Goal: Use online tool/utility: Utilize a website feature to perform a specific function

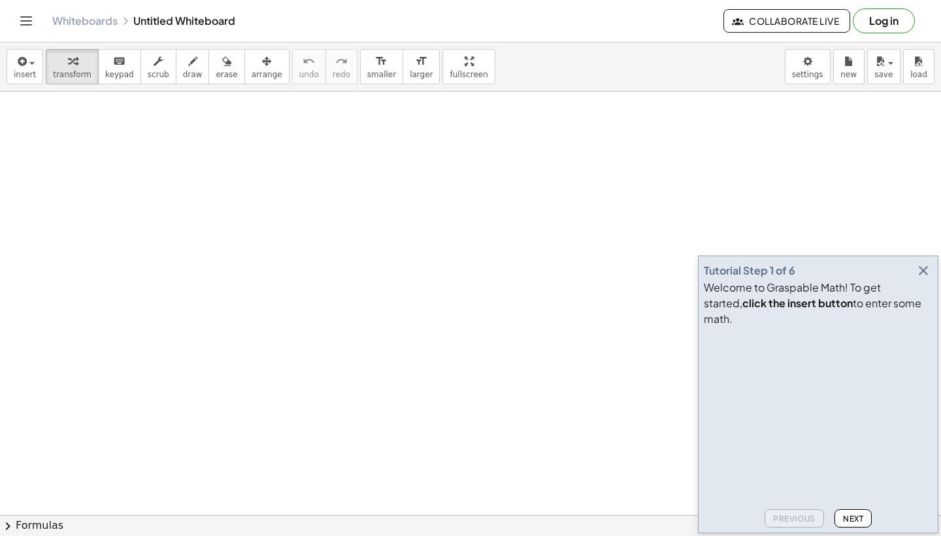
drag, startPoint x: 233, startPoint y: 346, endPoint x: 355, endPoint y: 373, distance: 124.4
drag, startPoint x: 152, startPoint y: 223, endPoint x: 210, endPoint y: 275, distance: 77.2
click at [189, 74] on span "draw" at bounding box center [193, 74] width 20 height 9
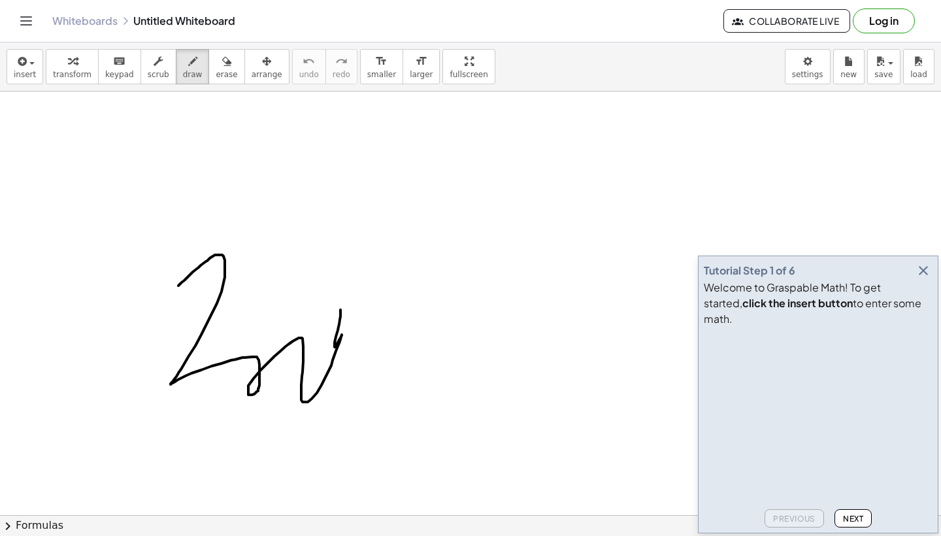
drag, startPoint x: 178, startPoint y: 285, endPoint x: 298, endPoint y: 321, distance: 125.4
drag, startPoint x: 348, startPoint y: 168, endPoint x: 415, endPoint y: 212, distance: 80.3
drag, startPoint x: 439, startPoint y: 168, endPoint x: 479, endPoint y: 254, distance: 95.3
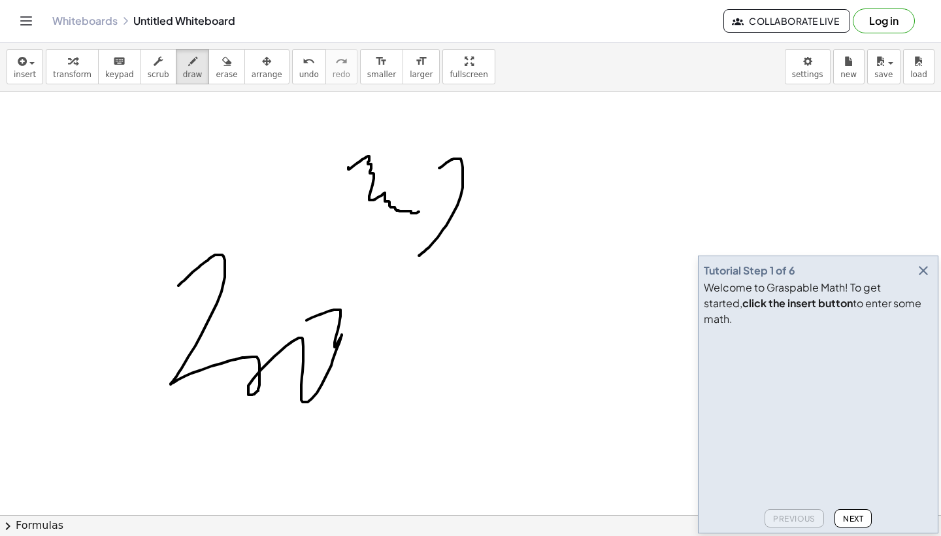
drag, startPoint x: 491, startPoint y: 224, endPoint x: 501, endPoint y: 251, distance: 28.7
drag, startPoint x: 504, startPoint y: 219, endPoint x: 486, endPoint y: 263, distance: 47.8
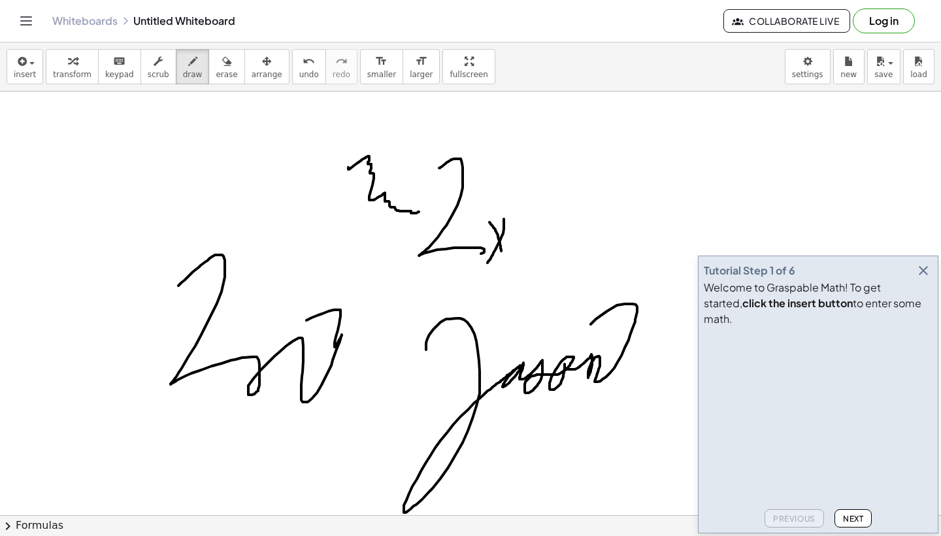
drag, startPoint x: 426, startPoint y: 349, endPoint x: 556, endPoint y: 361, distance: 131.1
click at [216, 71] on span "erase" at bounding box center [227, 74] width 22 height 9
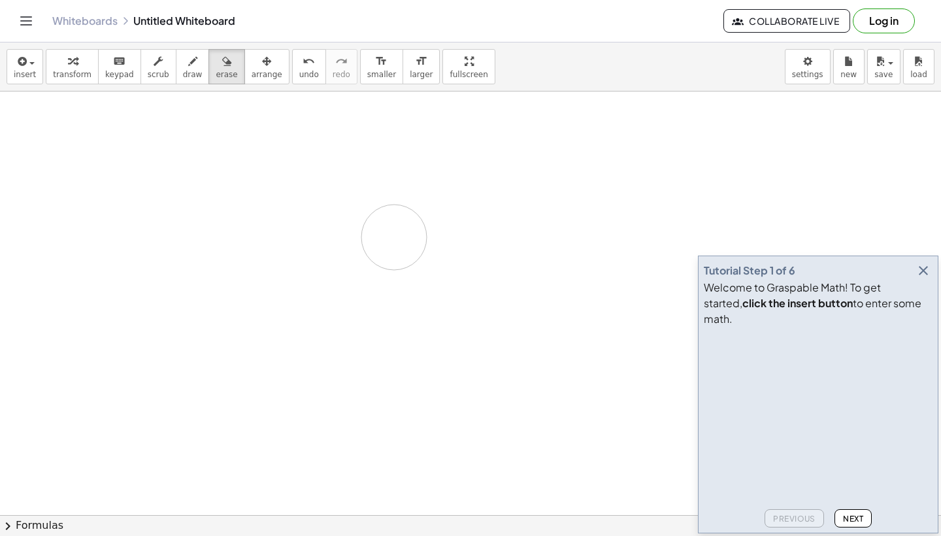
drag, startPoint x: 161, startPoint y: 233, endPoint x: 234, endPoint y: 372, distance: 157.2
click at [30, 73] on span "insert" at bounding box center [25, 74] width 22 height 9
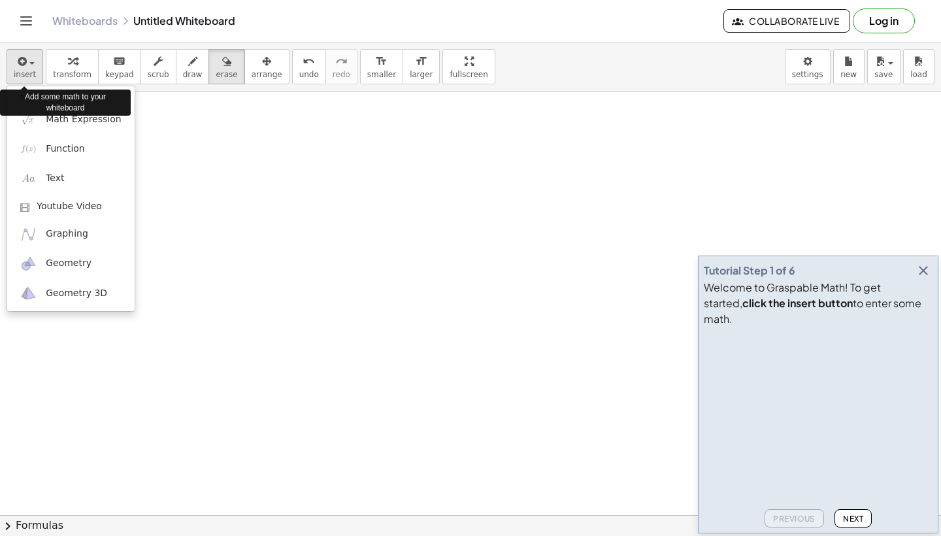
click at [30, 71] on span "insert" at bounding box center [25, 74] width 22 height 9
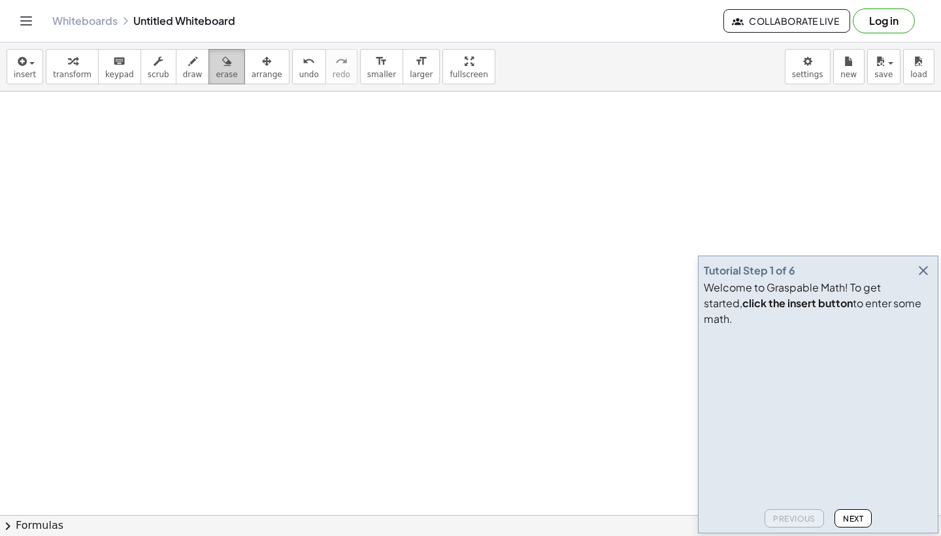
click at [208, 77] on button "erase" at bounding box center [226, 66] width 36 height 35
click at [187, 74] on span "draw" at bounding box center [193, 74] width 20 height 9
drag, startPoint x: 181, startPoint y: 165, endPoint x: 139, endPoint y: 270, distance: 113.8
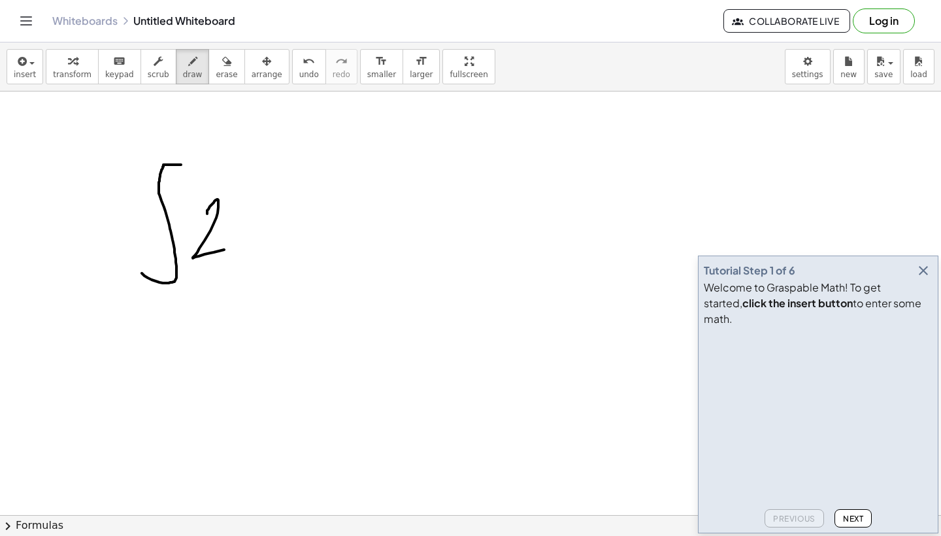
drag, startPoint x: 207, startPoint y: 214, endPoint x: 236, endPoint y: 248, distance: 44.9
drag, startPoint x: 244, startPoint y: 217, endPoint x: 274, endPoint y: 259, distance: 51.1
drag, startPoint x: 274, startPoint y: 220, endPoint x: 239, endPoint y: 266, distance: 57.3
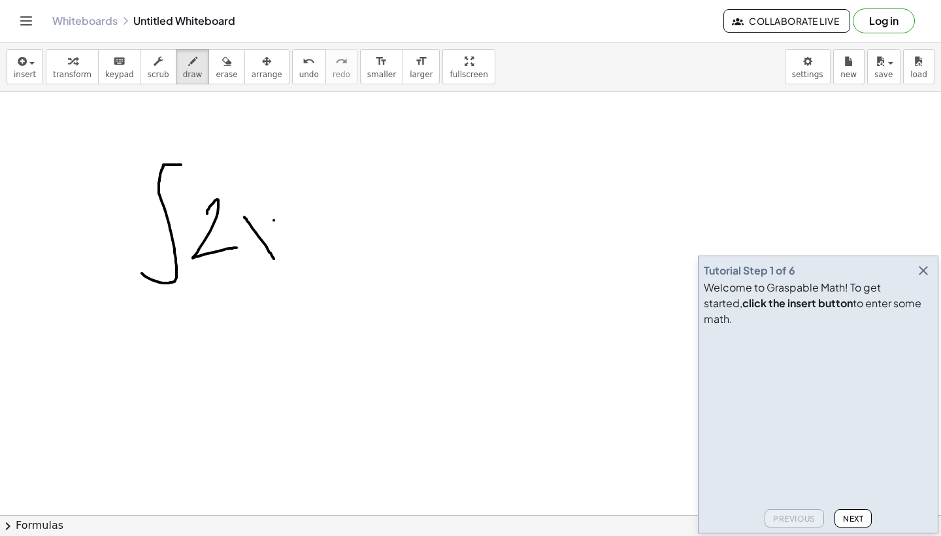
drag, startPoint x: 350, startPoint y: 150, endPoint x: 372, endPoint y: 247, distance: 99.7
drag, startPoint x: 375, startPoint y: 237, endPoint x: 390, endPoint y: 262, distance: 29.0
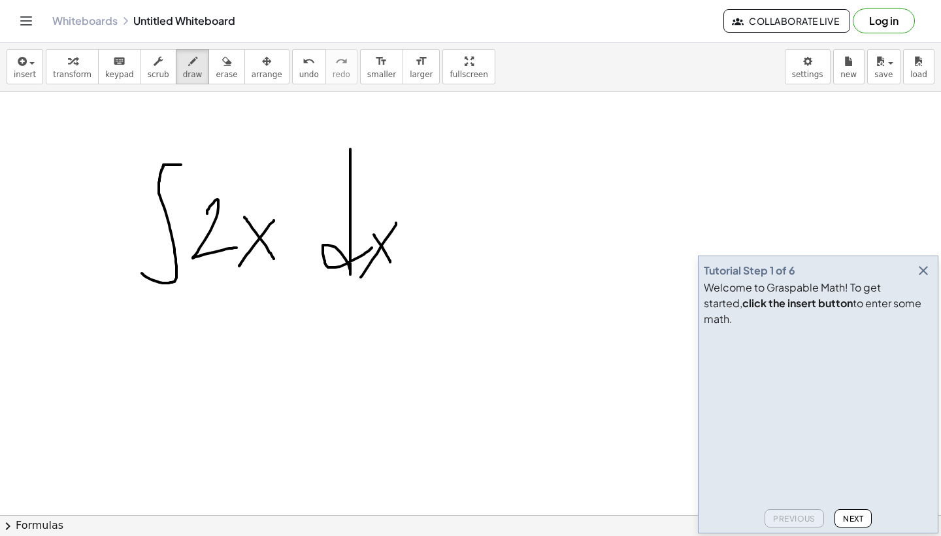
drag, startPoint x: 396, startPoint y: 223, endPoint x: 357, endPoint y: 282, distance: 70.8
click at [224, 57] on div "button" at bounding box center [227, 61] width 22 height 16
drag, startPoint x: 162, startPoint y: 213, endPoint x: 212, endPoint y: 189, distance: 55.2
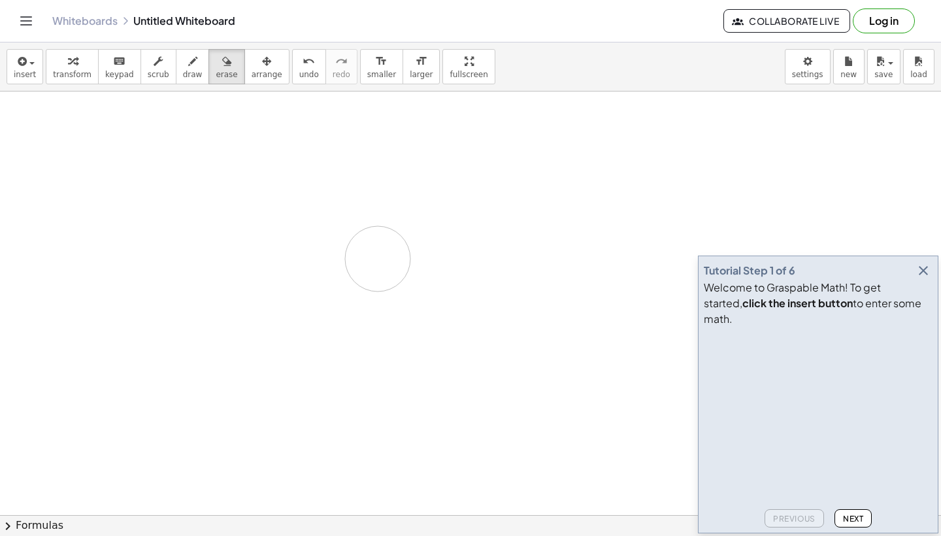
drag, startPoint x: 178, startPoint y: 231, endPoint x: 377, endPoint y: 259, distance: 200.5
click at [148, 72] on span "scrub" at bounding box center [159, 74] width 22 height 9
click at [193, 71] on span "draw" at bounding box center [193, 74] width 20 height 9
click at [11, 71] on button "insert" at bounding box center [25, 66] width 37 height 35
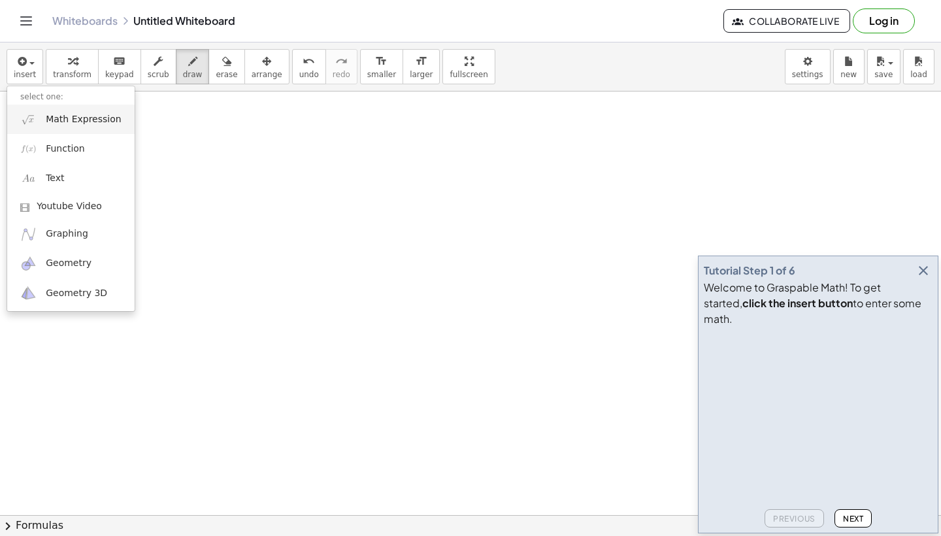
click at [56, 119] on span "Math Expression" at bounding box center [83, 119] width 75 height 13
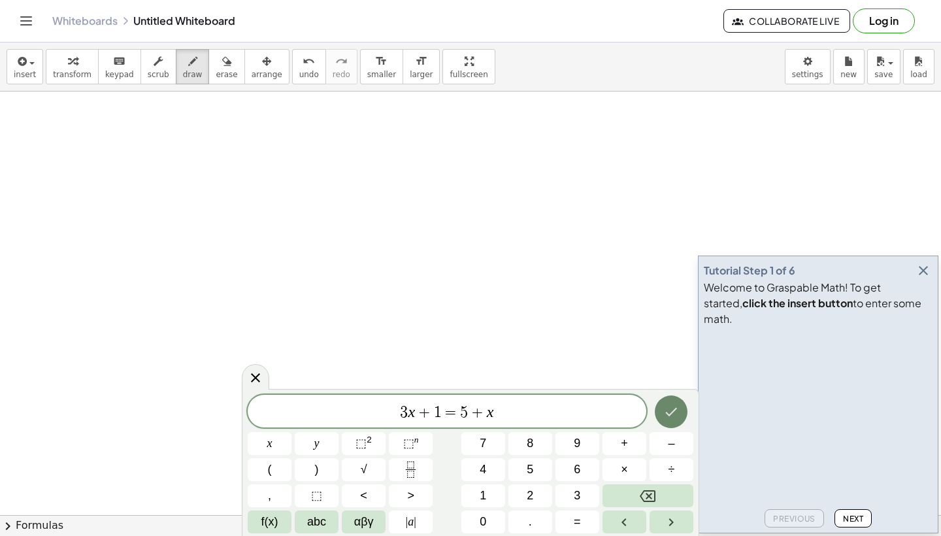
click at [667, 417] on icon "Done" at bounding box center [671, 412] width 16 height 16
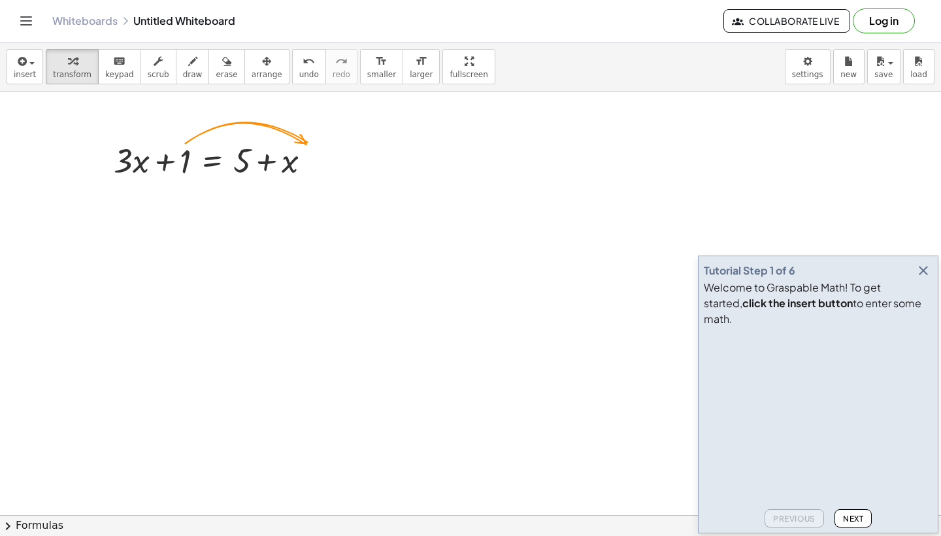
click at [852, 514] on span "Next" at bounding box center [853, 518] width 20 height 10
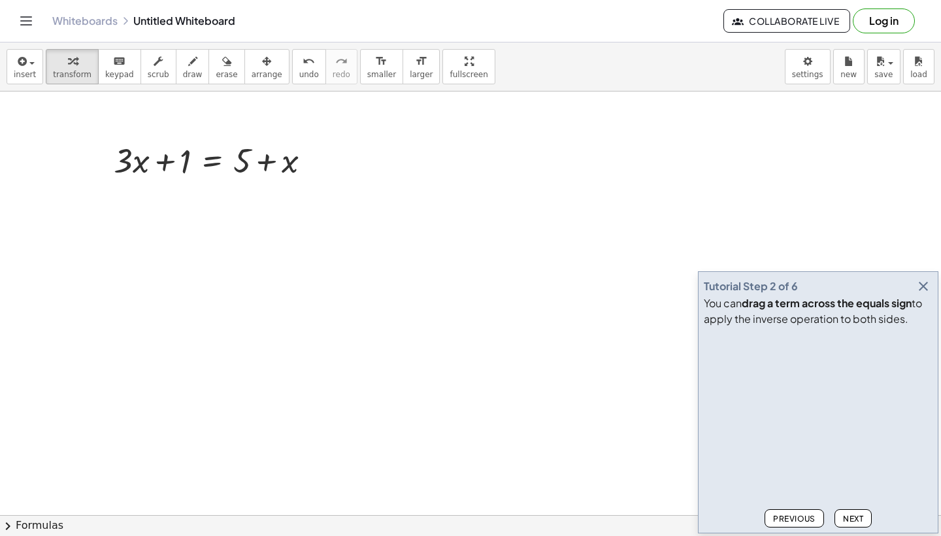
click at [817, 389] on video at bounding box center [801, 381] width 196 height 98
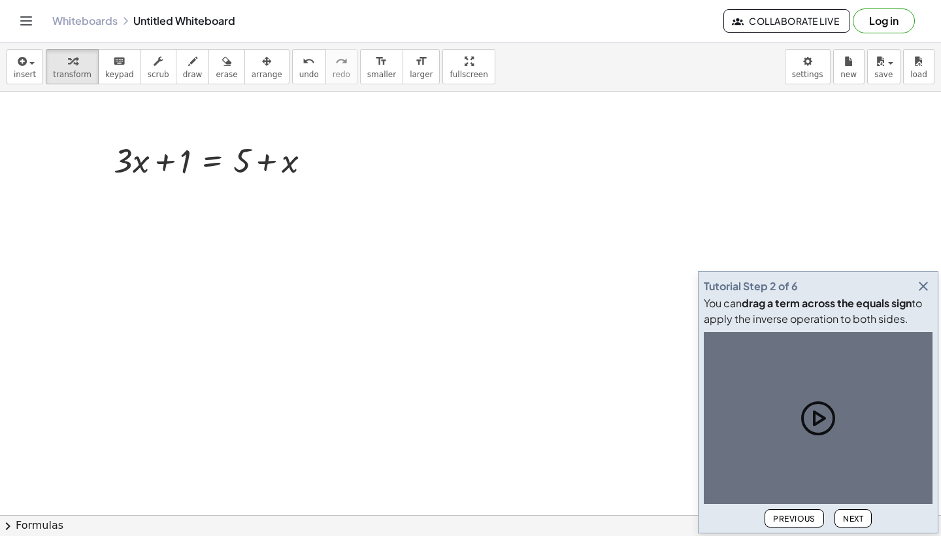
click at [816, 405] on icon at bounding box center [818, 418] width 42 height 42
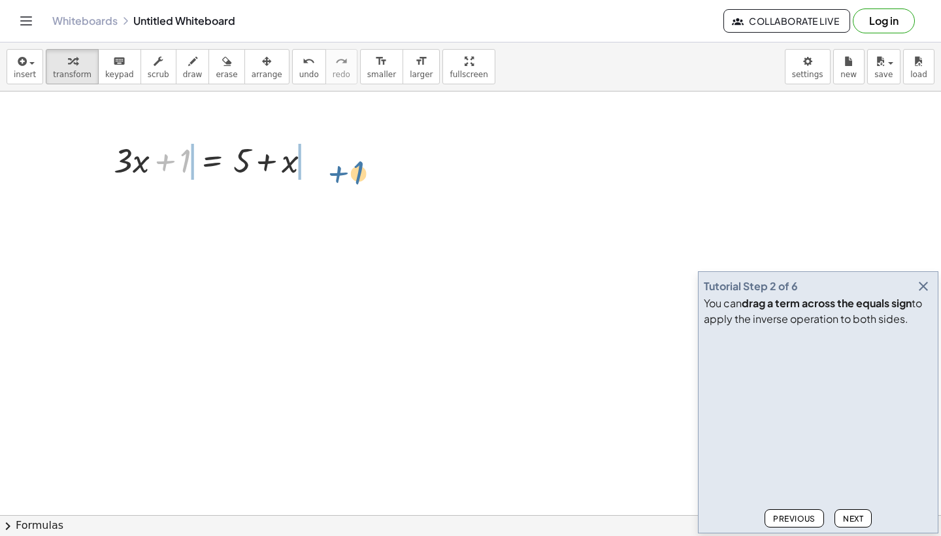
drag, startPoint x: 182, startPoint y: 163, endPoint x: 353, endPoint y: 167, distance: 170.5
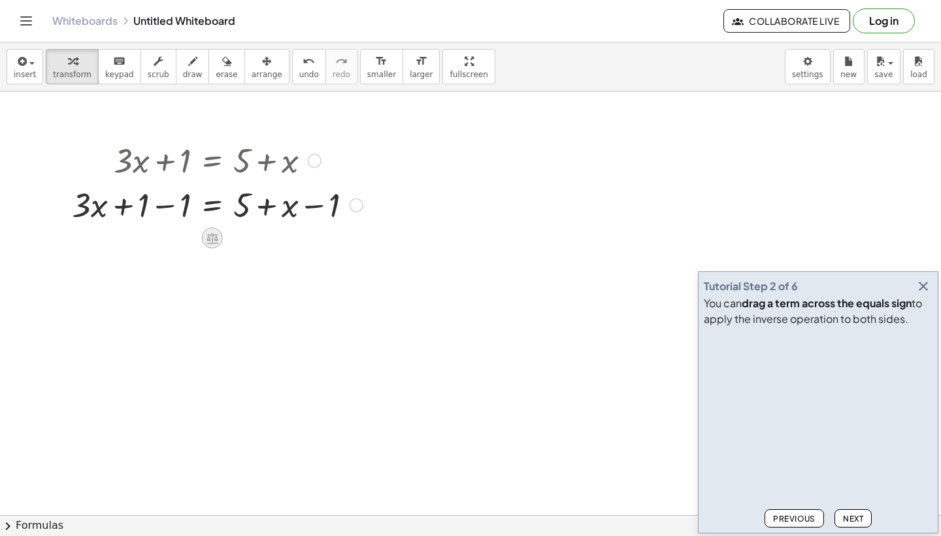
click at [217, 244] on icon at bounding box center [212, 238] width 14 height 14
click at [216, 241] on span "×" at bounding box center [212, 238] width 8 height 19
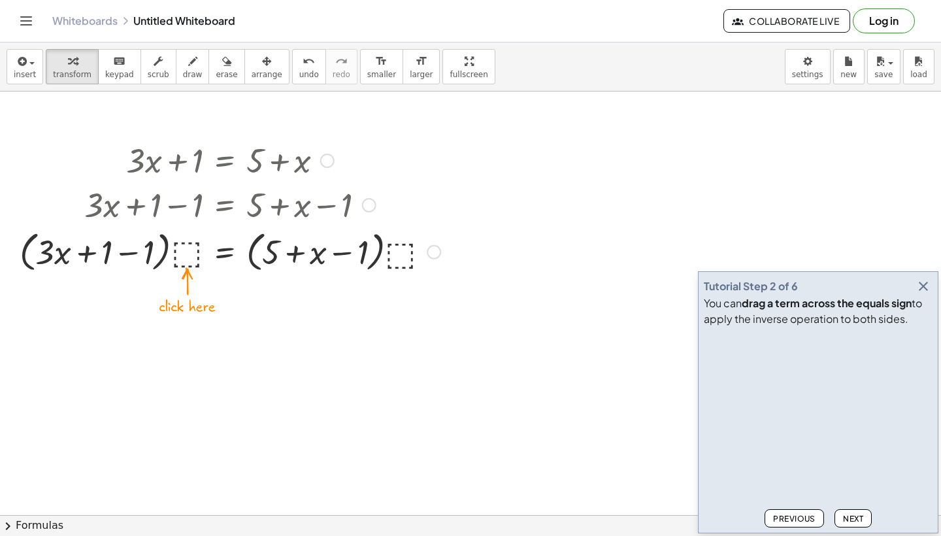
click at [212, 272] on div at bounding box center [230, 251] width 434 height 50
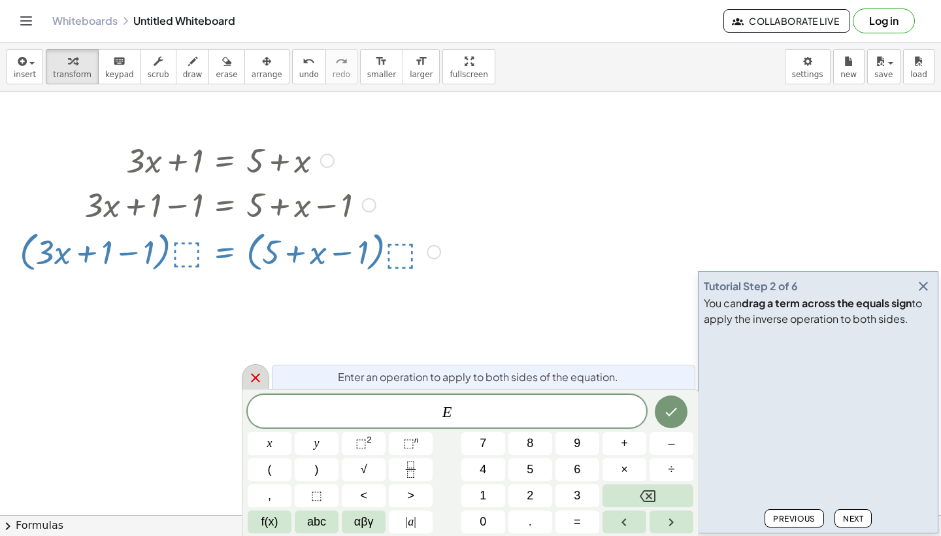
click at [253, 375] on icon at bounding box center [255, 377] width 9 height 9
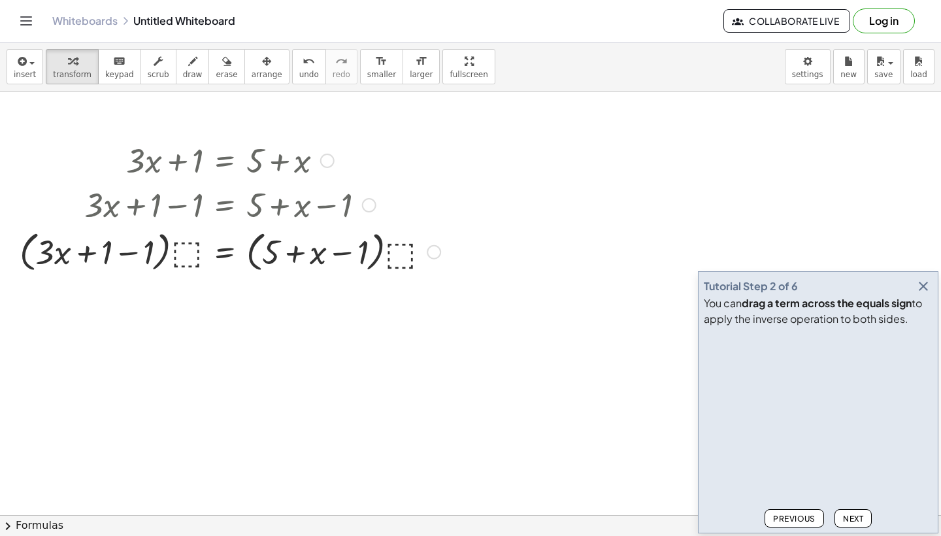
click at [430, 254] on div at bounding box center [434, 252] width 14 height 14
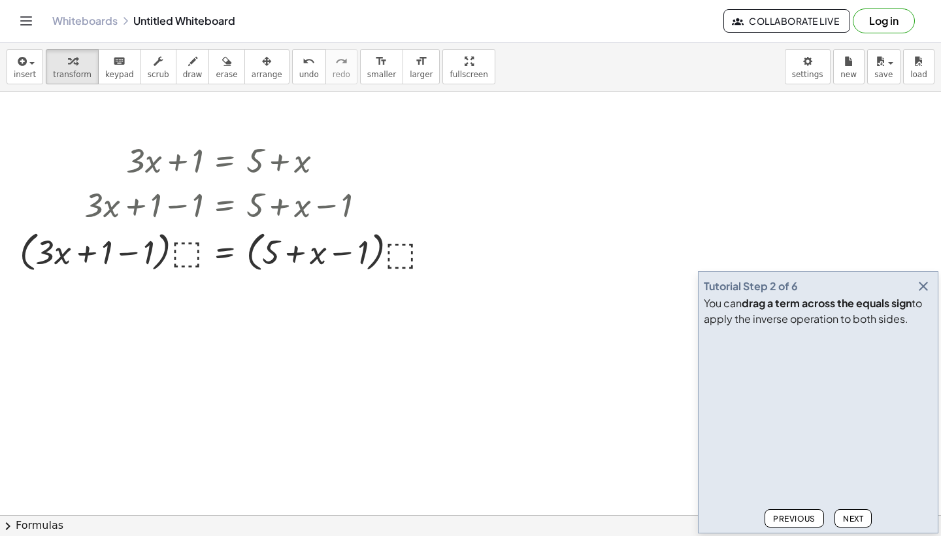
drag, startPoint x: 174, startPoint y: 145, endPoint x: 293, endPoint y: 290, distance: 187.1
drag, startPoint x: 257, startPoint y: 125, endPoint x: 269, endPoint y: 268, distance: 143.6
click at [222, 64] on icon "button" at bounding box center [226, 62] width 9 height 16
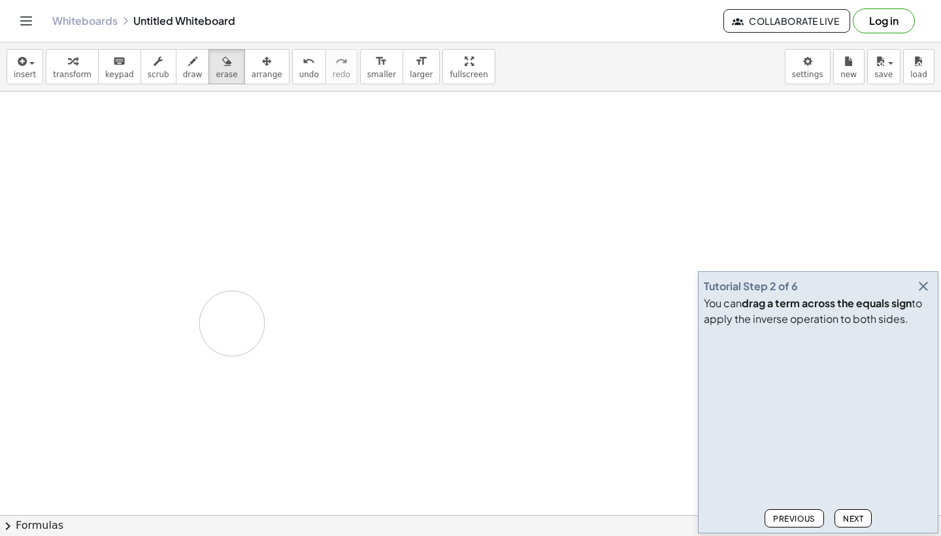
drag, startPoint x: 157, startPoint y: 118, endPoint x: 334, endPoint y: 249, distance: 219.5
drag, startPoint x: 93, startPoint y: 125, endPoint x: 0, endPoint y: 315, distance: 210.9
drag, startPoint x: 110, startPoint y: 234, endPoint x: 257, endPoint y: 212, distance: 148.6
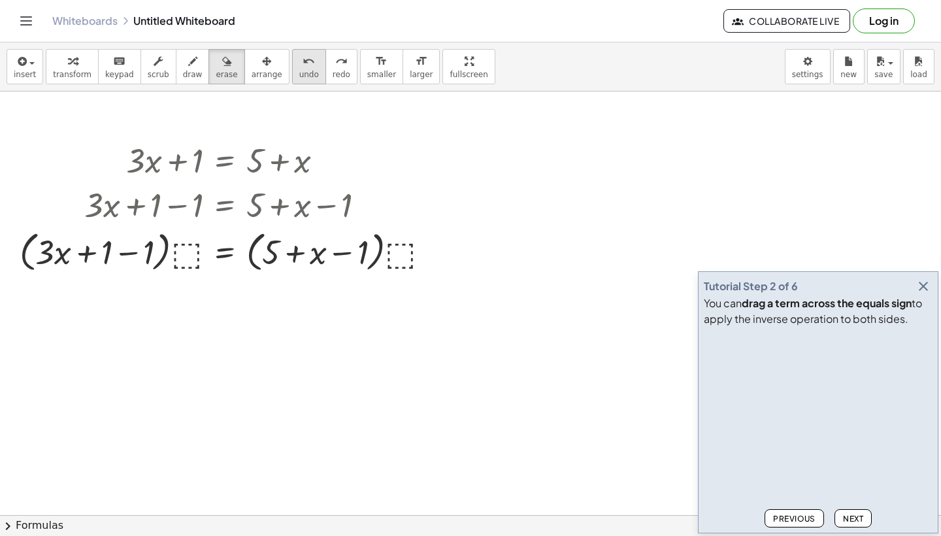
click at [302, 74] on span "undo" at bounding box center [309, 74] width 20 height 9
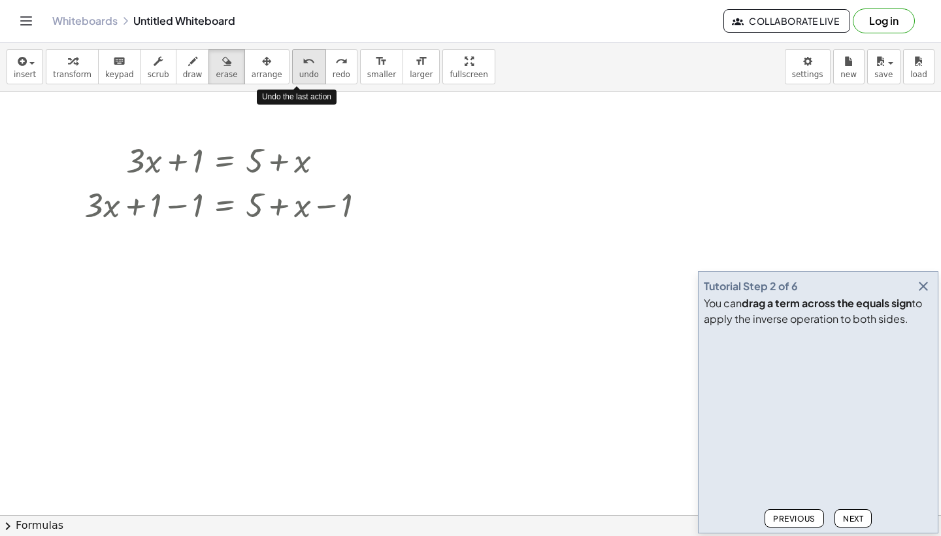
click at [302, 74] on span "undo" at bounding box center [309, 74] width 20 height 9
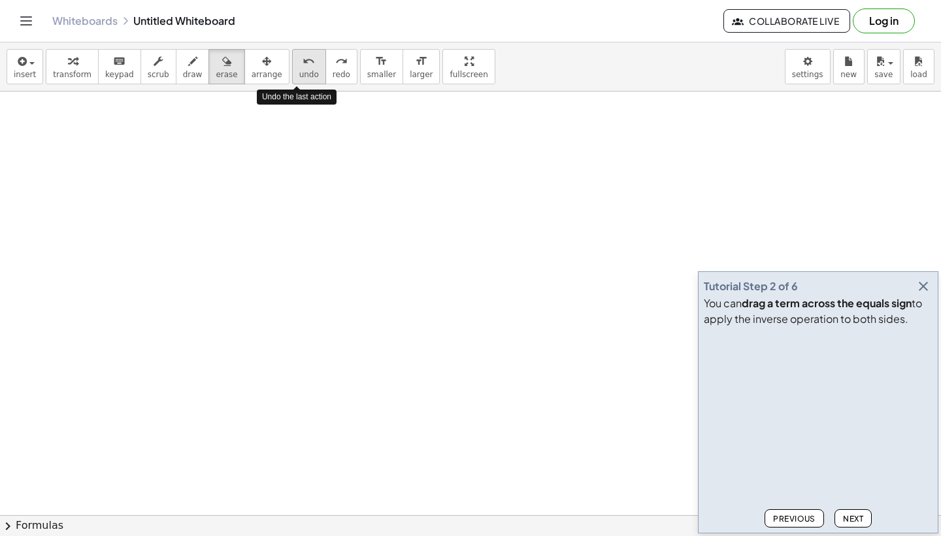
click at [302, 73] on span "undo" at bounding box center [309, 74] width 20 height 9
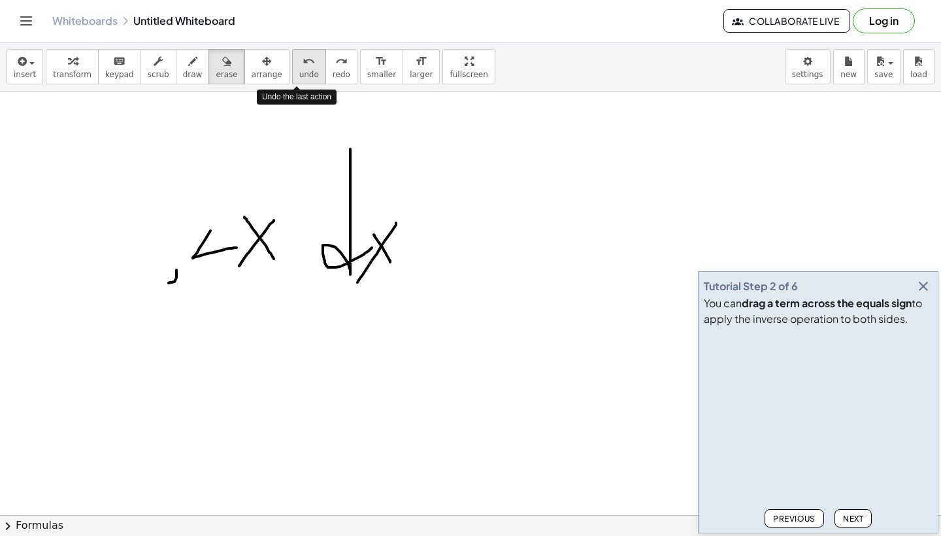
click at [302, 73] on span "undo" at bounding box center [309, 74] width 20 height 9
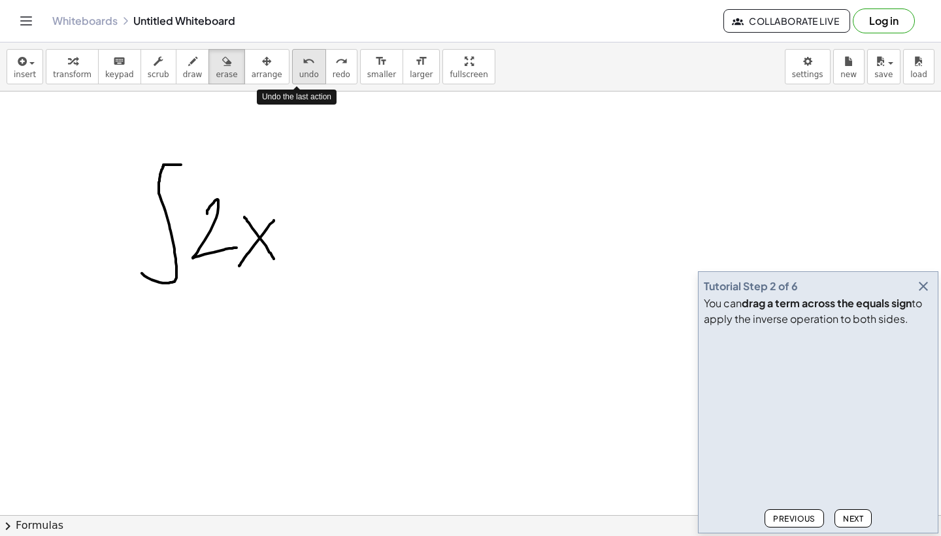
click at [302, 73] on span "undo" at bounding box center [309, 74] width 20 height 9
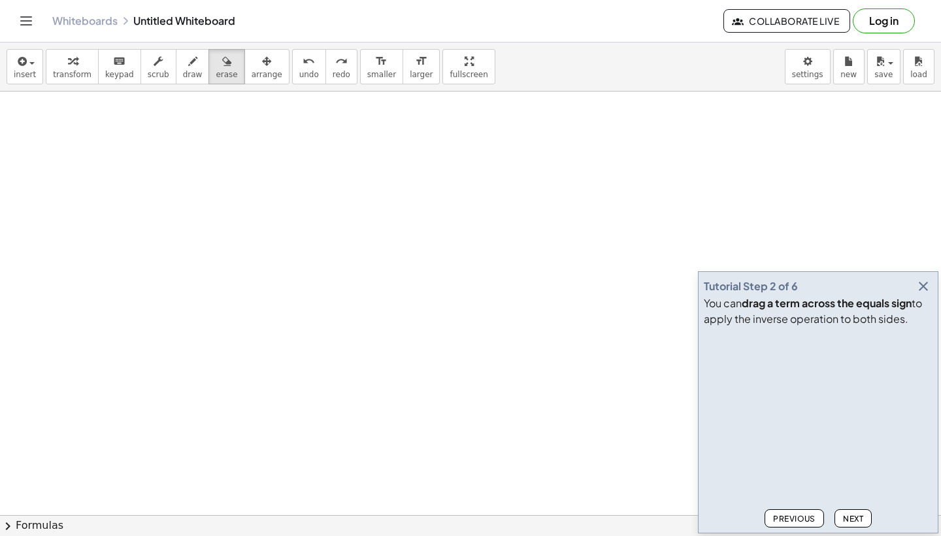
click at [853, 523] on span "Next" at bounding box center [853, 518] width 20 height 10
click at [853, 518] on span "Next" at bounding box center [853, 518] width 20 height 10
click at [854, 517] on span "Next" at bounding box center [853, 518] width 20 height 10
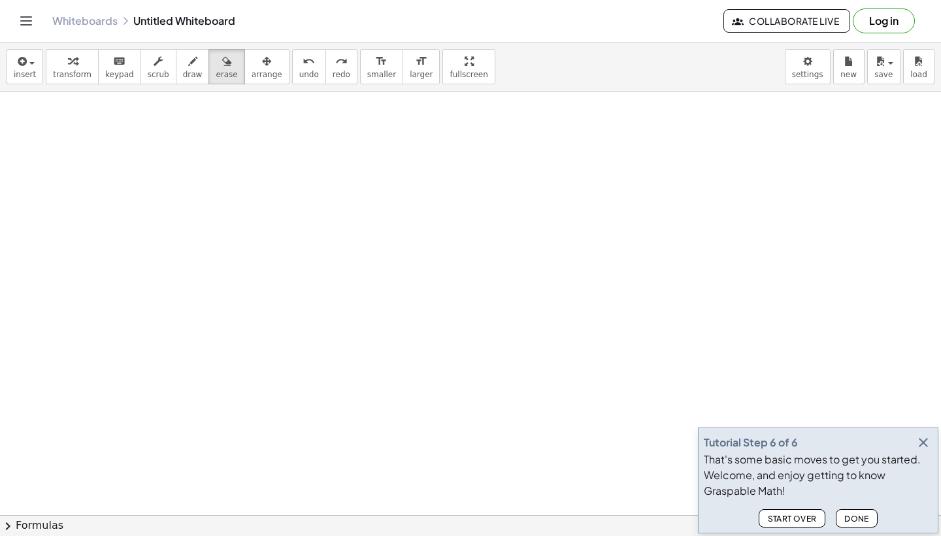
click at [814, 511] on button "Start Over" at bounding box center [791, 518] width 67 height 18
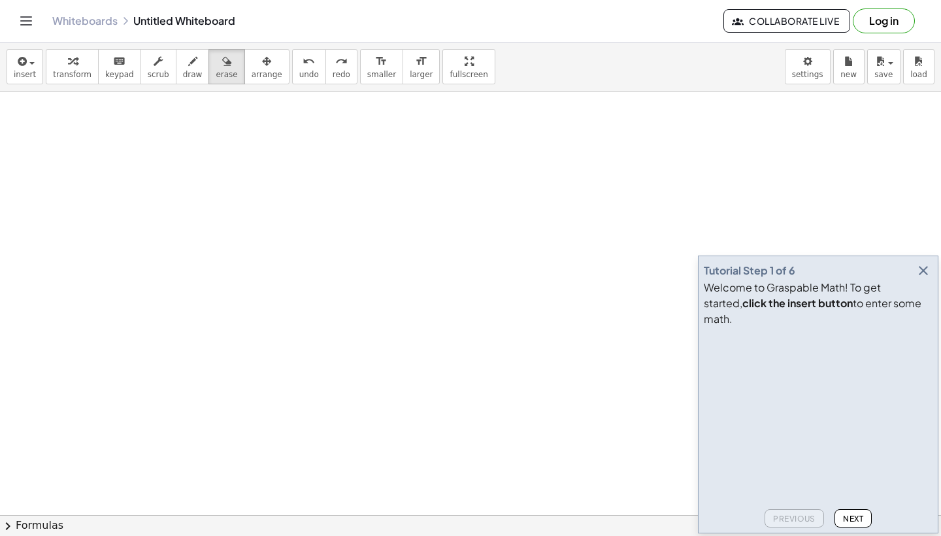
click at [837, 515] on button "Next" at bounding box center [852, 518] width 37 height 18
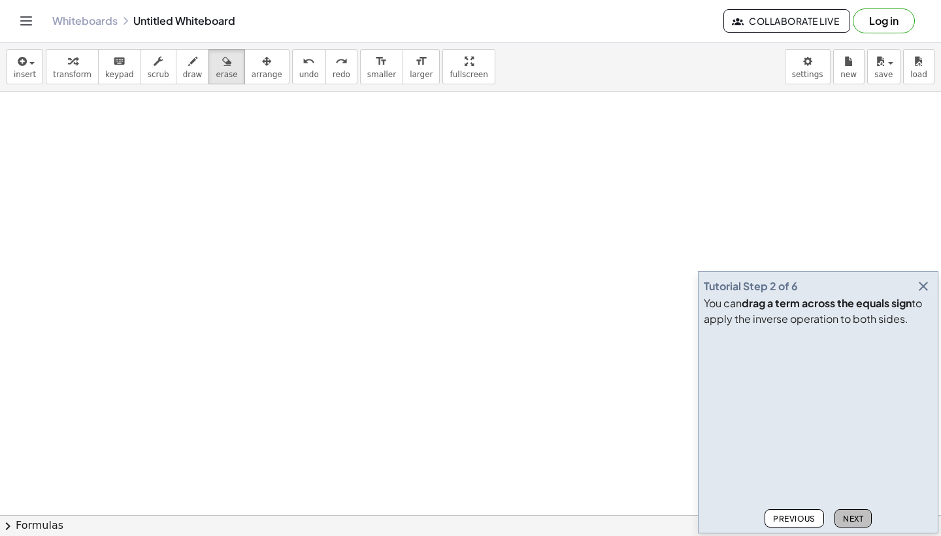
click at [837, 515] on button "Next" at bounding box center [852, 518] width 37 height 18
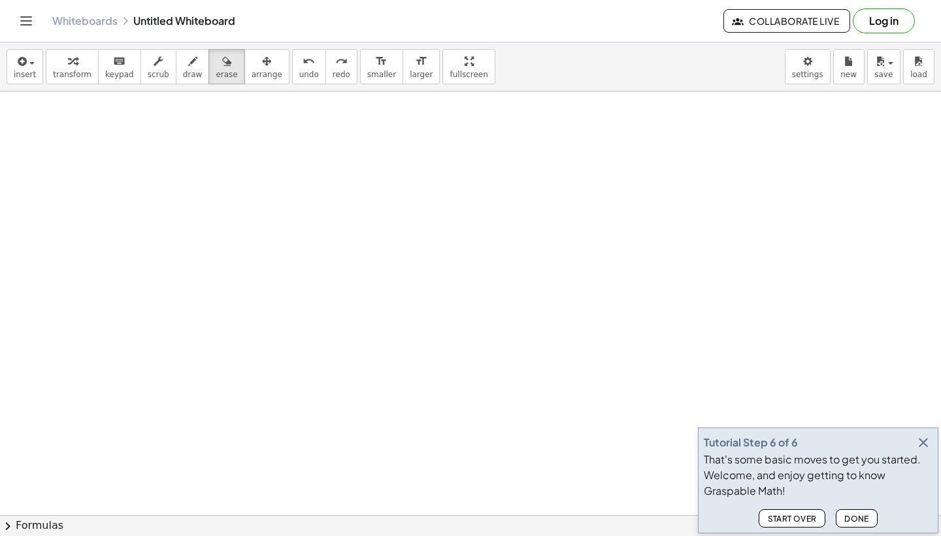
click at [805, 519] on span "Start Over" at bounding box center [792, 518] width 50 height 10
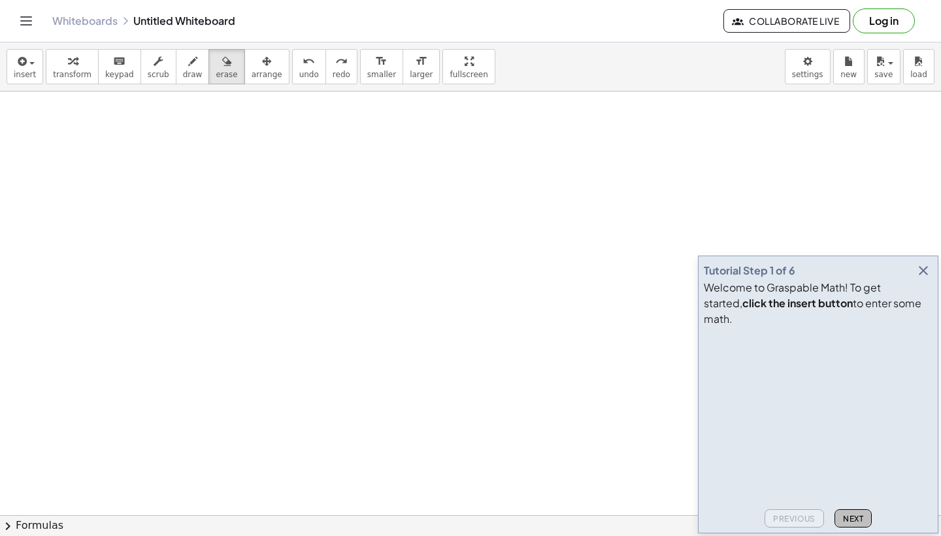
click at [841, 519] on button "Next" at bounding box center [852, 518] width 37 height 18
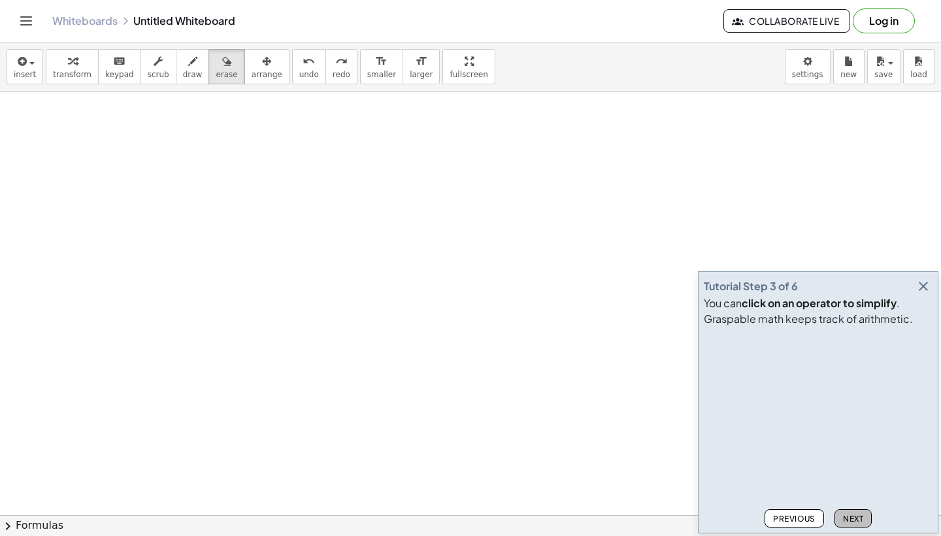
click at [841, 519] on button "Next" at bounding box center [852, 518] width 37 height 18
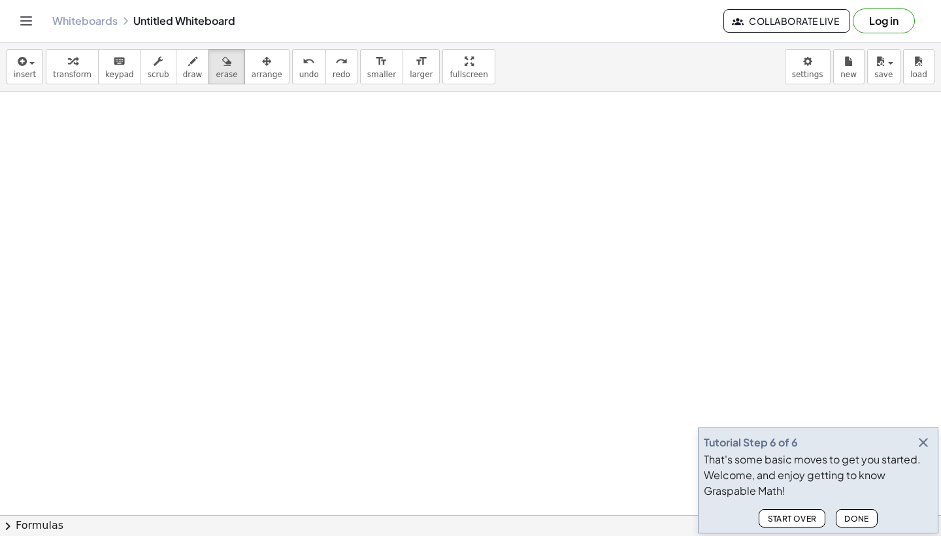
click at [816, 522] on button "Start Over" at bounding box center [791, 518] width 67 height 18
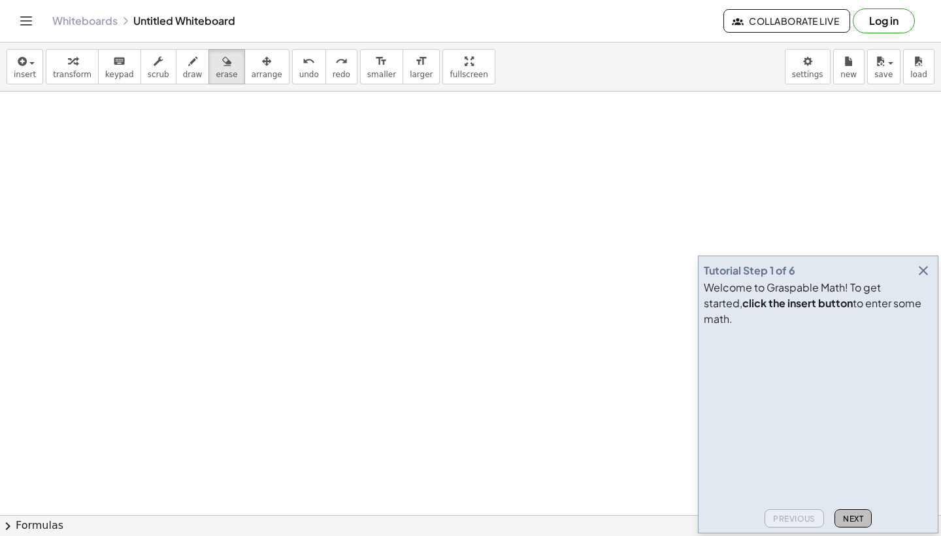
click at [837, 522] on button "Next" at bounding box center [852, 518] width 37 height 18
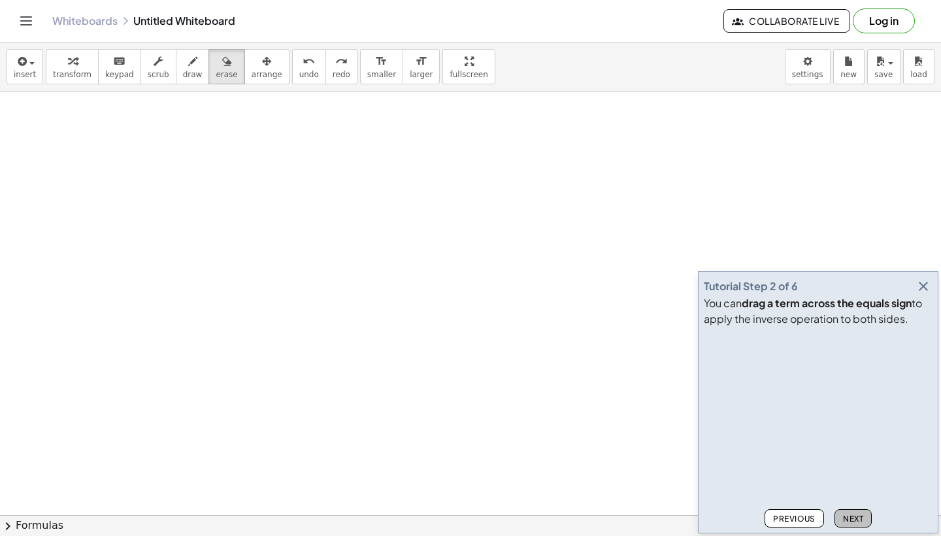
click at [837, 522] on button "Next" at bounding box center [852, 518] width 37 height 18
click at [850, 516] on span "Next" at bounding box center [853, 518] width 20 height 10
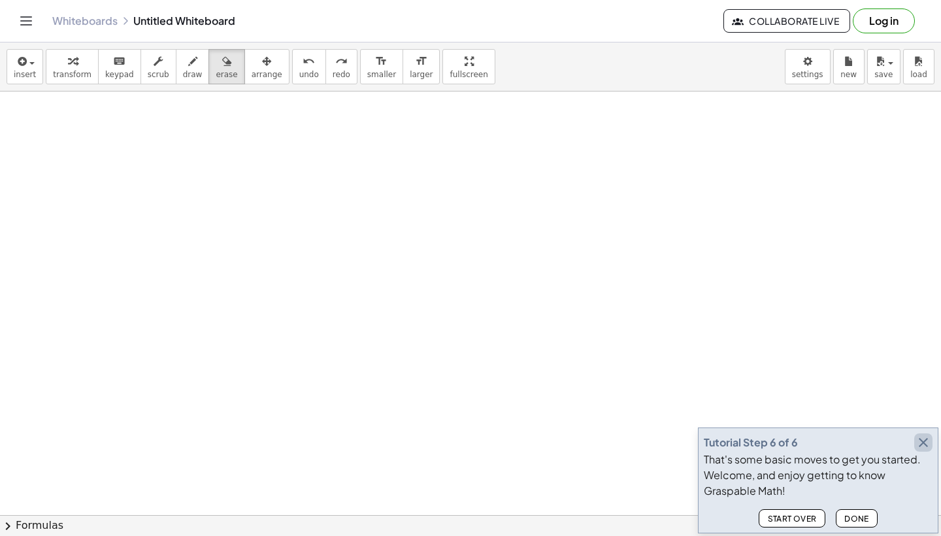
click at [923, 439] on icon "button" at bounding box center [923, 442] width 16 height 16
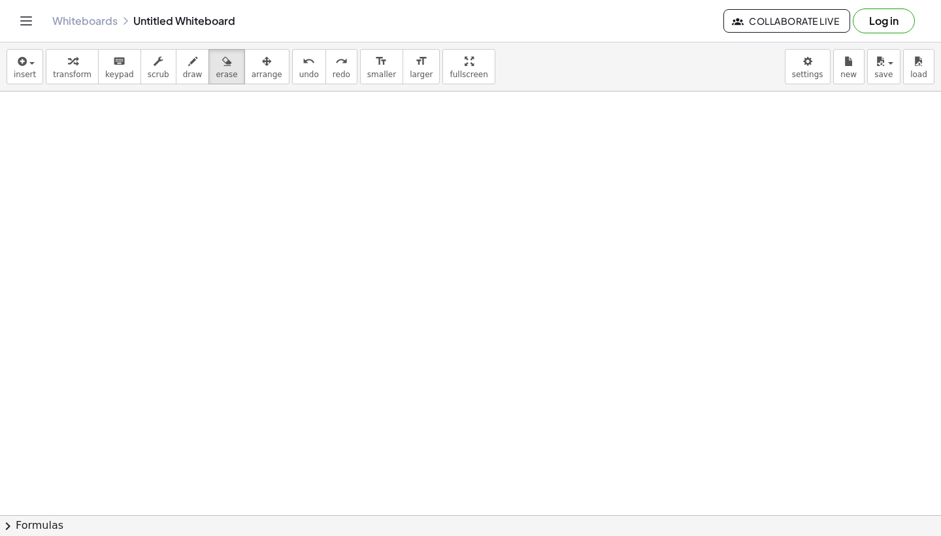
click at [875, 24] on button "Log in" at bounding box center [883, 20] width 62 height 25
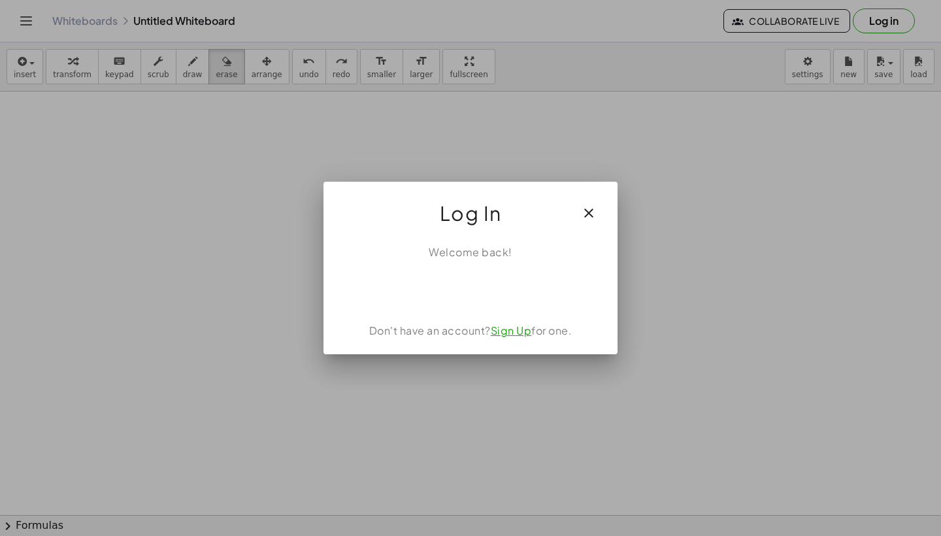
click at [521, 327] on link "Sign Up" at bounding box center [511, 330] width 41 height 14
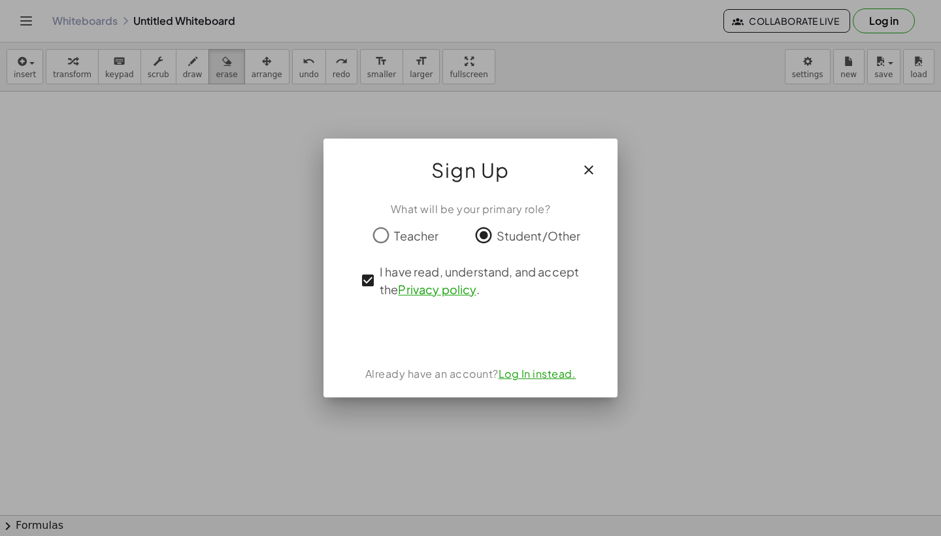
click at [586, 172] on icon "button" at bounding box center [589, 170] width 16 height 16
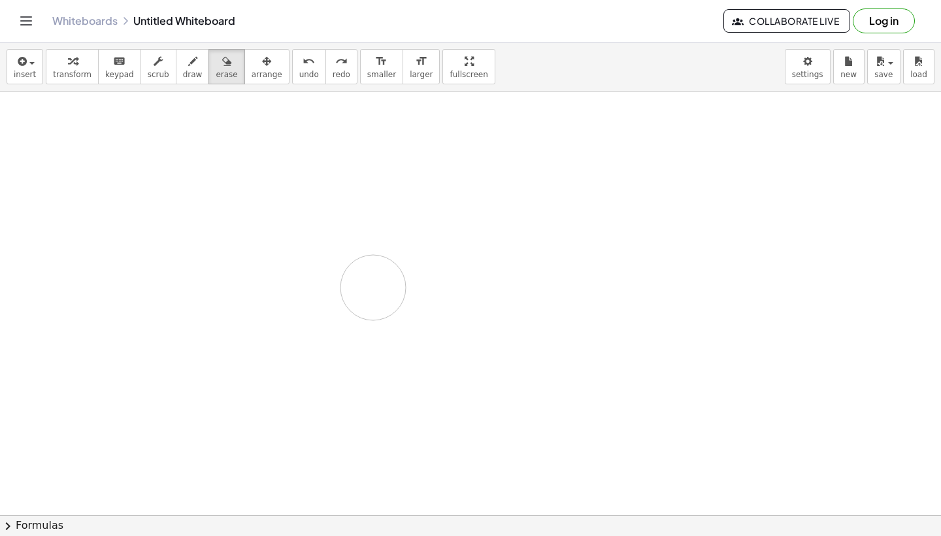
drag, startPoint x: 293, startPoint y: 219, endPoint x: 365, endPoint y: 289, distance: 101.2
click at [176, 71] on button "draw" at bounding box center [193, 66] width 34 height 35
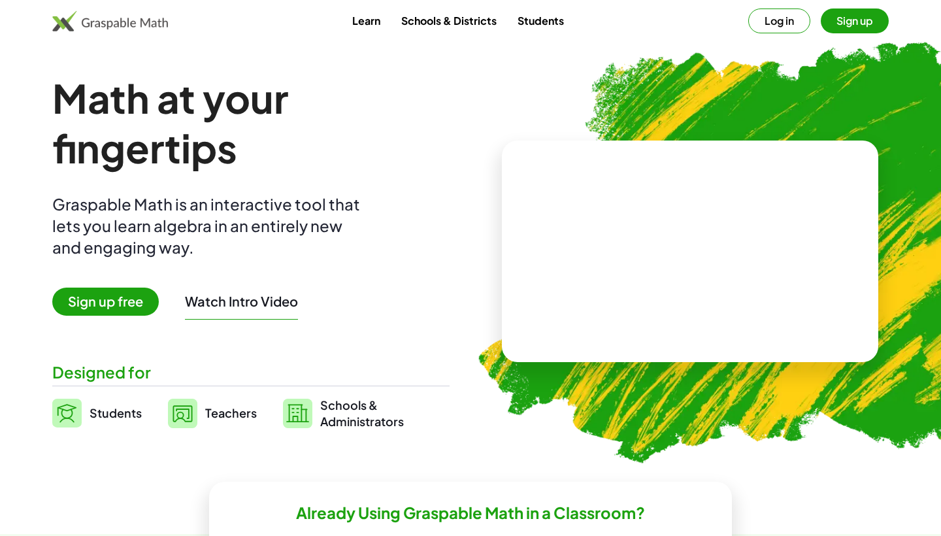
click at [598, 234] on video at bounding box center [690, 251] width 196 height 98
click at [598, 234] on div at bounding box center [686, 238] width 223 height 105
click at [89, 27] on img at bounding box center [110, 20] width 116 height 21
click at [89, 18] on img at bounding box center [110, 20] width 116 height 21
click at [91, 22] on img at bounding box center [110, 20] width 116 height 21
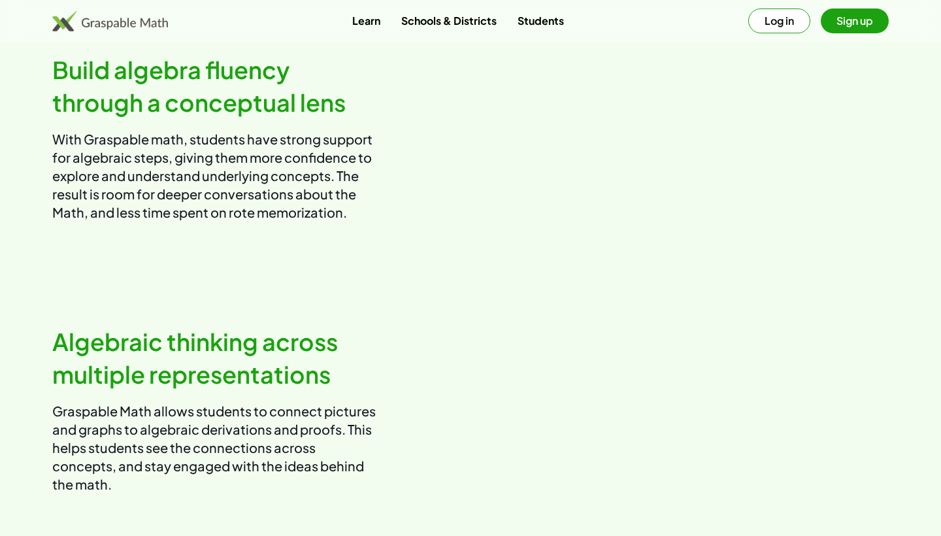
scroll to position [751, 0]
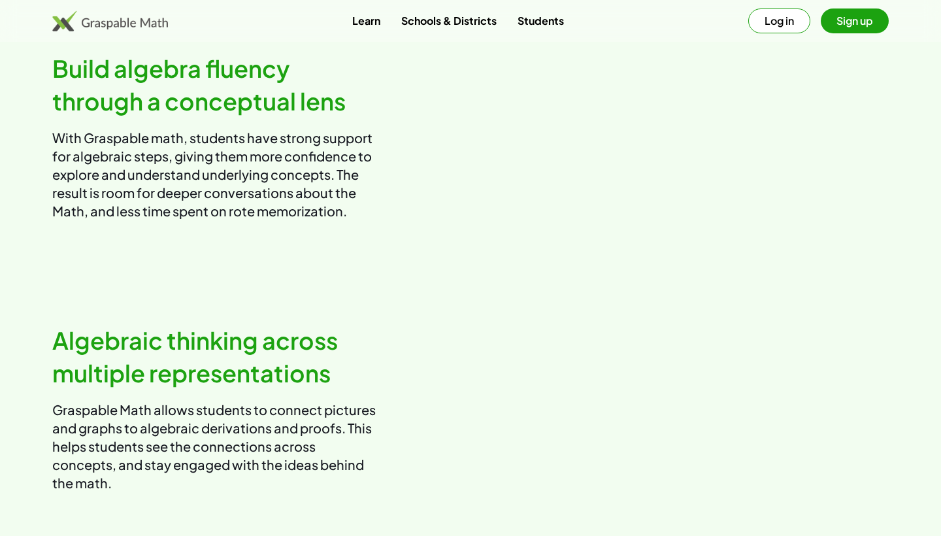
click at [577, 180] on video at bounding box center [685, 136] width 408 height 204
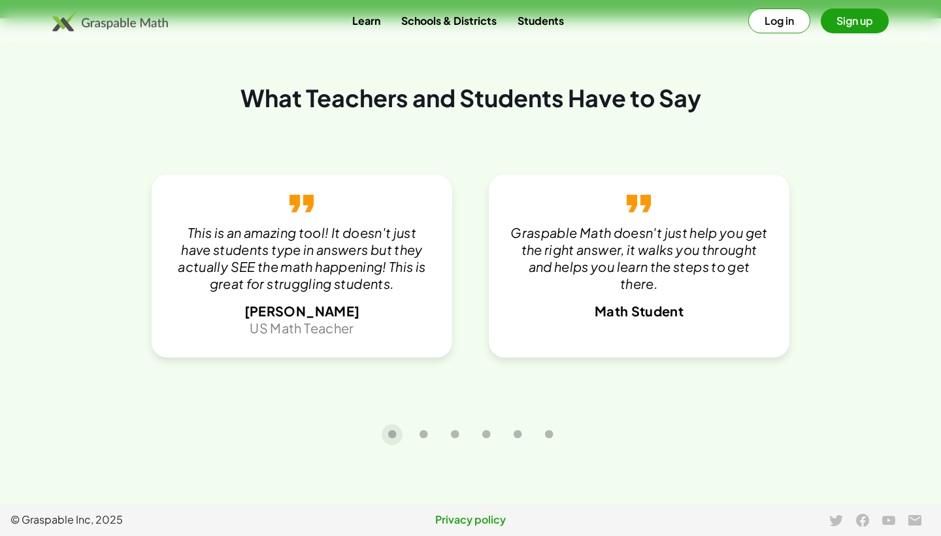
scroll to position [2780, 0]
click at [421, 441] on button "Carousel slide 2 of 6" at bounding box center [423, 434] width 21 height 21
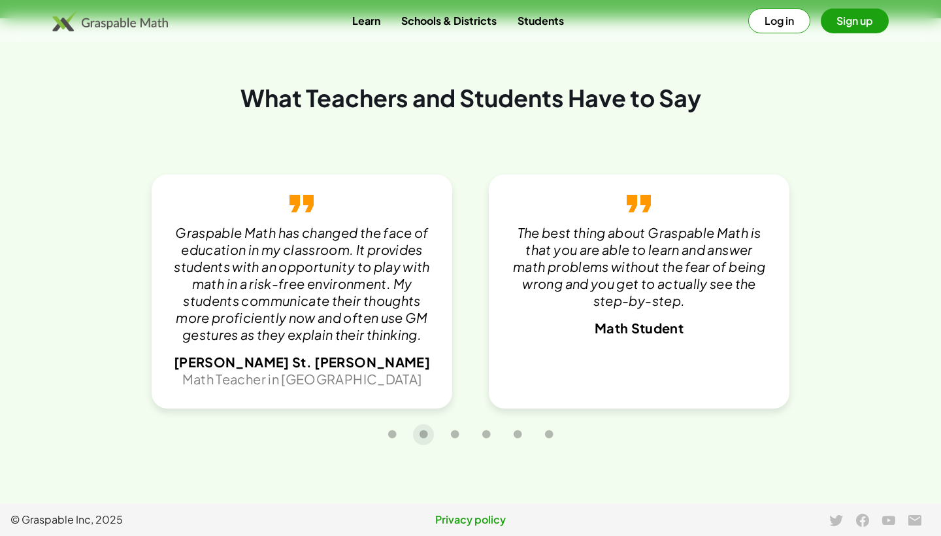
click at [456, 447] on div at bounding box center [470, 434] width 836 height 33
click at [455, 438] on icon "Carousel slide 3 of 6" at bounding box center [455, 434] width 10 height 10
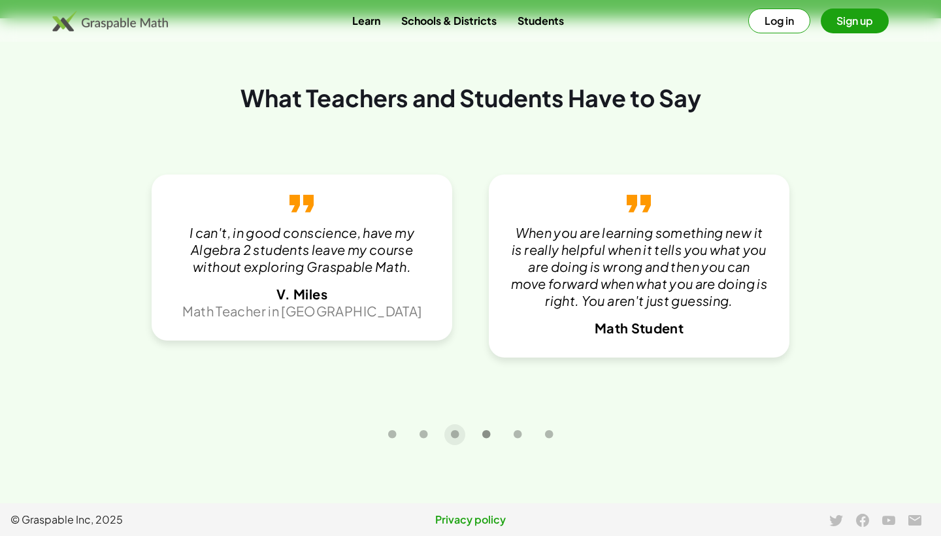
click at [489, 438] on icon "Carousel slide 4 of 6" at bounding box center [486, 434] width 10 height 10
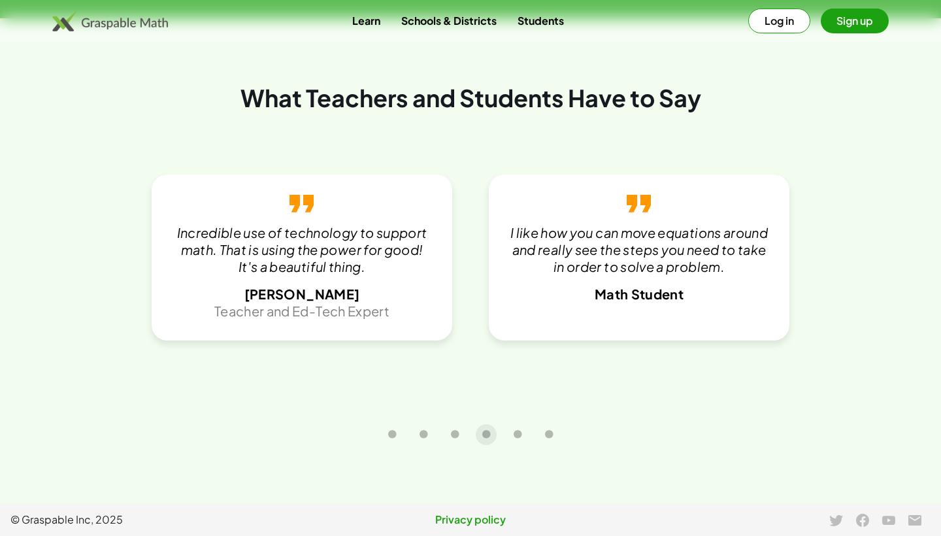
click at [536, 438] on div at bounding box center [470, 434] width 836 height 33
click at [525, 434] on button "Carousel slide 5 of 6" at bounding box center [517, 434] width 21 height 21
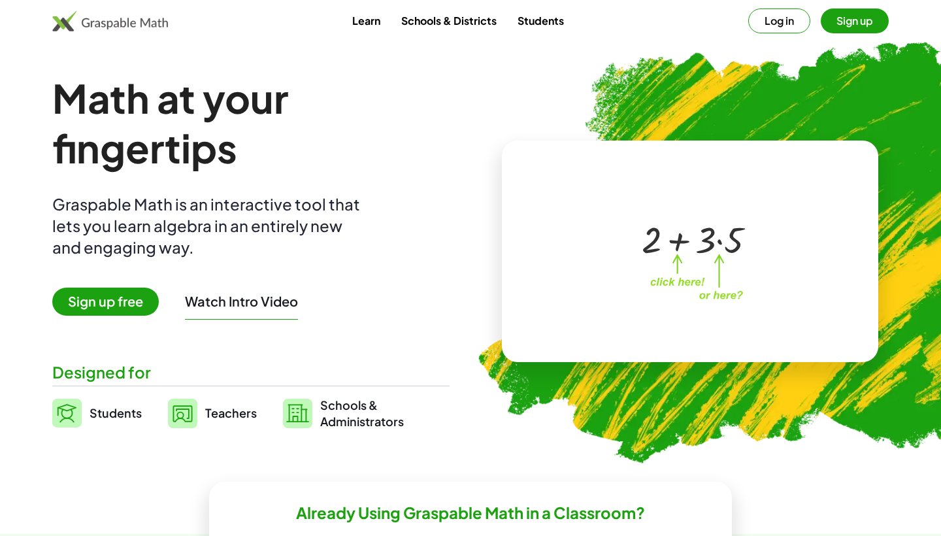
scroll to position [0, 0]
click at [107, 22] on img at bounding box center [110, 20] width 116 height 21
click at [106, 10] on div "Learn Schools & Districts Students Log in Sign up" at bounding box center [470, 20] width 941 height 25
click at [106, 14] on img at bounding box center [110, 20] width 116 height 21
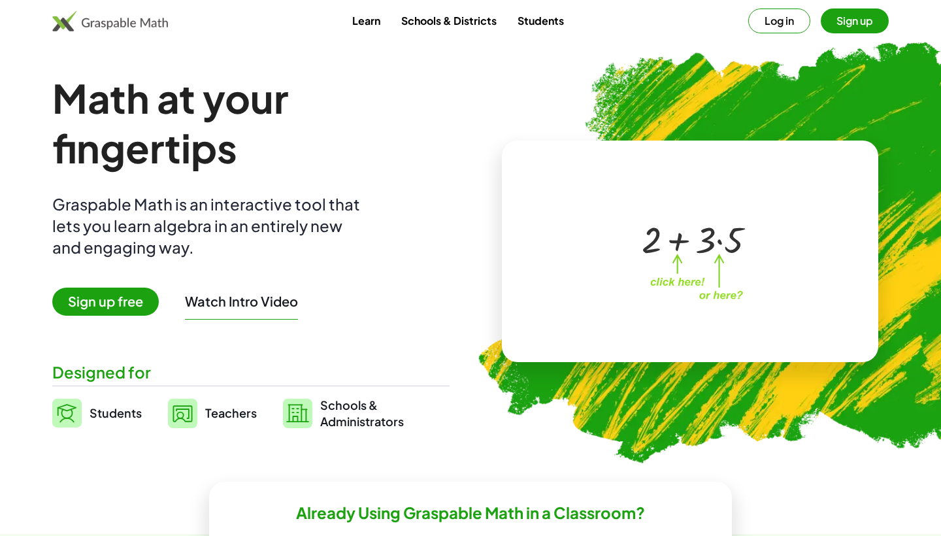
click at [106, 14] on img at bounding box center [110, 20] width 116 height 21
click at [361, 12] on link "Learn" at bounding box center [366, 20] width 49 height 24
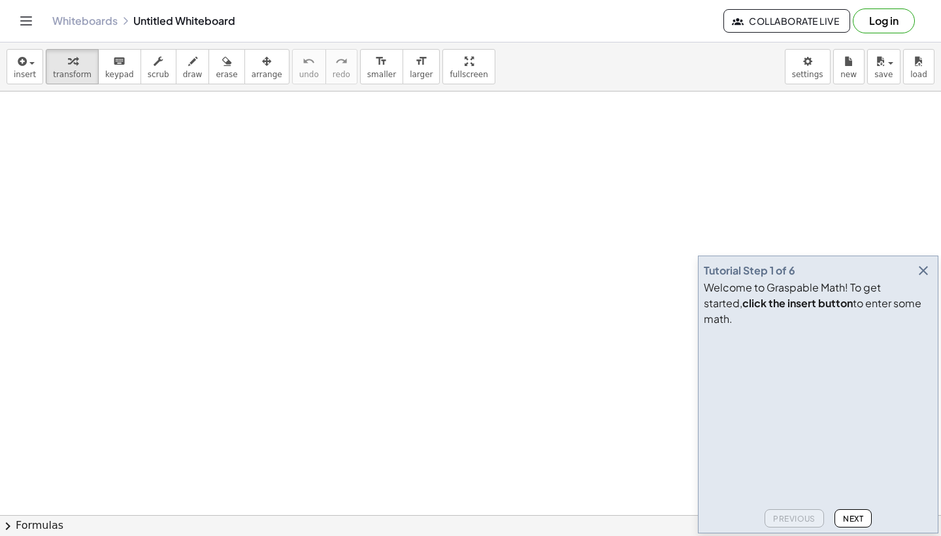
drag, startPoint x: 234, startPoint y: 244, endPoint x: 251, endPoint y: 314, distance: 72.4
click at [195, 66] on button "draw" at bounding box center [193, 66] width 34 height 35
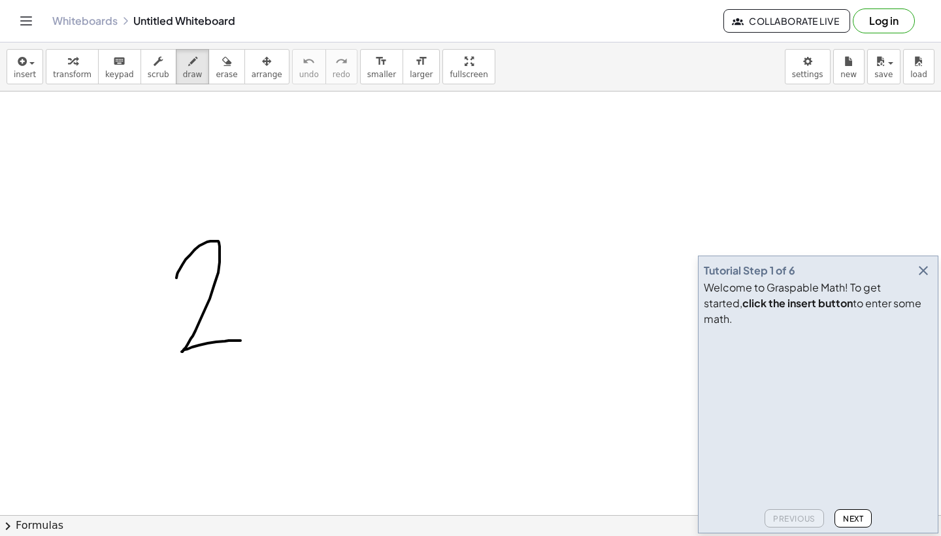
drag, startPoint x: 176, startPoint y: 278, endPoint x: 246, endPoint y: 340, distance: 93.0
drag, startPoint x: 265, startPoint y: 295, endPoint x: 288, endPoint y: 351, distance: 60.0
drag, startPoint x: 293, startPoint y: 295, endPoint x: 255, endPoint y: 351, distance: 66.8
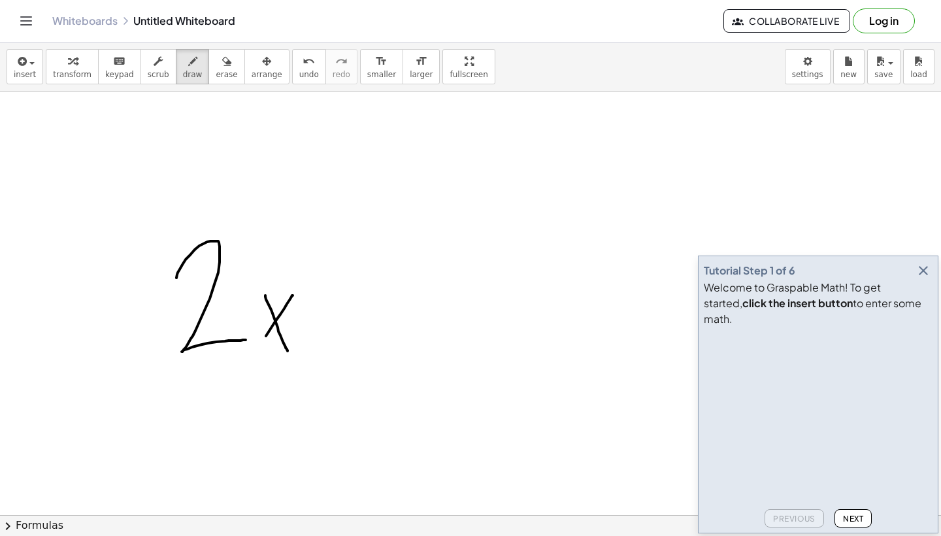
drag, startPoint x: 366, startPoint y: 277, endPoint x: 477, endPoint y: 362, distance: 140.2
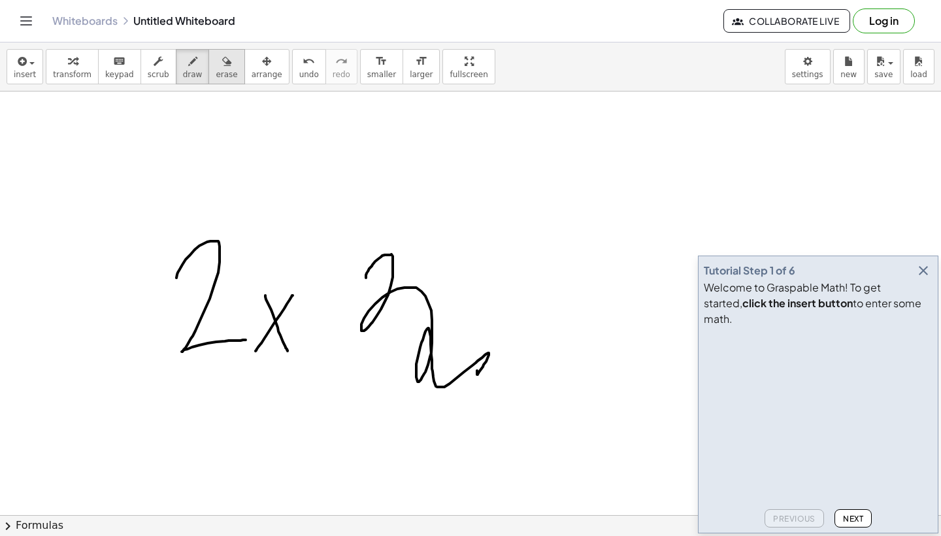
click at [216, 64] on div "button" at bounding box center [227, 61] width 22 height 16
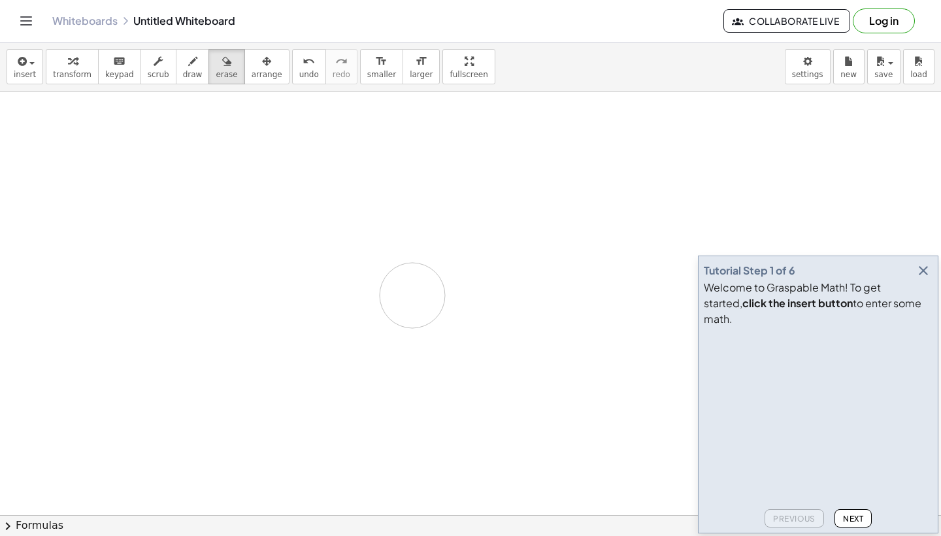
drag, startPoint x: 178, startPoint y: 215, endPoint x: 418, endPoint y: 310, distance: 258.3
click at [22, 65] on icon "button" at bounding box center [21, 62] width 12 height 16
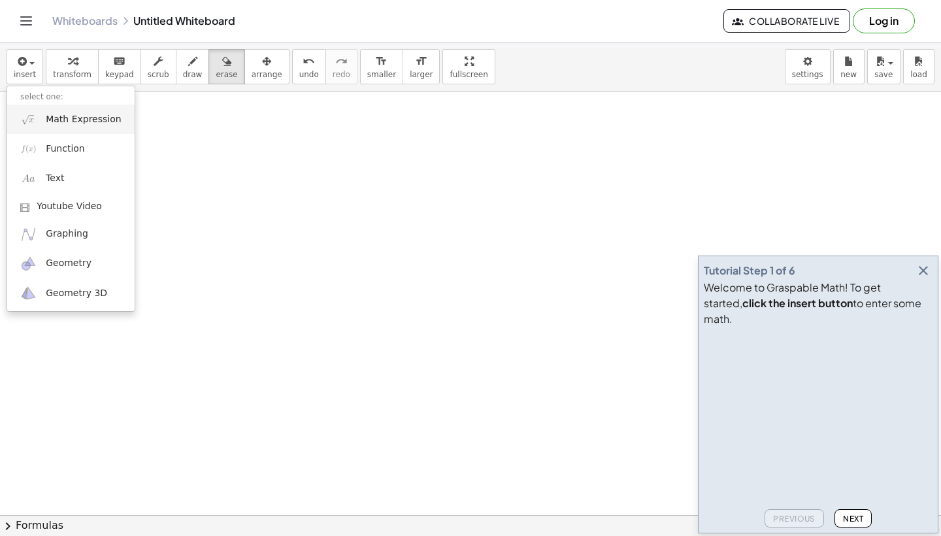
click at [84, 116] on span "Math Expression" at bounding box center [83, 119] width 75 height 13
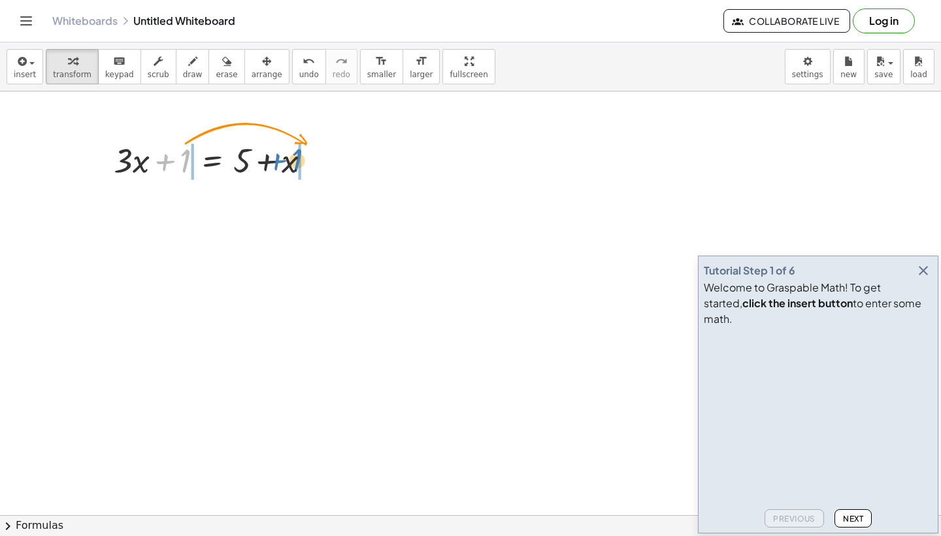
drag, startPoint x: 180, startPoint y: 167, endPoint x: 314, endPoint y: 165, distance: 134.6
click at [314, 165] on div at bounding box center [217, 159] width 220 height 44
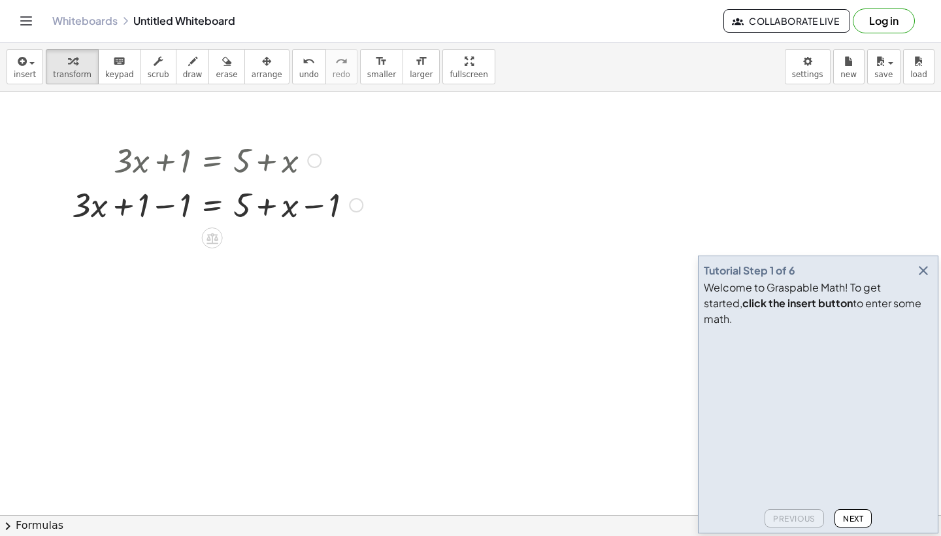
click at [165, 208] on div at bounding box center [217, 204] width 304 height 44
click at [304, 63] on div "undo" at bounding box center [309, 61] width 20 height 16
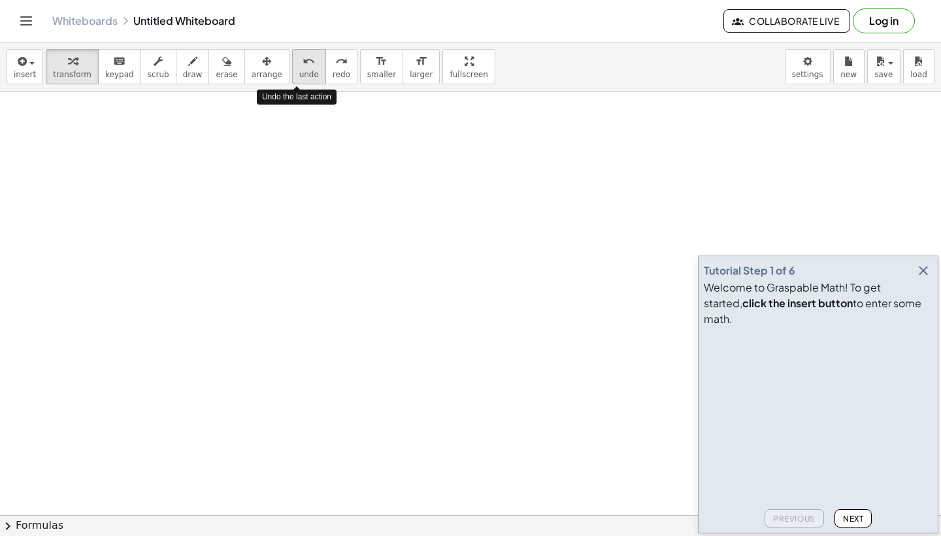
click at [304, 63] on div "undo" at bounding box center [309, 61] width 20 height 16
click at [33, 73] on span "insert" at bounding box center [25, 74] width 22 height 9
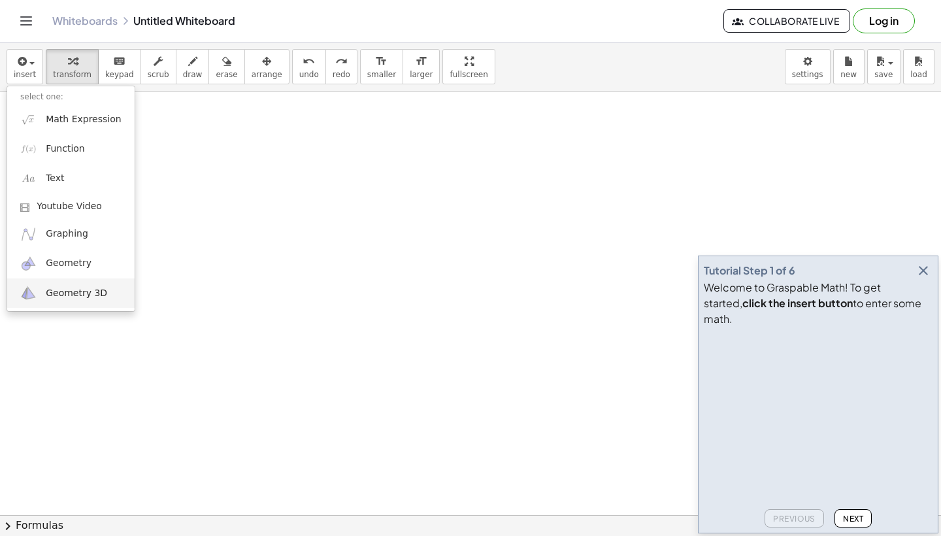
click at [72, 296] on span "Geometry 3D" at bounding box center [76, 293] width 61 height 13
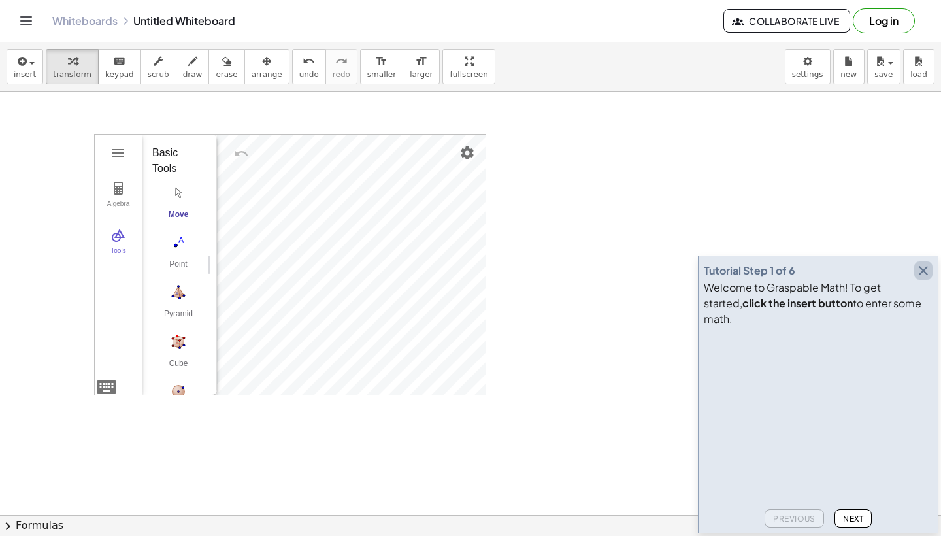
click at [922, 278] on icon "button" at bounding box center [923, 271] width 16 height 16
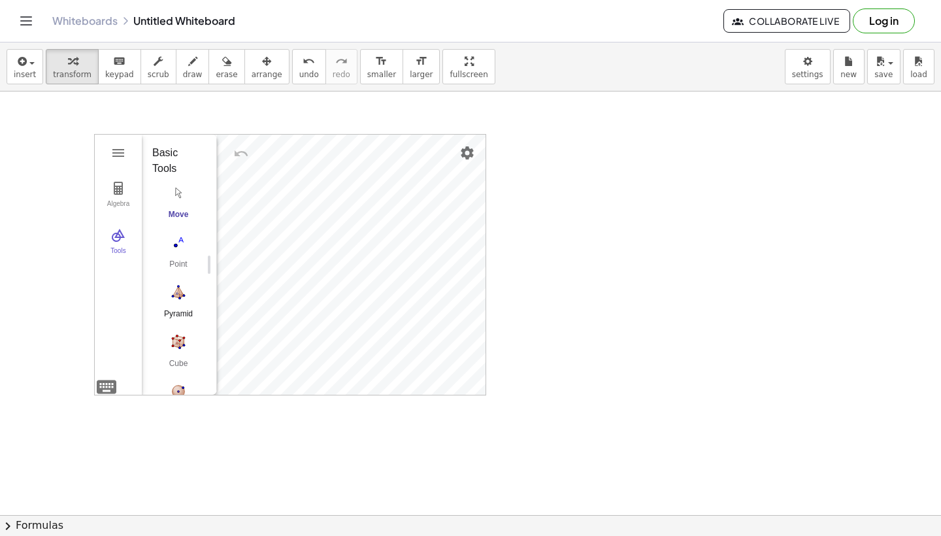
click at [184, 300] on img "Pyramid. Select a polygon for bottom, then select top point" at bounding box center [178, 292] width 52 height 21
click at [180, 201] on img "Move. Drag or select object" at bounding box center [178, 192] width 52 height 21
click at [465, 153] on img "Settings" at bounding box center [467, 153] width 16 height 16
click at [36, 68] on button "insert" at bounding box center [25, 66] width 37 height 35
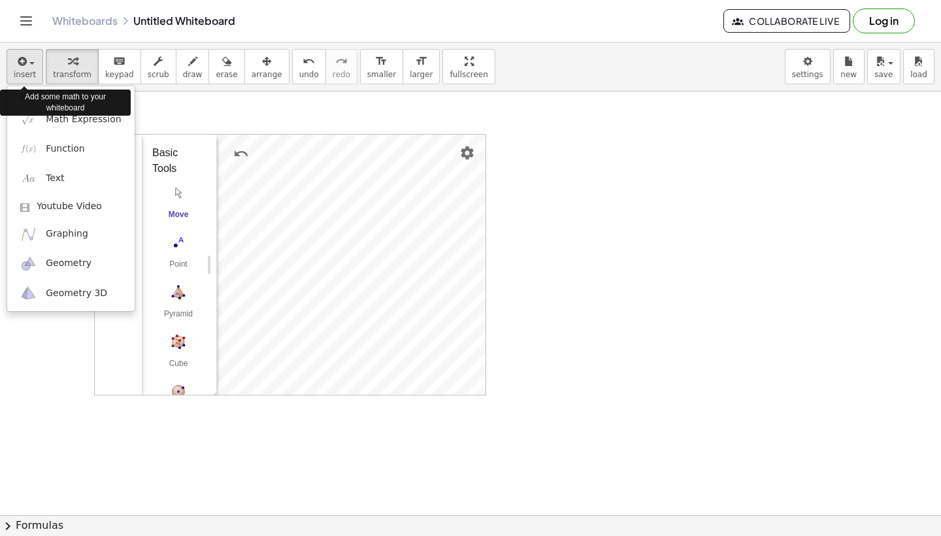
click at [36, 68] on button "insert" at bounding box center [25, 66] width 37 height 35
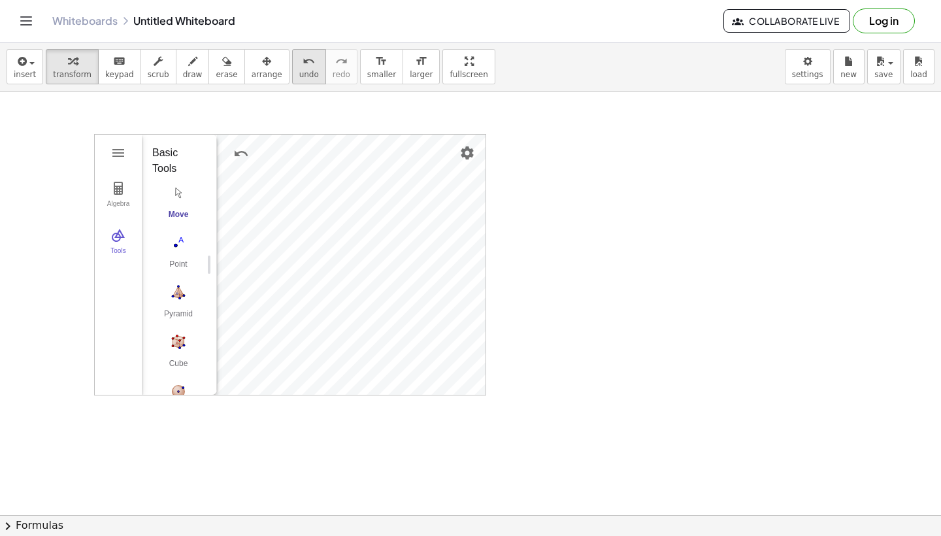
click at [299, 74] on span "undo" at bounding box center [309, 74] width 20 height 9
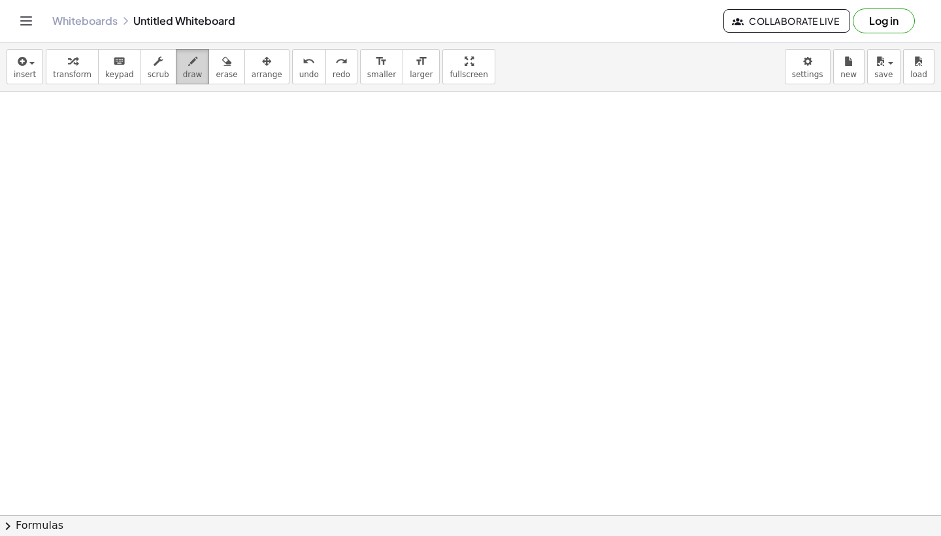
click at [188, 71] on span "draw" at bounding box center [193, 74] width 20 height 9
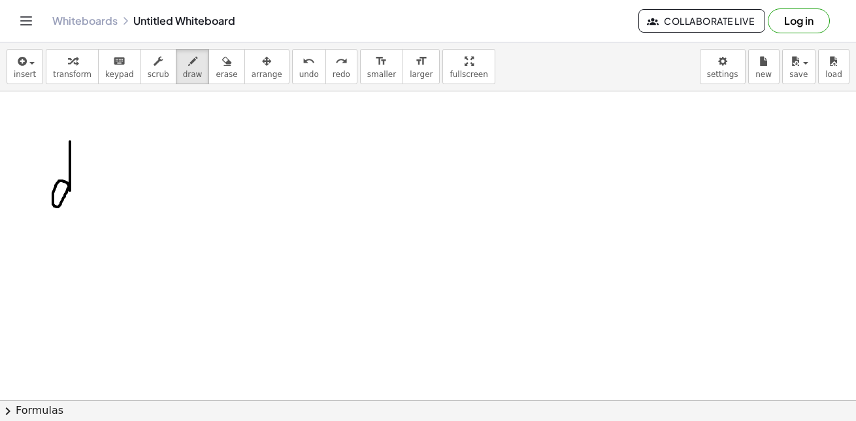
drag, startPoint x: 70, startPoint y: 142, endPoint x: 67, endPoint y: 188, distance: 46.4
click at [302, 65] on icon "undo" at bounding box center [308, 62] width 12 height 16
click at [28, 68] on div "button" at bounding box center [25, 61] width 22 height 16
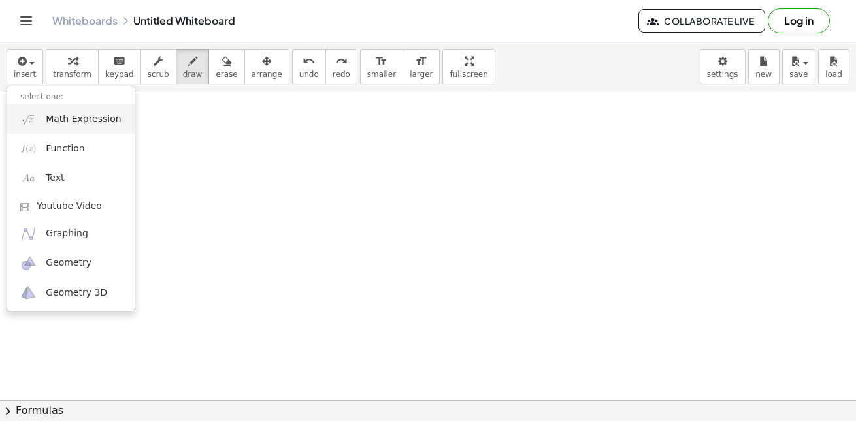
click at [61, 114] on span "Math Expression" at bounding box center [83, 119] width 75 height 13
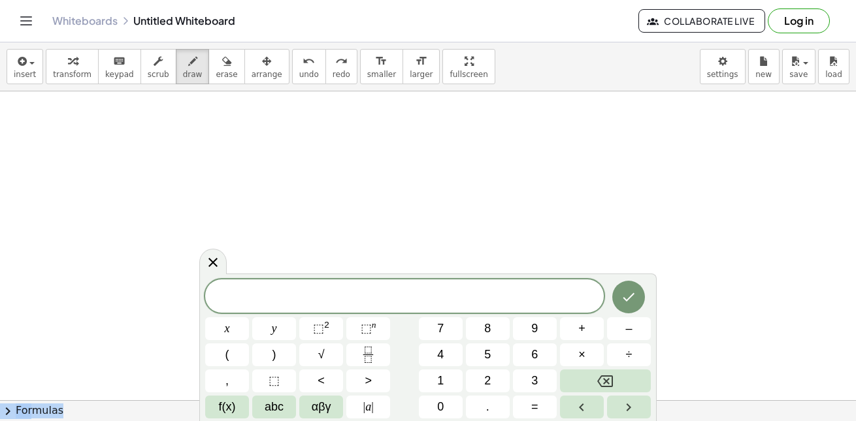
drag, startPoint x: 607, startPoint y: 310, endPoint x: 607, endPoint y: 274, distance: 35.3
click at [607, 274] on div "x y ⬚ 2 ⬚ n 7 8 9 + – ( ) √ 4 5 6 × ÷ , ⬚ < > 1 2 3 f(x) abc αβγ | a | 0 . =" at bounding box center [427, 348] width 457 height 148
click at [270, 406] on span "abc" at bounding box center [274, 407] width 19 height 18
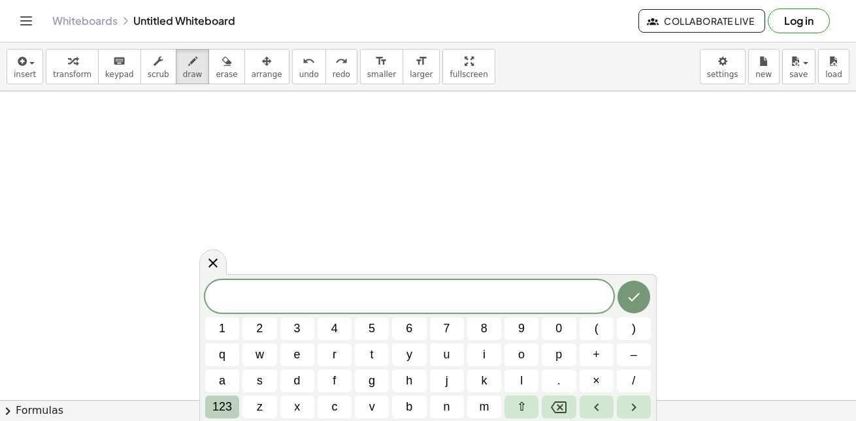
click at [226, 410] on span "123" at bounding box center [222, 407] width 20 height 18
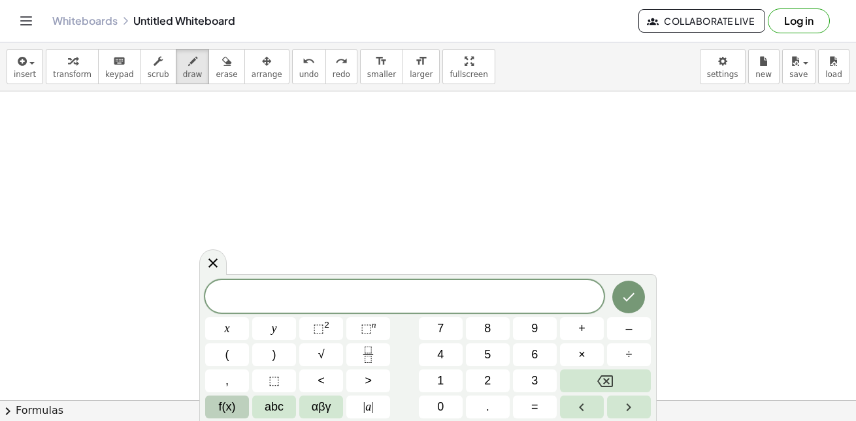
click at [227, 410] on span "f(x)" at bounding box center [227, 407] width 17 height 18
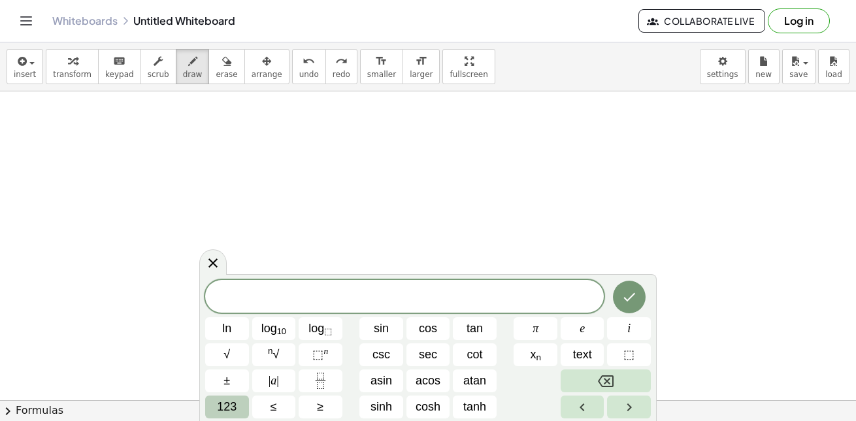
click at [229, 406] on span "123" at bounding box center [227, 407] width 20 height 18
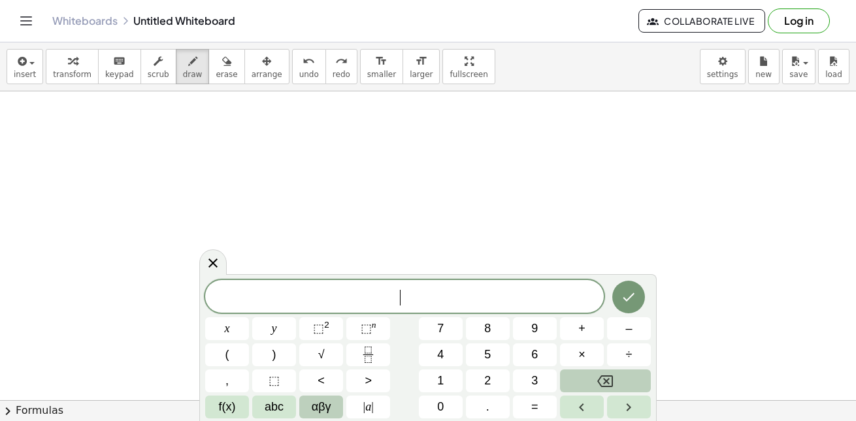
click at [314, 398] on button "αβγ" at bounding box center [321, 407] width 44 height 23
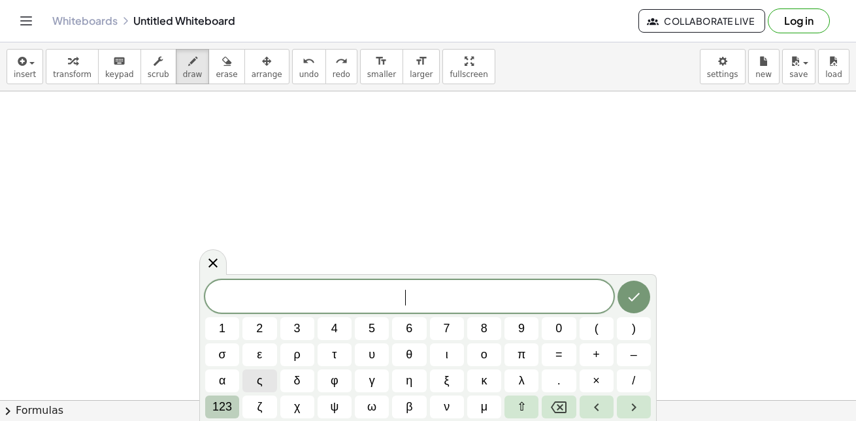
click at [229, 406] on span "123" at bounding box center [222, 407] width 20 height 18
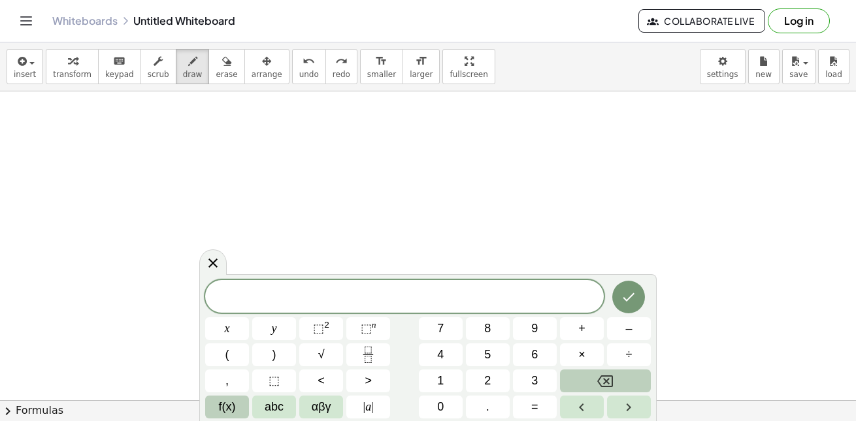
click at [236, 408] on button "f(x)" at bounding box center [227, 407] width 44 height 23
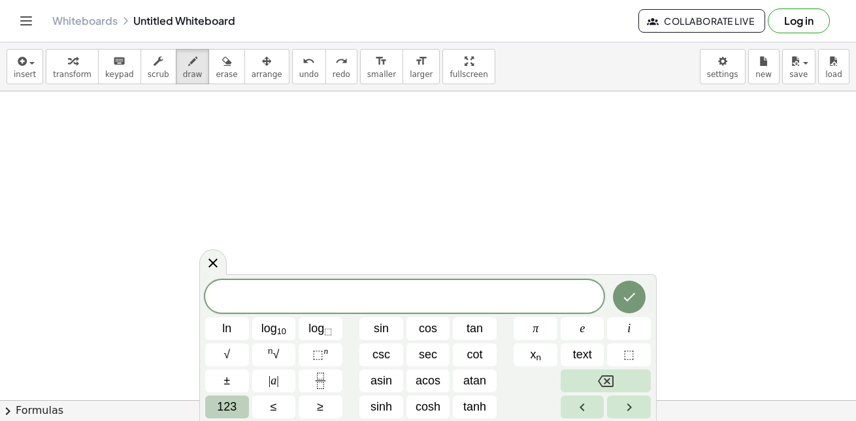
click at [221, 403] on span "123" at bounding box center [227, 407] width 20 height 18
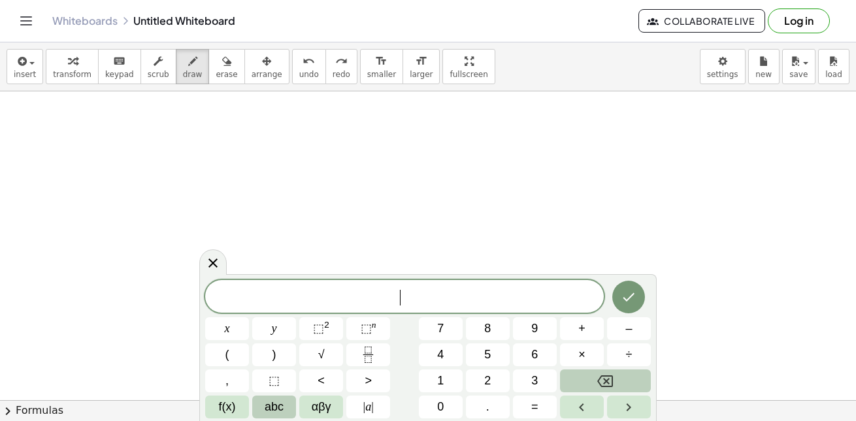
click at [278, 405] on span "abc" at bounding box center [274, 407] width 19 height 18
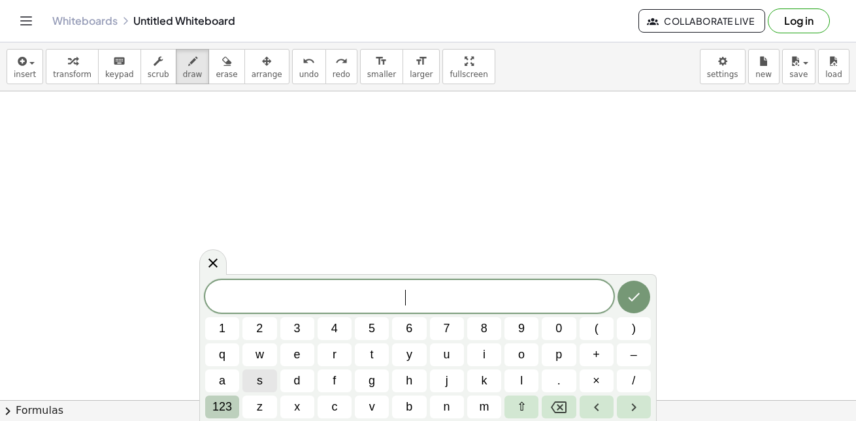
click at [217, 408] on span "123" at bounding box center [222, 407] width 20 height 18
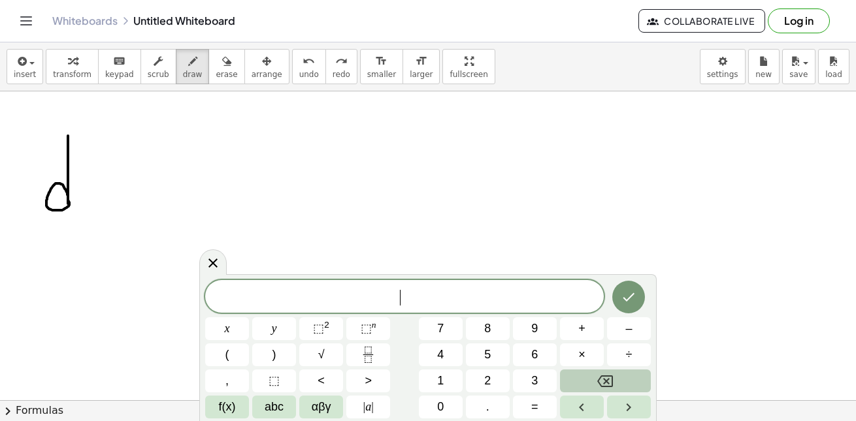
drag, startPoint x: 68, startPoint y: 136, endPoint x: 68, endPoint y: 199, distance: 63.4
drag, startPoint x: 74, startPoint y: 139, endPoint x: 82, endPoint y: 157, distance: 19.3
click at [299, 53] on div "undo" at bounding box center [309, 61] width 20 height 16
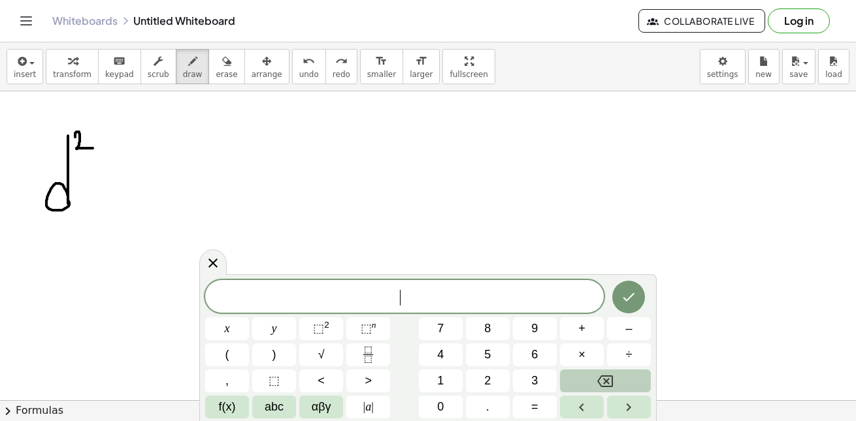
drag, startPoint x: 75, startPoint y: 137, endPoint x: 93, endPoint y: 148, distance: 21.4
drag, startPoint x: 86, startPoint y: 180, endPoint x: 95, endPoint y: 189, distance: 13.4
drag, startPoint x: 107, startPoint y: 162, endPoint x: 84, endPoint y: 217, distance: 59.7
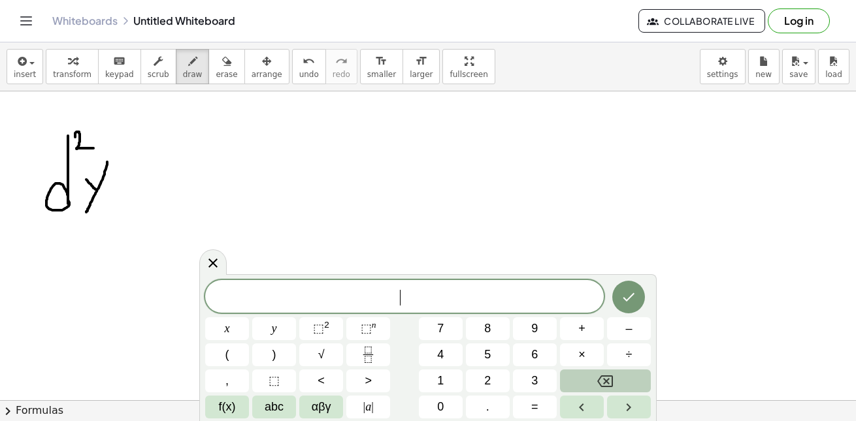
drag, startPoint x: 18, startPoint y: 215, endPoint x: 122, endPoint y: 215, distance: 104.5
drag, startPoint x: 53, startPoint y: 223, endPoint x: 50, endPoint y: 266, distance: 43.2
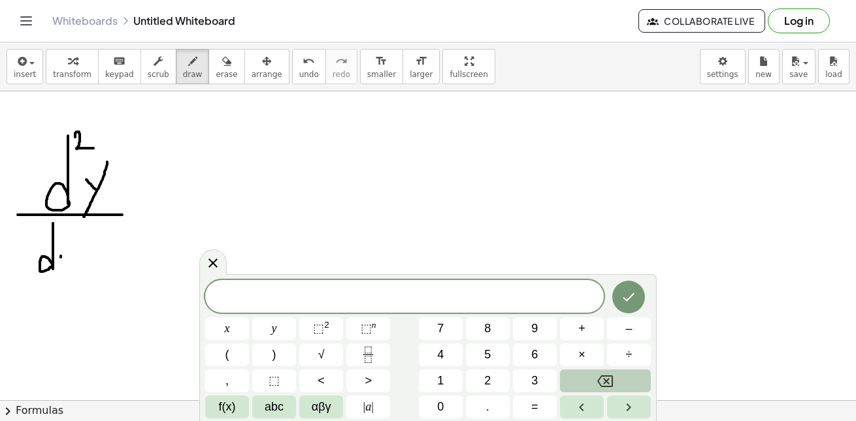
drag, startPoint x: 61, startPoint y: 256, endPoint x: 67, endPoint y: 268, distance: 13.1
drag, startPoint x: 68, startPoint y: 250, endPoint x: 58, endPoint y: 273, distance: 24.9
drag, startPoint x: 66, startPoint y: 264, endPoint x: 77, endPoint y: 273, distance: 14.4
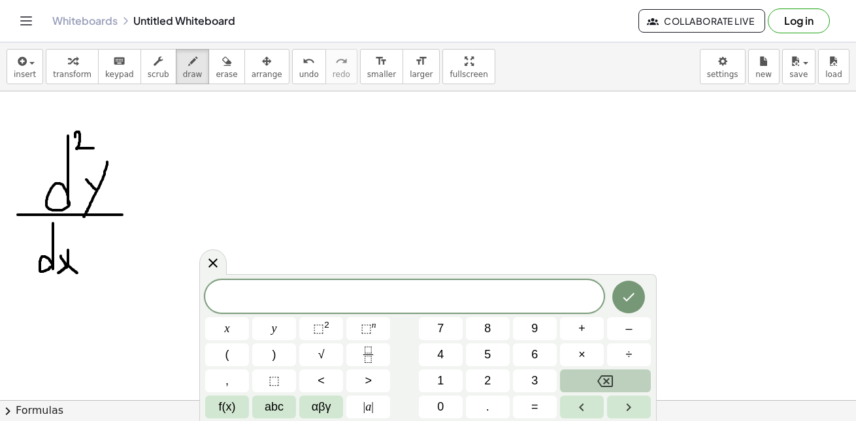
click at [233, 332] on button "x" at bounding box center [227, 328] width 44 height 23
click at [355, 330] on button "⬚ n" at bounding box center [368, 328] width 44 height 23
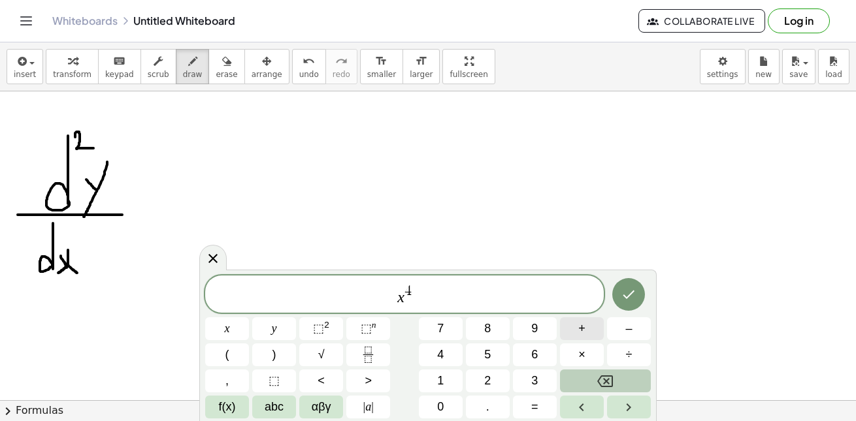
click at [589, 331] on button "+" at bounding box center [582, 328] width 44 height 23
click at [278, 321] on button "y" at bounding box center [274, 328] width 44 height 23
click at [308, 321] on button "⬚ 2" at bounding box center [321, 328] width 44 height 23
click at [436, 383] on button "1" at bounding box center [441, 381] width 44 height 23
click at [436, 334] on button "7" at bounding box center [441, 328] width 44 height 23
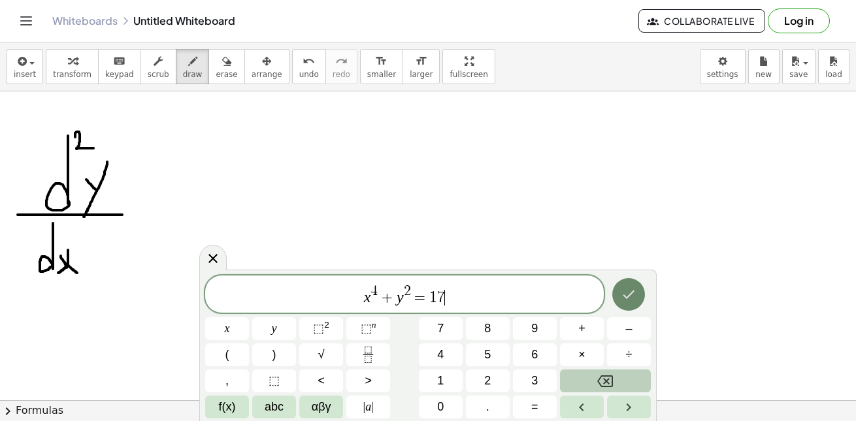
click at [633, 304] on button "Done" at bounding box center [628, 294] width 33 height 33
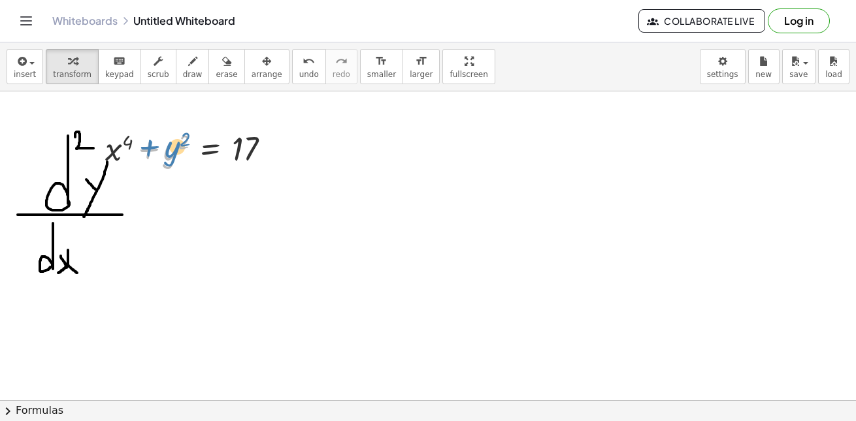
click at [174, 152] on div at bounding box center [193, 147] width 189 height 44
drag, startPoint x: 272, startPoint y: 150, endPoint x: 304, endPoint y: 202, distance: 61.3
click at [308, 65] on button "undo undo" at bounding box center [309, 66] width 34 height 35
click at [210, 185] on icon at bounding box center [210, 181] width 12 height 11
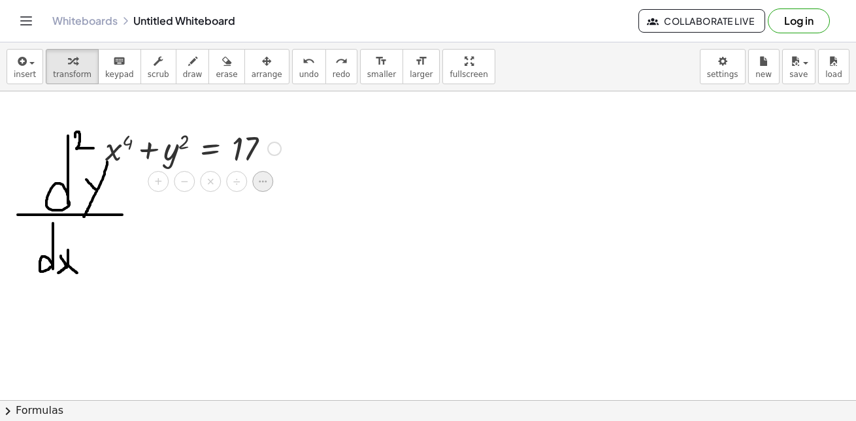
click at [266, 180] on icon at bounding box center [263, 182] width 12 height 12
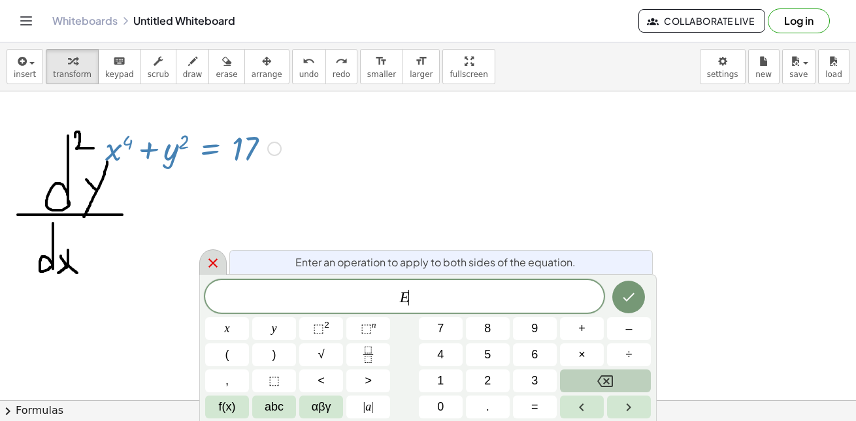
click at [212, 259] on icon at bounding box center [213, 263] width 16 height 16
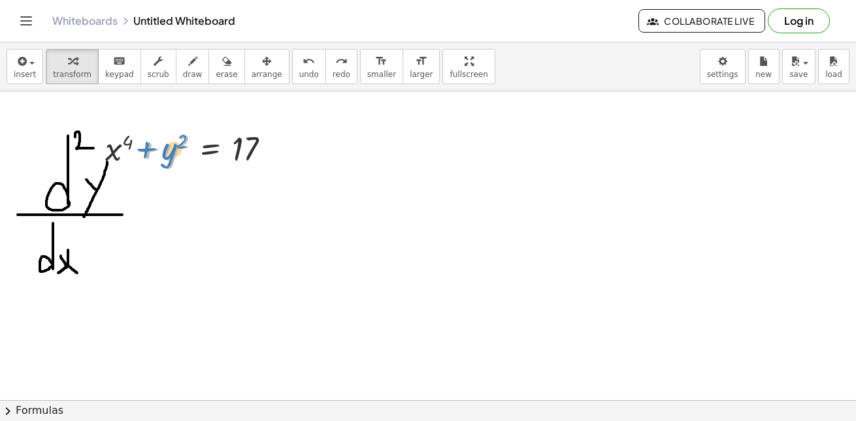
click at [155, 146] on div at bounding box center [193, 147] width 189 height 44
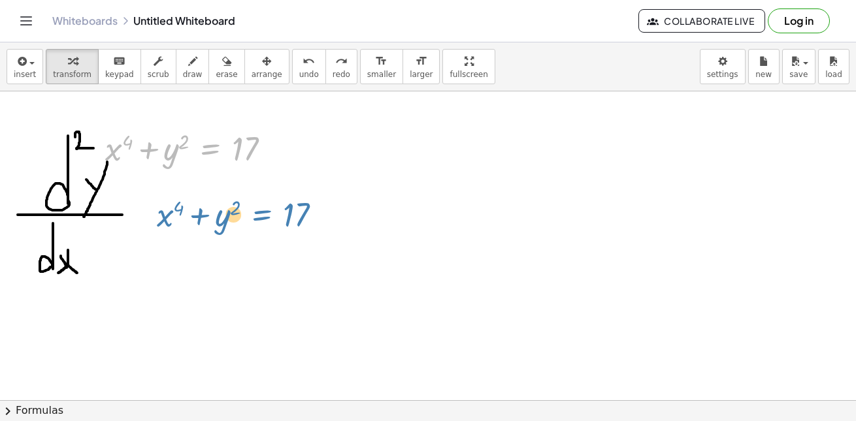
drag, startPoint x: 212, startPoint y: 149, endPoint x: 262, endPoint y: 213, distance: 81.0
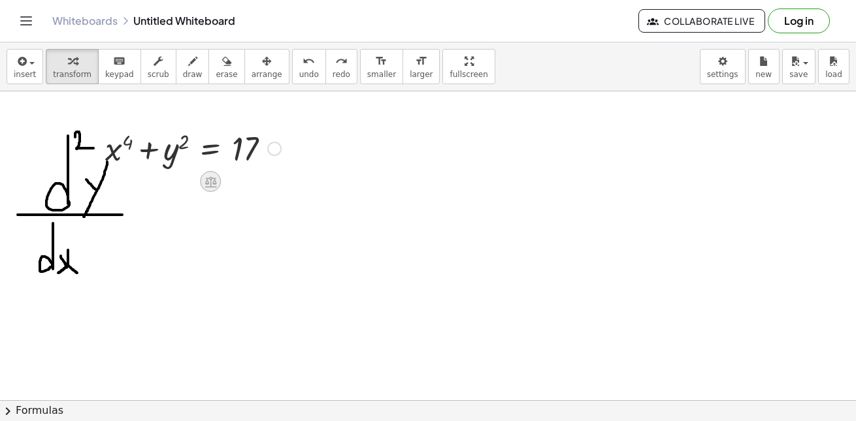
click at [211, 178] on icon at bounding box center [210, 181] width 12 height 11
drag, startPoint x: 276, startPoint y: 149, endPoint x: 338, endPoint y: 210, distance: 86.8
click at [212, 176] on div at bounding box center [244, 198] width 189 height 44
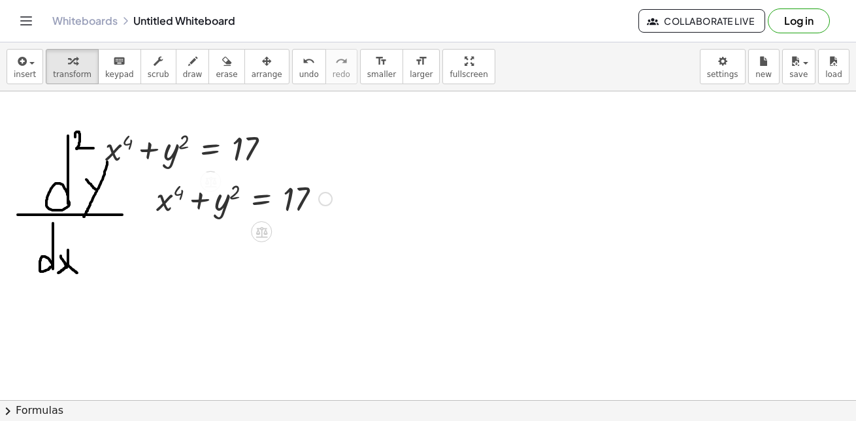
click at [213, 177] on div at bounding box center [244, 198] width 189 height 44
click at [211, 175] on div "+ x 4 + y 2 = 17" at bounding box center [239, 197] width 205 height 51
click at [214, 169] on div at bounding box center [215, 180] width 10 height 24
click at [214, 172] on div "+ x 4 + y 2 = 17" at bounding box center [239, 197] width 205 height 51
click at [214, 180] on div at bounding box center [244, 198] width 189 height 44
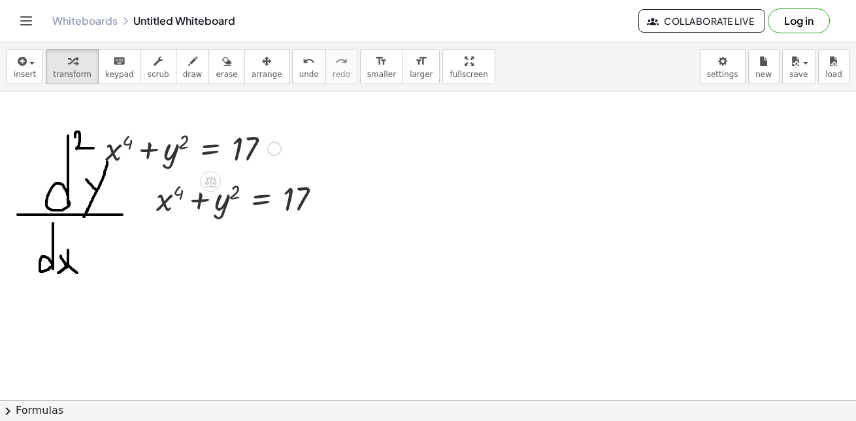
click at [210, 184] on div at bounding box center [244, 198] width 189 height 44
click at [213, 172] on div "+ x 4 + y 2 = 17" at bounding box center [239, 197] width 205 height 51
click at [212, 182] on div at bounding box center [244, 198] width 189 height 44
click at [212, 172] on div "+ x 4 + y 2 = 17" at bounding box center [239, 197] width 205 height 51
click at [212, 174] on div "+ x 4 + y 2 = 17" at bounding box center [239, 197] width 205 height 51
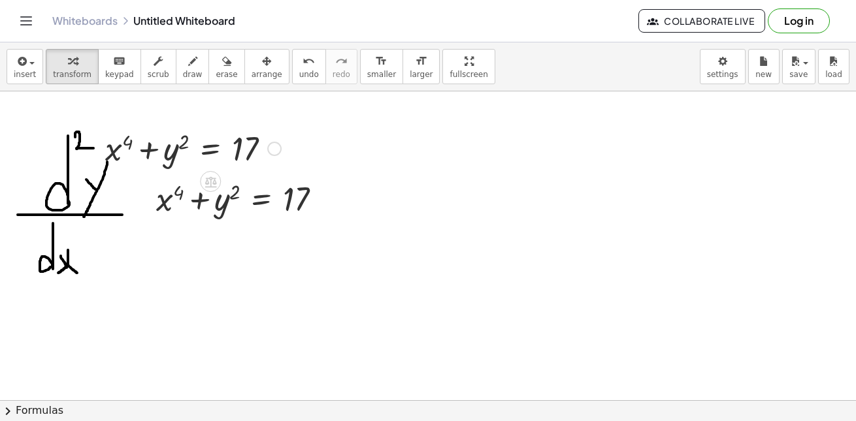
click at [212, 169] on div at bounding box center [215, 180] width 10 height 24
click at [212, 182] on div at bounding box center [244, 198] width 189 height 44
drag, startPoint x: 277, startPoint y: 146, endPoint x: 528, endPoint y: 165, distance: 251.6
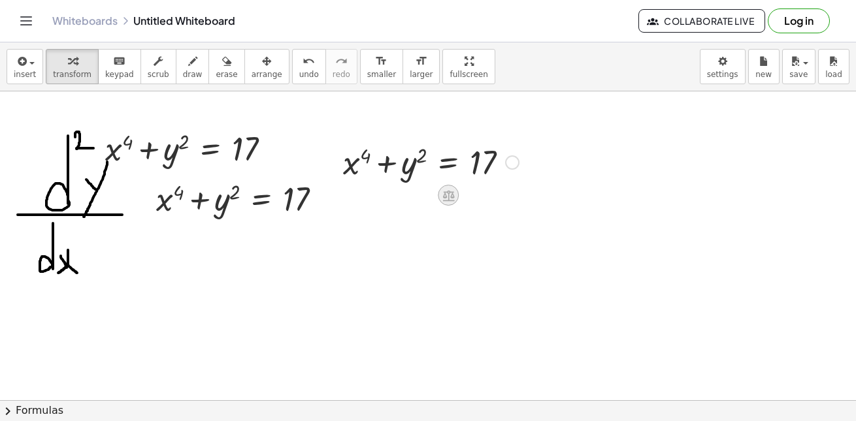
click at [450, 194] on icon at bounding box center [449, 196] width 14 height 14
click at [504, 193] on icon at bounding box center [500, 195] width 12 height 12
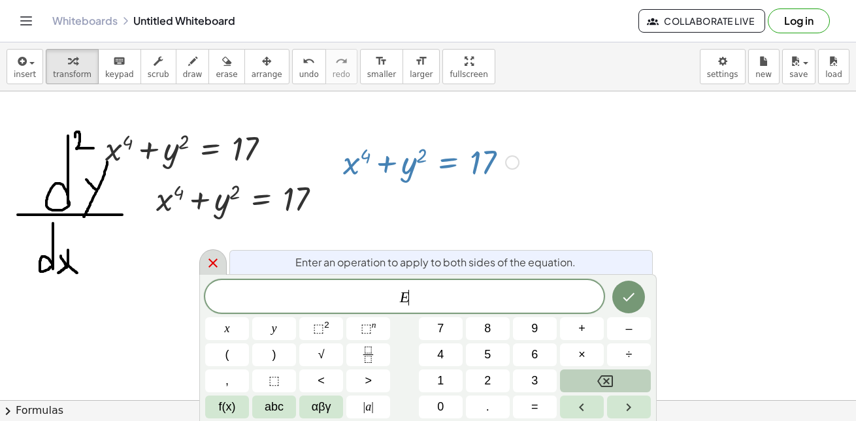
click at [214, 259] on icon at bounding box center [213, 263] width 16 height 16
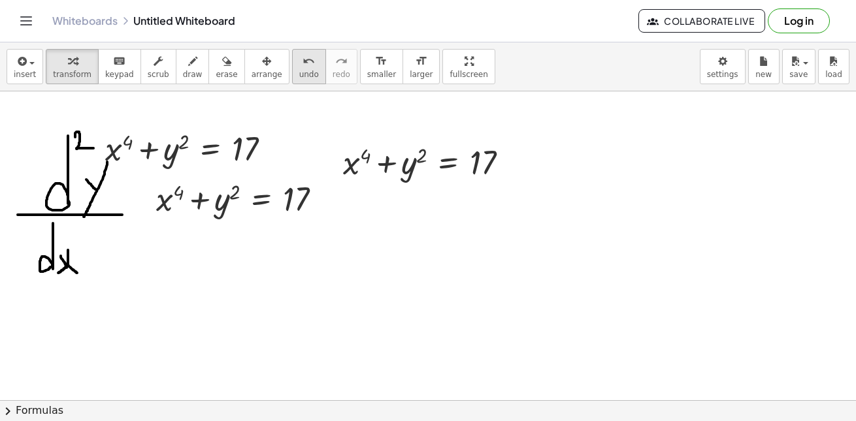
click at [299, 61] on div "undo" at bounding box center [309, 61] width 20 height 16
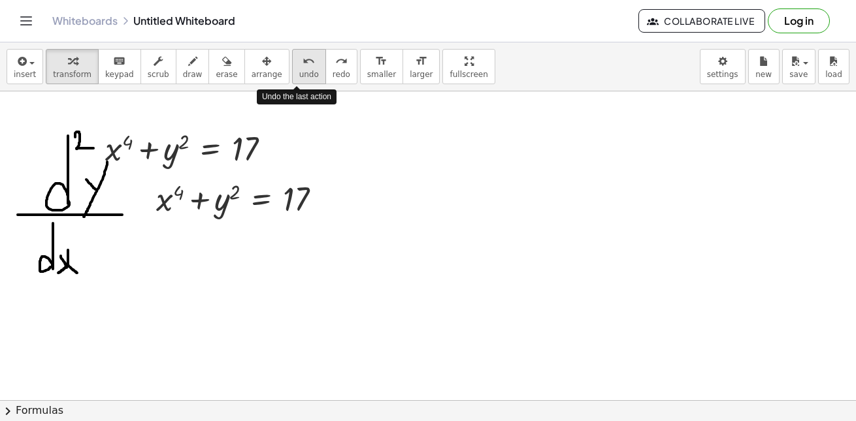
click at [299, 61] on div "undo" at bounding box center [309, 61] width 20 height 16
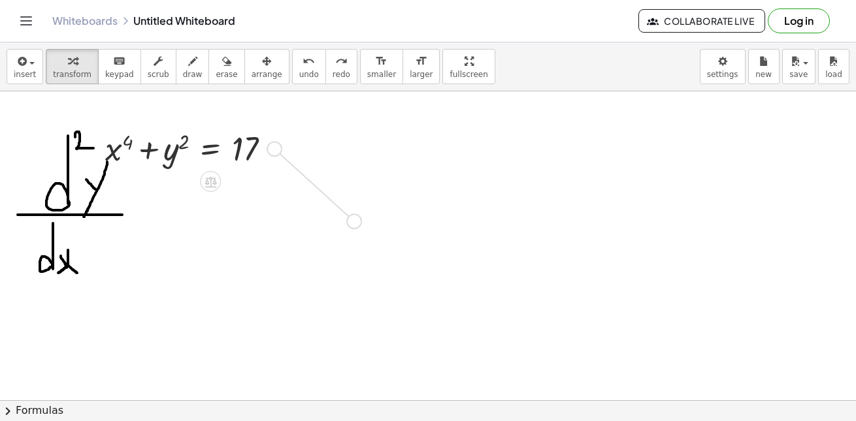
drag, startPoint x: 276, startPoint y: 146, endPoint x: 361, endPoint y: 226, distance: 116.4
click at [212, 181] on icon at bounding box center [211, 182] width 14 height 14
click at [265, 180] on icon at bounding box center [263, 182] width 12 height 12
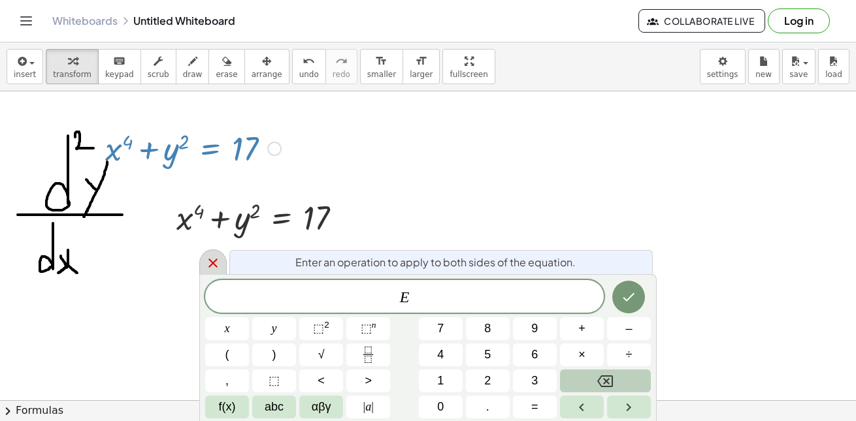
click at [211, 266] on icon at bounding box center [212, 263] width 9 height 9
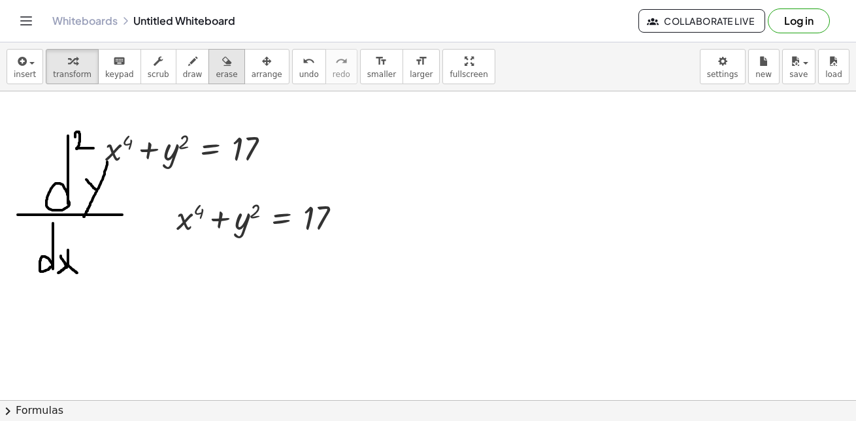
click at [221, 71] on span "erase" at bounding box center [227, 74] width 22 height 9
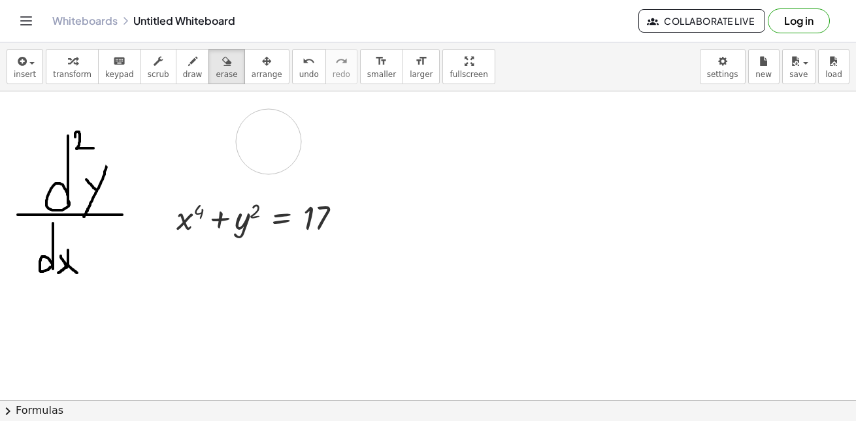
drag, startPoint x: 159, startPoint y: 128, endPoint x: 268, endPoint y: 142, distance: 110.6
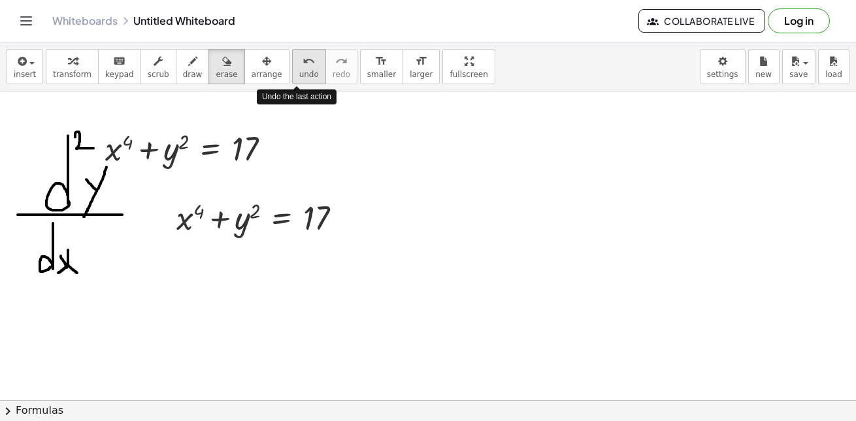
click at [302, 69] on icon "undo" at bounding box center [308, 62] width 12 height 16
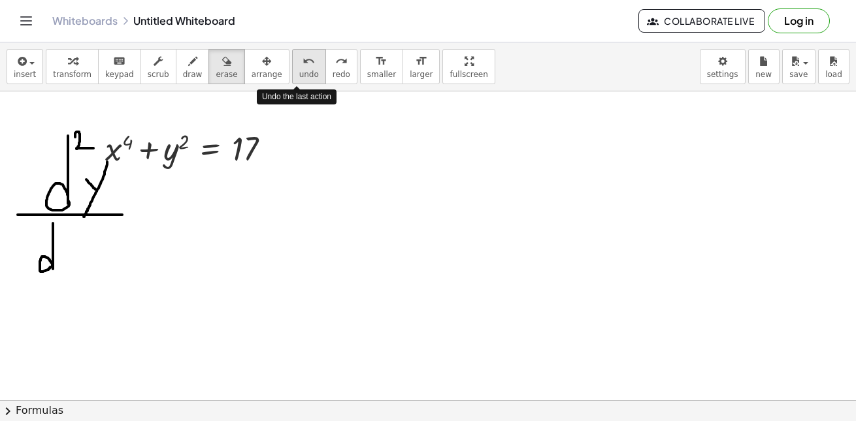
click at [302, 69] on icon "undo" at bounding box center [308, 62] width 12 height 16
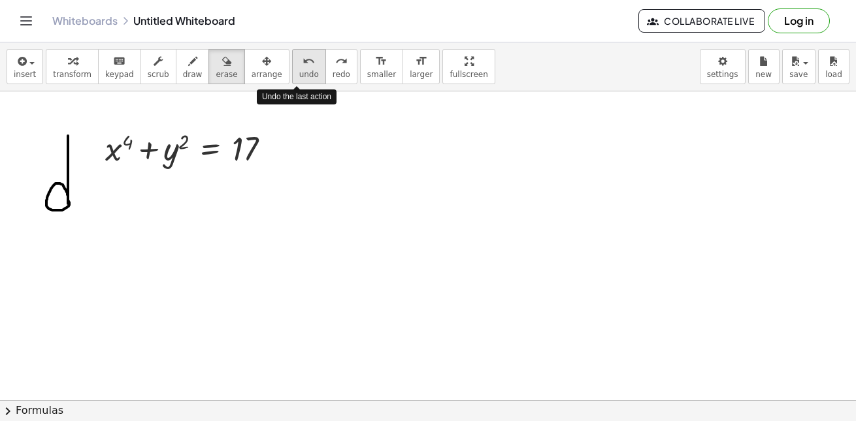
click at [302, 69] on icon "undo" at bounding box center [308, 62] width 12 height 16
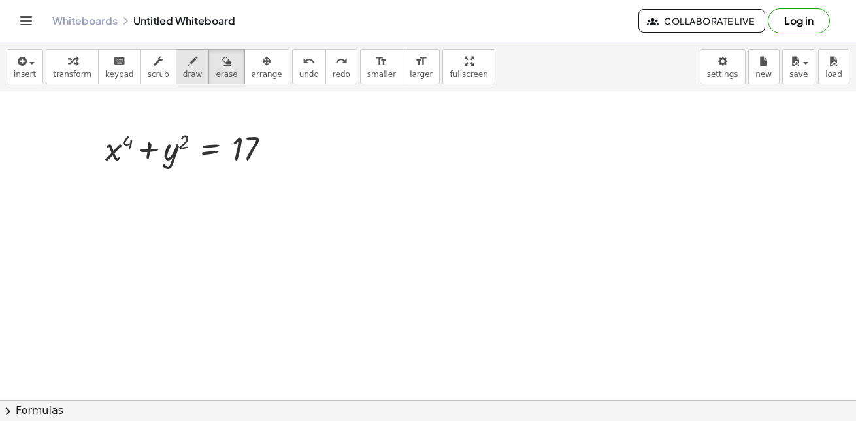
click at [188, 63] on icon "button" at bounding box center [192, 62] width 9 height 16
drag, startPoint x: 20, startPoint y: 148, endPoint x: 103, endPoint y: 148, distance: 83.0
drag, startPoint x: 42, startPoint y: 101, endPoint x: 43, endPoint y: 131, distance: 30.7
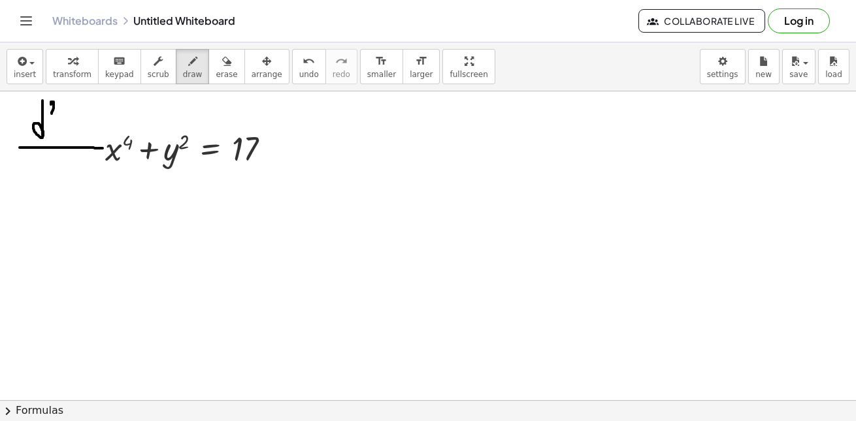
drag, startPoint x: 51, startPoint y: 105, endPoint x: 63, endPoint y: 112, distance: 14.1
drag, startPoint x: 63, startPoint y: 121, endPoint x: 71, endPoint y: 133, distance: 14.0
drag, startPoint x: 77, startPoint y: 115, endPoint x: 73, endPoint y: 144, distance: 29.0
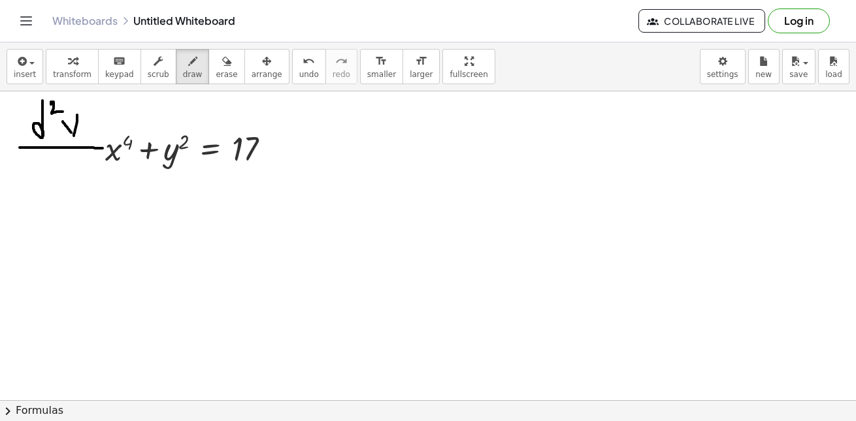
drag, startPoint x: 42, startPoint y: 159, endPoint x: 42, endPoint y: 190, distance: 30.7
drag, startPoint x: 48, startPoint y: 182, endPoint x: 59, endPoint y: 194, distance: 17.1
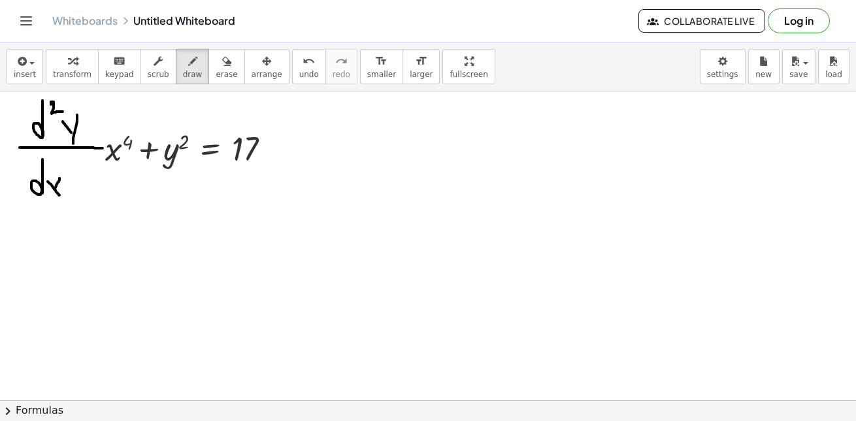
drag, startPoint x: 59, startPoint y: 178, endPoint x: 52, endPoint y: 192, distance: 15.8
drag, startPoint x: 63, startPoint y: 169, endPoint x: 79, endPoint y: 179, distance: 19.4
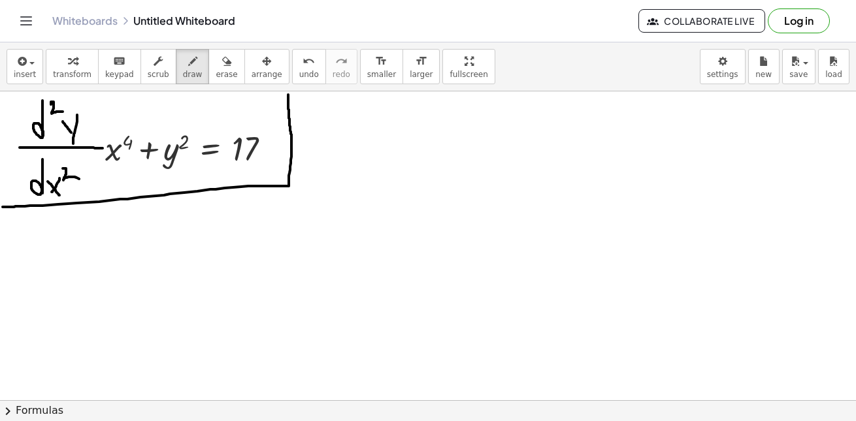
drag, startPoint x: 3, startPoint y: 207, endPoint x: 288, endPoint y: 95, distance: 306.7
drag, startPoint x: 377, startPoint y: 105, endPoint x: 378, endPoint y: 136, distance: 30.7
drag, startPoint x: 383, startPoint y: 127, endPoint x: 391, endPoint y: 142, distance: 16.7
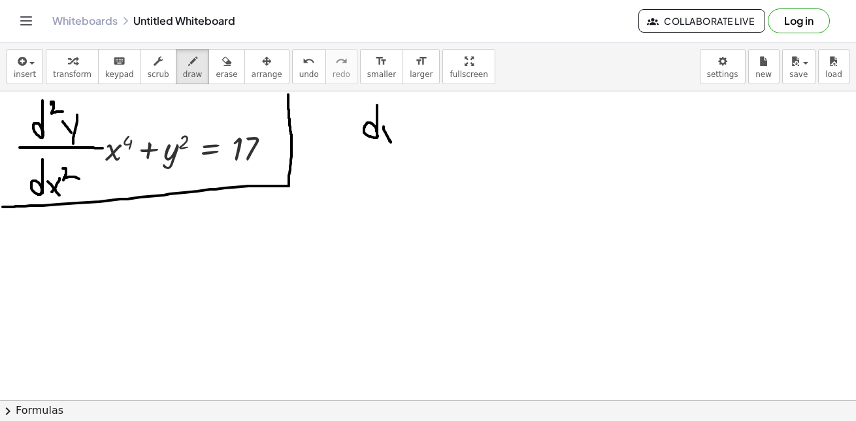
drag, startPoint x: 396, startPoint y: 125, endPoint x: 375, endPoint y: 173, distance: 52.9
click at [302, 54] on icon "undo" at bounding box center [308, 62] width 12 height 16
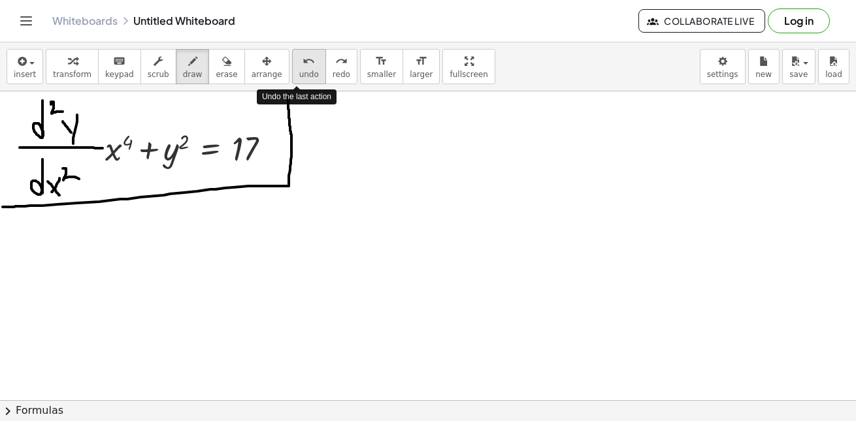
click at [302, 68] on icon "undo" at bounding box center [308, 62] width 12 height 16
drag, startPoint x: 390, startPoint y: 115, endPoint x: 390, endPoint y: 163, distance: 47.7
drag, startPoint x: 391, startPoint y: 114, endPoint x: 405, endPoint y: 125, distance: 17.6
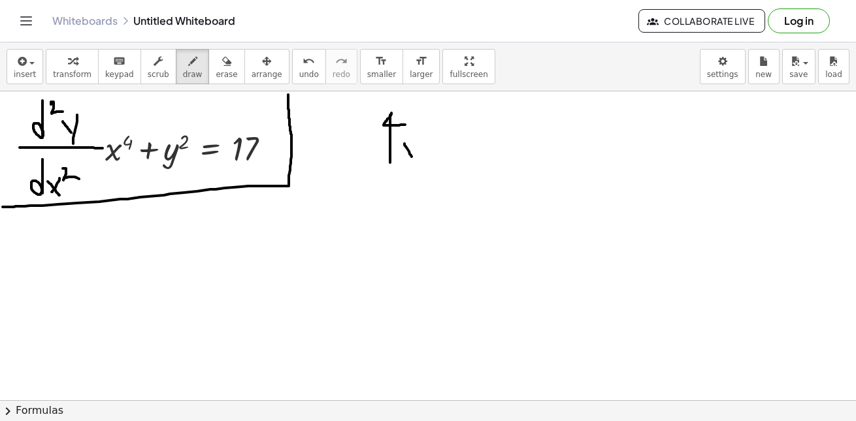
drag, startPoint x: 404, startPoint y: 144, endPoint x: 415, endPoint y: 163, distance: 22.2
drag, startPoint x: 415, startPoint y: 143, endPoint x: 401, endPoint y: 165, distance: 25.9
drag, startPoint x: 418, startPoint y: 135, endPoint x: 420, endPoint y: 144, distance: 9.4
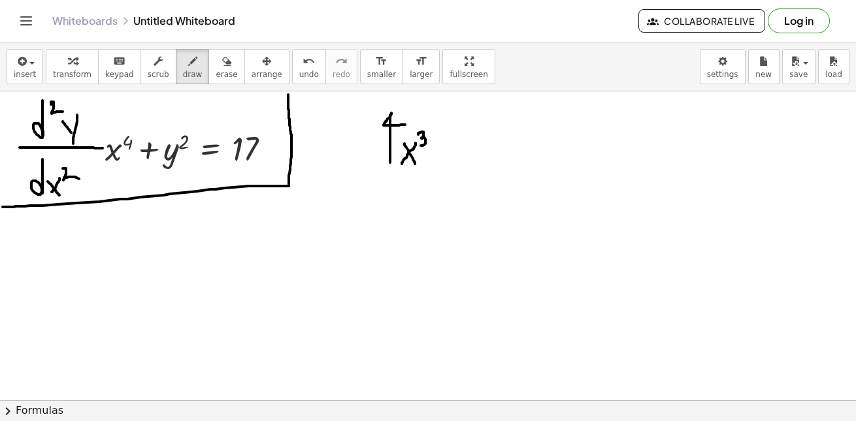
drag, startPoint x: 437, startPoint y: 150, endPoint x: 464, endPoint y: 150, distance: 27.4
drag, startPoint x: 451, startPoint y: 140, endPoint x: 448, endPoint y: 169, distance: 29.5
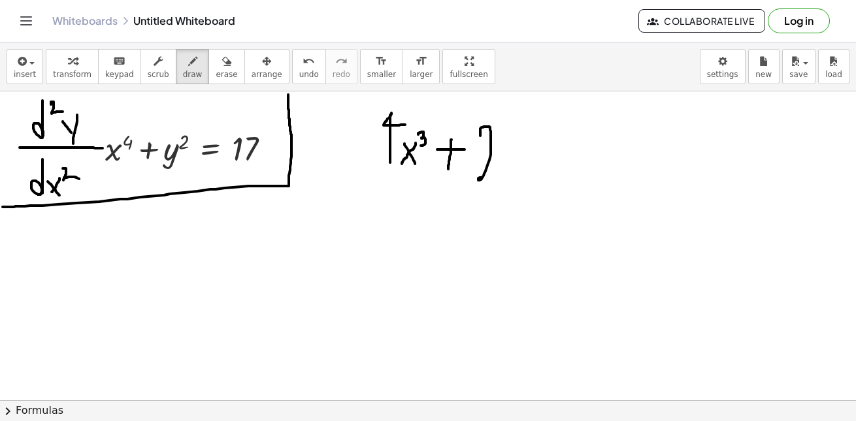
drag, startPoint x: 480, startPoint y: 136, endPoint x: 500, endPoint y: 176, distance: 45.0
drag, startPoint x: 505, startPoint y: 159, endPoint x: 523, endPoint y: 181, distance: 28.8
drag, startPoint x: 533, startPoint y: 155, endPoint x: 515, endPoint y: 219, distance: 67.2
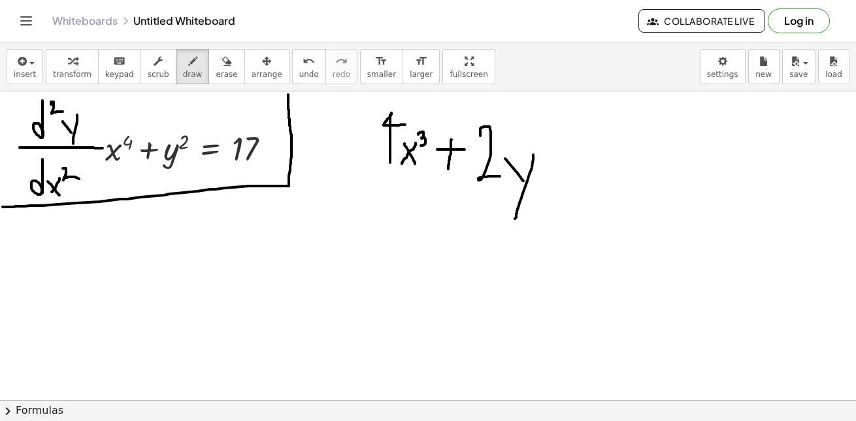
drag, startPoint x: 545, startPoint y: 156, endPoint x: 615, endPoint y: 156, distance: 69.2
drag, startPoint x: 573, startPoint y: 105, endPoint x: 577, endPoint y: 138, distance: 33.5
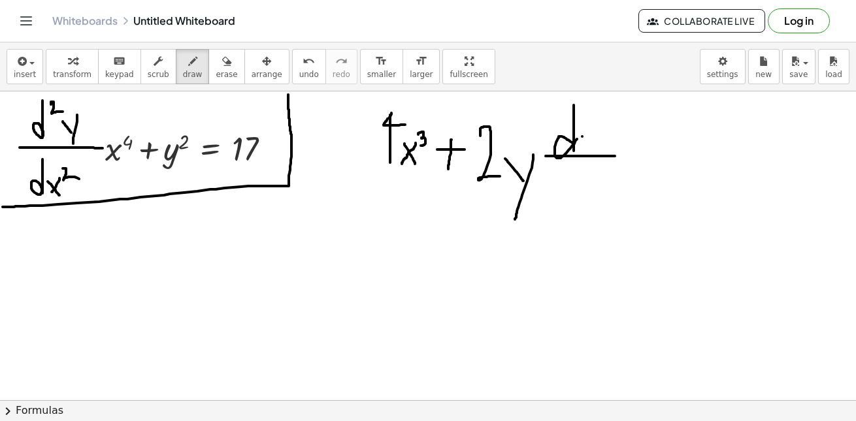
drag, startPoint x: 582, startPoint y: 137, endPoint x: 592, endPoint y: 148, distance: 15.2
drag, startPoint x: 598, startPoint y: 129, endPoint x: 588, endPoint y: 173, distance: 44.8
drag, startPoint x: 569, startPoint y: 163, endPoint x: 574, endPoint y: 192, distance: 29.9
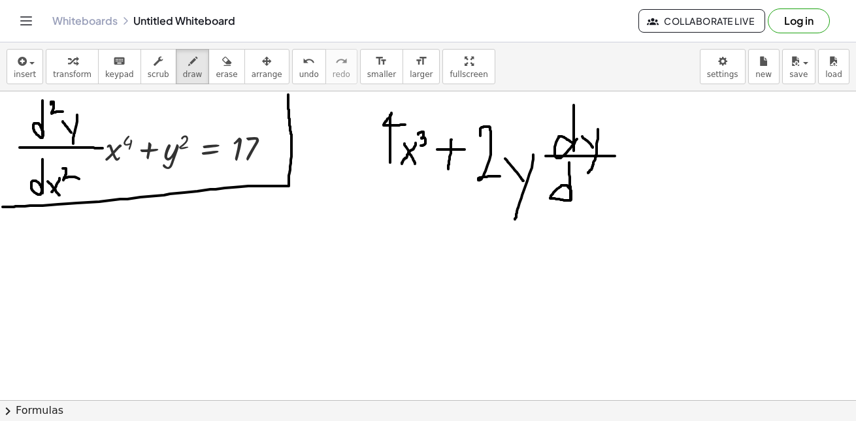
drag, startPoint x: 587, startPoint y: 184, endPoint x: 601, endPoint y: 202, distance: 23.8
drag, startPoint x: 600, startPoint y: 182, endPoint x: 585, endPoint y: 210, distance: 31.9
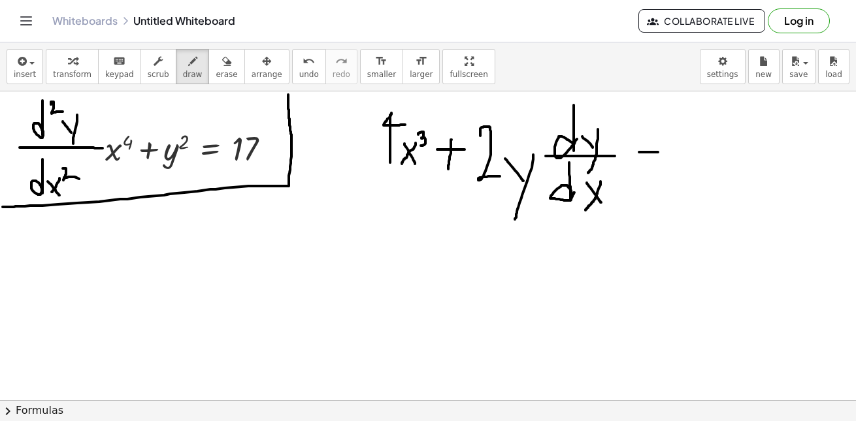
drag, startPoint x: 639, startPoint y: 152, endPoint x: 666, endPoint y: 152, distance: 26.8
drag, startPoint x: 632, startPoint y: 162, endPoint x: 664, endPoint y: 162, distance: 32.7
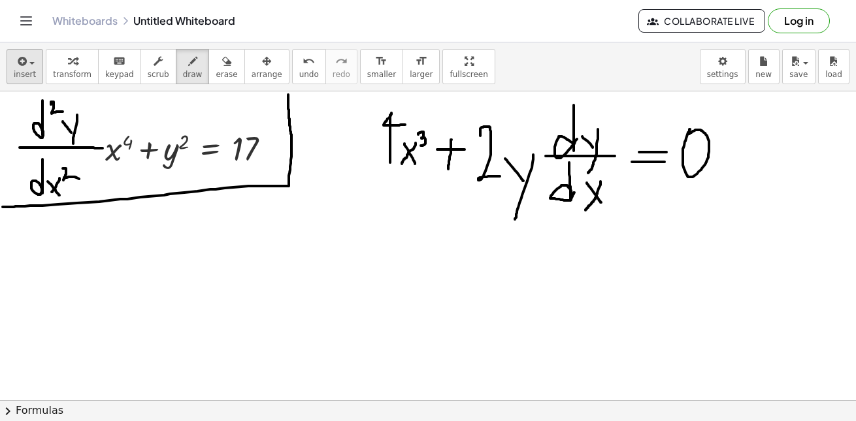
click at [20, 63] on icon "button" at bounding box center [21, 62] width 12 height 16
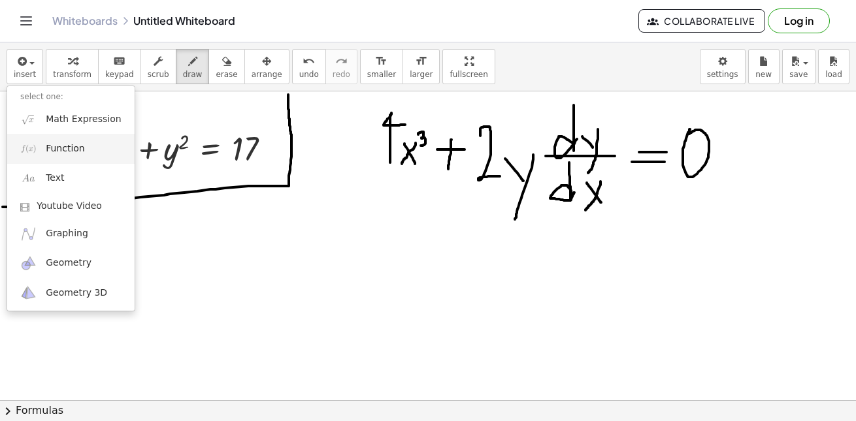
click at [50, 139] on link "Function" at bounding box center [70, 148] width 127 height 29
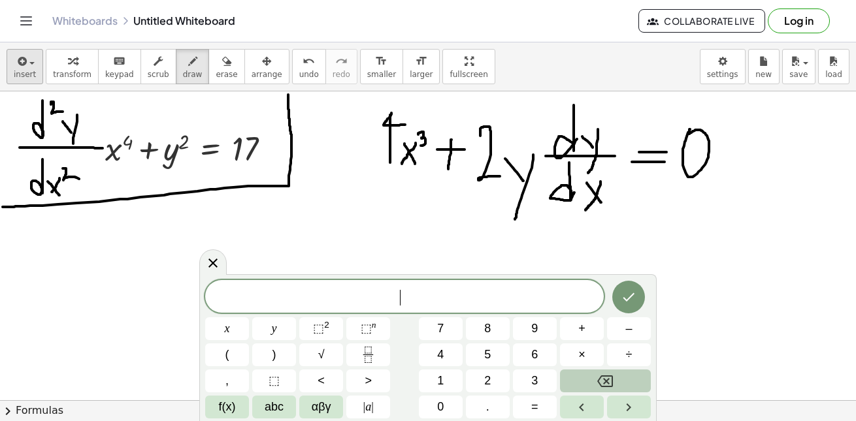
click at [29, 61] on div "button" at bounding box center [25, 61] width 22 height 16
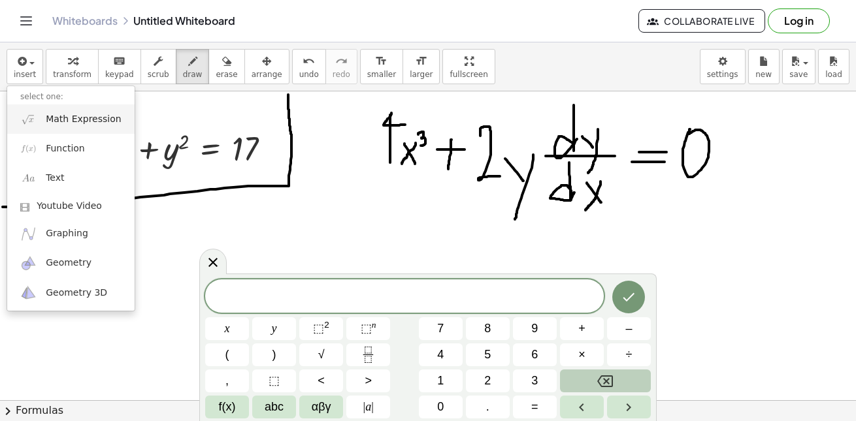
click at [82, 113] on span "Math Expression" at bounding box center [83, 119] width 75 height 13
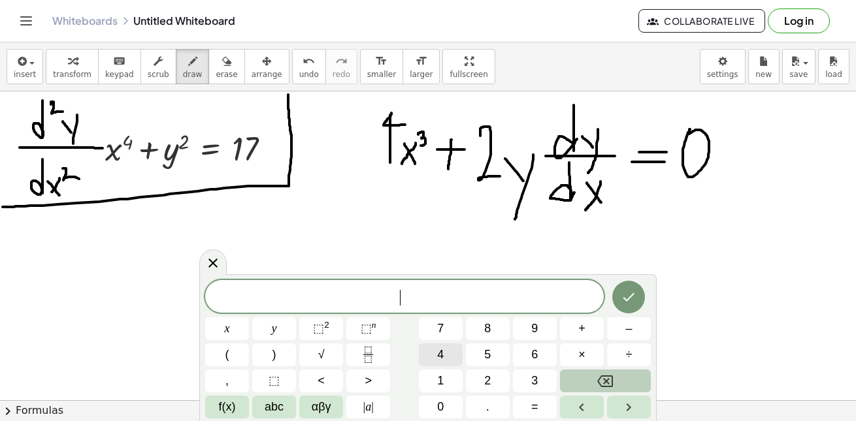
click at [432, 354] on button "4" at bounding box center [441, 355] width 44 height 23
click at [358, 332] on button "⬚ n" at bounding box center [368, 328] width 44 height 23
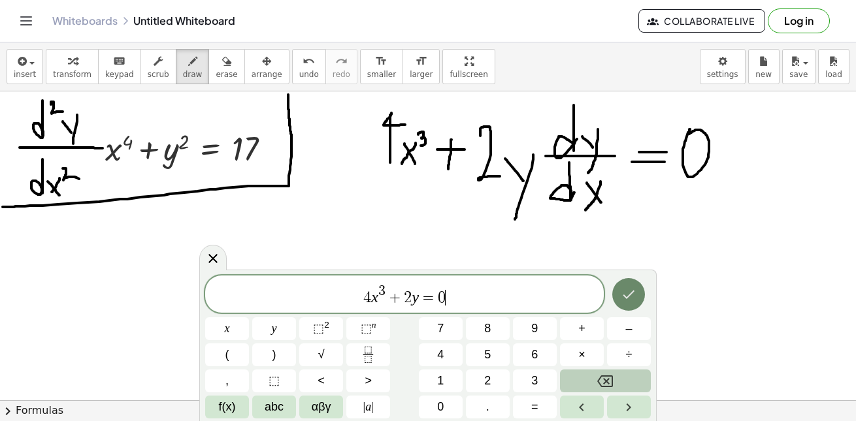
click at [636, 297] on icon "Done" at bounding box center [628, 295] width 16 height 16
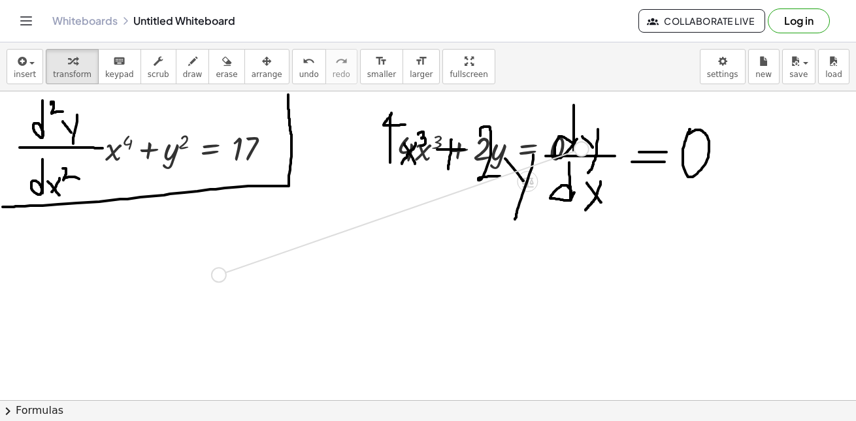
drag, startPoint x: 582, startPoint y: 147, endPoint x: 217, endPoint y: 277, distance: 387.6
click at [496, 153] on div at bounding box center [492, 147] width 204 height 44
click at [501, 152] on div at bounding box center [492, 147] width 204 height 44
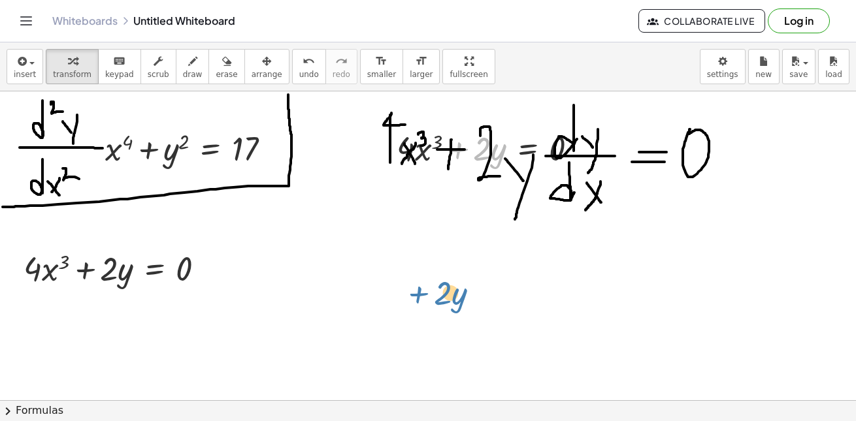
drag, startPoint x: 501, startPoint y: 152, endPoint x: 461, endPoint y: 298, distance: 151.0
click at [38, 274] on div at bounding box center [119, 268] width 204 height 44
click at [27, 265] on div at bounding box center [119, 268] width 204 height 44
click at [47, 266] on div at bounding box center [119, 268] width 204 height 44
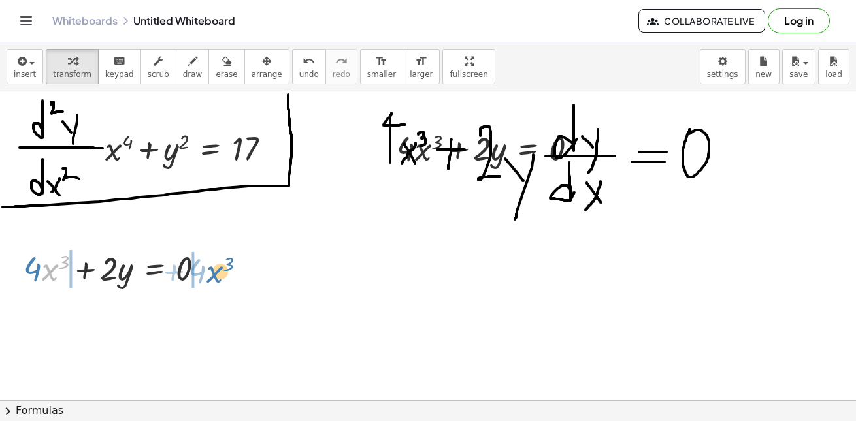
drag, startPoint x: 48, startPoint y: 272, endPoint x: 213, endPoint y: 274, distance: 164.6
click at [213, 274] on div at bounding box center [119, 268] width 204 height 44
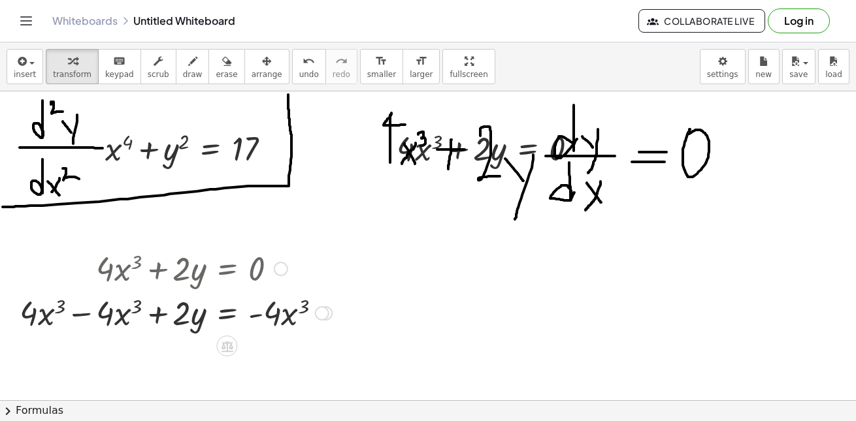
click at [112, 313] on div at bounding box center [175, 312] width 325 height 44
click at [126, 316] on div at bounding box center [175, 312] width 325 height 44
click at [120, 317] on div at bounding box center [175, 312] width 325 height 44
click at [95, 316] on div at bounding box center [175, 312] width 325 height 44
click at [114, 316] on div at bounding box center [213, 312] width 249 height 44
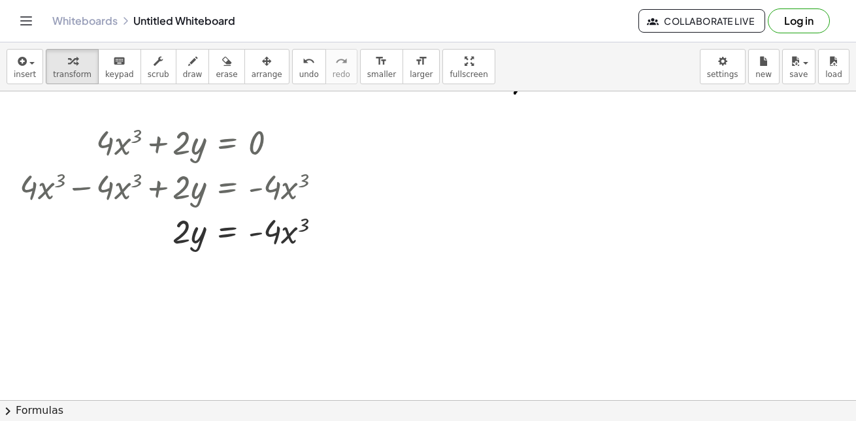
scroll to position [129, 0]
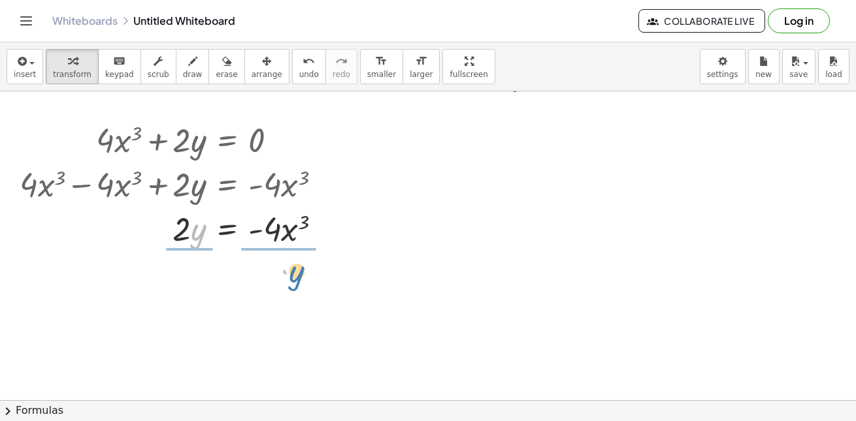
drag, startPoint x: 195, startPoint y: 233, endPoint x: 293, endPoint y: 274, distance: 106.3
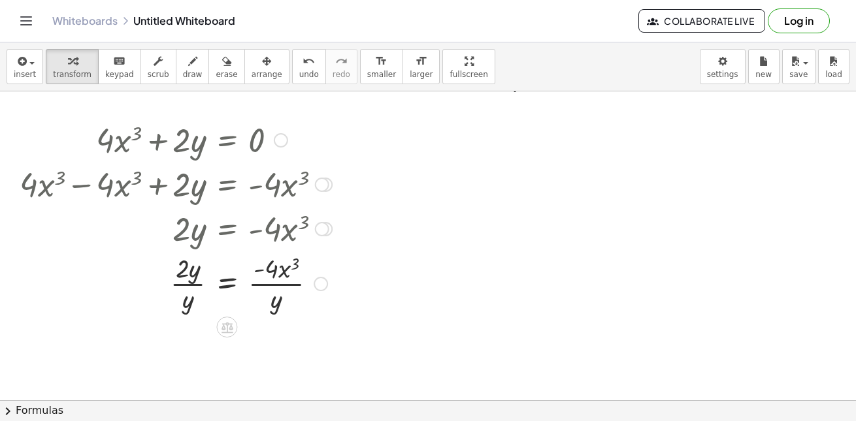
click at [191, 284] on div at bounding box center [175, 282] width 325 height 65
click at [195, 280] on div at bounding box center [175, 282] width 325 height 65
click at [195, 279] on div at bounding box center [175, 282] width 325 height 65
click at [193, 287] on div at bounding box center [175, 282] width 325 height 65
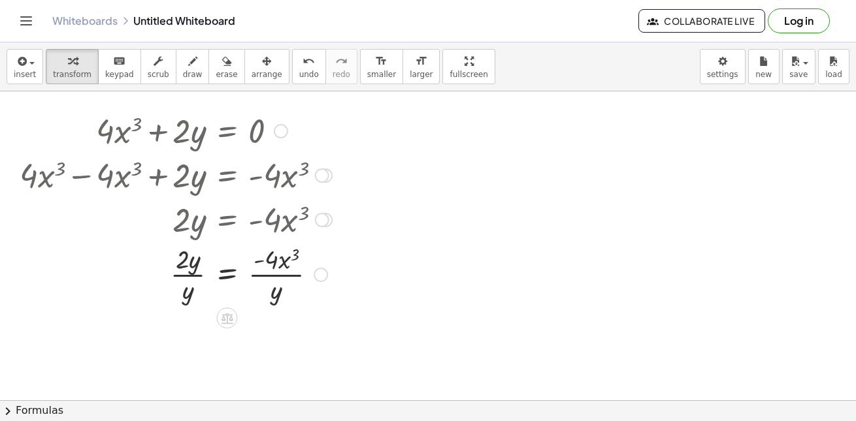
click at [198, 268] on div at bounding box center [175, 273] width 325 height 65
click at [189, 273] on div at bounding box center [175, 273] width 325 height 65
click at [188, 277] on div at bounding box center [175, 273] width 325 height 65
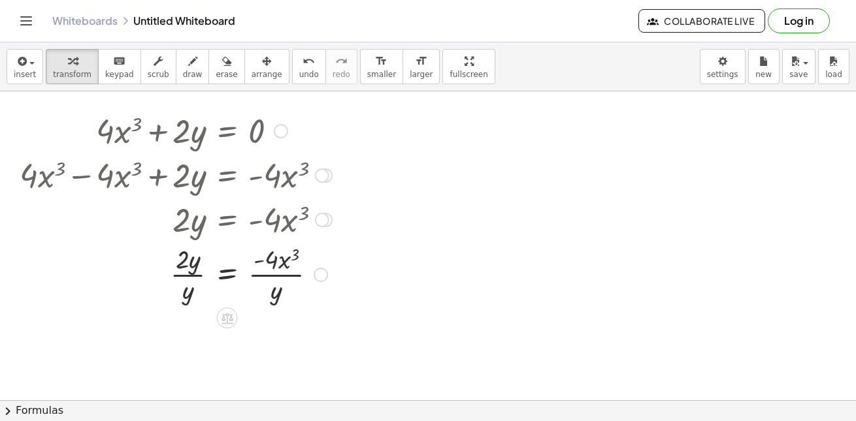
click at [188, 277] on div at bounding box center [175, 273] width 325 height 65
click at [189, 278] on div at bounding box center [175, 273] width 325 height 65
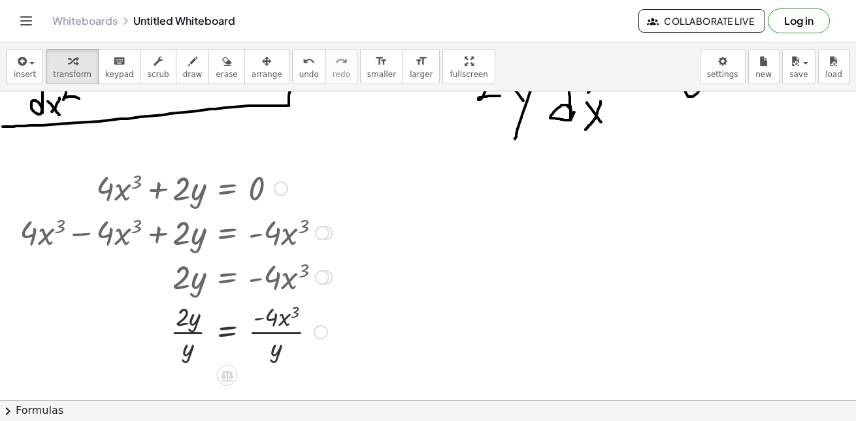
scroll to position [81, 0]
click at [185, 341] on div at bounding box center [175, 330] width 325 height 65
click at [189, 331] on div at bounding box center [175, 330] width 325 height 65
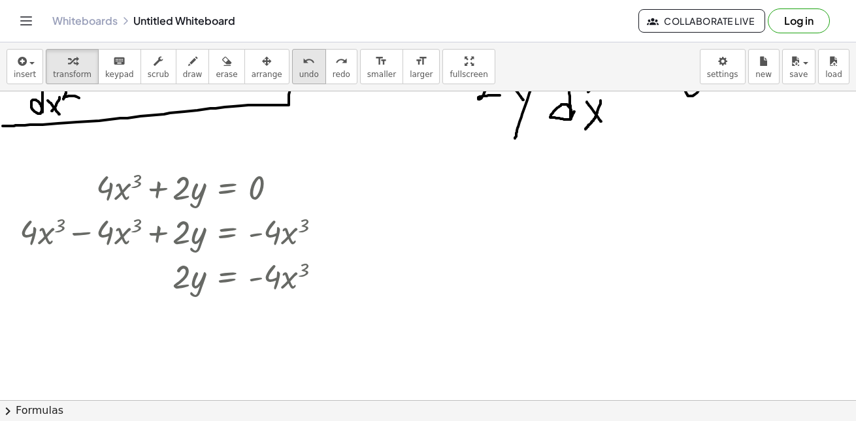
click at [302, 59] on icon "undo" at bounding box center [308, 62] width 12 height 16
click at [180, 277] on div at bounding box center [180, 275] width 328 height 44
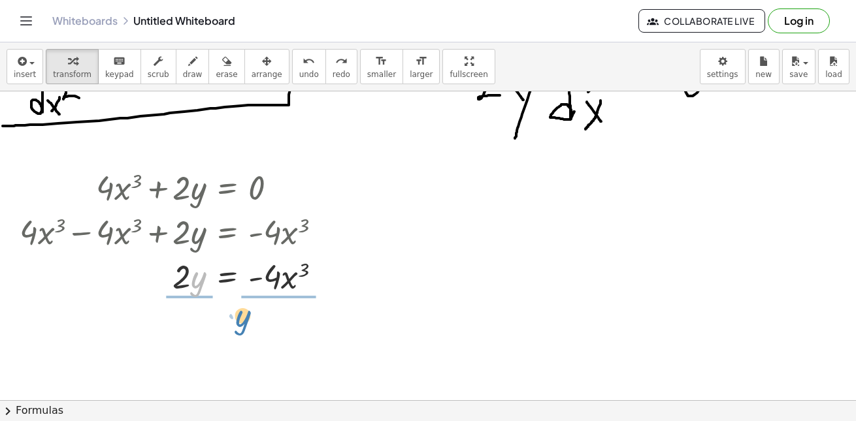
drag, startPoint x: 197, startPoint y: 283, endPoint x: 241, endPoint y: 321, distance: 58.8
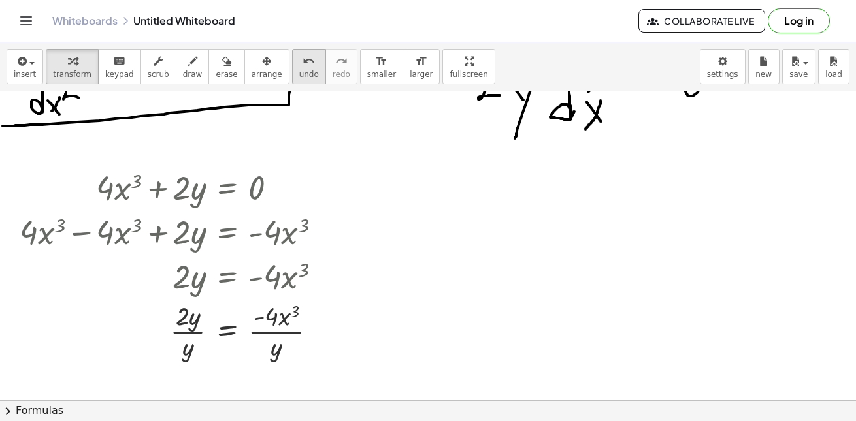
click at [299, 71] on span "undo" at bounding box center [309, 74] width 20 height 9
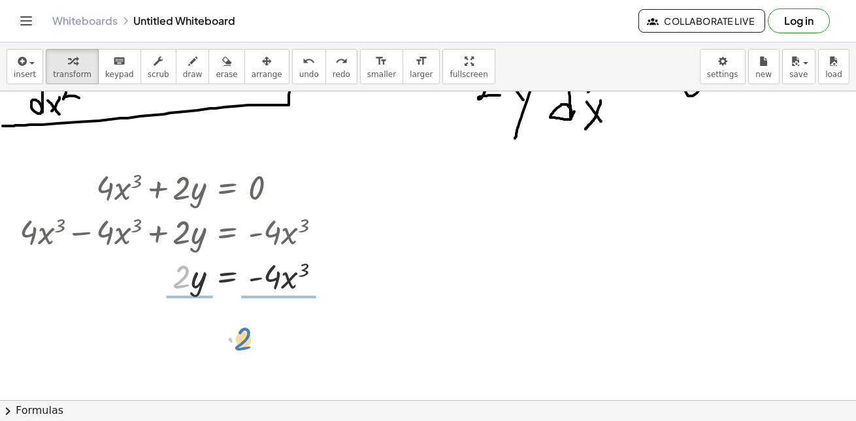
drag, startPoint x: 183, startPoint y: 274, endPoint x: 245, endPoint y: 336, distance: 87.7
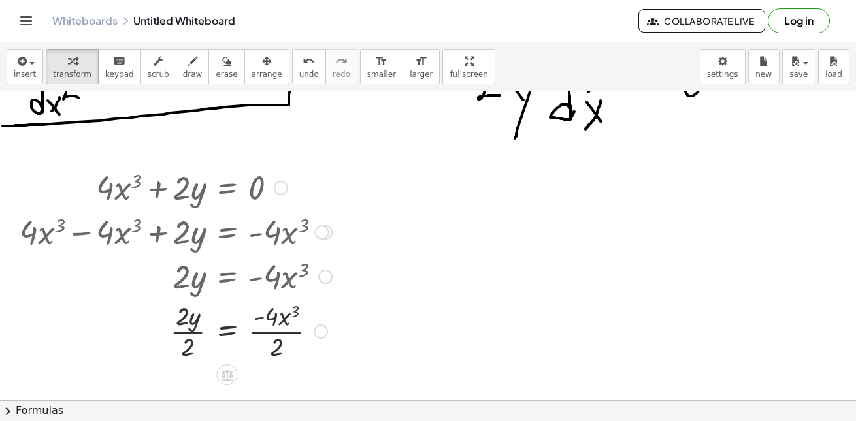
click at [194, 332] on div at bounding box center [175, 330] width 325 height 65
click at [282, 337] on div at bounding box center [175, 330] width 325 height 65
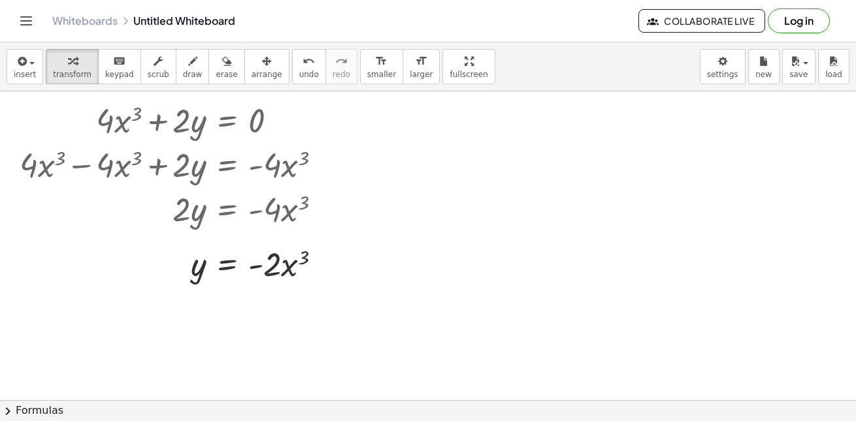
scroll to position [104, 0]
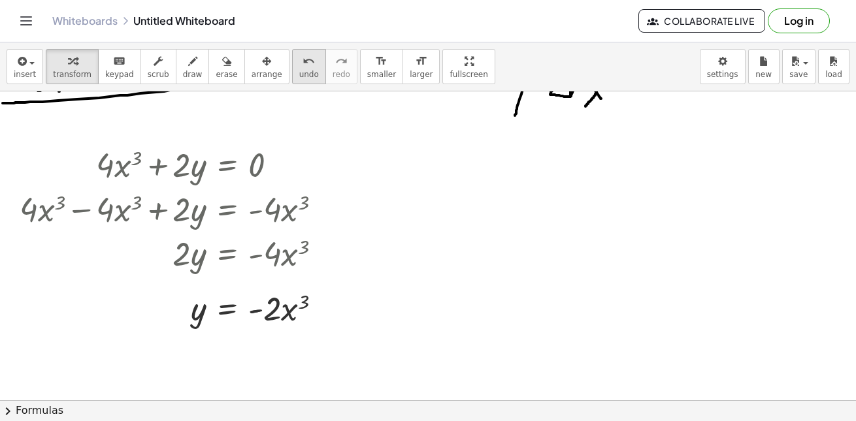
click at [302, 59] on icon "undo" at bounding box center [308, 62] width 12 height 16
click at [299, 76] on span "undo" at bounding box center [309, 74] width 20 height 9
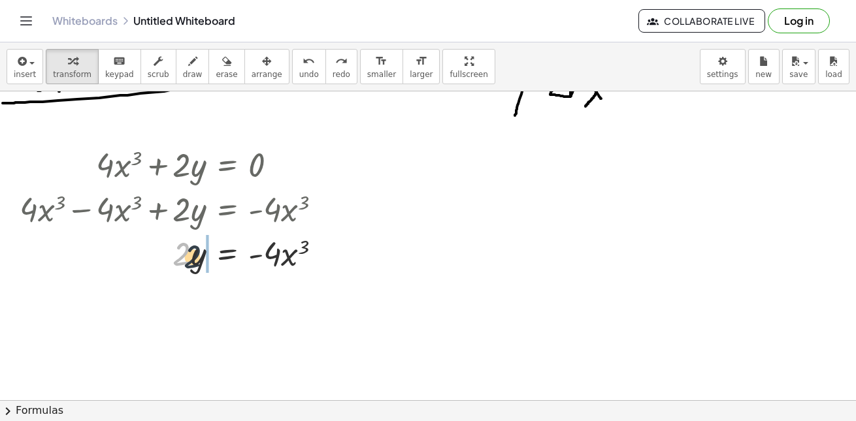
drag, startPoint x: 183, startPoint y: 254, endPoint x: 202, endPoint y: 260, distance: 19.8
click at [202, 260] on div at bounding box center [180, 253] width 328 height 44
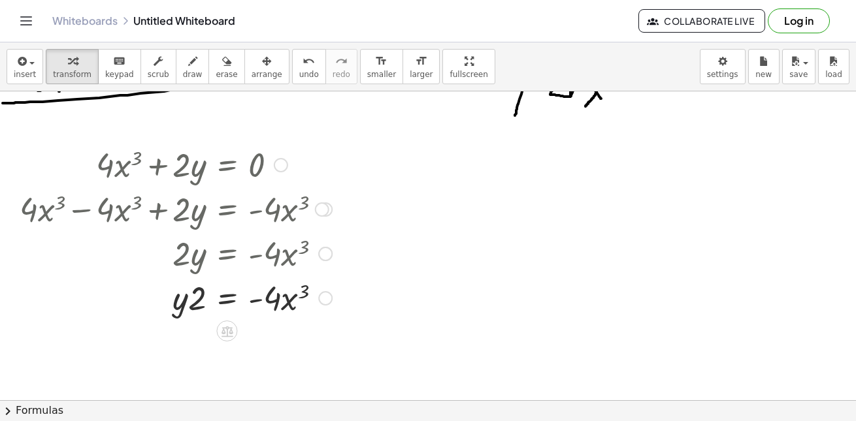
click at [201, 259] on div at bounding box center [180, 253] width 328 height 44
click at [304, 72] on span "undo" at bounding box center [309, 74] width 20 height 9
click at [234, 282] on div at bounding box center [226, 286] width 21 height 21
click at [249, 291] on div "÷" at bounding box center [252, 286] width 21 height 21
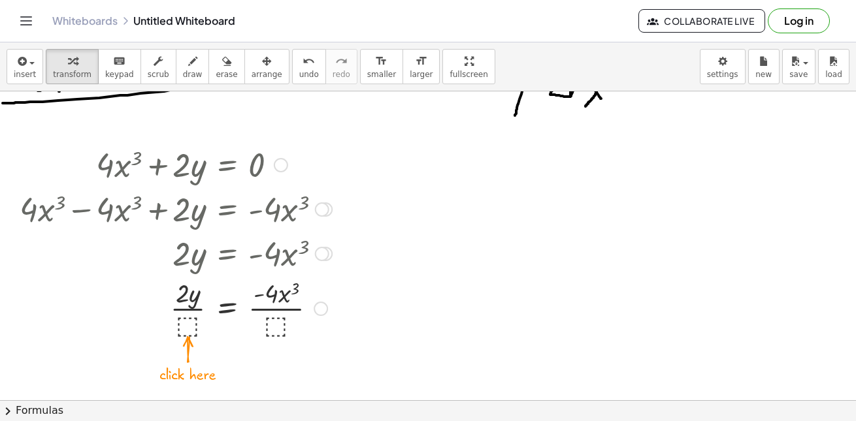
click at [191, 323] on div at bounding box center [175, 307] width 325 height 65
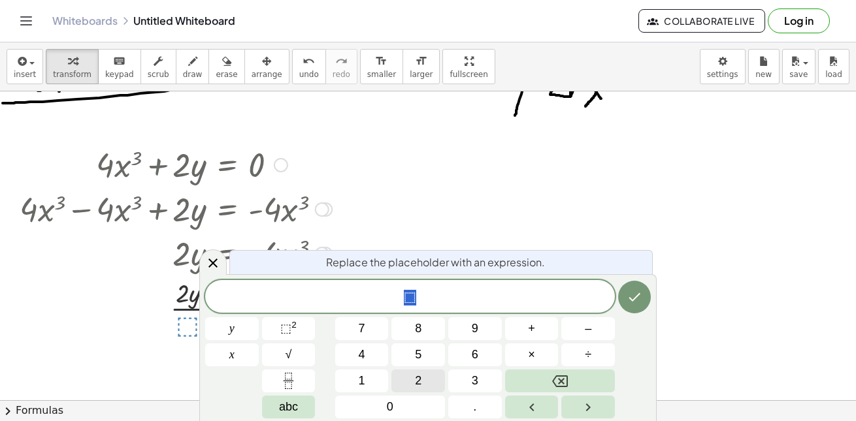
click at [425, 376] on button "2" at bounding box center [418, 381] width 54 height 23
click at [238, 329] on button "y" at bounding box center [232, 328] width 54 height 23
click at [631, 301] on icon "Done" at bounding box center [634, 297] width 16 height 16
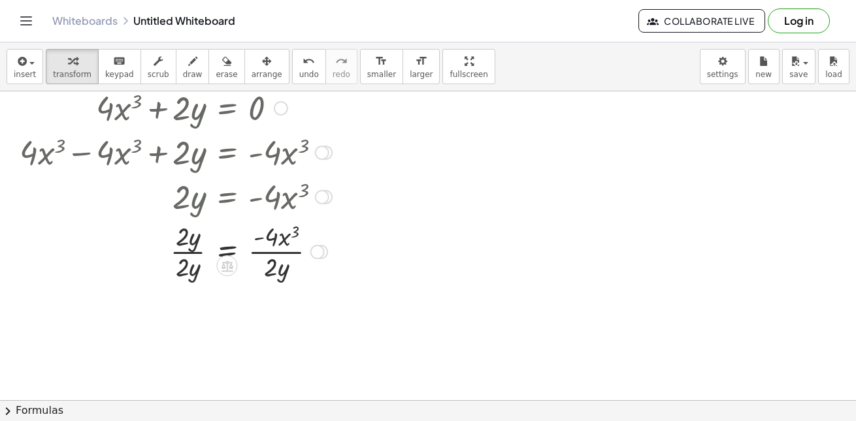
scroll to position [165, 0]
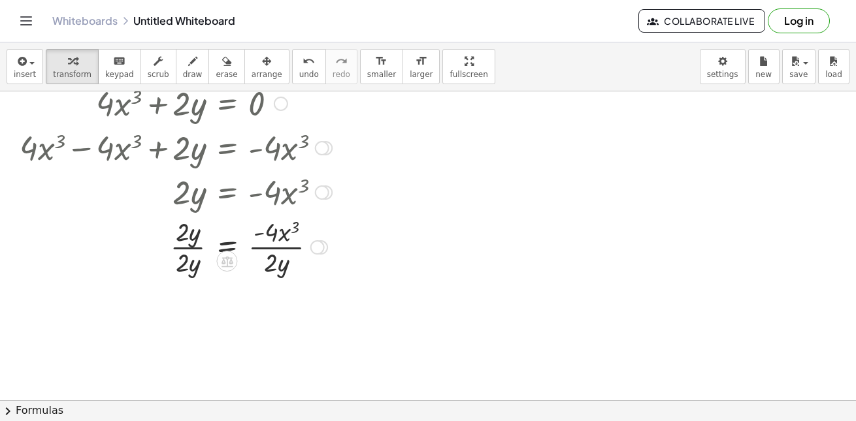
click at [193, 250] on div at bounding box center [175, 246] width 325 height 65
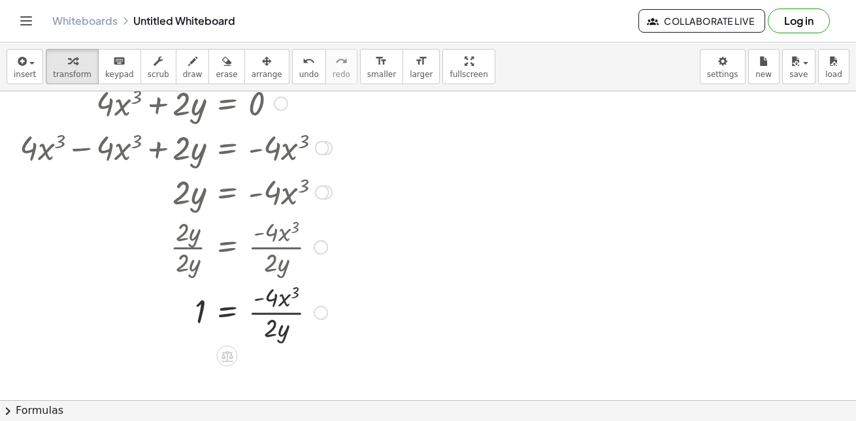
click at [272, 315] on div at bounding box center [175, 311] width 325 height 65
click at [271, 314] on div at bounding box center [175, 311] width 325 height 65
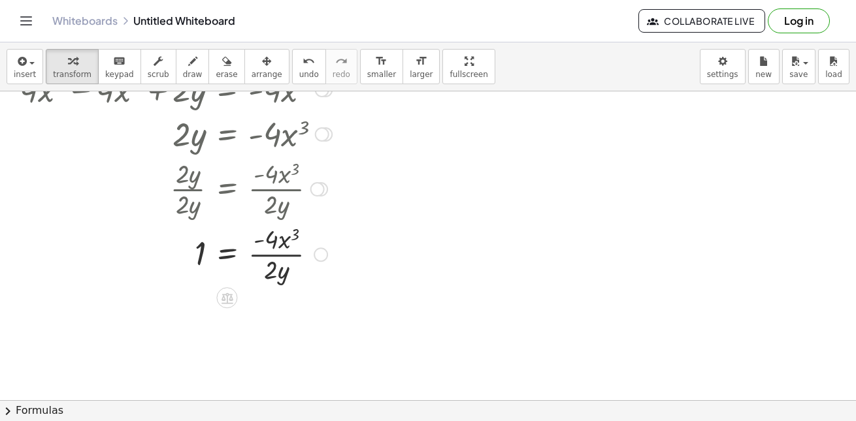
scroll to position [224, 0]
click at [183, 61] on div "button" at bounding box center [193, 61] width 20 height 16
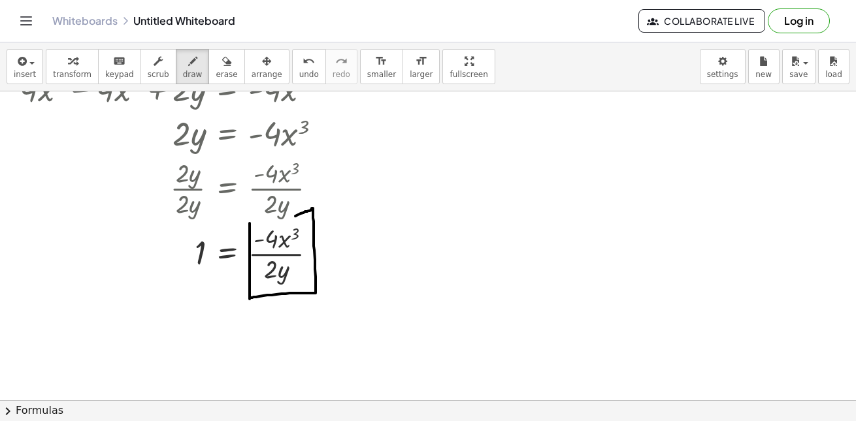
click at [246, 223] on div at bounding box center [428, 176] width 856 height 618
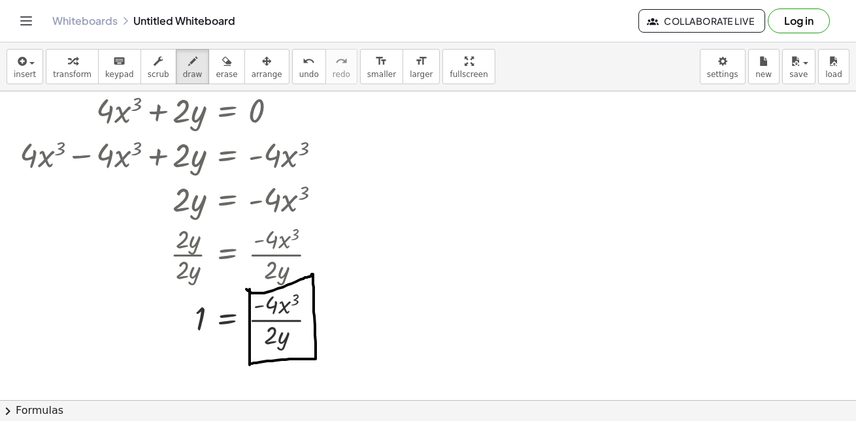
scroll to position [161, 0]
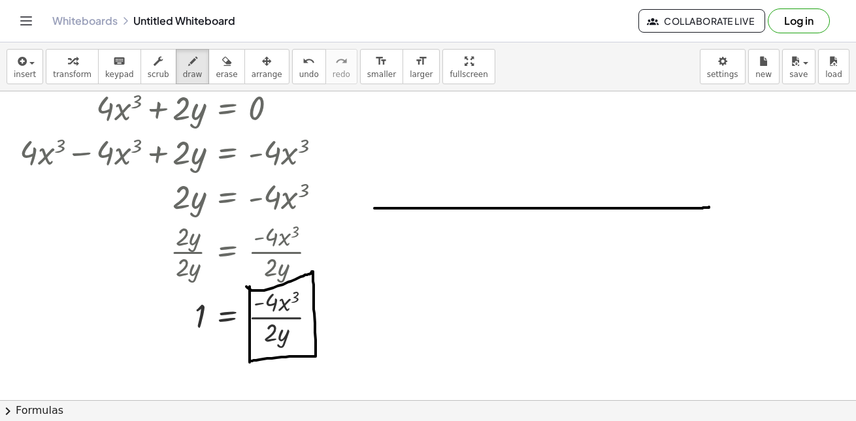
drag, startPoint x: 374, startPoint y: 208, endPoint x: 707, endPoint y: 206, distance: 333.1
click at [707, 206] on div at bounding box center [428, 240] width 856 height 618
drag, startPoint x: 482, startPoint y: 222, endPoint x: 482, endPoint y: 270, distance: 47.7
click at [482, 270] on div at bounding box center [428, 240] width 856 height 618
drag, startPoint x: 481, startPoint y: 218, endPoint x: 499, endPoint y: 242, distance: 29.4
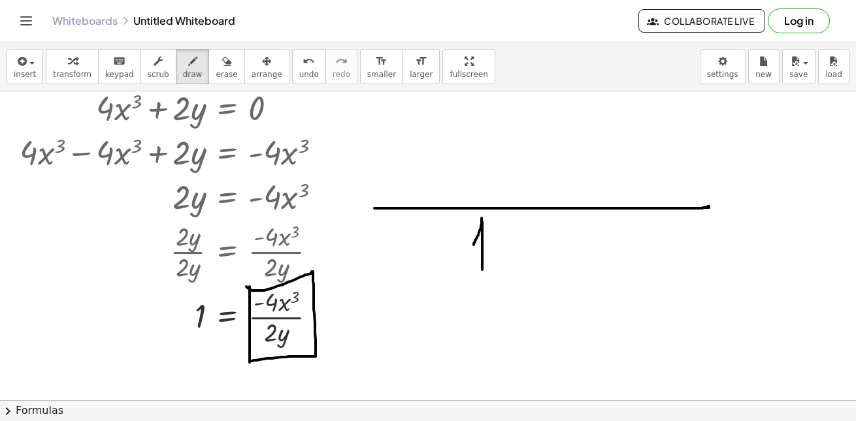
click at [499, 242] on div at bounding box center [428, 240] width 856 height 618
drag, startPoint x: 499, startPoint y: 250, endPoint x: 502, endPoint y: 261, distance: 11.6
click at [502, 261] on div at bounding box center [428, 240] width 856 height 618
drag, startPoint x: 508, startPoint y: 240, endPoint x: 498, endPoint y: 288, distance: 48.7
click at [498, 288] on div at bounding box center [428, 240] width 856 height 618
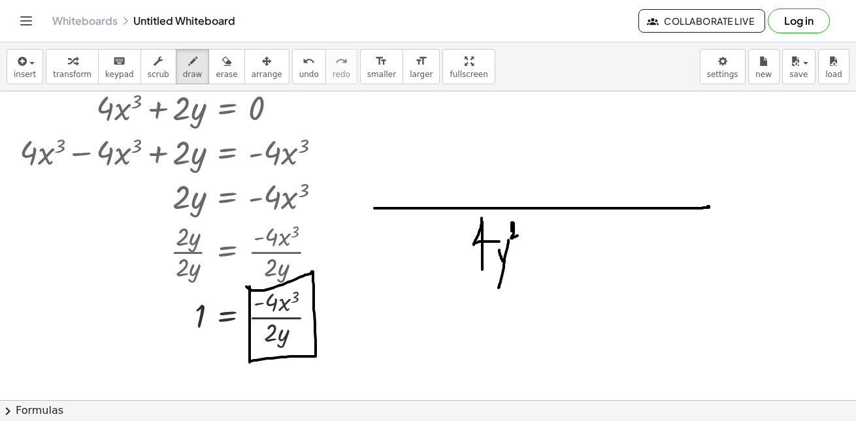
drag, startPoint x: 511, startPoint y: 231, endPoint x: 521, endPoint y: 236, distance: 10.8
click at [521, 236] on div at bounding box center [428, 240] width 856 height 618
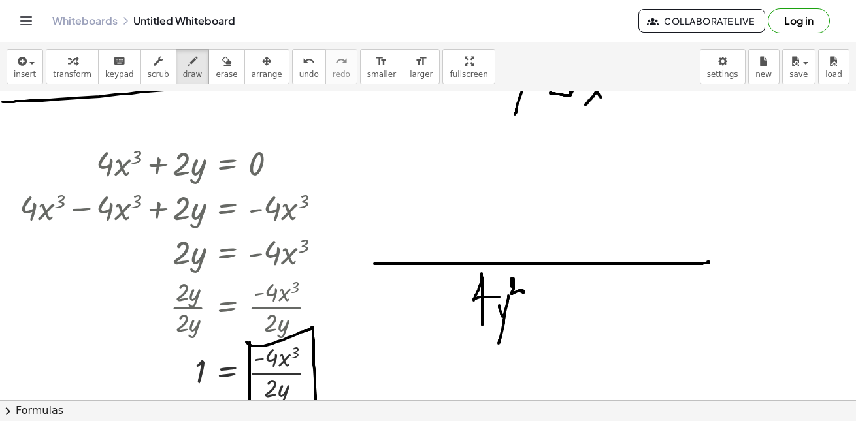
scroll to position [106, 0]
drag, startPoint x: 333, startPoint y: 259, endPoint x: 359, endPoint y: 260, distance: 26.1
click at [359, 260] on div at bounding box center [428, 295] width 856 height 618
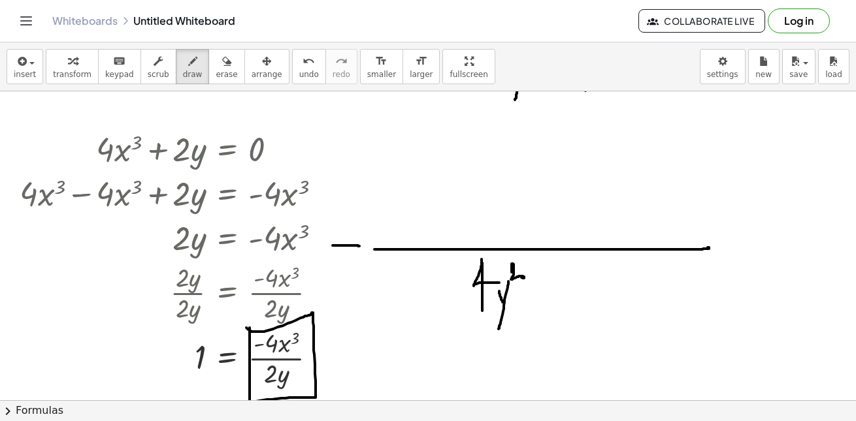
scroll to position [118, 0]
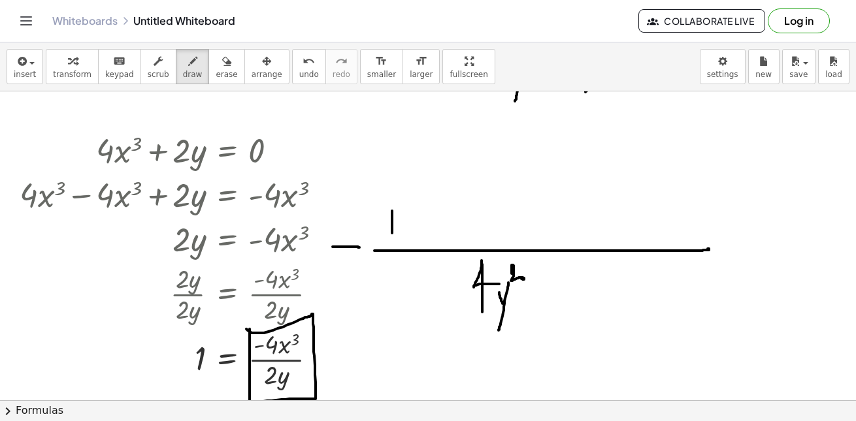
drag, startPoint x: 392, startPoint y: 211, endPoint x: 392, endPoint y: 240, distance: 29.4
click at [392, 240] on div at bounding box center [428, 282] width 856 height 618
drag, startPoint x: 403, startPoint y: 221, endPoint x: 428, endPoint y: 246, distance: 35.1
click at [428, 246] on div at bounding box center [428, 282] width 856 height 618
drag, startPoint x: 430, startPoint y: 231, endPoint x: 441, endPoint y: 248, distance: 19.9
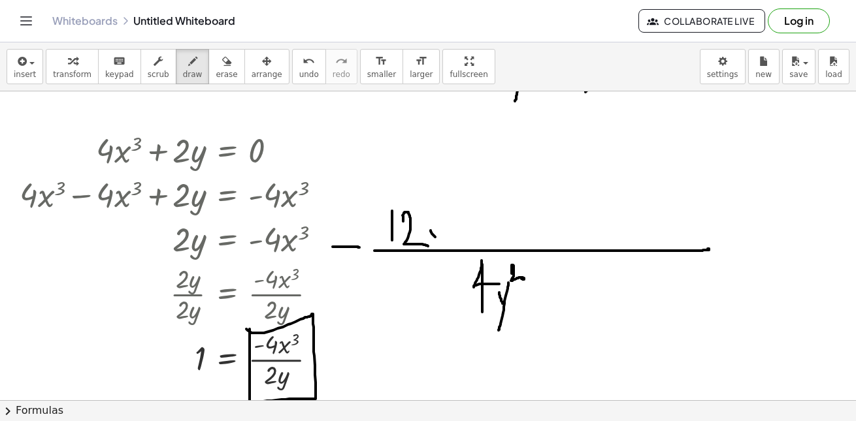
click at [441, 248] on div at bounding box center [428, 282] width 856 height 618
drag, startPoint x: 441, startPoint y: 225, endPoint x: 429, endPoint y: 246, distance: 23.4
click at [429, 246] on div at bounding box center [428, 282] width 856 height 618
drag, startPoint x: 444, startPoint y: 217, endPoint x: 456, endPoint y: 221, distance: 12.4
click at [457, 221] on div at bounding box center [428, 282] width 856 height 618
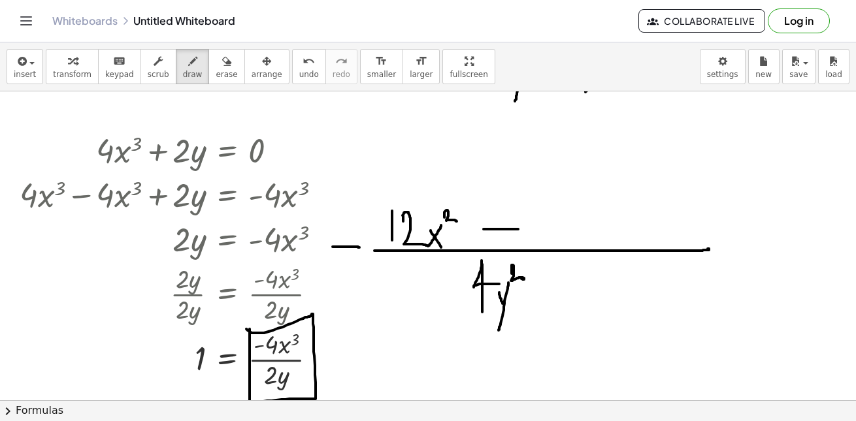
drag, startPoint x: 483, startPoint y: 229, endPoint x: 518, endPoint y: 229, distance: 34.6
click at [518, 229] on div at bounding box center [428, 282] width 856 height 618
drag, startPoint x: 541, startPoint y: 216, endPoint x: 560, endPoint y: 242, distance: 32.8
click at [560, 242] on div at bounding box center [428, 282] width 856 height 618
drag, startPoint x: 568, startPoint y: 227, endPoint x: 598, endPoint y: 227, distance: 30.0
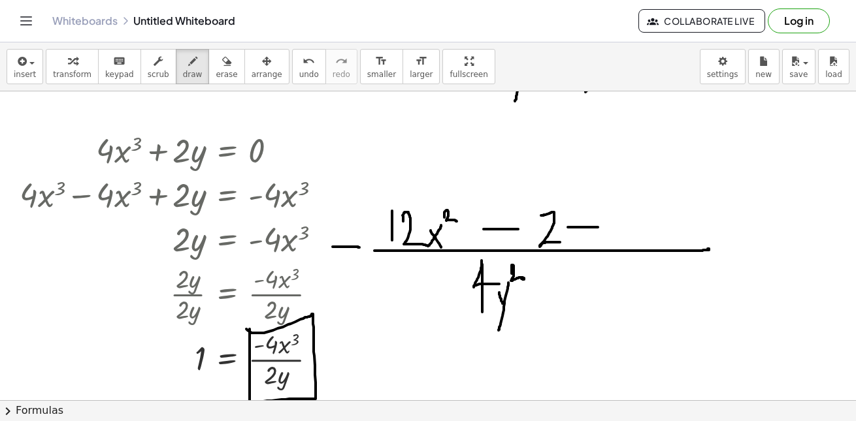
click at [598, 227] on div at bounding box center [428, 282] width 856 height 618
drag, startPoint x: 575, startPoint y: 197, endPoint x: 574, endPoint y: 216, distance: 19.6
click at [574, 216] on div at bounding box center [428, 282] width 856 height 618
click at [583, 217] on div at bounding box center [428, 282] width 856 height 618
drag, startPoint x: 587, startPoint y: 212, endPoint x: 583, endPoint y: 223, distance: 12.6
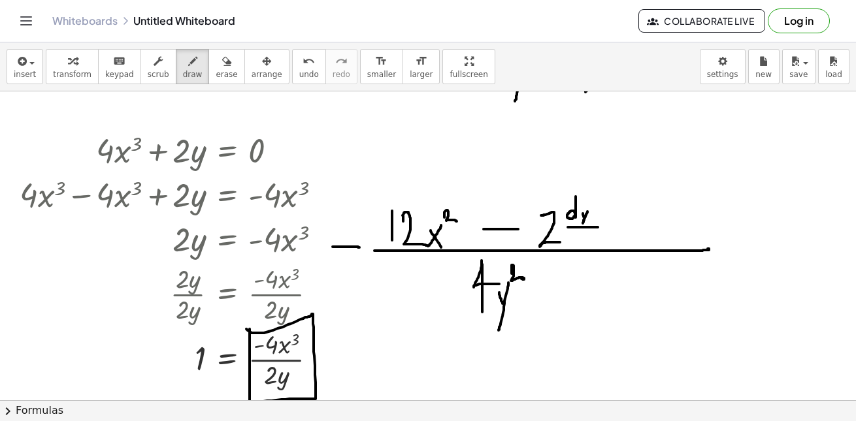
click at [583, 223] on div at bounding box center [428, 282] width 856 height 618
drag, startPoint x: 577, startPoint y: 232, endPoint x: 575, endPoint y: 248, distance: 15.7
click at [575, 248] on div at bounding box center [428, 282] width 856 height 618
drag, startPoint x: 581, startPoint y: 240, endPoint x: 586, endPoint y: 248, distance: 9.1
click at [586, 248] on div at bounding box center [428, 282] width 856 height 618
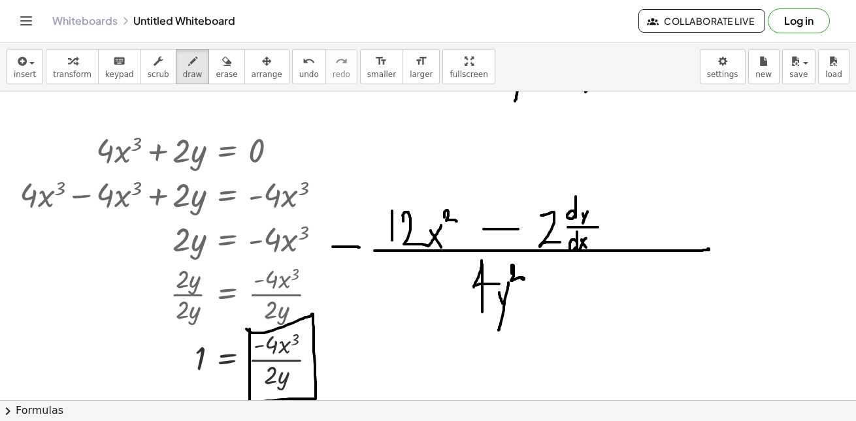
drag, startPoint x: 586, startPoint y: 238, endPoint x: 579, endPoint y: 251, distance: 14.3
click at [579, 251] on div at bounding box center [428, 282] width 856 height 618
drag, startPoint x: 630, startPoint y: 208, endPoint x: 630, endPoint y: 243, distance: 35.3
click at [630, 243] on div at bounding box center [428, 282] width 856 height 618
drag, startPoint x: 630, startPoint y: 206, endPoint x: 637, endPoint y: 223, distance: 19.0
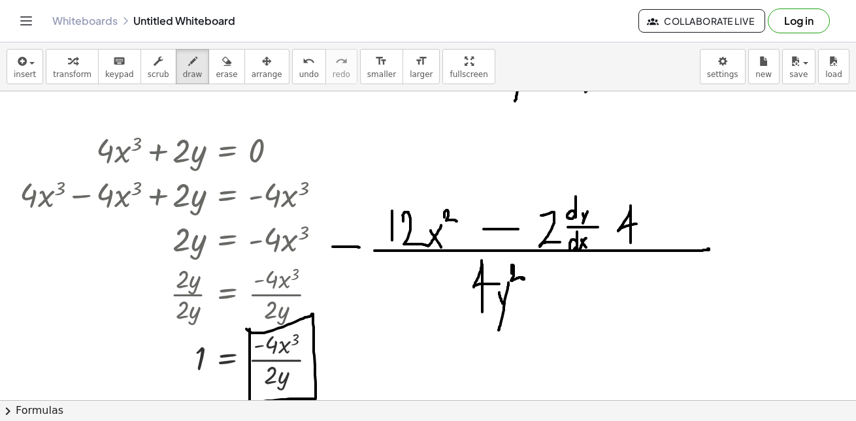
click at [637, 223] on div at bounding box center [428, 282] width 856 height 618
drag, startPoint x: 647, startPoint y: 227, endPoint x: 653, endPoint y: 237, distance: 11.4
click at [653, 237] on div at bounding box center [428, 282] width 856 height 618
drag, startPoint x: 652, startPoint y: 227, endPoint x: 643, endPoint y: 237, distance: 13.9
click at [643, 237] on div at bounding box center [428, 282] width 856 height 618
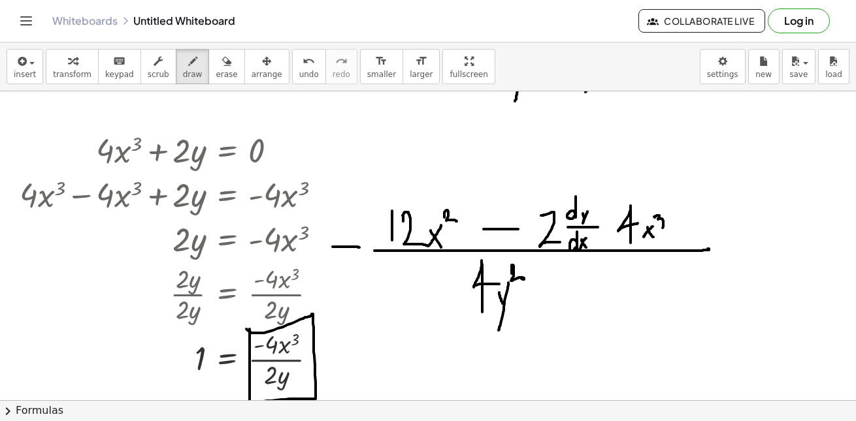
drag, startPoint x: 654, startPoint y: 217, endPoint x: 659, endPoint y: 229, distance: 12.6
click at [659, 229] on div at bounding box center [428, 282] width 856 height 618
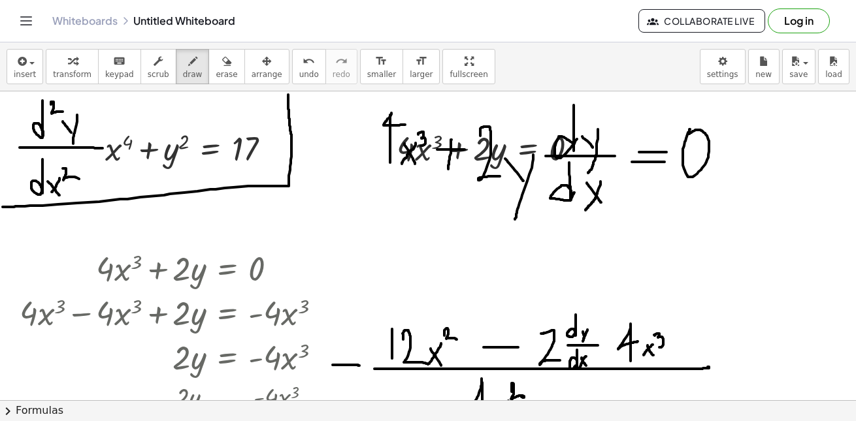
scroll to position [0, 0]
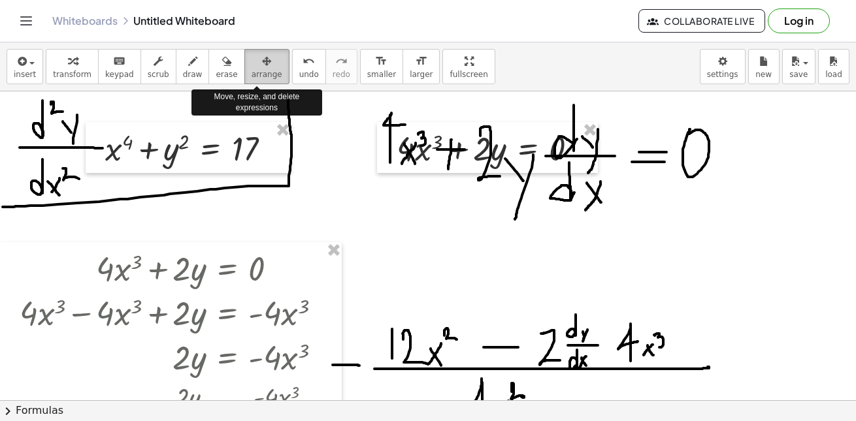
click at [262, 59] on icon "button" at bounding box center [266, 62] width 9 height 16
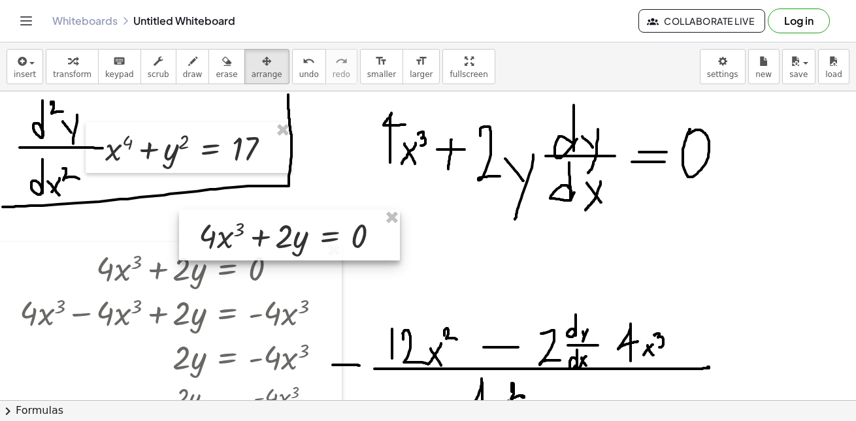
drag, startPoint x: 386, startPoint y: 167, endPoint x: 212, endPoint y: 253, distance: 193.7
click at [212, 253] on div at bounding box center [289, 235] width 221 height 51
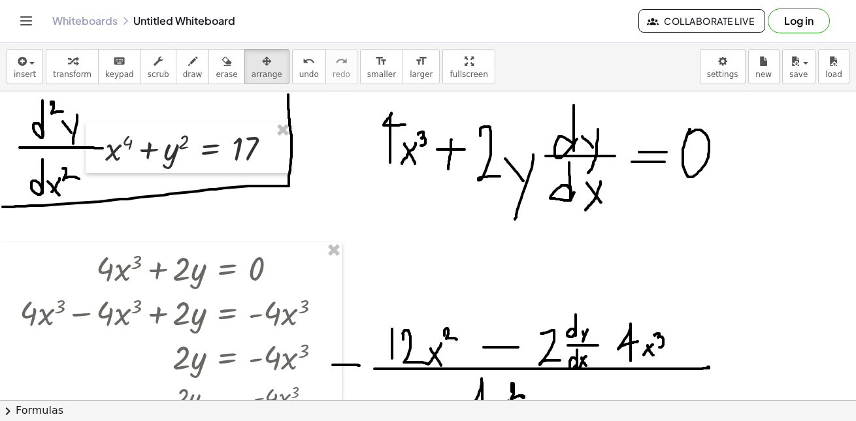
click at [338, 173] on div at bounding box center [428, 400] width 856 height 618
click at [184, 70] on span "draw" at bounding box center [193, 74] width 20 height 9
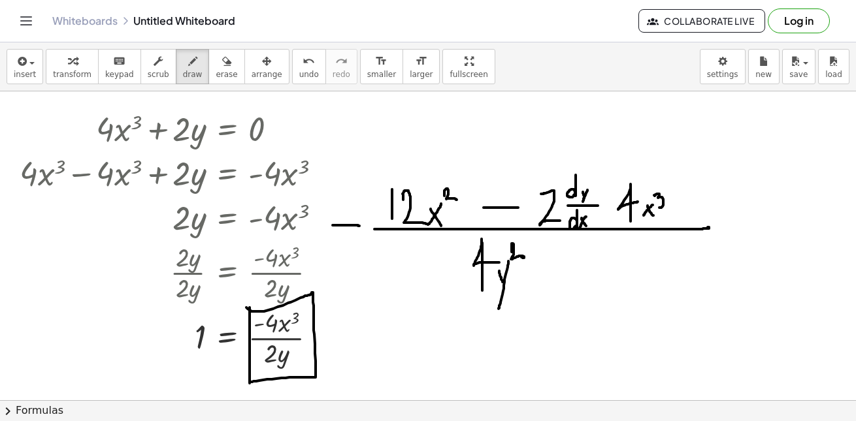
scroll to position [138, 0]
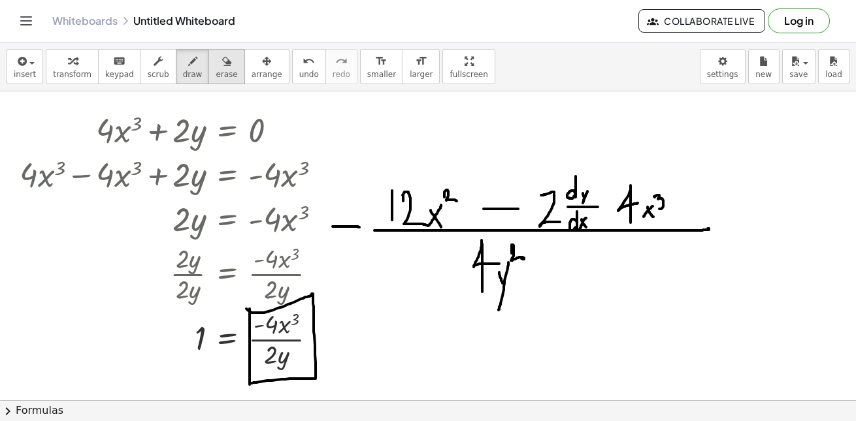
click at [222, 67] on icon "button" at bounding box center [226, 62] width 9 height 16
drag, startPoint x: 577, startPoint y: 172, endPoint x: 577, endPoint y: 199, distance: 26.8
click at [577, 199] on div at bounding box center [428, 262] width 856 height 618
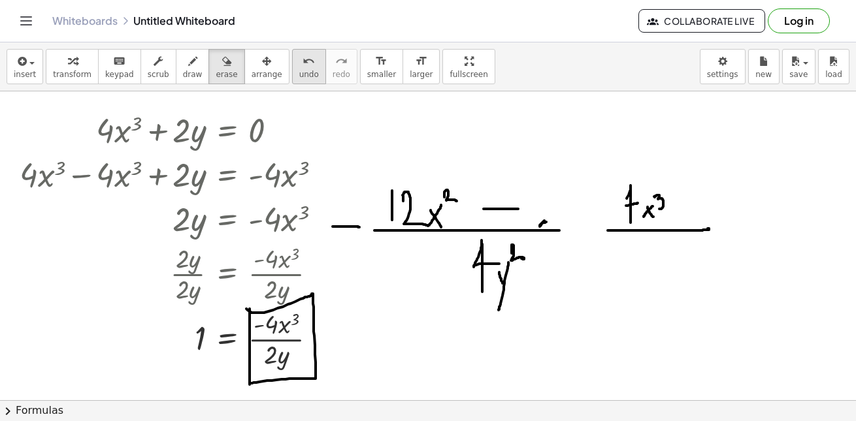
click at [303, 71] on span "undo" at bounding box center [309, 74] width 20 height 9
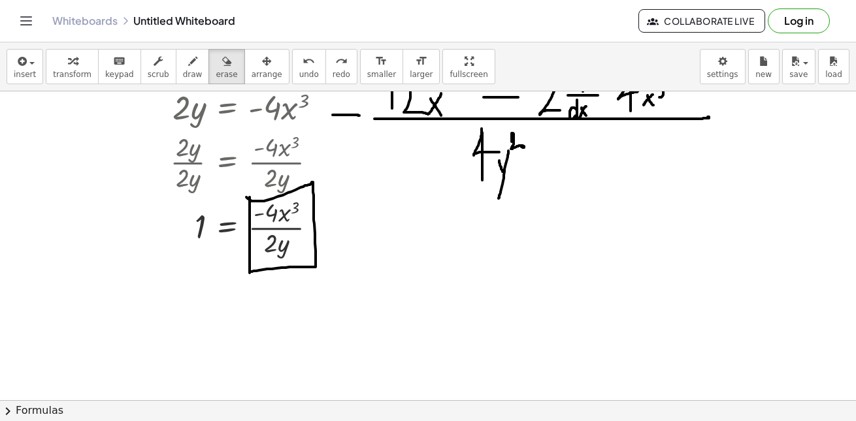
scroll to position [254, 0]
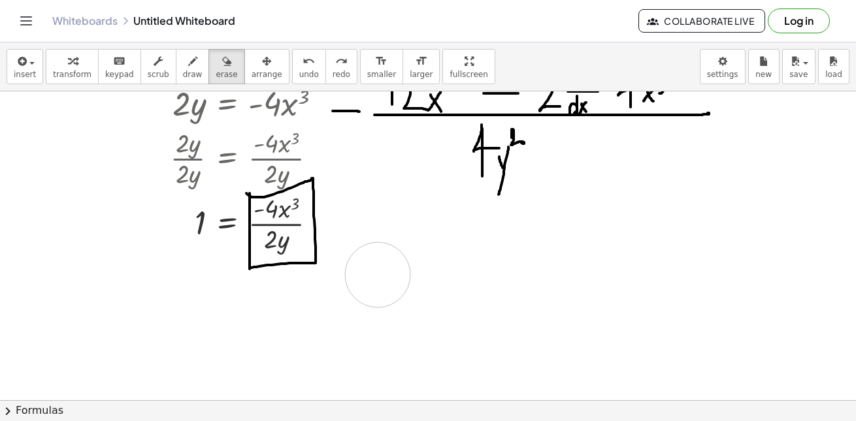
drag, startPoint x: 361, startPoint y: 275, endPoint x: 378, endPoint y: 275, distance: 16.3
click at [378, 275] on div at bounding box center [428, 146] width 856 height 618
click at [188, 57] on icon "button" at bounding box center [192, 62] width 9 height 16
drag, startPoint x: 349, startPoint y: 280, endPoint x: 374, endPoint y: 280, distance: 24.8
click at [374, 280] on div at bounding box center [428, 146] width 856 height 618
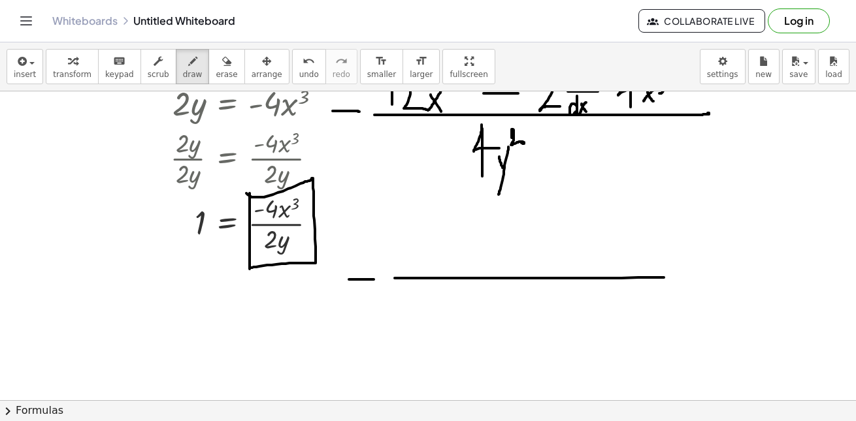
drag, startPoint x: 394, startPoint y: 278, endPoint x: 670, endPoint y: 277, distance: 275.6
click at [670, 277] on div at bounding box center [428, 146] width 856 height 618
drag, startPoint x: 492, startPoint y: 287, endPoint x: 492, endPoint y: 346, distance: 58.8
click at [492, 346] on div at bounding box center [428, 146] width 856 height 618
drag, startPoint x: 492, startPoint y: 285, endPoint x: 500, endPoint y: 327, distance: 42.7
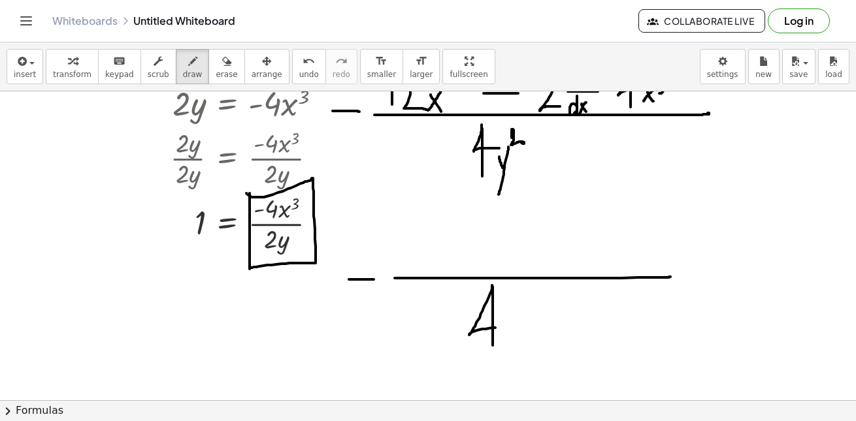
click at [500, 327] on div at bounding box center [428, 146] width 856 height 618
drag, startPoint x: 512, startPoint y: 326, endPoint x: 523, endPoint y: 345, distance: 22.0
click at [523, 345] on div at bounding box center [428, 146] width 856 height 618
drag, startPoint x: 526, startPoint y: 316, endPoint x: 514, endPoint y: 381, distance: 66.5
click at [514, 381] on div at bounding box center [428, 146] width 856 height 618
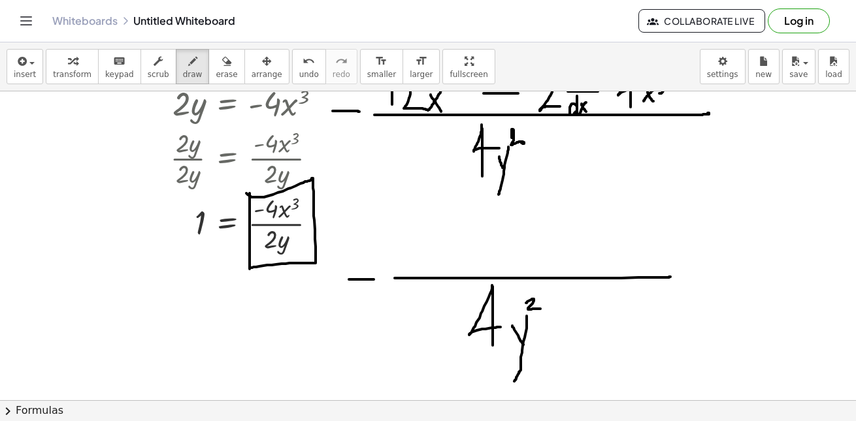
drag, startPoint x: 526, startPoint y: 303, endPoint x: 543, endPoint y: 309, distance: 18.0
click at [543, 309] on div at bounding box center [428, 146] width 856 height 618
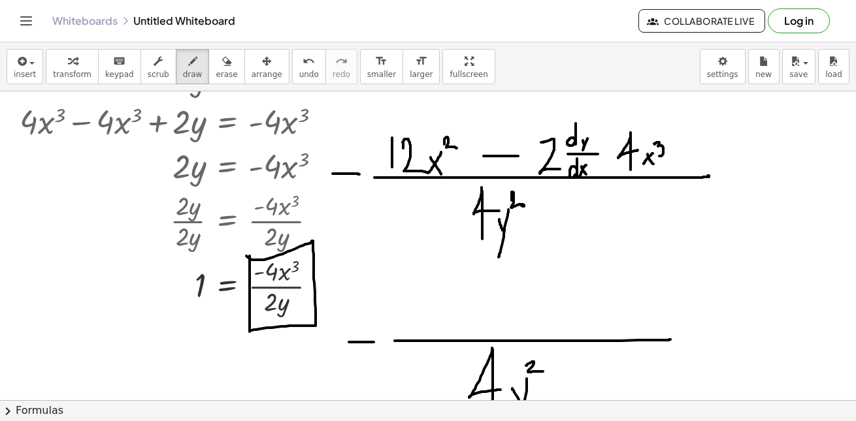
scroll to position [185, 0]
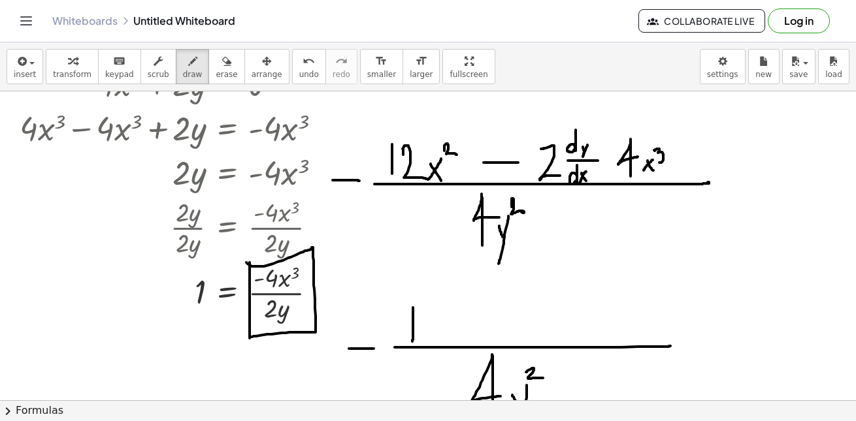
drag, startPoint x: 413, startPoint y: 308, endPoint x: 412, endPoint y: 342, distance: 34.0
click at [412, 342] on div at bounding box center [428, 216] width 856 height 618
drag, startPoint x: 422, startPoint y: 312, endPoint x: 440, endPoint y: 341, distance: 34.1
click at [440, 341] on div at bounding box center [428, 216] width 856 height 618
drag, startPoint x: 443, startPoint y: 325, endPoint x: 453, endPoint y: 340, distance: 17.8
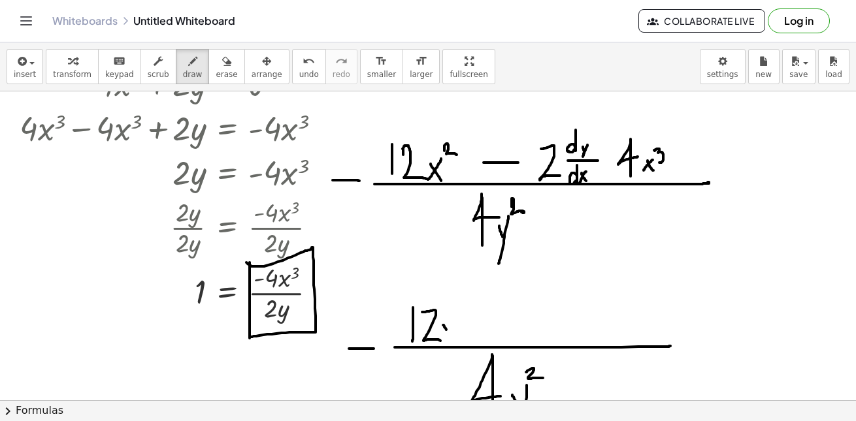
click at [453, 340] on div at bounding box center [428, 216] width 856 height 618
drag, startPoint x: 453, startPoint y: 323, endPoint x: 440, endPoint y: 345, distance: 26.1
click at [440, 345] on div at bounding box center [428, 216] width 856 height 618
drag, startPoint x: 457, startPoint y: 313, endPoint x: 464, endPoint y: 320, distance: 10.2
click at [464, 320] on div at bounding box center [428, 216] width 856 height 618
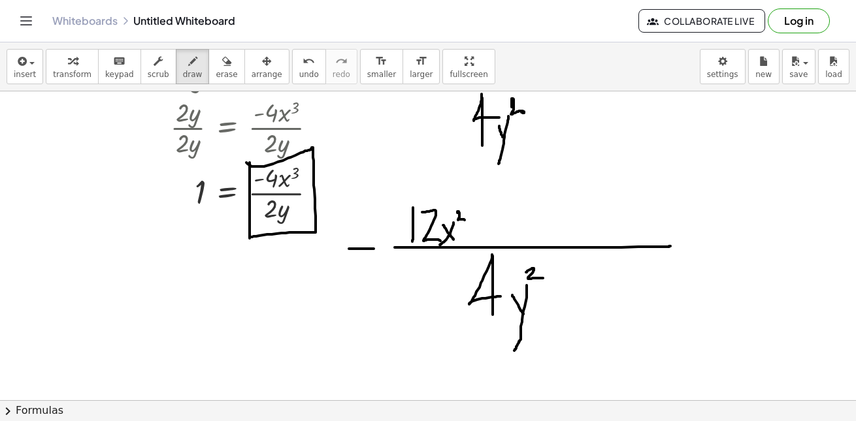
scroll to position [293, 0]
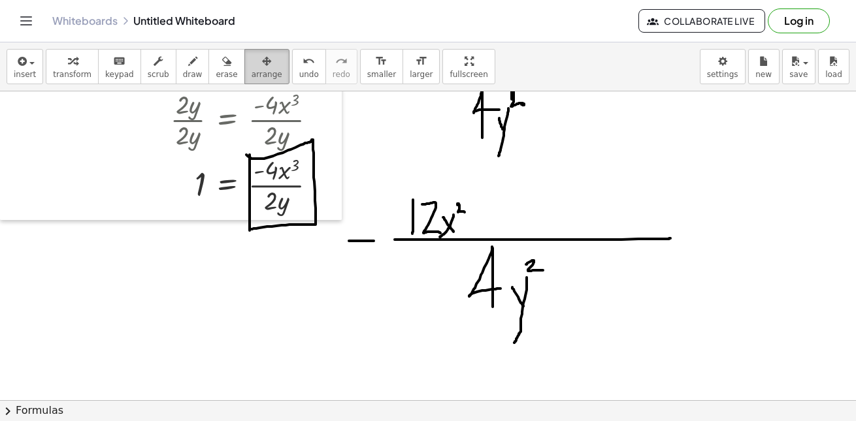
click at [251, 65] on div "button" at bounding box center [266, 61] width 31 height 16
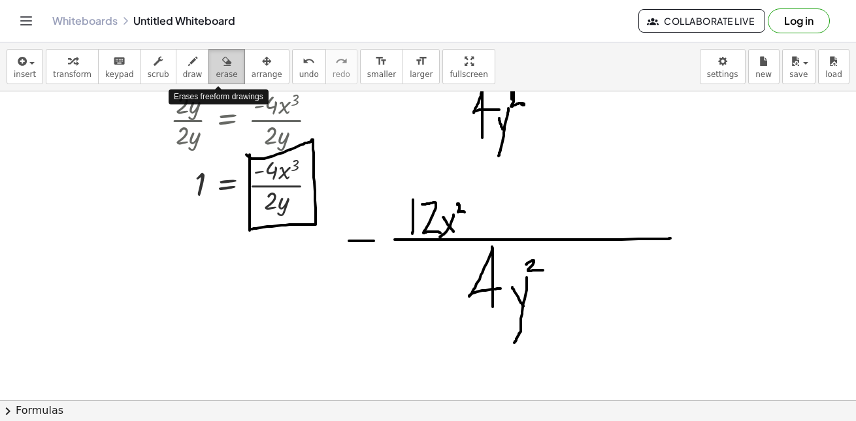
click at [208, 67] on button "erase" at bounding box center [226, 66] width 36 height 35
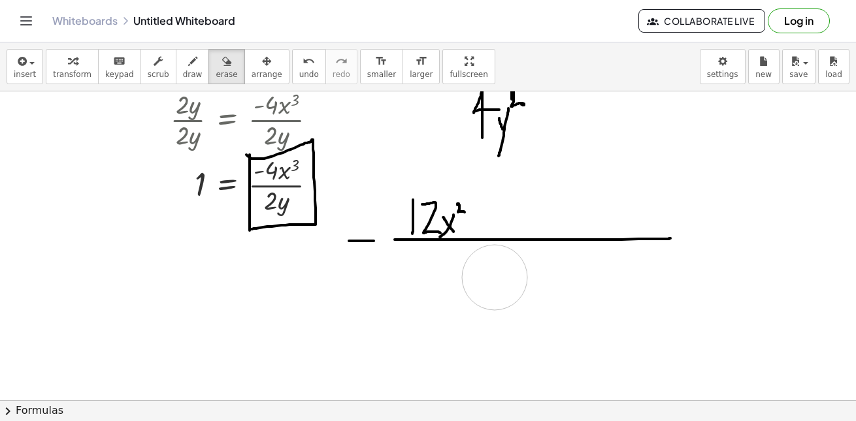
drag, startPoint x: 454, startPoint y: 283, endPoint x: 494, endPoint y: 278, distance: 40.2
click at [494, 278] on div at bounding box center [428, 108] width 856 height 618
click at [191, 73] on span "draw" at bounding box center [193, 74] width 20 height 9
click at [489, 251] on div at bounding box center [428, 108] width 856 height 618
drag, startPoint x: 507, startPoint y: 281, endPoint x: 519, endPoint y: 301, distance: 23.1
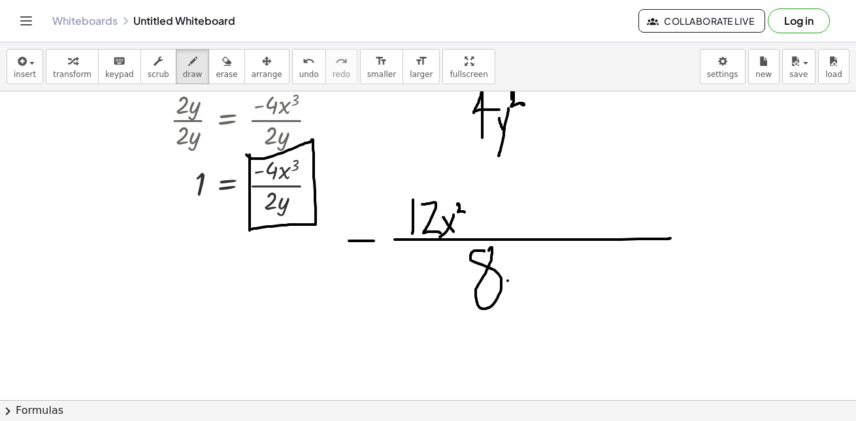
click at [519, 301] on div at bounding box center [428, 108] width 856 height 618
drag, startPoint x: 523, startPoint y: 286, endPoint x: 494, endPoint y: 350, distance: 70.2
click at [494, 351] on div at bounding box center [428, 108] width 856 height 618
drag, startPoint x: 524, startPoint y: 276, endPoint x: 530, endPoint y: 285, distance: 10.9
click at [531, 285] on div at bounding box center [428, 108] width 856 height 618
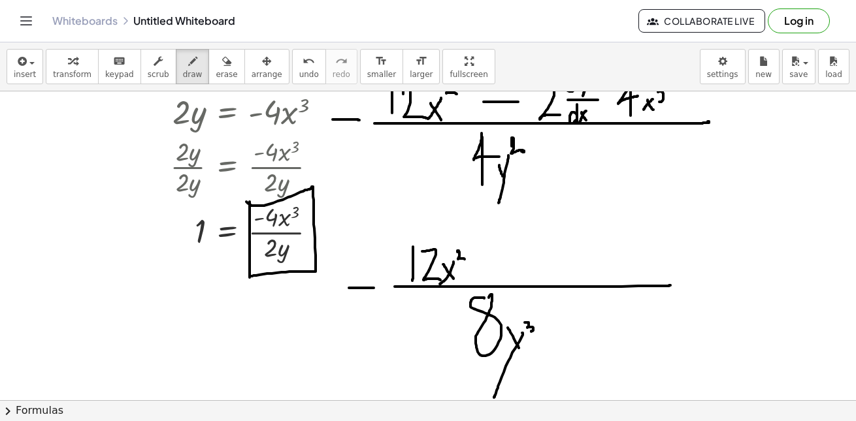
scroll to position [244, 0]
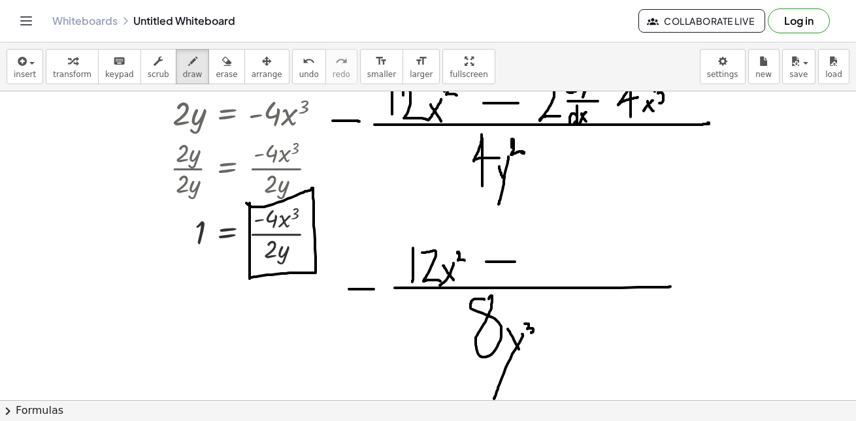
drag, startPoint x: 486, startPoint y: 262, endPoint x: 515, endPoint y: 262, distance: 28.7
click at [515, 262] on div at bounding box center [428, 156] width 856 height 618
drag, startPoint x: 501, startPoint y: 250, endPoint x: 500, endPoint y: 273, distance: 23.5
click at [500, 273] on div at bounding box center [428, 156] width 856 height 618
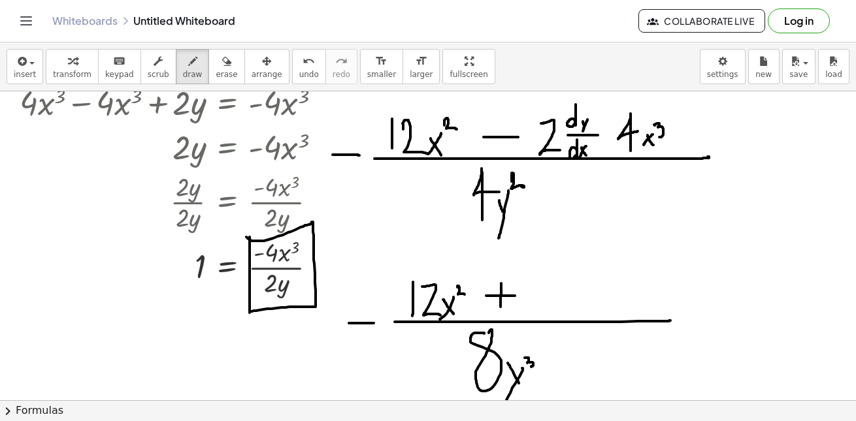
scroll to position [210, 0]
click at [549, 277] on div at bounding box center [428, 191] width 856 height 618
drag, startPoint x: 553, startPoint y: 295, endPoint x: 562, endPoint y: 314, distance: 21.0
click at [562, 314] on div at bounding box center [428, 191] width 856 height 618
drag, startPoint x: 562, startPoint y: 291, endPoint x: 552, endPoint y: 316, distance: 27.5
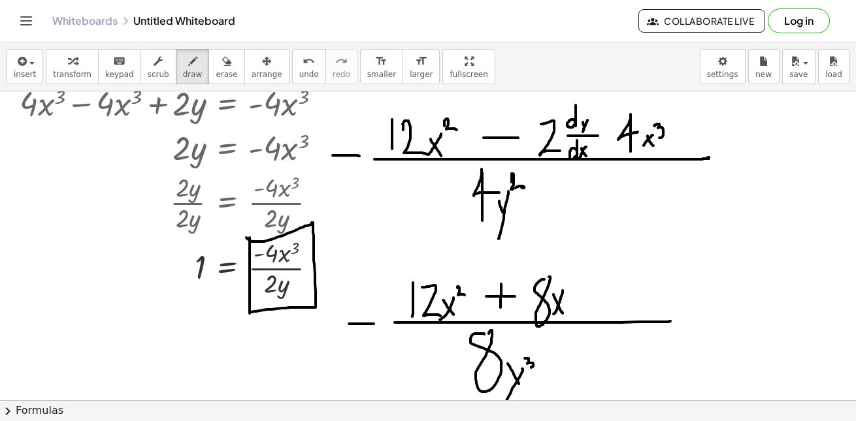
click at [552, 316] on div at bounding box center [428, 191] width 856 height 618
drag, startPoint x: 567, startPoint y: 277, endPoint x: 570, endPoint y: 287, distance: 10.8
click at [570, 287] on div at bounding box center [428, 191] width 856 height 618
drag, startPoint x: 596, startPoint y: 280, endPoint x: 596, endPoint y: 317, distance: 36.6
click at [596, 317] on div at bounding box center [428, 191] width 856 height 618
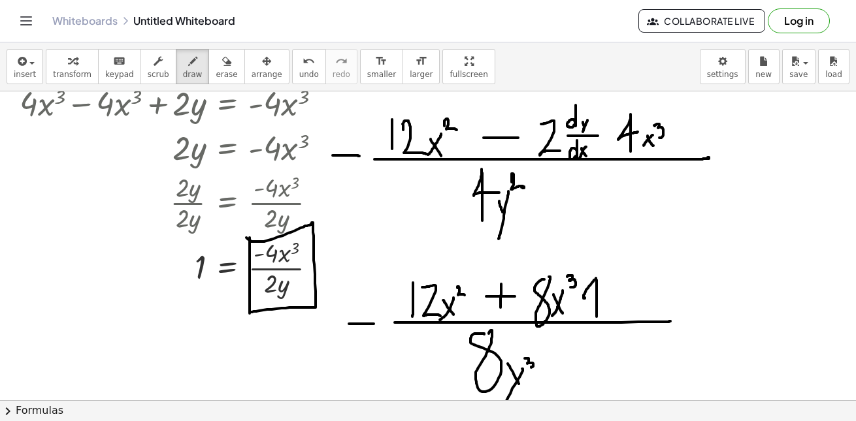
drag, startPoint x: 596, startPoint y: 278, endPoint x: 614, endPoint y: 295, distance: 25.0
click at [614, 295] on div at bounding box center [428, 191] width 856 height 618
drag, startPoint x: 611, startPoint y: 300, endPoint x: 623, endPoint y: 316, distance: 19.6
click at [623, 316] on div at bounding box center [428, 191] width 856 height 618
drag, startPoint x: 623, startPoint y: 297, endPoint x: 613, endPoint y: 317, distance: 22.5
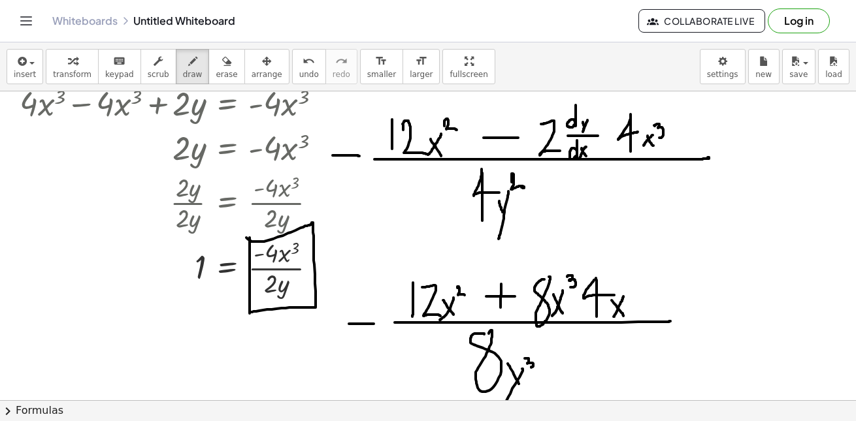
click at [613, 317] on div at bounding box center [428, 191] width 856 height 618
drag, startPoint x: 625, startPoint y: 284, endPoint x: 634, endPoint y: 295, distance: 14.4
click at [634, 295] on div at bounding box center [428, 191] width 856 height 618
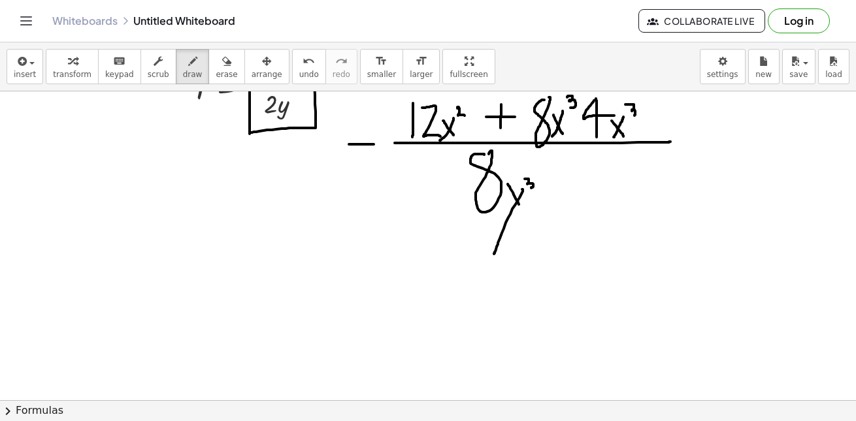
scroll to position [418, 0]
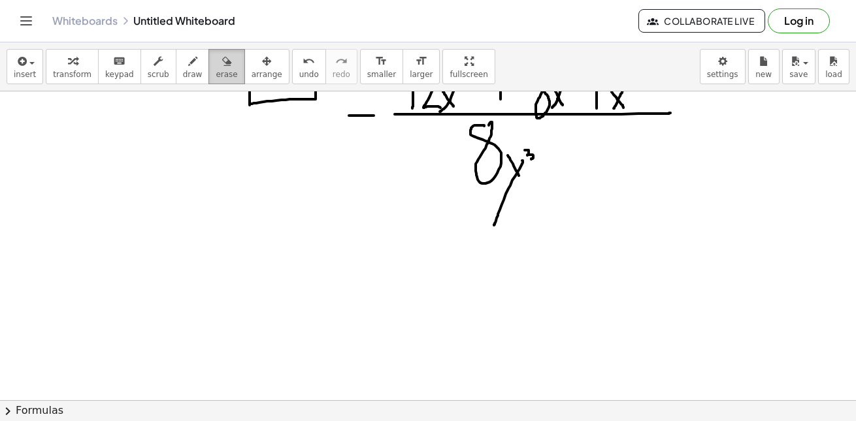
click at [222, 61] on icon "button" at bounding box center [226, 62] width 9 height 16
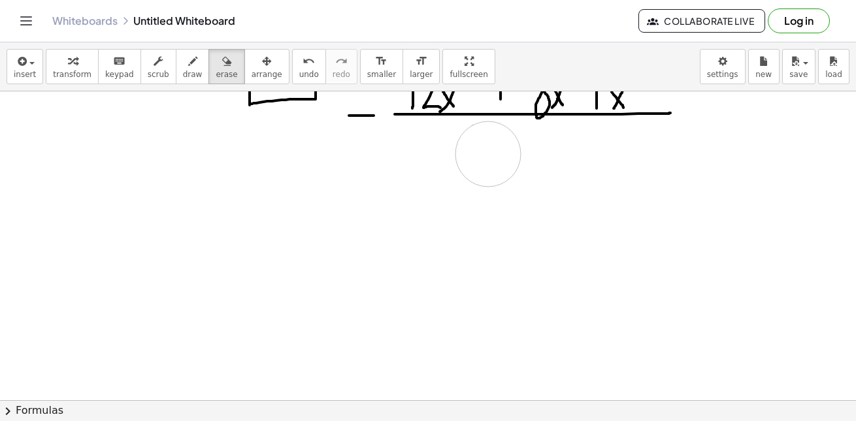
drag, startPoint x: 518, startPoint y: 257, endPoint x: 488, endPoint y: 155, distance: 105.6
click at [488, 155] on div at bounding box center [428, 136] width 856 height 927
click at [192, 71] on span "draw" at bounding box center [193, 74] width 20 height 9
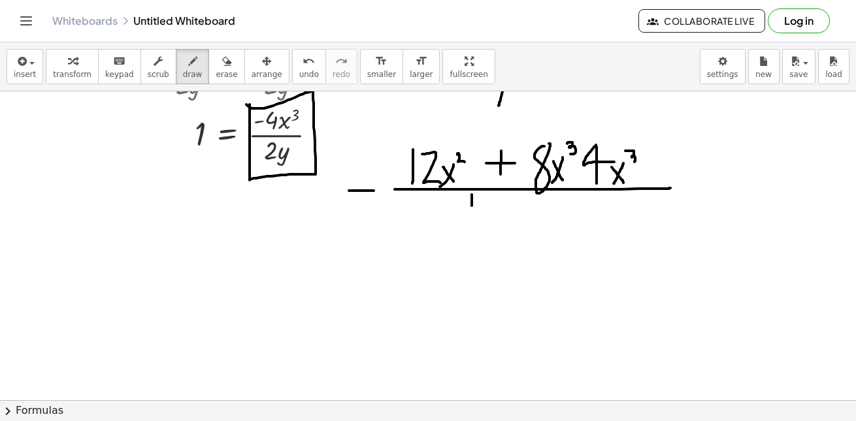
drag, startPoint x: 472, startPoint y: 195, endPoint x: 472, endPoint y: 239, distance: 44.4
click at [472, 239] on div at bounding box center [428, 212] width 856 height 927
drag, startPoint x: 470, startPoint y: 192, endPoint x: 475, endPoint y: 219, distance: 27.9
click at [475, 219] on div at bounding box center [428, 212] width 856 height 927
drag, startPoint x: 483, startPoint y: 221, endPoint x: 488, endPoint y: 234, distance: 14.7
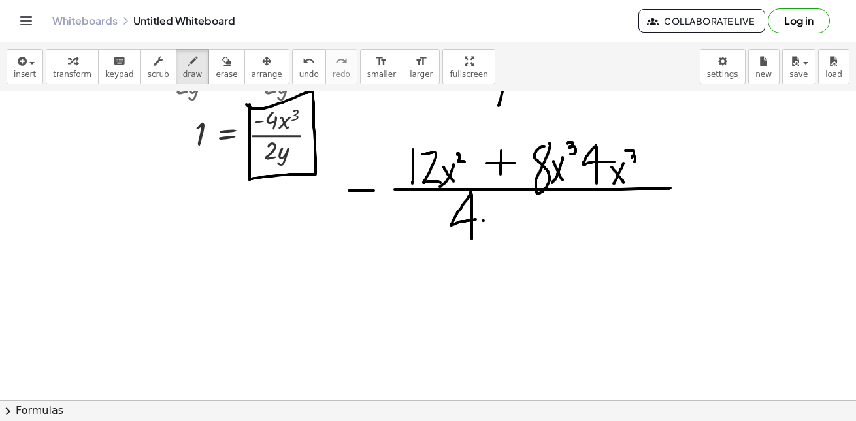
click at [488, 234] on div at bounding box center [428, 212] width 856 height 927
drag, startPoint x: 488, startPoint y: 221, endPoint x: 479, endPoint y: 257, distance: 36.9
click at [479, 257] on div at bounding box center [428, 212] width 856 height 927
drag, startPoint x: 491, startPoint y: 214, endPoint x: 500, endPoint y: 220, distance: 11.2
click at [500, 220] on div at bounding box center [428, 212] width 856 height 927
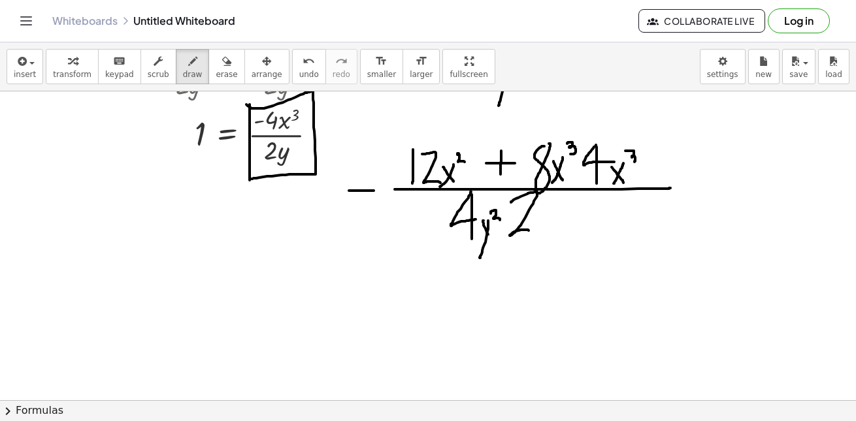
drag, startPoint x: 511, startPoint y: 202, endPoint x: 528, endPoint y: 231, distance: 33.2
click at [528, 231] on div at bounding box center [428, 212] width 856 height 927
drag, startPoint x: 538, startPoint y: 221, endPoint x: 543, endPoint y: 228, distance: 8.8
click at [543, 228] on div at bounding box center [428, 212] width 856 height 927
drag, startPoint x: 550, startPoint y: 217, endPoint x: 527, endPoint y: 251, distance: 41.5
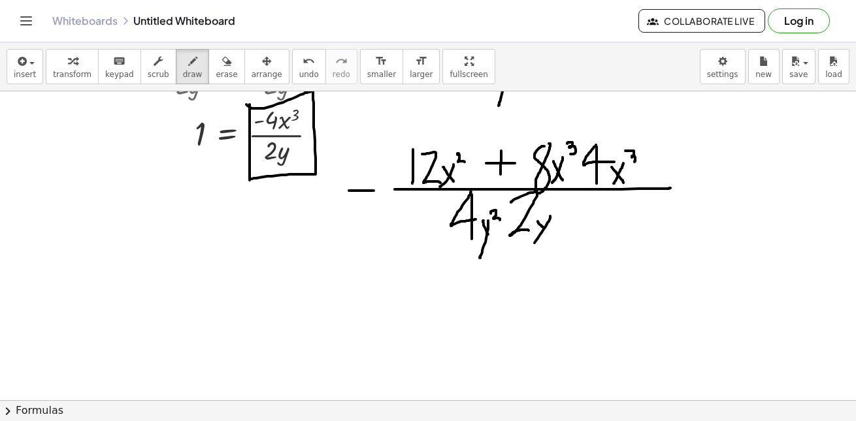
click at [526, 251] on div at bounding box center [428, 212] width 856 height 927
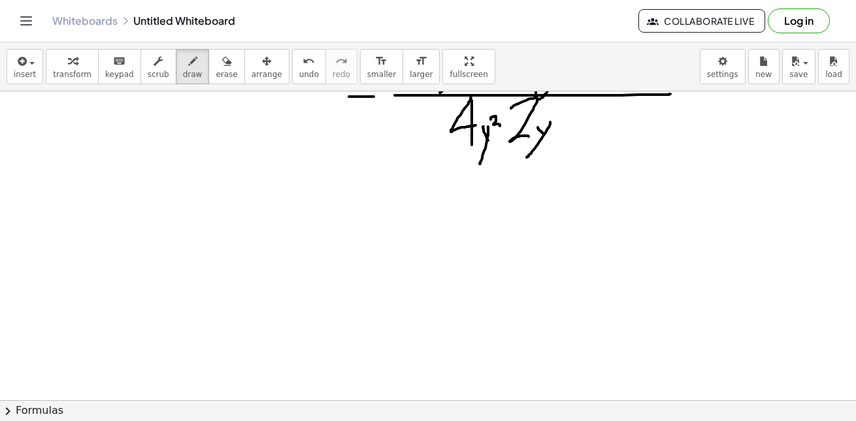
scroll to position [459, 0]
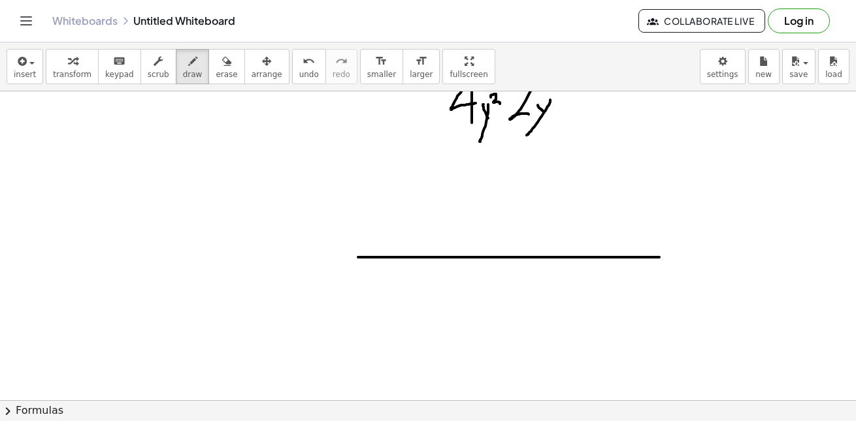
drag, startPoint x: 358, startPoint y: 257, endPoint x: 661, endPoint y: 256, distance: 303.1
click at [661, 256] on div at bounding box center [428, 95] width 856 height 927
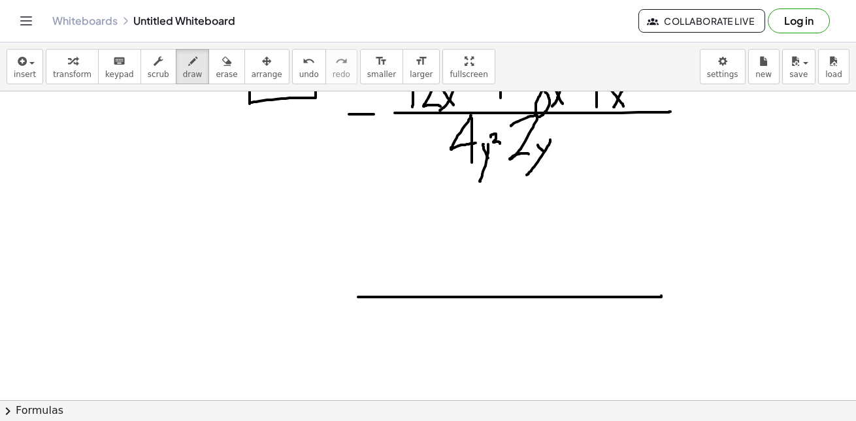
scroll to position [421, 0]
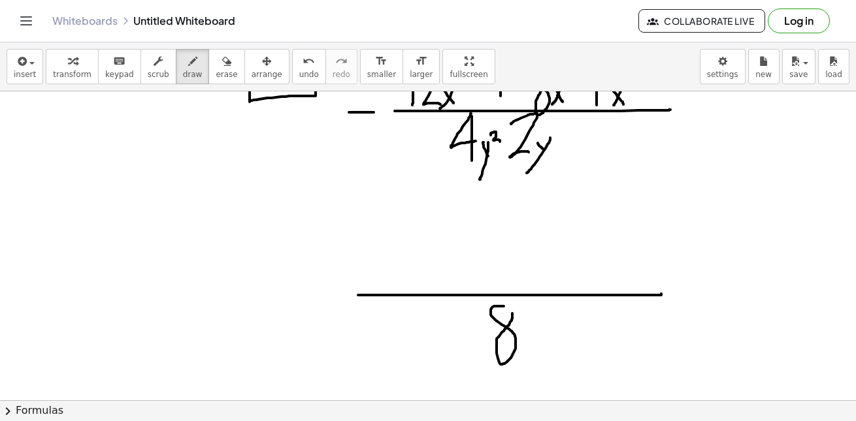
click at [504, 306] on div at bounding box center [428, 133] width 856 height 927
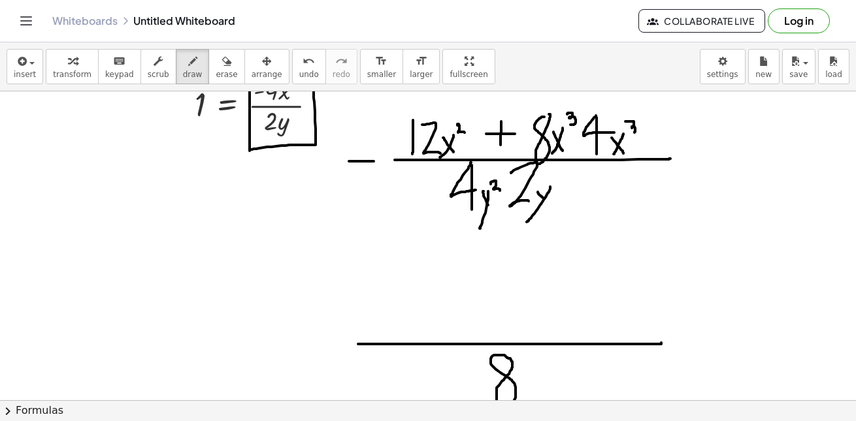
scroll to position [369, 0]
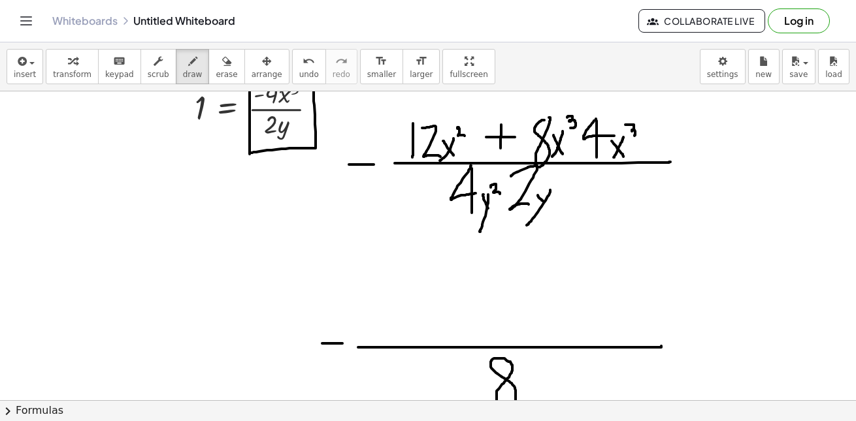
drag, startPoint x: 322, startPoint y: 344, endPoint x: 344, endPoint y: 344, distance: 22.2
click at [344, 344] on div at bounding box center [428, 185] width 856 height 927
drag, startPoint x: 361, startPoint y: 329, endPoint x: 381, endPoint y: 329, distance: 20.9
click at [381, 329] on div at bounding box center [428, 185] width 856 height 927
drag, startPoint x: 391, startPoint y: 316, endPoint x: 411, endPoint y: 340, distance: 32.0
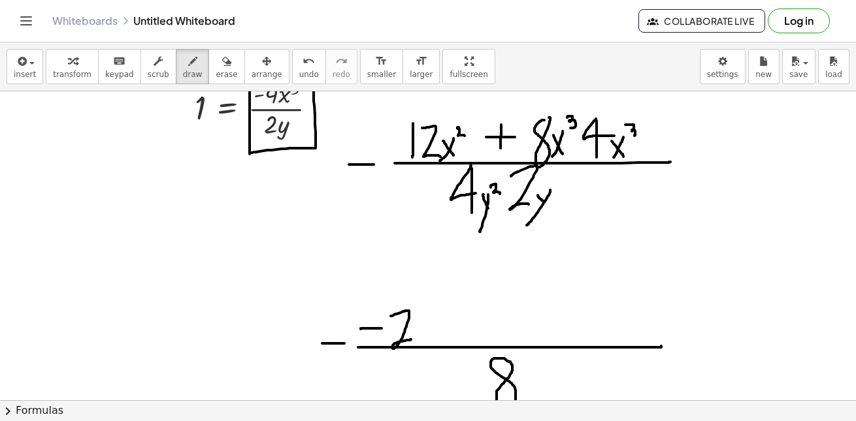
click at [411, 340] on div at bounding box center [428, 185] width 856 height 927
drag, startPoint x: 426, startPoint y: 310, endPoint x: 426, endPoint y: 342, distance: 32.7
click at [426, 342] on div at bounding box center [428, 185] width 856 height 927
drag, startPoint x: 425, startPoint y: 306, endPoint x: 431, endPoint y: 325, distance: 20.0
click at [431, 325] on div at bounding box center [428, 185] width 856 height 927
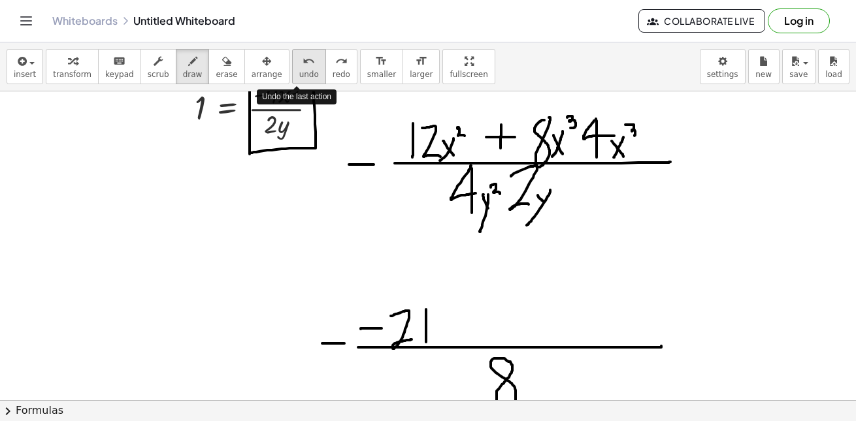
click at [292, 72] on button "undo undo" at bounding box center [309, 66] width 34 height 35
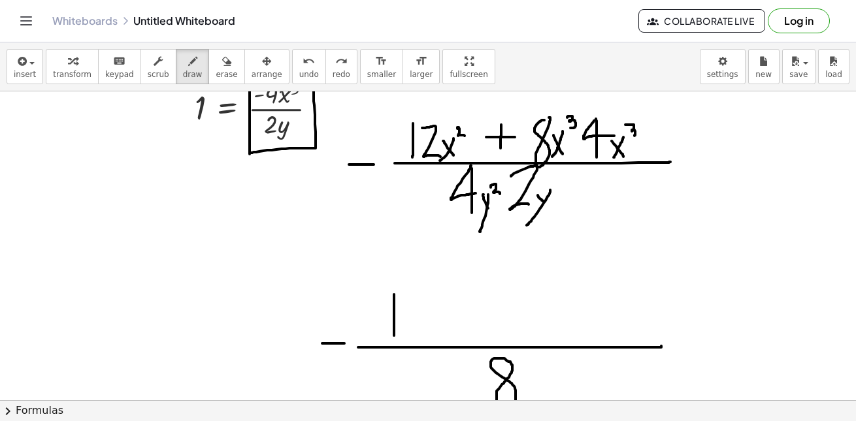
drag, startPoint x: 394, startPoint y: 295, endPoint x: 394, endPoint y: 339, distance: 44.4
click at [394, 339] on div at bounding box center [428, 185] width 856 height 927
drag, startPoint x: 394, startPoint y: 295, endPoint x: 410, endPoint y: 311, distance: 22.6
click at [410, 311] on div at bounding box center [428, 185] width 856 height 927
click at [427, 298] on div at bounding box center [428, 185] width 856 height 927
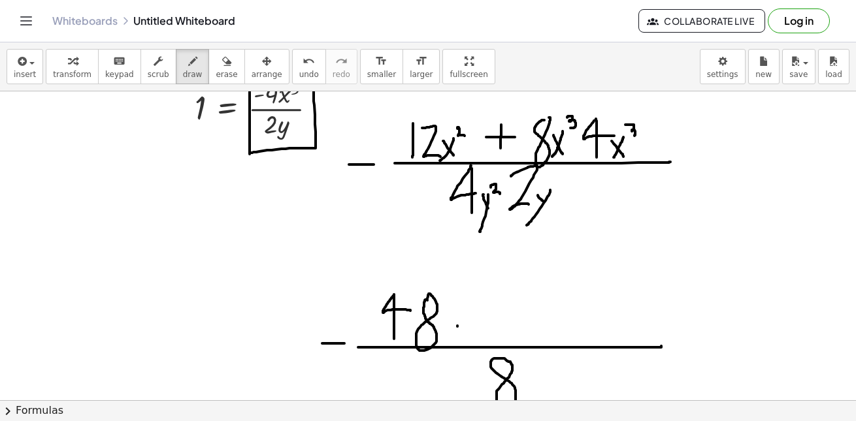
drag, startPoint x: 457, startPoint y: 326, endPoint x: 482, endPoint y: 326, distance: 24.8
click at [482, 326] on div at bounding box center [428, 185] width 856 height 927
drag, startPoint x: 509, startPoint y: 280, endPoint x: 504, endPoint y: 331, distance: 51.9
click at [504, 331] on div at bounding box center [428, 185] width 856 height 927
drag, startPoint x: 538, startPoint y: 282, endPoint x: 537, endPoint y: 357, distance: 75.8
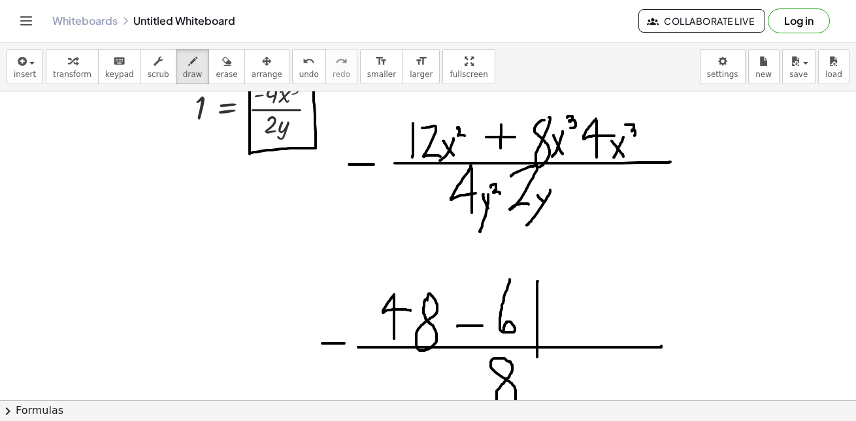
click at [537, 357] on div at bounding box center [428, 185] width 856 height 927
drag, startPoint x: 541, startPoint y: 274, endPoint x: 544, endPoint y: 324, distance: 49.7
click at [544, 324] on div at bounding box center [428, 185] width 856 height 927
drag, startPoint x: 469, startPoint y: 312, endPoint x: 469, endPoint y: 336, distance: 23.5
click at [469, 336] on div at bounding box center [428, 185] width 856 height 927
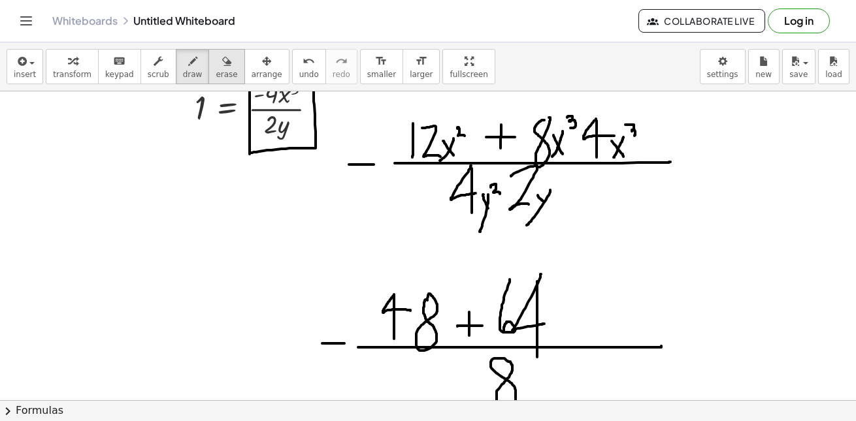
click at [208, 64] on button "erase" at bounding box center [226, 66] width 36 height 35
drag, startPoint x: 546, startPoint y: 281, endPoint x: 535, endPoint y: 314, distance: 35.1
click at [535, 314] on div at bounding box center [428, 185] width 856 height 927
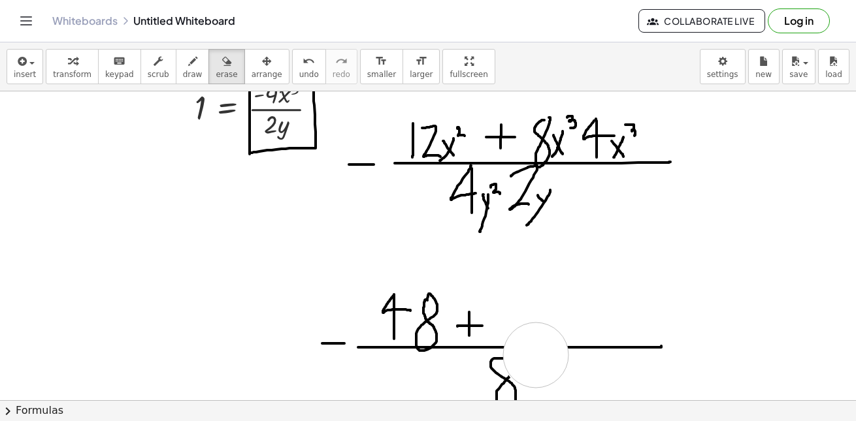
click at [536, 355] on div at bounding box center [428, 185] width 856 height 927
click at [188, 58] on icon "button" at bounding box center [192, 62] width 9 height 16
drag, startPoint x: 504, startPoint y: 379, endPoint x: 500, endPoint y: 359, distance: 20.6
click at [500, 359] on div at bounding box center [428, 185] width 856 height 927
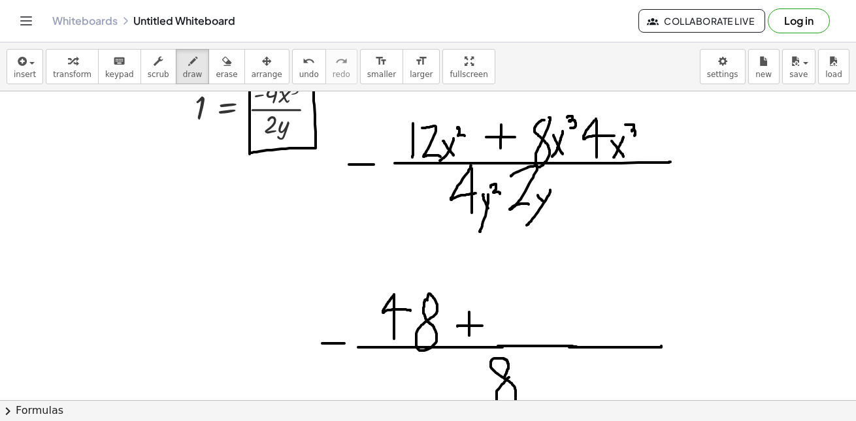
drag, startPoint x: 498, startPoint y: 346, endPoint x: 577, endPoint y: 347, distance: 79.0
click at [577, 347] on div at bounding box center [428, 185] width 856 height 927
drag, startPoint x: 504, startPoint y: 307, endPoint x: 526, endPoint y: 334, distance: 34.4
click at [525, 334] on div at bounding box center [428, 185] width 856 height 927
click at [539, 306] on div at bounding box center [428, 185] width 856 height 927
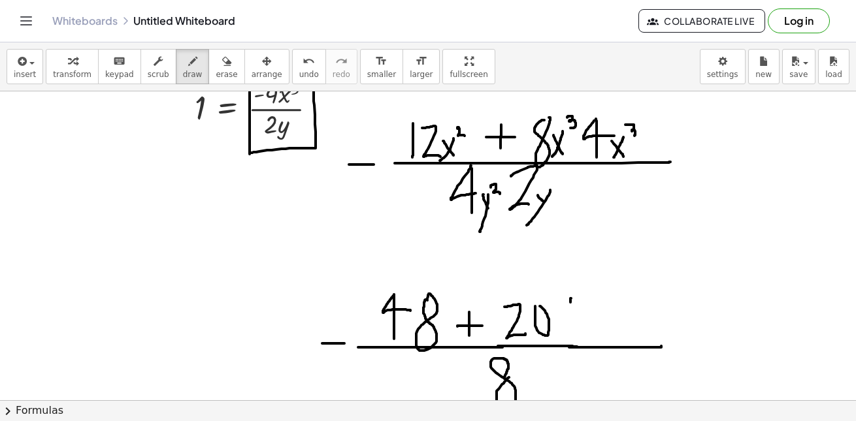
drag, startPoint x: 570, startPoint y: 298, endPoint x: 570, endPoint y: 330, distance: 32.0
click at [570, 330] on div at bounding box center [428, 185] width 856 height 927
drag, startPoint x: 569, startPoint y: 297, endPoint x: 584, endPoint y: 317, distance: 24.7
click at [583, 317] on div at bounding box center [428, 185] width 856 height 927
drag, startPoint x: 600, startPoint y: 305, endPoint x: 613, endPoint y: 297, distance: 15.0
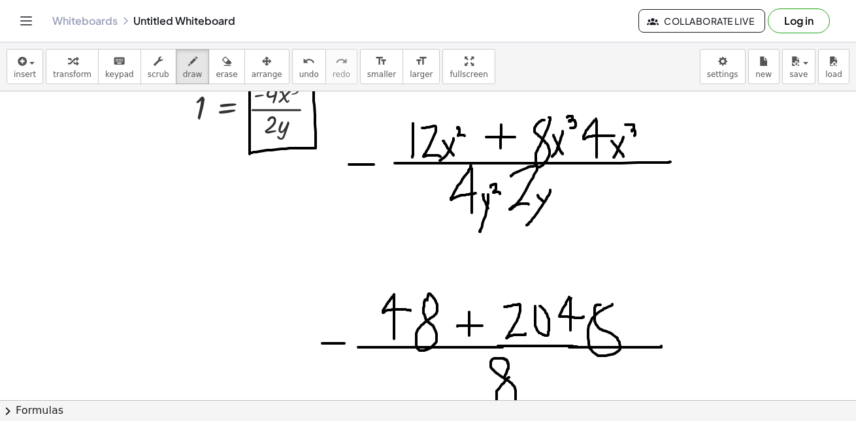
click at [613, 298] on div at bounding box center [428, 185] width 856 height 927
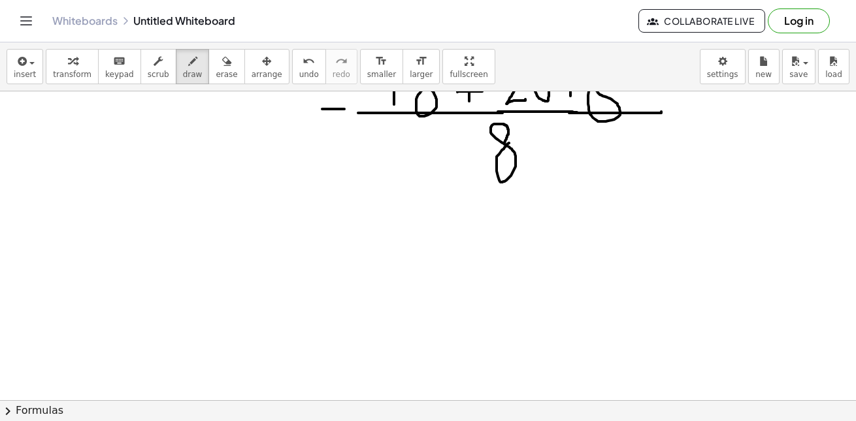
scroll to position [610, 0]
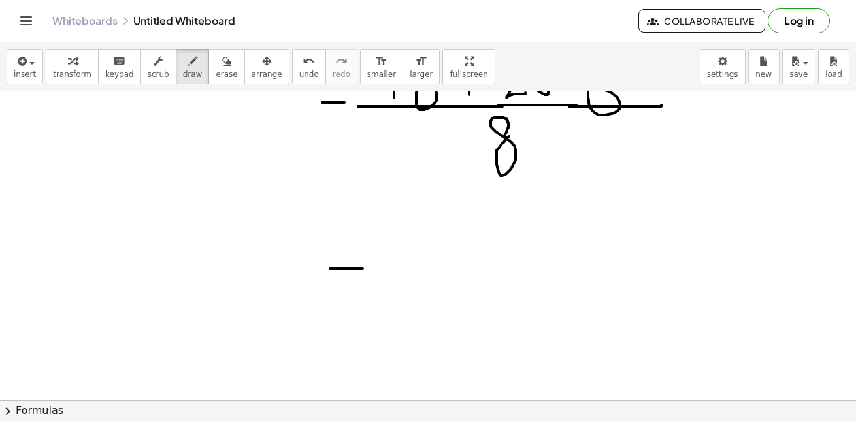
drag, startPoint x: 330, startPoint y: 268, endPoint x: 362, endPoint y: 268, distance: 32.7
drag, startPoint x: 376, startPoint y: 266, endPoint x: 554, endPoint y: 274, distance: 177.8
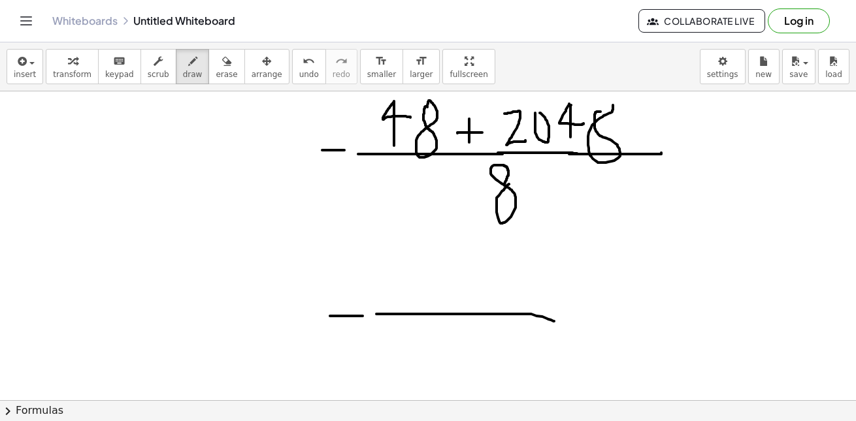
scroll to position [562, 0]
drag, startPoint x: 387, startPoint y: 285, endPoint x: 410, endPoint y: 298, distance: 26.1
drag, startPoint x: 425, startPoint y: 278, endPoint x: 432, endPoint y: 303, distance: 25.7
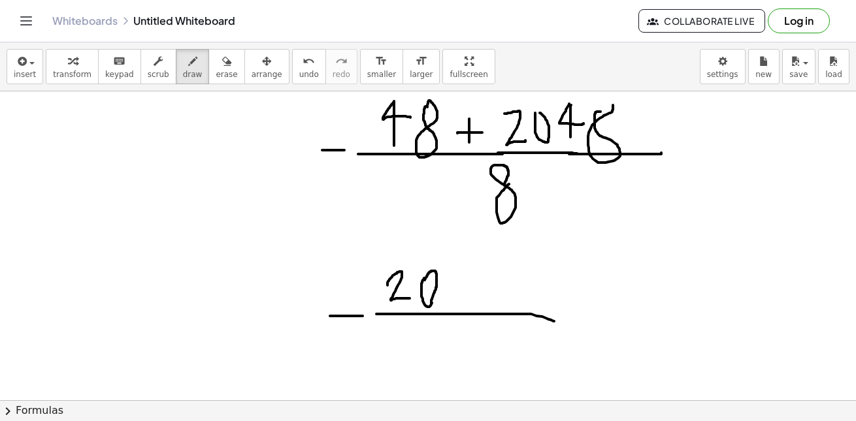
drag, startPoint x: 431, startPoint y: 304, endPoint x: 424, endPoint y: 282, distance: 23.3
drag, startPoint x: 455, startPoint y: 270, endPoint x: 458, endPoint y: 304, distance: 33.5
drag, startPoint x: 475, startPoint y: 267, endPoint x: 477, endPoint y: 298, distance: 31.4
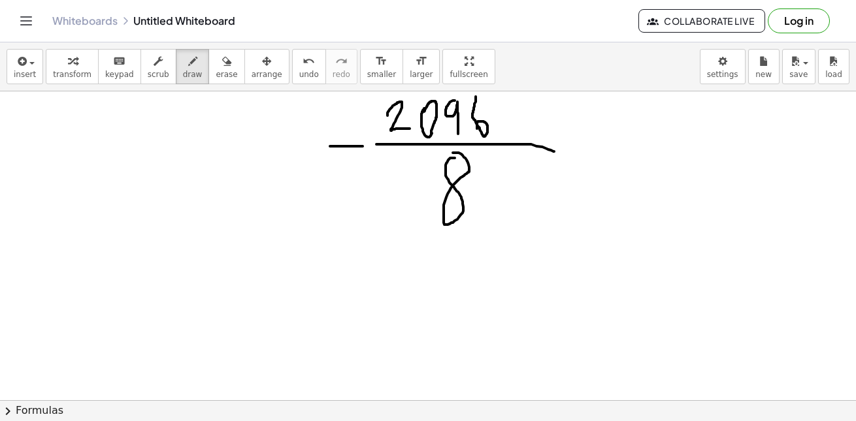
scroll to position [746, 0]
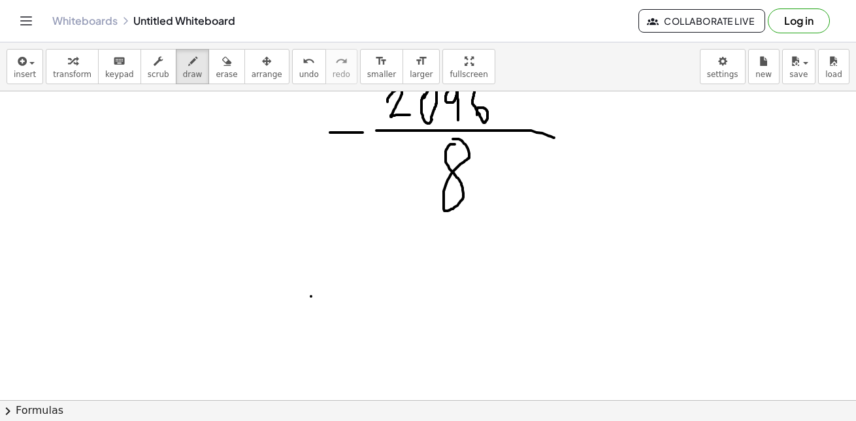
drag, startPoint x: 311, startPoint y: 297, endPoint x: 342, endPoint y: 297, distance: 31.4
drag, startPoint x: 359, startPoint y: 275, endPoint x: 393, endPoint y: 330, distance: 64.7
drag, startPoint x: 425, startPoint y: 263, endPoint x: 421, endPoint y: 338, distance: 75.2
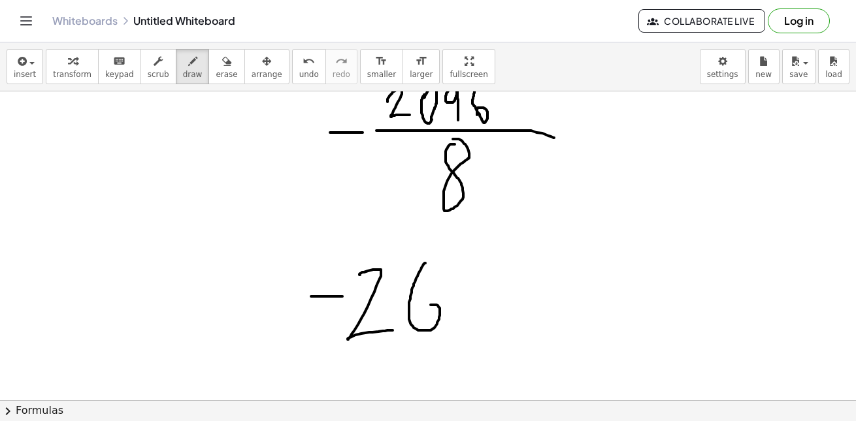
drag, startPoint x: 446, startPoint y: 270, endPoint x: 497, endPoint y: 358, distance: 101.8
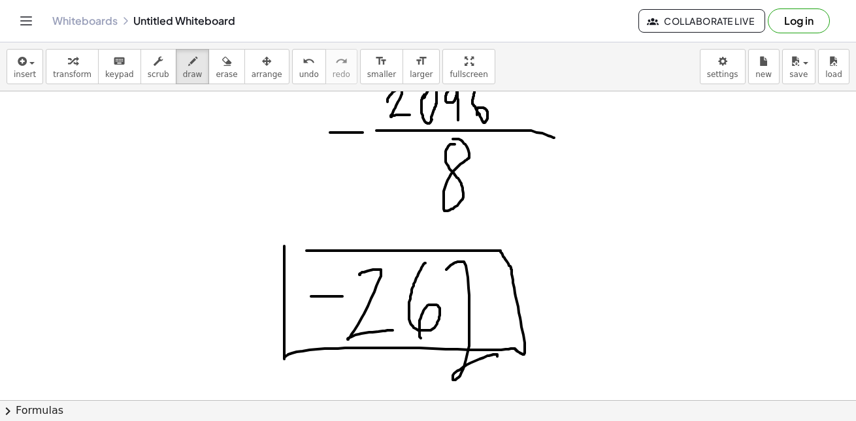
drag, startPoint x: 284, startPoint y: 246, endPoint x: 247, endPoint y: 258, distance: 39.0
click at [299, 63] on div "undo" at bounding box center [309, 61] width 20 height 16
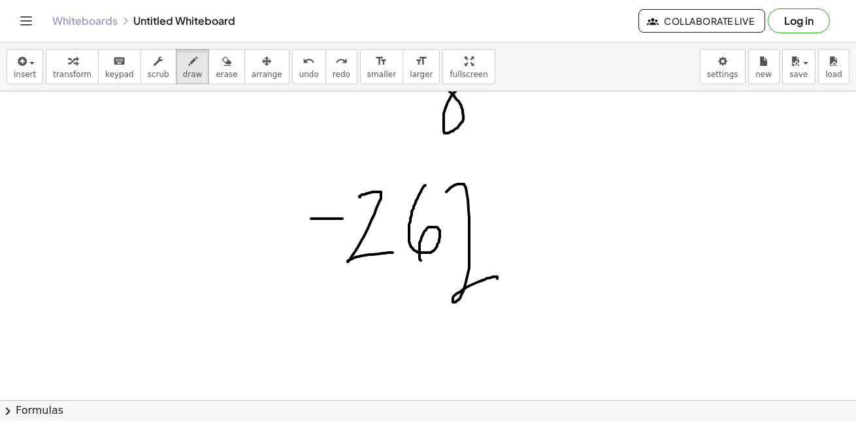
scroll to position [833, 0]
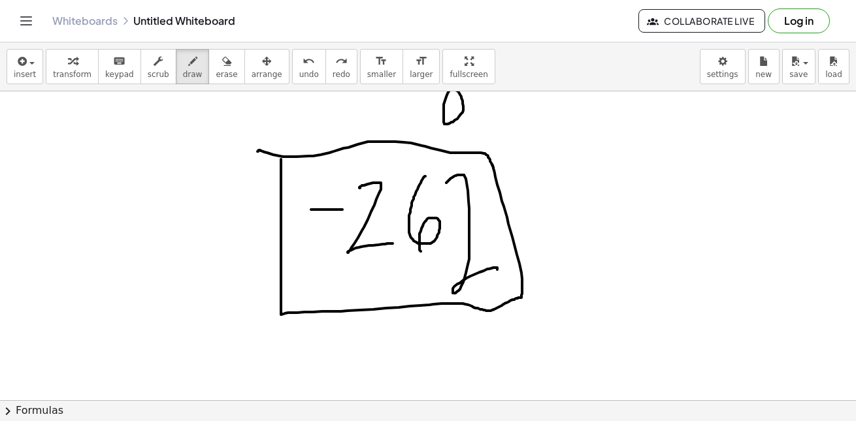
drag, startPoint x: 281, startPoint y: 160, endPoint x: 257, endPoint y: 152, distance: 24.8
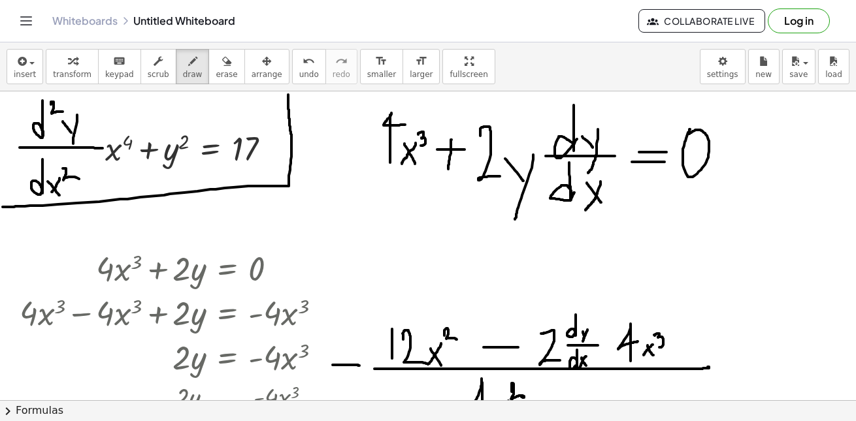
scroll to position [0, 0]
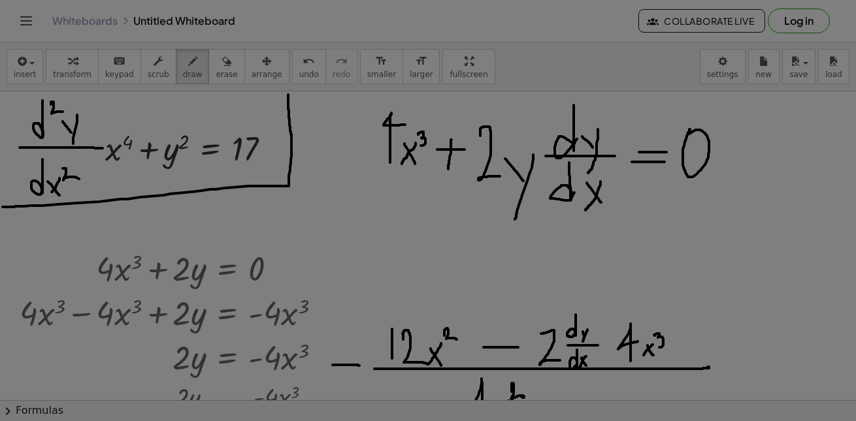
click at [716, 59] on body "Graspable Math Activities Get Started Activity Bank Assigned Work Classes White…" at bounding box center [428, 210] width 856 height 421
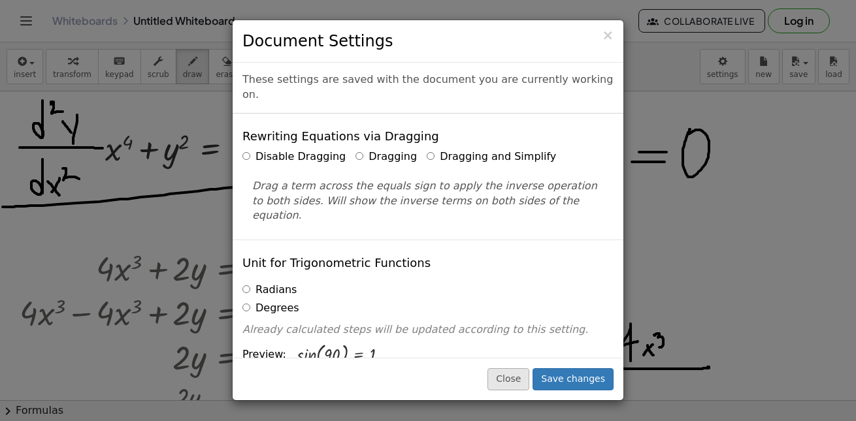
click at [504, 382] on button "Close" at bounding box center [508, 379] width 42 height 22
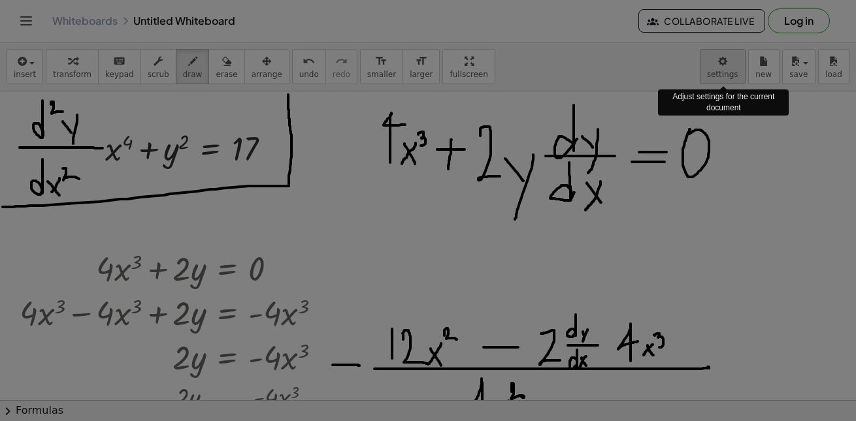
click at [722, 78] on body "Graspable Math Activities Get Started Activity Bank Assigned Work Classes White…" at bounding box center [428, 210] width 856 height 421
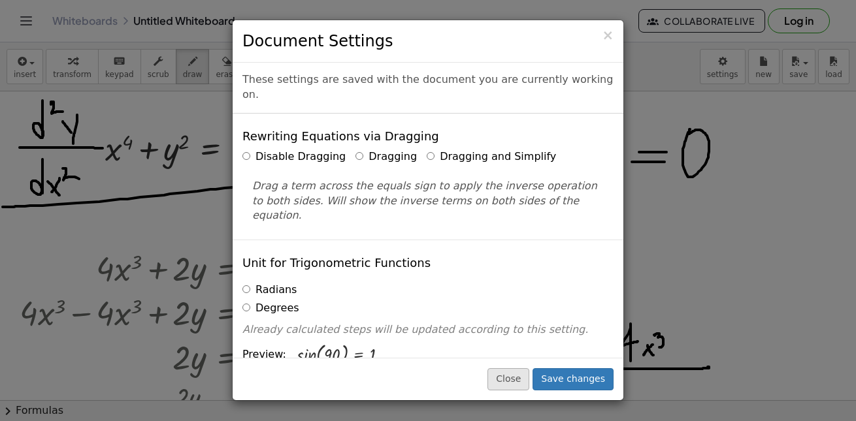
click at [517, 377] on button "Close" at bounding box center [508, 379] width 42 height 22
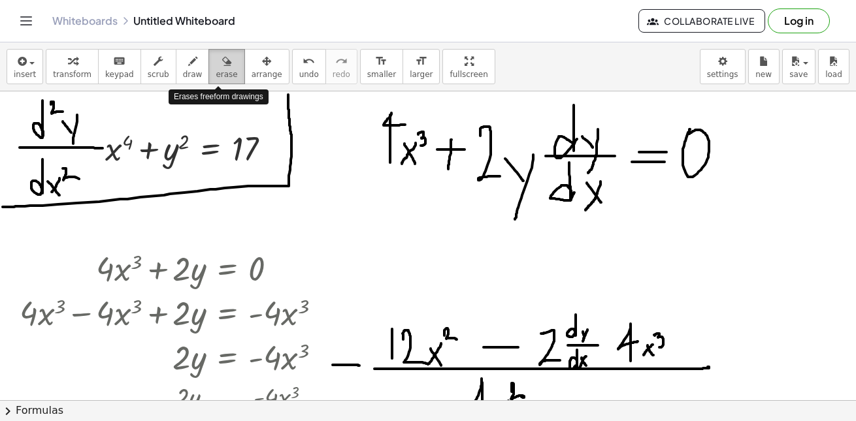
click at [226, 72] on span "erase" at bounding box center [227, 74] width 22 height 9
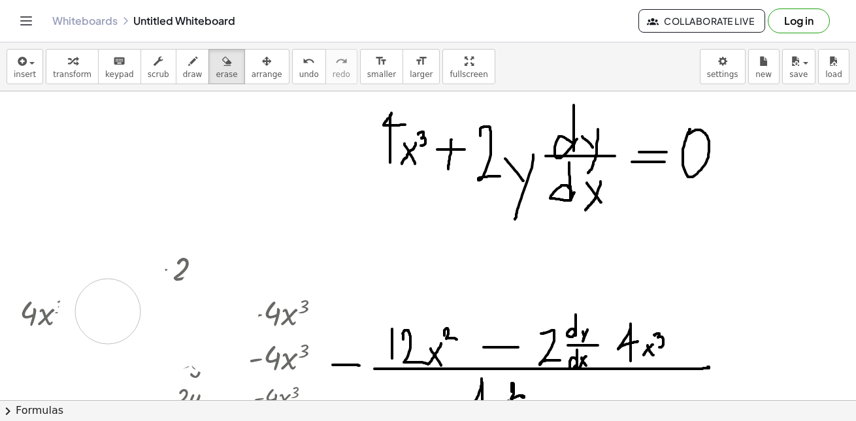
drag, startPoint x: 57, startPoint y: 131, endPoint x: 137, endPoint y: 276, distance: 165.5
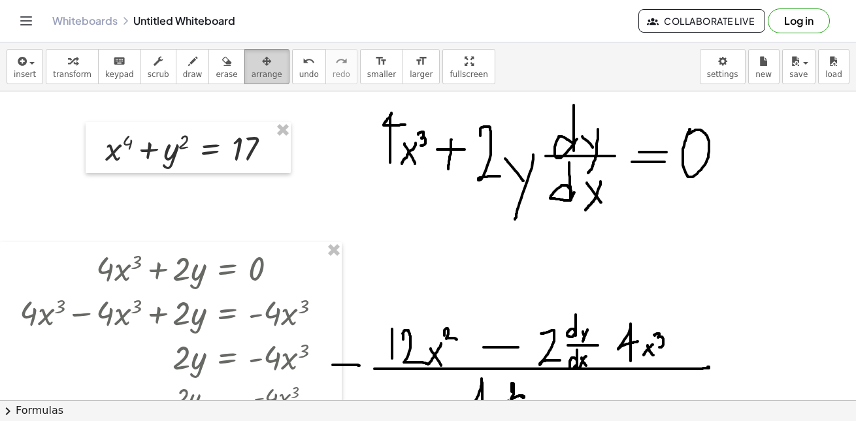
click at [262, 66] on icon "button" at bounding box center [266, 62] width 9 height 16
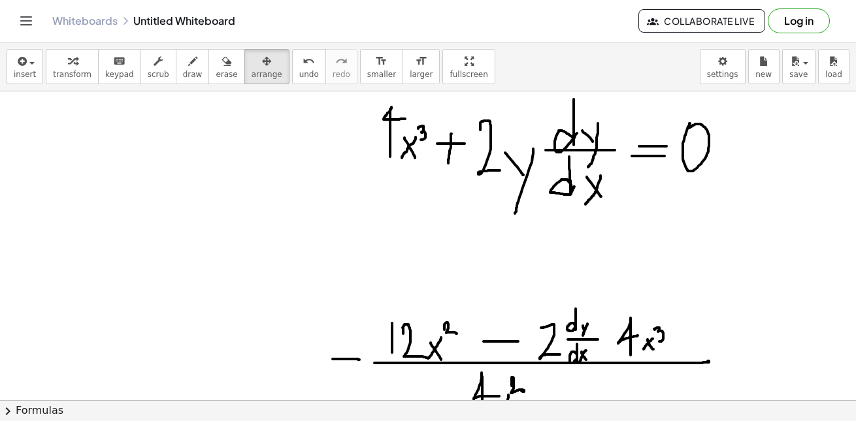
scroll to position [14, 0]
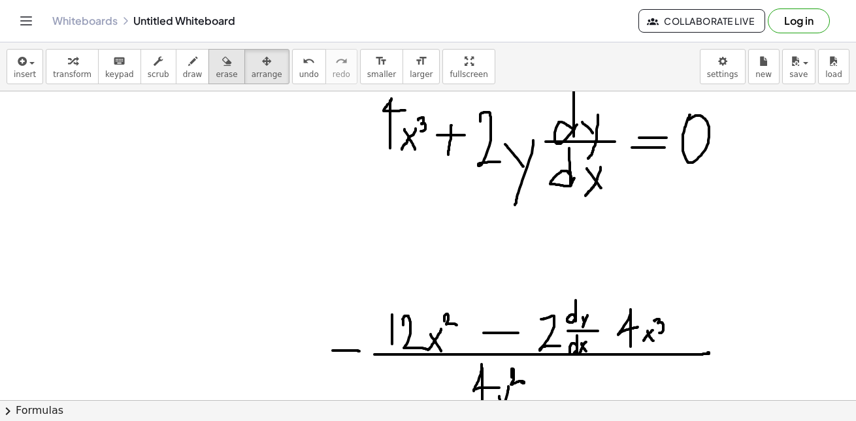
click at [227, 76] on span "erase" at bounding box center [227, 74] width 22 height 9
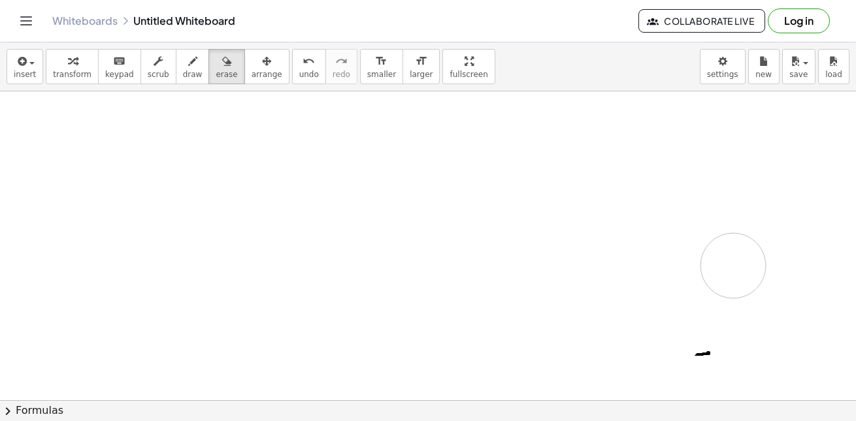
drag, startPoint x: 370, startPoint y: 130, endPoint x: 728, endPoint y: 338, distance: 413.6
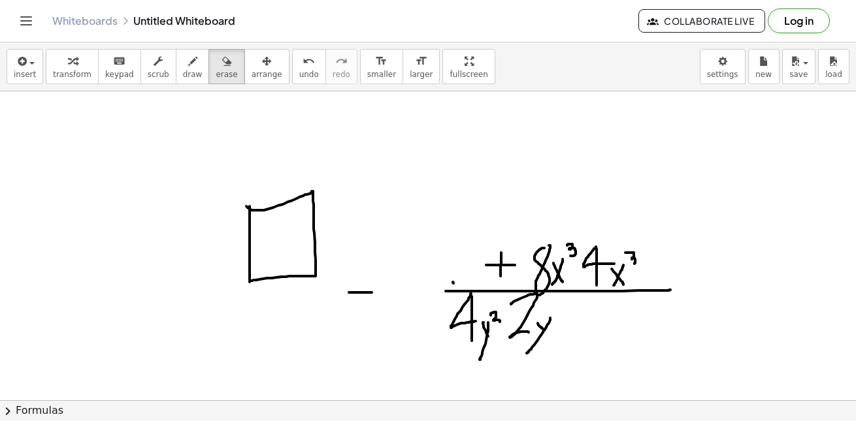
scroll to position [250, 0]
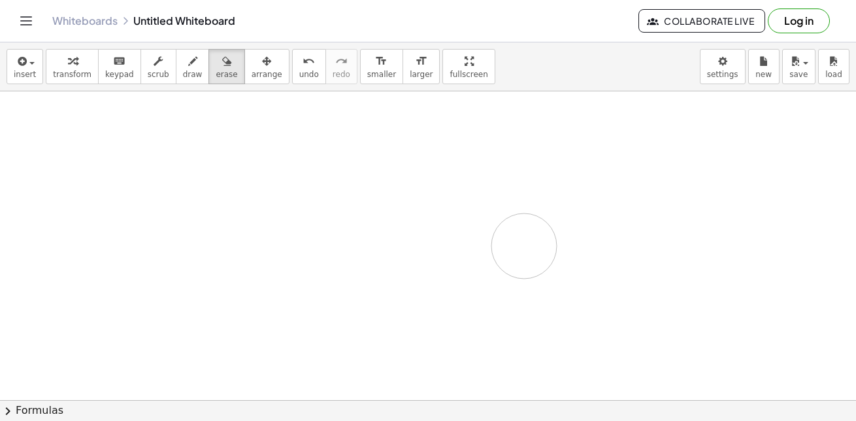
drag, startPoint x: 201, startPoint y: 229, endPoint x: 163, endPoint y: 276, distance: 60.3
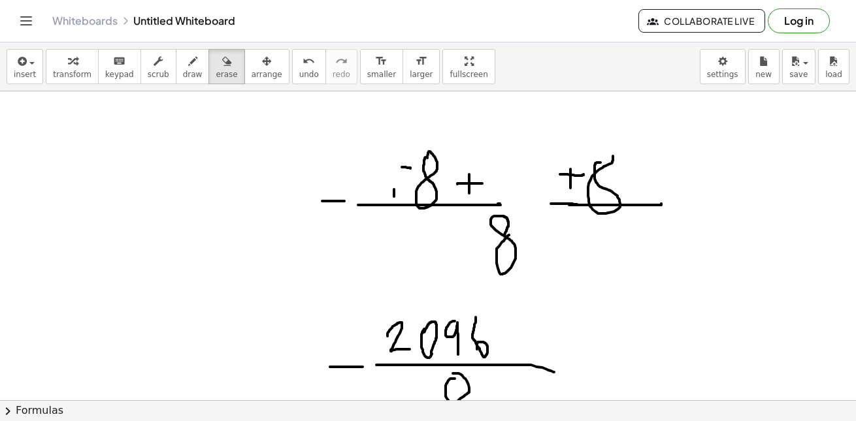
scroll to position [493, 0]
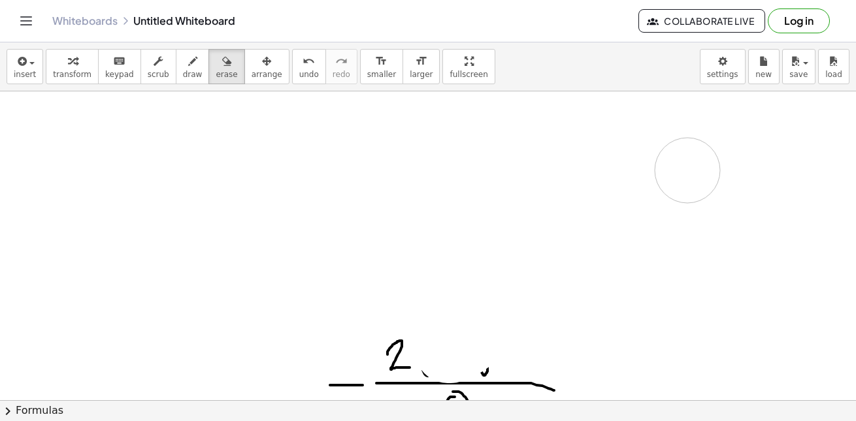
drag, startPoint x: 278, startPoint y: 248, endPoint x: 575, endPoint y: 313, distance: 304.9
click at [575, 313] on div at bounding box center [428, 370] width 856 height 1545
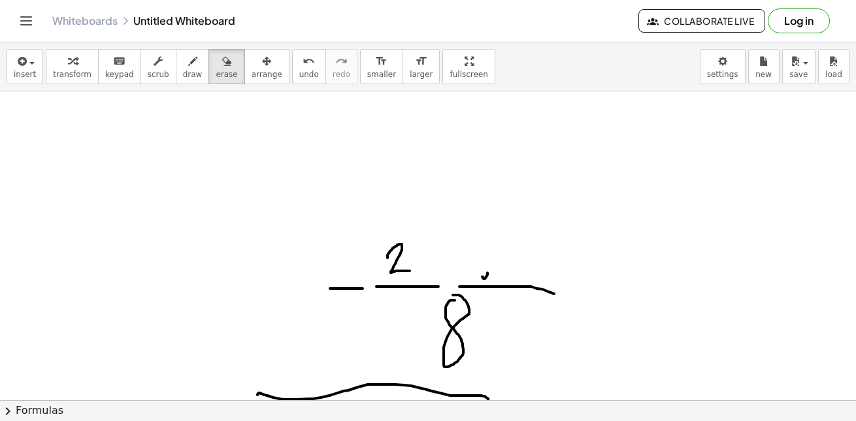
scroll to position [589, 0]
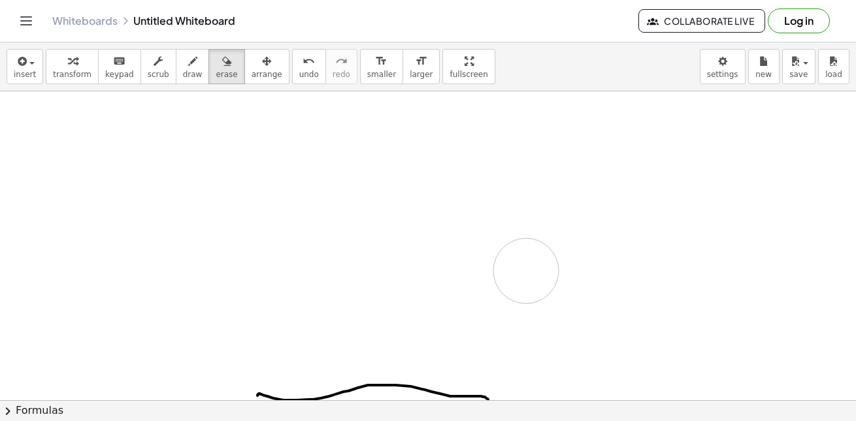
drag, startPoint x: 572, startPoint y: 314, endPoint x: 302, endPoint y: 367, distance: 275.7
click at [302, 367] on div at bounding box center [428, 274] width 856 height 1545
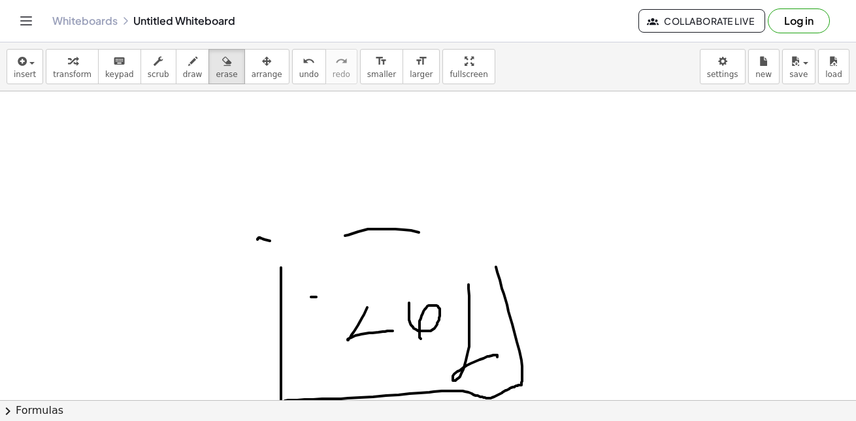
scroll to position [848, 0]
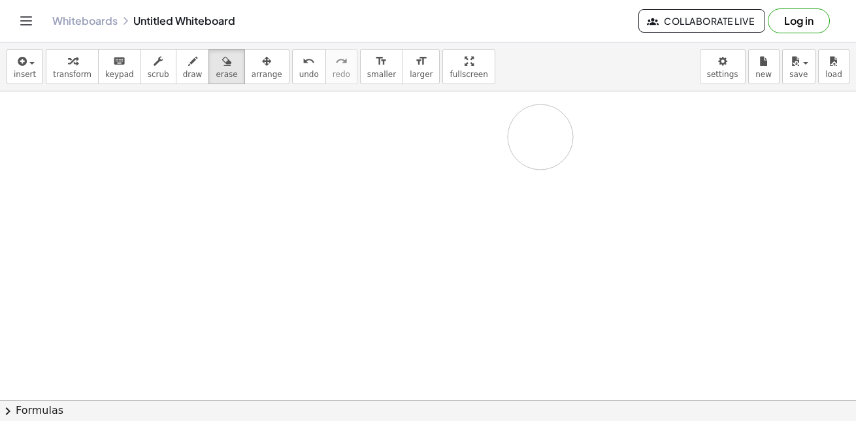
drag, startPoint x: 250, startPoint y: 142, endPoint x: 545, endPoint y: 117, distance: 296.9
click at [545, 116] on div at bounding box center [428, 16] width 856 height 1545
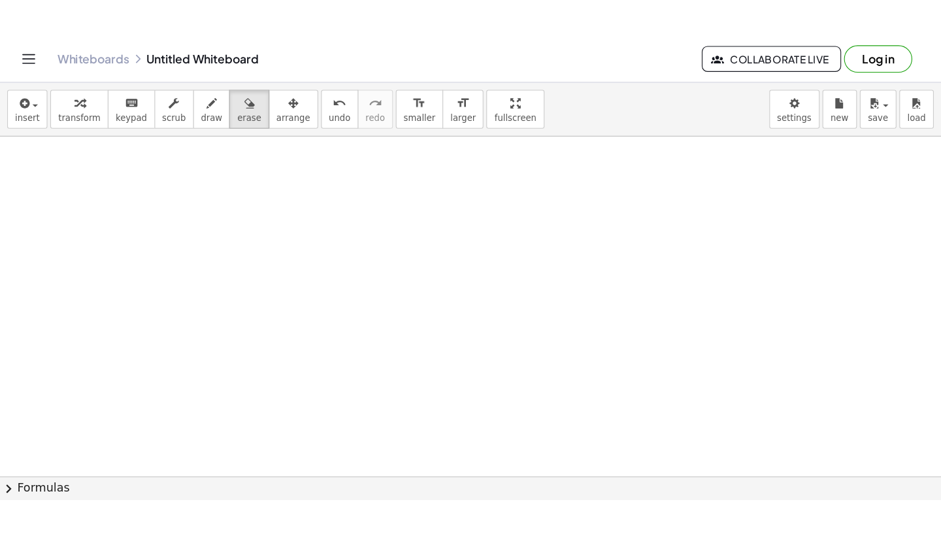
scroll to position [0, 0]
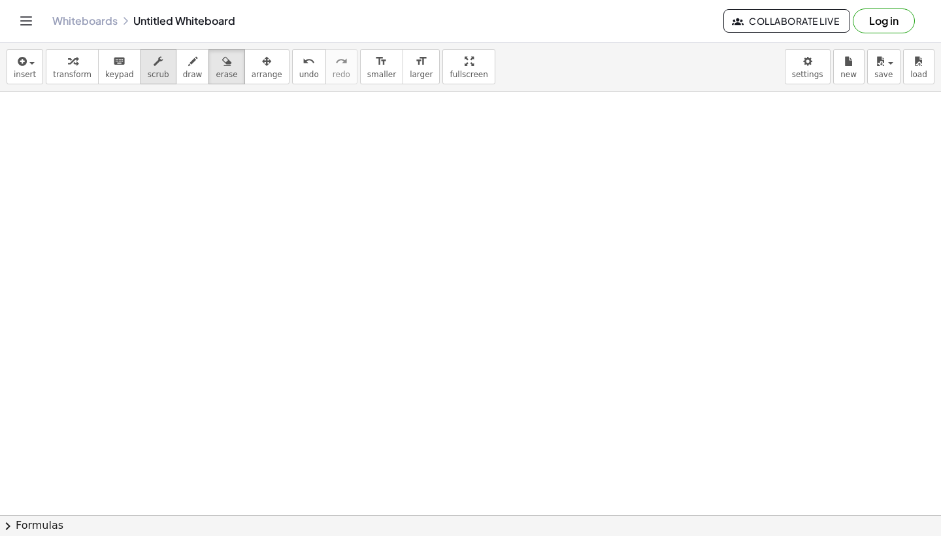
click at [157, 70] on span "scrub" at bounding box center [159, 74] width 22 height 9
click at [196, 64] on button "draw" at bounding box center [193, 66] width 34 height 35
drag, startPoint x: 56, startPoint y: 223, endPoint x: 224, endPoint y: 221, distance: 168.5
click at [225, 221] on div at bounding box center [470, 514] width 941 height 846
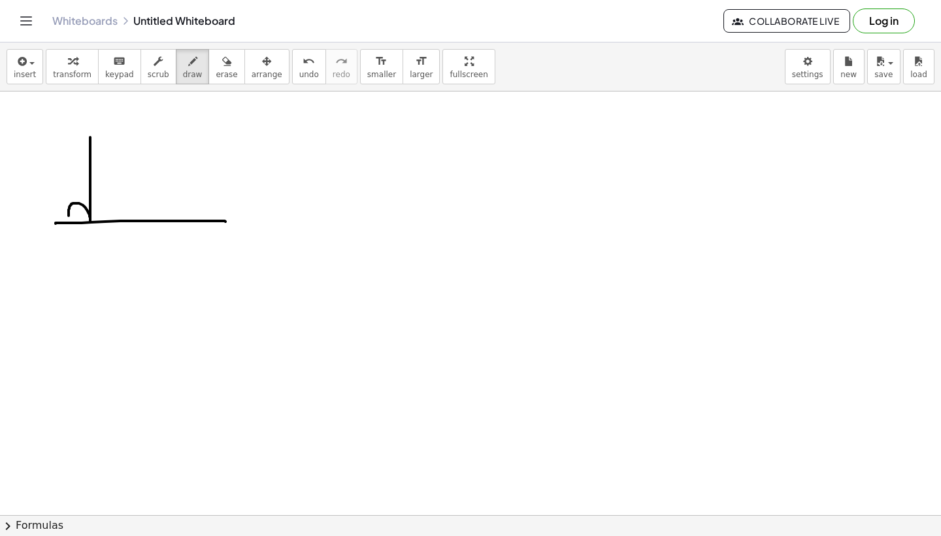
drag, startPoint x: 90, startPoint y: 137, endPoint x: 92, endPoint y: 219, distance: 81.7
click at [92, 219] on div at bounding box center [470, 514] width 941 height 846
drag, startPoint x: 120, startPoint y: 186, endPoint x: 139, endPoint y: 219, distance: 38.1
click at [139, 219] on div at bounding box center [470, 514] width 941 height 846
drag, startPoint x: 149, startPoint y: 191, endPoint x: 131, endPoint y: 263, distance: 74.1
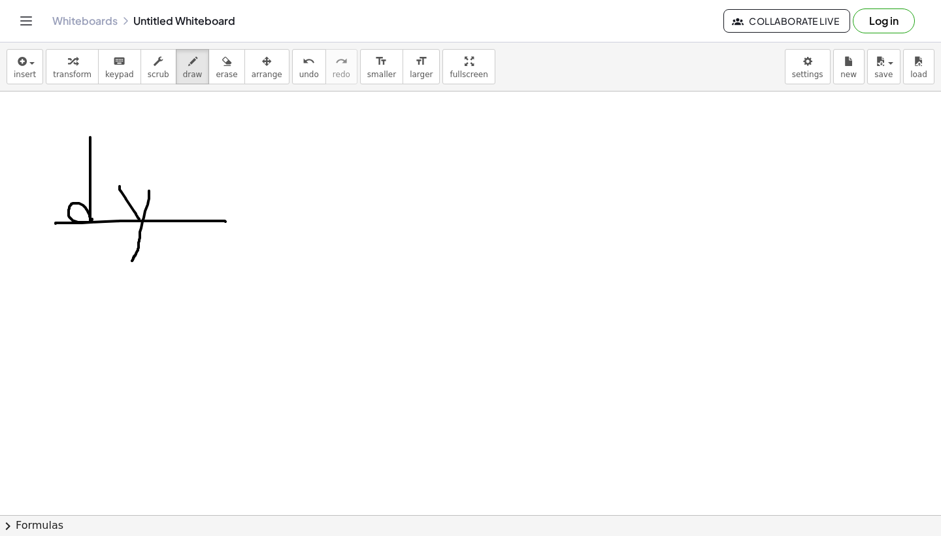
click at [131, 263] on div at bounding box center [470, 514] width 941 height 846
drag, startPoint x: 98, startPoint y: 252, endPoint x: 112, endPoint y: 340, distance: 88.6
click at [112, 340] on div at bounding box center [470, 514] width 941 height 846
drag, startPoint x: 123, startPoint y: 306, endPoint x: 153, endPoint y: 355, distance: 57.5
click at [153, 359] on div at bounding box center [470, 514] width 941 height 846
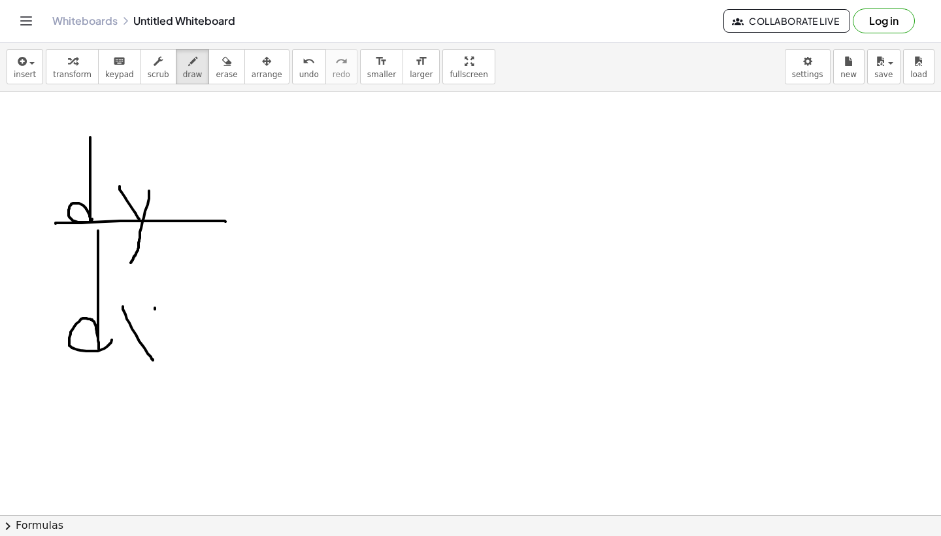
drag, startPoint x: 155, startPoint y: 309, endPoint x: 108, endPoint y: 370, distance: 77.3
click at [108, 371] on div at bounding box center [470, 514] width 941 height 846
drag, startPoint x: 251, startPoint y: 216, endPoint x: 321, endPoint y: 216, distance: 70.5
click at [321, 216] on div at bounding box center [470, 514] width 941 height 846
drag, startPoint x: 247, startPoint y: 230, endPoint x: 330, endPoint y: 230, distance: 82.9
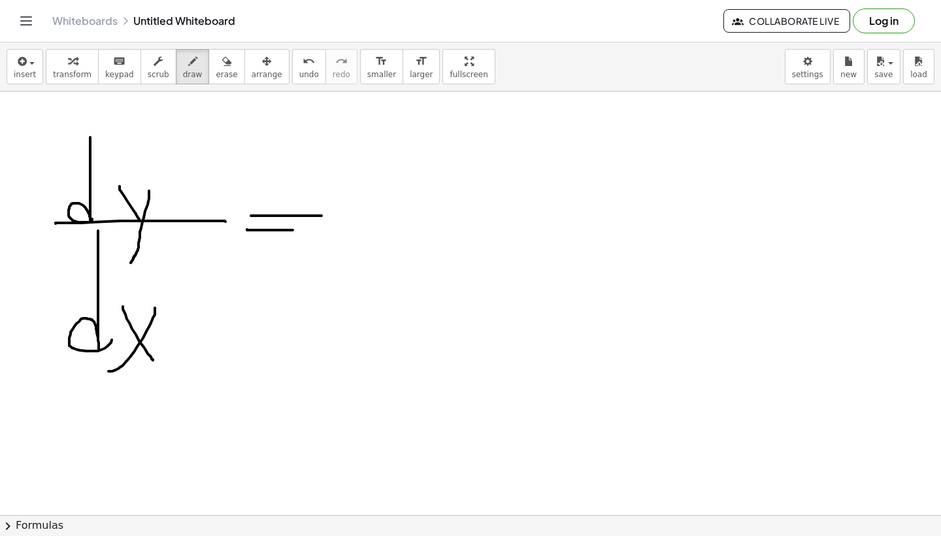
click at [330, 230] on div at bounding box center [470, 514] width 941 height 846
drag, startPoint x: 350, startPoint y: 224, endPoint x: 473, endPoint y: 223, distance: 122.8
click at [474, 223] on div at bounding box center [470, 514] width 941 height 846
drag, startPoint x: 376, startPoint y: 159, endPoint x: 408, endPoint y: 197, distance: 49.2
click at [408, 197] on div at bounding box center [470, 514] width 941 height 846
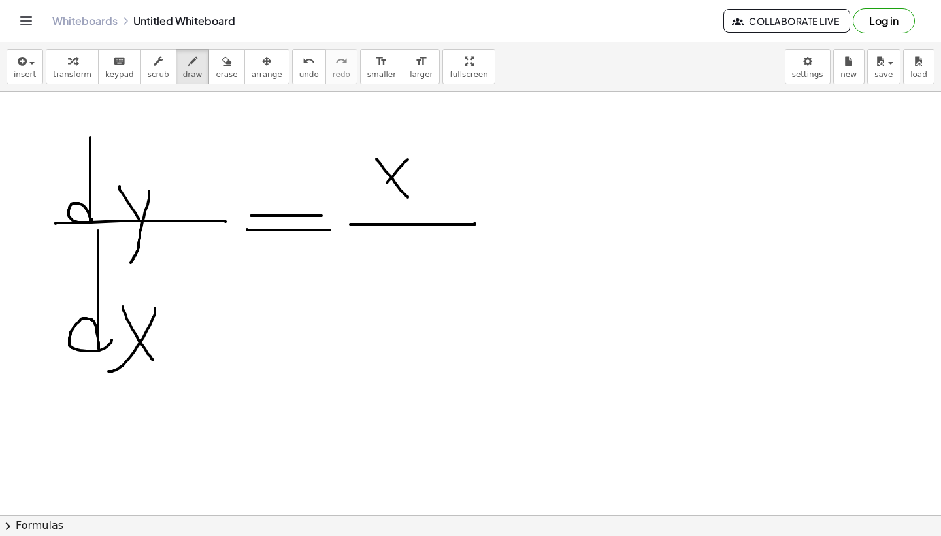
drag, startPoint x: 408, startPoint y: 159, endPoint x: 366, endPoint y: 204, distance: 60.5
click at [367, 204] on div at bounding box center [470, 514] width 941 height 846
drag, startPoint x: 402, startPoint y: 246, endPoint x: 432, endPoint y: 269, distance: 38.7
click at [432, 269] on div at bounding box center [470, 514] width 941 height 846
drag, startPoint x: 442, startPoint y: 242, endPoint x: 400, endPoint y: 340, distance: 106.8
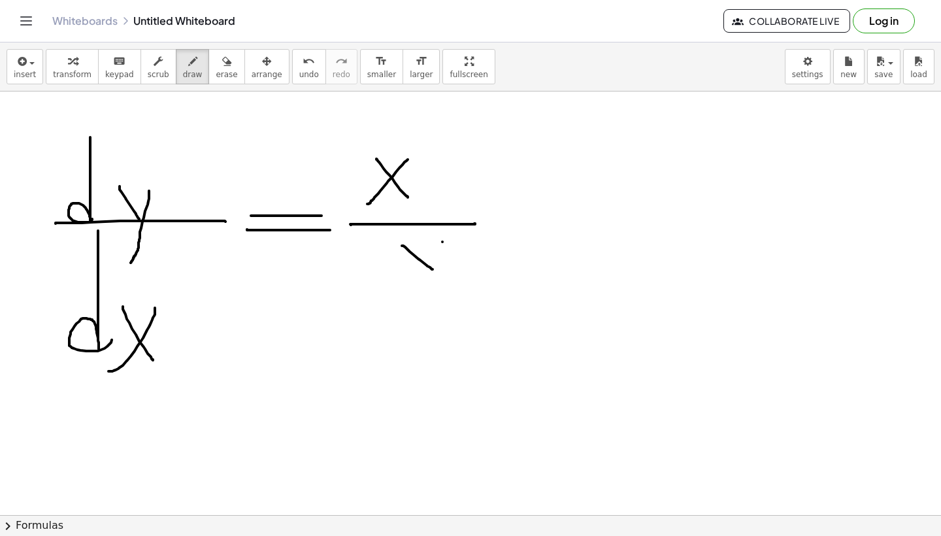
click at [400, 340] on div at bounding box center [470, 514] width 941 height 846
drag, startPoint x: 590, startPoint y: 206, endPoint x: 746, endPoint y: 206, distance: 156.1
click at [746, 206] on div at bounding box center [470, 514] width 941 height 846
drag, startPoint x: 629, startPoint y: 135, endPoint x: 627, endPoint y: 195, distance: 60.8
click at [626, 197] on div at bounding box center [470, 514] width 941 height 846
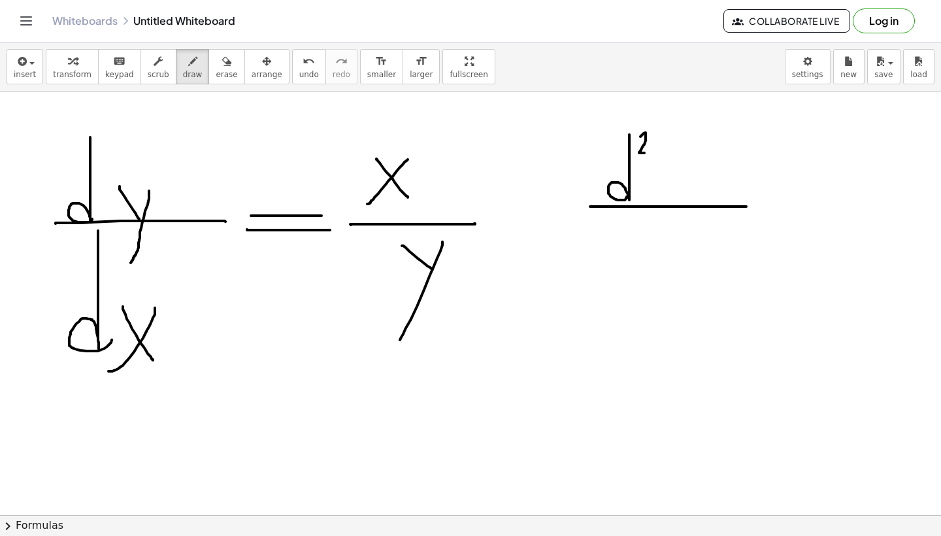
drag, startPoint x: 640, startPoint y: 137, endPoint x: 652, endPoint y: 153, distance: 20.5
click at [652, 153] on div at bounding box center [470, 514] width 941 height 846
drag, startPoint x: 669, startPoint y: 170, endPoint x: 679, endPoint y: 187, distance: 19.9
click at [679, 187] on div at bounding box center [470, 514] width 941 height 846
drag, startPoint x: 688, startPoint y: 154, endPoint x: 671, endPoint y: 213, distance: 61.2
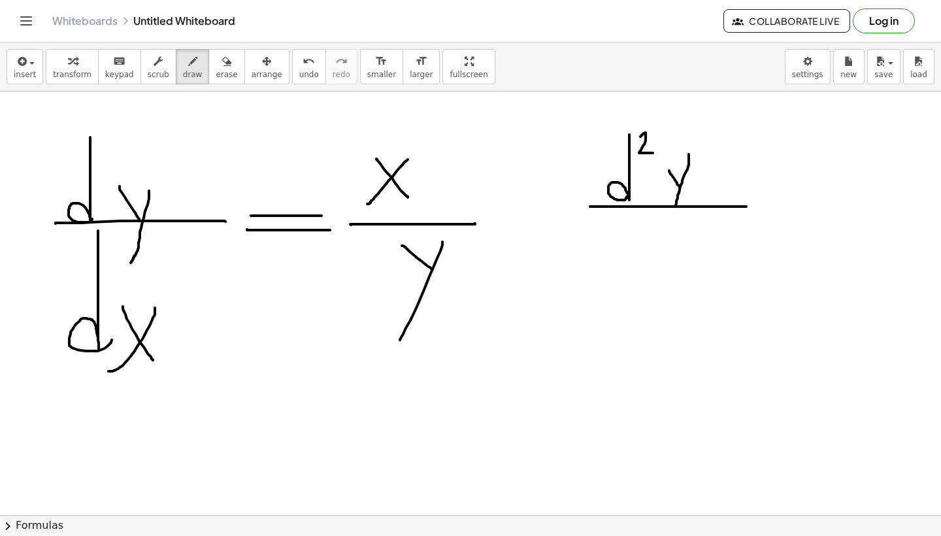
click at [671, 213] on div at bounding box center [470, 514] width 941 height 846
drag, startPoint x: 649, startPoint y: 204, endPoint x: 660, endPoint y: 275, distance: 71.4
click at [660, 275] on div at bounding box center [470, 514] width 941 height 846
drag, startPoint x: 666, startPoint y: 256, endPoint x: 692, endPoint y: 295, distance: 47.1
click at [692, 295] on div at bounding box center [470, 514] width 941 height 846
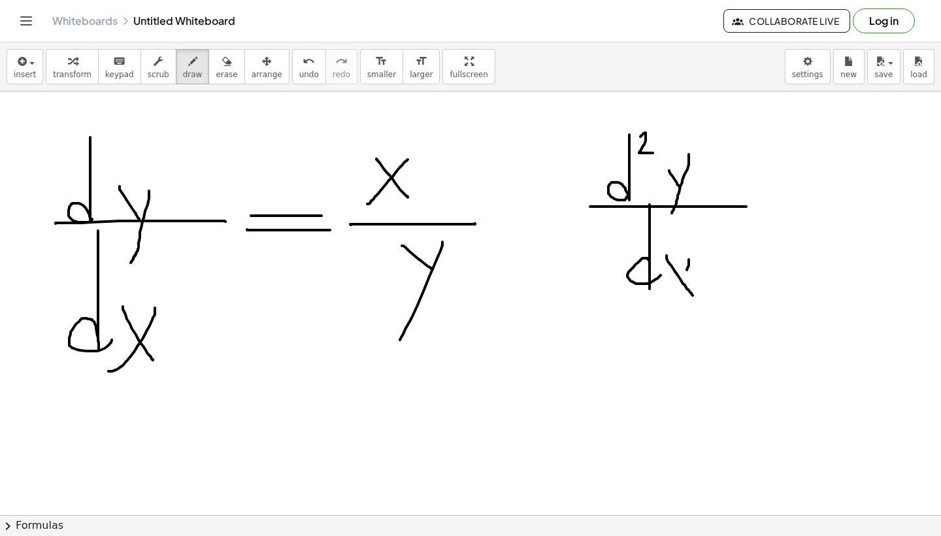
drag, startPoint x: 688, startPoint y: 264, endPoint x: 674, endPoint y: 305, distance: 43.6
click at [674, 305] on div at bounding box center [470, 514] width 941 height 846
drag, startPoint x: 696, startPoint y: 247, endPoint x: 706, endPoint y: 257, distance: 14.3
click at [706, 257] on div at bounding box center [470, 514] width 941 height 846
drag, startPoint x: 762, startPoint y: 174, endPoint x: 799, endPoint y: 266, distance: 100.2
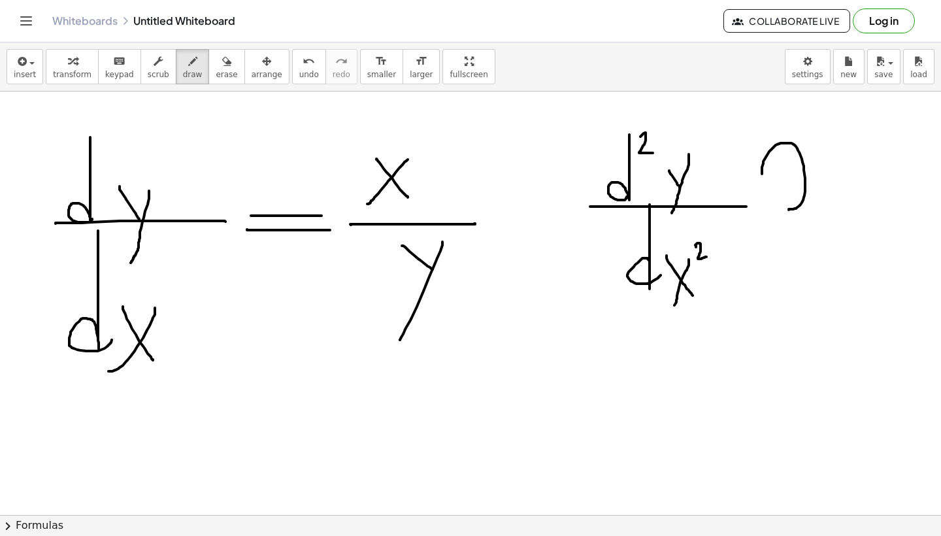
click at [799, 266] on div at bounding box center [470, 514] width 941 height 846
click at [805, 293] on div at bounding box center [470, 514] width 941 height 846
click at [809, 293] on div at bounding box center [470, 514] width 941 height 846
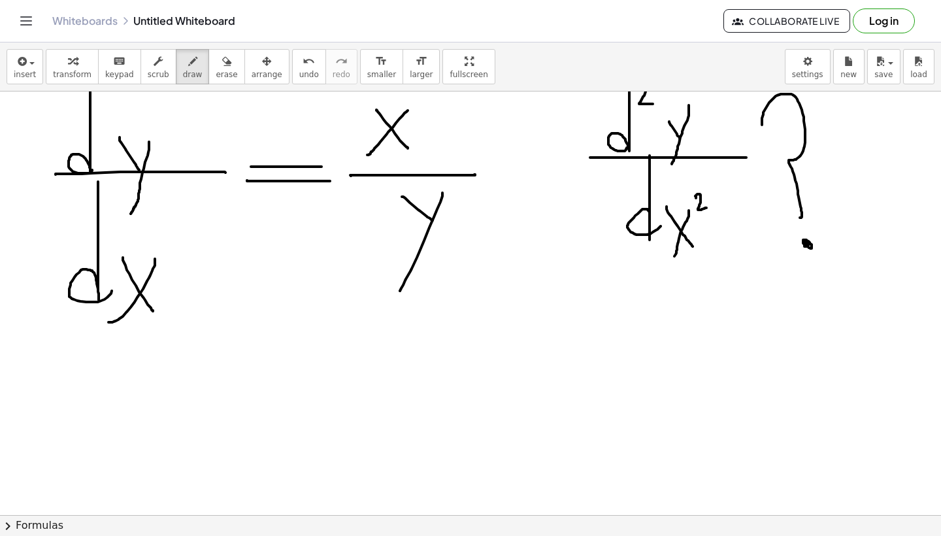
scroll to position [62, 0]
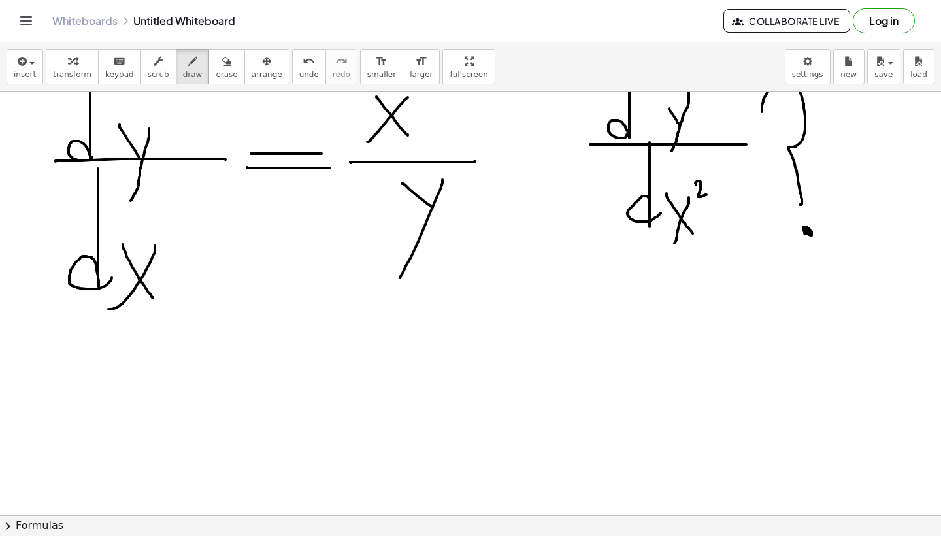
click at [40, 526] on button "chevron_right Formulas" at bounding box center [470, 525] width 941 height 21
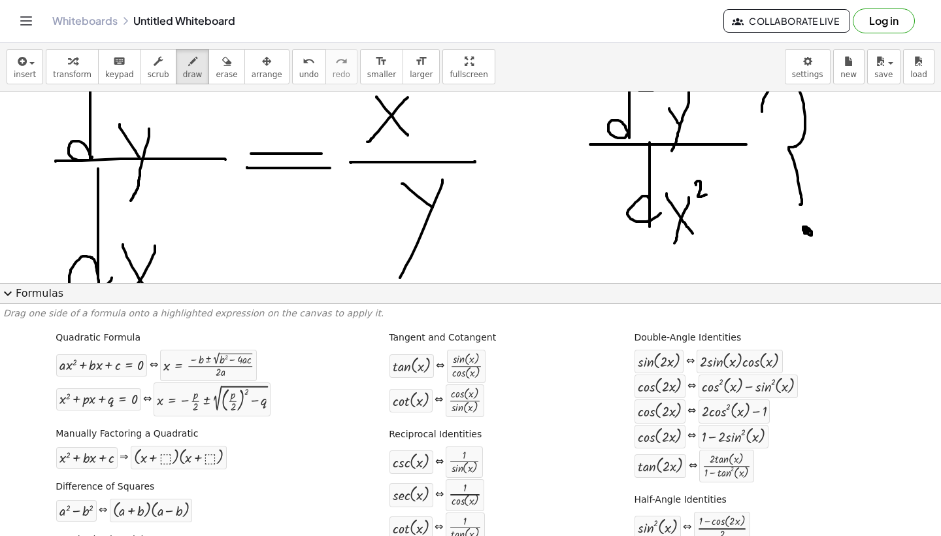
scroll to position [9, 0]
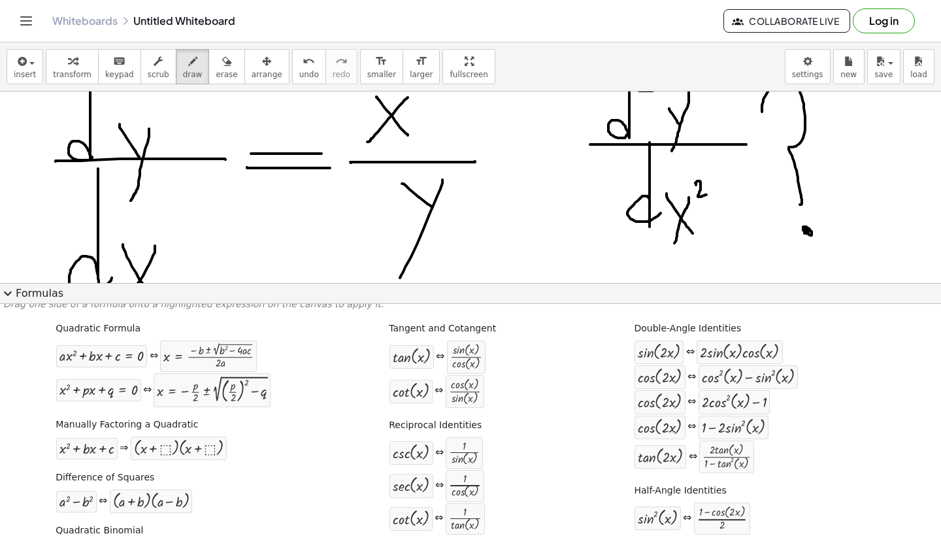
click at [38, 292] on button "expand_more Formulas" at bounding box center [470, 293] width 941 height 21
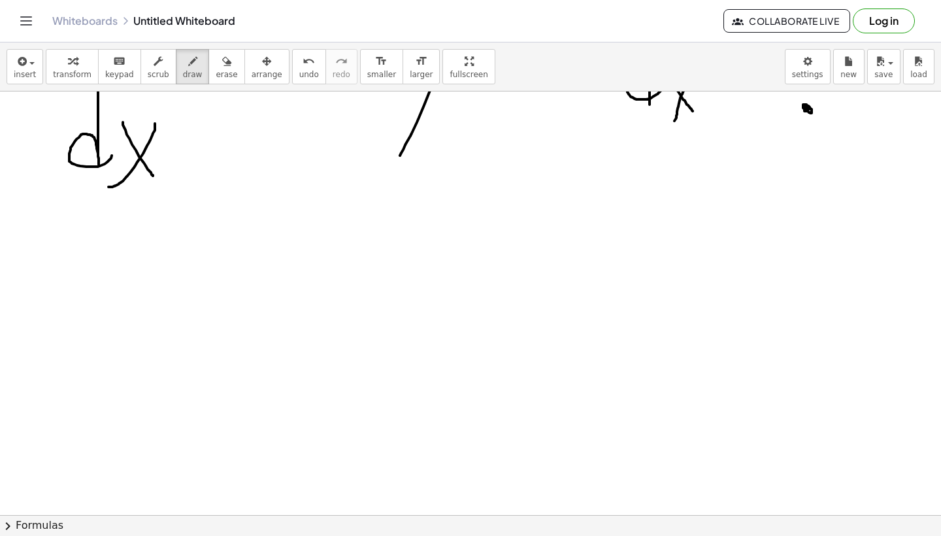
scroll to position [189, 0]
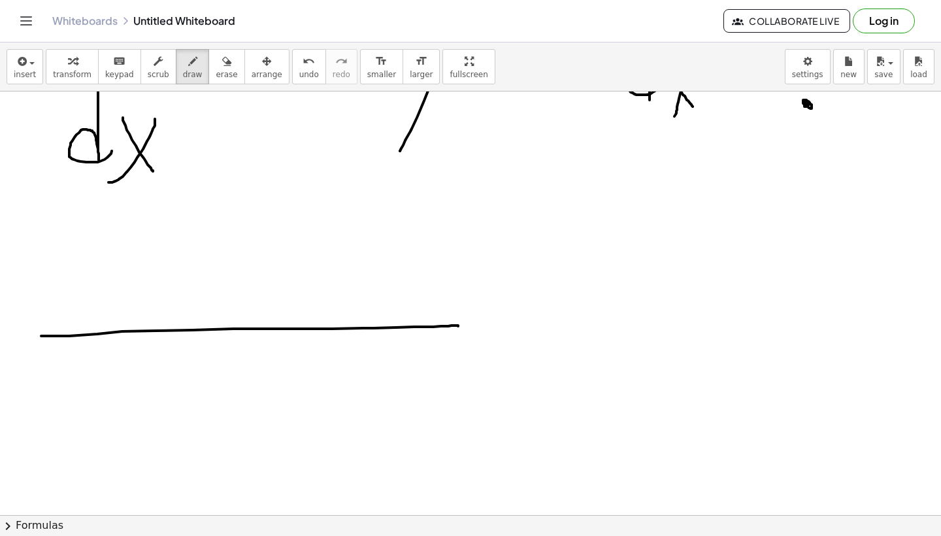
drag, startPoint x: 41, startPoint y: 336, endPoint x: 458, endPoint y: 326, distance: 416.8
click at [458, 326] on div at bounding box center [470, 326] width 941 height 846
drag, startPoint x: 197, startPoint y: 364, endPoint x: 229, endPoint y: 389, distance: 40.1
click at [229, 389] on div at bounding box center [470, 326] width 941 height 846
drag, startPoint x: 240, startPoint y: 359, endPoint x: 204, endPoint y: 440, distance: 89.2
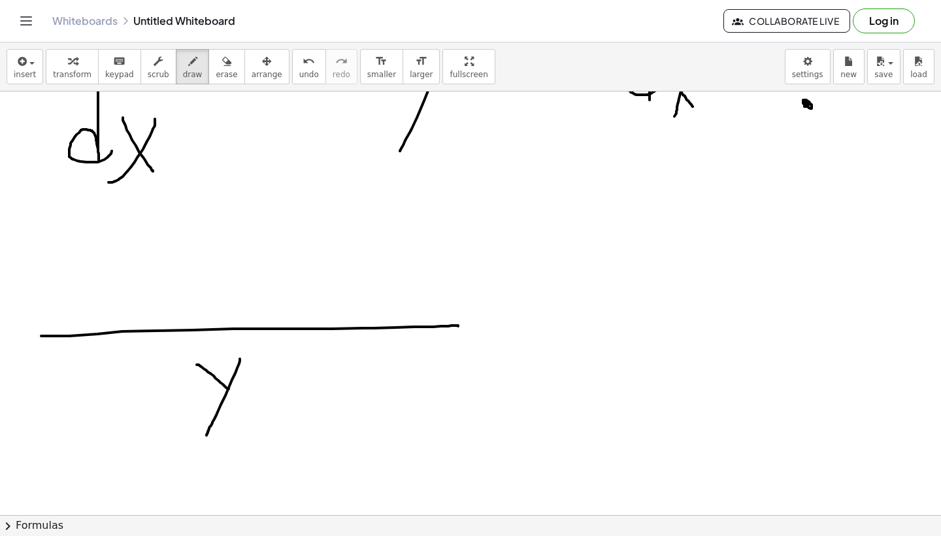
click at [204, 440] on div at bounding box center [470, 326] width 941 height 846
drag, startPoint x: 246, startPoint y: 348, endPoint x: 270, endPoint y: 361, distance: 27.5
click at [270, 361] on div at bounding box center [470, 326] width 941 height 846
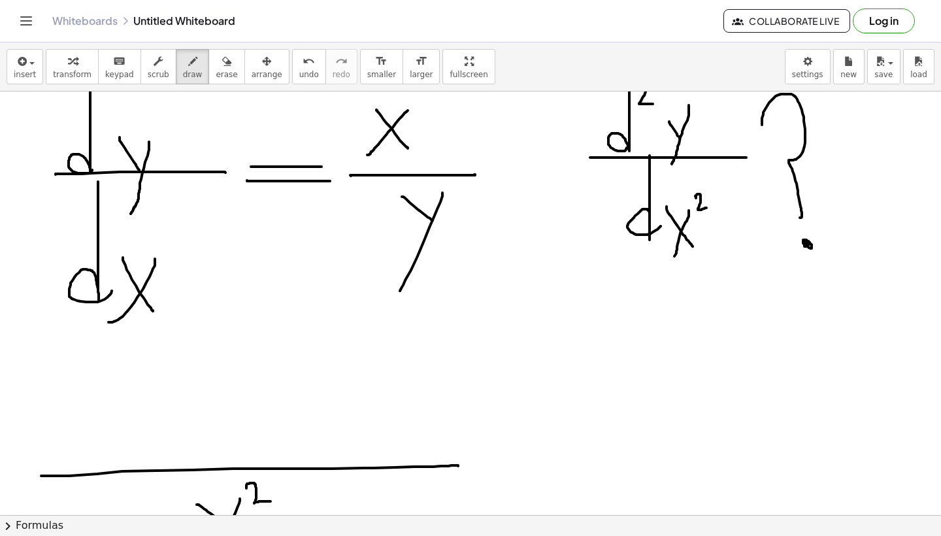
scroll to position [50, 0]
drag, startPoint x: 101, startPoint y: 412, endPoint x: 125, endPoint y: 420, distance: 24.8
click at [114, 444] on div at bounding box center [470, 465] width 941 height 846
drag, startPoint x: 133, startPoint y: 400, endPoint x: 88, endPoint y: 489, distance: 99.6
click at [88, 489] on div at bounding box center [470, 465] width 941 height 846
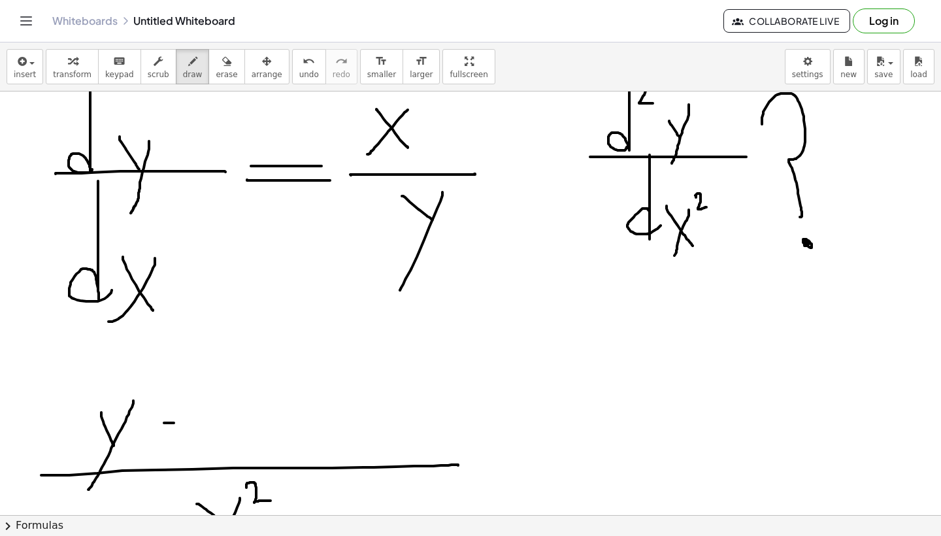
drag, startPoint x: 164, startPoint y: 423, endPoint x: 252, endPoint y: 423, distance: 88.2
click at [252, 423] on div at bounding box center [470, 465] width 941 height 846
drag, startPoint x: 276, startPoint y: 413, endPoint x: 344, endPoint y: 413, distance: 67.9
click at [344, 413] on div at bounding box center [470, 465] width 941 height 846
drag, startPoint x: 300, startPoint y: 366, endPoint x: 298, endPoint y: 394, distance: 28.2
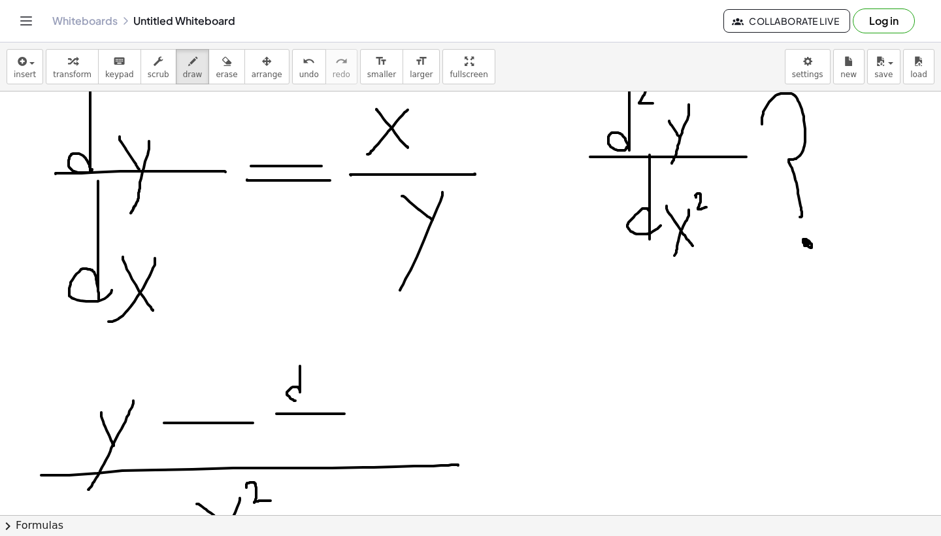
click at [298, 394] on div at bounding box center [470, 465] width 941 height 846
drag, startPoint x: 309, startPoint y: 390, endPoint x: 315, endPoint y: 394, distance: 7.6
click at [315, 396] on div at bounding box center [470, 465] width 941 height 846
drag, startPoint x: 316, startPoint y: 389, endPoint x: 311, endPoint y: 408, distance: 20.3
click at [311, 408] on div at bounding box center [470, 465] width 941 height 846
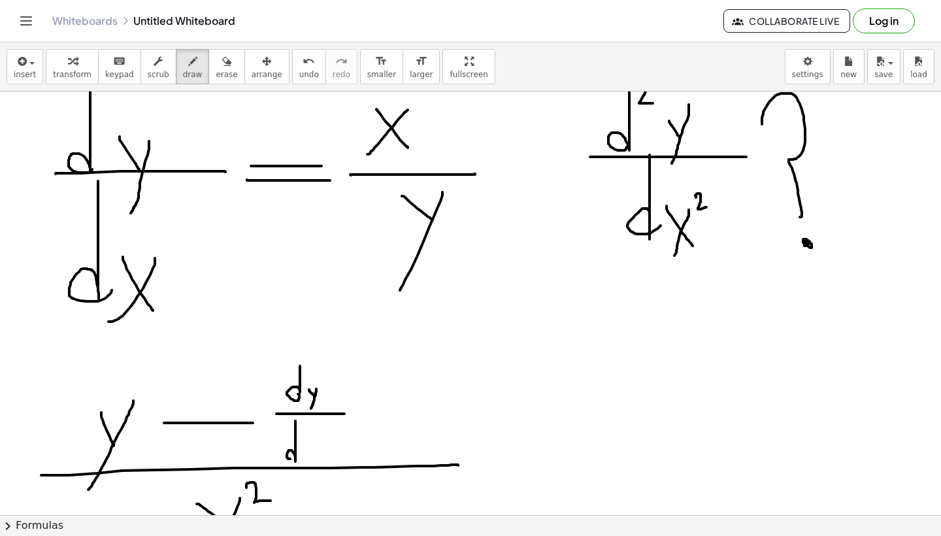
drag, startPoint x: 295, startPoint y: 421, endPoint x: 294, endPoint y: 456, distance: 35.3
click at [294, 456] on div at bounding box center [470, 465] width 941 height 846
drag, startPoint x: 307, startPoint y: 441, endPoint x: 309, endPoint y: 451, distance: 10.6
click at [309, 453] on div at bounding box center [470, 465] width 941 height 846
drag, startPoint x: 310, startPoint y: 438, endPoint x: 302, endPoint y: 458, distance: 22.0
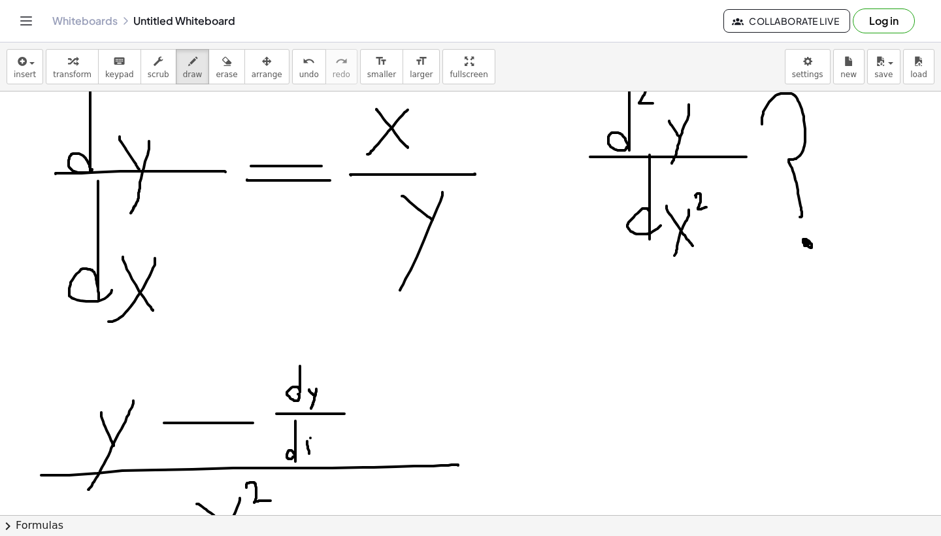
click at [302, 458] on div at bounding box center [470, 465] width 941 height 846
drag, startPoint x: 374, startPoint y: 391, endPoint x: 393, endPoint y: 421, distance: 35.5
click at [393, 421] on div at bounding box center [470, 465] width 941 height 846
drag, startPoint x: 394, startPoint y: 389, endPoint x: 370, endPoint y: 431, distance: 48.3
click at [372, 427] on div at bounding box center [470, 465] width 941 height 846
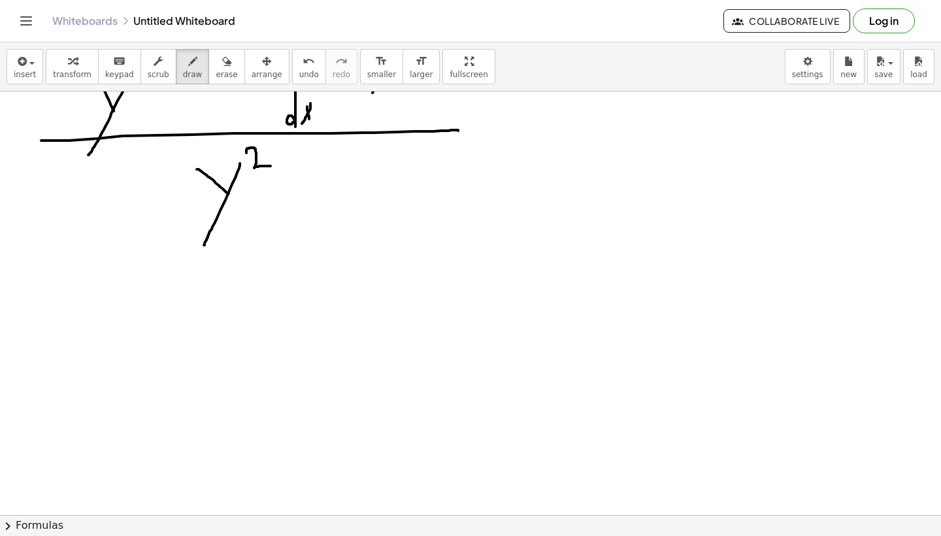
scroll to position [385, 0]
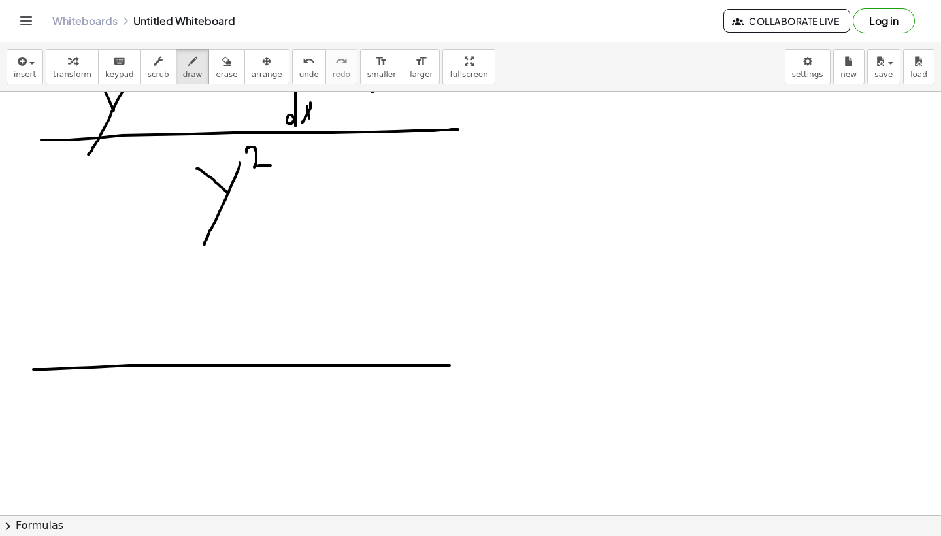
drag, startPoint x: 33, startPoint y: 369, endPoint x: 449, endPoint y: 365, distance: 416.1
click at [449, 365] on div at bounding box center [470, 130] width 941 height 846
drag, startPoint x: 174, startPoint y: 385, endPoint x: 201, endPoint y: 430, distance: 52.8
click at [201, 430] on div at bounding box center [470, 130] width 941 height 846
drag, startPoint x: 231, startPoint y: 394, endPoint x: 157, endPoint y: 483, distance: 114.6
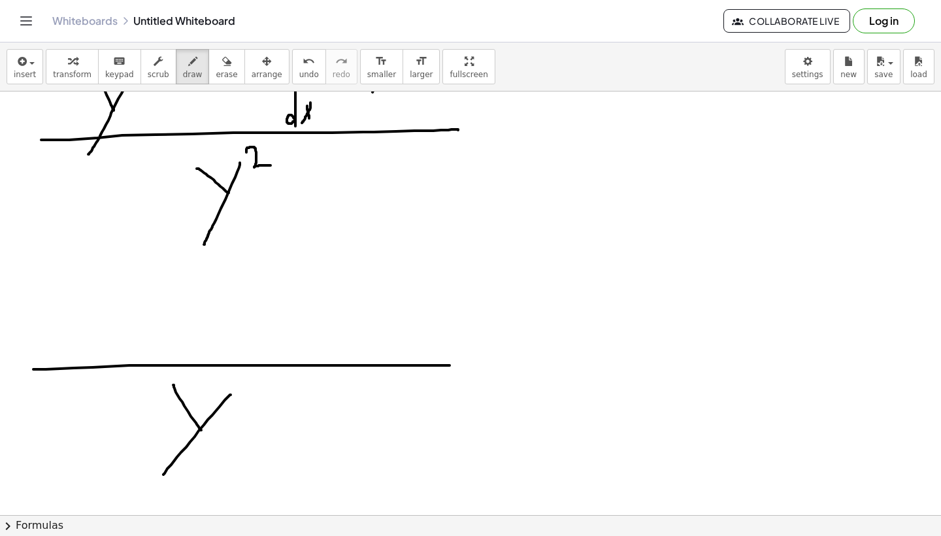
click at [157, 483] on div at bounding box center [470, 130] width 941 height 846
drag, startPoint x: 244, startPoint y: 380, endPoint x: 259, endPoint y: 397, distance: 22.2
click at [259, 397] on div at bounding box center [470, 130] width 941 height 846
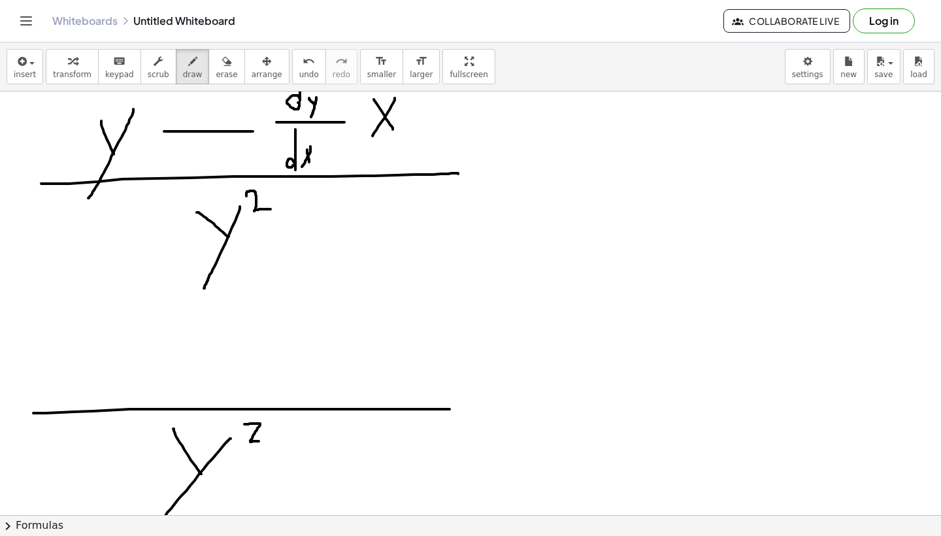
scroll to position [335, 0]
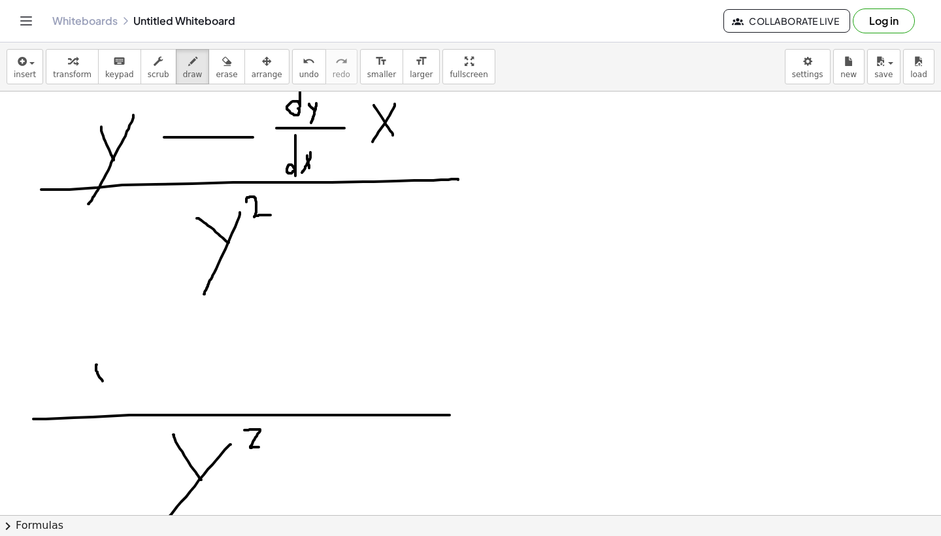
drag, startPoint x: 97, startPoint y: 364, endPoint x: 103, endPoint y: 381, distance: 17.4
click at [103, 381] on div at bounding box center [470, 179] width 941 height 846
drag, startPoint x: 118, startPoint y: 365, endPoint x: 79, endPoint y: 417, distance: 64.4
click at [79, 417] on div at bounding box center [470, 179] width 941 height 846
drag, startPoint x: 153, startPoint y: 369, endPoint x: 206, endPoint y: 369, distance: 52.9
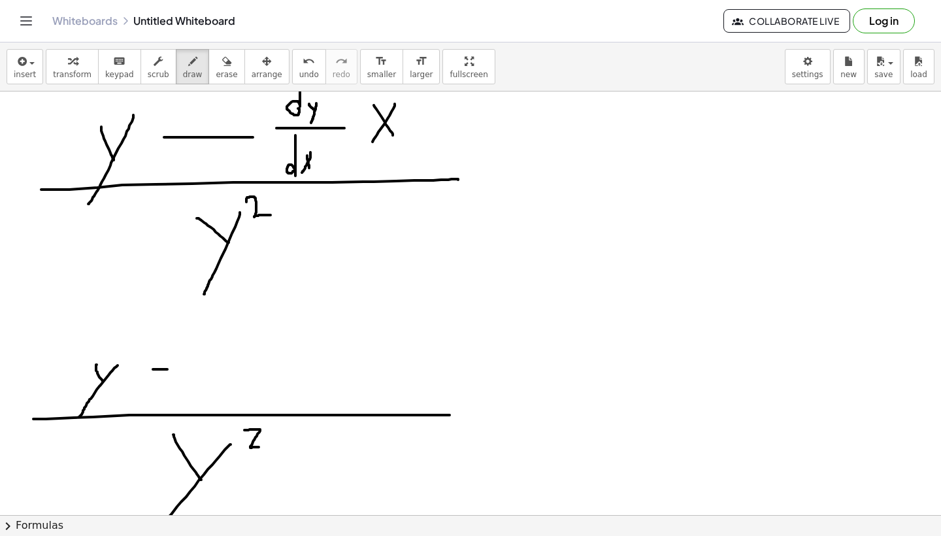
click at [206, 369] on div at bounding box center [470, 179] width 941 height 846
drag, startPoint x: 246, startPoint y: 338, endPoint x: 280, endPoint y: 412, distance: 81.0
click at [276, 412] on div at bounding box center [470, 179] width 941 height 846
drag, startPoint x: 257, startPoint y: 374, endPoint x: 304, endPoint y: 374, distance: 47.0
click at [303, 374] on div at bounding box center [470, 179] width 941 height 846
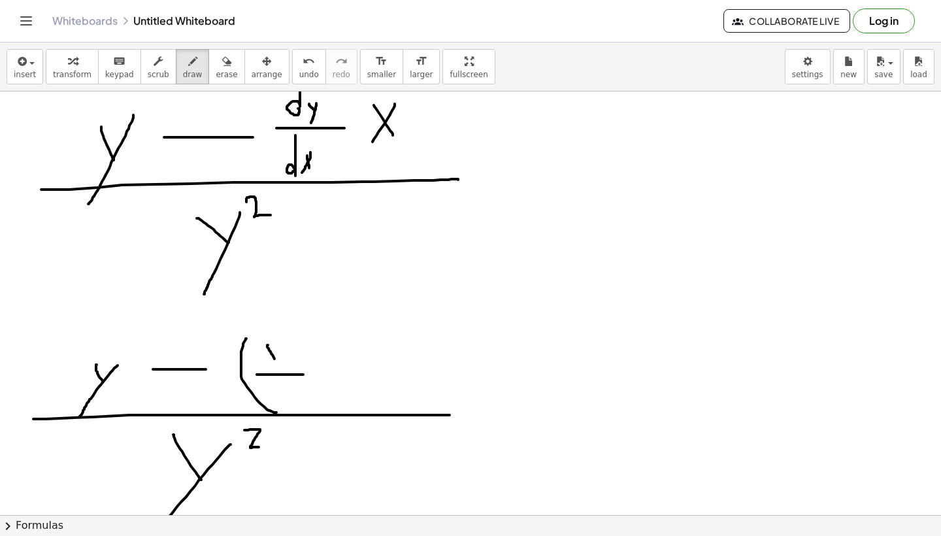
drag, startPoint x: 267, startPoint y: 345, endPoint x: 277, endPoint y: 361, distance: 19.0
click at [276, 361] on div at bounding box center [470, 179] width 941 height 846
drag, startPoint x: 282, startPoint y: 348, endPoint x: 264, endPoint y: 366, distance: 25.9
click at [264, 366] on div at bounding box center [470, 179] width 941 height 846
drag, startPoint x: 274, startPoint y: 381, endPoint x: 282, endPoint y: 396, distance: 17.3
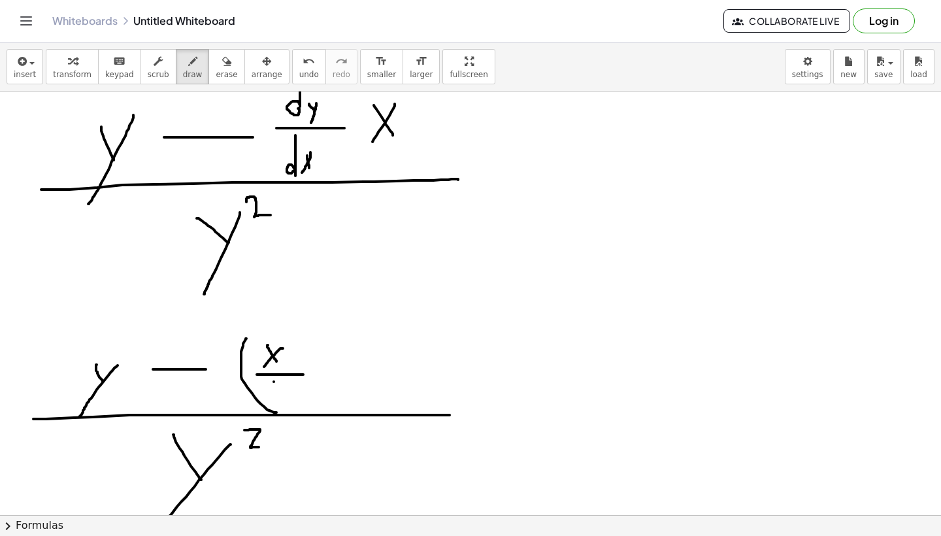
click at [282, 396] on div at bounding box center [470, 179] width 941 height 846
drag, startPoint x: 292, startPoint y: 385, endPoint x: 274, endPoint y: 407, distance: 28.4
click at [274, 407] on div at bounding box center [470, 179] width 941 height 846
drag, startPoint x: 314, startPoint y: 333, endPoint x: 312, endPoint y: 402, distance: 69.3
click at [314, 402] on div at bounding box center [470, 179] width 941 height 846
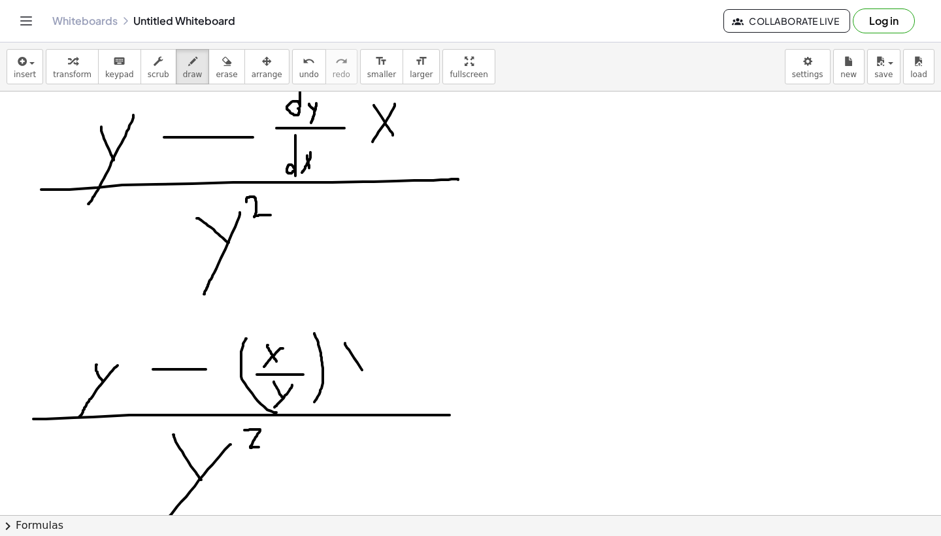
drag, startPoint x: 345, startPoint y: 344, endPoint x: 371, endPoint y: 384, distance: 48.2
click at [371, 383] on div at bounding box center [470, 179] width 941 height 846
drag, startPoint x: 377, startPoint y: 339, endPoint x: 347, endPoint y: 371, distance: 43.5
click at [348, 370] on div at bounding box center [470, 179] width 941 height 846
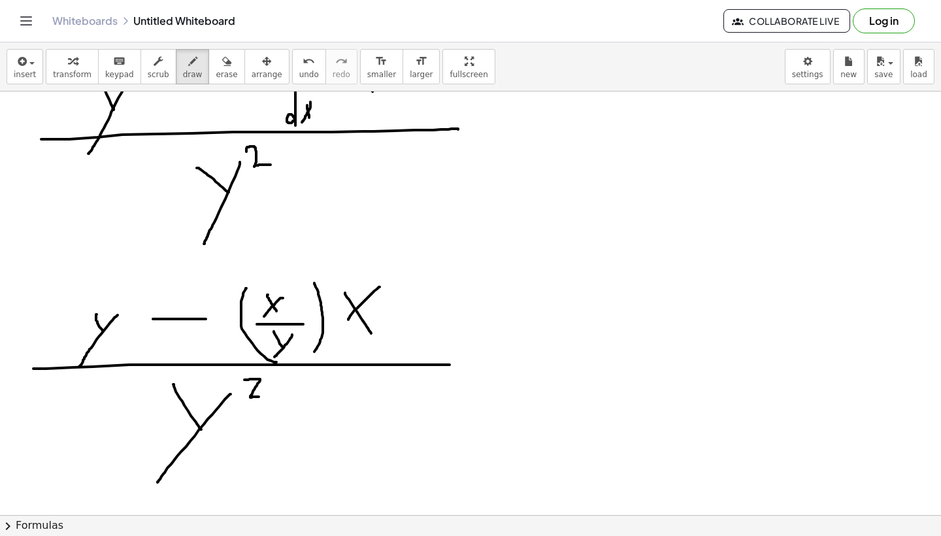
scroll to position [380, 0]
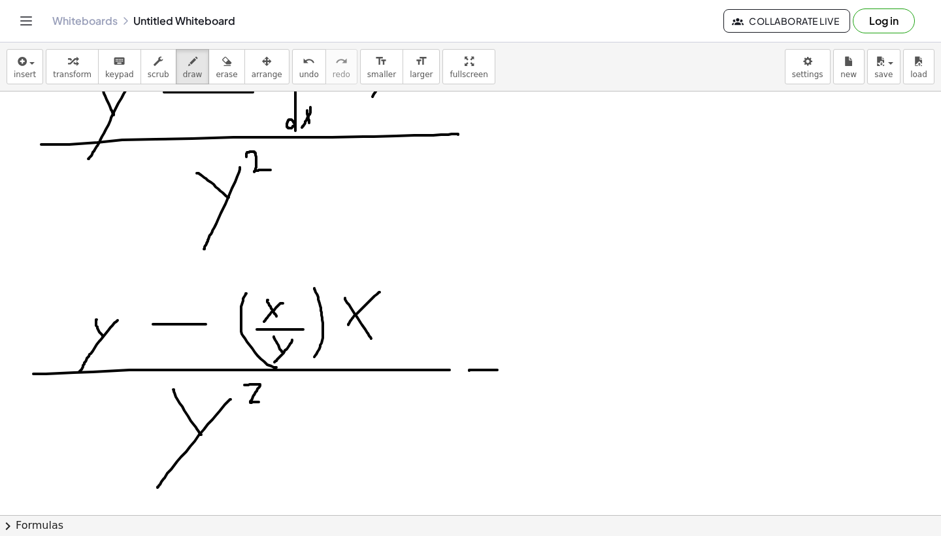
drag, startPoint x: 469, startPoint y: 370, endPoint x: 523, endPoint y: 370, distance: 53.6
click at [523, 370] on div at bounding box center [470, 346] width 941 height 1270
drag, startPoint x: 460, startPoint y: 391, endPoint x: 527, endPoint y: 391, distance: 67.3
click at [527, 391] on div at bounding box center [470, 346] width 941 height 1270
drag, startPoint x: 548, startPoint y: 378, endPoint x: 816, endPoint y: 379, distance: 267.8
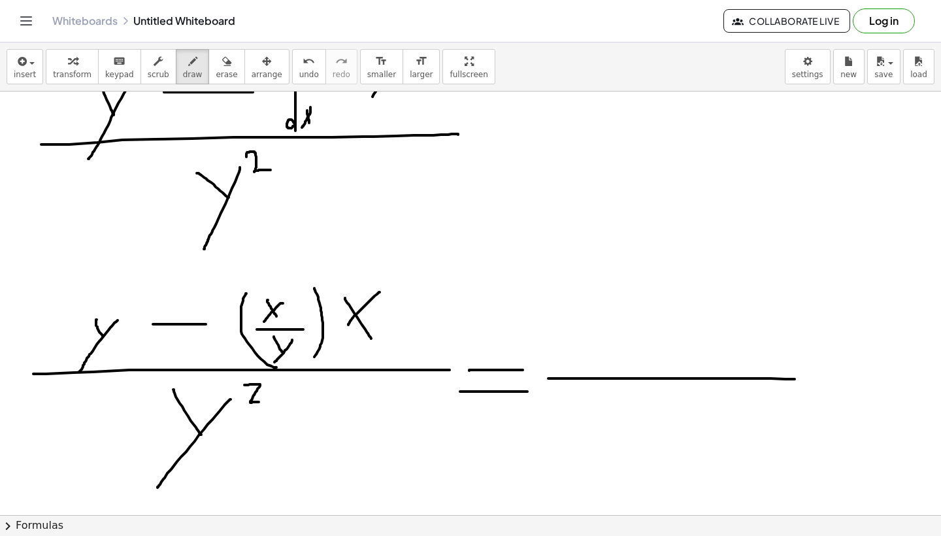
click at [816, 379] on div at bounding box center [470, 346] width 941 height 1270
drag, startPoint x: 644, startPoint y: 390, endPoint x: 666, endPoint y: 417, distance: 34.9
click at [664, 417] on div at bounding box center [470, 346] width 941 height 1270
drag, startPoint x: 674, startPoint y: 396, endPoint x: 650, endPoint y: 445, distance: 54.6
click at [650, 445] on div at bounding box center [470, 346] width 941 height 1270
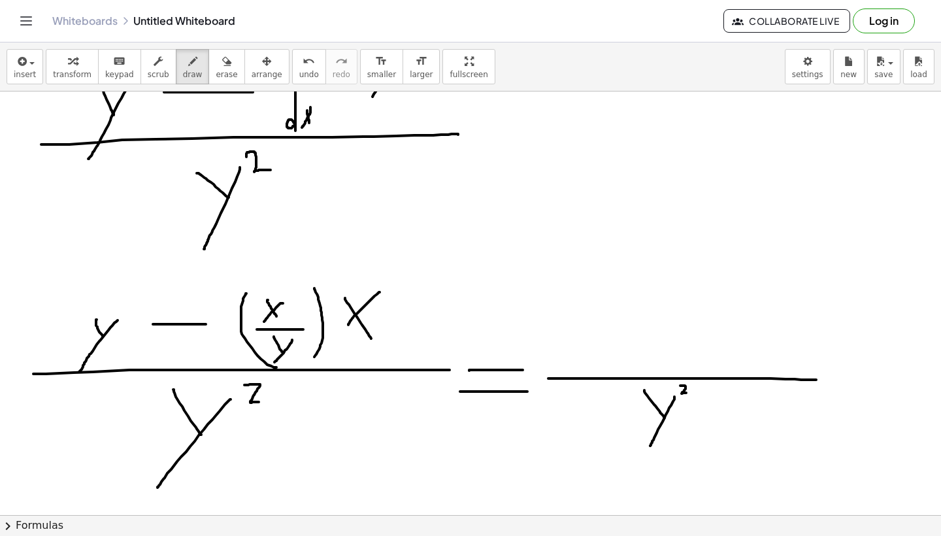
drag
click at [682, 400] on div at bounding box center [470, 346] width 941 height 1270
click at [604, 344] on div at bounding box center [470, 346] width 941 height 1270
click at [579, 376] on div at bounding box center [470, 346] width 941 height 1270
click at [658, 342] on div at bounding box center [470, 346] width 941 height 1270
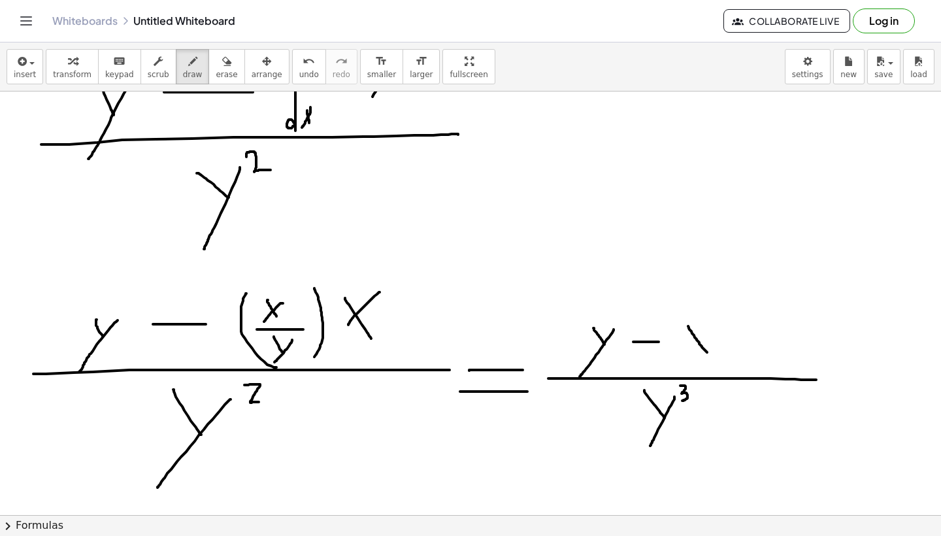
click at [709, 354] on div at bounding box center [470, 346] width 941 height 1270
click at [678, 355] on div at bounding box center [470, 346] width 941 height 1270
click at [725, 325] on div at bounding box center [470, 346] width 941 height 1270
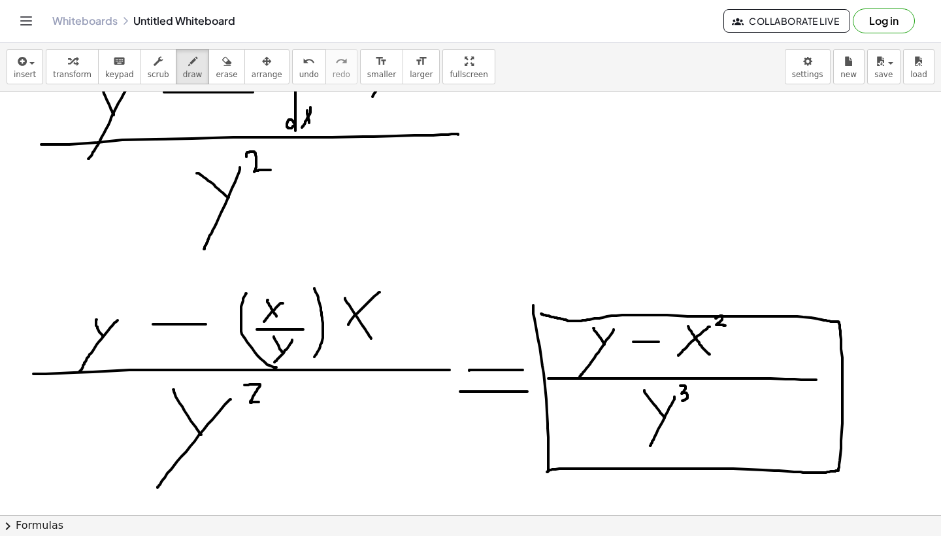
drag, startPoint x: 533, startPoint y: 305, endPoint x: 541, endPoint y: 314, distance: 11.6
click at [541, 314] on div at bounding box center [470, 346] width 941 height 1270
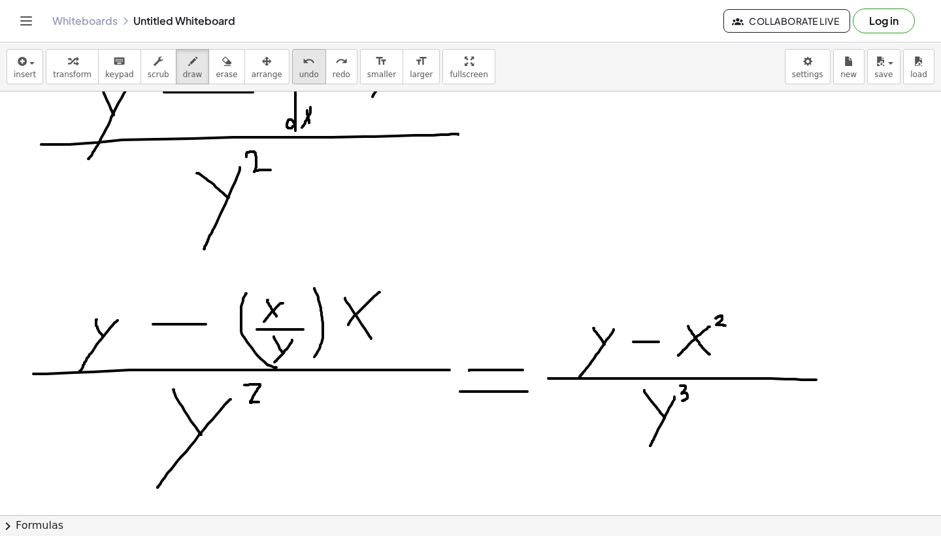
click at [302, 59] on icon "undo" at bounding box center [308, 62] width 12 height 16
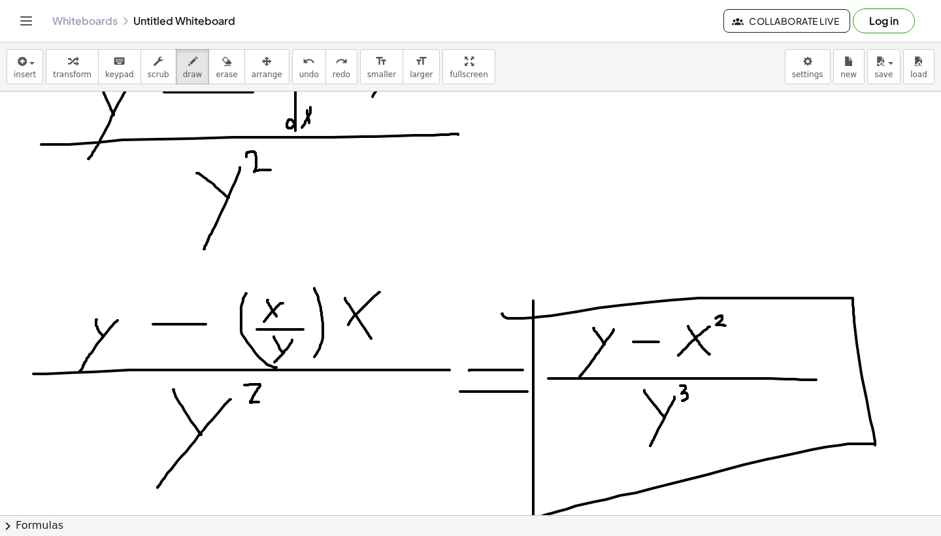
drag, startPoint x: 533, startPoint y: 300, endPoint x: 502, endPoint y: 314, distance: 34.0
click at [502, 314] on div at bounding box center [470, 346] width 941 height 1270
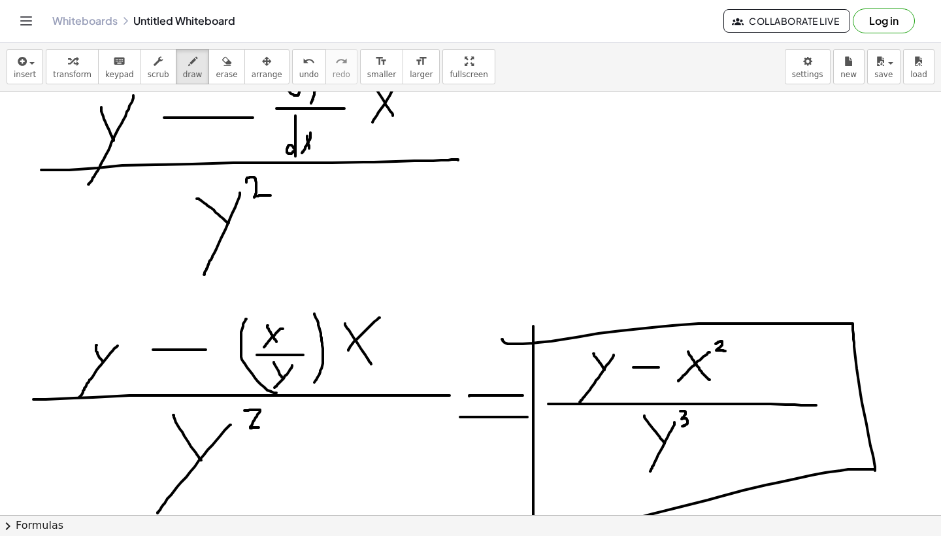
scroll to position [453, 0]
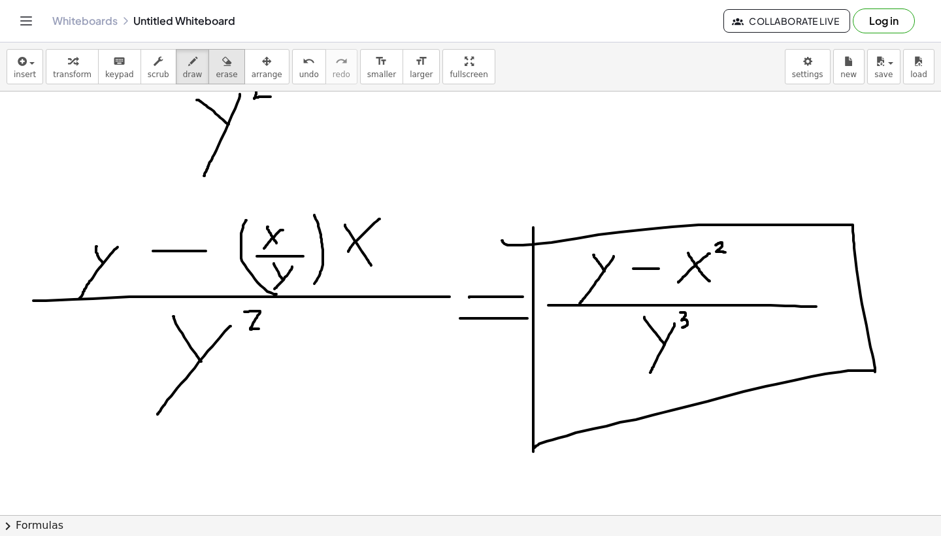
click at [221, 70] on span "erase" at bounding box center [227, 74] width 22 height 9
drag, startPoint x: 210, startPoint y: 385, endPoint x: 91, endPoint y: 261, distance: 171.8
click at [91, 261] on div at bounding box center [470, 273] width 941 height 1270
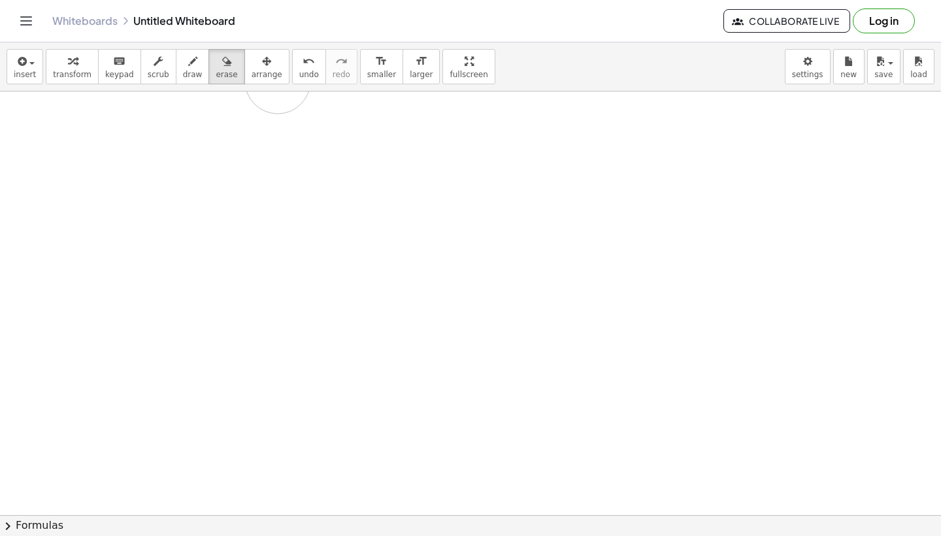
drag, startPoint x: 80, startPoint y: 265, endPoint x: 242, endPoint y: 95, distance: 234.2
click at [242, 95] on div at bounding box center [470, 273] width 941 height 1270
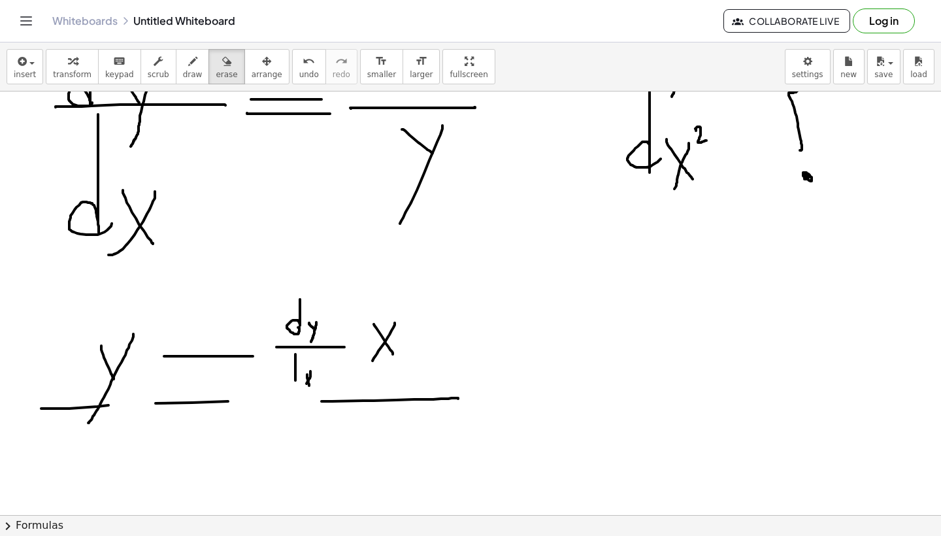
scroll to position [121, 0]
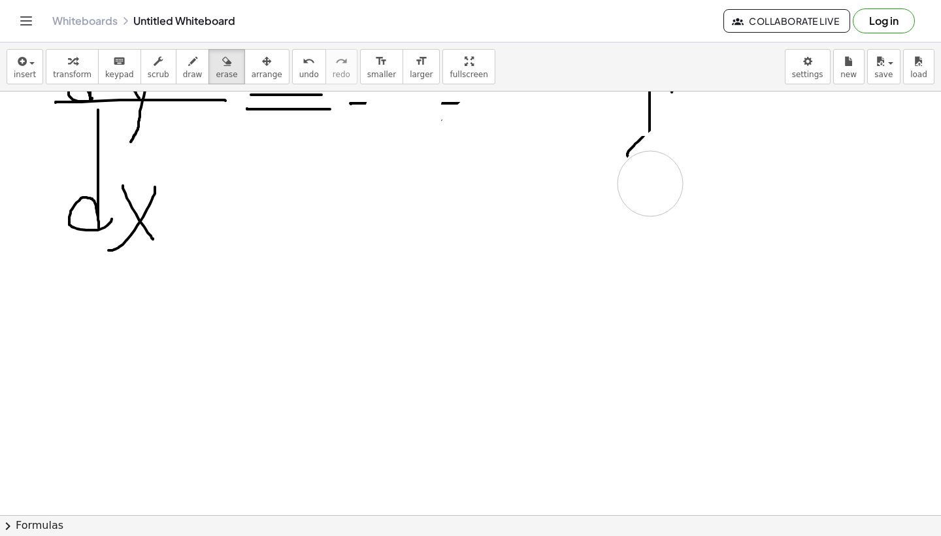
drag, startPoint x: 33, startPoint y: 395, endPoint x: 650, endPoint y: 185, distance: 651.2
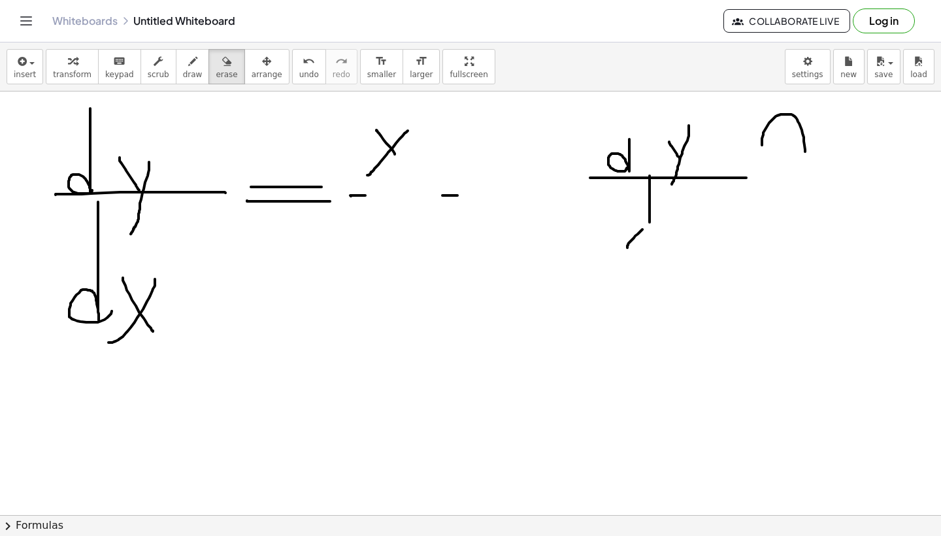
scroll to position [12, 0]
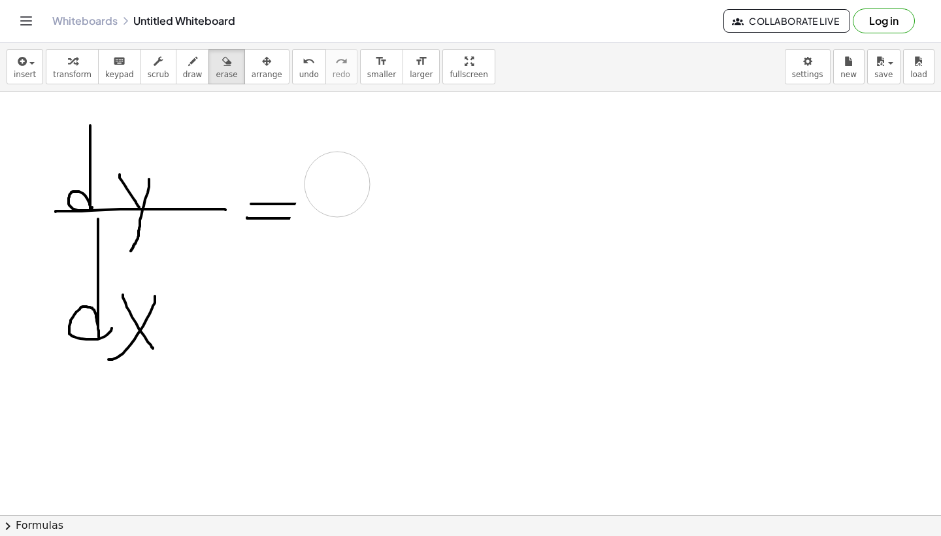
drag, startPoint x: 596, startPoint y: 163, endPoint x: 321, endPoint y: 191, distance: 276.4
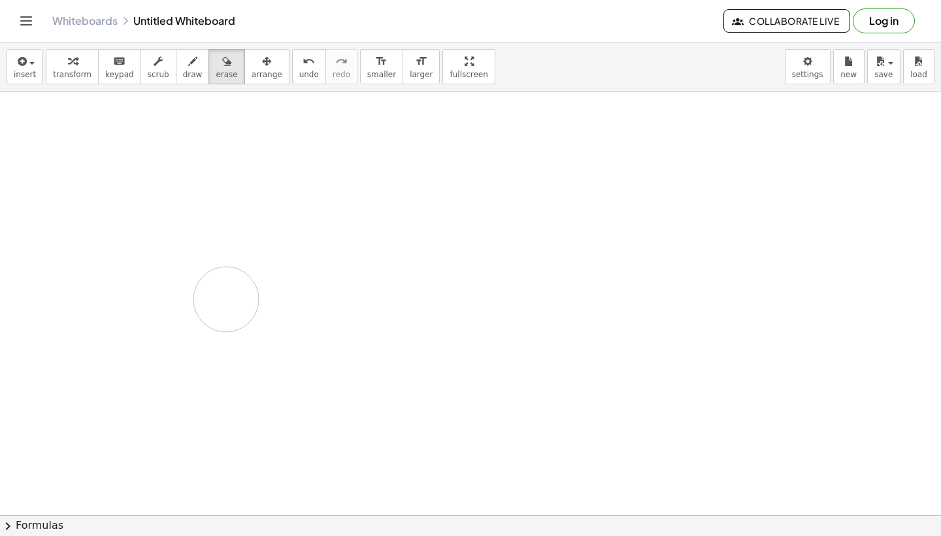
drag, startPoint x: 323, startPoint y: 190, endPoint x: 349, endPoint y: 182, distance: 28.1
click at [183, 67] on div "button" at bounding box center [193, 61] width 20 height 16
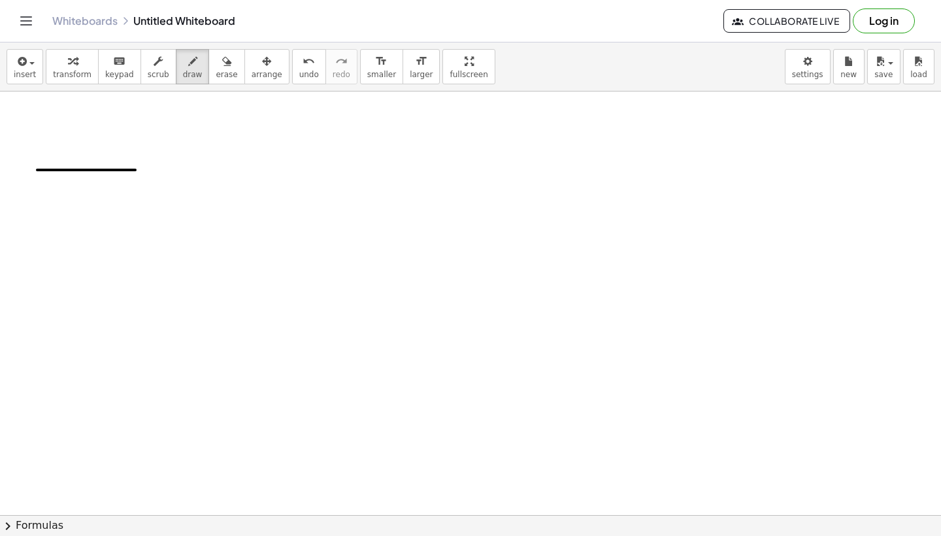
drag, startPoint x: 37, startPoint y: 170, endPoint x: 131, endPoint y: 170, distance: 93.4
drag, startPoint x: 76, startPoint y: 119, endPoint x: 75, endPoint y: 161, distance: 42.5
drag, startPoint x: 84, startPoint y: 121, endPoint x: 99, endPoint y: 129, distance: 16.4
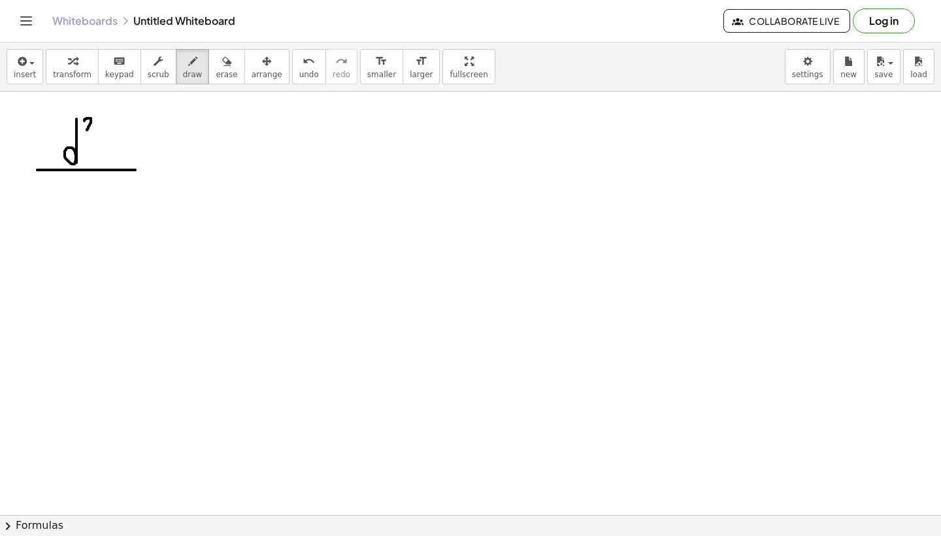
drag, startPoint x: 96, startPoint y: 147, endPoint x: 108, endPoint y: 153, distance: 13.1
drag, startPoint x: 110, startPoint y: 142, endPoint x: 99, endPoint y: 178, distance: 37.0
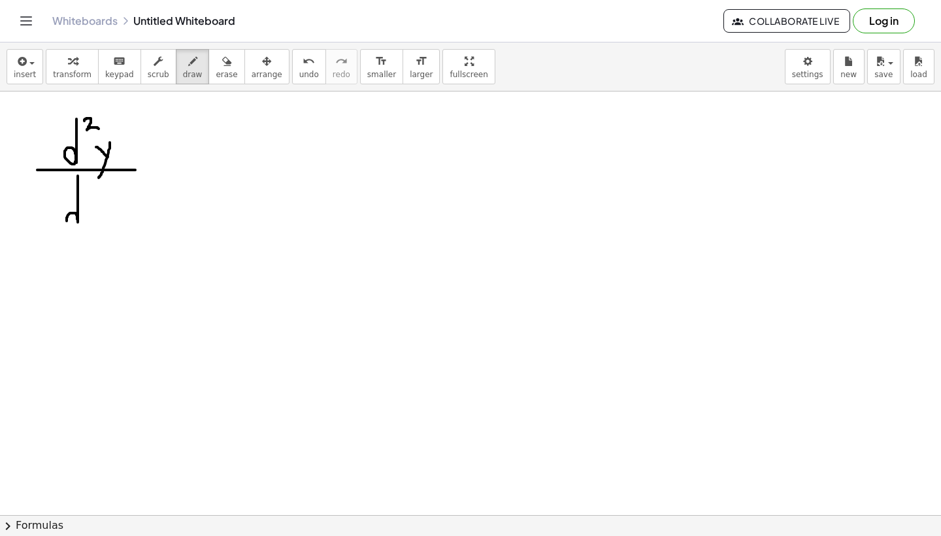
drag, startPoint x: 78, startPoint y: 176, endPoint x: 74, endPoint y: 221, distance: 45.2
drag, startPoint x: 88, startPoint y: 206, endPoint x: 92, endPoint y: 219, distance: 13.2
drag, startPoint x: 93, startPoint y: 198, endPoint x: 86, endPoint y: 220, distance: 23.3
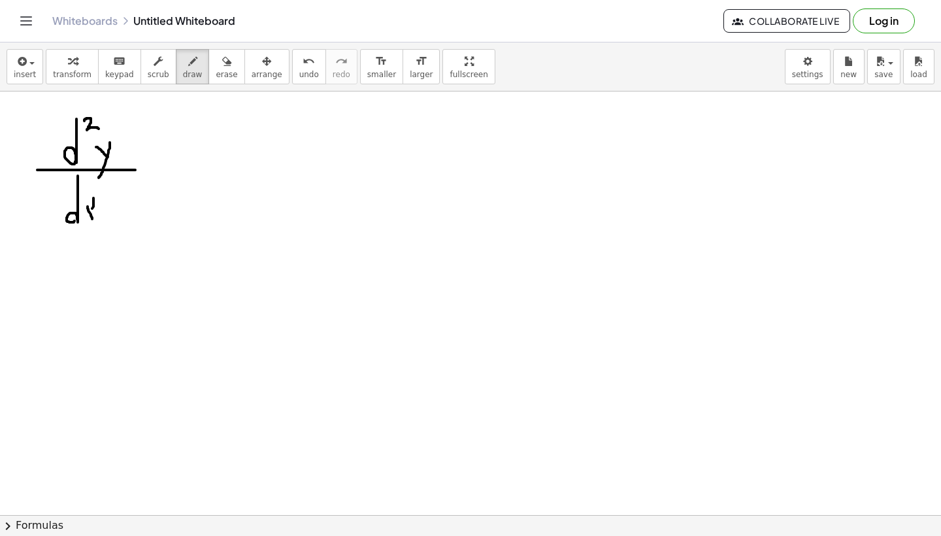
drag, startPoint x: 98, startPoint y: 191, endPoint x: 103, endPoint y: 198, distance: 8.0
drag, startPoint x: 101, startPoint y: 201, endPoint x: 110, endPoint y: 199, distance: 9.4
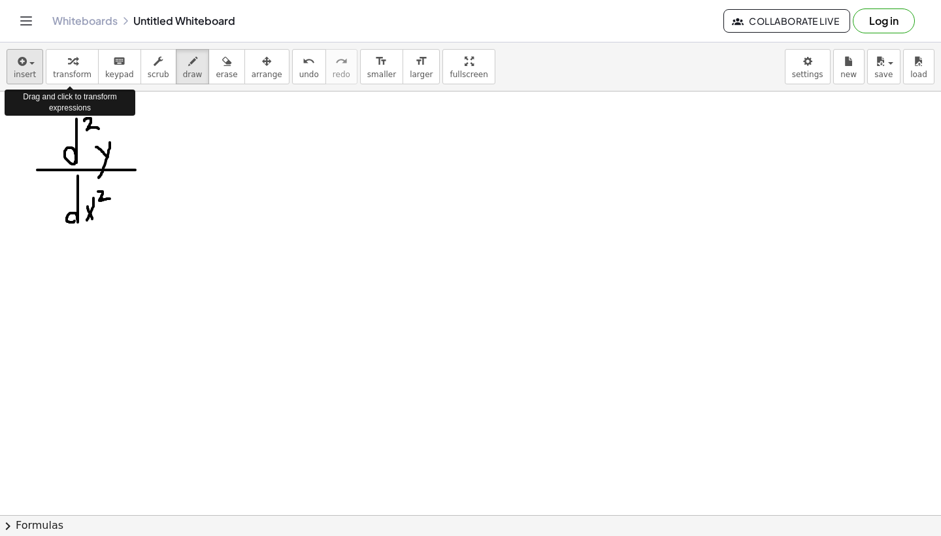
click at [29, 75] on span "insert" at bounding box center [25, 74] width 22 height 9
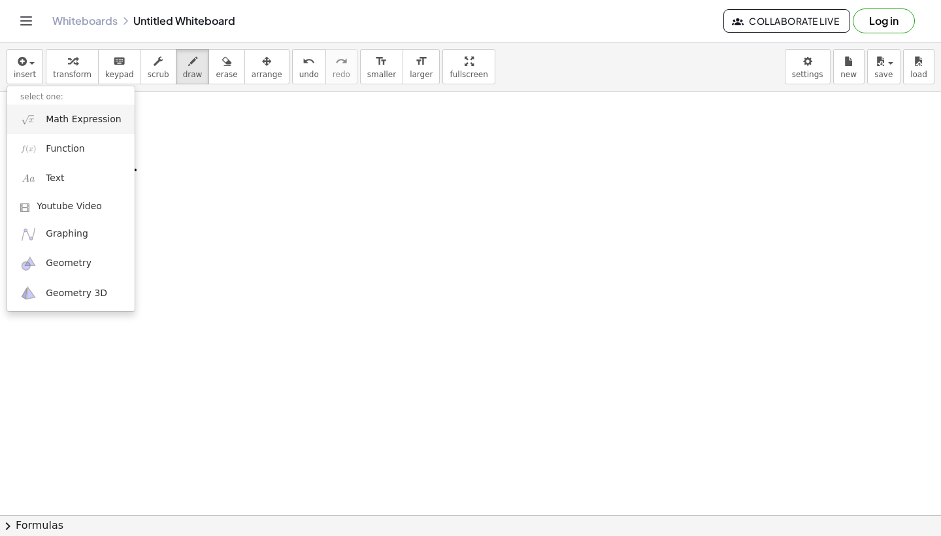
click at [64, 125] on span "Math Expression" at bounding box center [83, 119] width 75 height 13
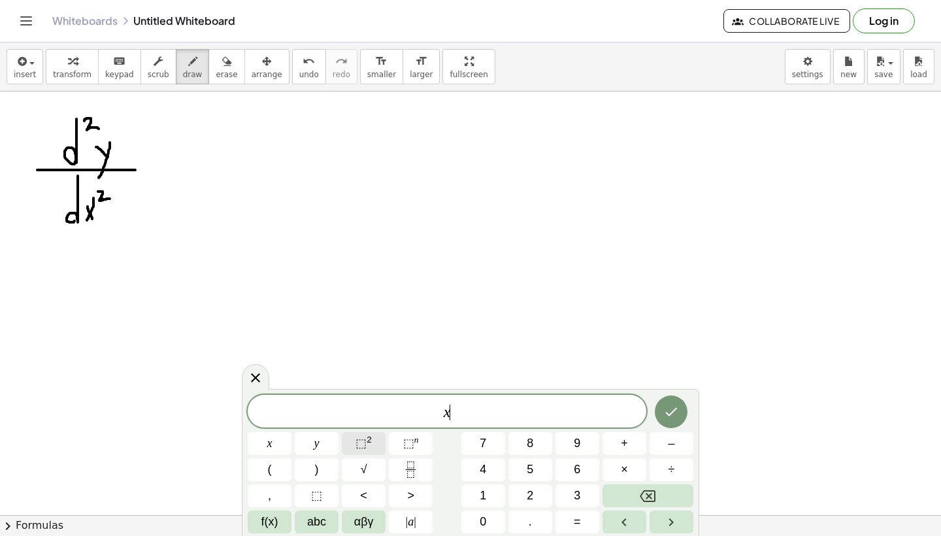
click at [368, 442] on sup "2" at bounding box center [368, 439] width 5 height 10
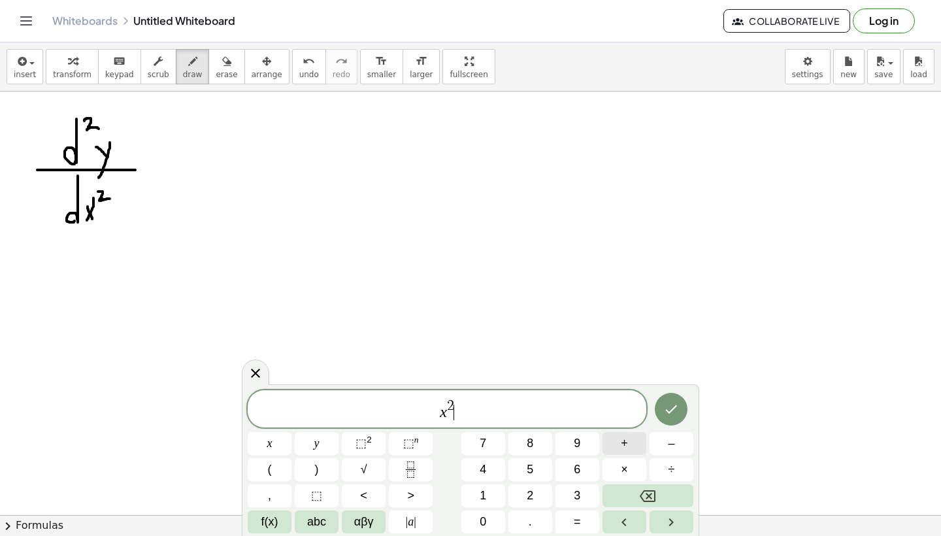
click at [616, 444] on button "+" at bounding box center [624, 443] width 44 height 23
click at [311, 441] on button "y" at bounding box center [317, 443] width 44 height 23
click at [359, 441] on span "⬚" at bounding box center [360, 442] width 11 height 13
click at [677, 411] on icon "Done" at bounding box center [671, 409] width 16 height 16
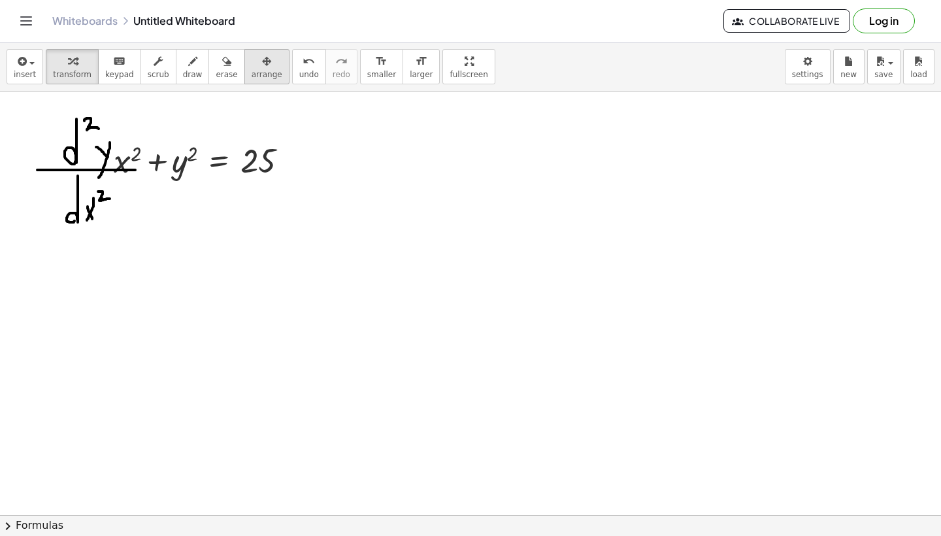
click at [251, 67] on div "button" at bounding box center [266, 61] width 31 height 16
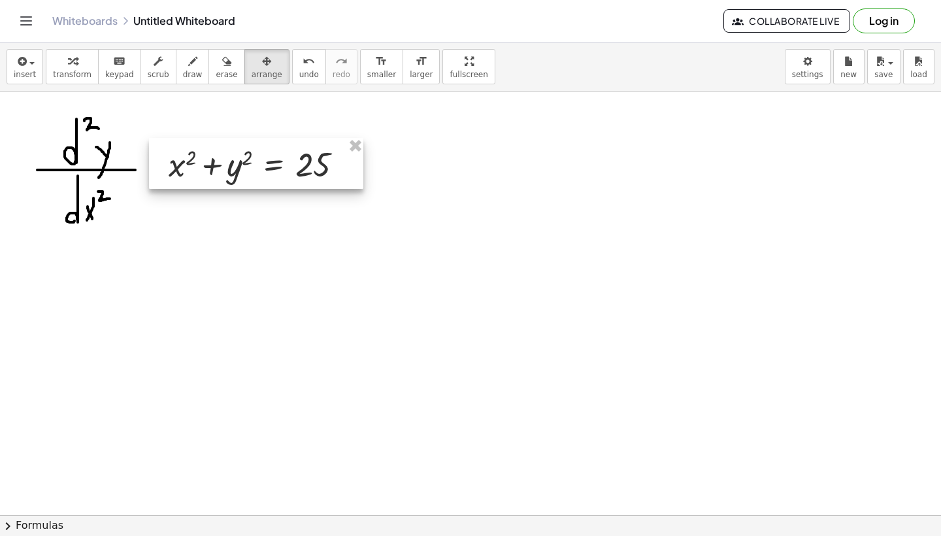
drag, startPoint x: 184, startPoint y: 157, endPoint x: 241, endPoint y: 163, distance: 57.1
click at [241, 163] on div at bounding box center [256, 163] width 214 height 51
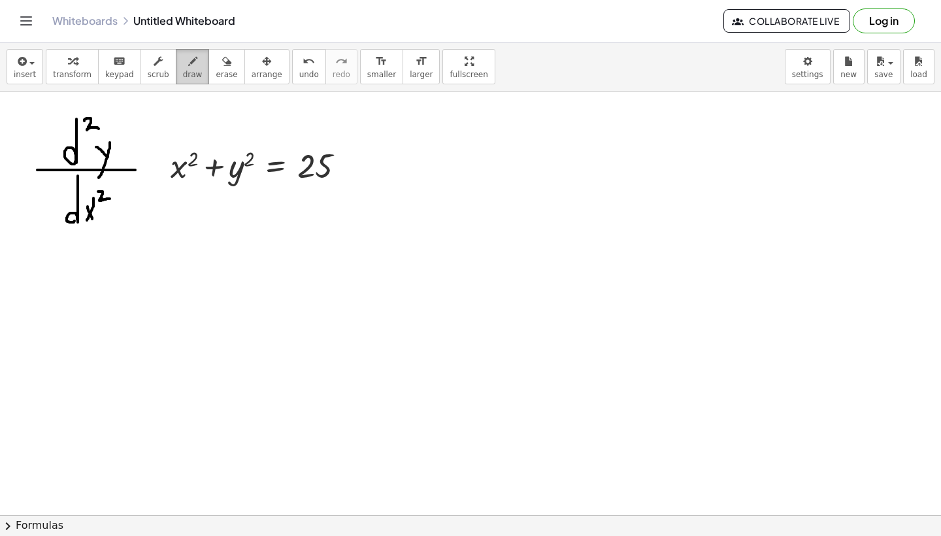
click at [188, 68] on icon "button" at bounding box center [192, 62] width 9 height 16
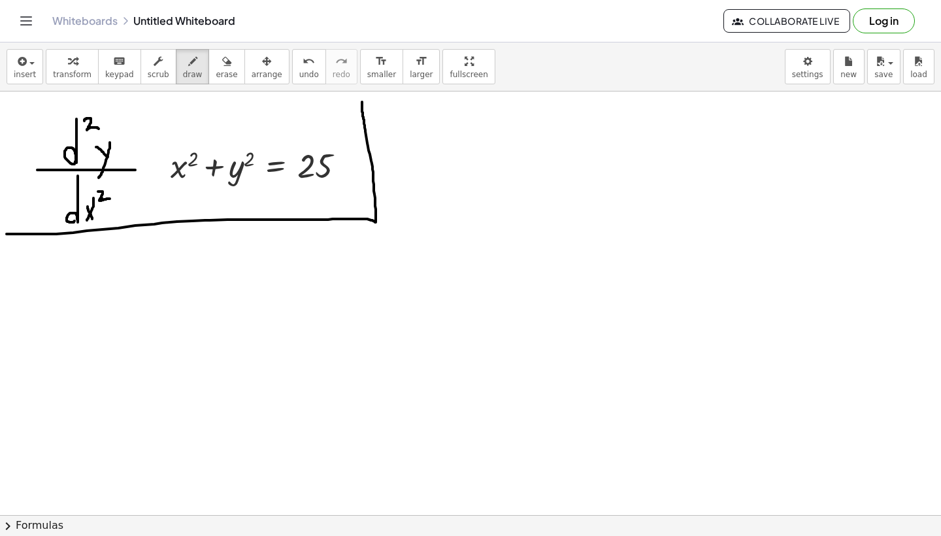
drag, startPoint x: 7, startPoint y: 234, endPoint x: 362, endPoint y: 95, distance: 381.3
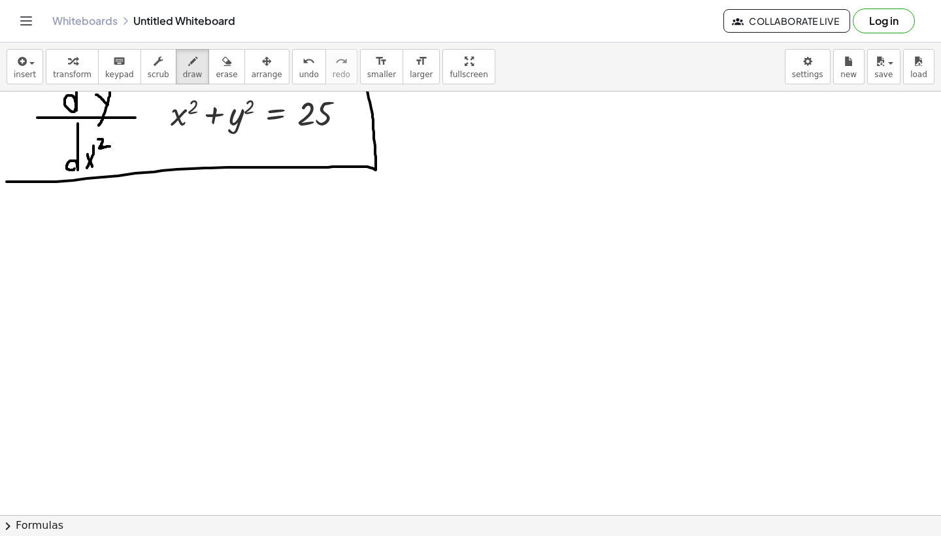
scroll to position [71, 0]
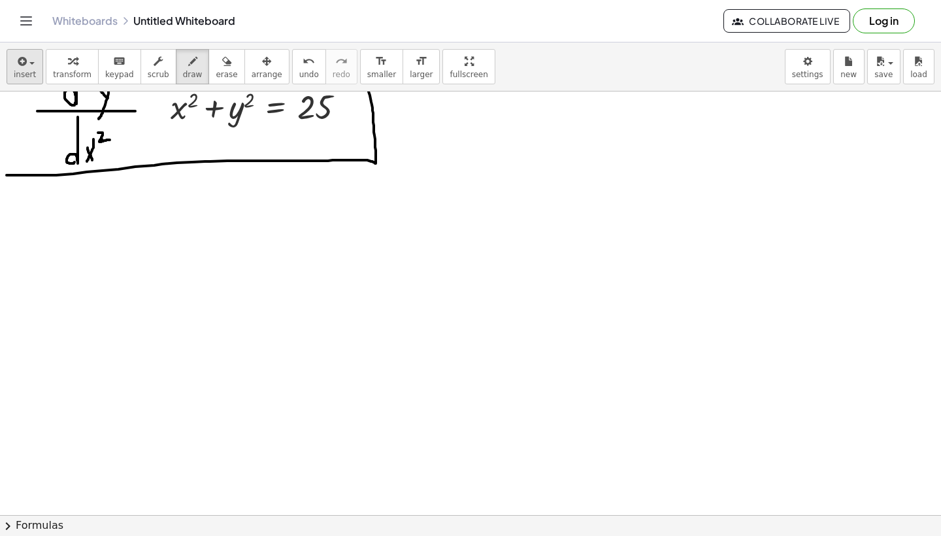
click at [38, 54] on button "insert" at bounding box center [25, 66] width 37 height 35
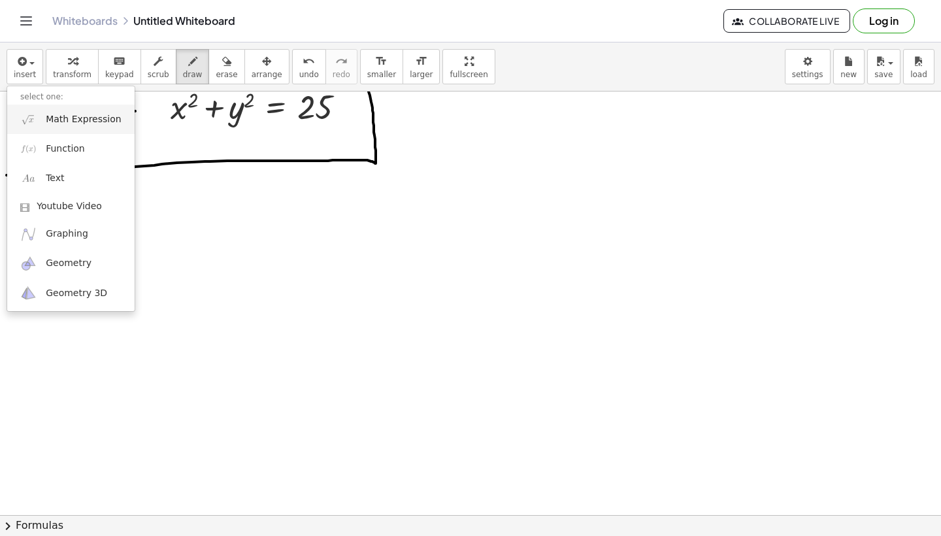
click at [48, 110] on link "Math Expression" at bounding box center [70, 119] width 127 height 29
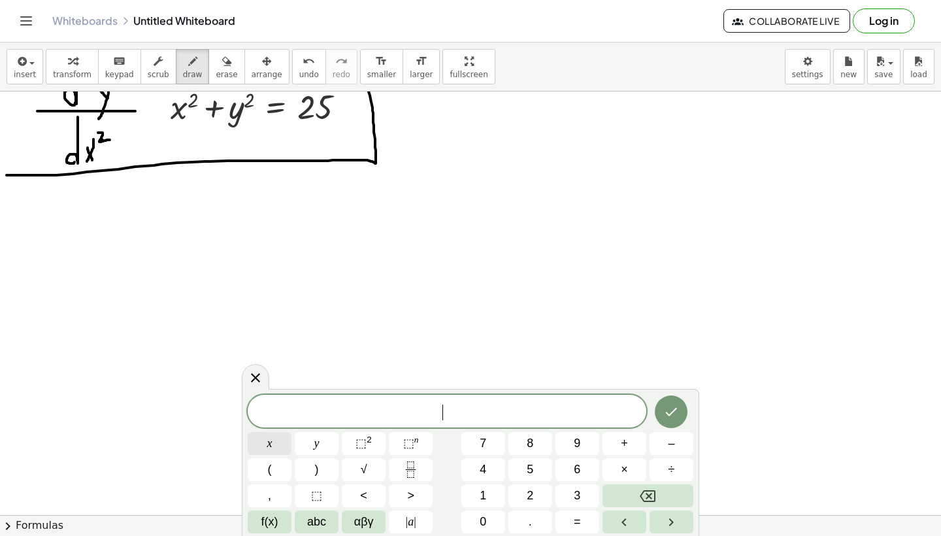
click at [278, 436] on button "x" at bounding box center [270, 443] width 44 height 23
click at [349, 435] on button "⬚ 2" at bounding box center [364, 443] width 44 height 23
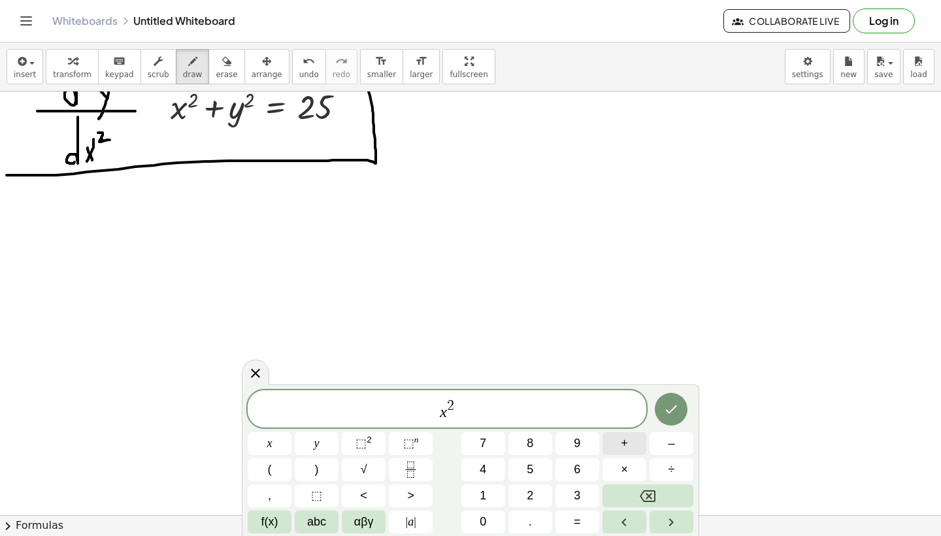
click at [618, 444] on button "+" at bounding box center [624, 443] width 44 height 23
click at [321, 438] on button "y" at bounding box center [317, 443] width 44 height 23
click at [372, 438] on sup "2" at bounding box center [368, 439] width 5 height 10
click at [673, 408] on icon "Done" at bounding box center [672, 409] width 12 height 8
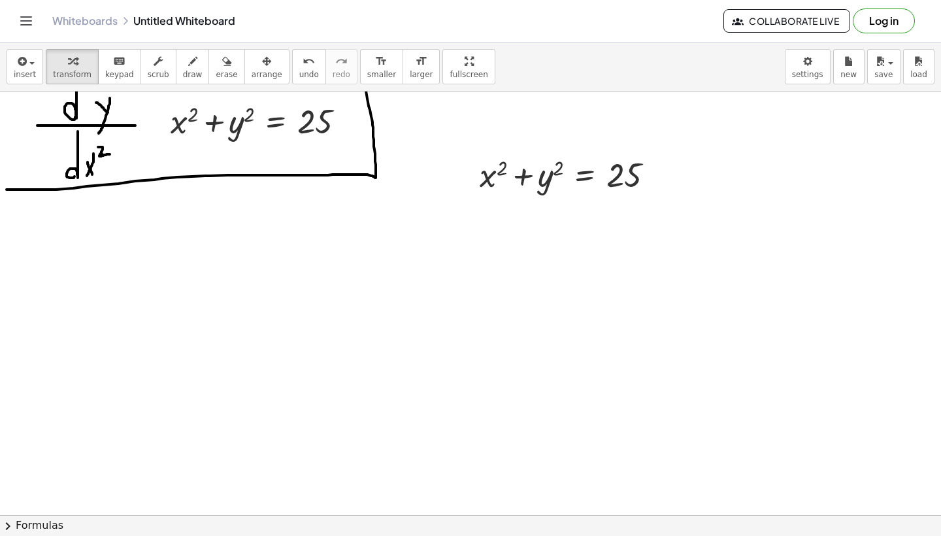
scroll to position [16, 0]
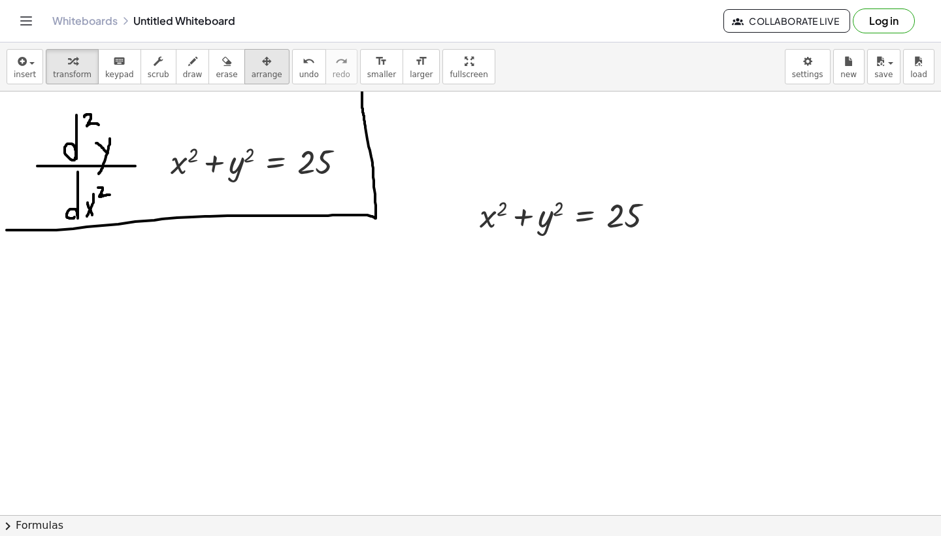
click at [251, 58] on div "button" at bounding box center [266, 61] width 31 height 16
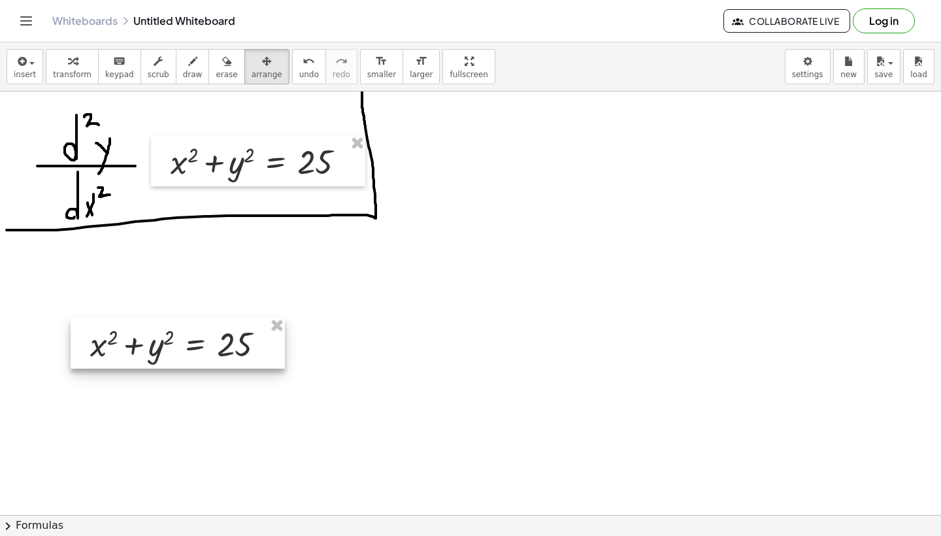
drag, startPoint x: 549, startPoint y: 212, endPoint x: 159, endPoint y: 340, distance: 410.6
click at [159, 340] on div at bounding box center [178, 342] width 214 height 51
click at [185, 71] on span "draw" at bounding box center [193, 74] width 20 height 9
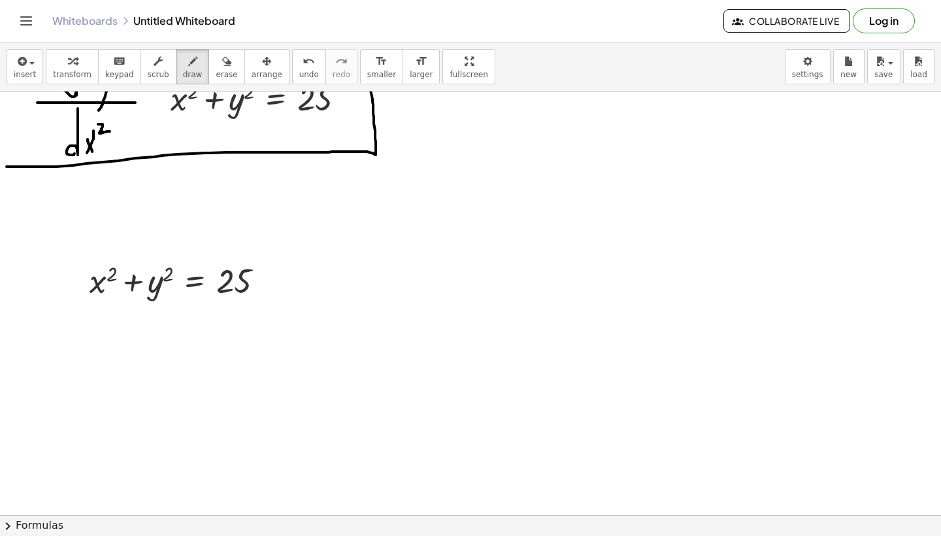
scroll to position [107, 0]
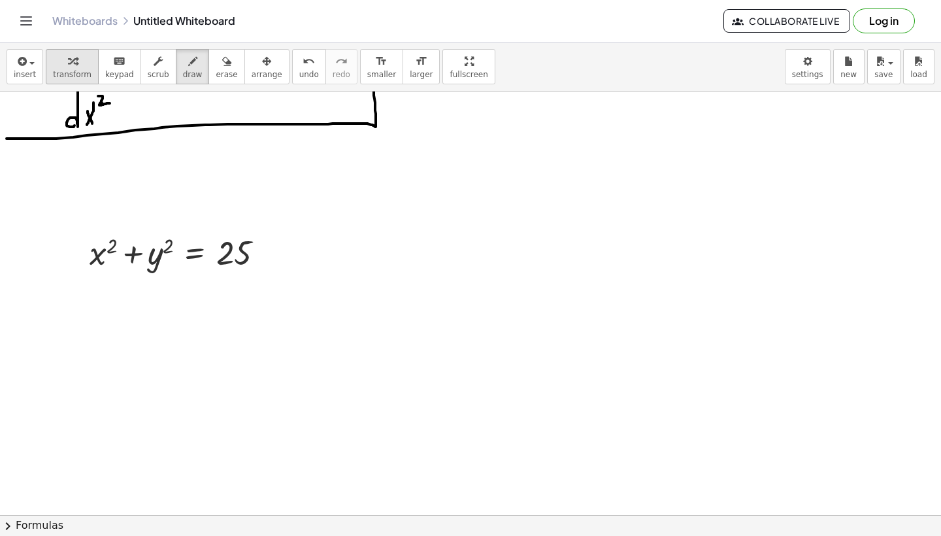
click at [72, 74] on span "transform" at bounding box center [72, 74] width 39 height 9
click at [189, 62] on icon "button" at bounding box center [192, 62] width 9 height 16
drag, startPoint x: 18, startPoint y: 251, endPoint x: 87, endPoint y: 251, distance: 68.6
drag, startPoint x: 40, startPoint y: 196, endPoint x: 41, endPoint y: 228, distance: 32.0
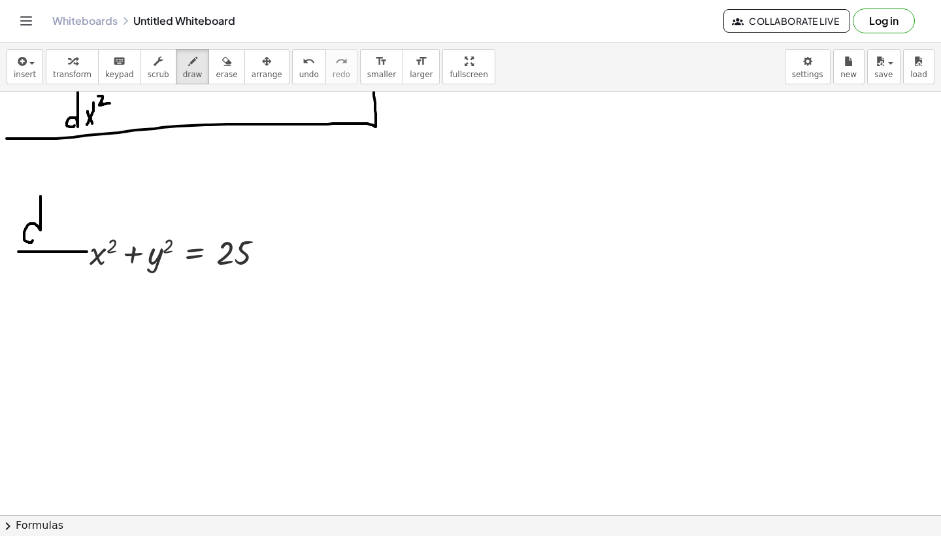
drag, startPoint x: 50, startPoint y: 231, endPoint x: 57, endPoint y: 240, distance: 11.6
drag, startPoint x: 63, startPoint y: 222, endPoint x: 52, endPoint y: 261, distance: 40.7
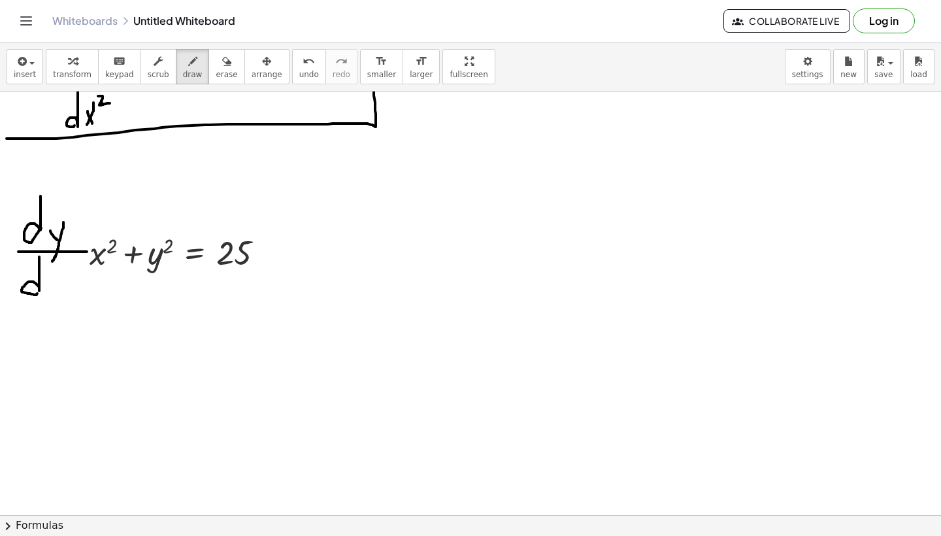
drag, startPoint x: 39, startPoint y: 257, endPoint x: 41, endPoint y: 286, distance: 29.5
drag, startPoint x: 48, startPoint y: 281, endPoint x: 57, endPoint y: 293, distance: 15.4
drag, startPoint x: 57, startPoint y: 277, endPoint x: 50, endPoint y: 293, distance: 17.2
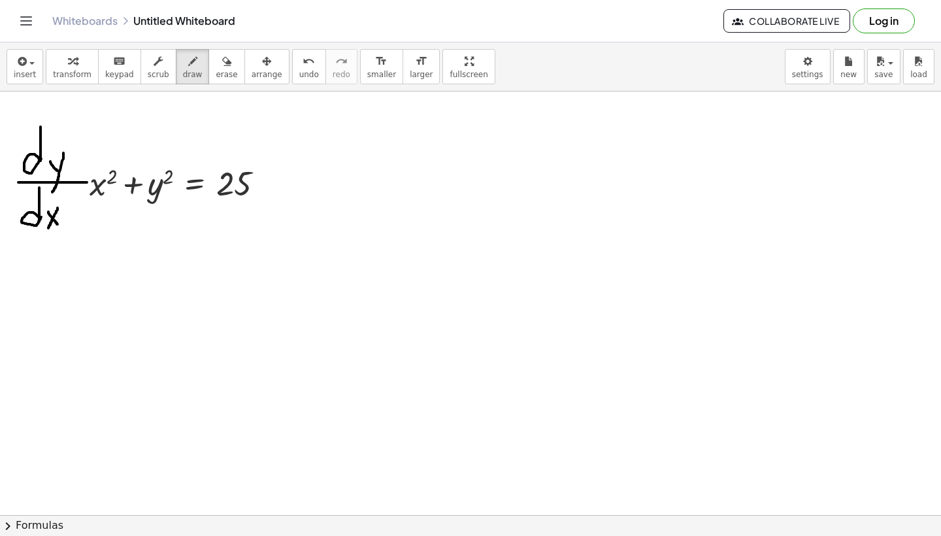
scroll to position [177, 0]
click at [81, 63] on div "button" at bounding box center [72, 61] width 39 height 16
click at [114, 70] on span "keypad" at bounding box center [119, 74] width 29 height 9
click at [31, 74] on span "insert" at bounding box center [25, 74] width 22 height 9
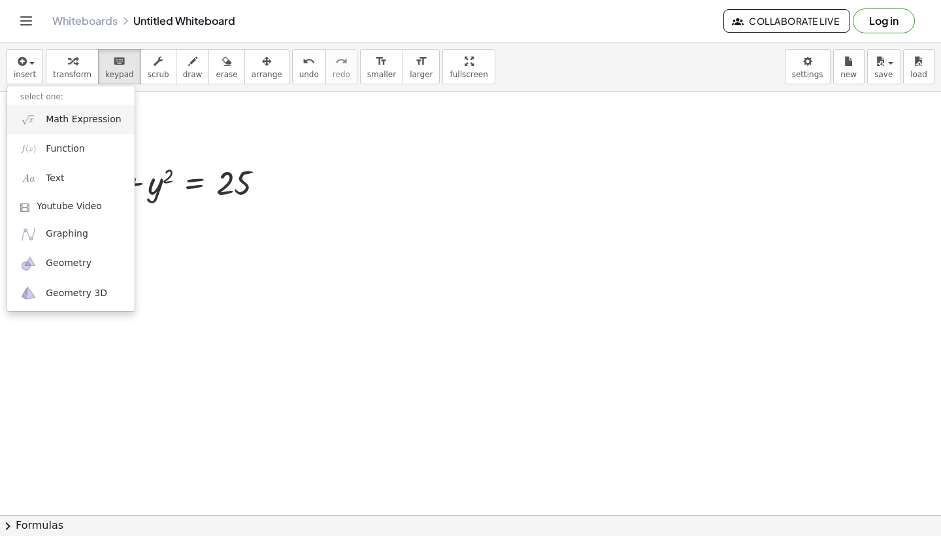
click at [72, 124] on span "Math Expression" at bounding box center [83, 119] width 75 height 13
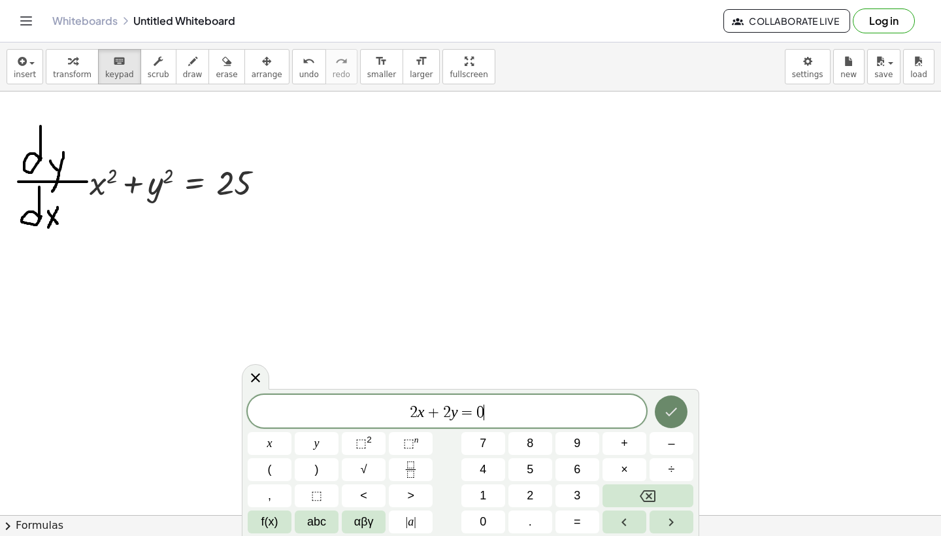
click at [675, 409] on icon "Done" at bounding box center [672, 412] width 12 height 8
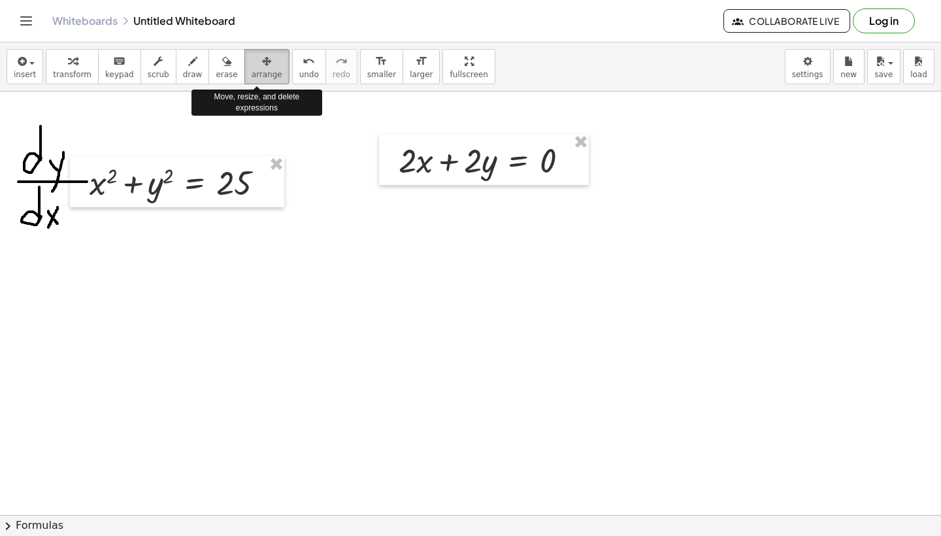
click at [276, 71] on button "arrange" at bounding box center [266, 66] width 45 height 35
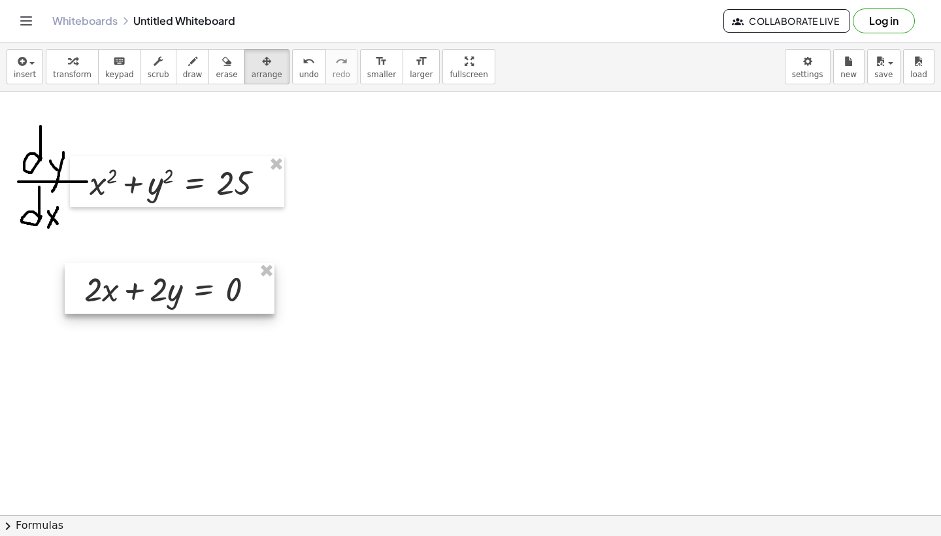
drag, startPoint x: 433, startPoint y: 150, endPoint x: 120, endPoint y: 279, distance: 338.9
click at [120, 279] on div at bounding box center [170, 288] width 210 height 51
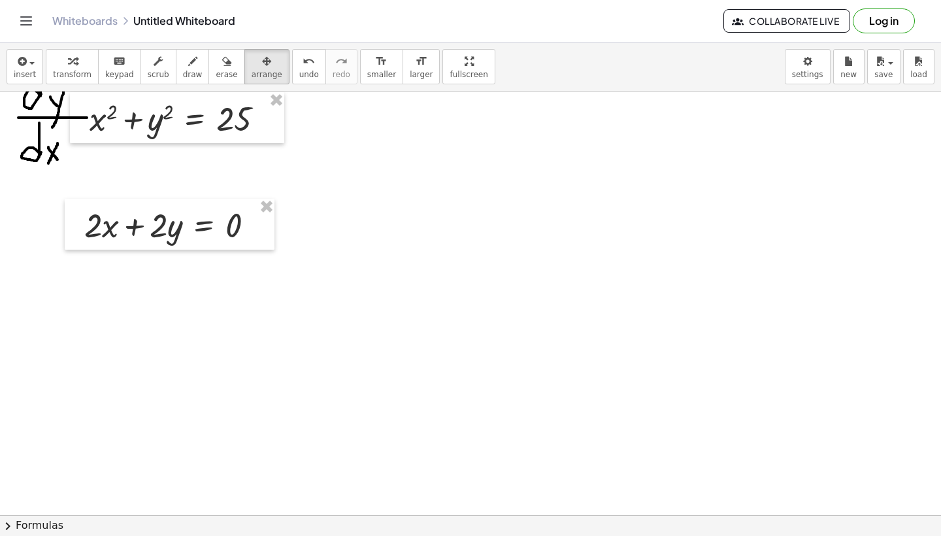
scroll to position [252, 0]
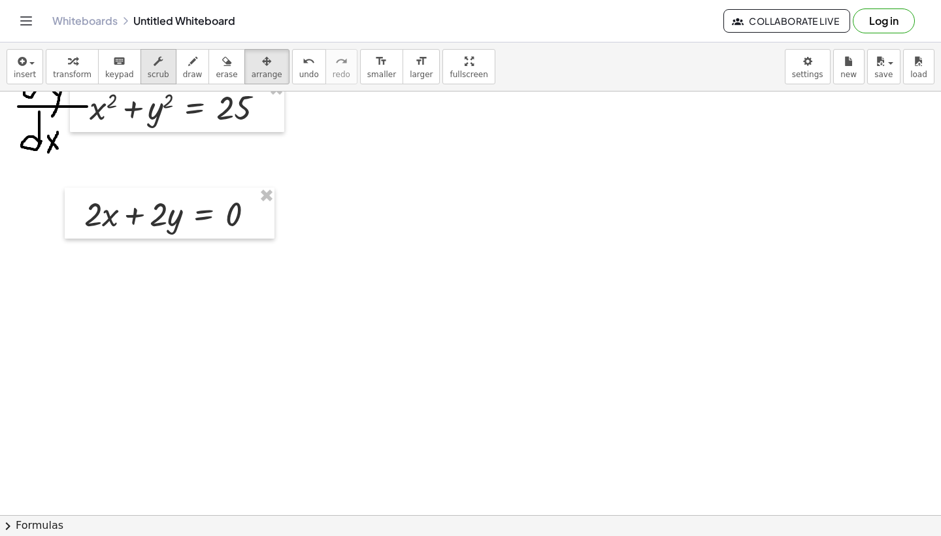
click at [153, 67] on icon "button" at bounding box center [157, 62] width 9 height 16
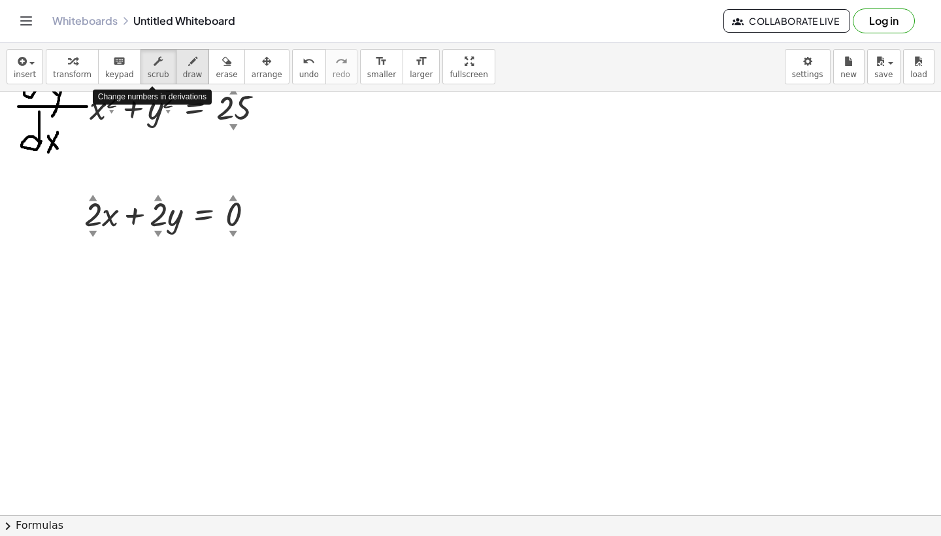
click at [188, 67] on icon "button" at bounding box center [192, 62] width 9 height 16
click at [163, 67] on button "scrub" at bounding box center [158, 66] width 36 height 35
click at [93, 195] on div "▲" at bounding box center [93, 197] width 8 height 12
click at [95, 202] on div "▲" at bounding box center [93, 197] width 8 height 12
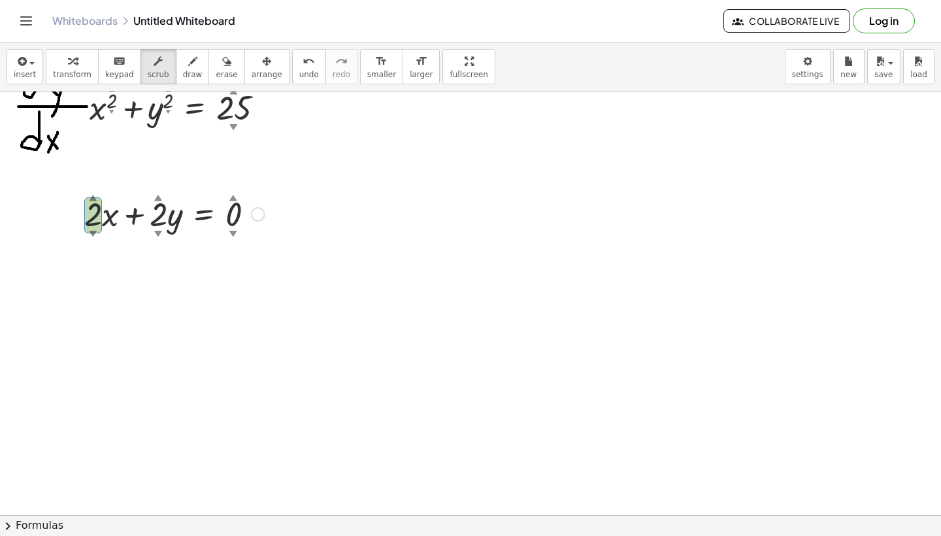
click at [93, 198] on div "▲" at bounding box center [93, 197] width 8 height 12
click at [93, 204] on div at bounding box center [174, 213] width 193 height 44
click at [183, 77] on span "draw" at bounding box center [193, 74] width 20 height 9
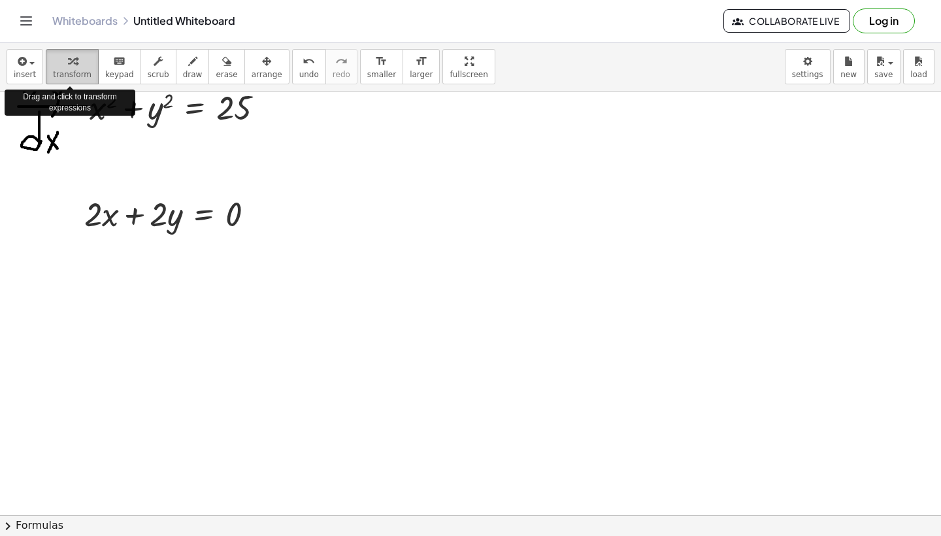
click at [74, 78] on span "transform" at bounding box center [72, 74] width 39 height 9
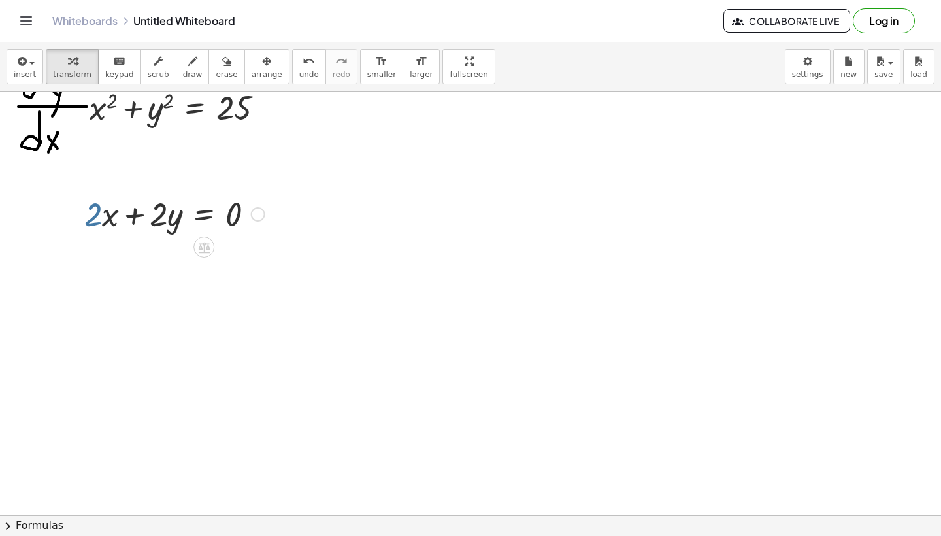
click at [105, 216] on div at bounding box center [174, 213] width 193 height 44
click at [110, 214] on div at bounding box center [174, 213] width 193 height 44
drag, startPoint x: 110, startPoint y: 214, endPoint x: 302, endPoint y: 214, distance: 191.4
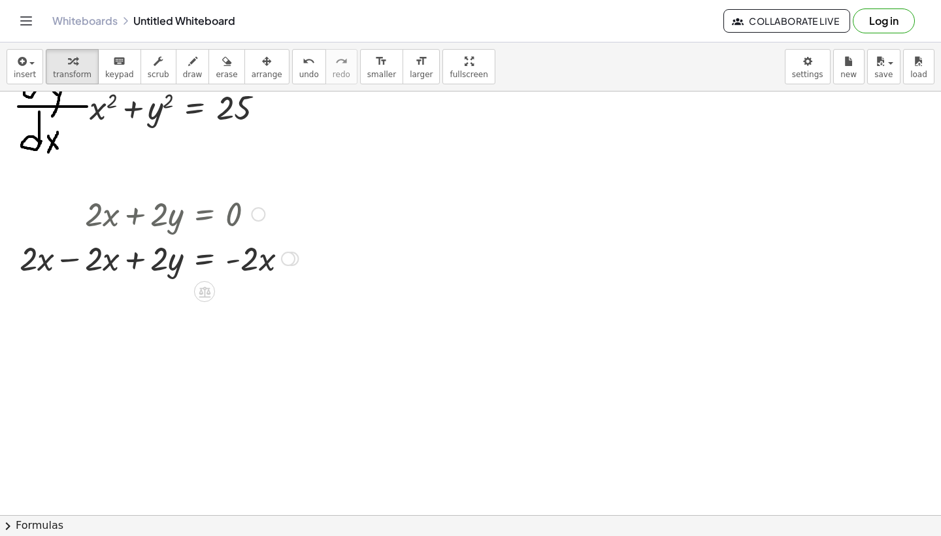
click at [91, 264] on div at bounding box center [159, 257] width 292 height 44
click at [95, 264] on div at bounding box center [159, 257] width 292 height 44
click at [91, 260] on div at bounding box center [159, 257] width 292 height 44
click at [72, 259] on div at bounding box center [159, 257] width 292 height 44
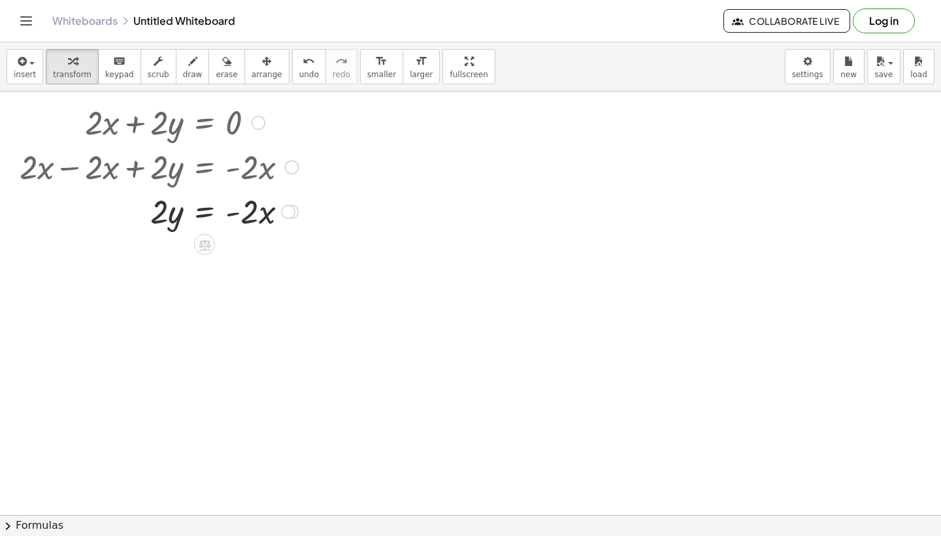
scroll to position [346, 0]
drag, startPoint x: 174, startPoint y: 217, endPoint x: 265, endPoint y: 270, distance: 105.1
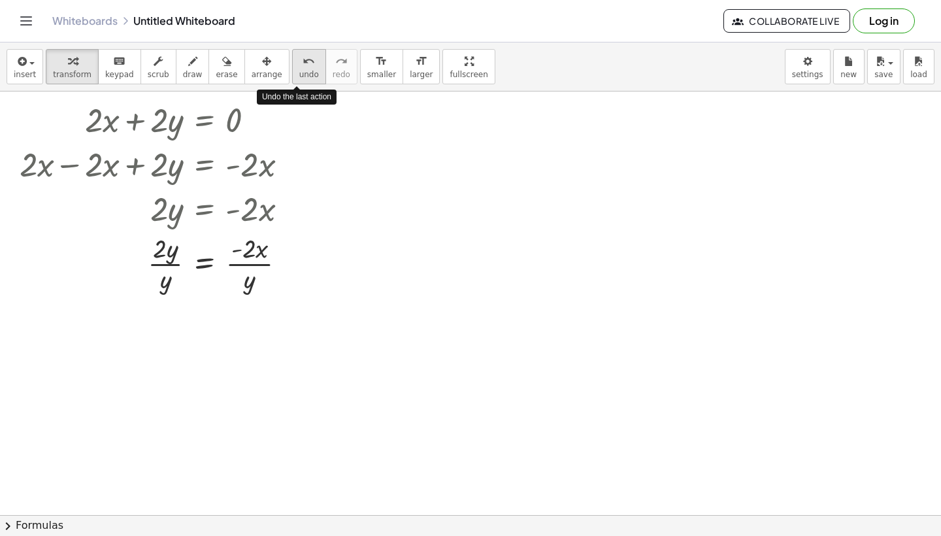
click at [299, 74] on span "undo" at bounding box center [309, 74] width 20 height 9
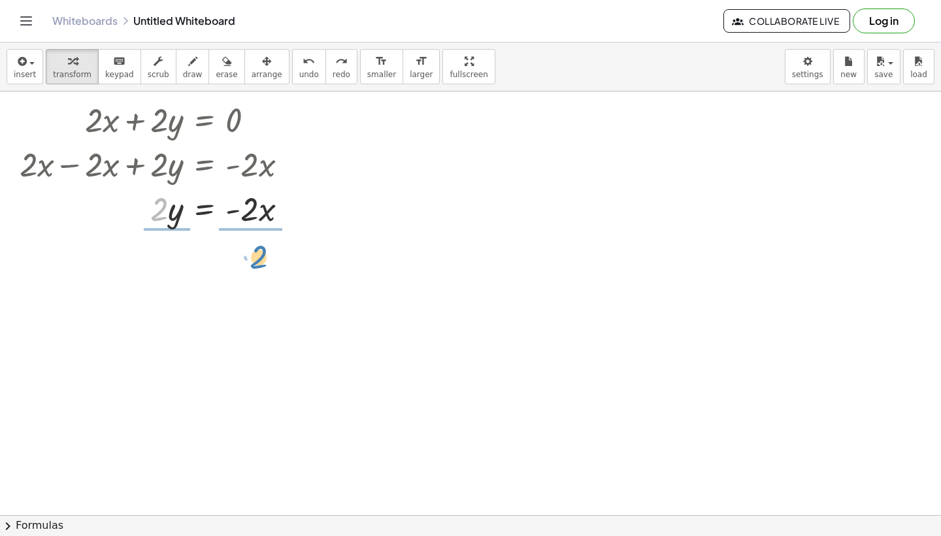
drag, startPoint x: 156, startPoint y: 214, endPoint x: 255, endPoint y: 261, distance: 110.1
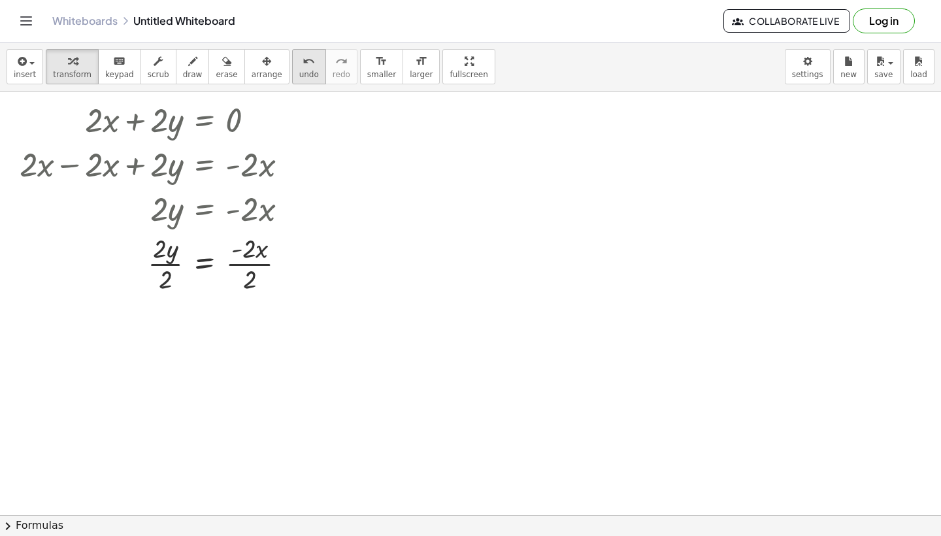
click at [302, 67] on icon "undo" at bounding box center [308, 62] width 12 height 16
click at [177, 217] on div at bounding box center [161, 207] width 291 height 44
click at [169, 208] on div at bounding box center [161, 207] width 291 height 44
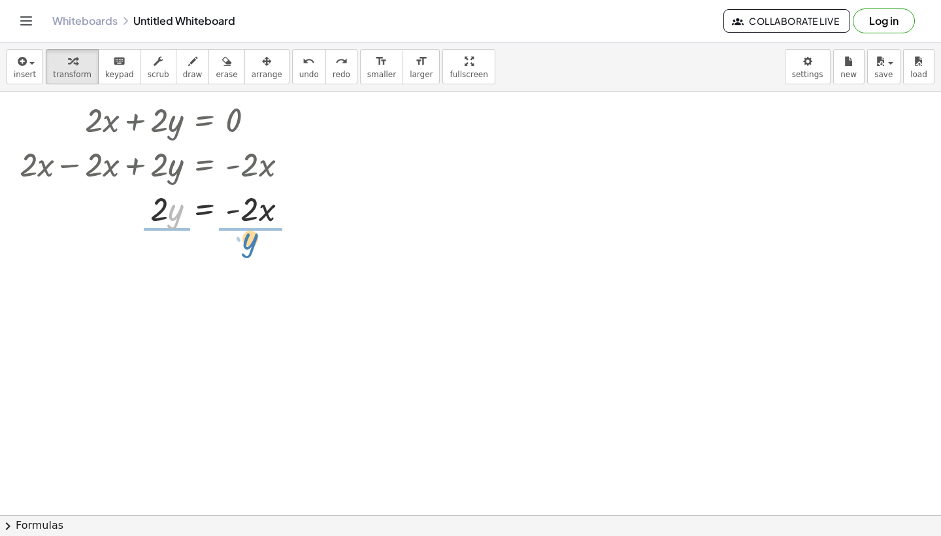
drag, startPoint x: 170, startPoint y: 216, endPoint x: 250, endPoint y: 246, distance: 84.9
click at [292, 78] on button "undo undo" at bounding box center [309, 66] width 34 height 35
click at [202, 237] on icon at bounding box center [204, 242] width 14 height 14
click at [229, 246] on span "÷" at bounding box center [230, 242] width 7 height 19
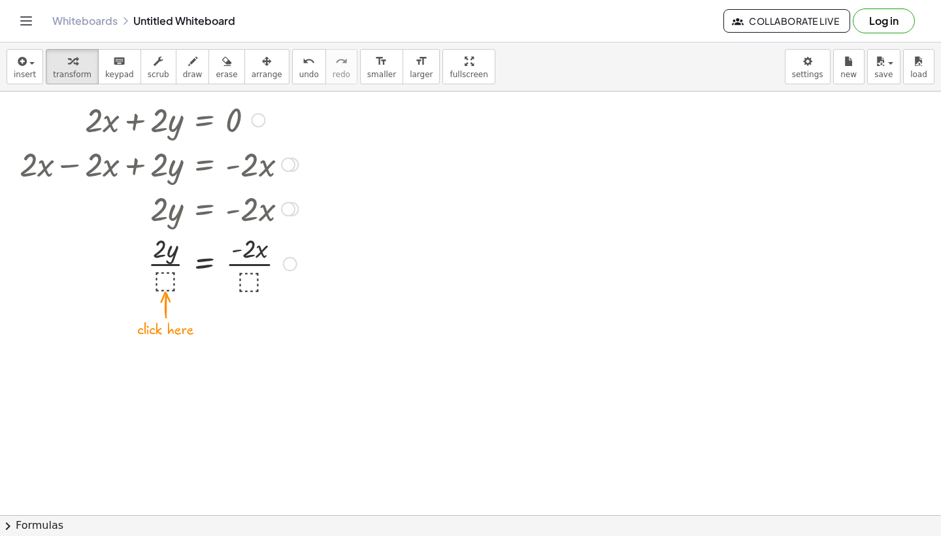
click at [168, 278] on div at bounding box center [159, 262] width 292 height 65
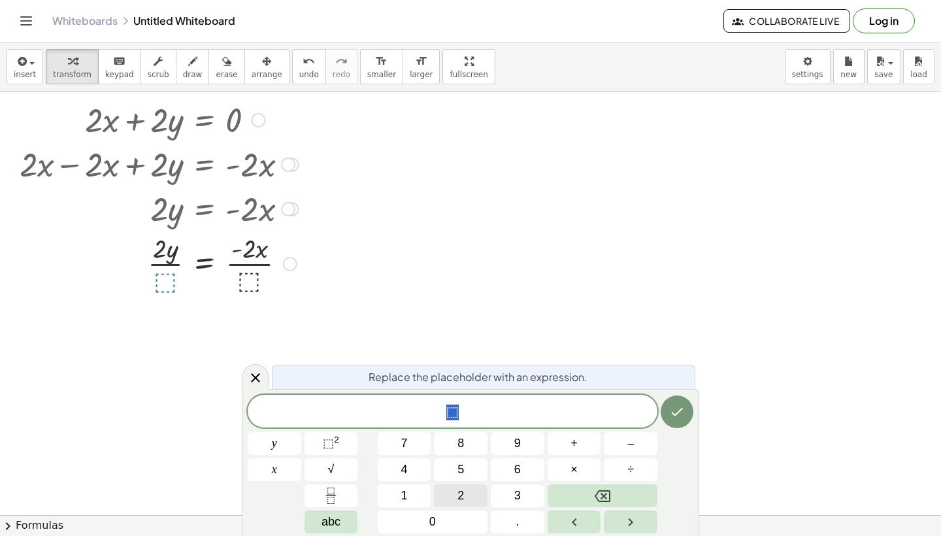
click at [459, 495] on span "2" at bounding box center [460, 496] width 7 height 18
click at [276, 438] on span "y" at bounding box center [274, 443] width 5 height 18
click at [668, 420] on button "Done" at bounding box center [676, 411] width 33 height 33
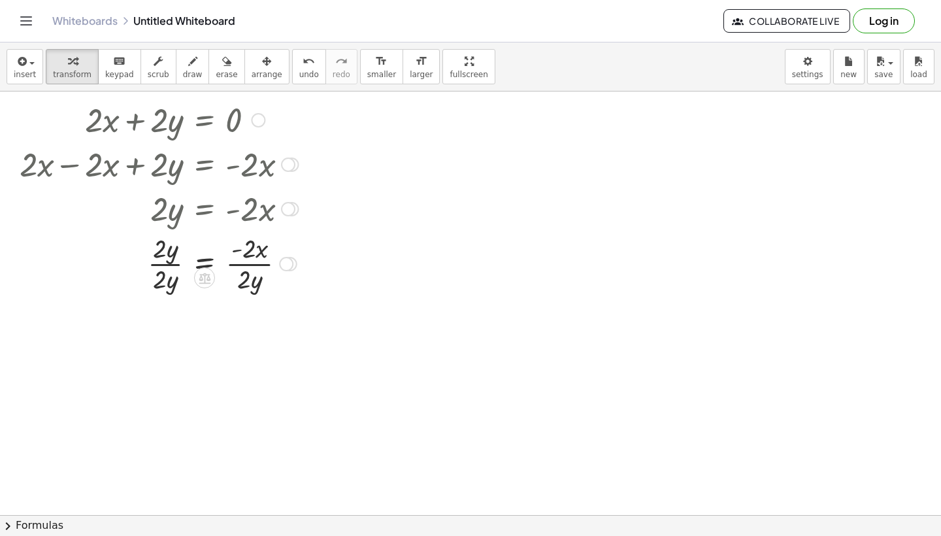
click at [254, 250] on div at bounding box center [159, 262] width 292 height 65
click at [250, 255] on div at bounding box center [159, 262] width 292 height 65
click at [247, 253] on div at bounding box center [159, 262] width 292 height 65
click at [167, 265] on div at bounding box center [159, 262] width 292 height 65
click at [250, 334] on div at bounding box center [159, 327] width 292 height 65
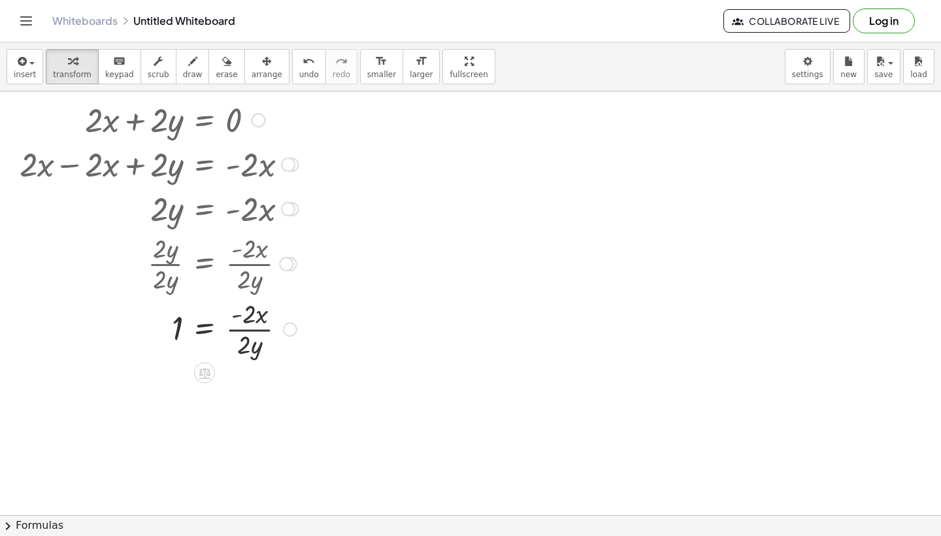
click at [234, 315] on div at bounding box center [159, 327] width 292 height 65
click at [236, 317] on div at bounding box center [159, 327] width 292 height 65
click at [249, 317] on div at bounding box center [159, 327] width 292 height 65
click at [242, 356] on div at bounding box center [159, 327] width 292 height 65
click at [242, 348] on div at bounding box center [159, 327] width 292 height 65
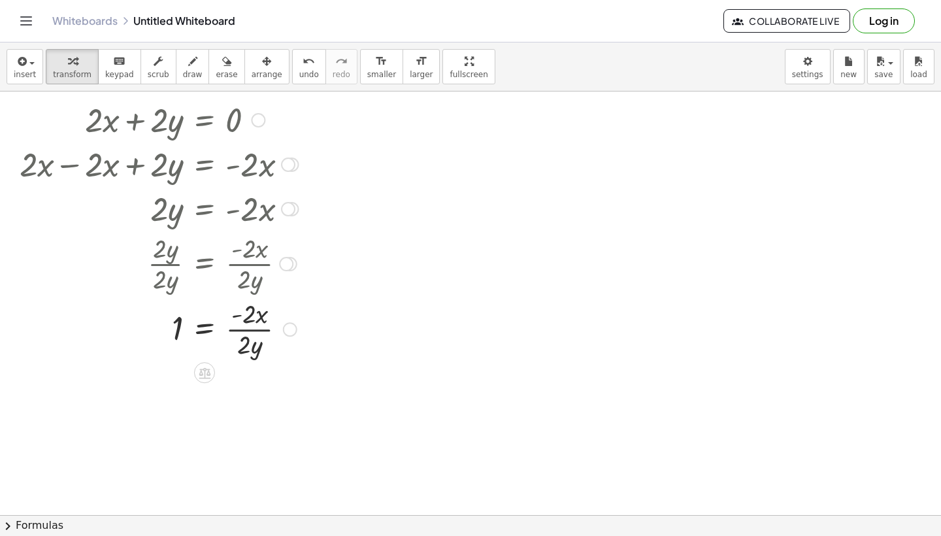
click at [263, 329] on div at bounding box center [159, 327] width 292 height 65
click at [263, 330] on div at bounding box center [159, 327] width 292 height 65
click at [208, 371] on icon at bounding box center [205, 372] width 12 height 11
click at [255, 370] on icon at bounding box center [257, 372] width 12 height 12
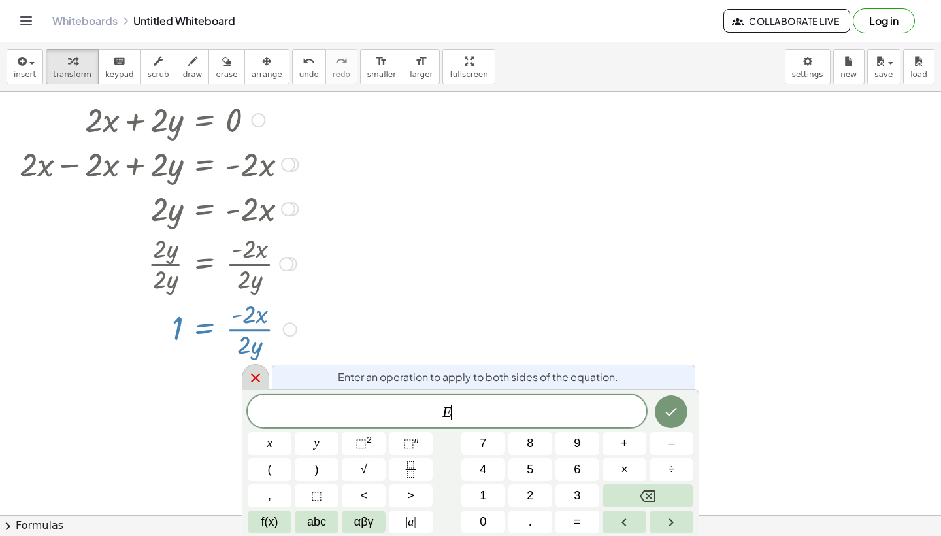
click at [256, 373] on icon at bounding box center [256, 378] width 16 height 16
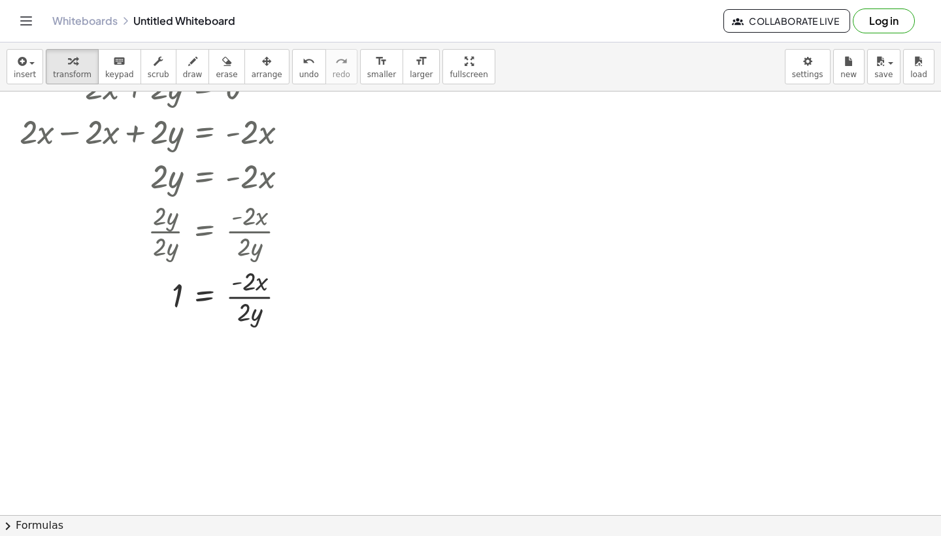
scroll to position [382, 0]
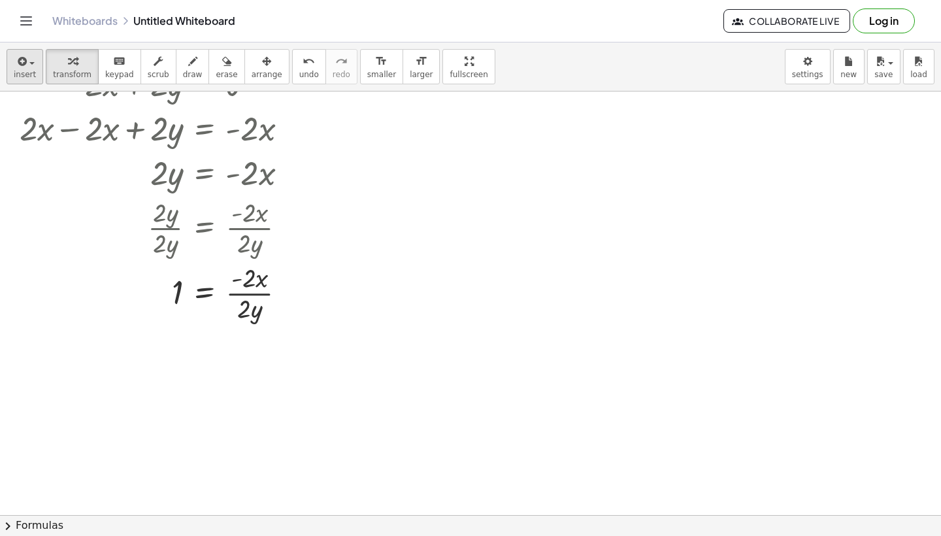
click at [27, 71] on span "insert" at bounding box center [25, 74] width 22 height 9
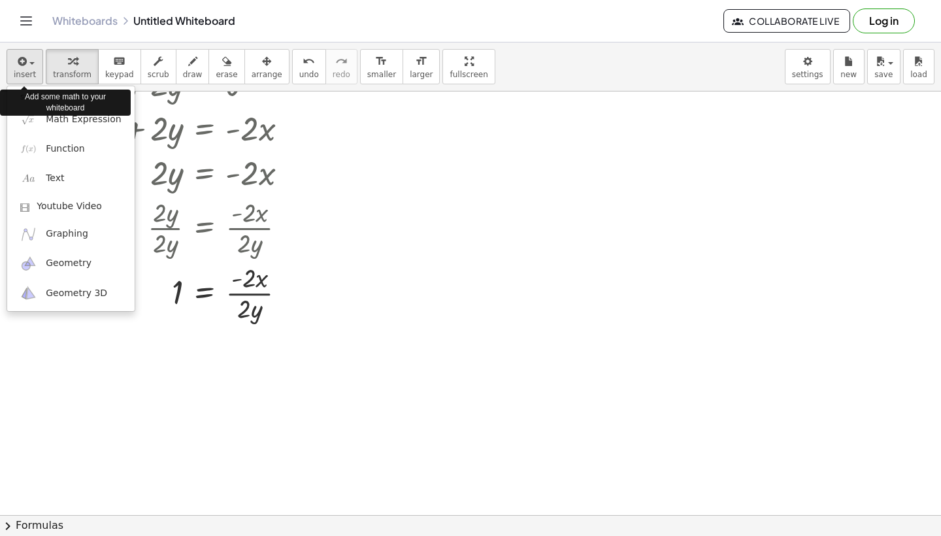
click at [27, 71] on span "insert" at bounding box center [25, 74] width 22 height 9
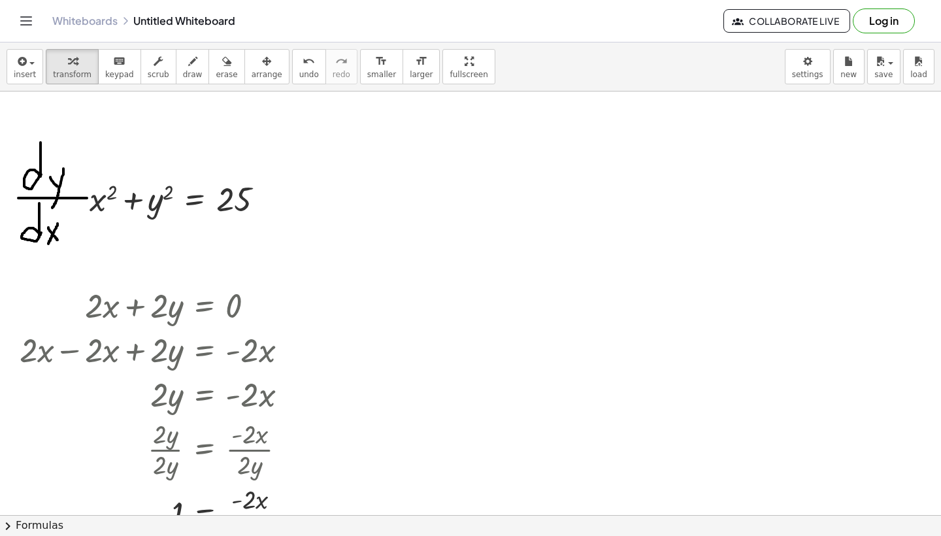
scroll to position [483, 0]
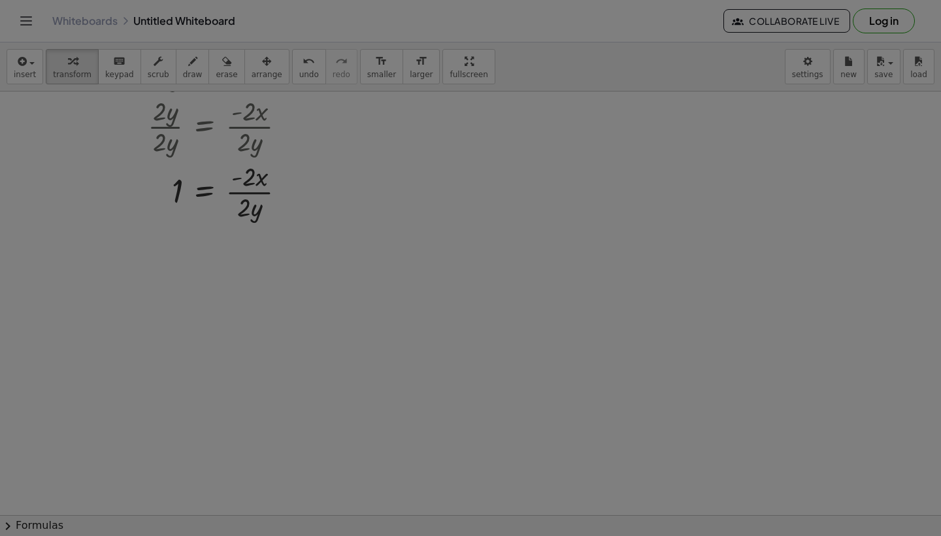
drag, startPoint x: 797, startPoint y: 71, endPoint x: 679, endPoint y: 186, distance: 164.9
click at [798, 71] on body "Graspable Math Activities Get Started Activity Bank Assigned Work Classes White…" at bounding box center [470, 268] width 941 height 536
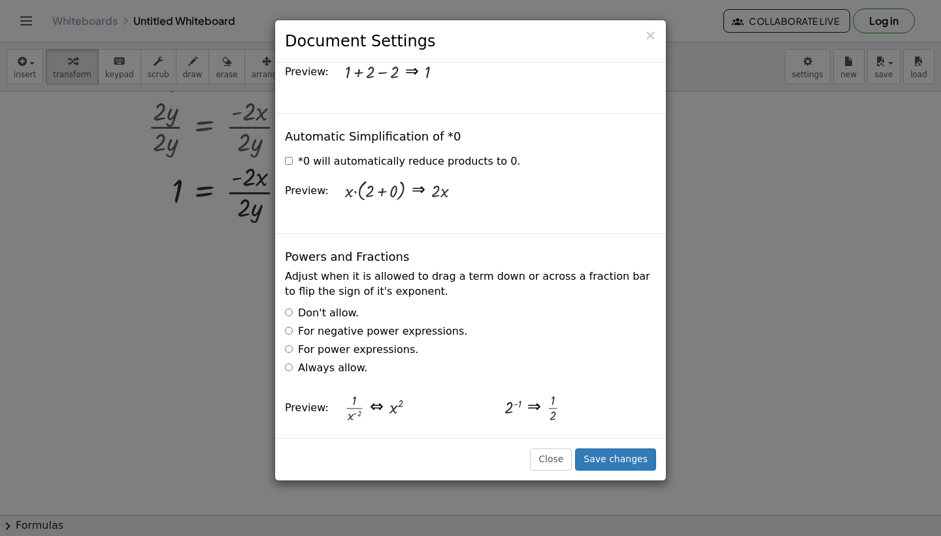
scroll to position [1903, 0]
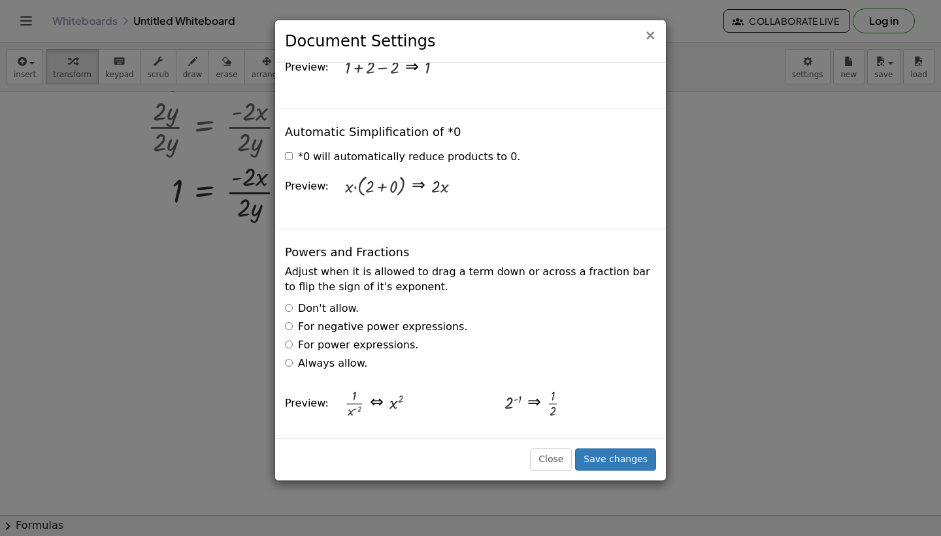
click at [651, 35] on span "×" at bounding box center [650, 35] width 12 height 16
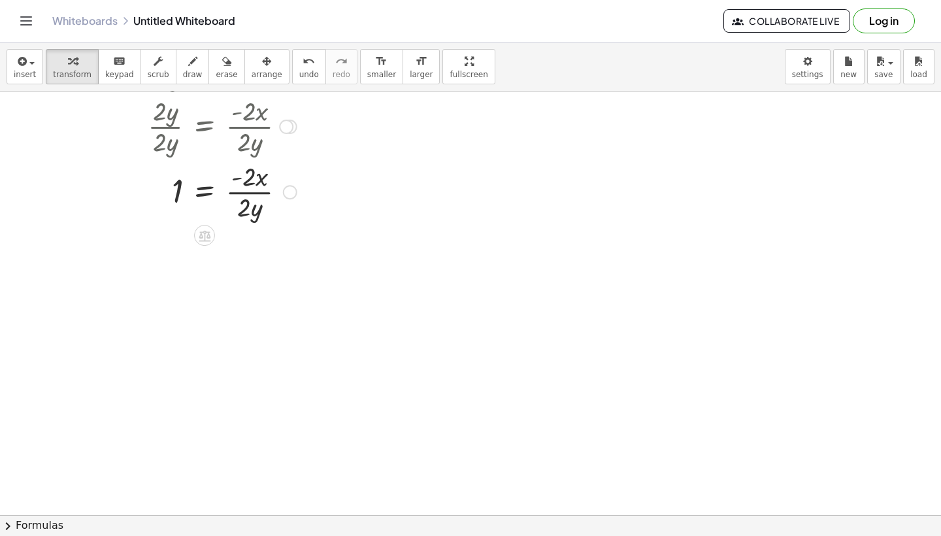
click at [261, 193] on div at bounding box center [159, 190] width 292 height 65
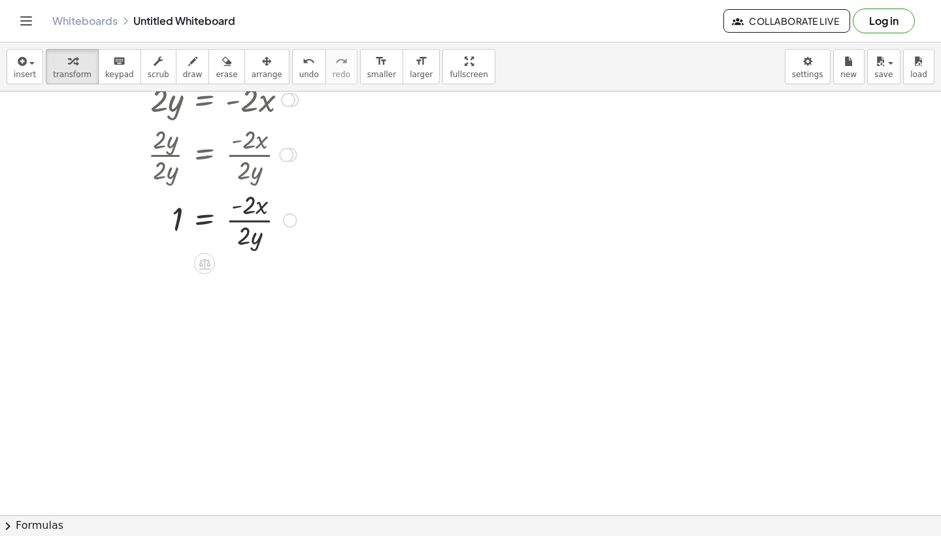
scroll to position [463, 0]
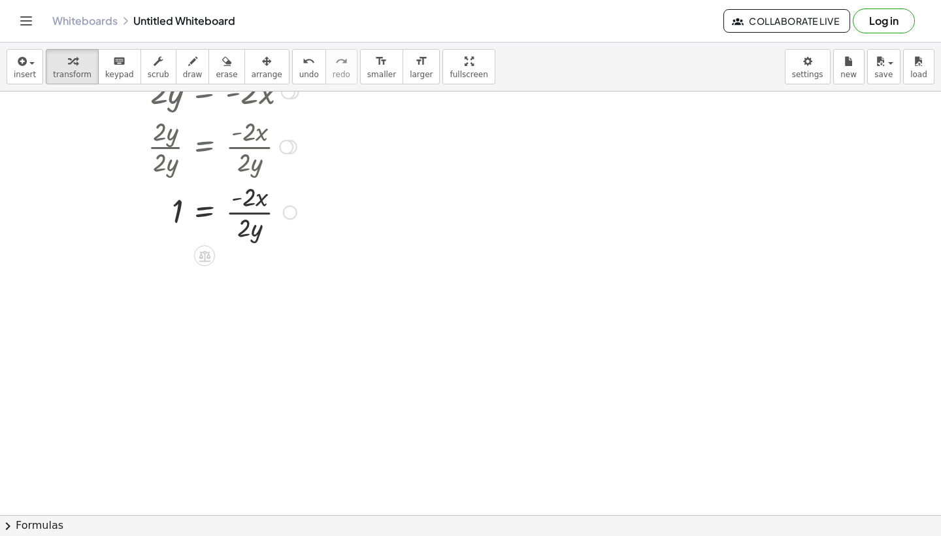
click at [244, 210] on div at bounding box center [159, 210] width 292 height 65
click at [238, 200] on div at bounding box center [159, 210] width 292 height 65
click at [256, 200] on div at bounding box center [159, 210] width 292 height 65
click at [261, 197] on div at bounding box center [159, 210] width 292 height 65
click at [208, 253] on icon at bounding box center [205, 255] width 12 height 11
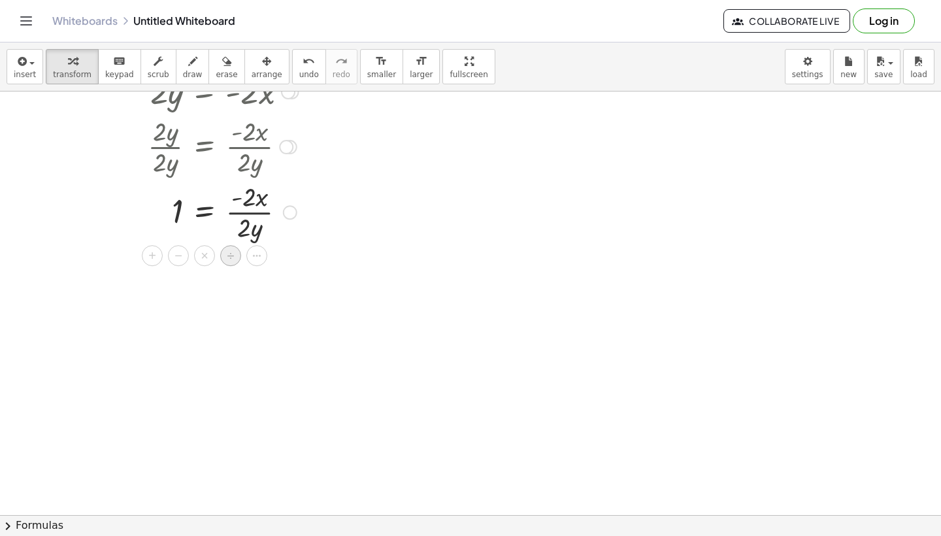
click at [230, 254] on span "÷" at bounding box center [230, 255] width 7 height 19
click at [302, 67] on icon "undo" at bounding box center [308, 62] width 12 height 16
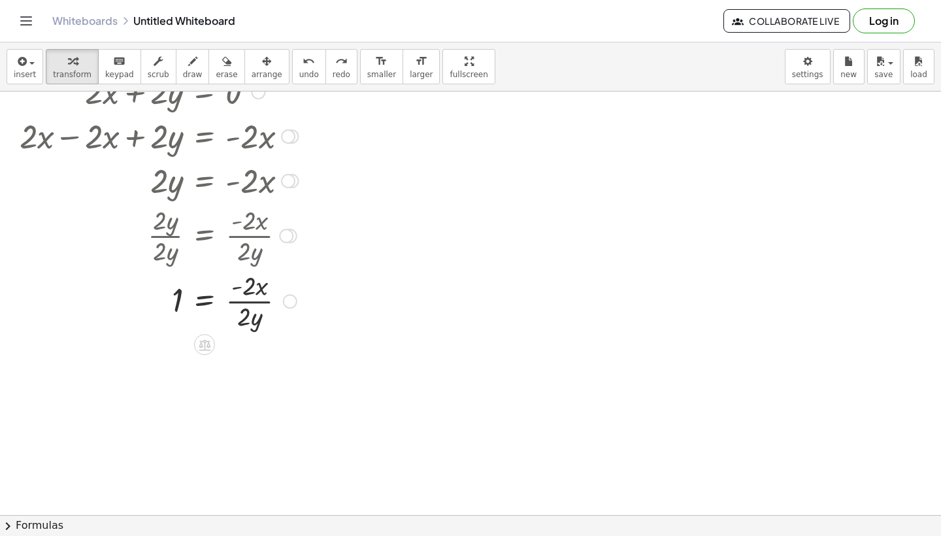
scroll to position [411, 0]
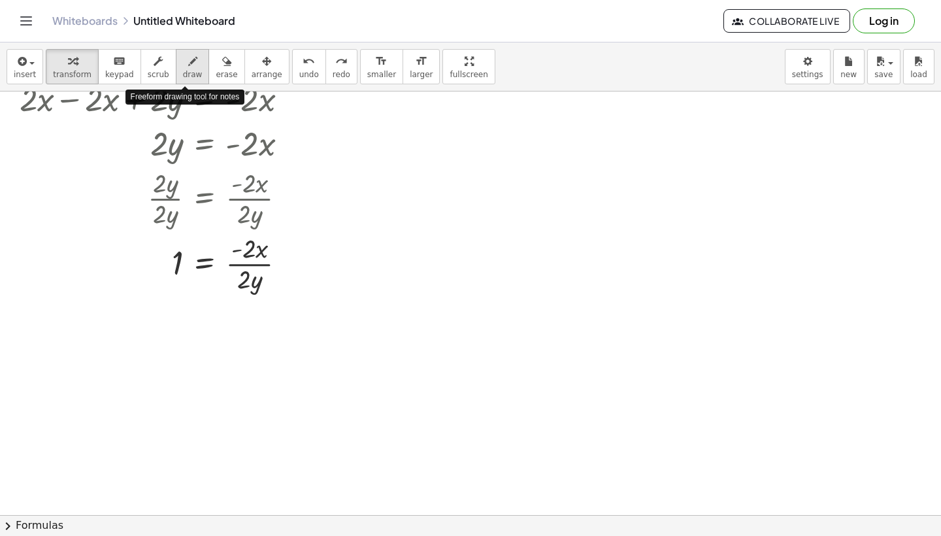
click at [188, 66] on icon "button" at bounding box center [192, 62] width 9 height 16
drag, startPoint x: 189, startPoint y: 329, endPoint x: 216, endPoint y: 329, distance: 26.8
click at [216, 329] on div at bounding box center [470, 103] width 941 height 846
drag, startPoint x: 191, startPoint y: 339, endPoint x: 223, endPoint y: 339, distance: 32.0
click at [223, 339] on div at bounding box center [470, 103] width 941 height 846
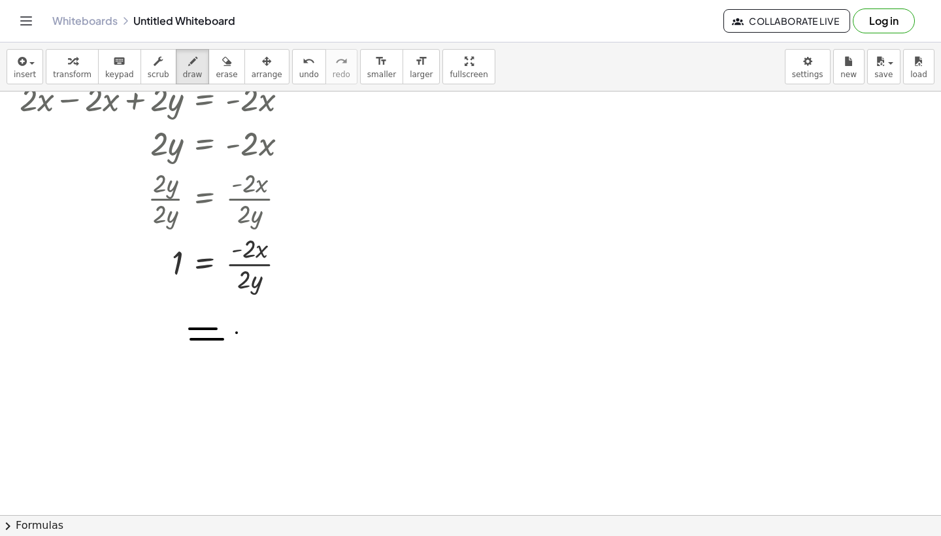
drag, startPoint x: 236, startPoint y: 332, endPoint x: 261, endPoint y: 332, distance: 24.8
click at [261, 332] on div at bounding box center [470, 103] width 941 height 846
drag, startPoint x: 278, startPoint y: 332, endPoint x: 342, endPoint y: 332, distance: 64.0
click at [342, 332] on div at bounding box center [470, 103] width 941 height 846
drag, startPoint x: 299, startPoint y: 295, endPoint x: 322, endPoint y: 315, distance: 31.0
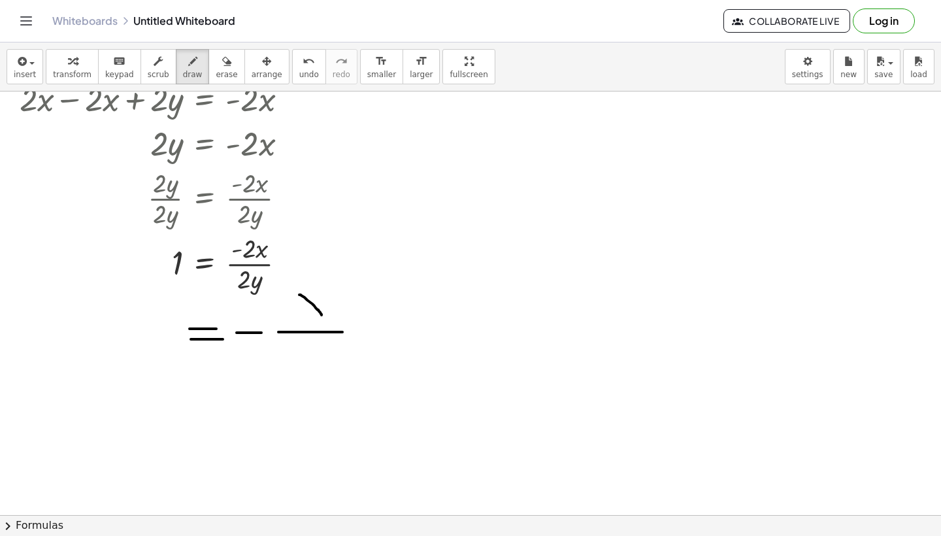
click at [322, 315] on div at bounding box center [470, 103] width 941 height 846
drag, startPoint x: 322, startPoint y: 296, endPoint x: 299, endPoint y: 321, distance: 33.7
click at [299, 321] on div at bounding box center [470, 103] width 941 height 846
drag, startPoint x: 293, startPoint y: 339, endPoint x: 311, endPoint y: 362, distance: 28.9
click at [311, 362] on div at bounding box center [470, 103] width 941 height 846
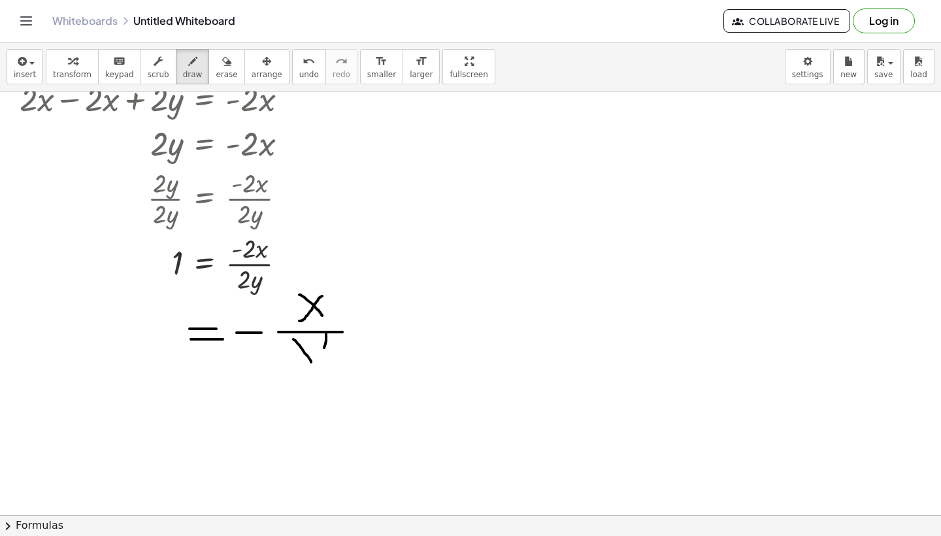
drag, startPoint x: 326, startPoint y: 334, endPoint x: 283, endPoint y: 421, distance: 96.7
click at [283, 421] on div at bounding box center [470, 103] width 941 height 846
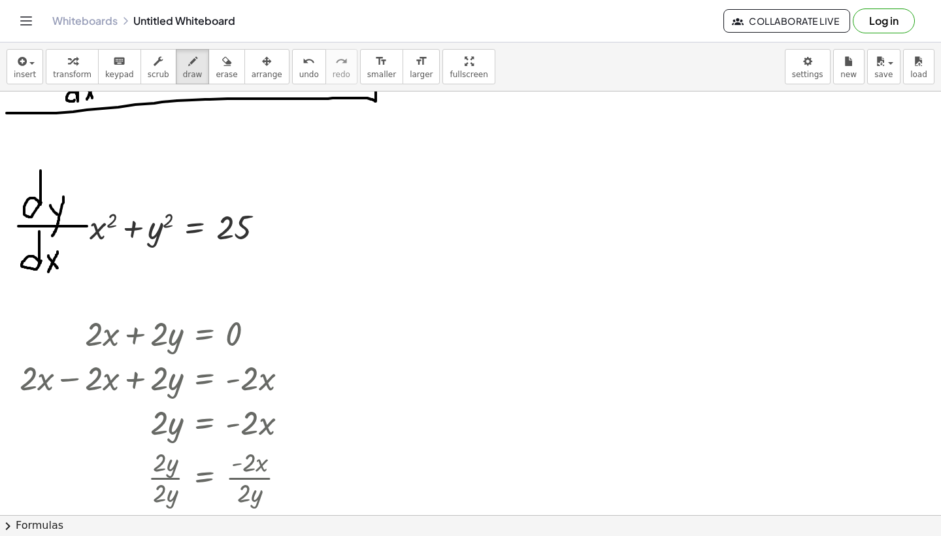
scroll to position [121, 0]
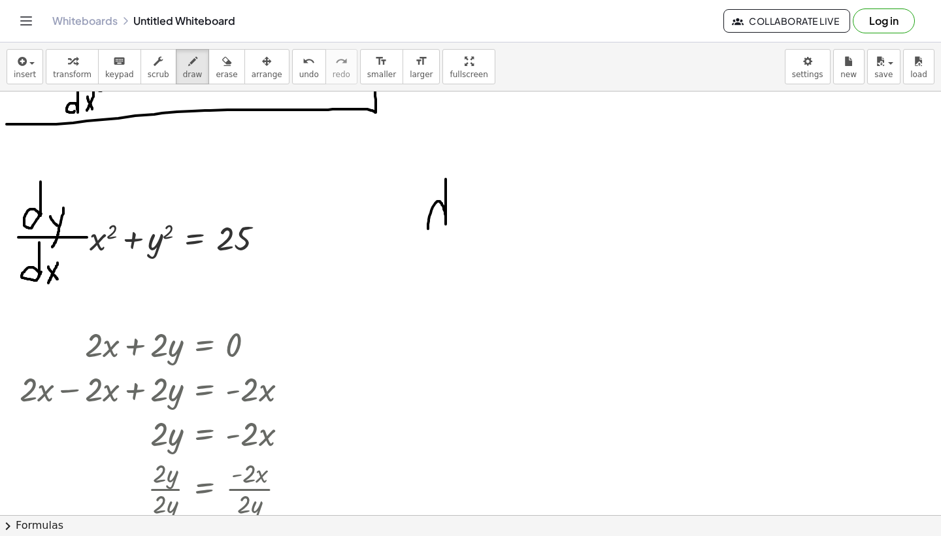
drag, startPoint x: 445, startPoint y: 179, endPoint x: 442, endPoint y: 227, distance: 47.8
drag, startPoint x: 454, startPoint y: 184, endPoint x: 462, endPoint y: 193, distance: 12.5
drag, startPoint x: 461, startPoint y: 208, endPoint x: 471, endPoint y: 216, distance: 12.5
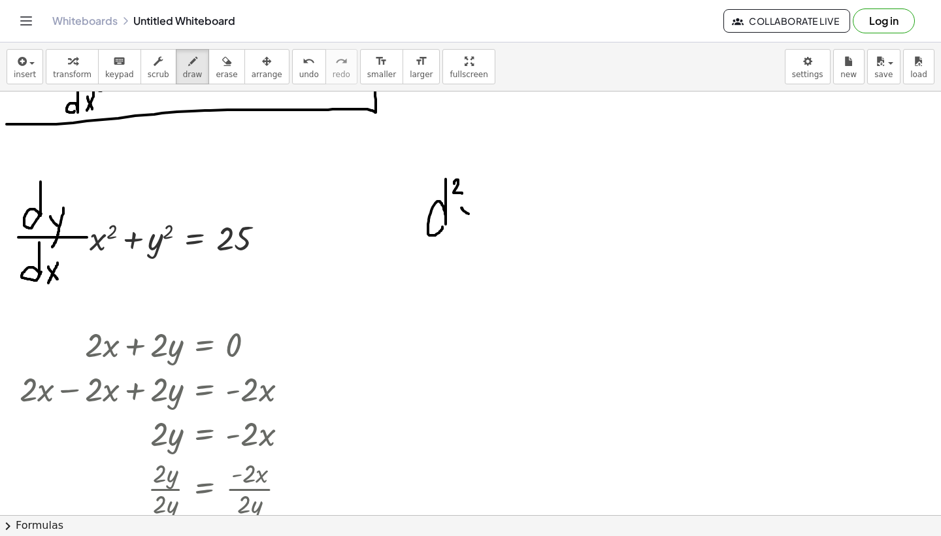
drag, startPoint x: 477, startPoint y: 204, endPoint x: 465, endPoint y: 234, distance: 32.9
drag, startPoint x: 413, startPoint y: 243, endPoint x: 502, endPoint y: 243, distance: 88.2
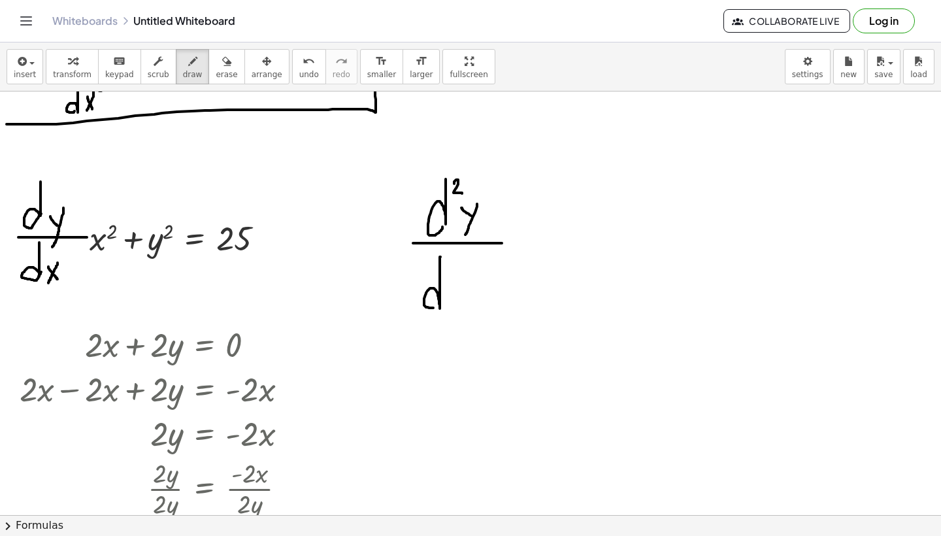
drag, startPoint x: 440, startPoint y: 257, endPoint x: 444, endPoint y: 297, distance: 40.1
drag, startPoint x: 447, startPoint y: 289, endPoint x: 462, endPoint y: 312, distance: 27.7
drag, startPoint x: 462, startPoint y: 285, endPoint x: 445, endPoint y: 321, distance: 40.0
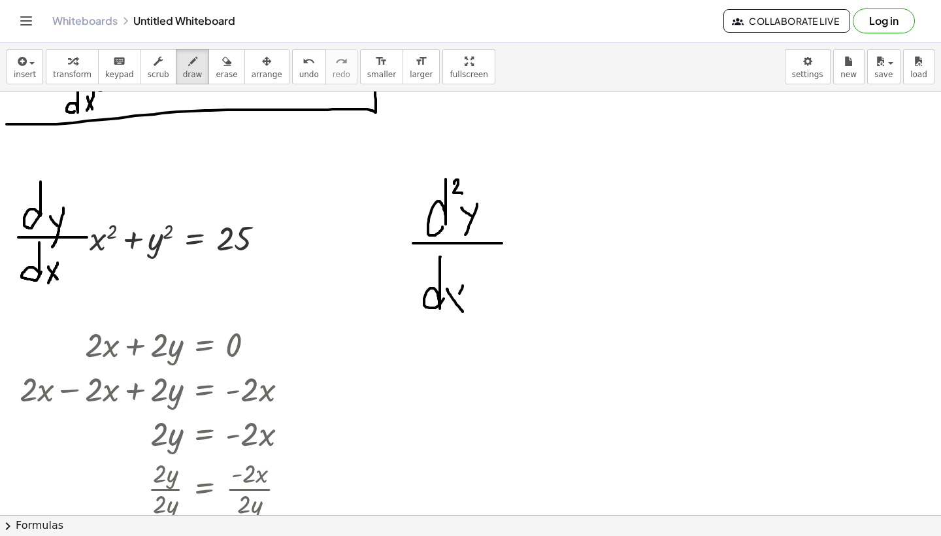
drag, startPoint x: 517, startPoint y: 233, endPoint x: 553, endPoint y: 233, distance: 36.6
drag, startPoint x: 516, startPoint y: 248, endPoint x: 545, endPoint y: 248, distance: 29.4
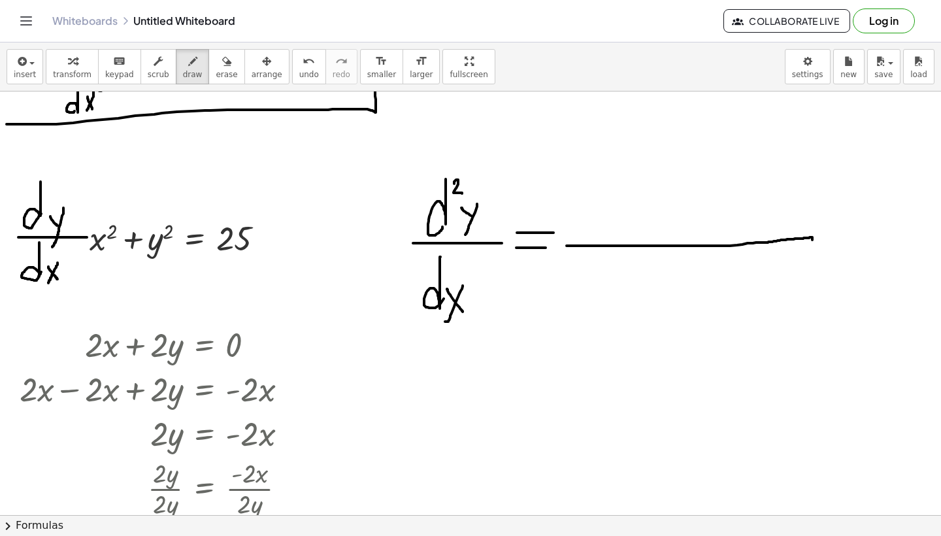
drag, startPoint x: 566, startPoint y: 246, endPoint x: 812, endPoint y: 239, distance: 245.7
drag, startPoint x: 812, startPoint y: 239, endPoint x: 738, endPoint y: 243, distance: 73.9
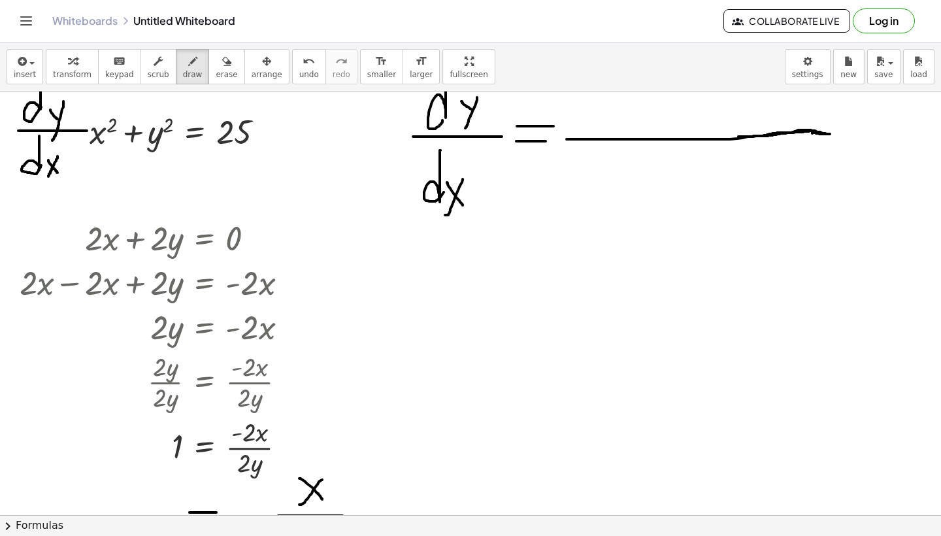
scroll to position [231, 0]
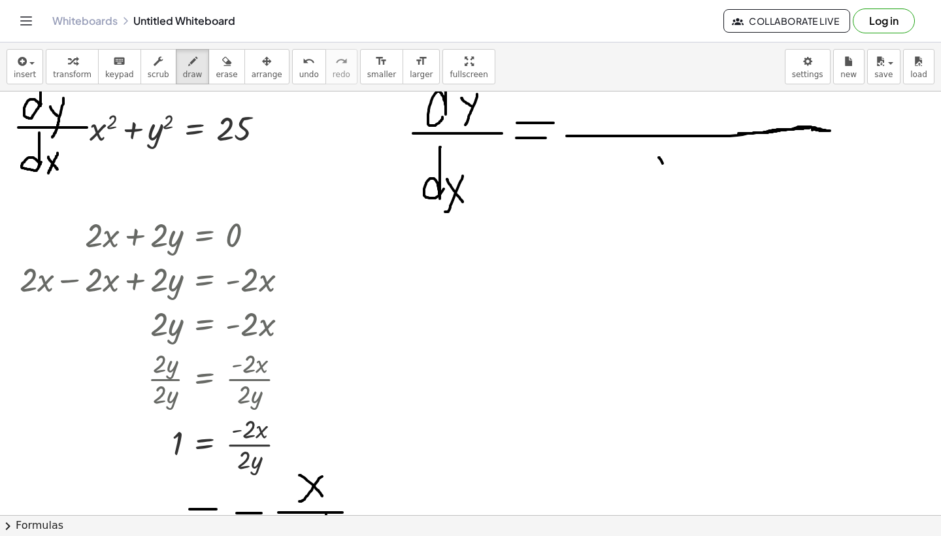
drag, startPoint x: 658, startPoint y: 157, endPoint x: 671, endPoint y: 176, distance: 22.5
click at [671, 176] on div at bounding box center [470, 495] width 941 height 1270
drag, startPoint x: 679, startPoint y: 160, endPoint x: 654, endPoint y: 202, distance: 48.6
click at [654, 202] on div at bounding box center [470, 495] width 941 height 1270
drag, startPoint x: 682, startPoint y: 153, endPoint x: 689, endPoint y: 159, distance: 8.9
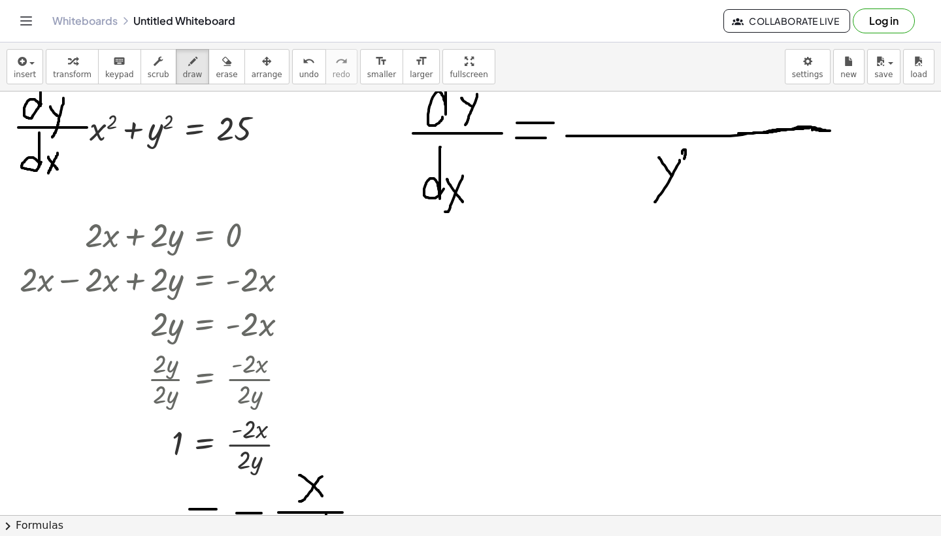
click at [689, 159] on div at bounding box center [470, 495] width 941 height 1270
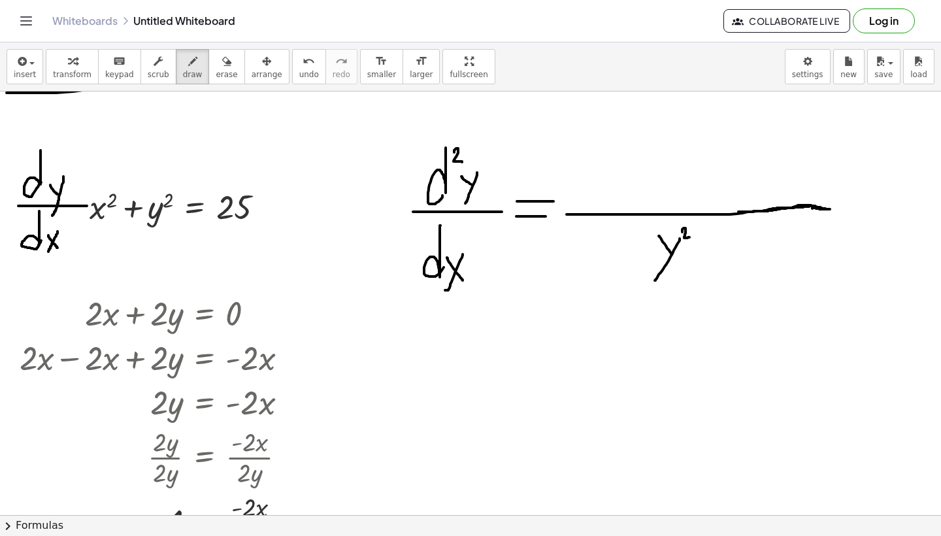
scroll to position [142, 0]
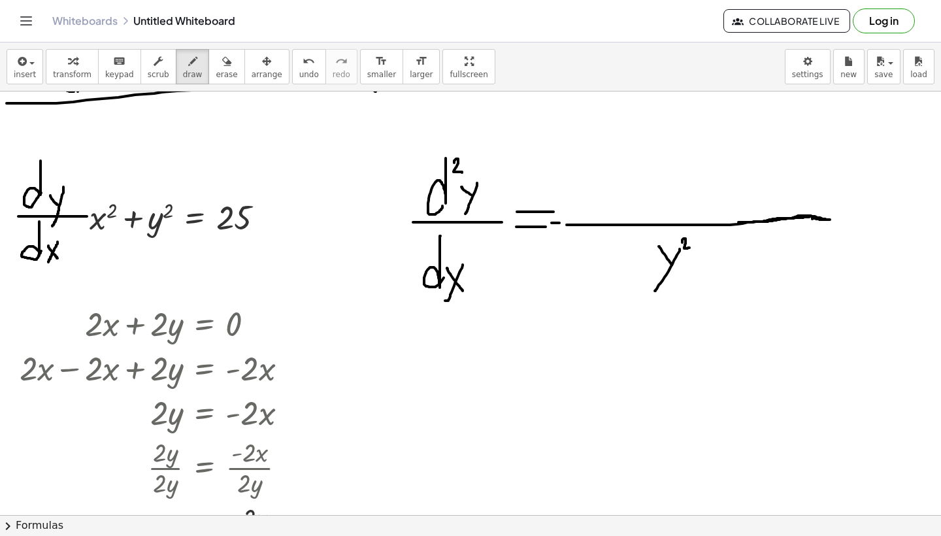
drag, startPoint x: 551, startPoint y: 223, endPoint x: 559, endPoint y: 223, distance: 7.8
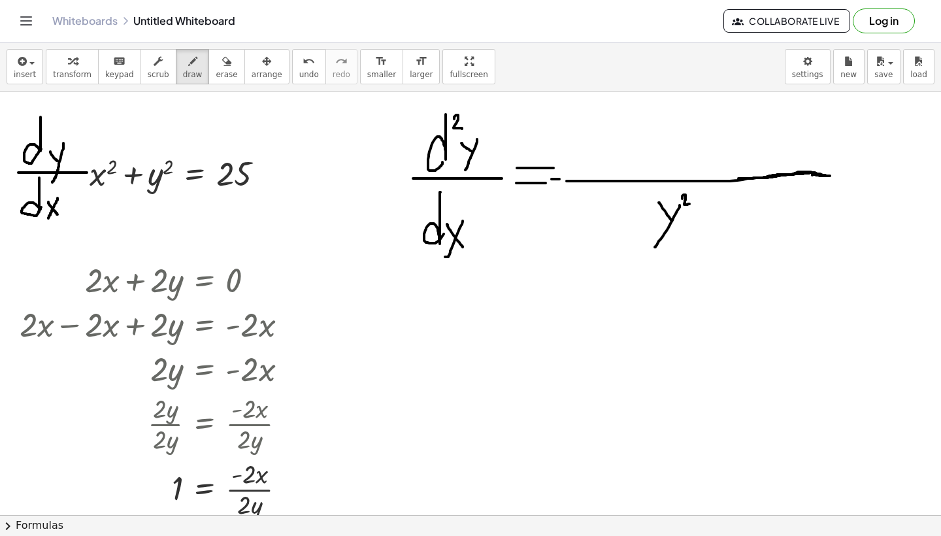
scroll to position [193, 0]
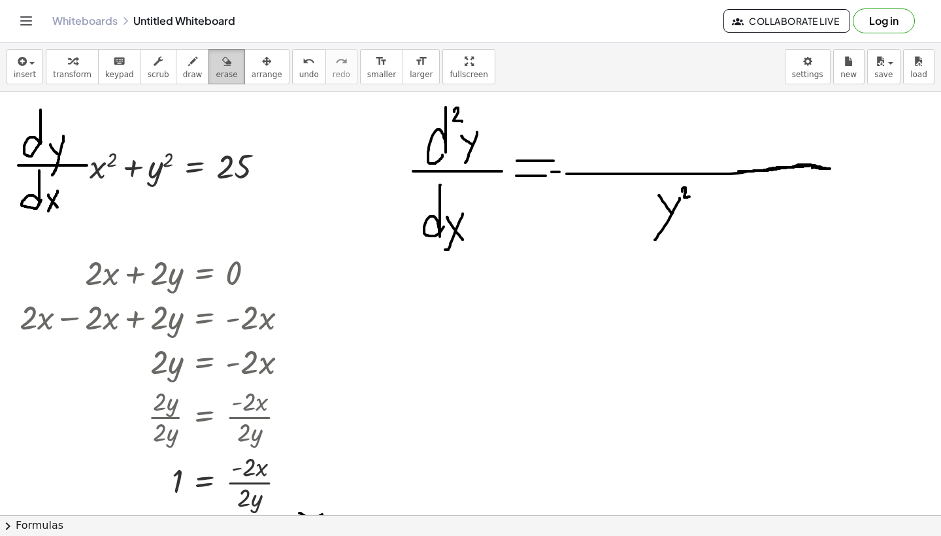
click at [224, 67] on div "button" at bounding box center [227, 61] width 22 height 16
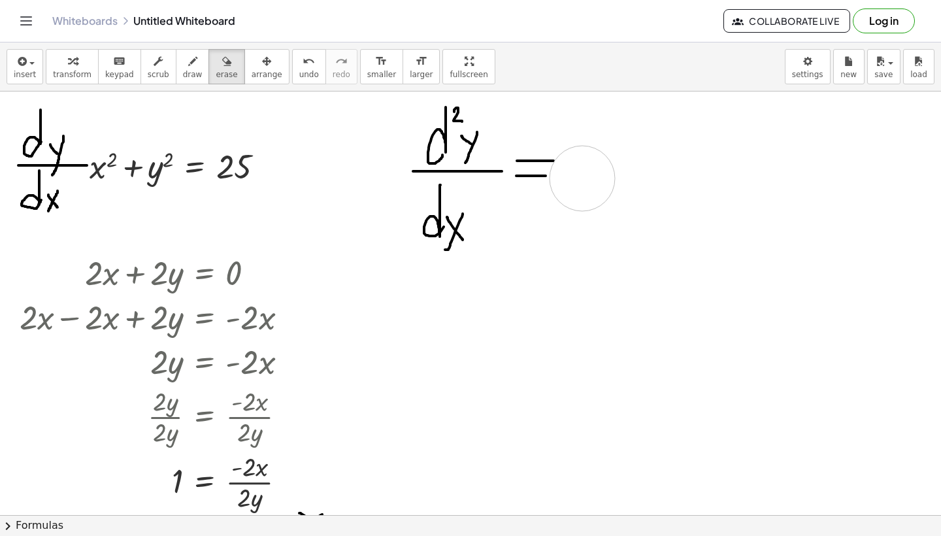
drag, startPoint x: 713, startPoint y: 172, endPoint x: 582, endPoint y: 178, distance: 130.8
click at [582, 178] on div at bounding box center [470, 533] width 941 height 1270
click at [579, 165] on div at bounding box center [470, 533] width 941 height 1270
click at [187, 74] on span "draw" at bounding box center [193, 74] width 20 height 9
drag, startPoint x: 564, startPoint y: 168, endPoint x: 591, endPoint y: 168, distance: 26.8
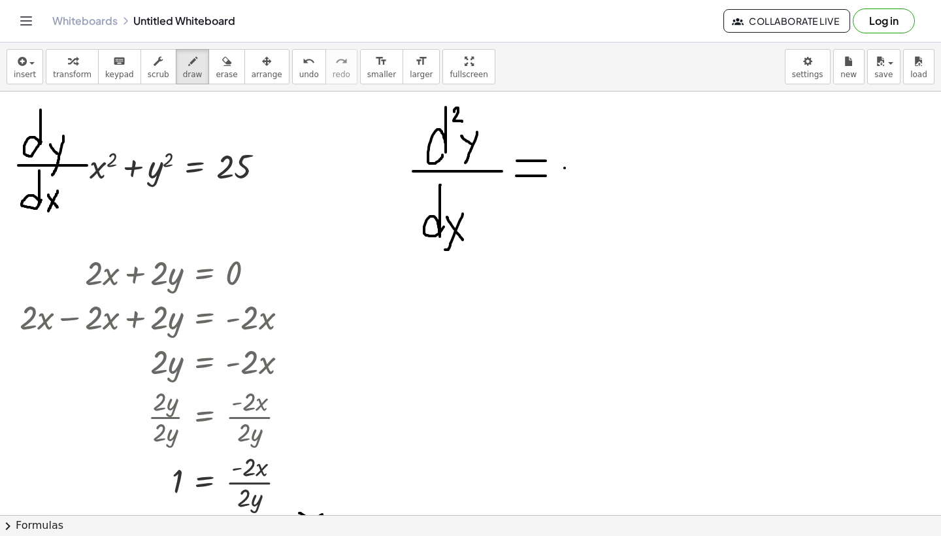
click at [591, 168] on div at bounding box center [470, 533] width 941 height 1270
drag, startPoint x: 604, startPoint y: 169, endPoint x: 830, endPoint y: 166, distance: 226.7
click at [830, 166] on div at bounding box center [470, 533] width 941 height 1270
drag, startPoint x: 691, startPoint y: 190, endPoint x: 704, endPoint y: 201, distance: 16.7
click at [704, 201] on div at bounding box center [470, 533] width 941 height 1270
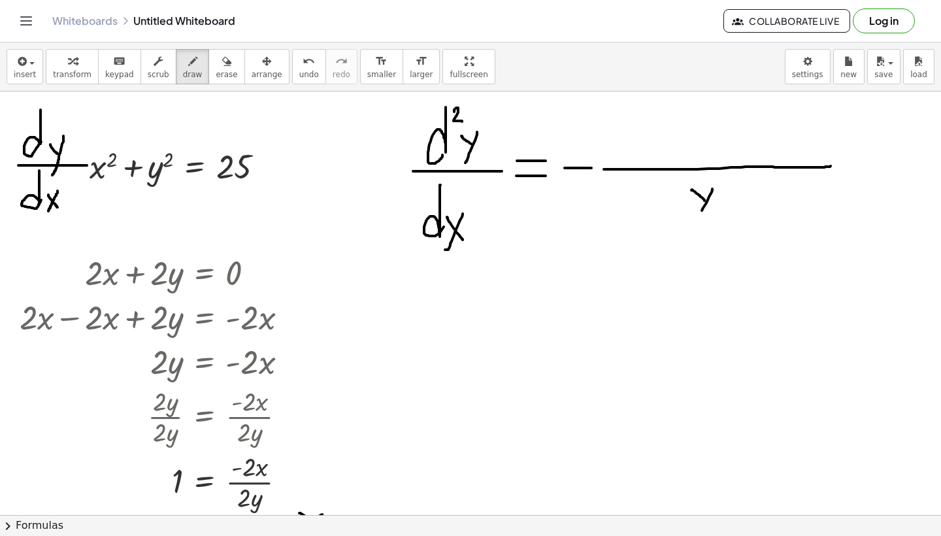
drag, startPoint x: 712, startPoint y: 189, endPoint x: 691, endPoint y: 233, distance: 49.1
click at [691, 233] on div at bounding box center [470, 533] width 941 height 1270
drag, startPoint x: 717, startPoint y: 180, endPoint x: 728, endPoint y: 196, distance: 19.2
click at [728, 196] on div at bounding box center [470, 533] width 941 height 1270
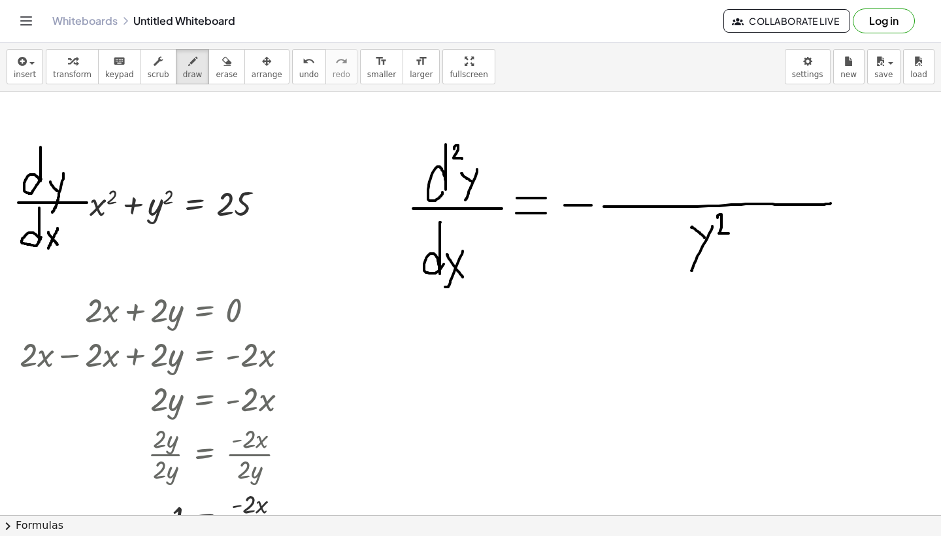
scroll to position [149, 0]
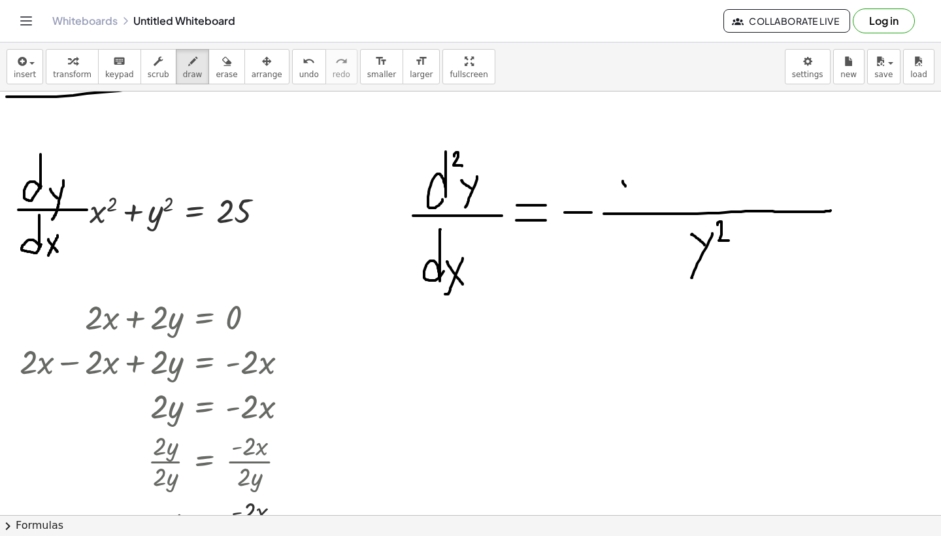
drag, startPoint x: 622, startPoint y: 181, endPoint x: 630, endPoint y: 192, distance: 13.2
drag, startPoint x: 636, startPoint y: 178, endPoint x: 623, endPoint y: 205, distance: 29.8
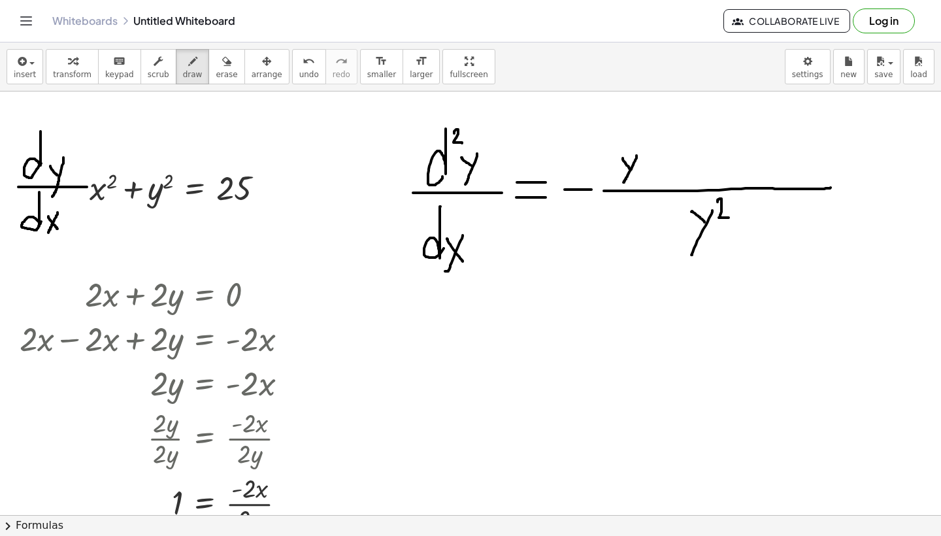
scroll to position [153, 0]
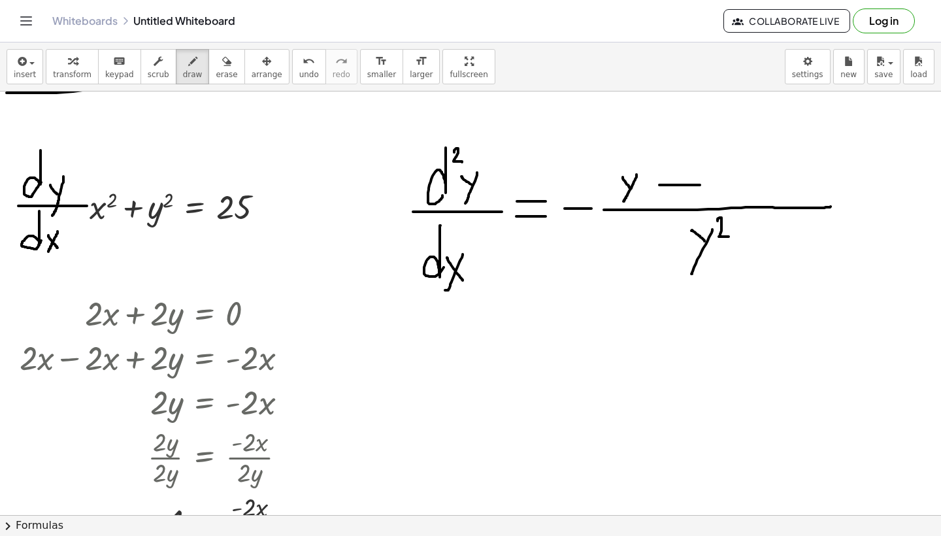
drag, startPoint x: 659, startPoint y: 185, endPoint x: 703, endPoint y: 185, distance: 43.8
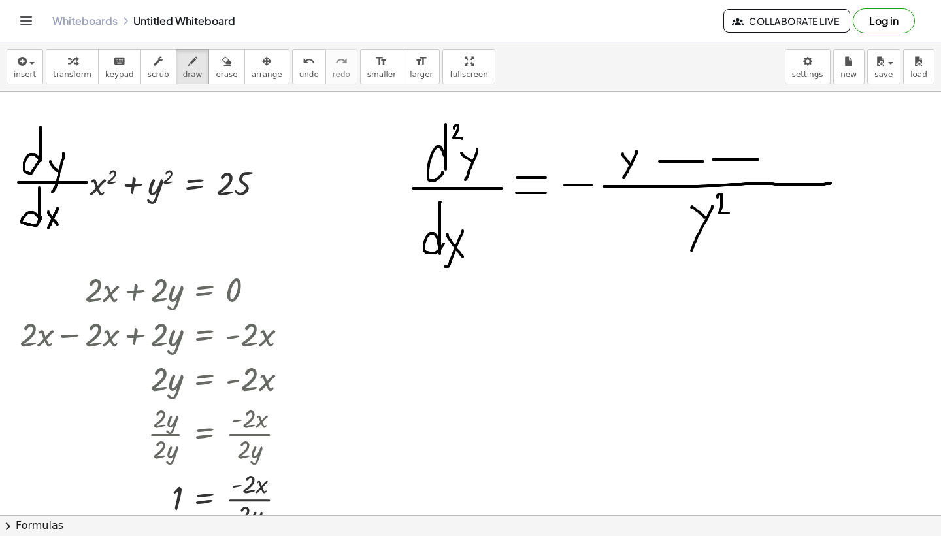
drag, startPoint x: 713, startPoint y: 159, endPoint x: 758, endPoint y: 159, distance: 45.1
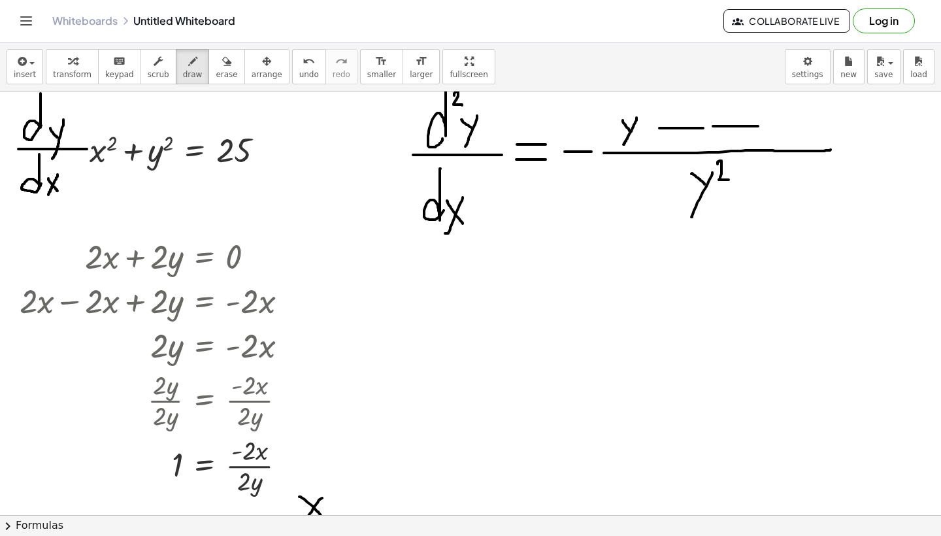
scroll to position [182, 0]
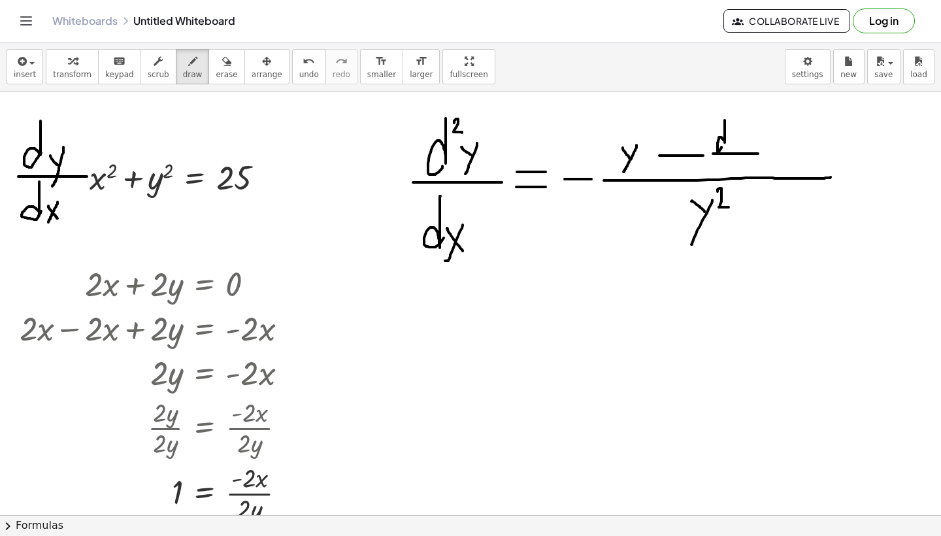
drag, startPoint x: 724, startPoint y: 120, endPoint x: 722, endPoint y: 143, distance: 22.9
click at [722, 144] on div at bounding box center [470, 544] width 941 height 1270
click at [735, 144] on div at bounding box center [470, 544] width 941 height 1270
drag, startPoint x: 739, startPoint y: 139, endPoint x: 732, endPoint y: 154, distance: 16.7
click at [732, 154] on div at bounding box center [470, 544] width 941 height 1270
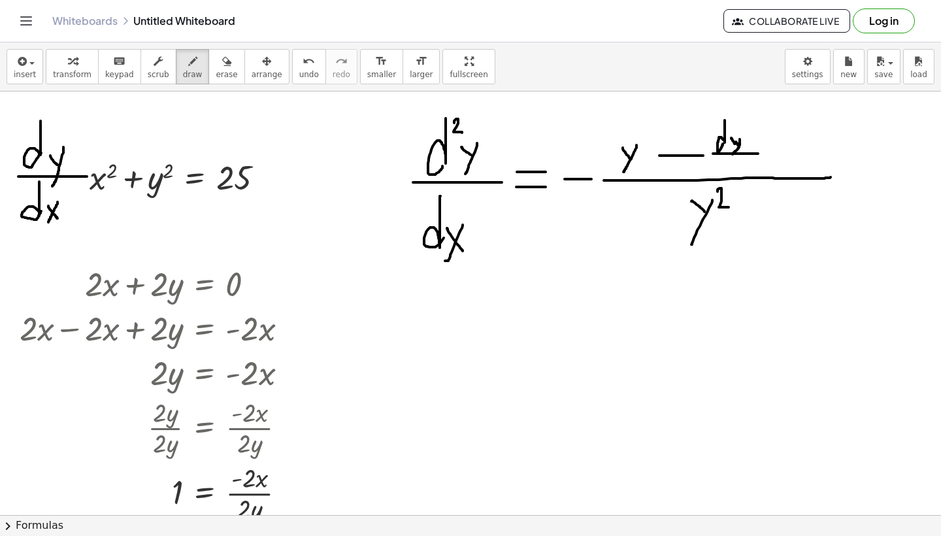
drag, startPoint x: 735, startPoint y: 142, endPoint x: 739, endPoint y: 148, distance: 7.1
click at [739, 148] on div at bounding box center [470, 544] width 941 height 1270
drag, startPoint x: 726, startPoint y: 157, endPoint x: 725, endPoint y: 168, distance: 10.5
click at [725, 168] on div at bounding box center [470, 544] width 941 height 1270
drag, startPoint x: 733, startPoint y: 167, endPoint x: 740, endPoint y: 174, distance: 10.2
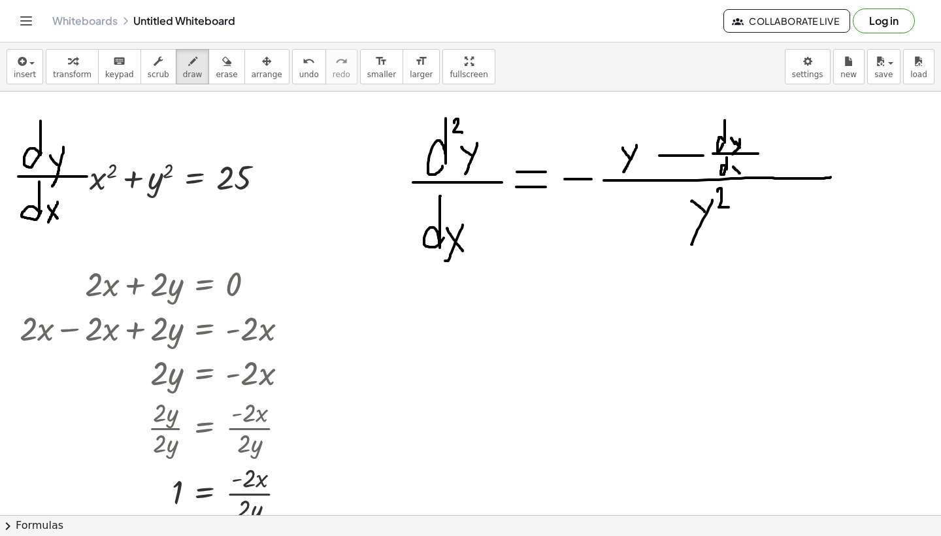
click at [740, 174] on div at bounding box center [470, 544] width 941 height 1270
drag, startPoint x: 739, startPoint y: 165, endPoint x: 732, endPoint y: 178, distance: 14.9
click at [732, 178] on div at bounding box center [470, 544] width 941 height 1270
drag, startPoint x: 771, startPoint y: 142, endPoint x: 784, endPoint y: 161, distance: 23.0
click at [784, 161] on div at bounding box center [470, 544] width 941 height 1270
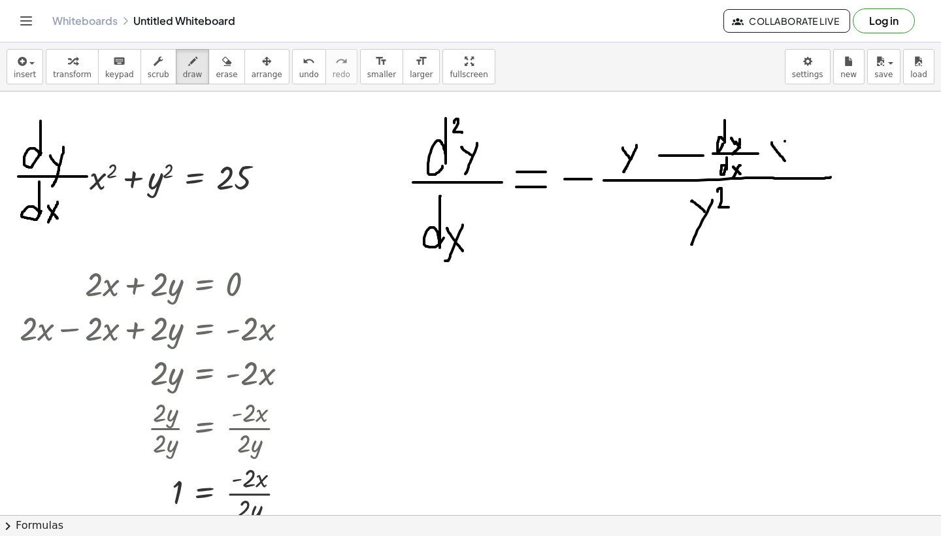
drag, startPoint x: 784, startPoint y: 141, endPoint x: 764, endPoint y: 162, distance: 29.1
click at [764, 162] on div at bounding box center [470, 544] width 941 height 1270
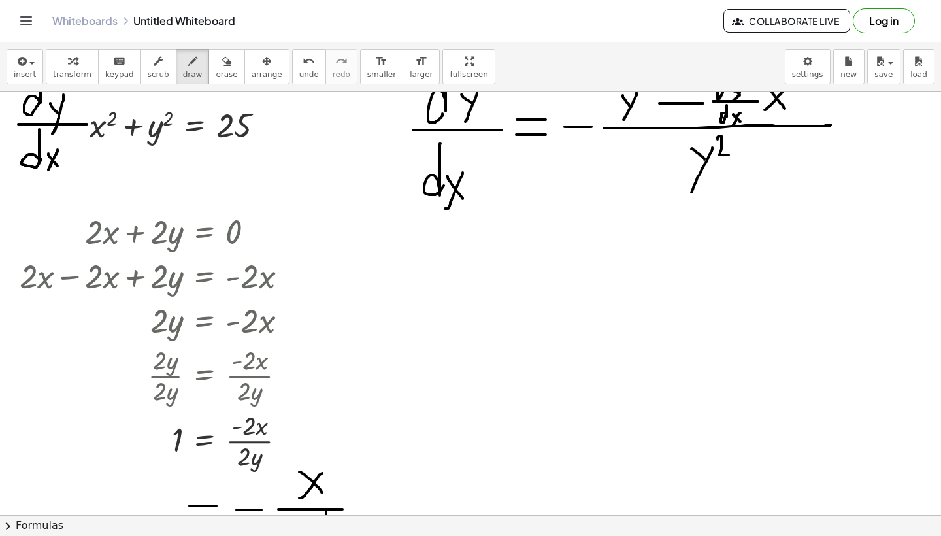
scroll to position [233, 0]
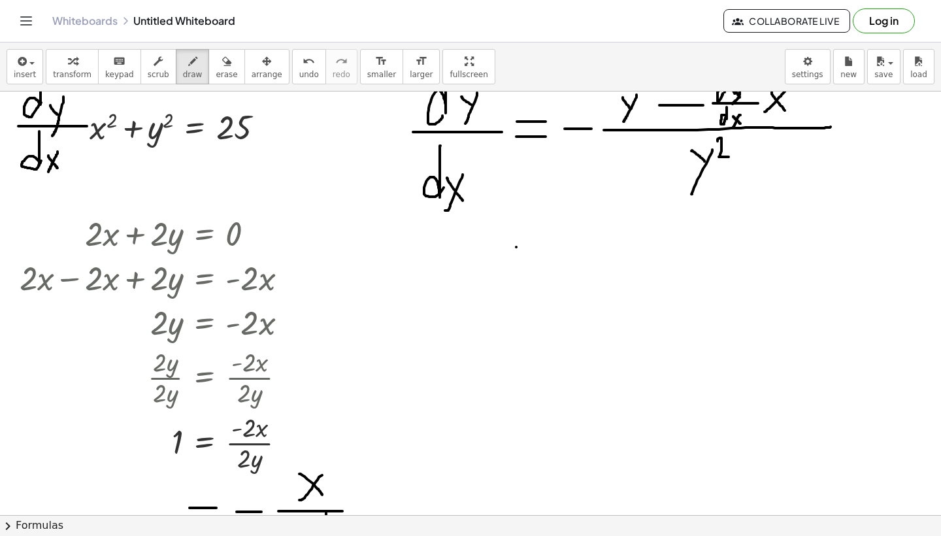
drag, startPoint x: 516, startPoint y: 247, endPoint x: 541, endPoint y: 247, distance: 25.5
click at [541, 247] on div at bounding box center [470, 494] width 941 height 1270
drag, startPoint x: 519, startPoint y: 258, endPoint x: 546, endPoint y: 258, distance: 27.4
click at [546, 258] on div at bounding box center [470, 494] width 941 height 1270
drag, startPoint x: 555, startPoint y: 253, endPoint x: 602, endPoint y: 254, distance: 47.0
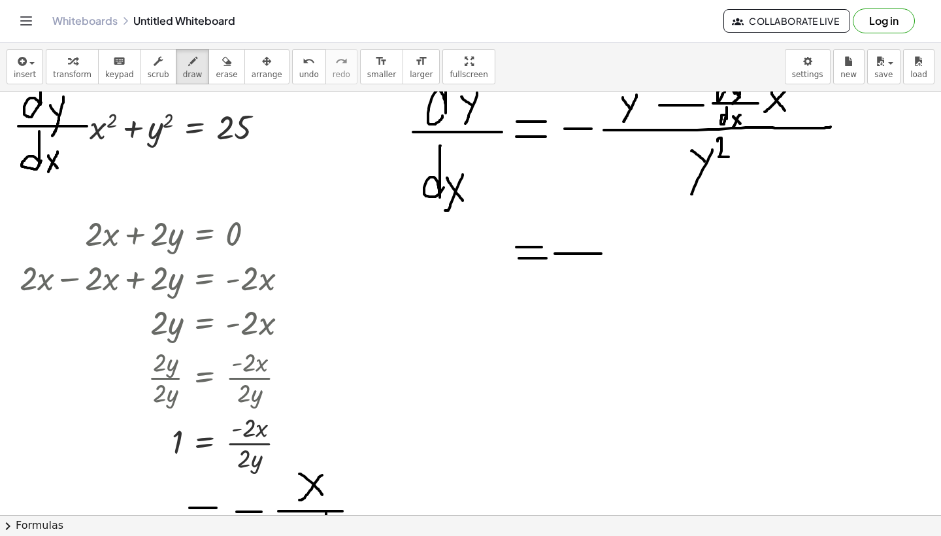
click at [602, 254] on div at bounding box center [470, 494] width 941 height 1270
drag, startPoint x: 621, startPoint y: 254, endPoint x: 863, endPoint y: 248, distance: 242.4
click at [863, 248] on div at bounding box center [470, 494] width 941 height 1270
drag, startPoint x: 719, startPoint y: 272, endPoint x: 732, endPoint y: 289, distance: 20.5
click at [732, 289] on div at bounding box center [470, 494] width 941 height 1270
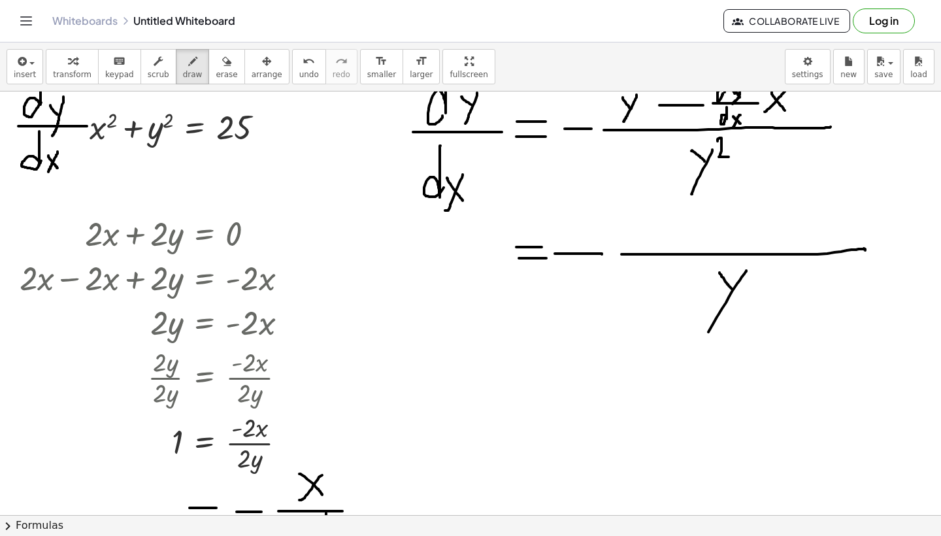
drag, startPoint x: 746, startPoint y: 270, endPoint x: 703, endPoint y: 340, distance: 82.1
click at [703, 340] on div at bounding box center [470, 494] width 941 height 1270
drag, startPoint x: 644, startPoint y: 225, endPoint x: 650, endPoint y: 238, distance: 13.7
click at [650, 238] on div at bounding box center [470, 494] width 941 height 1270
drag, startPoint x: 655, startPoint y: 232, endPoint x: 645, endPoint y: 248, distance: 18.5
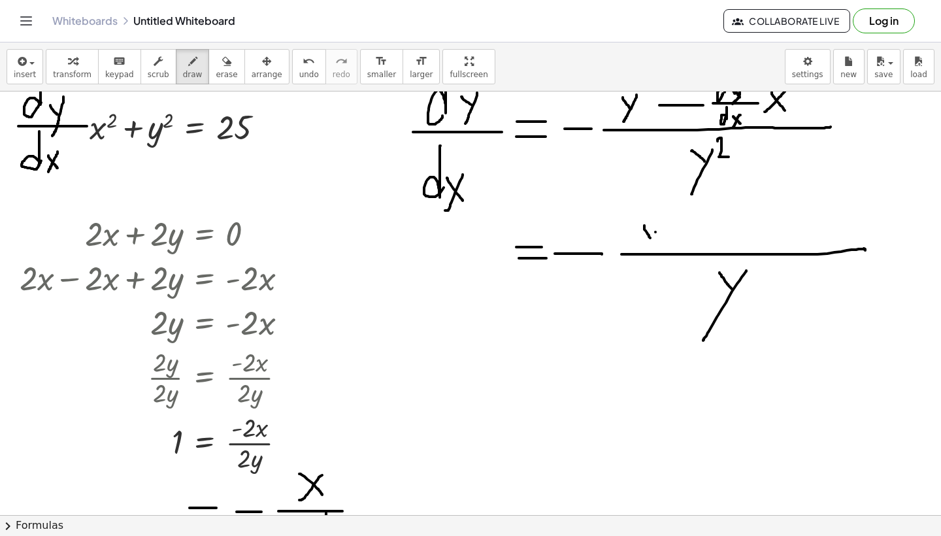
click at [645, 248] on div at bounding box center [470, 494] width 941 height 1270
drag, startPoint x: 670, startPoint y: 236, endPoint x: 692, endPoint y: 236, distance: 22.2
click at [692, 236] on div at bounding box center [470, 494] width 941 height 1270
drag, startPoint x: 725, startPoint y: 206, endPoint x: 726, endPoint y: 255, distance: 49.0
click at [726, 255] on div at bounding box center [470, 494] width 941 height 1270
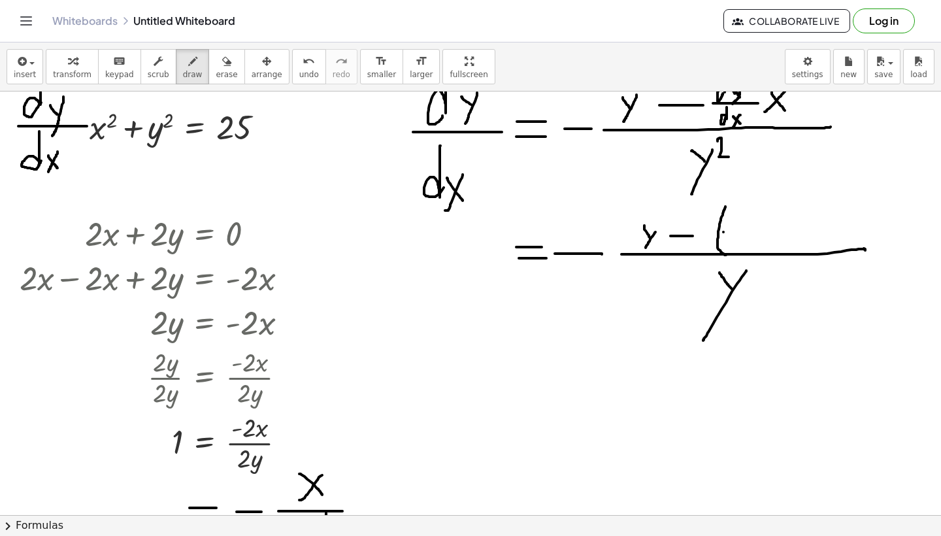
drag, startPoint x: 723, startPoint y: 232, endPoint x: 739, endPoint y: 232, distance: 16.3
click at [739, 232] on div at bounding box center [470, 494] width 941 height 1270
drag, startPoint x: 727, startPoint y: 210, endPoint x: 733, endPoint y: 220, distance: 11.4
click at [733, 220] on div at bounding box center [470, 494] width 941 height 1270
drag, startPoint x: 733, startPoint y: 208, endPoint x: 728, endPoint y: 221, distance: 14.1
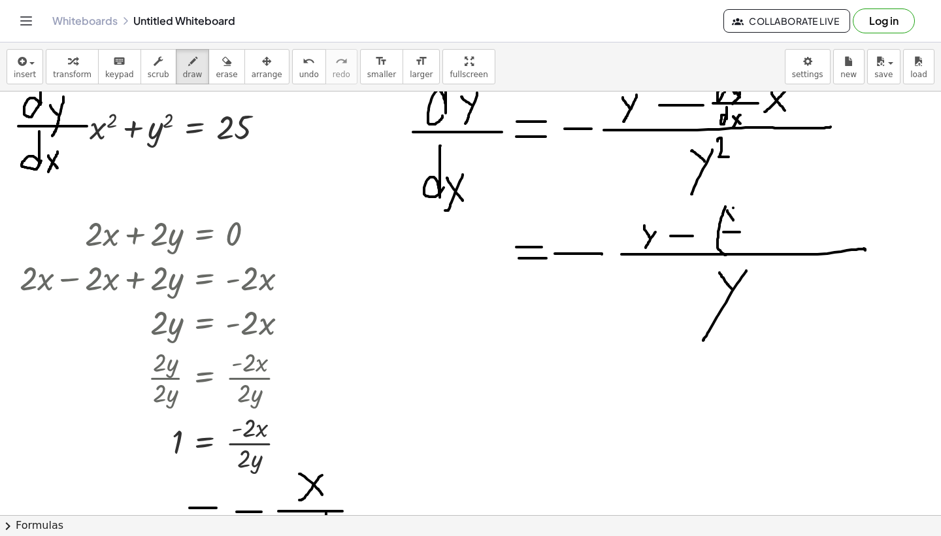
click at [728, 221] on div at bounding box center [470, 494] width 941 height 1270
click at [736, 248] on div at bounding box center [470, 494] width 941 height 1270
click at [733, 255] on div at bounding box center [470, 494] width 941 height 1270
click at [750, 247] on div at bounding box center [470, 494] width 941 height 1270
click at [778, 232] on div at bounding box center [470, 494] width 941 height 1270
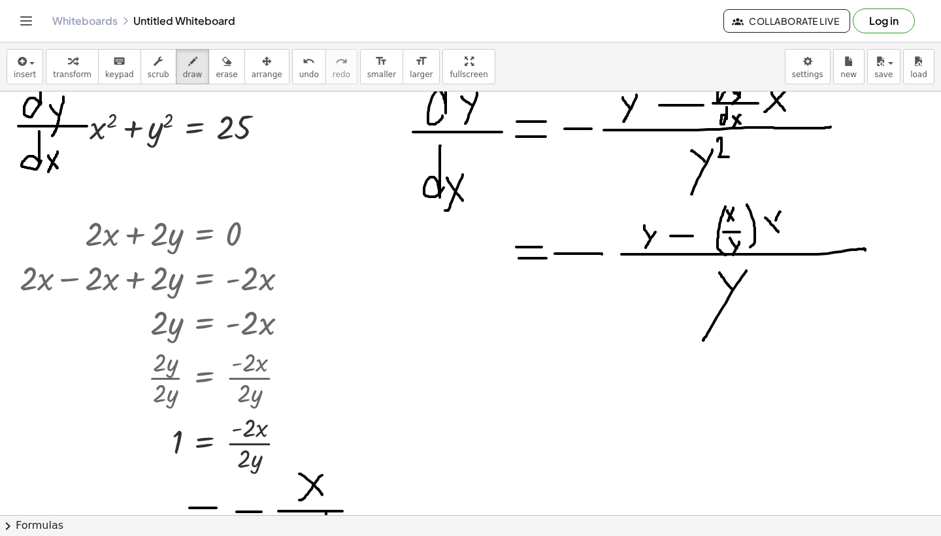
click at [767, 235] on div at bounding box center [470, 494] width 941 height 1270
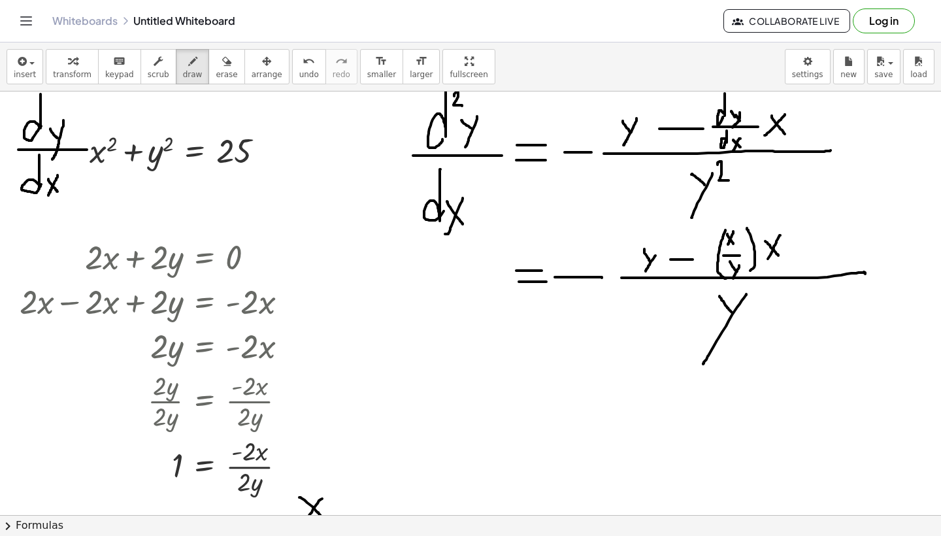
scroll to position [211, 0]
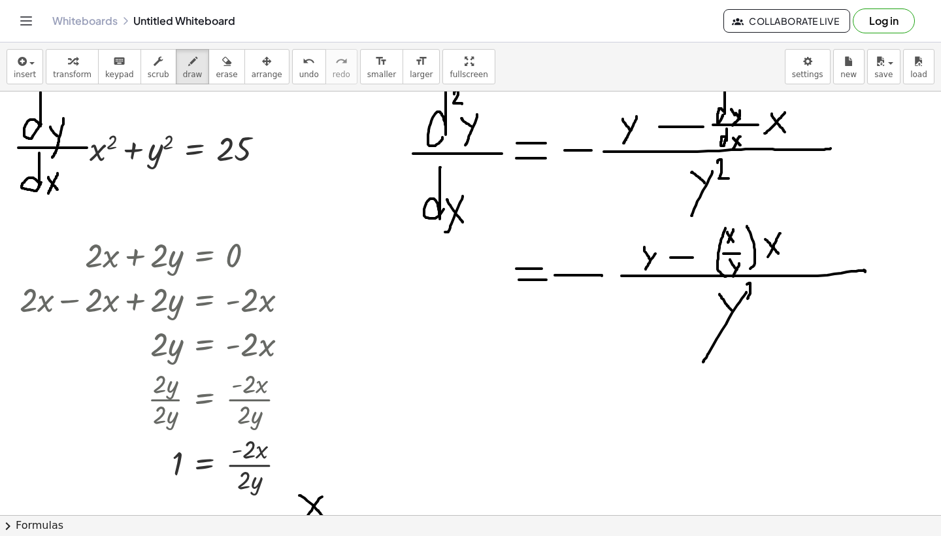
click at [751, 298] on div at bounding box center [470, 515] width 941 height 1270
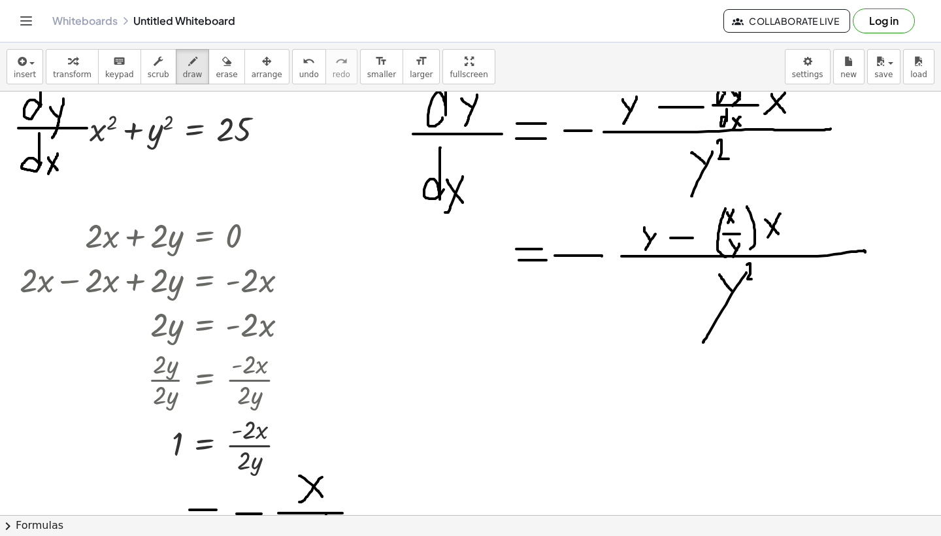
scroll to position [235, 0]
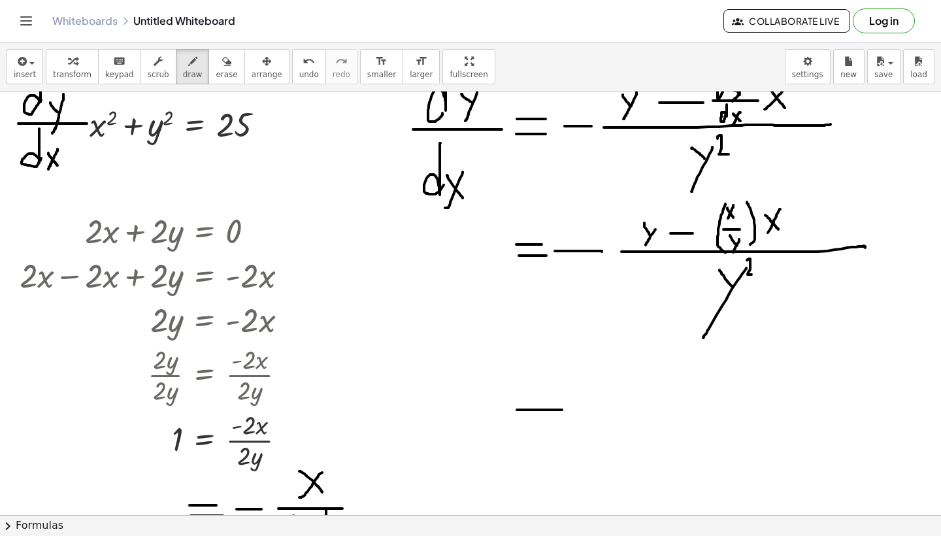
click at [562, 410] on div at bounding box center [470, 491] width 941 height 1270
click at [562, 424] on div at bounding box center [470, 491] width 941 height 1270
click at [752, 420] on div at bounding box center [470, 491] width 941 height 1270
click at [299, 76] on span "undo" at bounding box center [309, 74] width 20 height 9
click at [588, 417] on div at bounding box center [470, 491] width 941 height 1270
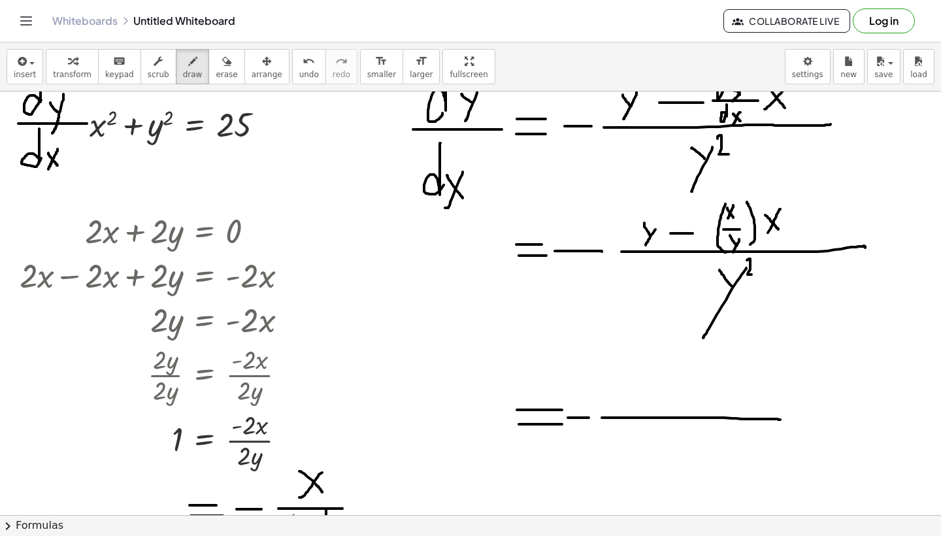
click at [781, 419] on div at bounding box center [470, 491] width 941 height 1270
click at [682, 461] on div at bounding box center [470, 491] width 941 height 1270
click at [670, 488] on div at bounding box center [470, 491] width 941 height 1270
click at [694, 443] on div at bounding box center [470, 491] width 941 height 1270
click at [626, 401] on div at bounding box center [470, 491] width 941 height 1270
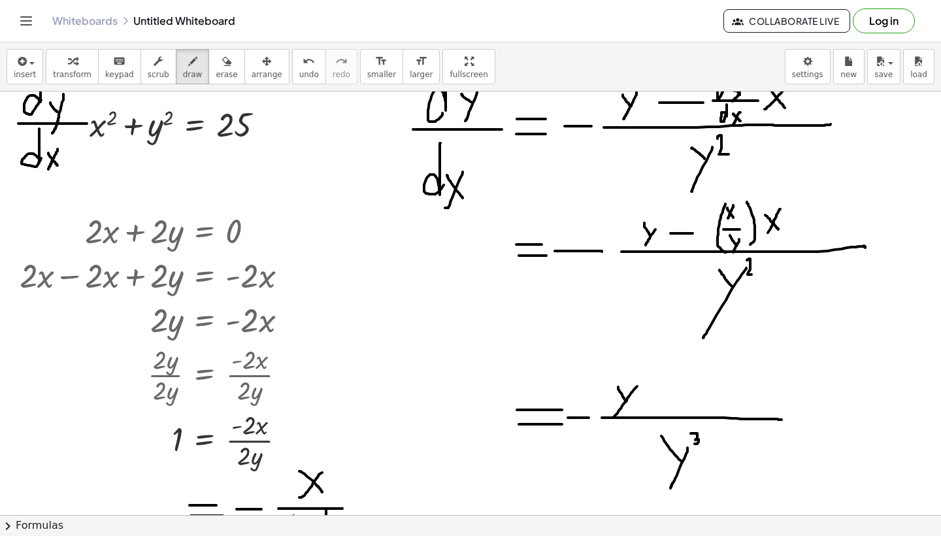
click at [613, 417] on div at bounding box center [470, 491] width 941 height 1270
click at [651, 387] on div at bounding box center [470, 491] width 941 height 1270
click at [679, 394] on div at bounding box center [470, 491] width 941 height 1270
click at [711, 410] on div at bounding box center [470, 491] width 941 height 1270
click at [688, 411] on div at bounding box center [470, 491] width 941 height 1270
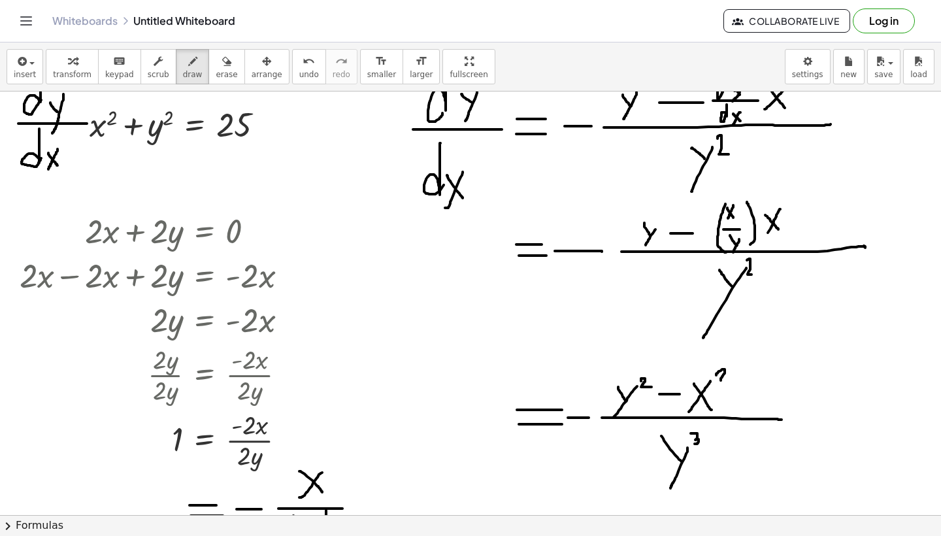
click at [739, 381] on div at bounding box center [470, 491] width 941 height 1270
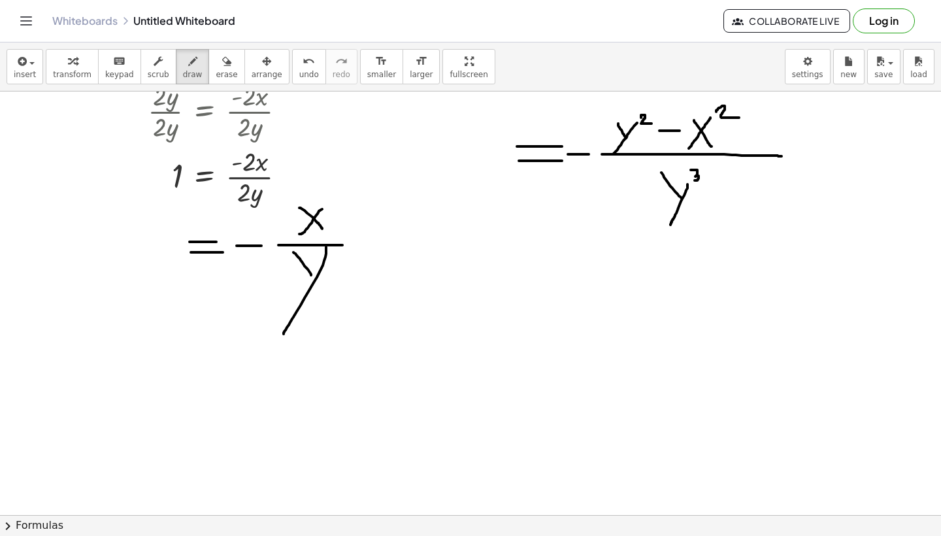
scroll to position [506, 0]
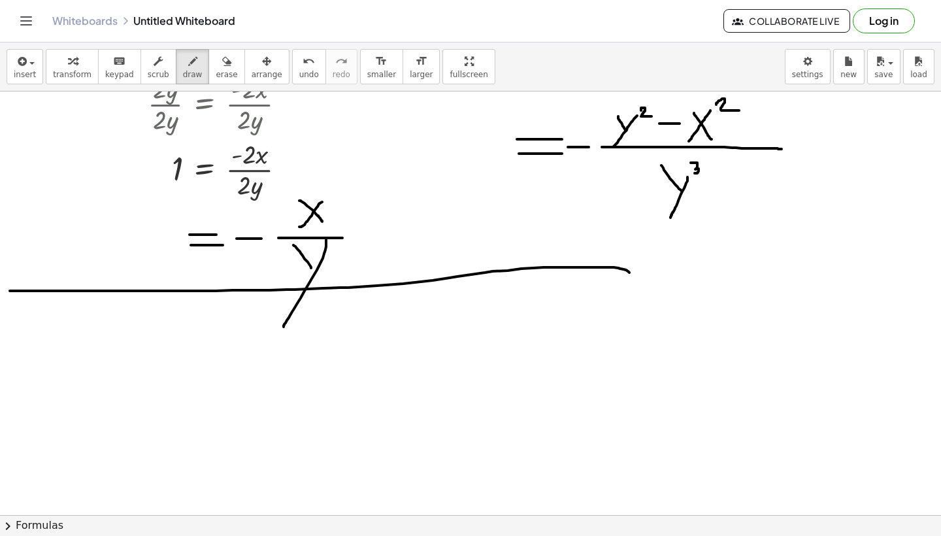
click at [629, 272] on div at bounding box center [470, 221] width 941 height 1270
drag, startPoint x: 630, startPoint y: 272, endPoint x: 829, endPoint y: 271, distance: 199.2
click at [829, 271] on div at bounding box center [470, 221] width 941 height 1270
click at [302, 65] on icon "undo" at bounding box center [308, 62] width 12 height 16
click at [299, 74] on span "undo" at bounding box center [309, 74] width 20 height 9
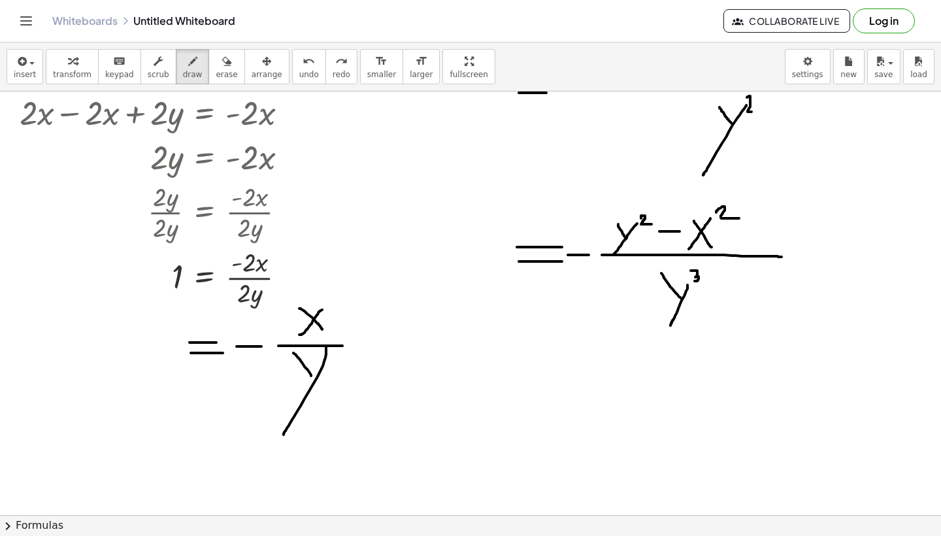
scroll to position [390, 0]
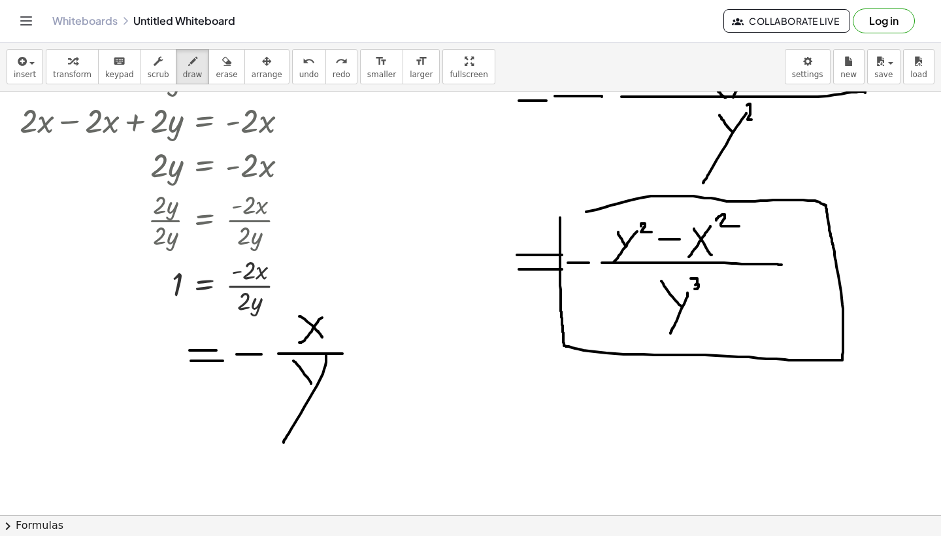
drag, startPoint x: 560, startPoint y: 217, endPoint x: 552, endPoint y: 224, distance: 10.2
click at [552, 224] on div at bounding box center [470, 337] width 941 height 1270
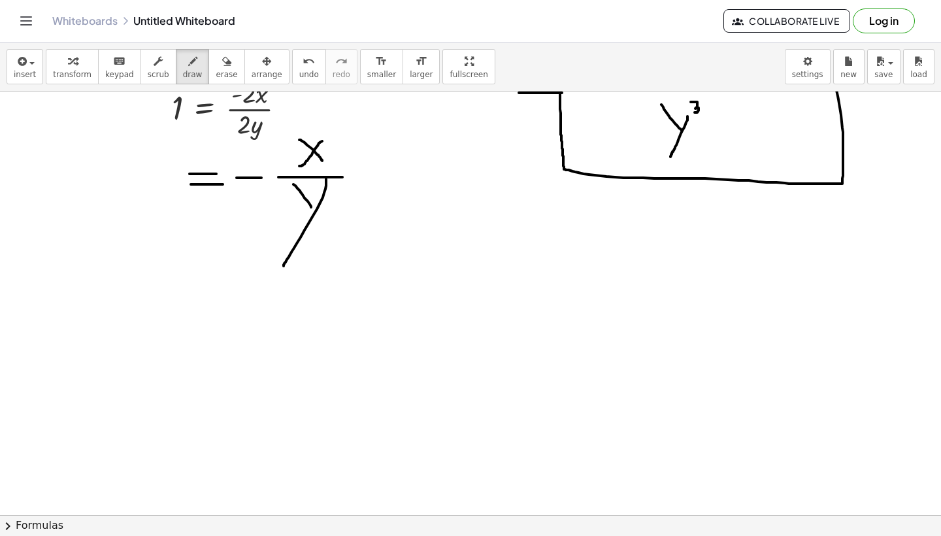
scroll to position [583, 0]
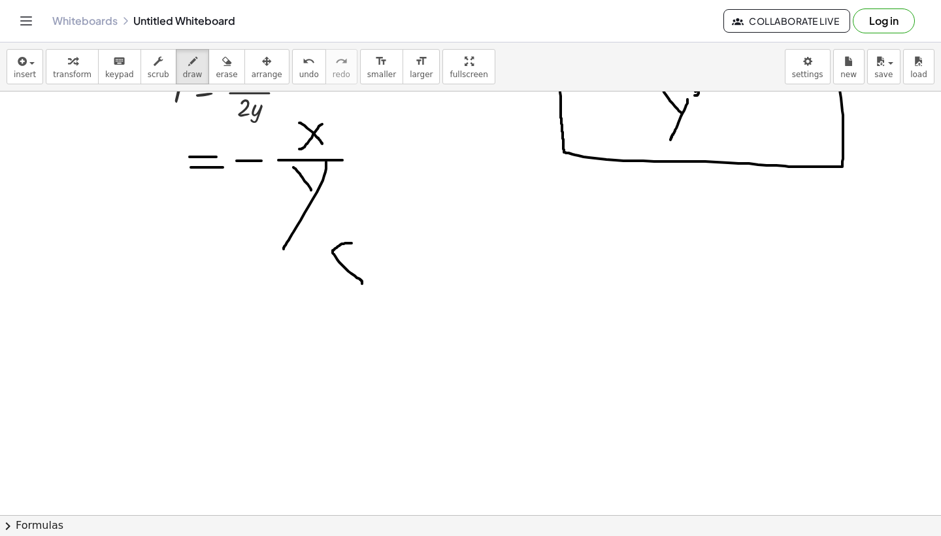
drag, startPoint x: 351, startPoint y: 243, endPoint x: 342, endPoint y: 301, distance: 58.9
click at [342, 301] on div at bounding box center [470, 143] width 941 height 1270
drag, startPoint x: 373, startPoint y: 277, endPoint x: 397, endPoint y: 306, distance: 38.1
click at [397, 306] on div at bounding box center [470, 143] width 941 height 1270
drag, startPoint x: 408, startPoint y: 246, endPoint x: 408, endPoint y: 314, distance: 67.3
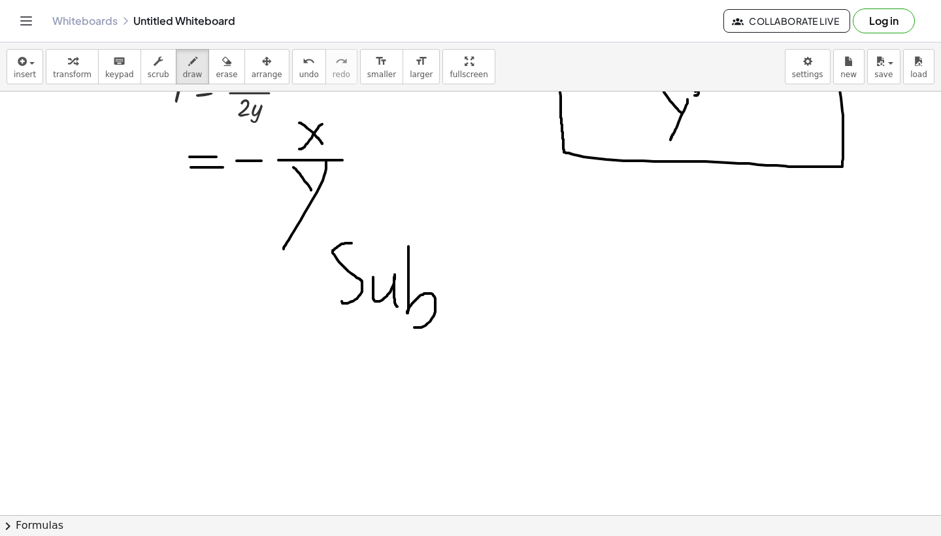
click at [408, 318] on div at bounding box center [470, 143] width 941 height 1270
click at [305, 66] on div "undo" at bounding box center [309, 61] width 20 height 16
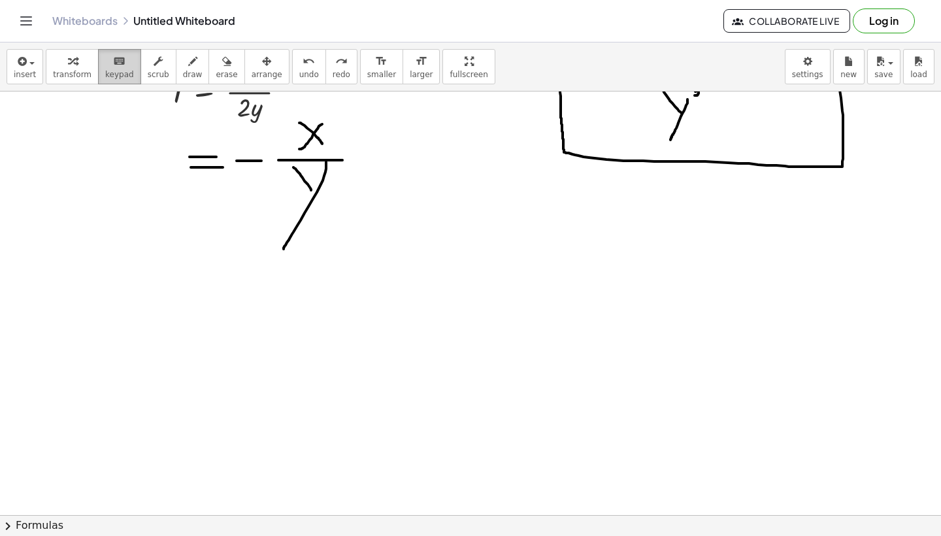
click at [119, 68] on icon "keyboard" at bounding box center [119, 62] width 12 height 16
click at [123, 71] on span "keypad" at bounding box center [119, 74] width 29 height 9
click at [124, 72] on span "keypad" at bounding box center [119, 74] width 29 height 9
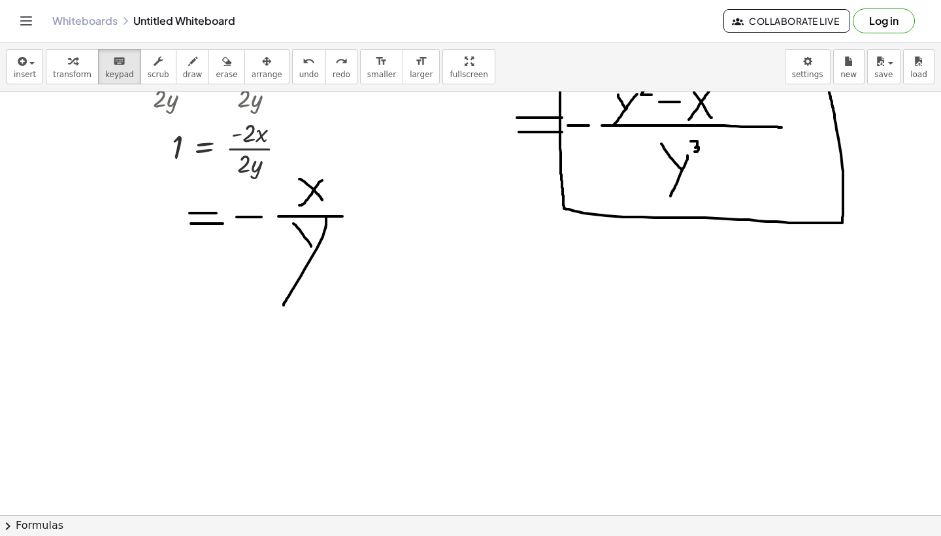
scroll to position [524, 0]
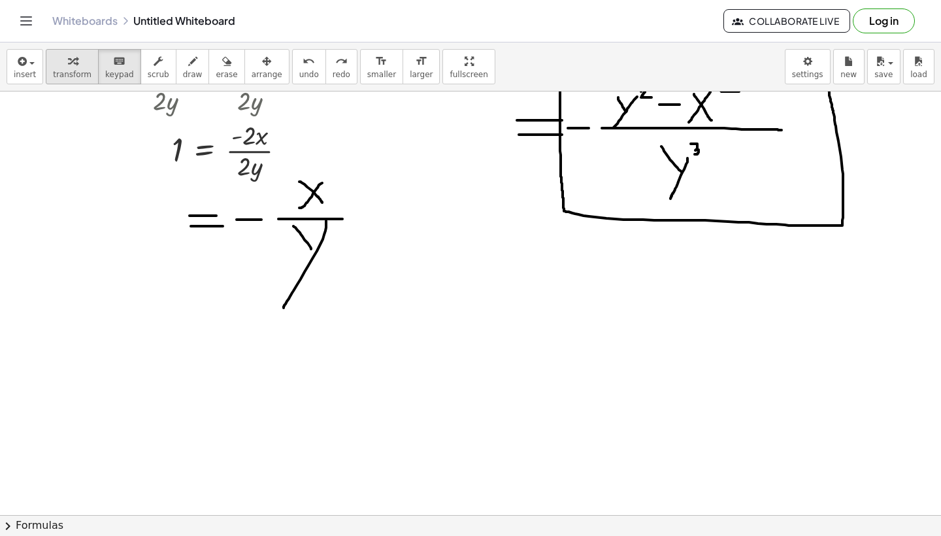
click at [77, 72] on span "transform" at bounding box center [72, 74] width 39 height 9
click at [22, 56] on icon "button" at bounding box center [21, 62] width 12 height 16
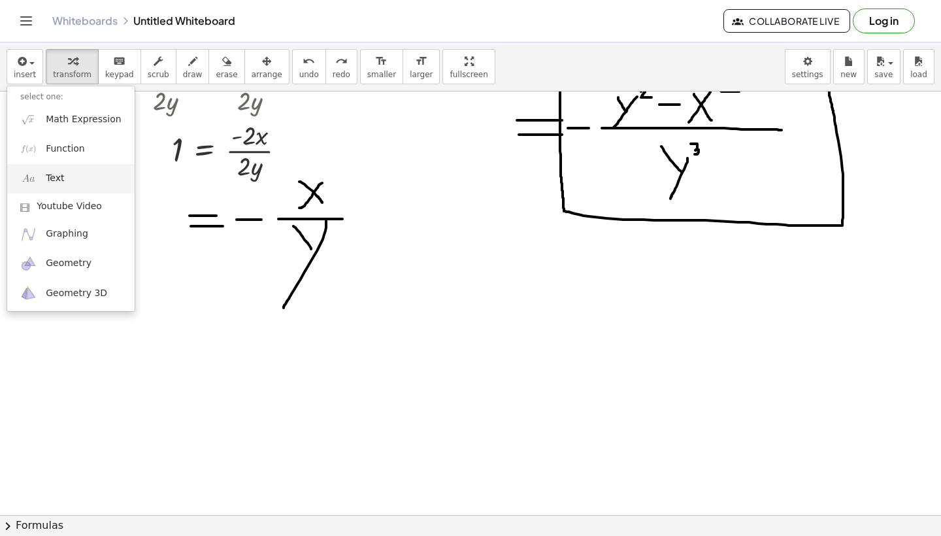
click at [52, 182] on span "Text" at bounding box center [55, 178] width 18 height 13
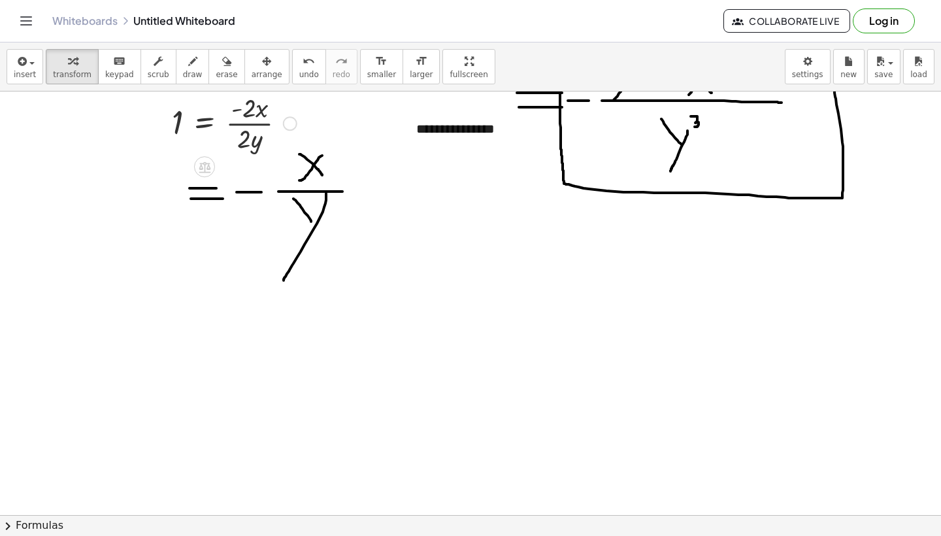
scroll to position [553, 0]
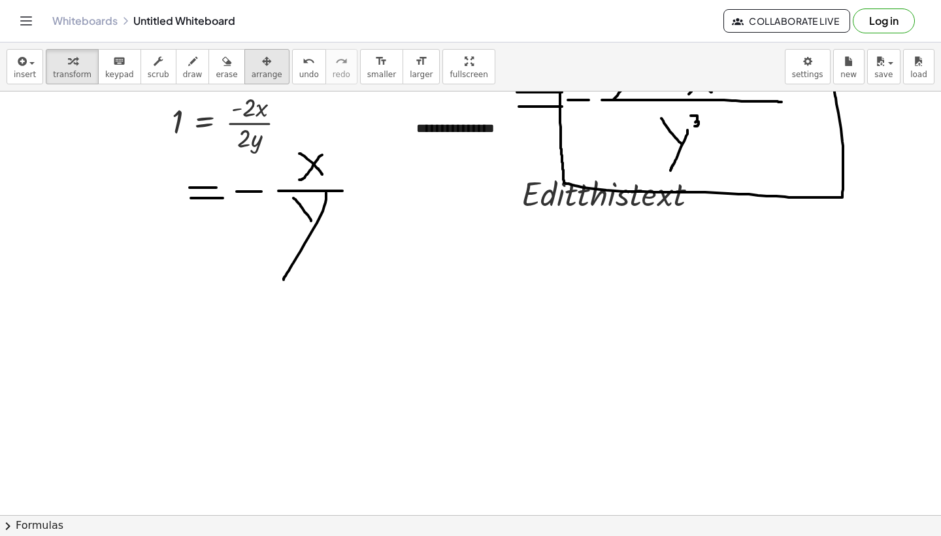
click at [256, 74] on span "arrange" at bounding box center [266, 74] width 31 height 9
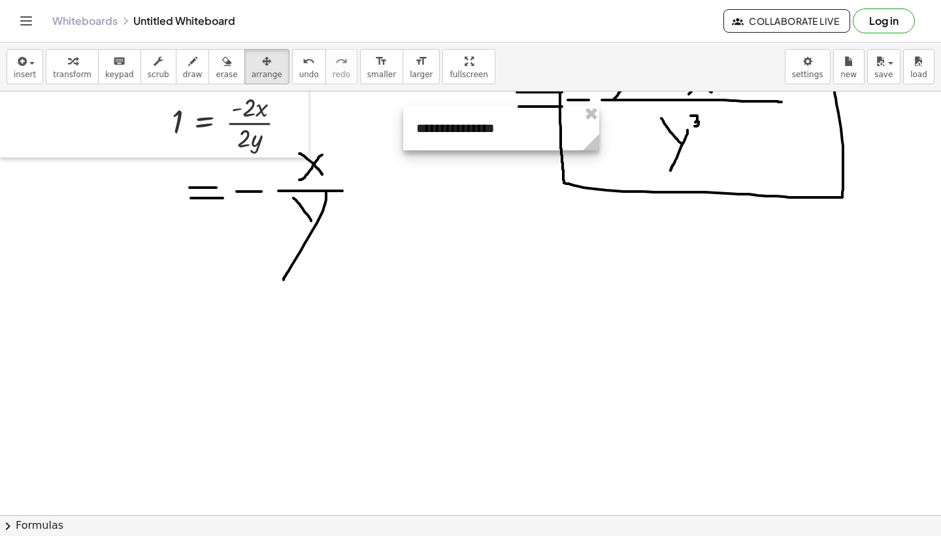
click at [464, 128] on div at bounding box center [501, 128] width 196 height 44
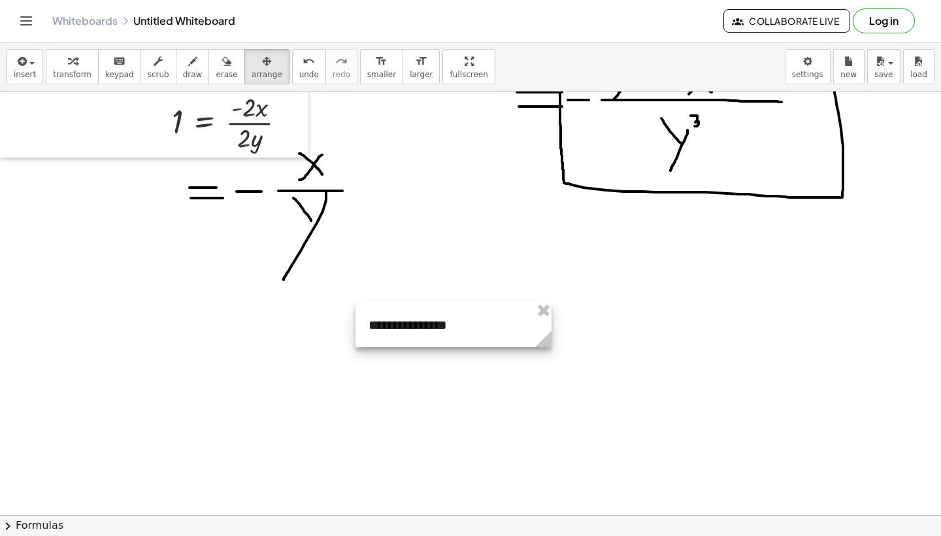
drag, startPoint x: 493, startPoint y: 123, endPoint x: 443, endPoint y: 342, distance: 224.4
click at [443, 342] on div at bounding box center [453, 324] width 196 height 44
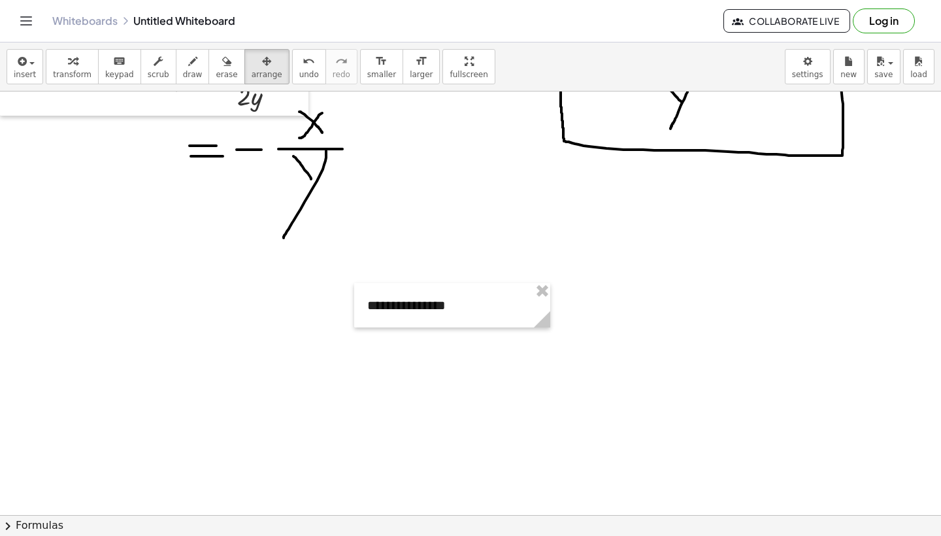
scroll to position [636, 0]
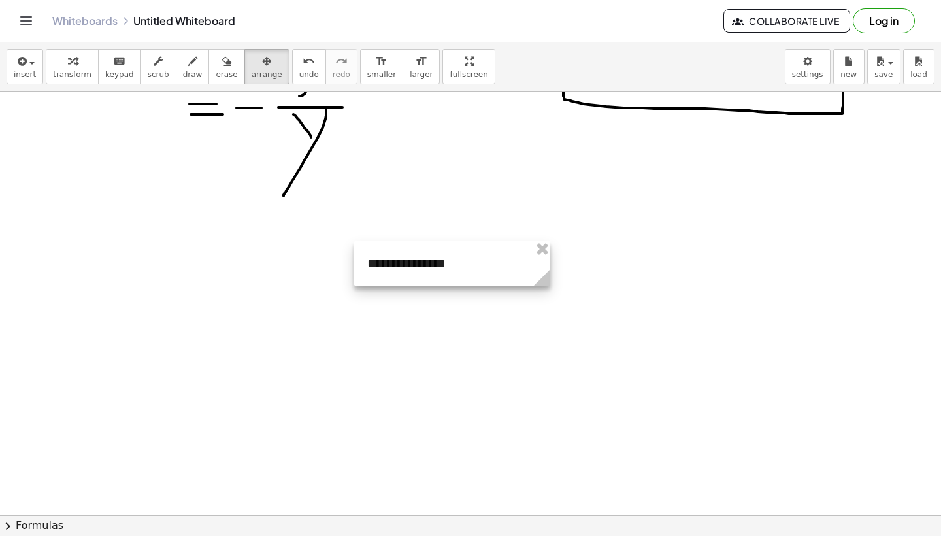
click at [477, 268] on div at bounding box center [452, 263] width 196 height 44
click at [441, 268] on div at bounding box center [452, 263] width 196 height 44
click at [55, 62] on div "button" at bounding box center [72, 61] width 39 height 16
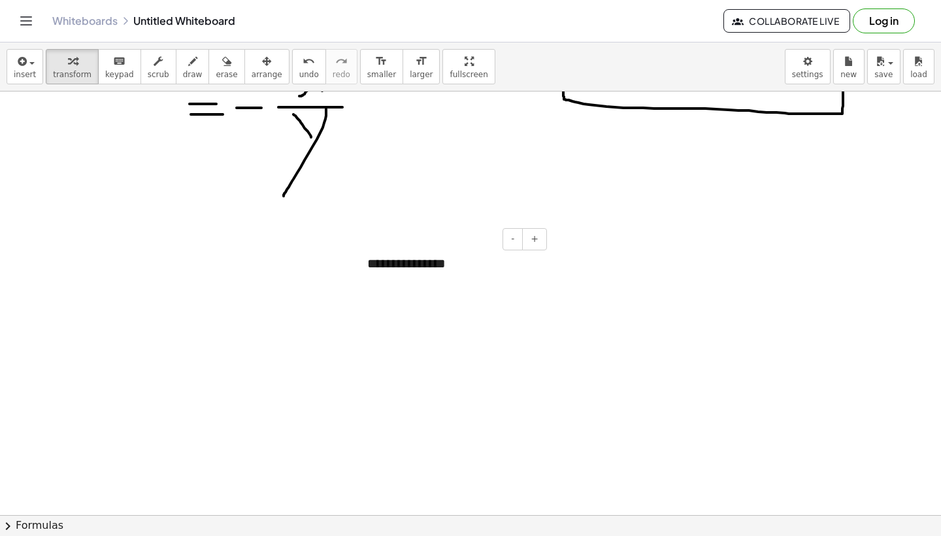
click at [444, 265] on div "**********" at bounding box center [452, 263] width 196 height 44
drag, startPoint x: 444, startPoint y: 265, endPoint x: 453, endPoint y: 265, distance: 8.5
click at [453, 265] on div "**********" at bounding box center [452, 263] width 196 height 44
click at [541, 242] on button "+" at bounding box center [534, 239] width 25 height 22
click at [475, 266] on div "**********" at bounding box center [452, 264] width 196 height 46
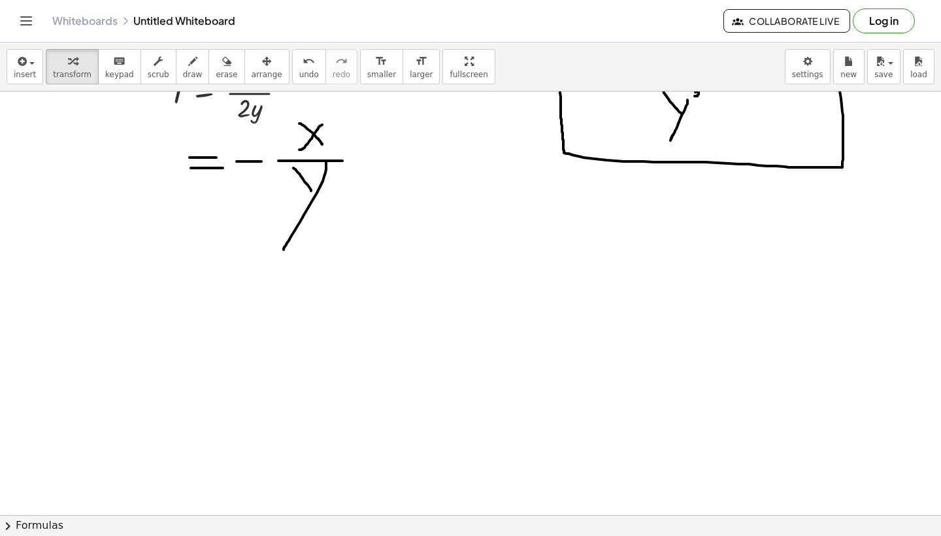
scroll to position [564, 0]
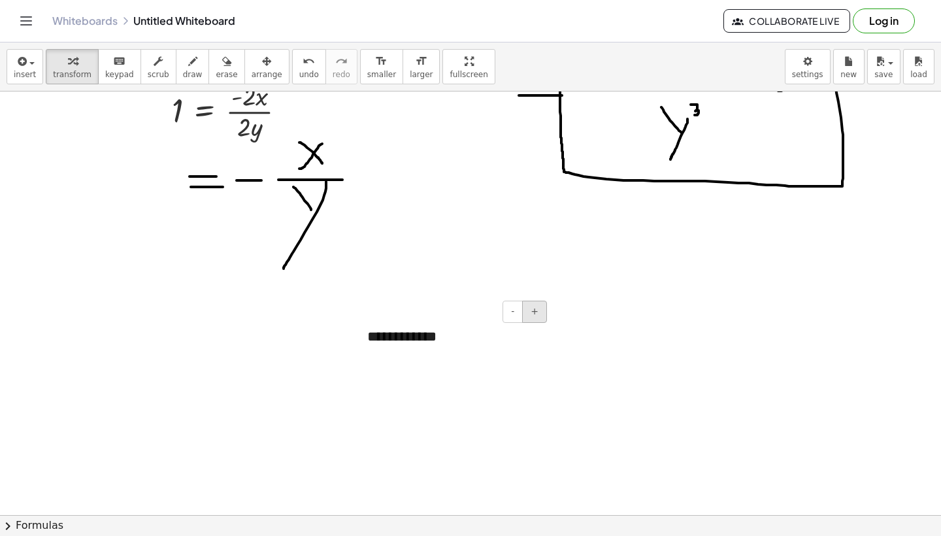
click at [540, 321] on button "+" at bounding box center [534, 311] width 25 height 22
click at [539, 316] on button "+" at bounding box center [534, 311] width 25 height 22
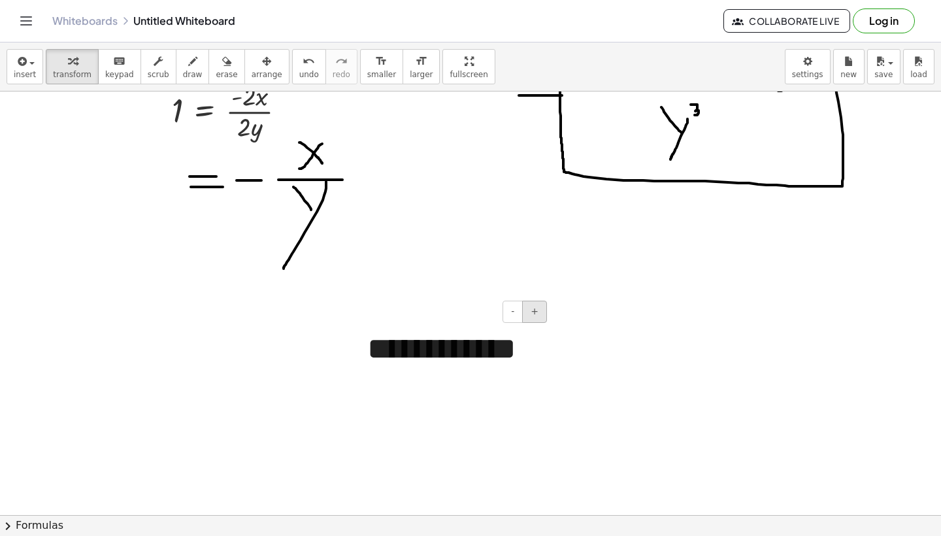
click at [539, 316] on button "+" at bounding box center [534, 311] width 25 height 22
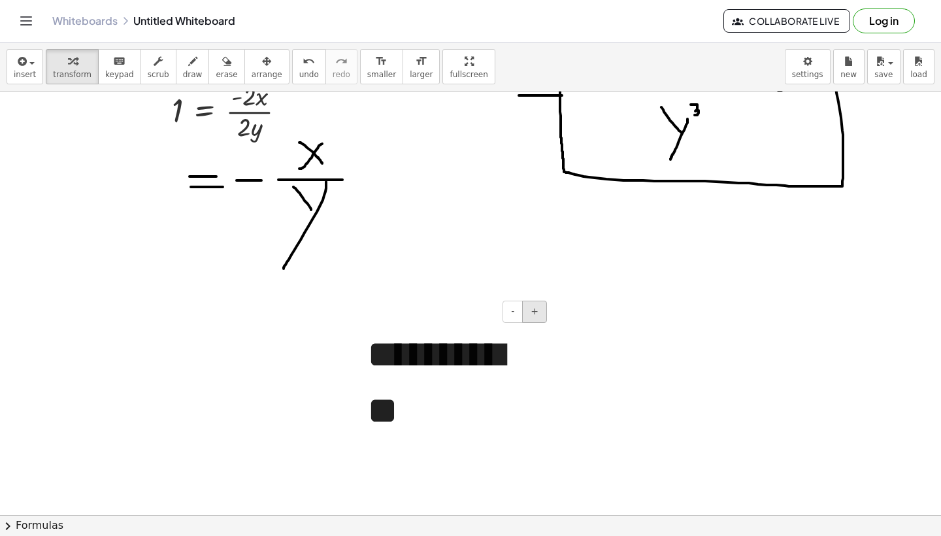
click at [541, 315] on button "+" at bounding box center [534, 311] width 25 height 22
click at [513, 315] on span "-" at bounding box center [512, 311] width 3 height 10
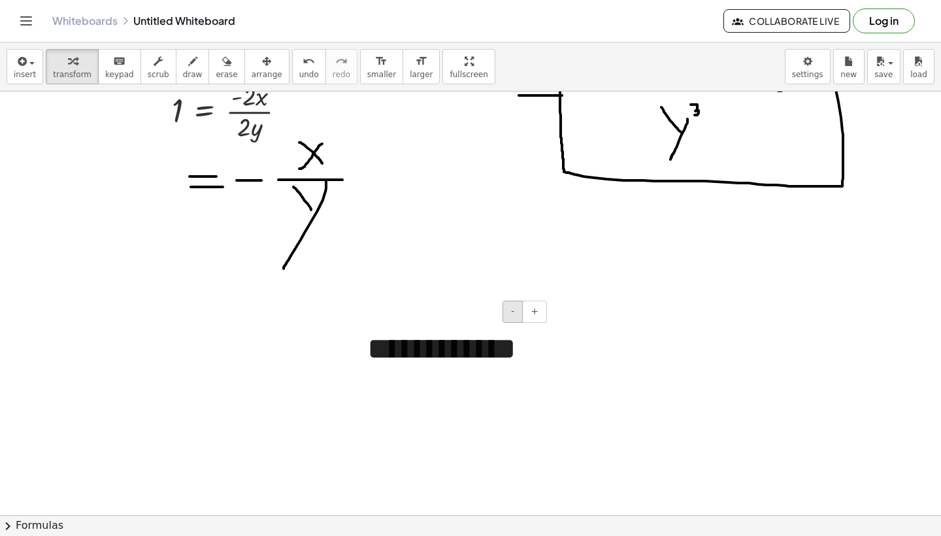
click at [513, 315] on span "-" at bounding box center [512, 311] width 3 height 10
click at [543, 312] on button "+" at bounding box center [534, 311] width 25 height 22
click at [513, 314] on span "-" at bounding box center [512, 311] width 3 height 10
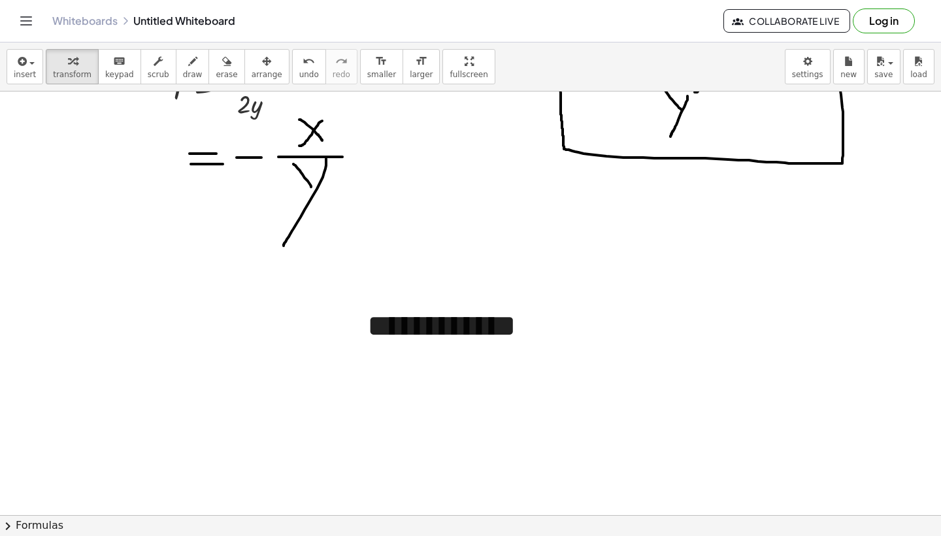
scroll to position [588, 0]
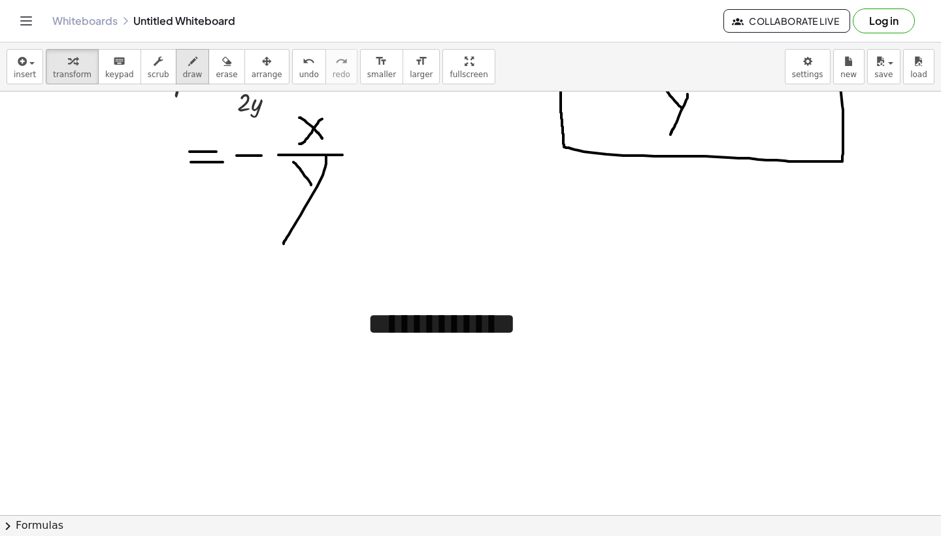
click at [188, 66] on icon "button" at bounding box center [192, 62] width 9 height 16
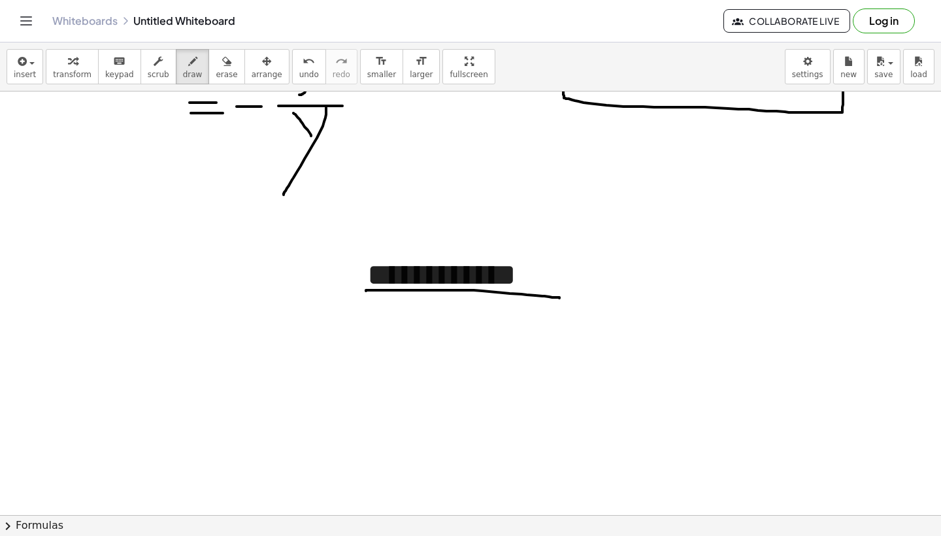
drag, startPoint x: 366, startPoint y: 290, endPoint x: 559, endPoint y: 298, distance: 193.5
click at [559, 298] on div at bounding box center [470, 89] width 941 height 1270
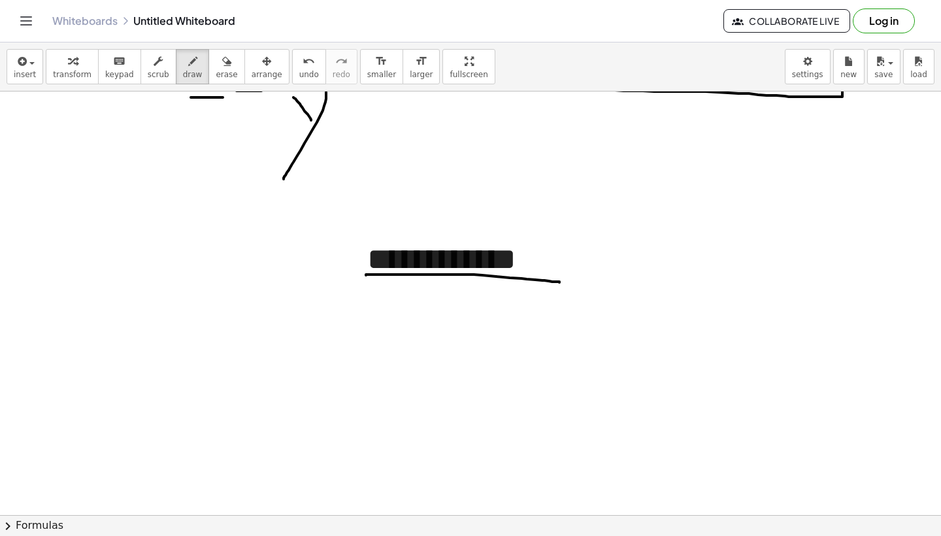
scroll to position [658, 0]
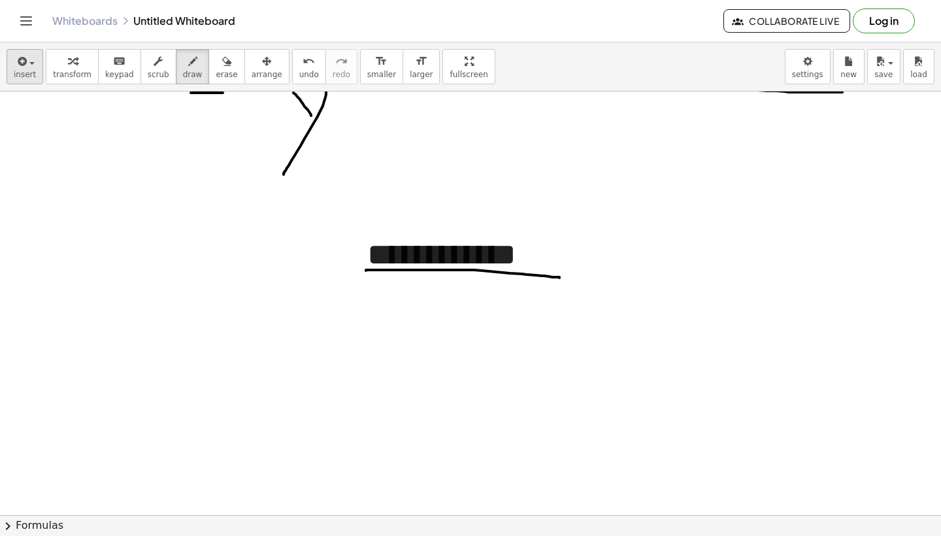
click at [25, 65] on icon "button" at bounding box center [21, 62] width 12 height 16
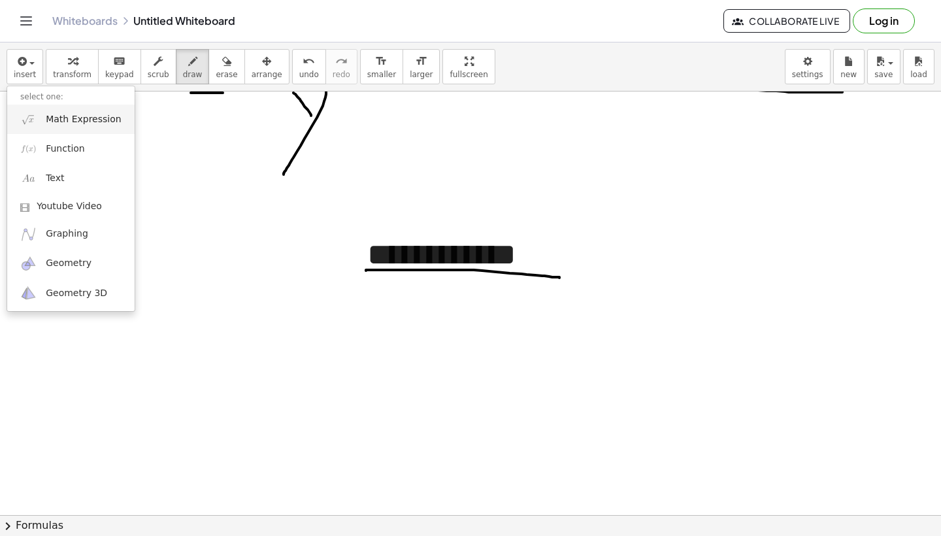
click at [69, 116] on span "Math Expression" at bounding box center [83, 119] width 75 height 13
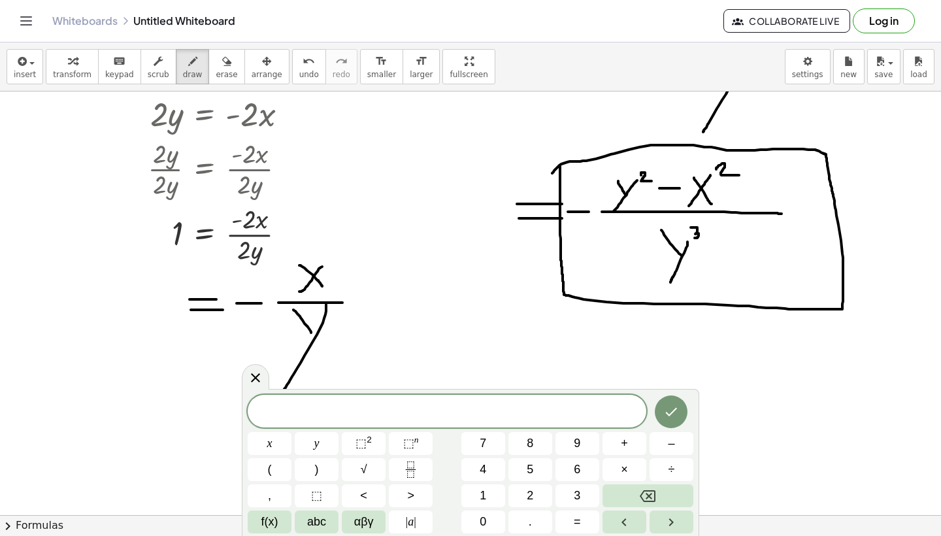
scroll to position [424, 0]
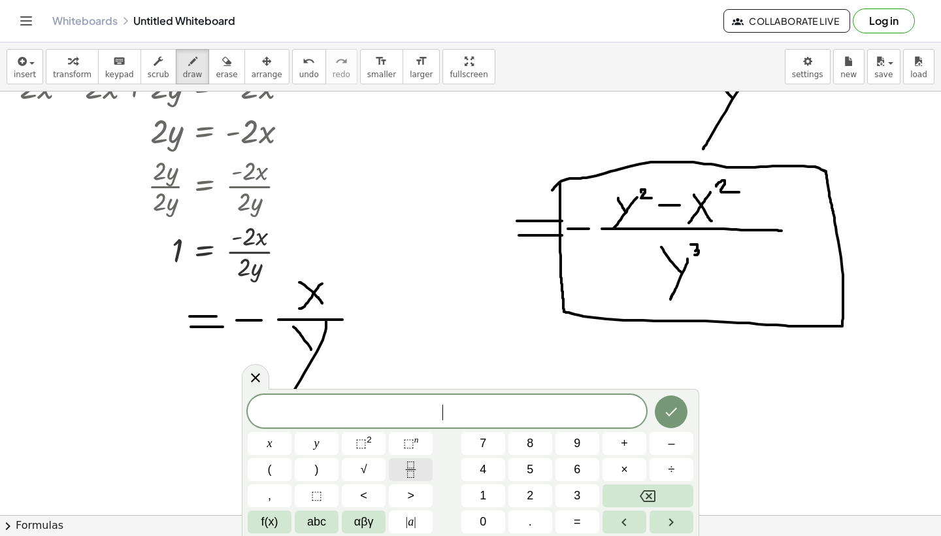
click at [427, 474] on button "Fraction" at bounding box center [411, 469] width 44 height 23
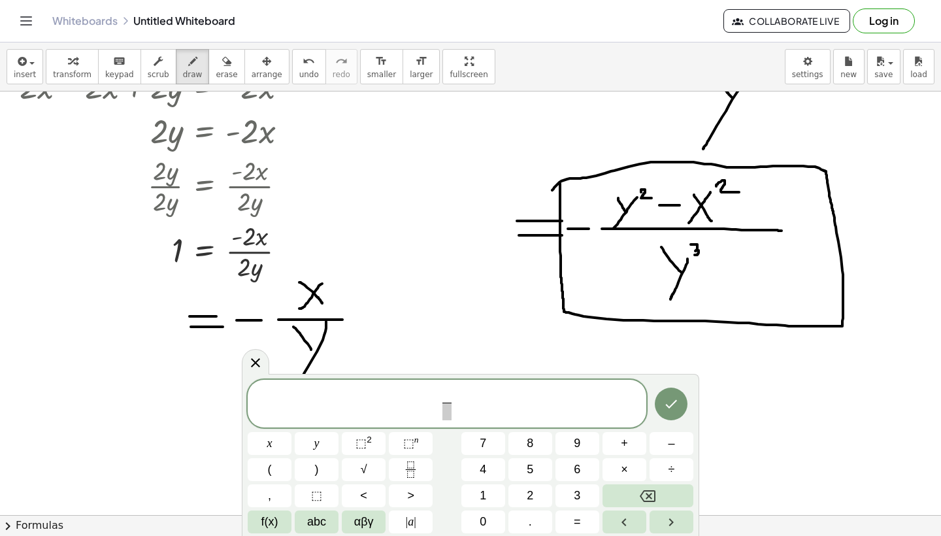
click at [440, 402] on span "​ ​" at bounding box center [447, 405] width 15 height 32
click at [454, 394] on span "​" at bounding box center [452, 396] width 9 height 14
click at [370, 432] on button "⬚ 2" at bounding box center [364, 443] width 44 height 23
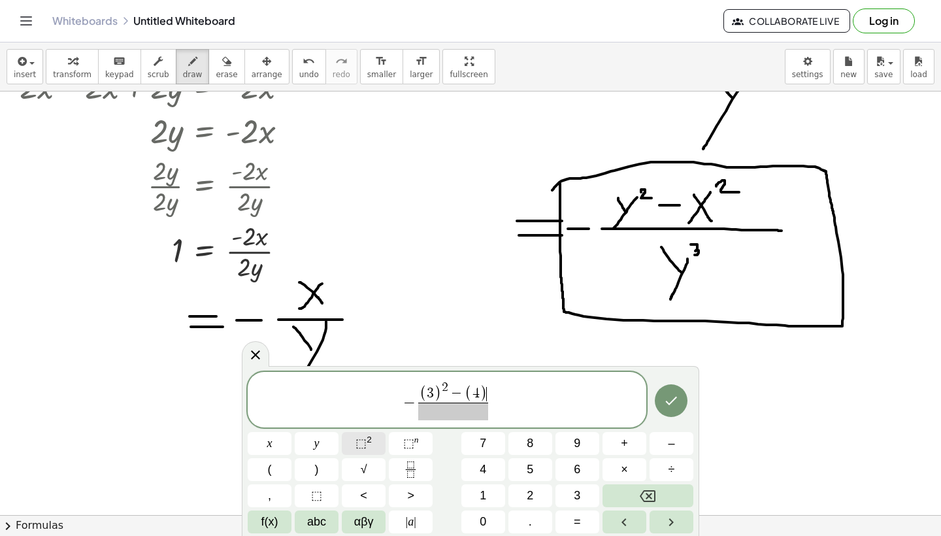
click at [371, 450] on span "⬚ 2" at bounding box center [363, 443] width 16 height 18
click at [475, 412] on span at bounding box center [453, 411] width 76 height 18
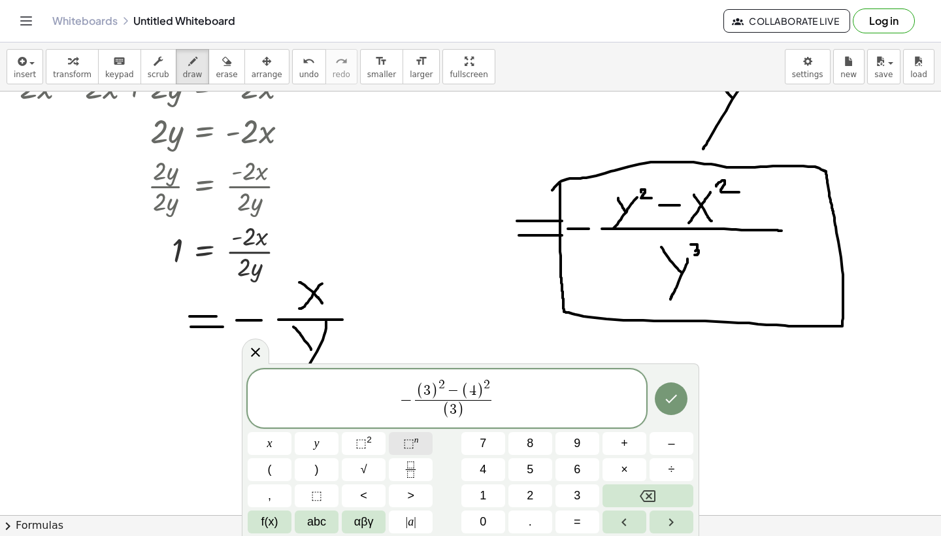
click at [410, 449] on span "⬚" at bounding box center [408, 442] width 11 height 13
click at [511, 420] on span "− ( 3 ) 2 − ( 4 ) 2 ( 3 ) 3 ​ ​" at bounding box center [447, 396] width 398 height 49
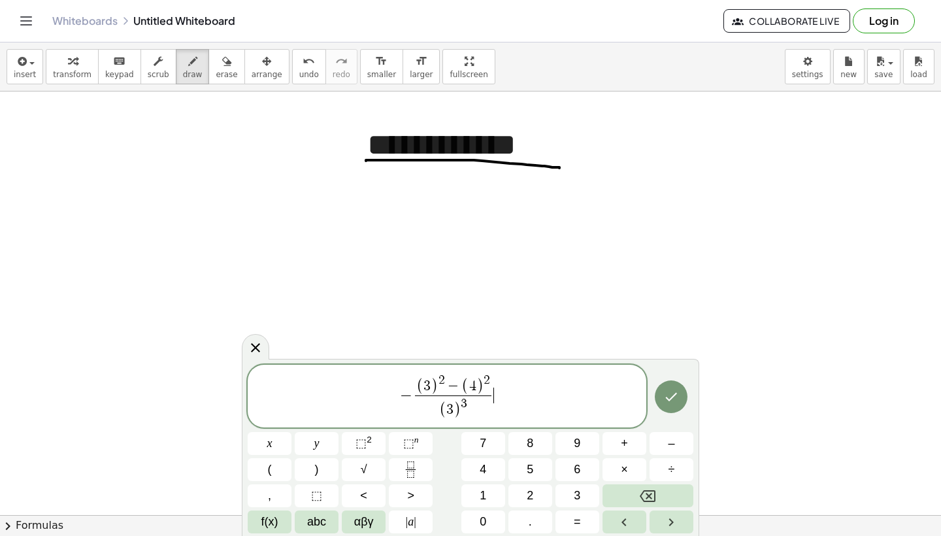
scroll to position [773, 0]
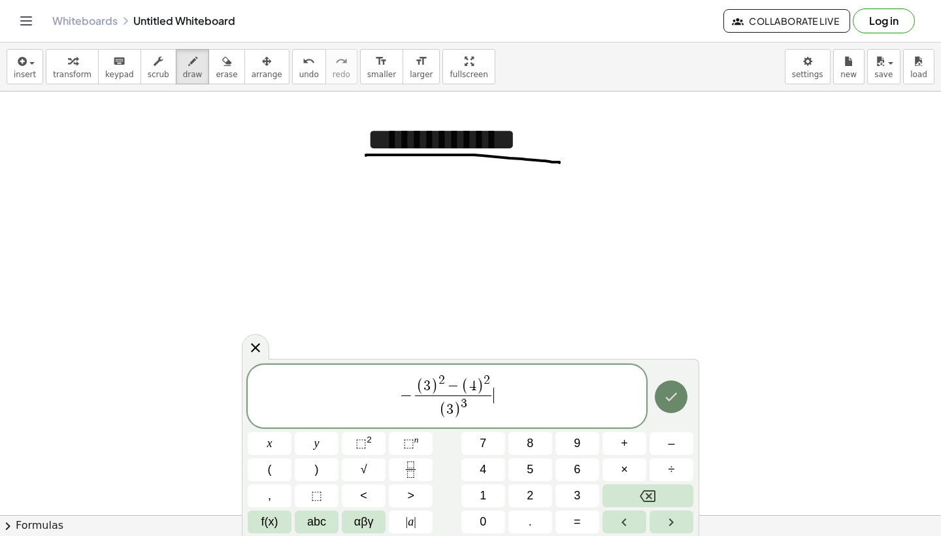
click at [672, 404] on icon "Done" at bounding box center [671, 397] width 16 height 16
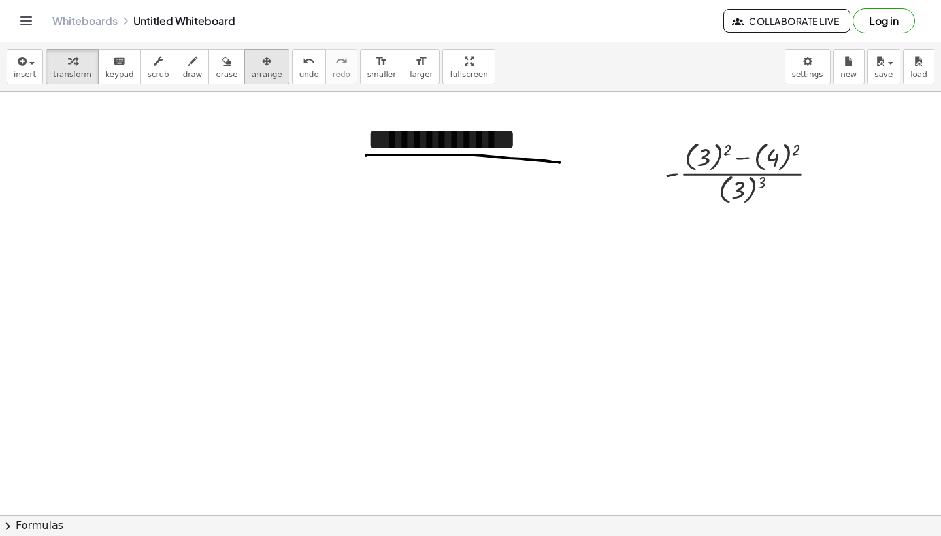
click at [261, 68] on div "button" at bounding box center [266, 61] width 31 height 16
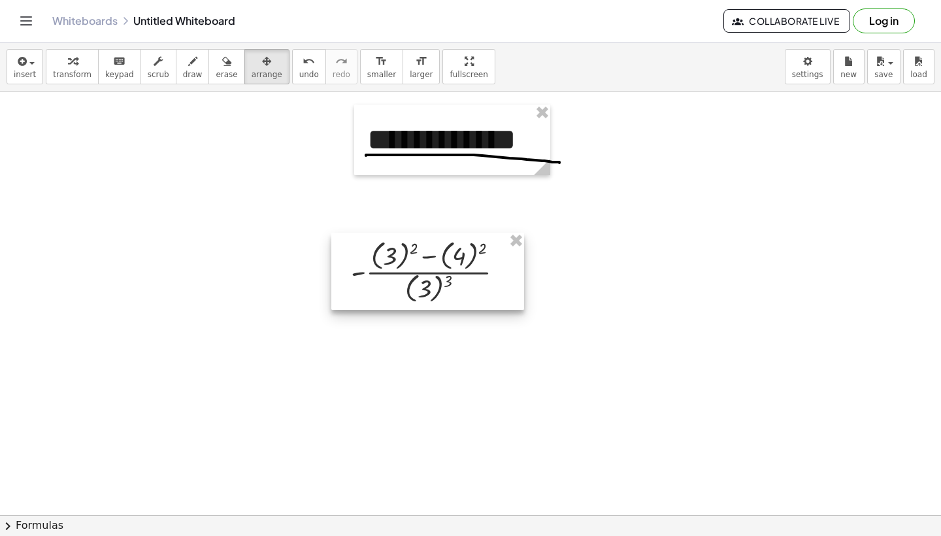
drag, startPoint x: 727, startPoint y: 159, endPoint x: 413, endPoint y: 253, distance: 327.5
click at [413, 253] on div at bounding box center [427, 271] width 193 height 77
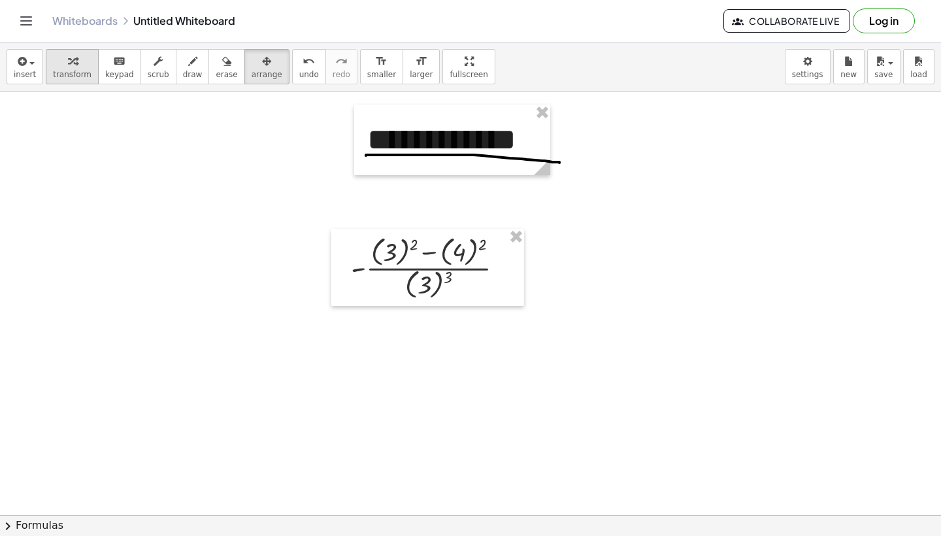
click at [63, 64] on div "button" at bounding box center [72, 61] width 39 height 16
click at [506, 269] on div at bounding box center [507, 268] width 14 height 14
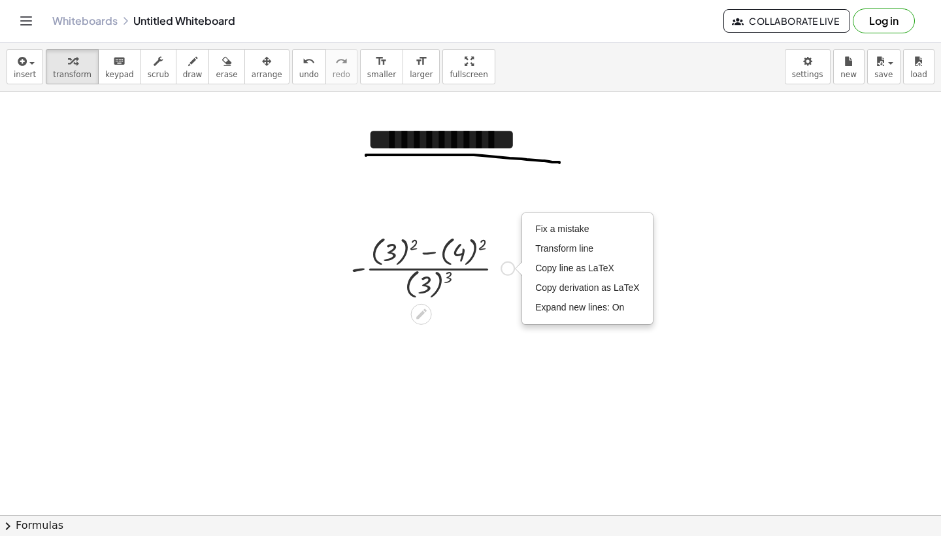
click at [506, 269] on div "Fix a mistake Transform line Copy line as LaTeX Copy derivation as LaTeX Expand…" at bounding box center [507, 268] width 14 height 14
click at [500, 270] on div at bounding box center [432, 267] width 176 height 71
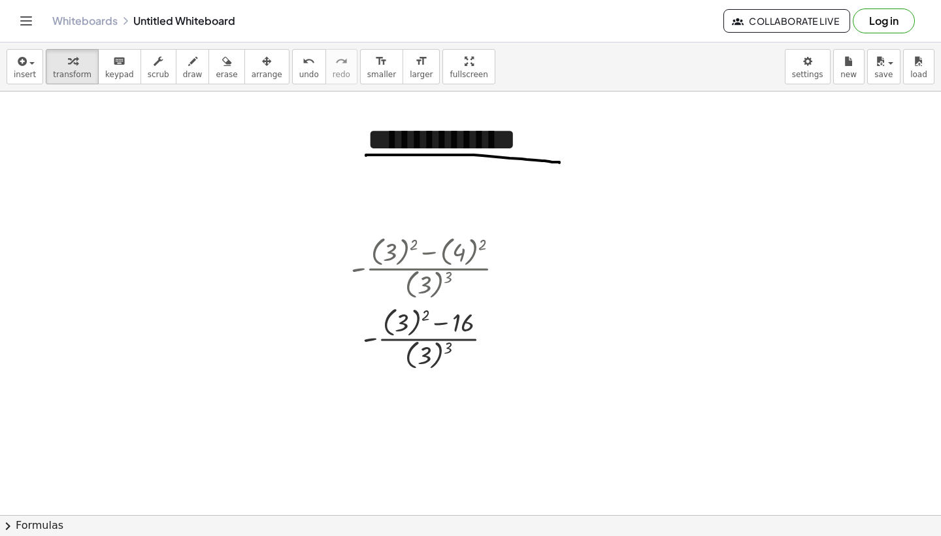
click at [292, 91] on div "insert select one: Math Expression Function Text Youtube Video Graphing Geometr…" at bounding box center [470, 66] width 941 height 49
click at [299, 71] on span "undo" at bounding box center [309, 74] width 20 height 9
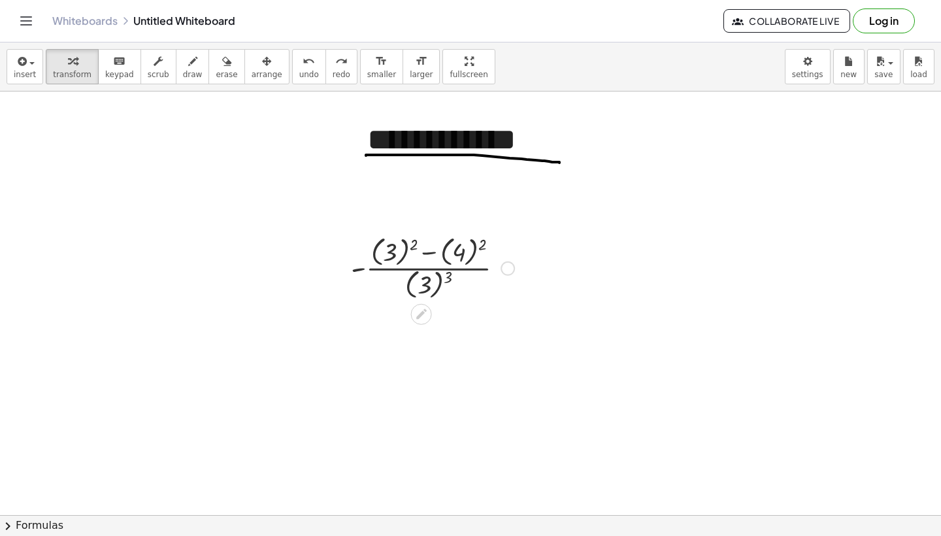
click at [404, 251] on div at bounding box center [432, 267] width 176 height 71
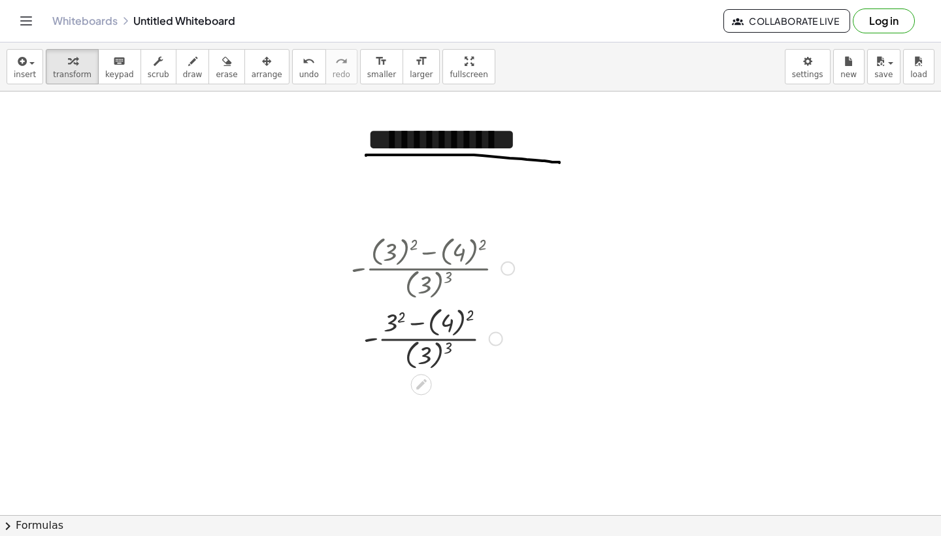
click at [463, 321] on div at bounding box center [432, 337] width 176 height 71
click at [407, 325] on div at bounding box center [432, 338] width 176 height 68
click at [443, 383] on div at bounding box center [432, 405] width 176 height 68
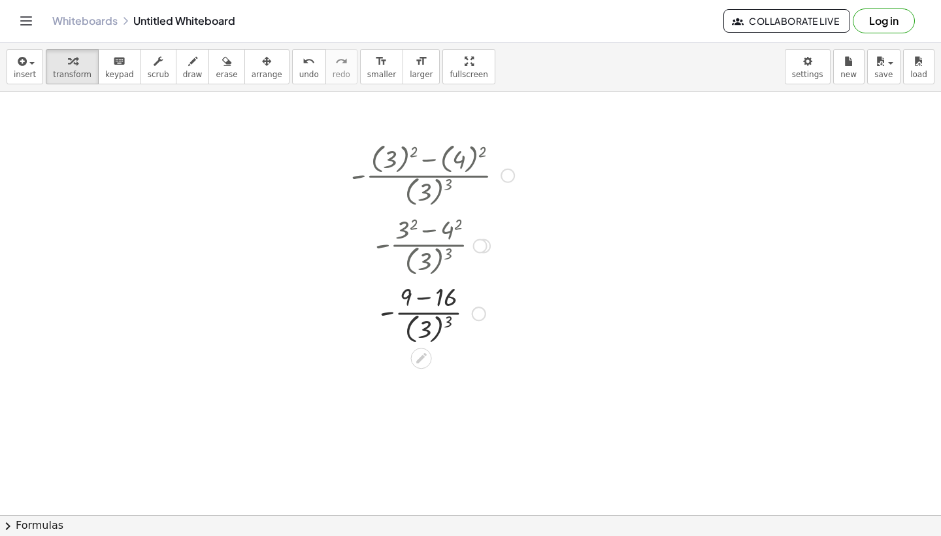
scroll to position [866, 0]
click at [438, 327] on div at bounding box center [432, 312] width 176 height 68
click at [430, 394] on div at bounding box center [432, 378] width 176 height 65
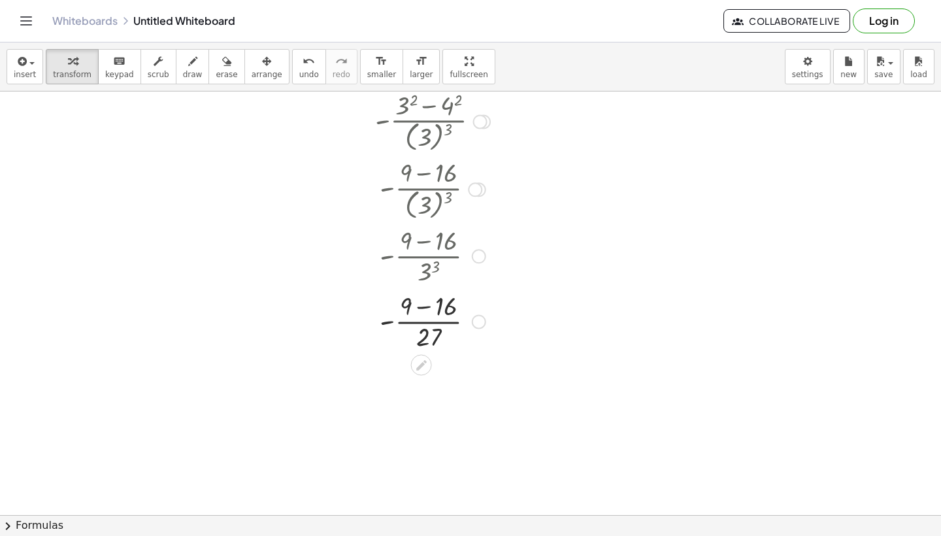
scroll to position [990, 0]
click at [425, 308] on div at bounding box center [432, 319] width 176 height 65
click at [428, 387] on div at bounding box center [432, 385] width 176 height 65
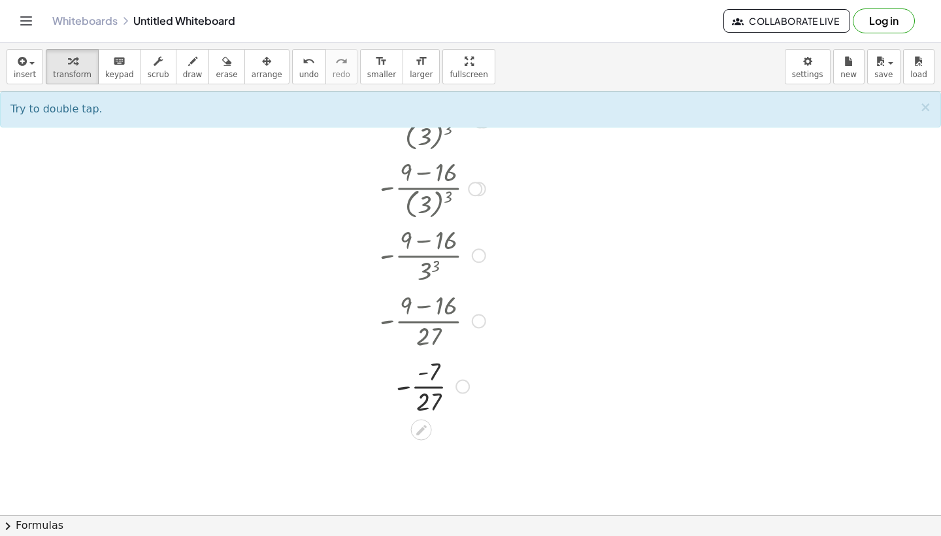
click at [425, 373] on div at bounding box center [432, 385] width 176 height 65
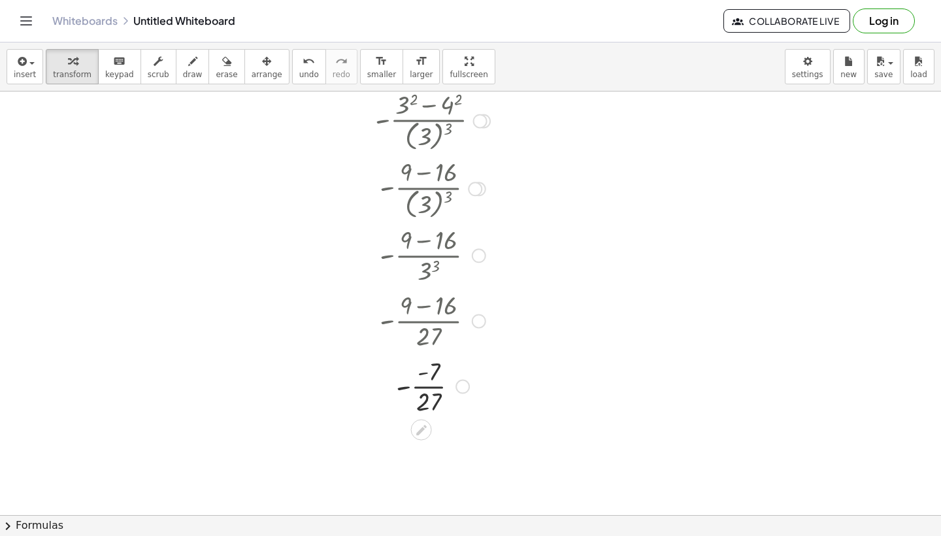
click at [406, 390] on div at bounding box center [432, 385] width 176 height 65
click at [405, 389] on div at bounding box center [432, 385] width 176 height 65
click at [436, 374] on div at bounding box center [432, 385] width 176 height 65
click at [424, 374] on div at bounding box center [432, 385] width 176 height 65
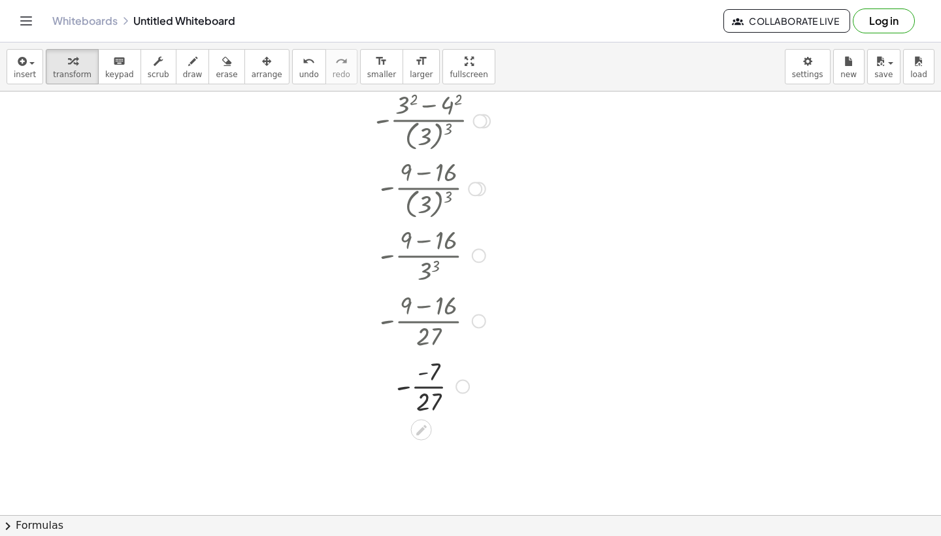
click at [424, 374] on div at bounding box center [432, 385] width 176 height 65
click at [459, 386] on div at bounding box center [462, 386] width 14 height 14
click at [459, 386] on div "Transform line Copy line as LaTeX Copy derivation as LaTeX Expand new lines: On" at bounding box center [462, 386] width 14 height 14
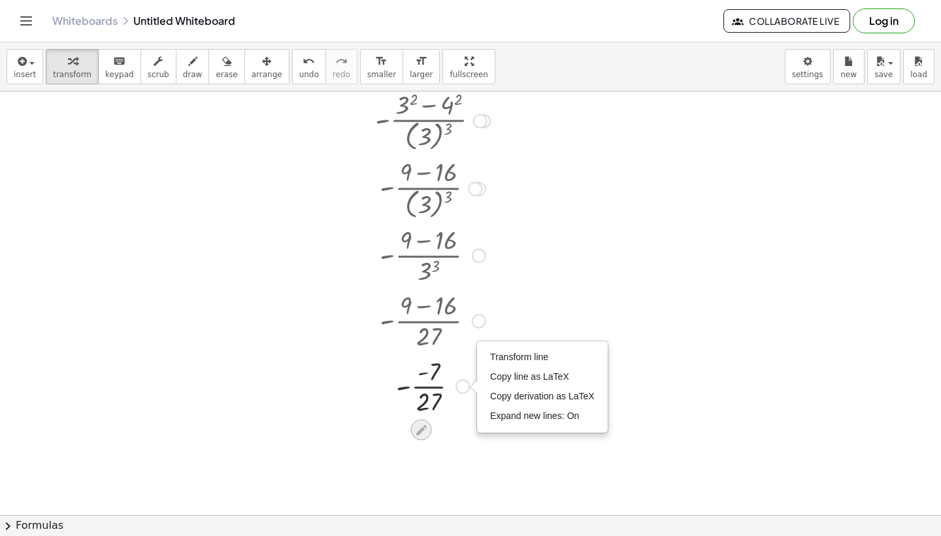
click at [425, 427] on icon at bounding box center [421, 430] width 10 height 10
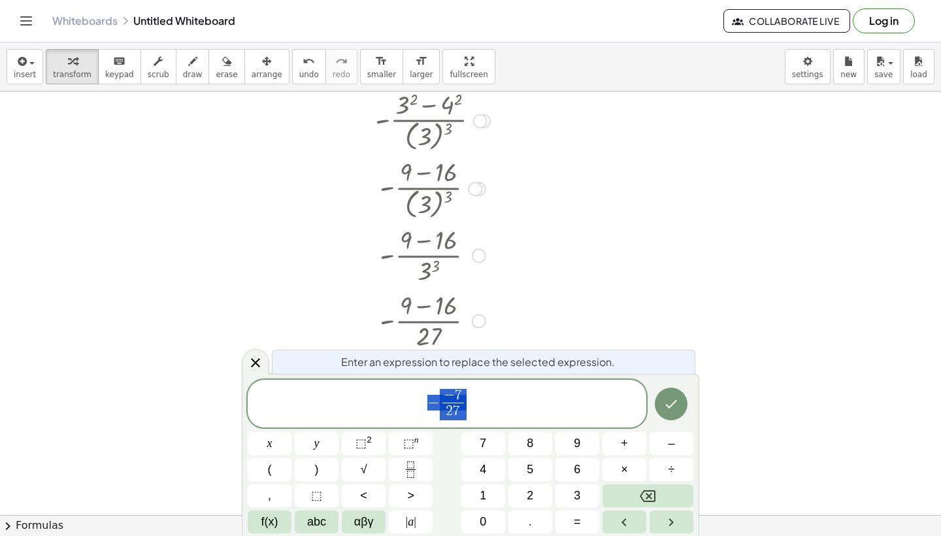
click at [479, 408] on span "− − 7 2 7 ​" at bounding box center [447, 404] width 398 height 35
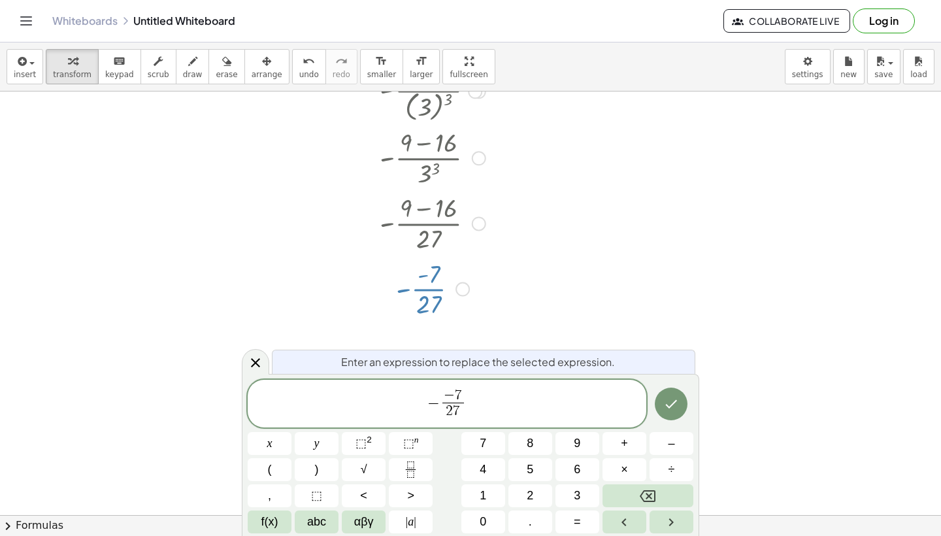
scroll to position [1087, 0]
click at [453, 394] on span "−" at bounding box center [448, 395] width 11 height 14
click at [442, 402] on span "​ 7 2 7 ​" at bounding box center [453, 405] width 23 height 32
click at [671, 411] on button "Done" at bounding box center [670, 403] width 33 height 33
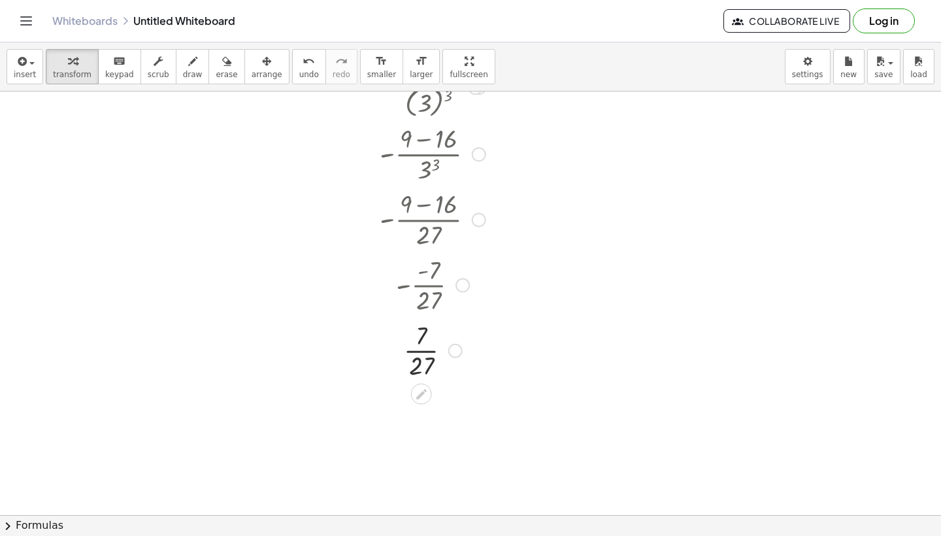
scroll to position [1102, 0]
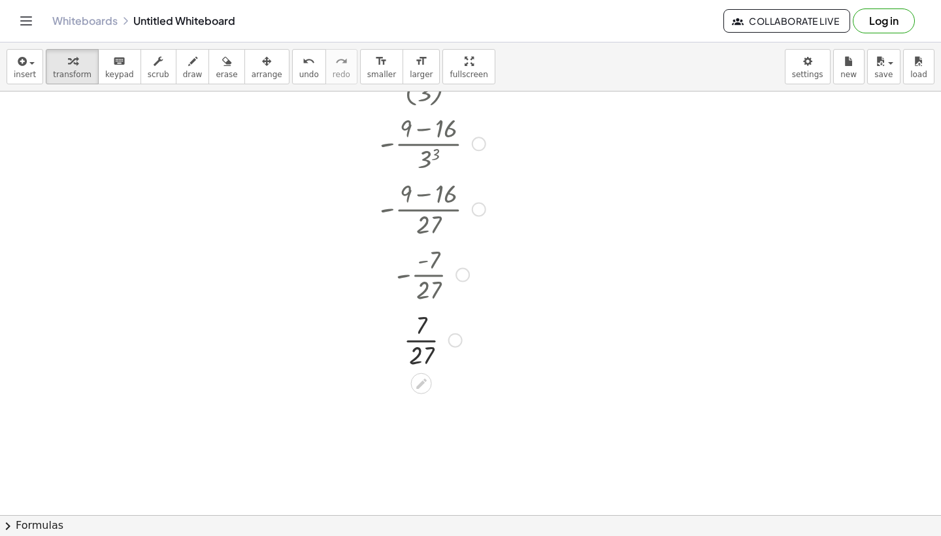
click at [426, 338] on div at bounding box center [432, 338] width 176 height 65
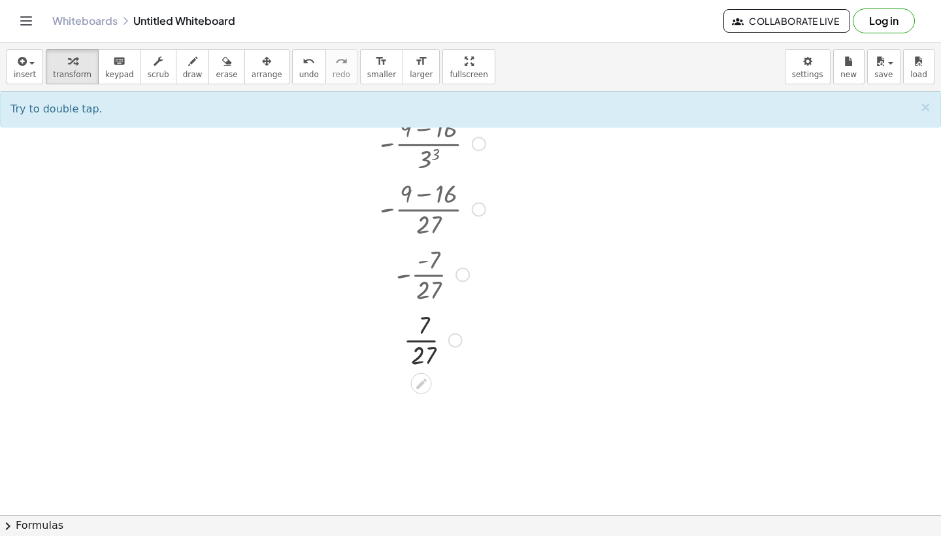
click at [423, 341] on div at bounding box center [432, 338] width 176 height 65
click at [926, 106] on span "×" at bounding box center [925, 107] width 12 height 16
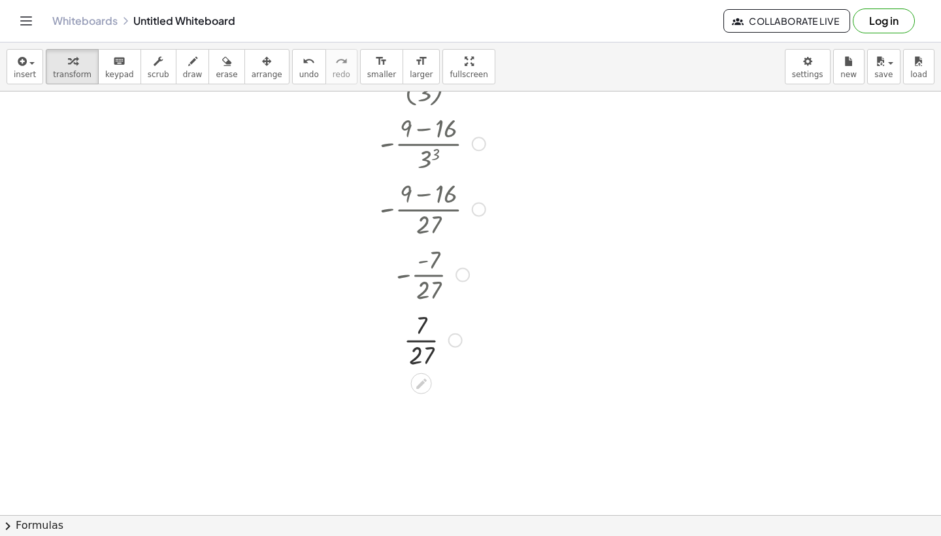
click at [427, 341] on div at bounding box center [432, 338] width 176 height 65
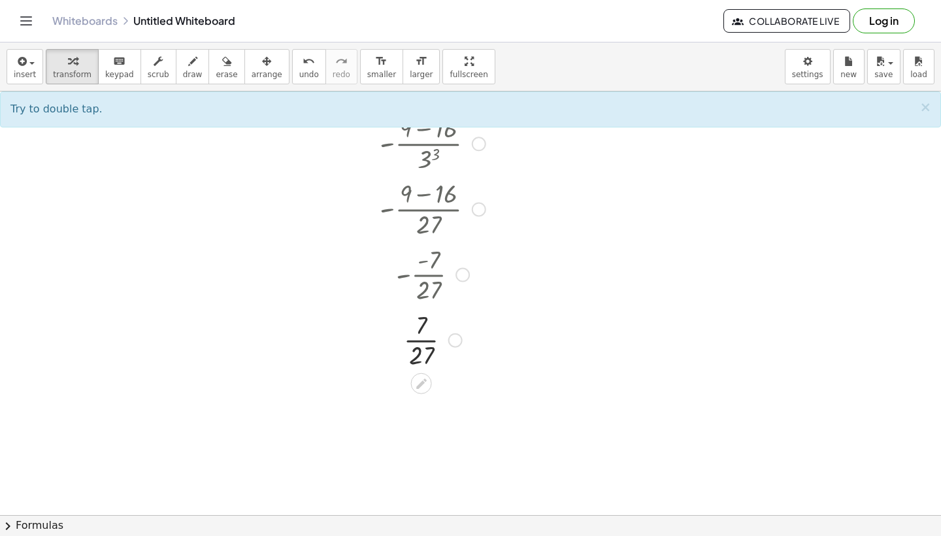
click at [427, 341] on div at bounding box center [432, 338] width 176 height 65
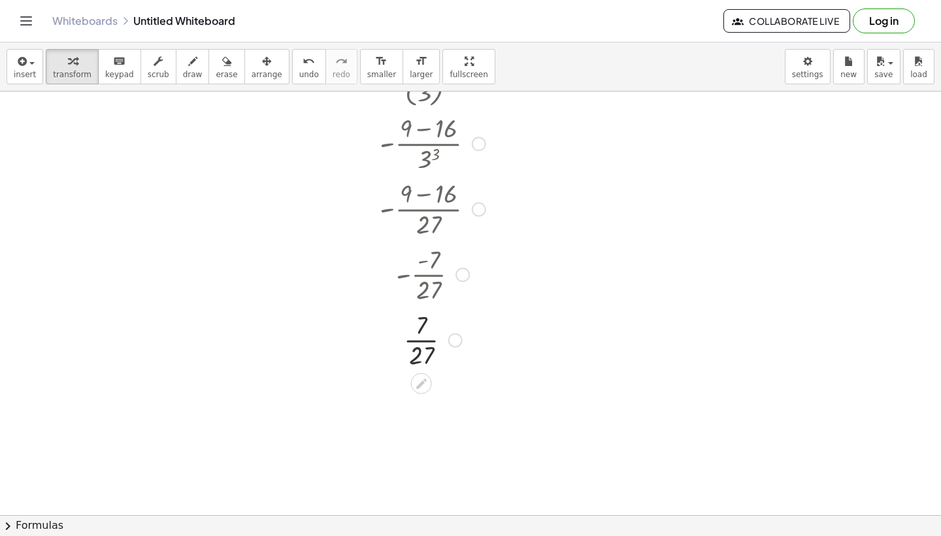
click at [427, 341] on div at bounding box center [432, 338] width 176 height 65
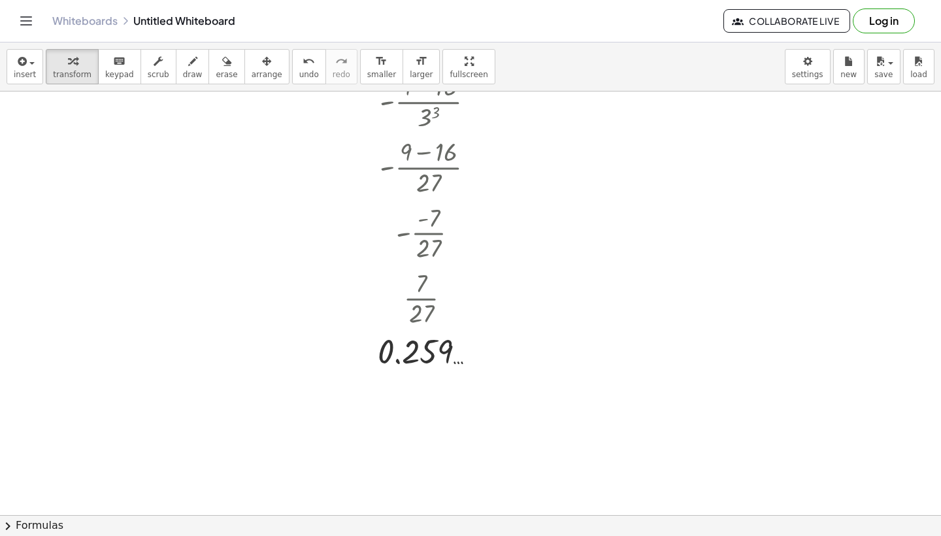
scroll to position [1144, 0]
click at [299, 76] on span "undo" at bounding box center [309, 74] width 20 height 9
click at [187, 81] on button "draw" at bounding box center [193, 66] width 34 height 35
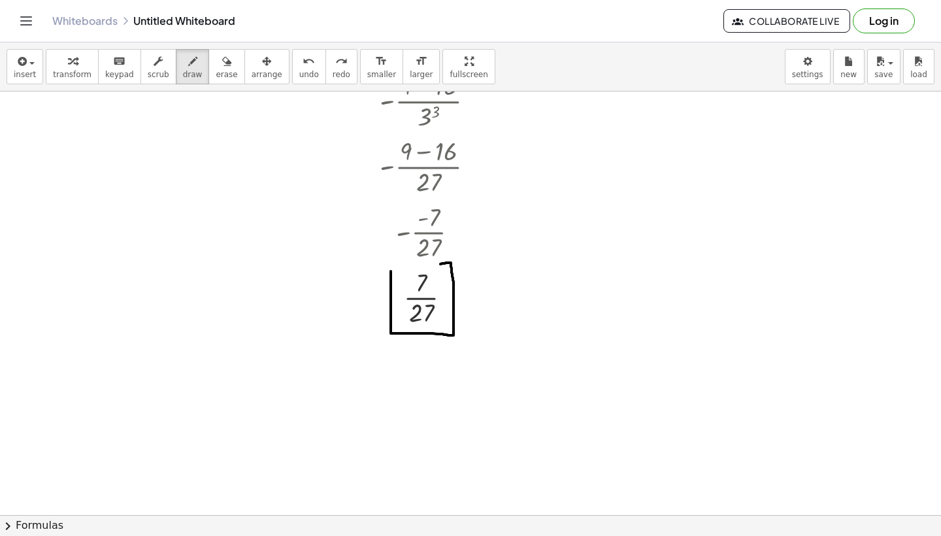
drag, startPoint x: 391, startPoint y: 271, endPoint x: 393, endPoint y: 263, distance: 8.7
drag, startPoint x: 393, startPoint y: 262, endPoint x: 389, endPoint y: 274, distance: 12.4
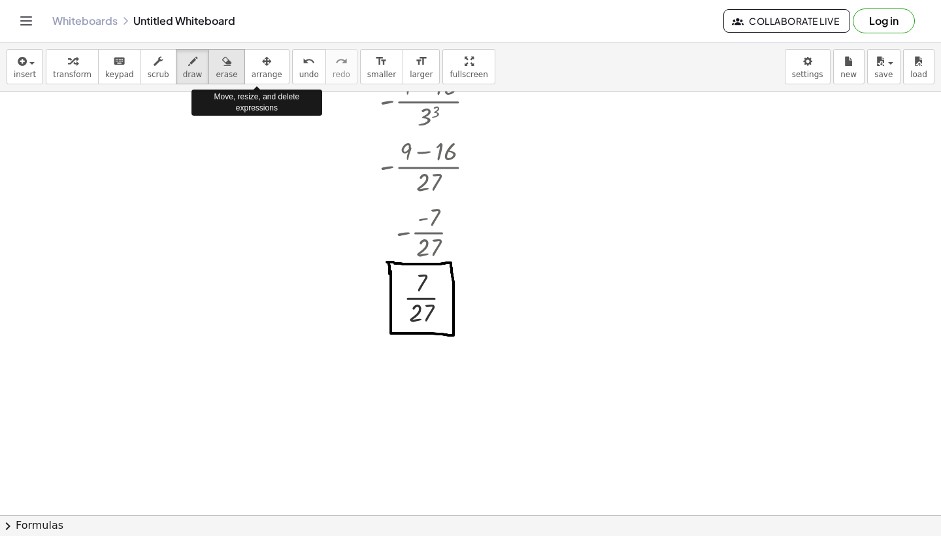
click at [227, 66] on div "button" at bounding box center [227, 61] width 22 height 16
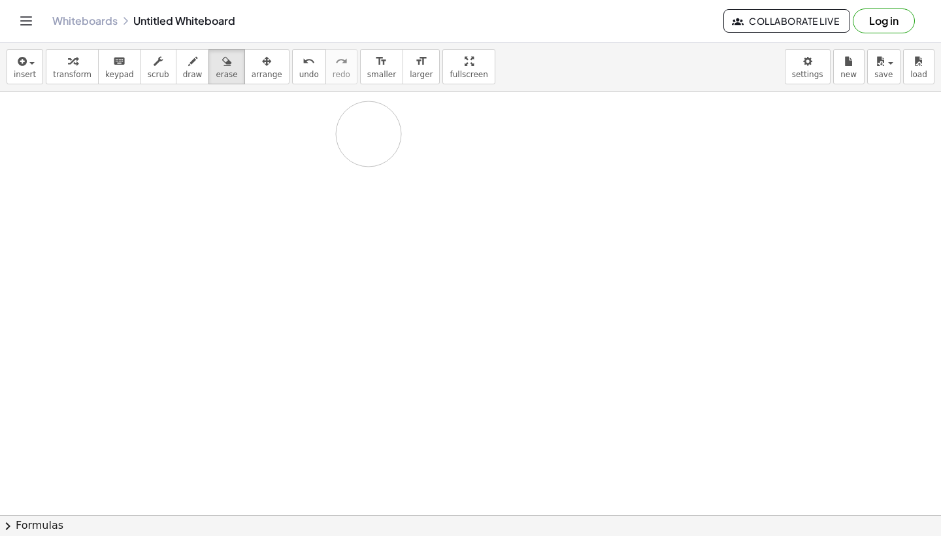
drag, startPoint x: 455, startPoint y: 318, endPoint x: 387, endPoint y: 107, distance: 221.8
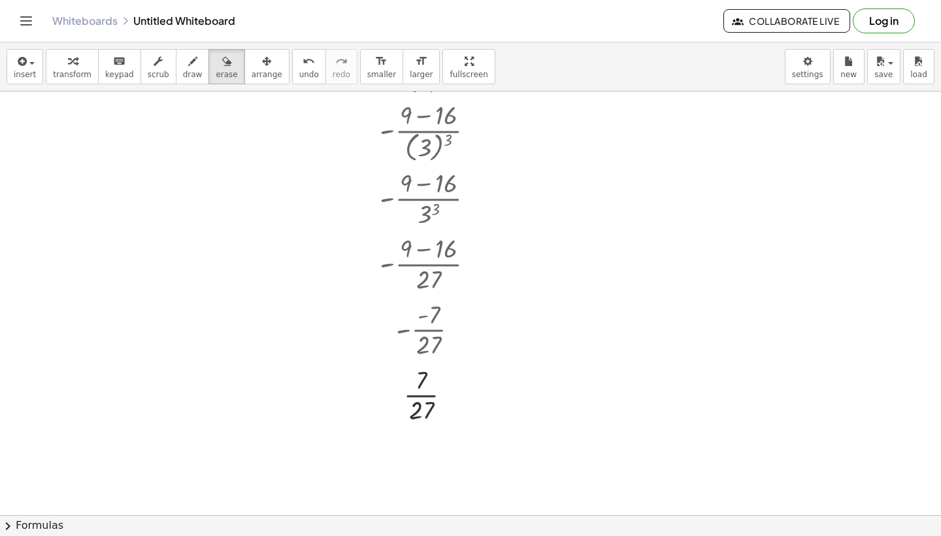
scroll to position [1067, 0]
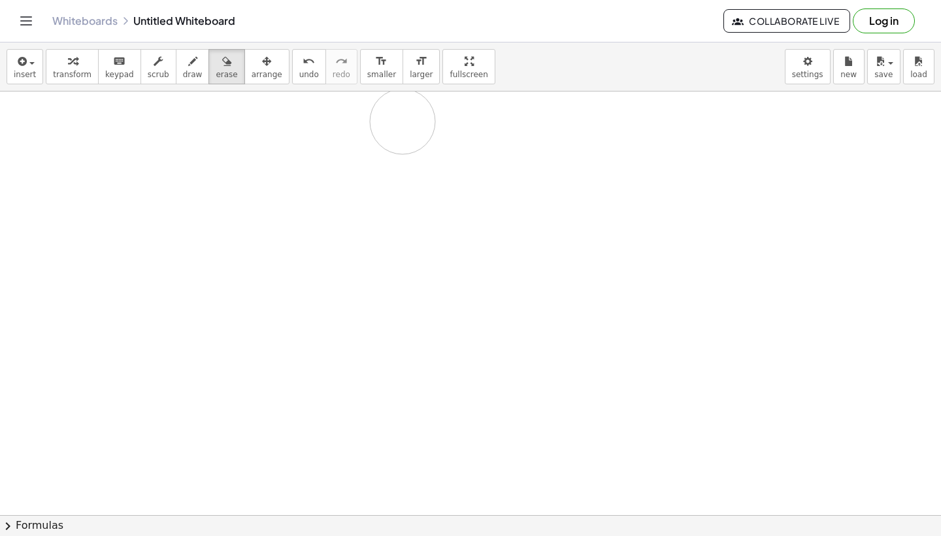
drag, startPoint x: 413, startPoint y: 366, endPoint x: 404, endPoint y: 120, distance: 247.1
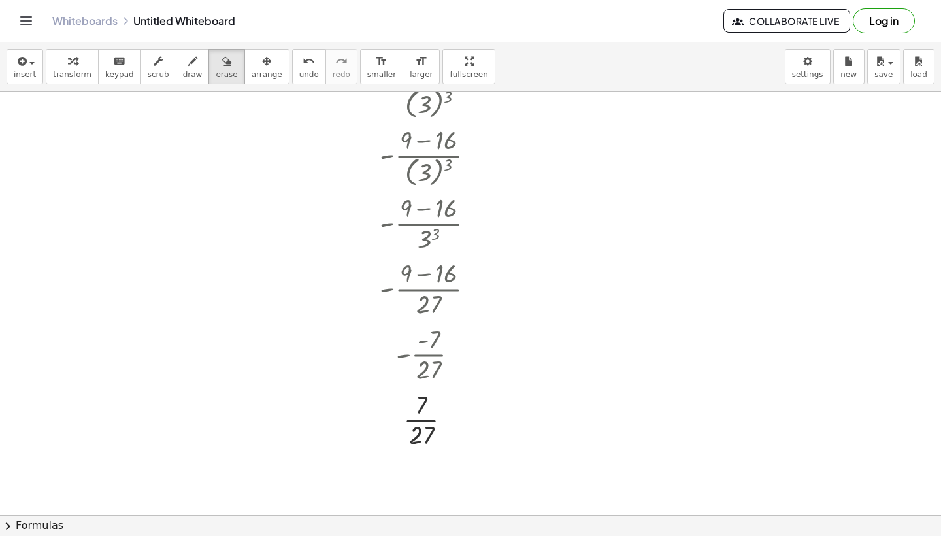
scroll to position [1023, 0]
drag, startPoint x: 427, startPoint y: 482, endPoint x: 427, endPoint y: 161, distance: 321.3
click at [266, 72] on span "arrange" at bounding box center [266, 74] width 31 height 9
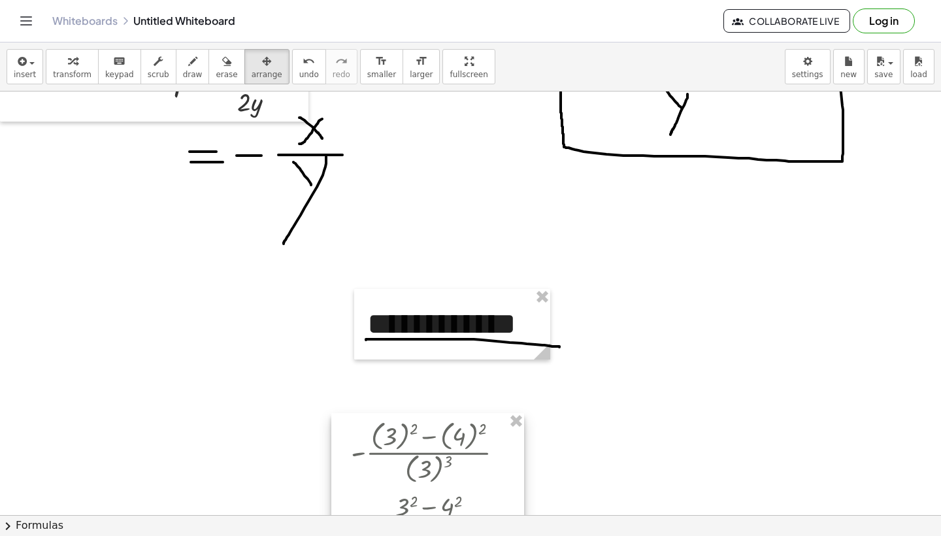
scroll to position [617, 0]
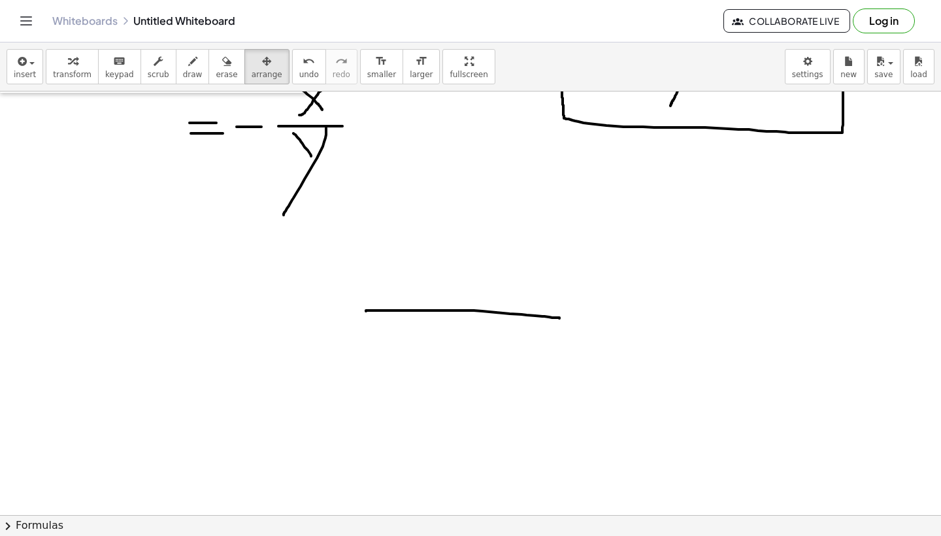
click at [521, 316] on div at bounding box center [470, 320] width 941 height 1693
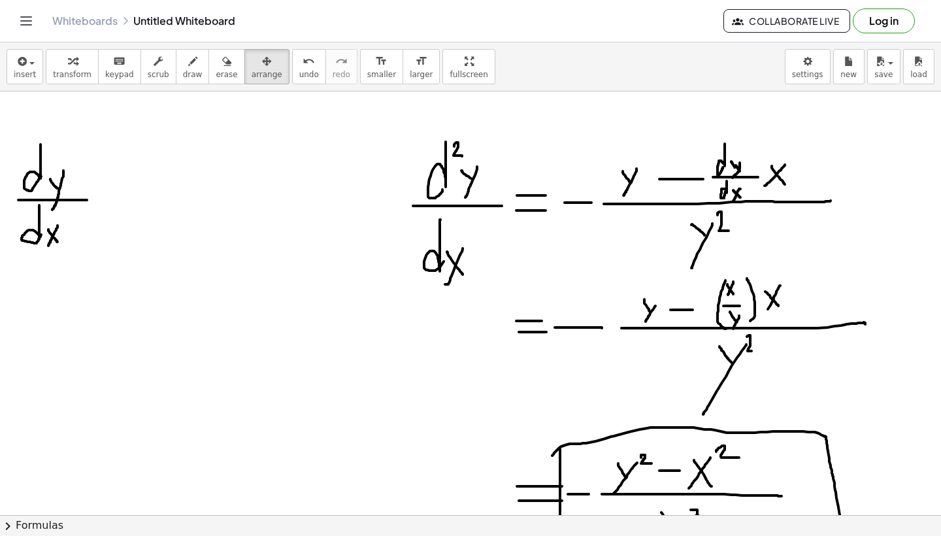
scroll to position [187, 0]
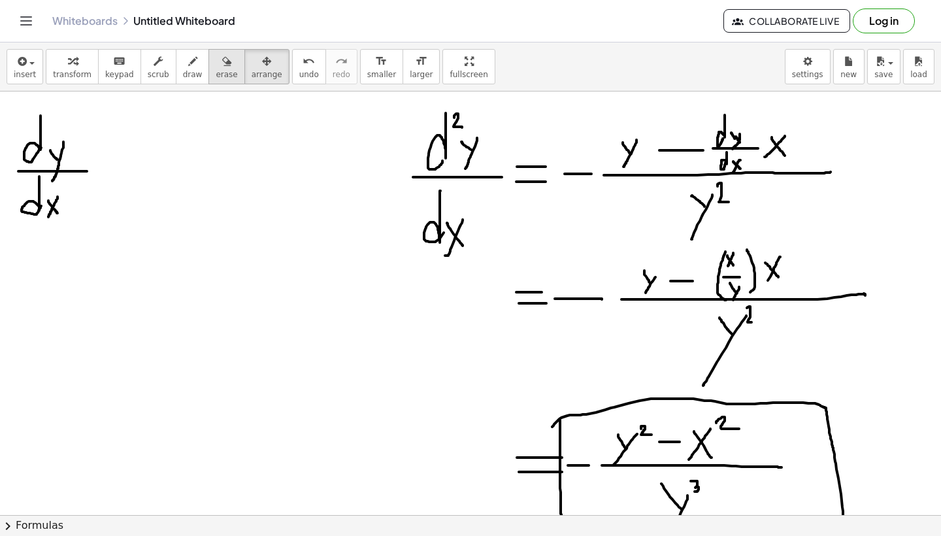
click at [208, 69] on button "erase" at bounding box center [226, 66] width 36 height 35
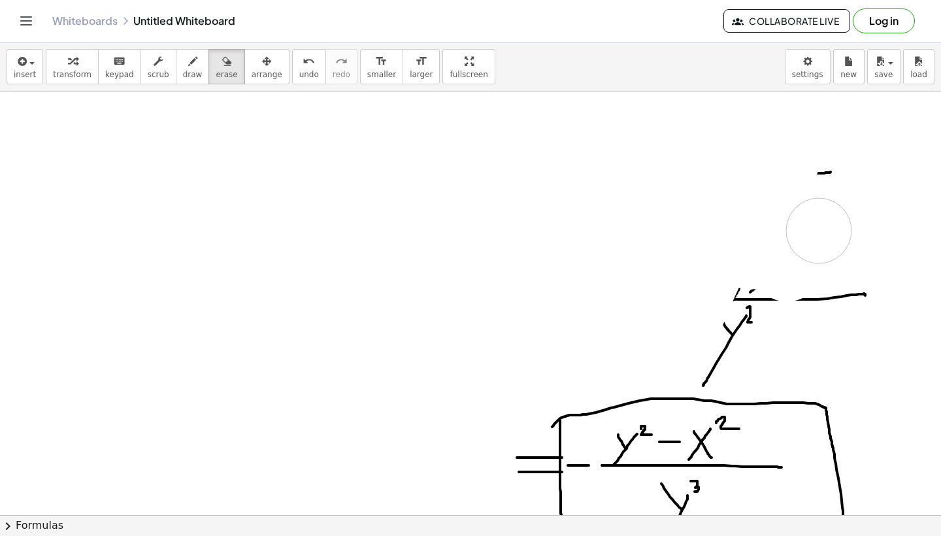
drag, startPoint x: 52, startPoint y: 136, endPoint x: 844, endPoint y: 184, distance: 793.1
drag, startPoint x: 844, startPoint y: 184, endPoint x: 817, endPoint y: 246, distance: 67.0
drag, startPoint x: 817, startPoint y: 246, endPoint x: 794, endPoint y: 272, distance: 35.1
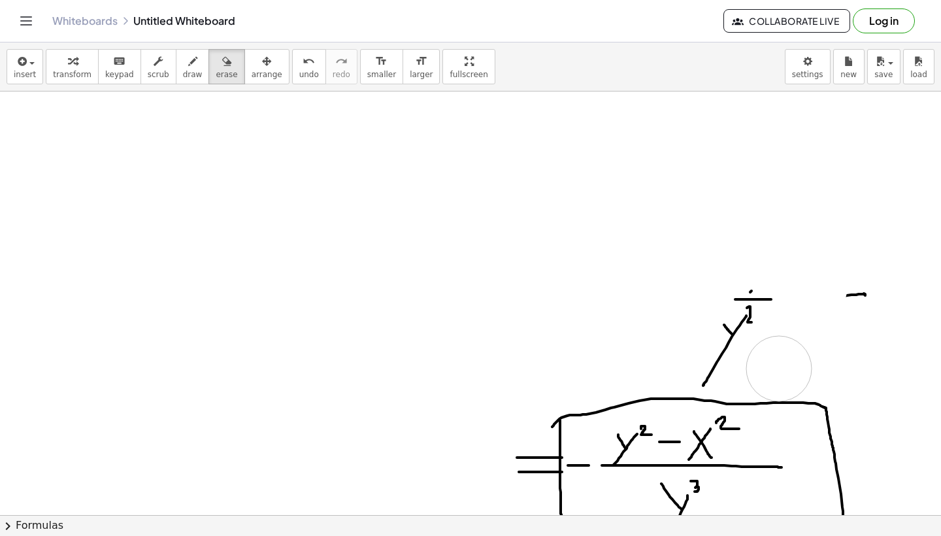
drag, startPoint x: 764, startPoint y: 302, endPoint x: 683, endPoint y: 419, distance: 141.7
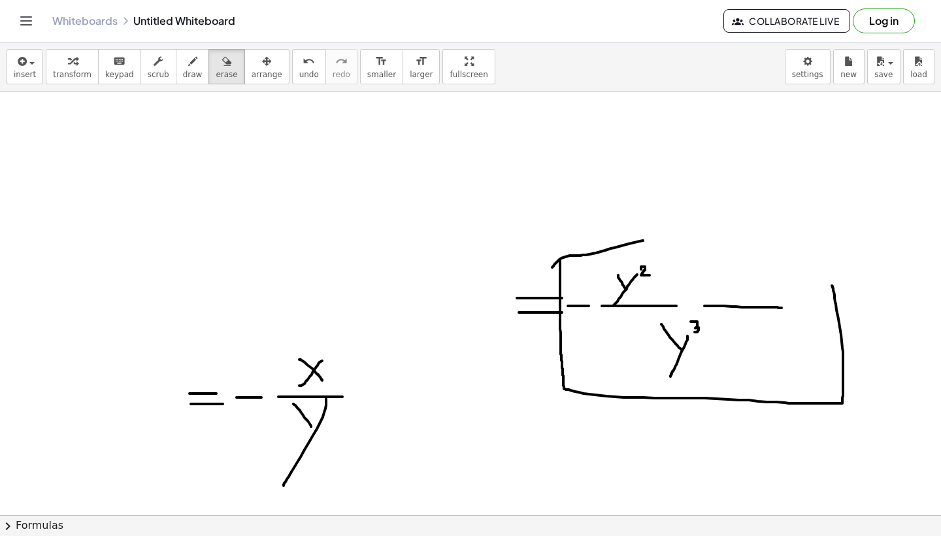
scroll to position [382, 0]
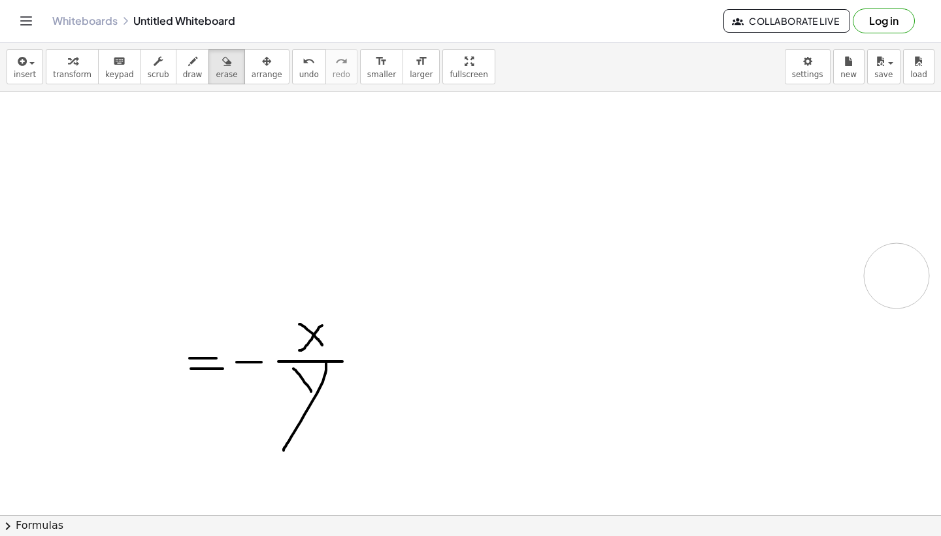
drag, startPoint x: 506, startPoint y: 282, endPoint x: 741, endPoint y: 464, distance: 297.9
drag, startPoint x: 361, startPoint y: 347, endPoint x: 233, endPoint y: 229, distance: 174.7
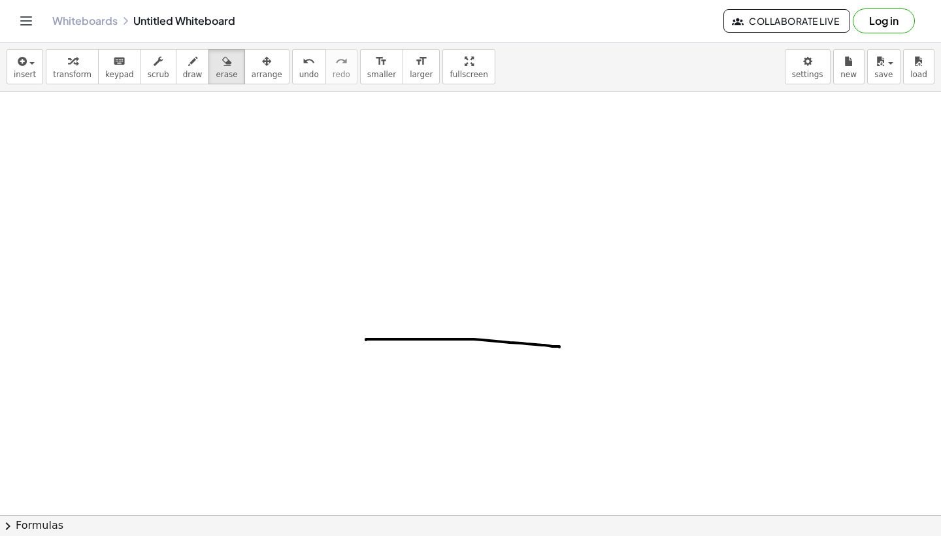
scroll to position [592, 0]
drag, startPoint x: 342, startPoint y: 344, endPoint x: 615, endPoint y: 348, distance: 272.4
click at [615, 348] on div at bounding box center [470, 345] width 941 height 1693
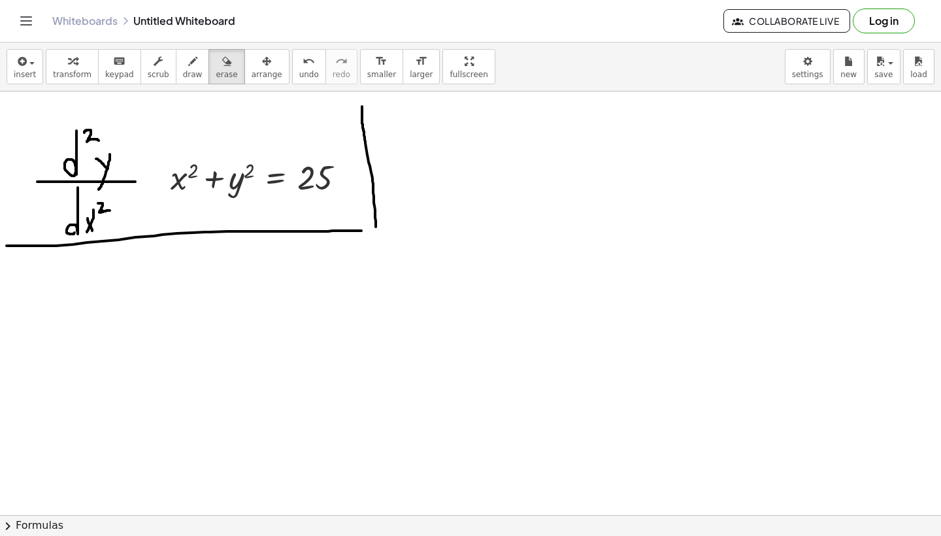
scroll to position [0, 0]
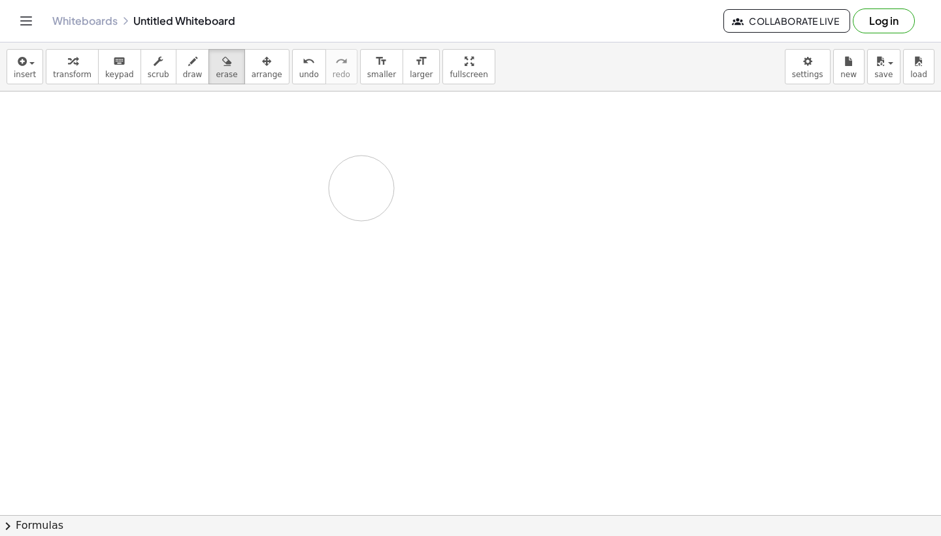
drag, startPoint x: 398, startPoint y: 205, endPoint x: 392, endPoint y: 140, distance: 64.9
click at [392, 140] on div at bounding box center [470, 514] width 941 height 846
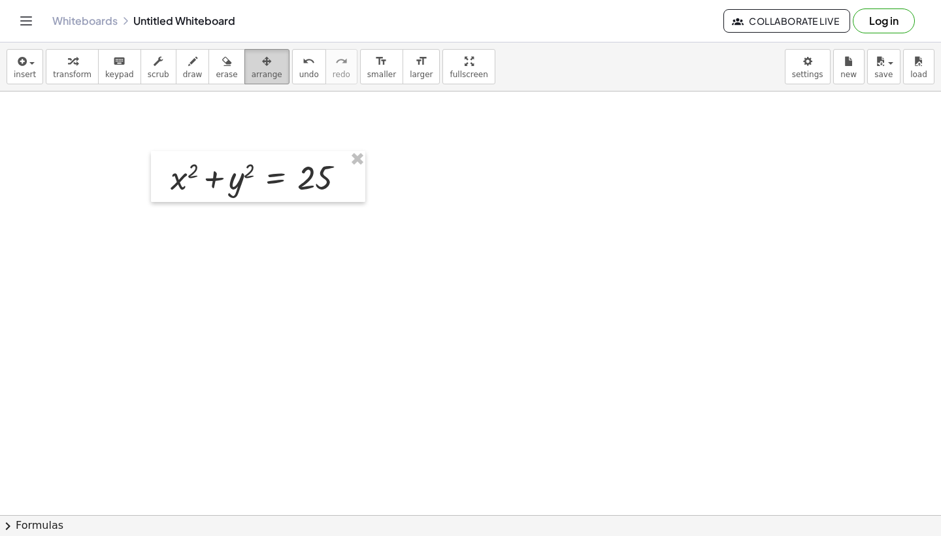
click at [262, 69] on icon "button" at bounding box center [266, 62] width 9 height 16
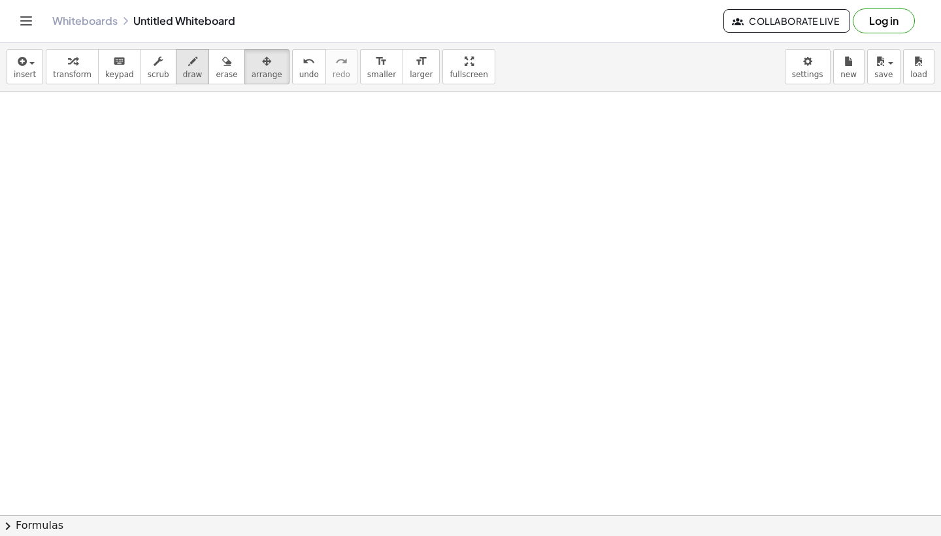
click at [188, 65] on icon "button" at bounding box center [192, 62] width 9 height 16
drag, startPoint x: 35, startPoint y: 169, endPoint x: 131, endPoint y: 167, distance: 96.0
click at [131, 167] on div at bounding box center [470, 514] width 941 height 846
drag, startPoint x: 60, startPoint y: 121, endPoint x: 66, endPoint y: 157, distance: 37.0
click at [65, 157] on div at bounding box center [470, 514] width 941 height 846
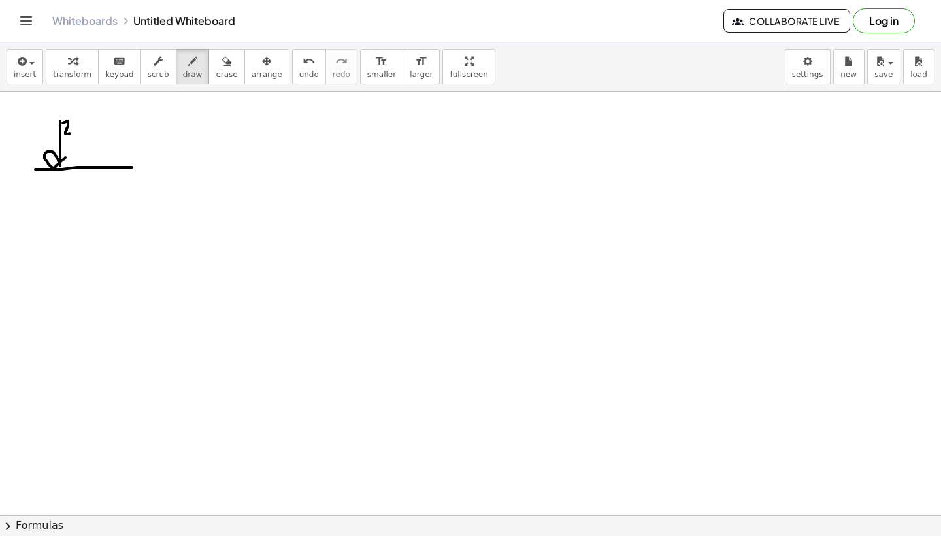
drag, startPoint x: 63, startPoint y: 123, endPoint x: 70, endPoint y: 133, distance: 12.7
click at [70, 133] on div at bounding box center [470, 514] width 941 height 846
drag, startPoint x: 80, startPoint y: 143, endPoint x: 86, endPoint y: 149, distance: 8.8
click at [86, 149] on div at bounding box center [470, 514] width 941 height 846
drag, startPoint x: 91, startPoint y: 136, endPoint x: 82, endPoint y: 180, distance: 45.2
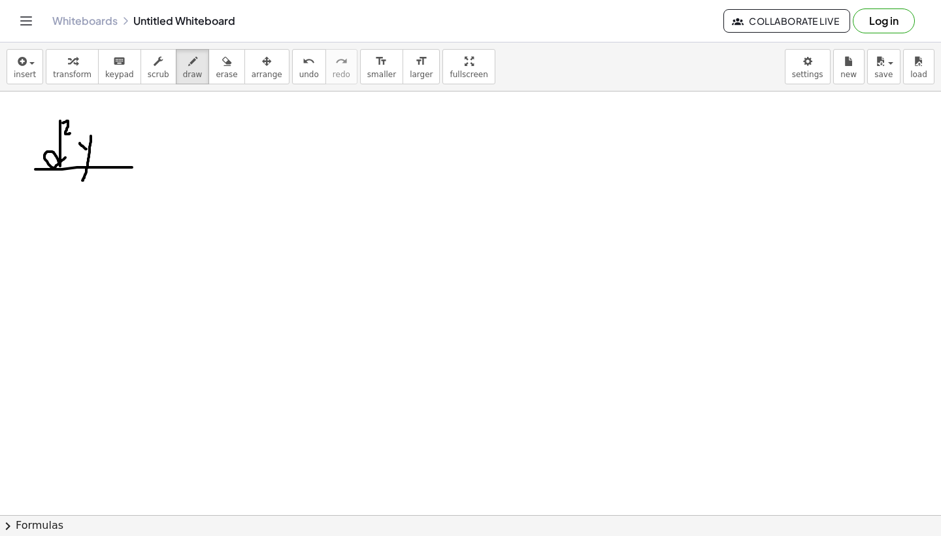
click at [82, 180] on div at bounding box center [470, 514] width 941 height 846
drag, startPoint x: 67, startPoint y: 175, endPoint x: 67, endPoint y: 204, distance: 29.4
click at [67, 204] on div at bounding box center [470, 514] width 941 height 846
drag, startPoint x: 74, startPoint y: 195, endPoint x: 80, endPoint y: 202, distance: 9.3
click at [80, 202] on div at bounding box center [470, 514] width 941 height 846
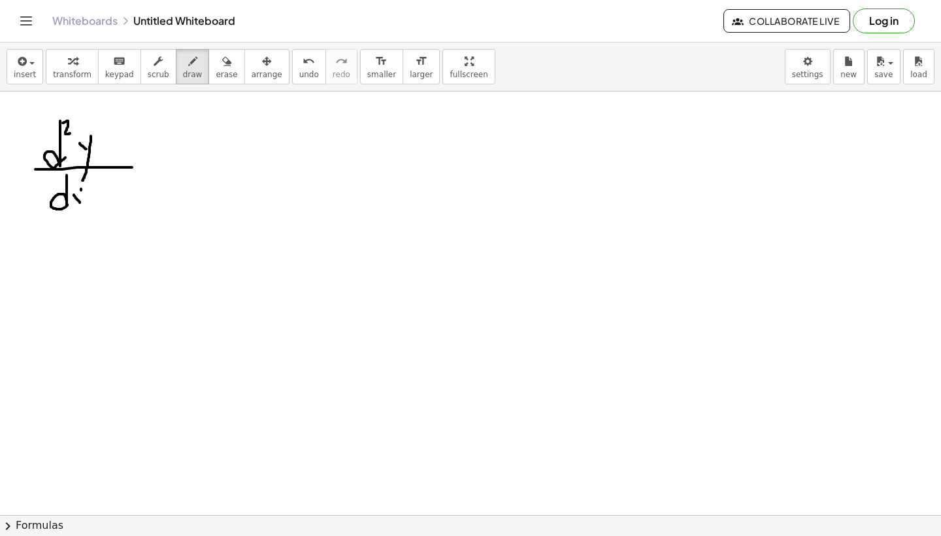
drag, startPoint x: 81, startPoint y: 189, endPoint x: 75, endPoint y: 209, distance: 21.1
click at [75, 209] on div at bounding box center [470, 514] width 941 height 846
drag, startPoint x: 80, startPoint y: 200, endPoint x: 85, endPoint y: 206, distance: 8.4
click at [85, 206] on div at bounding box center [470, 514] width 941 height 846
drag, startPoint x: 85, startPoint y: 185, endPoint x: 99, endPoint y: 191, distance: 14.7
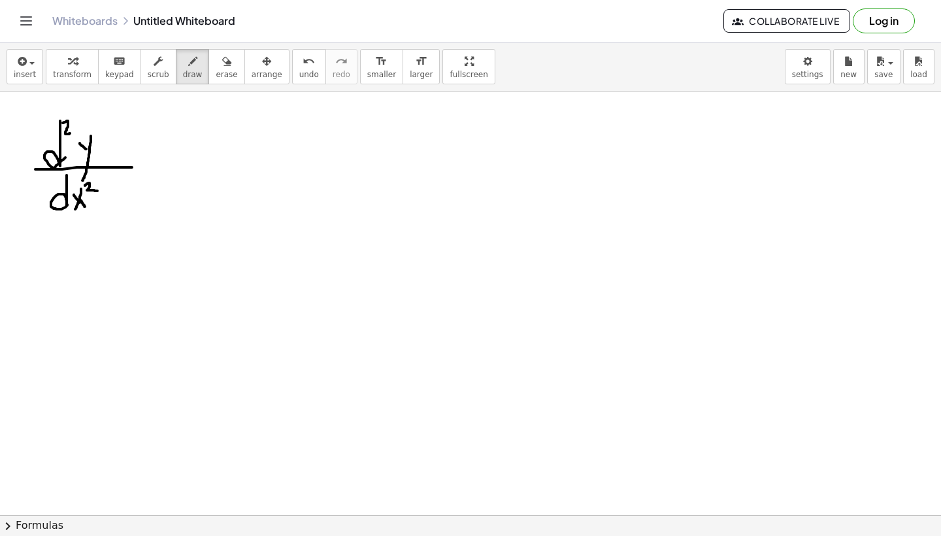
click at [99, 191] on div at bounding box center [470, 514] width 941 height 846
click at [68, 72] on span "transform" at bounding box center [72, 74] width 39 height 9
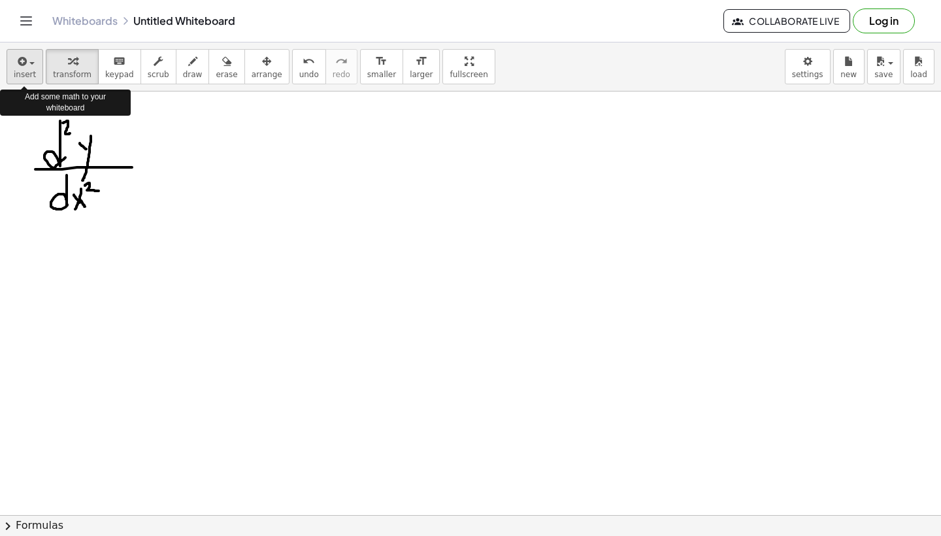
click at [25, 69] on icon "button" at bounding box center [21, 62] width 12 height 16
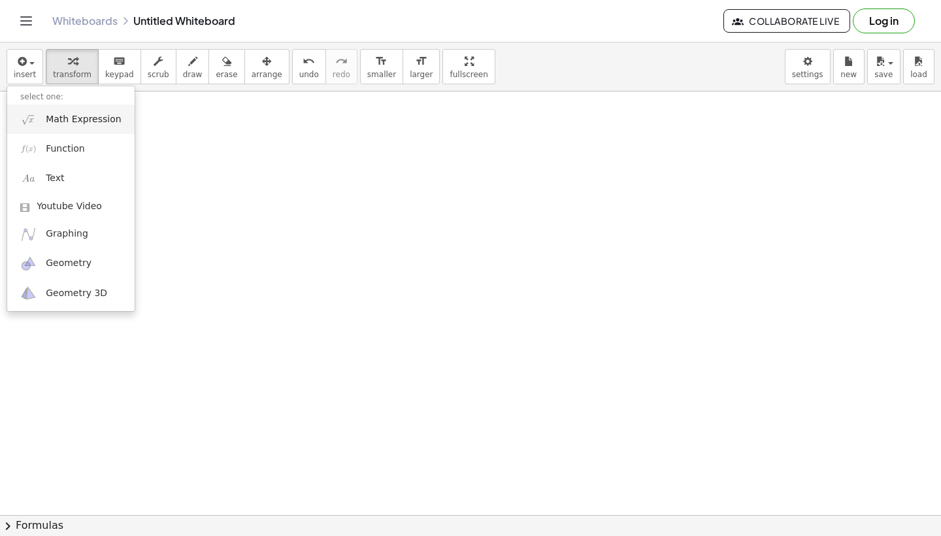
click at [95, 129] on link "Math Expression" at bounding box center [70, 119] width 127 height 29
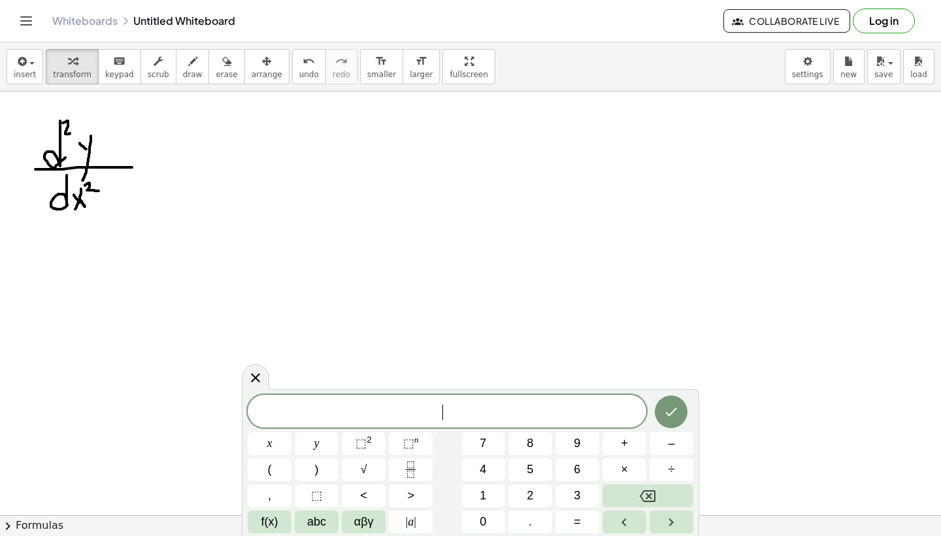
click at [405, 482] on div "​ x y ⬚ 2 ⬚ n 7 8 9 + – ( ) √ 4 5 6 × ÷ , ⬚ < > 1 2 3 f(x) abc αβγ | a | 0 . =" at bounding box center [470, 463] width 445 height 138
click at [405, 477] on icon "Fraction" at bounding box center [410, 469] width 16 height 16
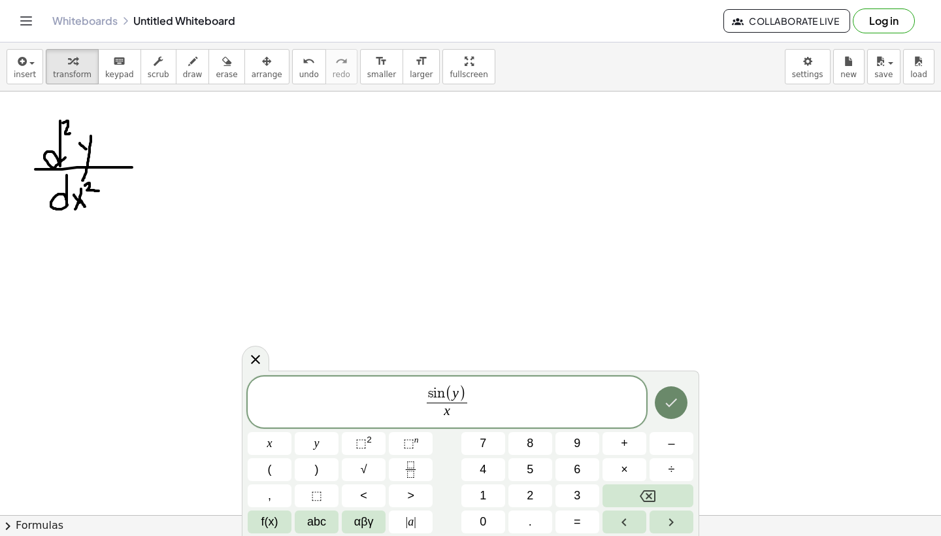
click at [677, 398] on icon "Done" at bounding box center [671, 402] width 16 height 16
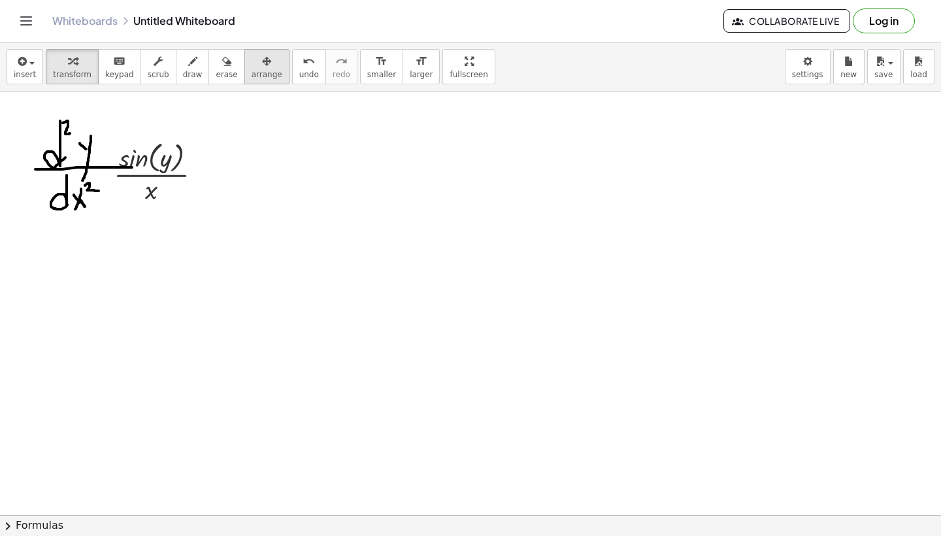
click at [265, 63] on div "button" at bounding box center [266, 61] width 31 height 16
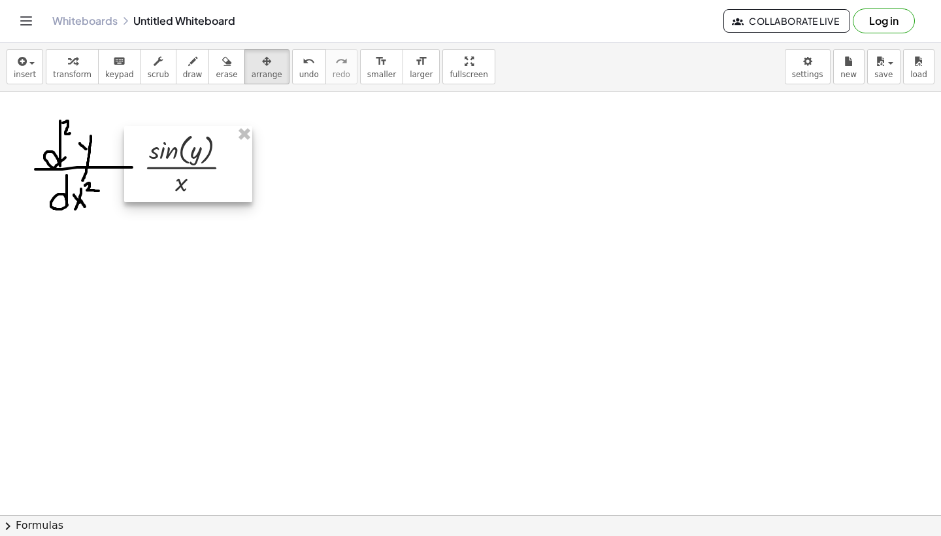
drag, startPoint x: 146, startPoint y: 170, endPoint x: 176, endPoint y: 162, distance: 31.1
click at [176, 162] on div at bounding box center [188, 164] width 128 height 76
click at [188, 65] on icon "button" at bounding box center [192, 62] width 9 height 16
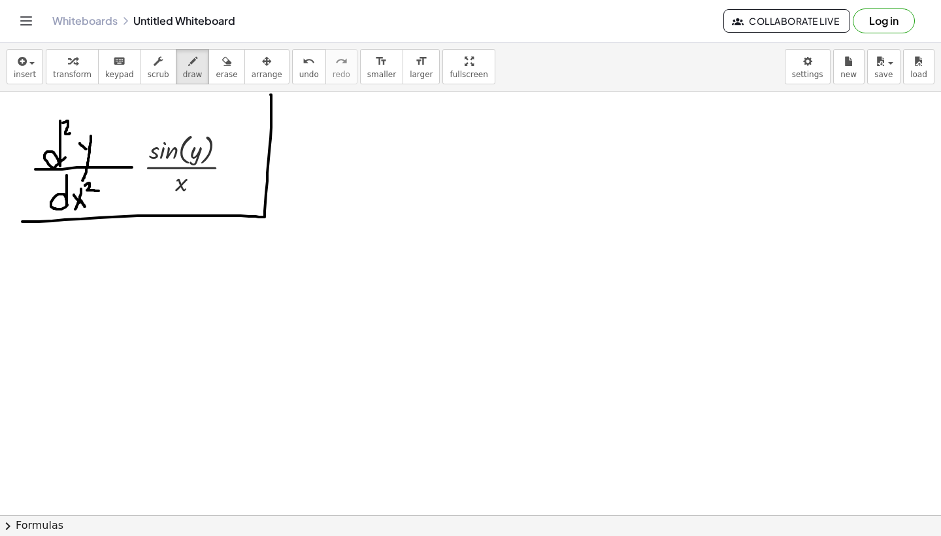
drag, startPoint x: 22, startPoint y: 221, endPoint x: 270, endPoint y: 96, distance: 278.1
click at [270, 96] on div at bounding box center [470, 514] width 941 height 846
click at [219, 72] on span "erase" at bounding box center [227, 74] width 22 height 9
click at [75, 118] on div at bounding box center [470, 514] width 941 height 846
click at [104, 187] on div at bounding box center [470, 514] width 941 height 846
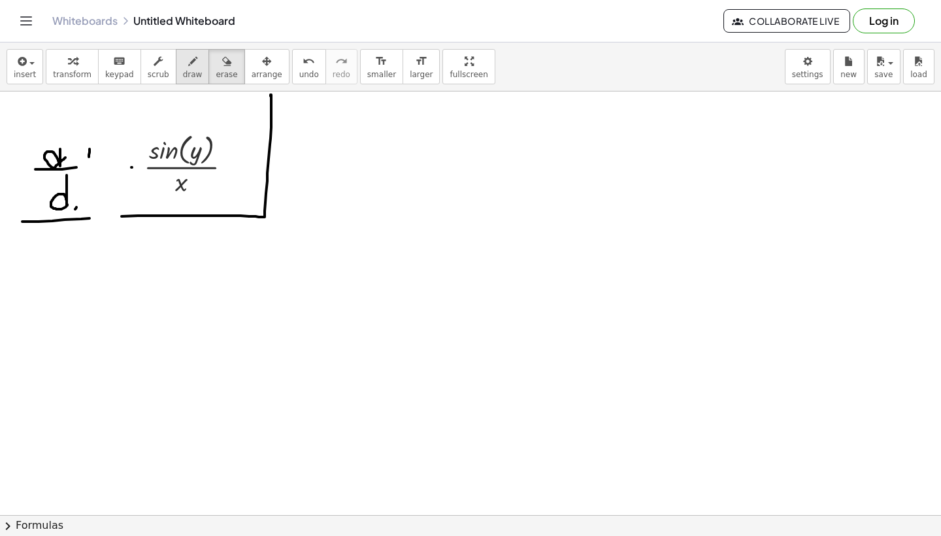
click at [187, 77] on span "draw" at bounding box center [193, 74] width 20 height 9
drag, startPoint x: 88, startPoint y: 218, endPoint x: 122, endPoint y: 216, distance: 34.7
click at [122, 216] on div at bounding box center [470, 514] width 941 height 846
drag, startPoint x: 105, startPoint y: 166, endPoint x: 133, endPoint y: 165, distance: 28.1
click at [133, 165] on div at bounding box center [470, 514] width 941 height 846
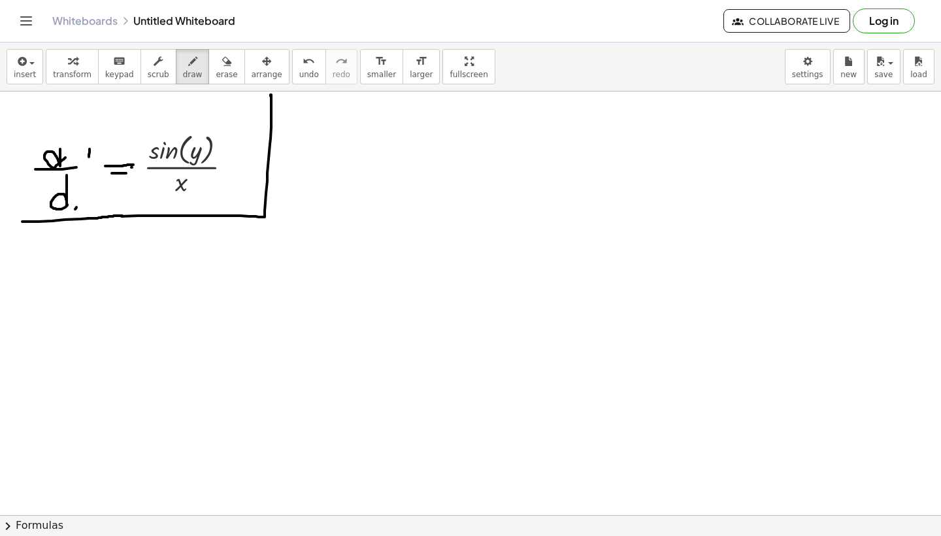
drag, startPoint x: 112, startPoint y: 173, endPoint x: 134, endPoint y: 173, distance: 22.2
click at [134, 173] on div at bounding box center [470, 514] width 941 height 846
drag, startPoint x: 59, startPoint y: 151, endPoint x: 59, endPoint y: 125, distance: 25.5
click at [59, 125] on div at bounding box center [470, 514] width 941 height 846
drag, startPoint x: 71, startPoint y: 168, endPoint x: 95, endPoint y: 167, distance: 23.5
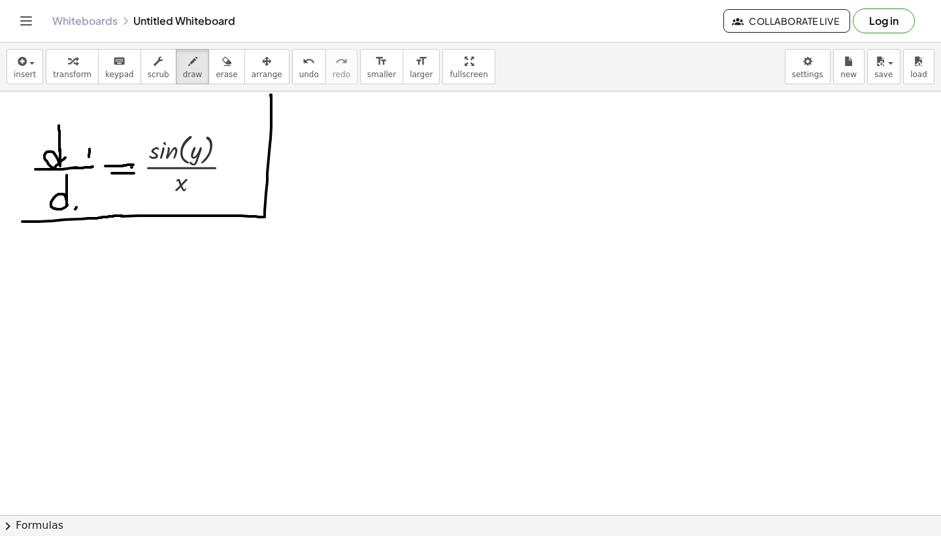
click at [95, 167] on div at bounding box center [470, 514] width 941 height 846
drag, startPoint x: 74, startPoint y: 144, endPoint x: 80, endPoint y: 150, distance: 8.3
click at [80, 150] on div at bounding box center [470, 514] width 941 height 846
drag, startPoint x: 93, startPoint y: 140, endPoint x: 69, endPoint y: 169, distance: 36.6
click at [69, 169] on div at bounding box center [470, 514] width 941 height 846
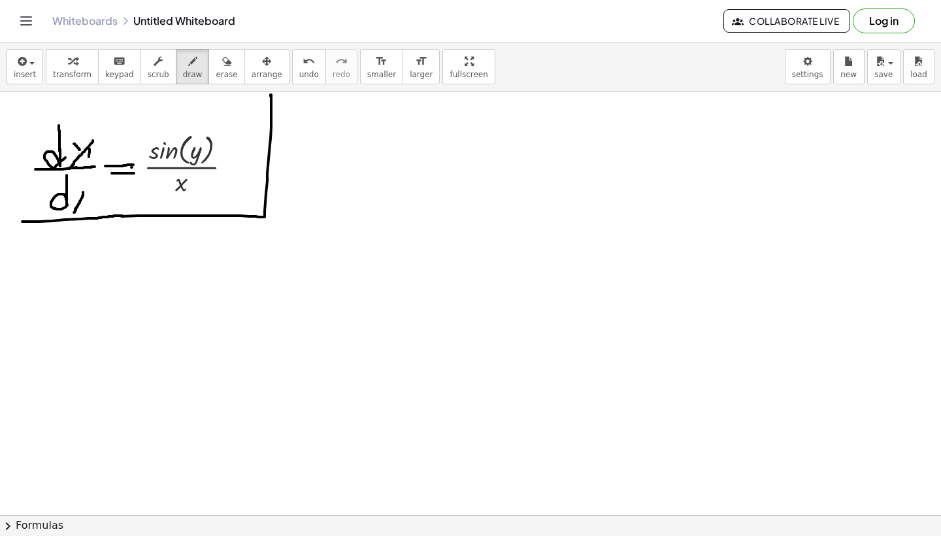
drag, startPoint x: 83, startPoint y: 192, endPoint x: 73, endPoint y: 213, distance: 23.1
click at [73, 213] on div at bounding box center [470, 514] width 941 height 846
drag, startPoint x: 73, startPoint y: 189, endPoint x: 84, endPoint y: 211, distance: 24.8
click at [84, 211] on div at bounding box center [470, 514] width 941 height 846
drag, startPoint x: 395, startPoint y: 152, endPoint x: 496, endPoint y: 152, distance: 100.6
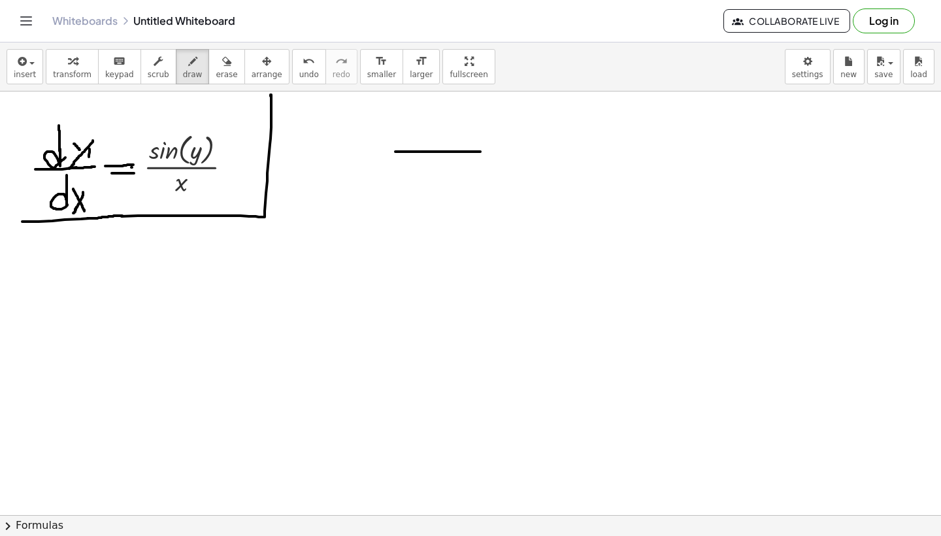
click at [496, 152] on div at bounding box center [470, 514] width 941 height 846
drag, startPoint x: 432, startPoint y: 108, endPoint x: 432, endPoint y: 148, distance: 39.2
click at [432, 148] on div at bounding box center [470, 514] width 941 height 846
drag, startPoint x: 434, startPoint y: 112, endPoint x: 447, endPoint y: 121, distance: 15.6
click at [447, 121] on div at bounding box center [470, 514] width 941 height 846
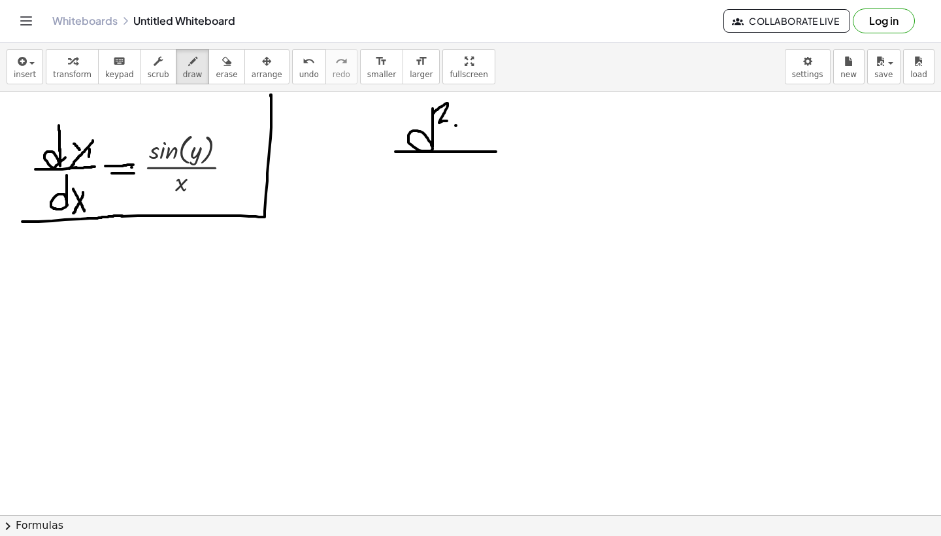
drag, startPoint x: 455, startPoint y: 125, endPoint x: 479, endPoint y: 148, distance: 32.8
click at [477, 148] on div at bounding box center [470, 514] width 941 height 846
drag, startPoint x: 478, startPoint y: 134, endPoint x: 456, endPoint y: 176, distance: 47.9
click at [456, 176] on div at bounding box center [470, 514] width 941 height 846
drag, startPoint x: 434, startPoint y: 165, endPoint x: 437, endPoint y: 220, distance: 55.6
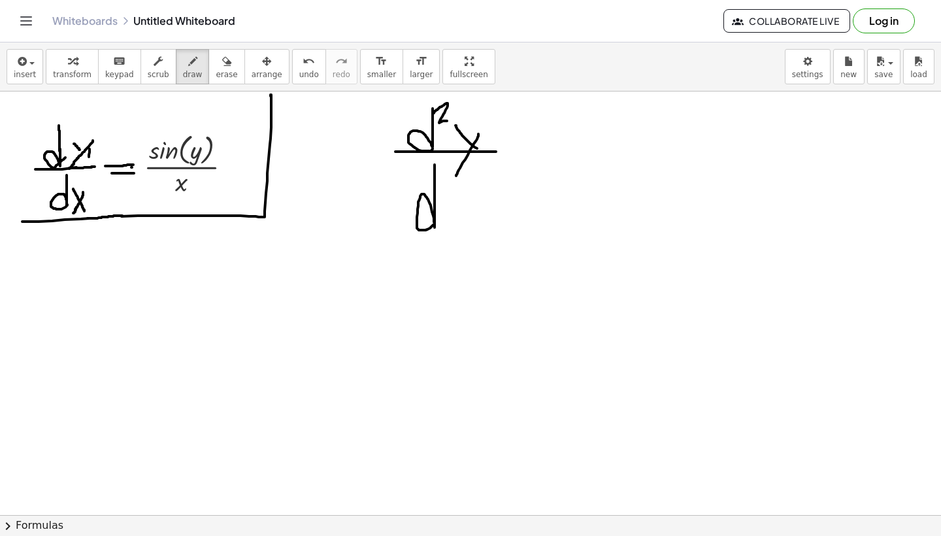
click at [437, 220] on div at bounding box center [470, 514] width 941 height 846
drag, startPoint x: 443, startPoint y: 195, endPoint x: 457, endPoint y: 224, distance: 32.4
click at [457, 224] on div at bounding box center [470, 514] width 941 height 846
drag, startPoint x: 460, startPoint y: 193, endPoint x: 441, endPoint y: 233, distance: 44.4
click at [441, 233] on div at bounding box center [470, 514] width 941 height 846
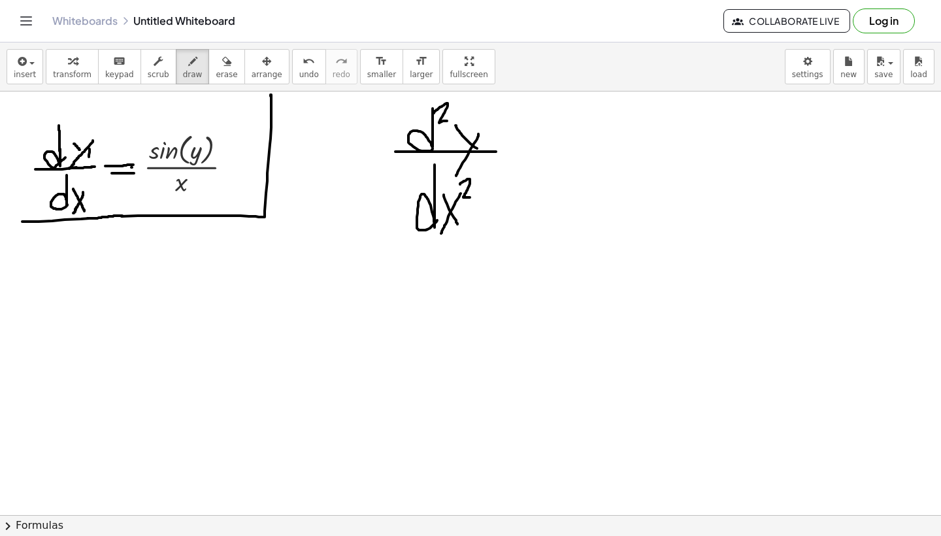
drag, startPoint x: 460, startPoint y: 184, endPoint x: 480, endPoint y: 197, distance: 24.1
click at [475, 197] on div at bounding box center [470, 514] width 941 height 846
drag, startPoint x: 524, startPoint y: 123, endPoint x: 542, endPoint y: 201, distance: 80.3
click at [542, 201] on div at bounding box center [470, 514] width 941 height 846
click at [545, 220] on div at bounding box center [470, 514] width 941 height 846
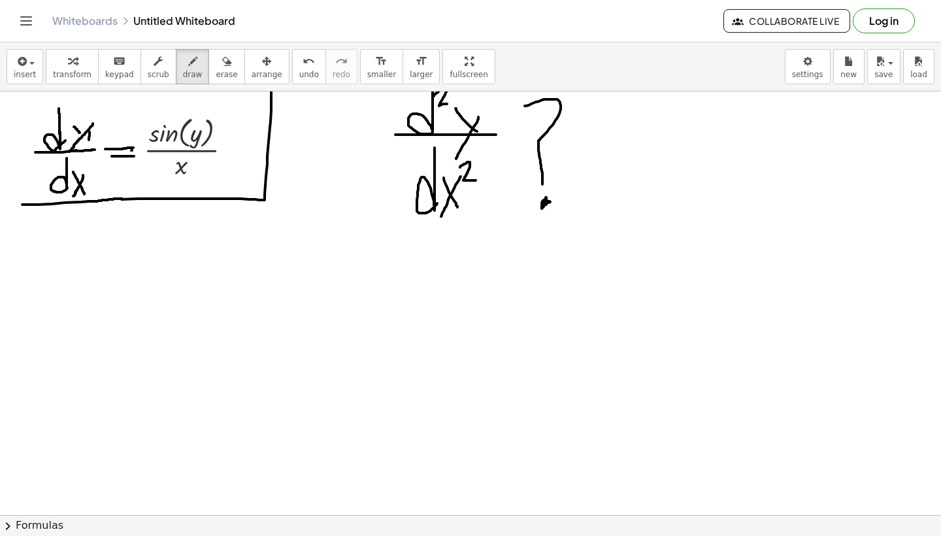
scroll to position [18, 0]
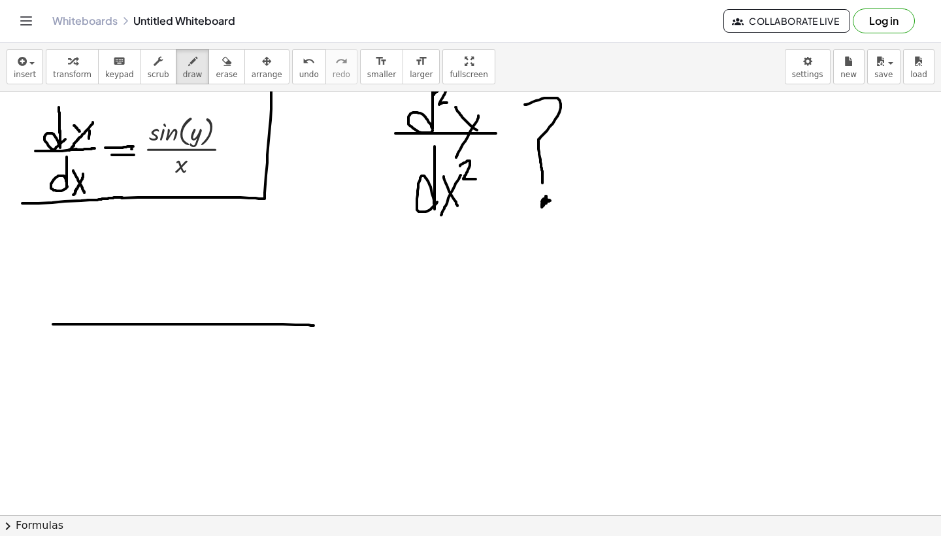
drag, startPoint x: 53, startPoint y: 324, endPoint x: 314, endPoint y: 325, distance: 261.3
click at [314, 325] on div at bounding box center [470, 496] width 941 height 846
drag, startPoint x: 159, startPoint y: 344, endPoint x: 189, endPoint y: 394, distance: 58.6
click at [189, 394] on div at bounding box center [470, 496] width 941 height 846
drag, startPoint x: 187, startPoint y: 353, endPoint x: 152, endPoint y: 396, distance: 54.8
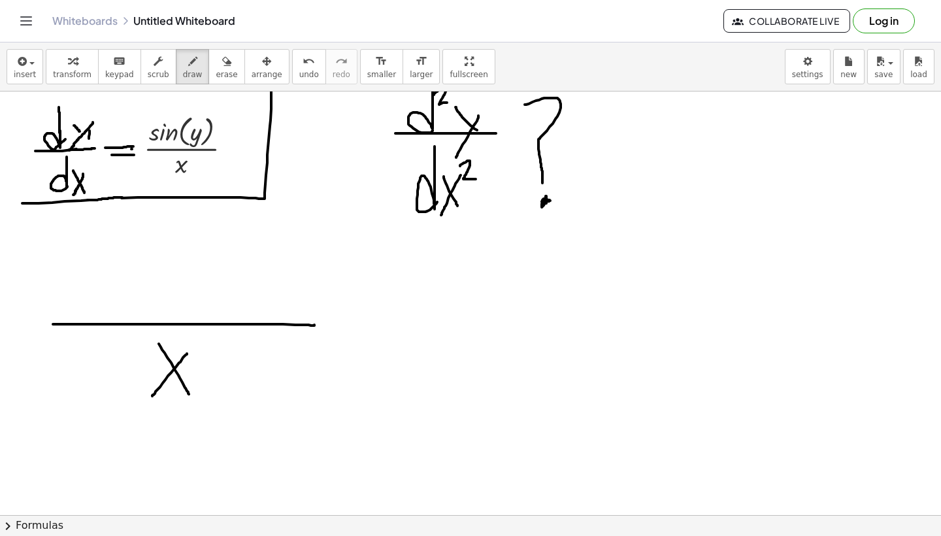
click at [152, 396] on div at bounding box center [470, 496] width 941 height 846
drag, startPoint x: 193, startPoint y: 342, endPoint x: 212, endPoint y: 349, distance: 19.6
click at [212, 350] on div at bounding box center [470, 496] width 941 height 846
drag, startPoint x: 76, startPoint y: 291, endPoint x: 81, endPoint y: 312, distance: 21.4
click at [81, 312] on div at bounding box center [470, 496] width 941 height 846
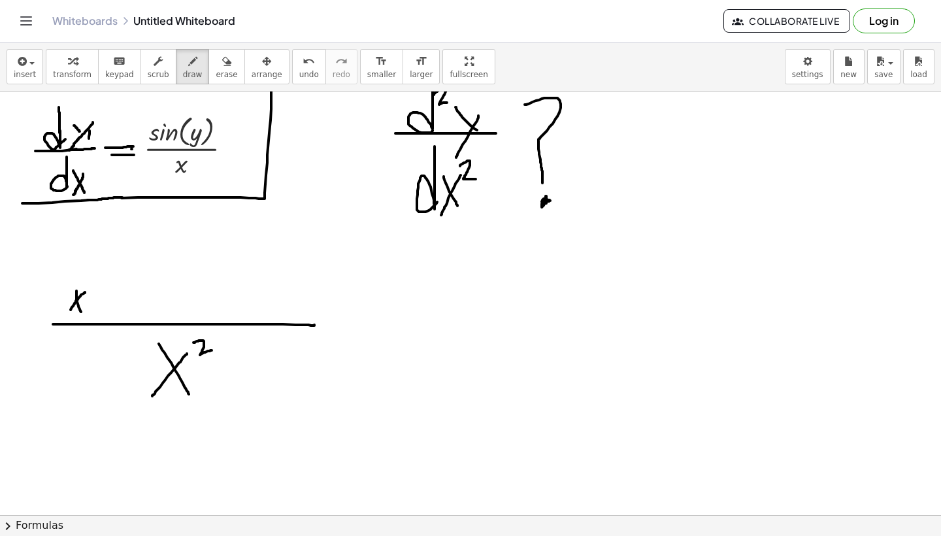
drag, startPoint x: 85, startPoint y: 292, endPoint x: 67, endPoint y: 314, distance: 27.8
click at [67, 314] on div at bounding box center [470, 496] width 941 height 846
drag, startPoint x: 95, startPoint y: 297, endPoint x: 97, endPoint y: 310, distance: 13.1
click at [97, 310] on div at bounding box center [470, 496] width 941 height 846
click at [107, 295] on div at bounding box center [470, 496] width 941 height 846
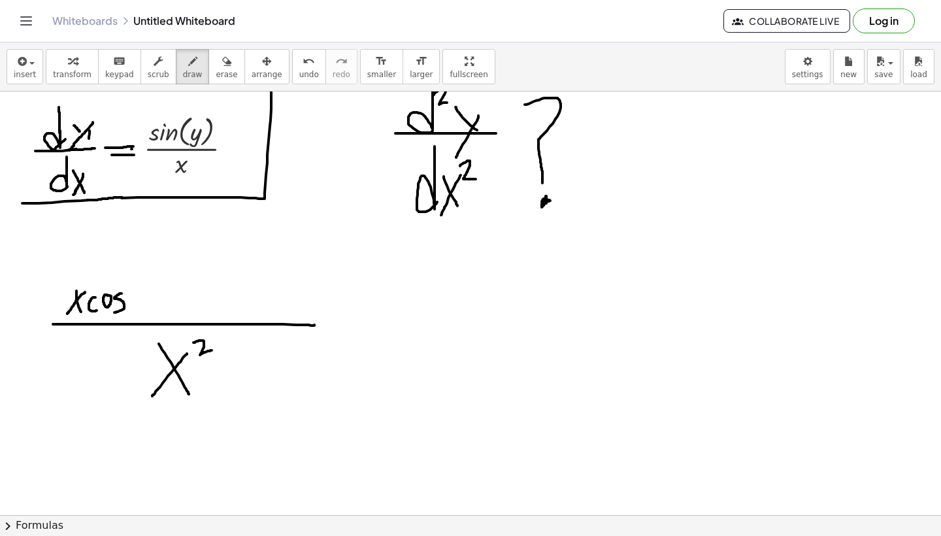
drag, startPoint x: 121, startPoint y: 293, endPoint x: 114, endPoint y: 312, distance: 20.3
click at [114, 312] on div at bounding box center [470, 496] width 941 height 846
drag, startPoint x: 145, startPoint y: 272, endPoint x: 152, endPoint y: 325, distance: 53.4
click at [152, 325] on div at bounding box center [470, 496] width 941 height 846
drag, startPoint x: 149, startPoint y: 291, endPoint x: 161, endPoint y: 307, distance: 20.1
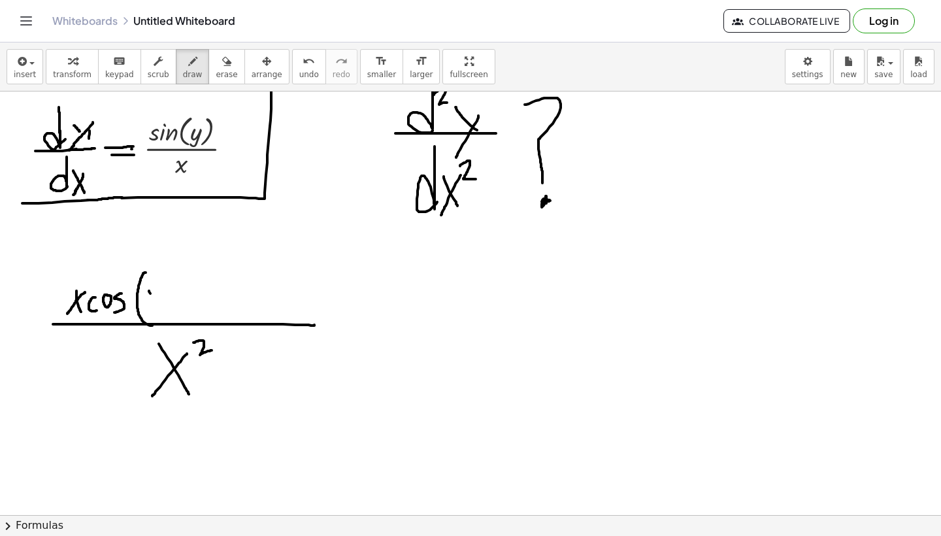
click at [161, 307] on div at bounding box center [470, 496] width 941 height 846
drag, startPoint x: 163, startPoint y: 282, endPoint x: 144, endPoint y: 314, distance: 37.5
click at [144, 314] on div at bounding box center [470, 496] width 941 height 846
drag, startPoint x: 170, startPoint y: 272, endPoint x: 171, endPoint y: 324, distance: 52.3
click at [171, 324] on div at bounding box center [470, 496] width 941 height 846
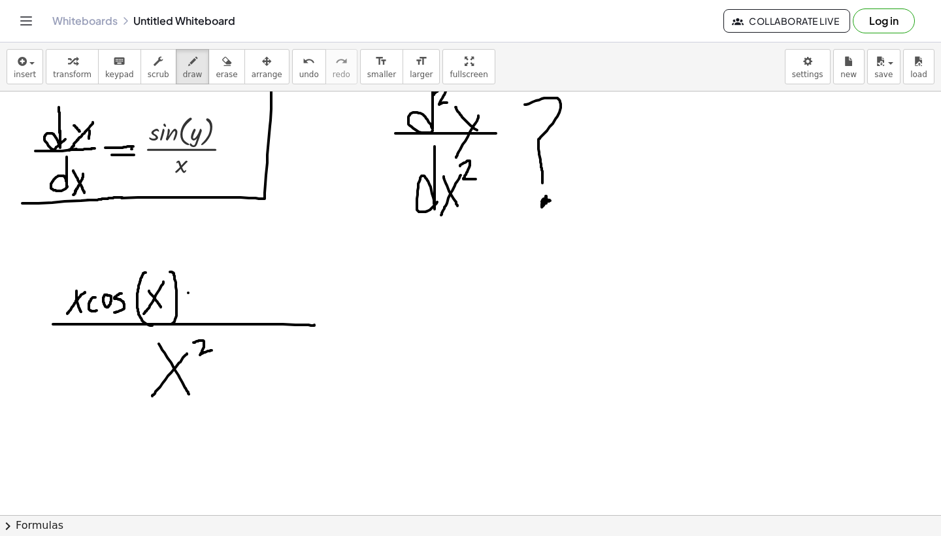
drag, startPoint x: 188, startPoint y: 293, endPoint x: 210, endPoint y: 293, distance: 22.2
click at [210, 293] on div at bounding box center [470, 496] width 941 height 846
click at [302, 65] on icon "undo" at bounding box center [308, 62] width 12 height 16
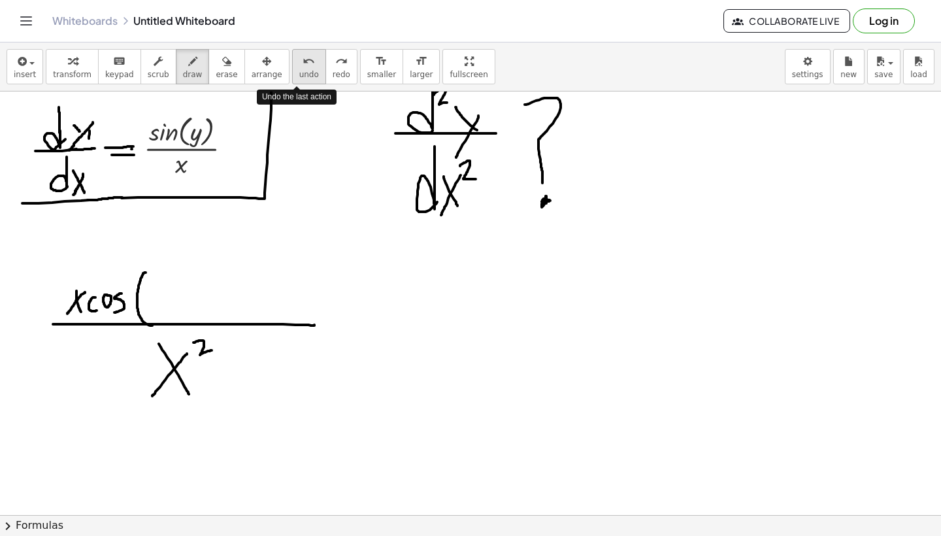
click at [302, 65] on icon "undo" at bounding box center [308, 62] width 12 height 16
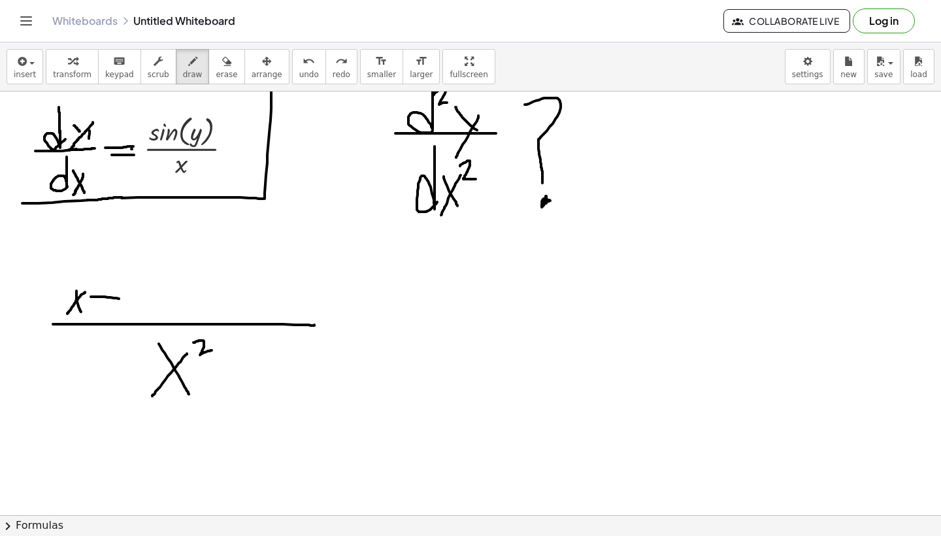
drag, startPoint x: 91, startPoint y: 297, endPoint x: 129, endPoint y: 300, distance: 38.0
click at [129, 300] on div at bounding box center [470, 496] width 941 height 846
drag, startPoint x: 101, startPoint y: 267, endPoint x: 101, endPoint y: 286, distance: 18.9
click at [101, 286] on div at bounding box center [470, 496] width 941 height 846
drag, startPoint x: 107, startPoint y: 279, endPoint x: 112, endPoint y: 287, distance: 9.4
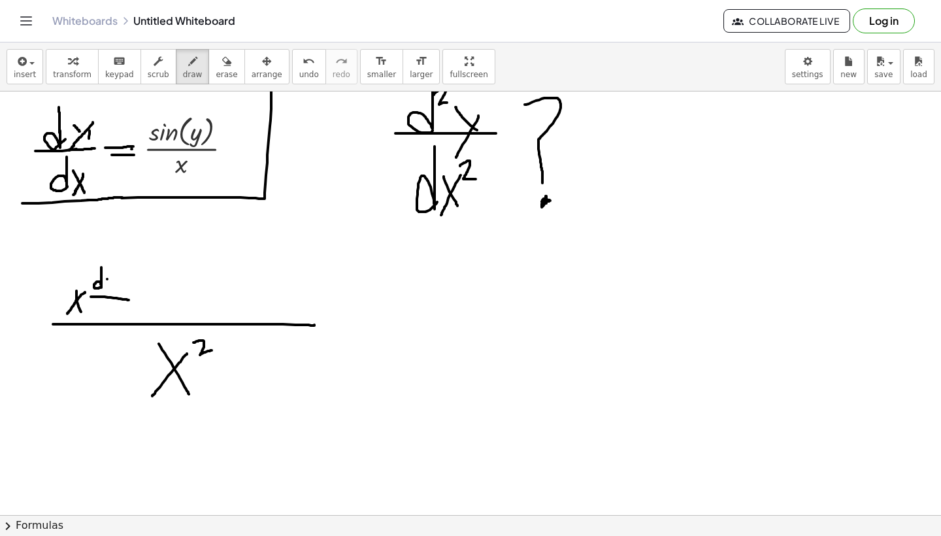
click at [112, 287] on div at bounding box center [470, 496] width 941 height 846
drag, startPoint x: 117, startPoint y: 281, endPoint x: 105, endPoint y: 297, distance: 20.5
click at [105, 297] on div at bounding box center [470, 496] width 941 height 846
drag, startPoint x: 101, startPoint y: 303, endPoint x: 101, endPoint y: 316, distance: 13.1
click at [101, 316] on div at bounding box center [470, 496] width 941 height 846
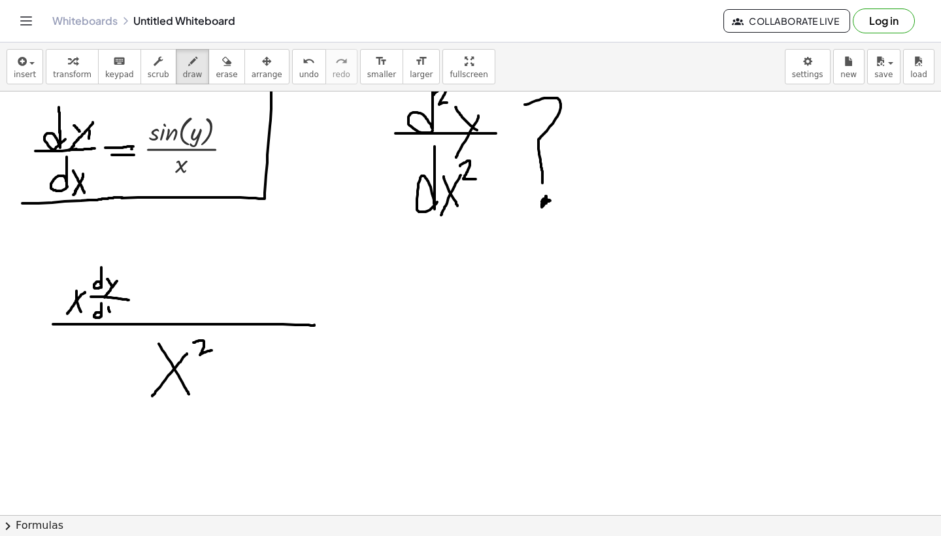
drag, startPoint x: 108, startPoint y: 307, endPoint x: 112, endPoint y: 315, distance: 8.8
click at [112, 315] on div at bounding box center [470, 496] width 941 height 846
drag, startPoint x: 112, startPoint y: 304, endPoint x: 103, endPoint y: 318, distance: 17.4
click at [103, 318] on div at bounding box center [470, 496] width 941 height 846
drag, startPoint x: 140, startPoint y: 290, endPoint x: 141, endPoint y: 300, distance: 10.5
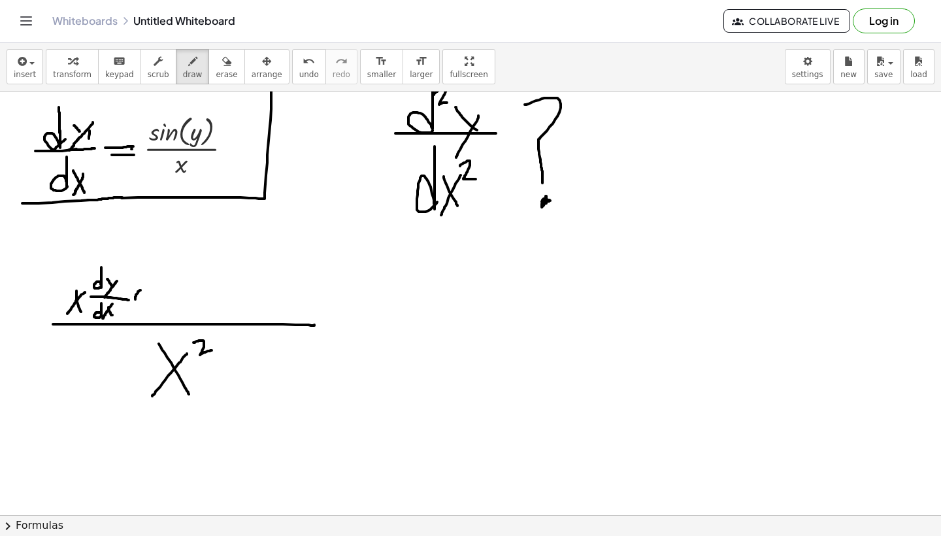
click at [141, 301] on div at bounding box center [470, 496] width 941 height 846
click at [154, 296] on div at bounding box center [470, 496] width 941 height 846
drag, startPoint x: 161, startPoint y: 293, endPoint x: 159, endPoint y: 306, distance: 13.2
click at [159, 306] on div at bounding box center [470, 496] width 941 height 846
drag, startPoint x: 174, startPoint y: 283, endPoint x: 176, endPoint y: 318, distance: 35.3
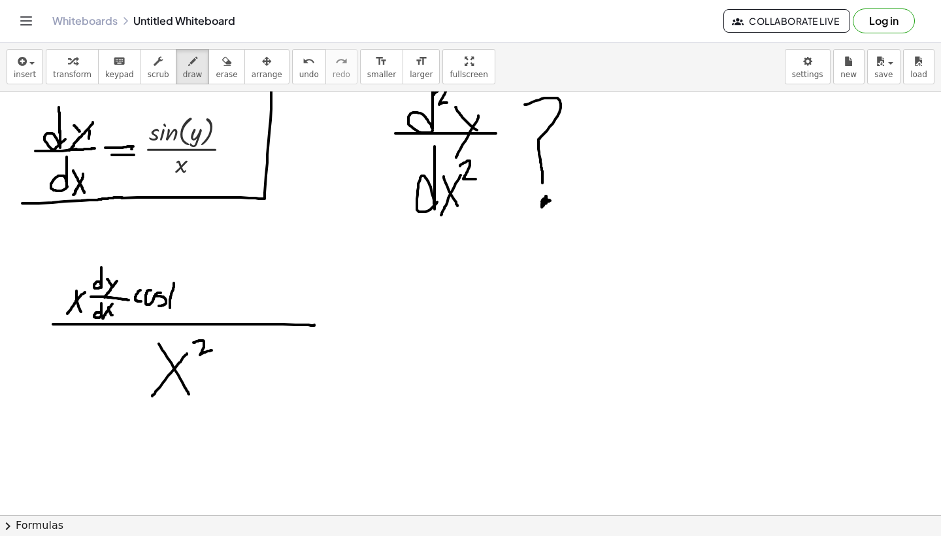
click at [176, 318] on div at bounding box center [470, 496] width 941 height 846
drag, startPoint x: 175, startPoint y: 295, endPoint x: 187, endPoint y: 307, distance: 17.1
click at [187, 307] on div at bounding box center [470, 496] width 941 height 846
drag, startPoint x: 187, startPoint y: 294, endPoint x: 174, endPoint y: 307, distance: 18.0
click at [174, 306] on div at bounding box center [470, 496] width 941 height 846
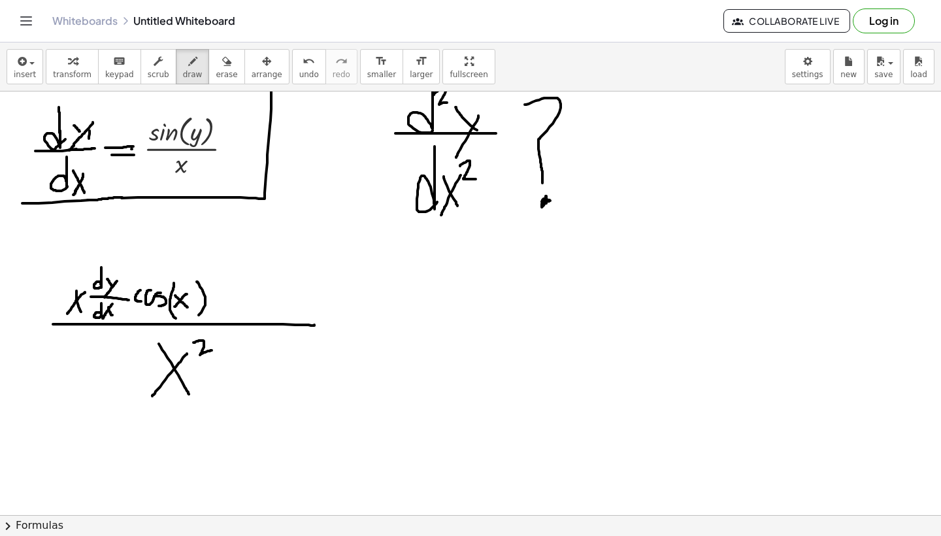
drag, startPoint x: 197, startPoint y: 282, endPoint x: 195, endPoint y: 317, distance: 36.0
click at [197, 316] on div at bounding box center [470, 496] width 941 height 846
drag, startPoint x: 209, startPoint y: 300, endPoint x: 231, endPoint y: 300, distance: 22.2
click at [231, 300] on div at bounding box center [470, 496] width 941 height 846
drag, startPoint x: 251, startPoint y: 291, endPoint x: 235, endPoint y: 323, distance: 35.3
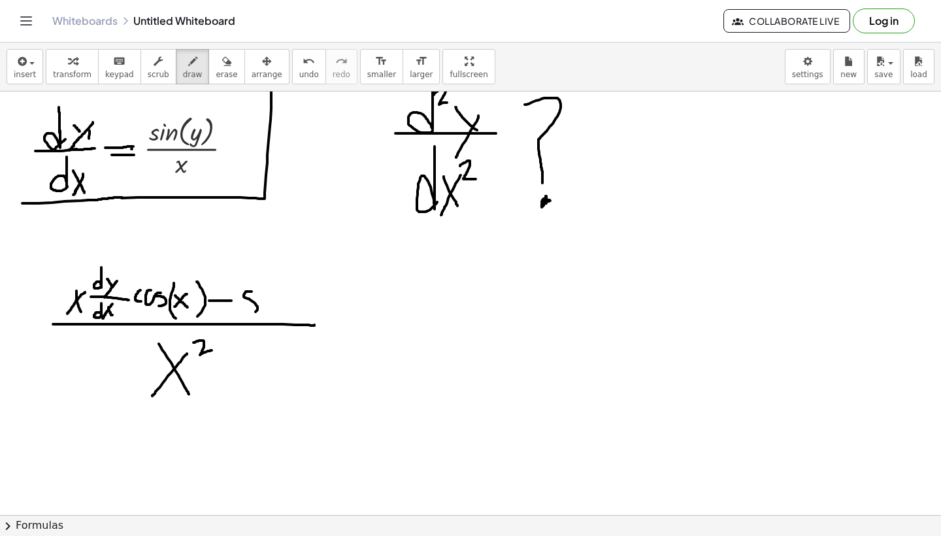
click at [235, 323] on div at bounding box center [470, 496] width 941 height 846
drag, startPoint x: 263, startPoint y: 296, endPoint x: 263, endPoint y: 312, distance: 15.7
click at [263, 312] on div at bounding box center [470, 496] width 941 height 846
click at [264, 285] on div at bounding box center [470, 496] width 941 height 846
drag, startPoint x: 270, startPoint y: 295, endPoint x: 280, endPoint y: 308, distance: 17.2
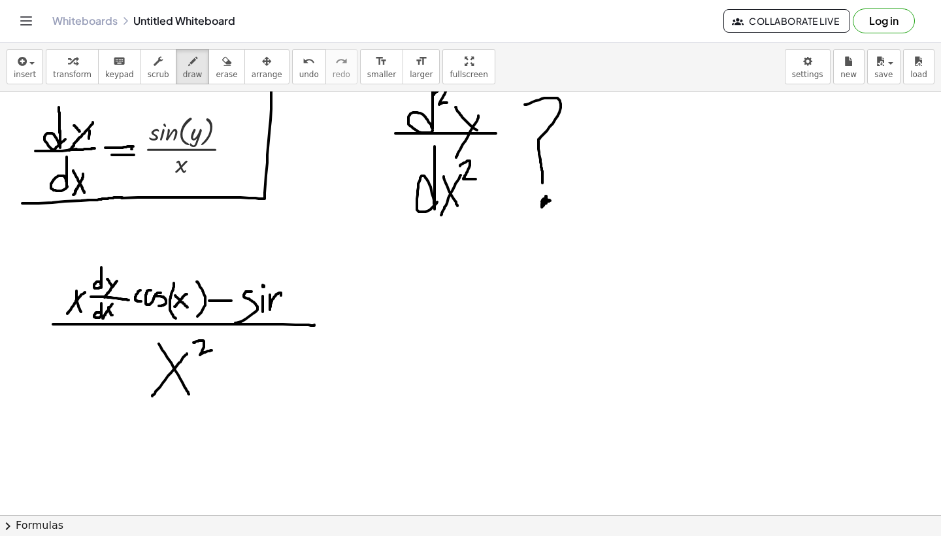
click at [280, 308] on div at bounding box center [470, 496] width 941 height 846
drag, startPoint x: 292, startPoint y: 276, endPoint x: 300, endPoint y: 324, distance: 49.1
click at [300, 324] on div at bounding box center [470, 496] width 941 height 846
drag, startPoint x: 301, startPoint y: 291, endPoint x: 304, endPoint y: 300, distance: 9.5
click at [304, 300] on div at bounding box center [470, 496] width 941 height 846
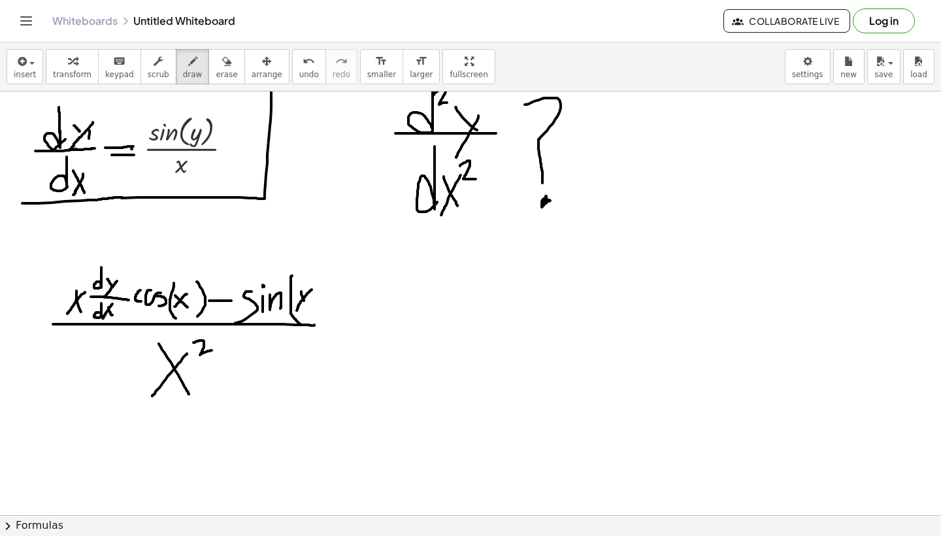
drag, startPoint x: 312, startPoint y: 289, endPoint x: 297, endPoint y: 311, distance: 26.3
click at [297, 311] on div at bounding box center [470, 496] width 941 height 846
drag, startPoint x: 317, startPoint y: 270, endPoint x: 322, endPoint y: 310, distance: 40.8
click at [322, 310] on div at bounding box center [470, 496] width 941 height 846
click at [396, 334] on div at bounding box center [470, 496] width 941 height 846
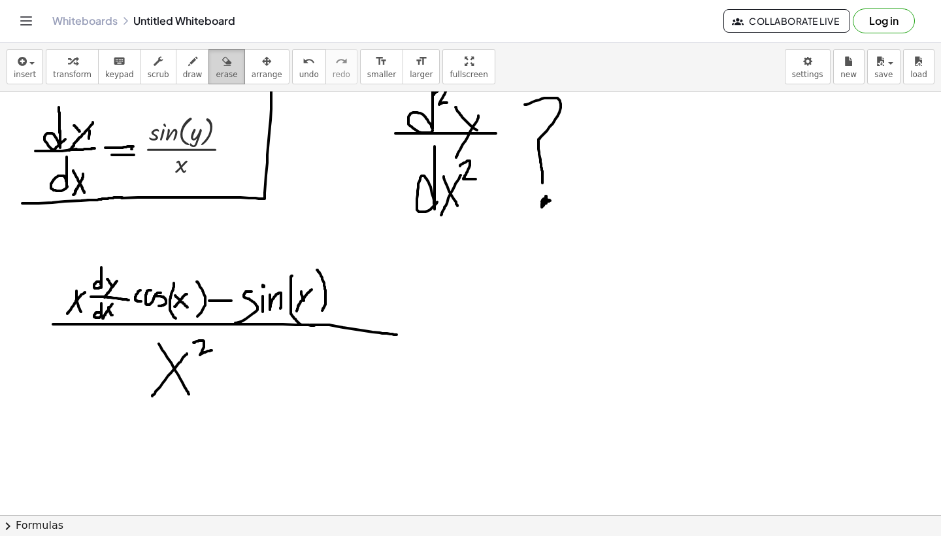
click at [225, 62] on div "button" at bounding box center [227, 61] width 22 height 16
click at [180, 297] on div at bounding box center [470, 496] width 941 height 846
click at [188, 66] on icon "button" at bounding box center [192, 62] width 9 height 16
drag, startPoint x: 157, startPoint y: 323, endPoint x: 202, endPoint y: 324, distance: 45.1
click at [202, 324] on div at bounding box center [470, 496] width 941 height 846
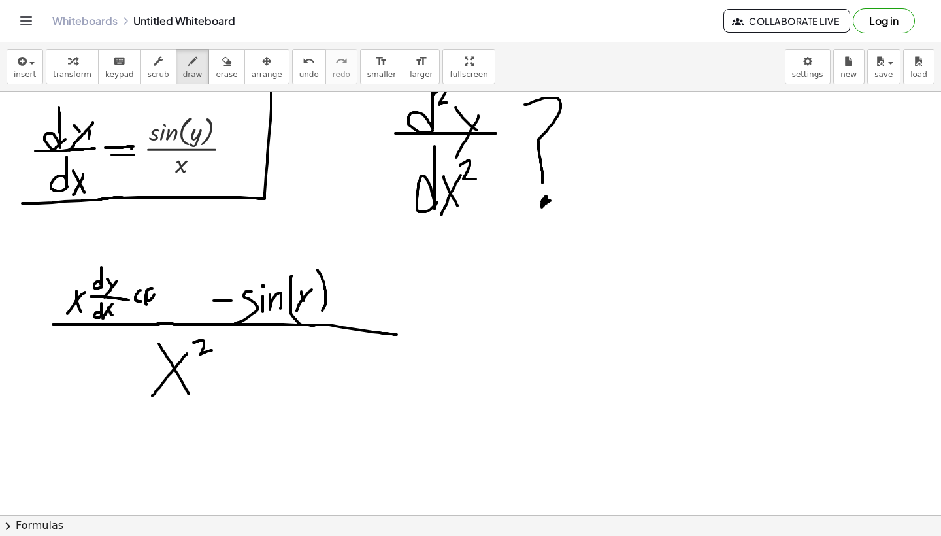
click at [152, 289] on div at bounding box center [470, 496] width 941 height 846
drag, startPoint x: 163, startPoint y: 289, endPoint x: 157, endPoint y: 303, distance: 15.2
click at [157, 303] on div at bounding box center [470, 496] width 941 height 846
drag, startPoint x: 177, startPoint y: 270, endPoint x: 180, endPoint y: 315, distance: 45.1
click at [180, 315] on div at bounding box center [470, 496] width 941 height 846
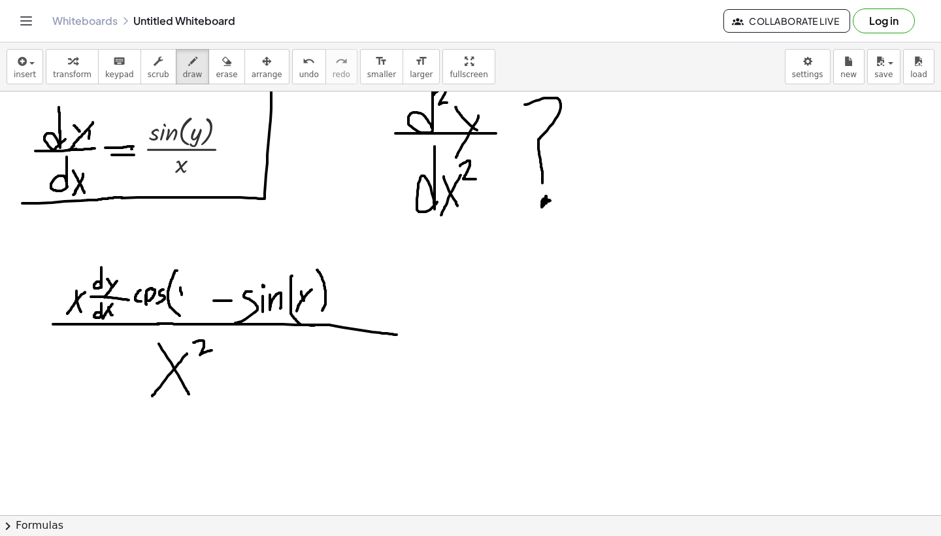
drag, startPoint x: 180, startPoint y: 287, endPoint x: 185, endPoint y: 301, distance: 14.5
click at [185, 300] on div at bounding box center [470, 496] width 941 height 846
drag, startPoint x: 191, startPoint y: 289, endPoint x: 172, endPoint y: 316, distance: 33.7
click at [172, 316] on div at bounding box center [470, 496] width 941 height 846
drag, startPoint x: 197, startPoint y: 268, endPoint x: 193, endPoint y: 324, distance: 55.7
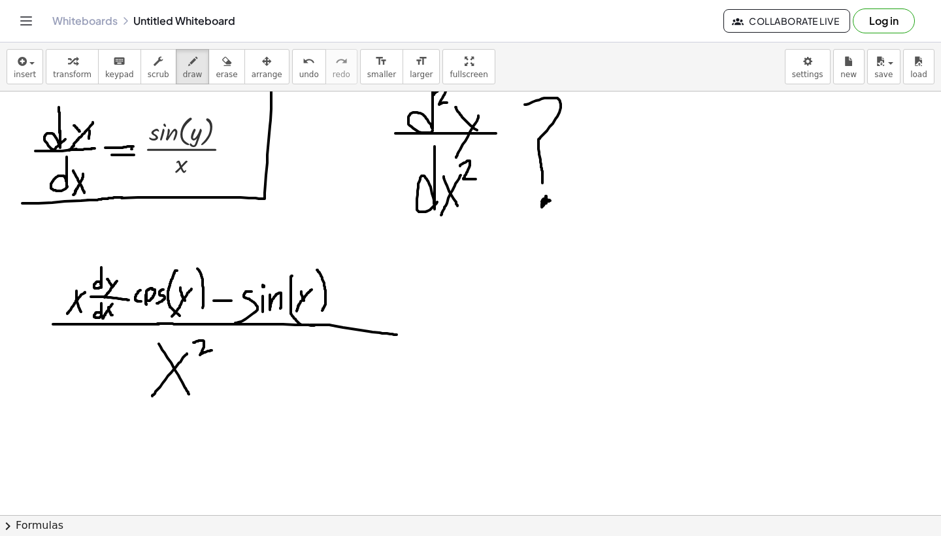
click at [194, 323] on div at bounding box center [470, 496] width 941 height 846
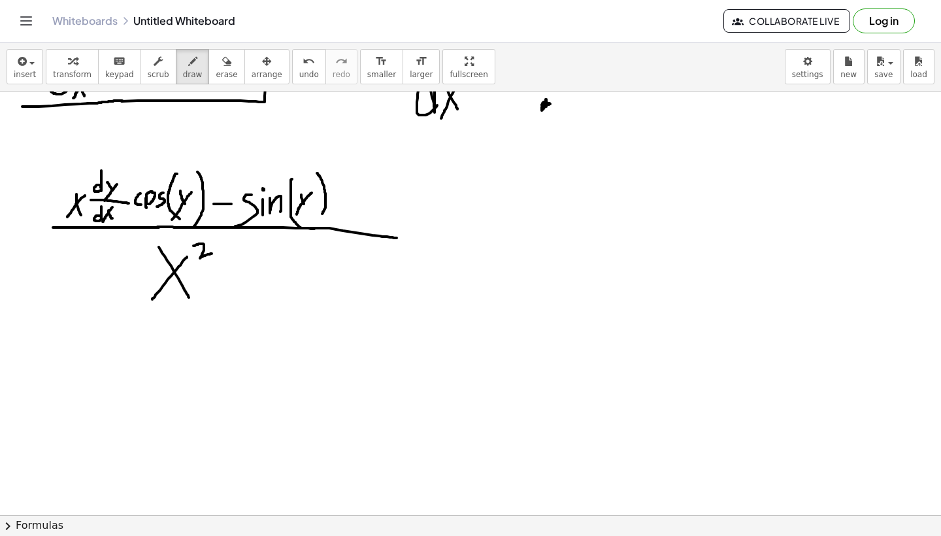
scroll to position [122, 0]
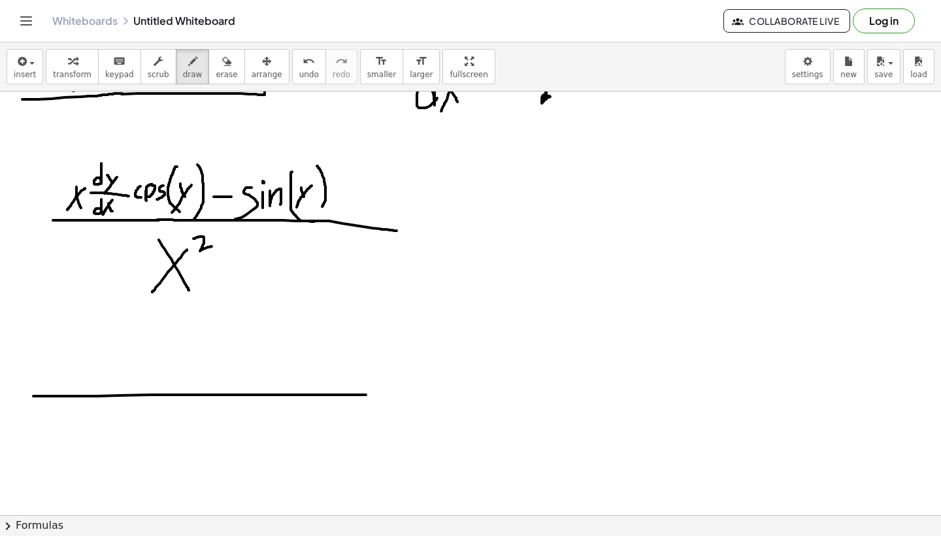
drag, startPoint x: 33, startPoint y: 396, endPoint x: 376, endPoint y: 394, distance: 342.2
click at [376, 394] on div at bounding box center [470, 392] width 941 height 846
drag, startPoint x: 163, startPoint y: 427, endPoint x: 205, endPoint y: 511, distance: 94.6
click at [205, 511] on div at bounding box center [470, 392] width 941 height 846
drag, startPoint x: 210, startPoint y: 439, endPoint x: 135, endPoint y: 506, distance: 99.9
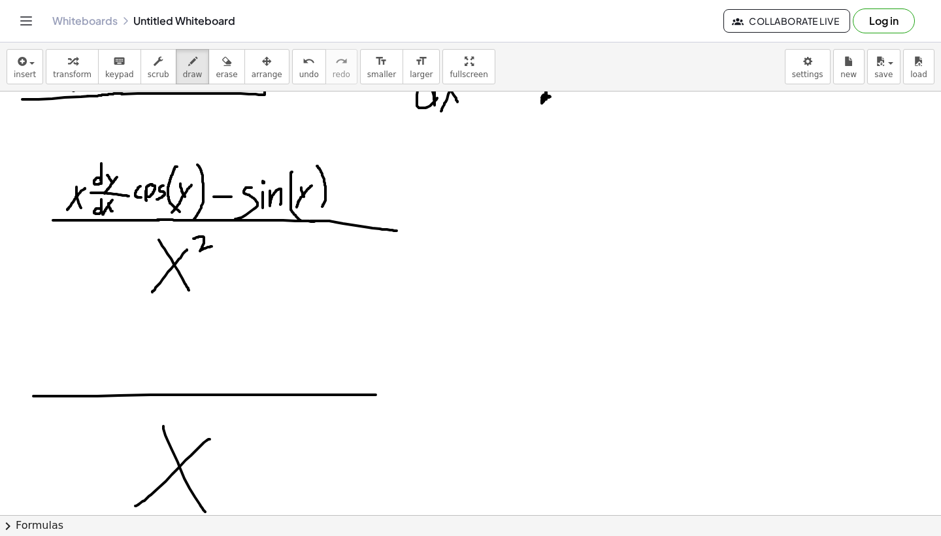
click at [135, 506] on div at bounding box center [470, 392] width 941 height 846
drag, startPoint x: 225, startPoint y: 427, endPoint x: 246, endPoint y: 440, distance: 25.2
click at [240, 440] on div at bounding box center [470, 392] width 941 height 846
click at [302, 56] on icon "undo" at bounding box center [308, 62] width 12 height 16
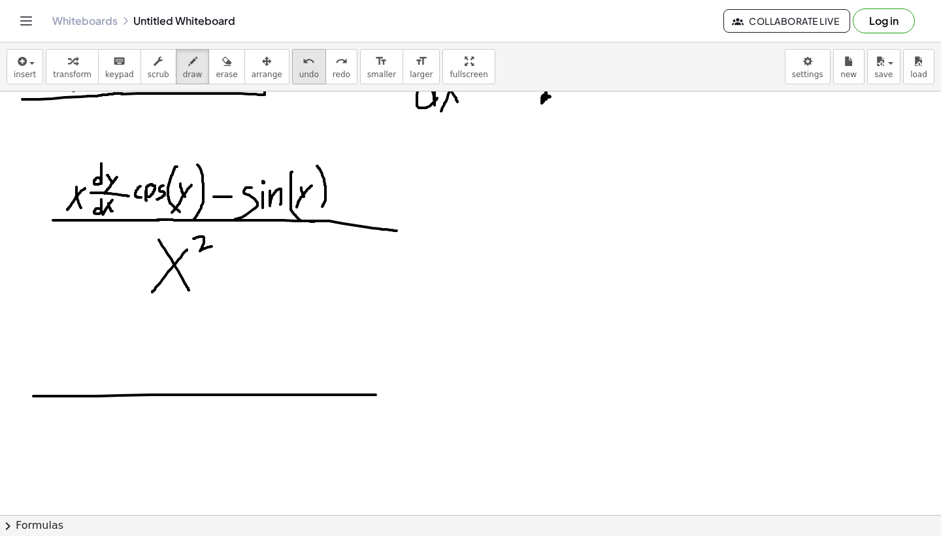
click at [295, 80] on button "undo undo" at bounding box center [309, 66] width 34 height 35
drag, startPoint x: 153, startPoint y: 423, endPoint x: 180, endPoint y: 472, distance: 56.1
click at [180, 472] on div at bounding box center [470, 392] width 941 height 846
drag, startPoint x: 182, startPoint y: 429, endPoint x: 155, endPoint y: 457, distance: 38.8
click at [155, 457] on div at bounding box center [470, 392] width 941 height 846
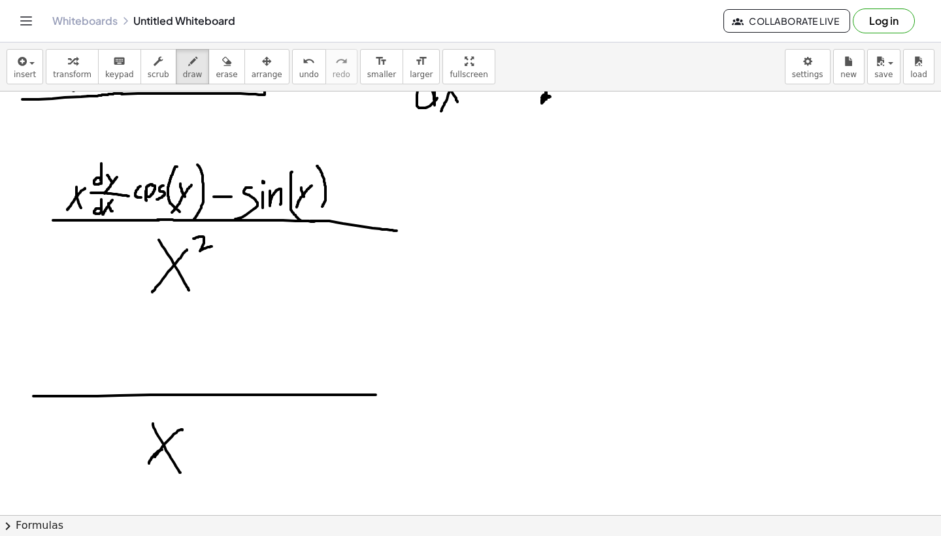
drag, startPoint x: 162, startPoint y: 449, endPoint x: 149, endPoint y: 463, distance: 18.9
click at [149, 463] on div at bounding box center [470, 392] width 941 height 846
drag, startPoint x: 187, startPoint y: 423, endPoint x: 195, endPoint y: 430, distance: 11.1
click at [195, 430] on div at bounding box center [470, 392] width 941 height 846
drag, startPoint x: 54, startPoint y: 364, endPoint x: 69, endPoint y: 383, distance: 24.2
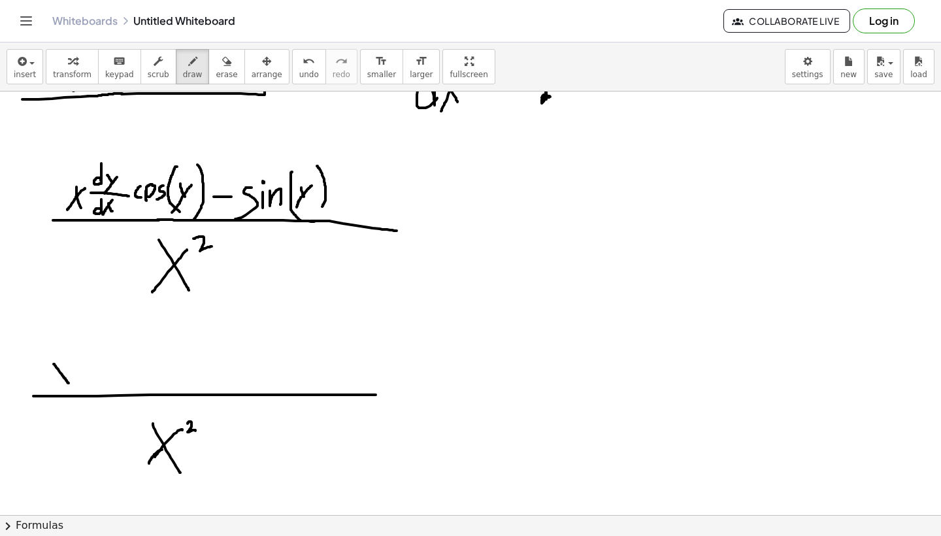
click at [69, 383] on div at bounding box center [470, 392] width 941 height 846
drag, startPoint x: 69, startPoint y: 362, endPoint x: 44, endPoint y: 381, distance: 31.6
click at [44, 381] on div at bounding box center [470, 392] width 941 height 846
drag, startPoint x: 90, startPoint y: 336, endPoint x: 89, endPoint y: 387, distance: 50.3
click at [89, 387] on div at bounding box center [470, 392] width 941 height 846
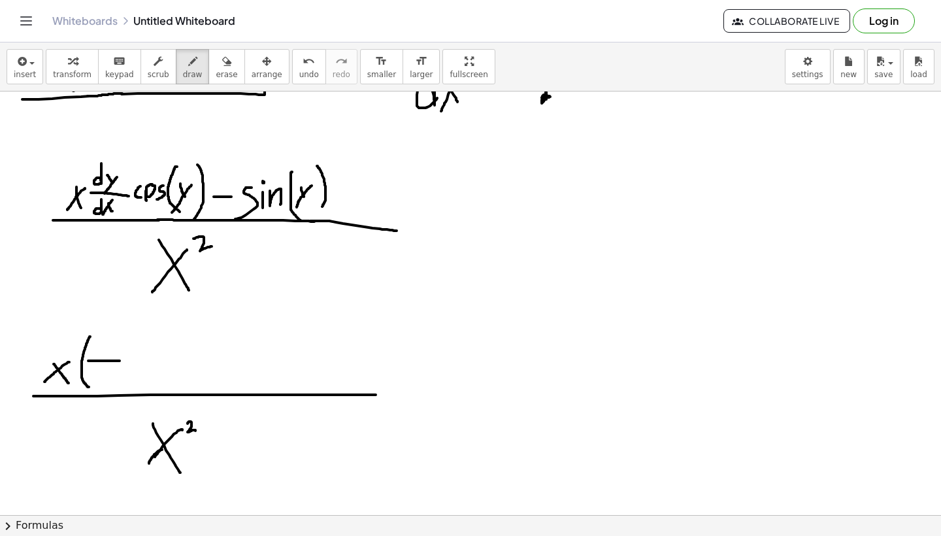
drag, startPoint x: 88, startPoint y: 361, endPoint x: 124, endPoint y: 361, distance: 35.9
click at [124, 361] on div at bounding box center [470, 392] width 941 height 846
drag, startPoint x: 99, startPoint y: 368, endPoint x: 108, endPoint y: 379, distance: 14.4
click at [108, 379] on div at bounding box center [470, 392] width 941 height 846
drag, startPoint x: 108, startPoint y: 367, endPoint x: 97, endPoint y: 380, distance: 17.1
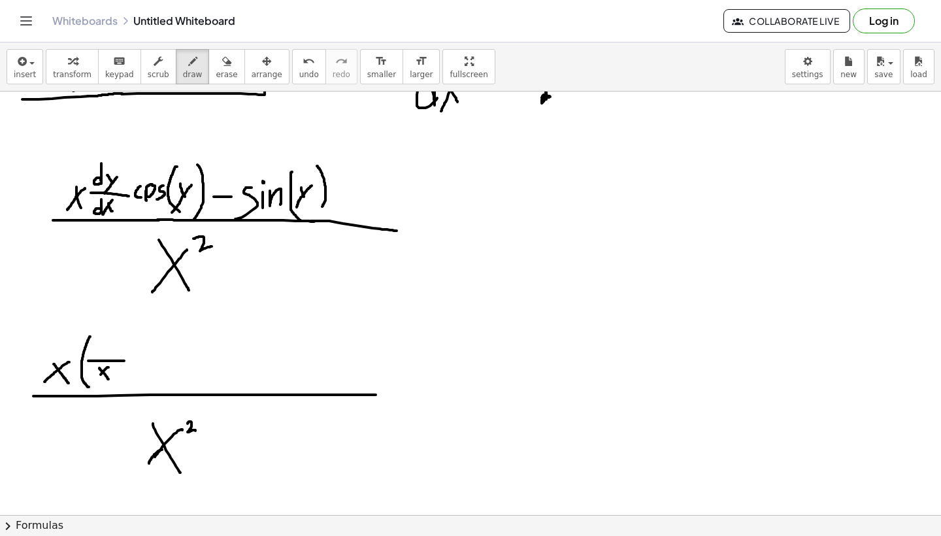
click at [97, 380] on div at bounding box center [470, 392] width 941 height 846
drag, startPoint x: 95, startPoint y: 345, endPoint x: 91, endPoint y: 353, distance: 9.4
click at [91, 353] on div at bounding box center [470, 392] width 941 height 846
click at [100, 353] on div at bounding box center [470, 392] width 941 height 846
click at [99, 342] on div at bounding box center [470, 392] width 941 height 846
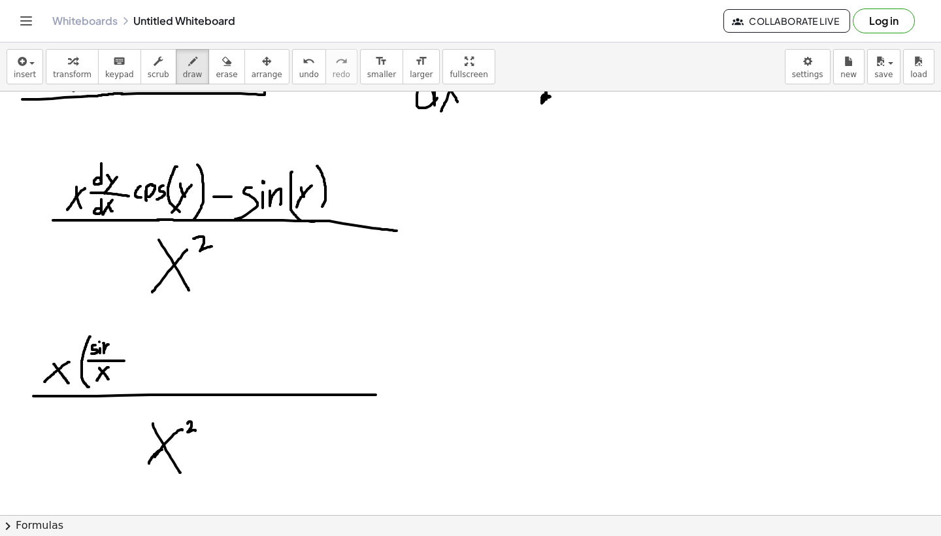
drag, startPoint x: 104, startPoint y: 343, endPoint x: 107, endPoint y: 355, distance: 12.8
click at [107, 355] on div at bounding box center [470, 392] width 941 height 846
drag, startPoint x: 114, startPoint y: 337, endPoint x: 113, endPoint y: 358, distance: 20.9
click at [112, 358] on div at bounding box center [470, 392] width 941 height 846
drag, startPoint x: 119, startPoint y: 344, endPoint x: 121, endPoint y: 350, distance: 7.0
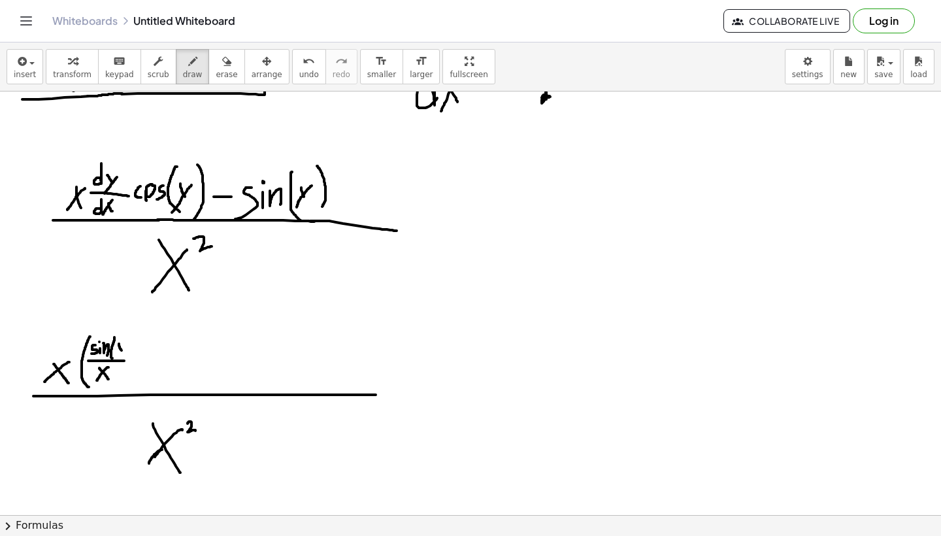
click at [121, 350] on div at bounding box center [470, 392] width 941 height 846
drag, startPoint x: 125, startPoint y: 342, endPoint x: 117, endPoint y: 357, distance: 17.3
click at [117, 357] on div at bounding box center [470, 392] width 941 height 846
drag, startPoint x: 127, startPoint y: 332, endPoint x: 127, endPoint y: 355, distance: 22.9
click at [127, 355] on div at bounding box center [470, 392] width 941 height 846
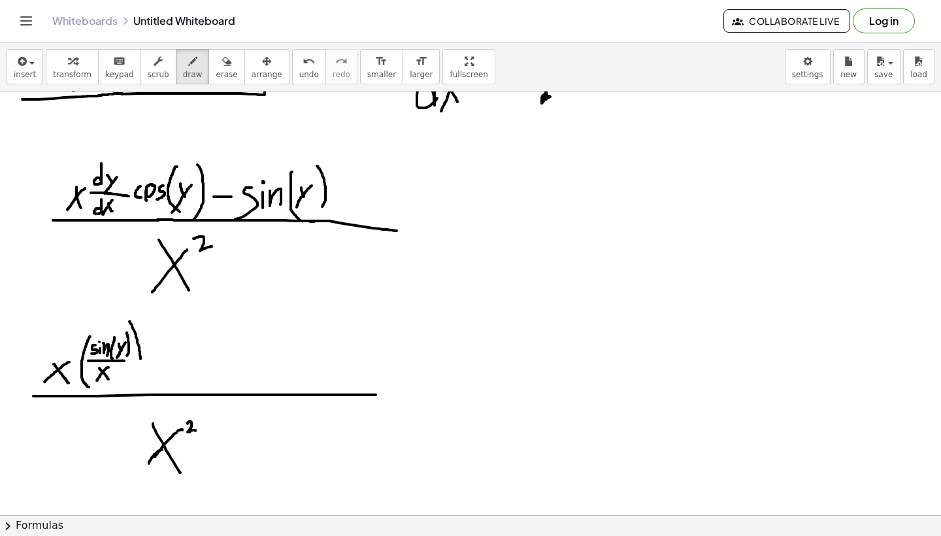
drag, startPoint x: 129, startPoint y: 321, endPoint x: 123, endPoint y: 393, distance: 71.5
click at [125, 391] on div at bounding box center [470, 392] width 941 height 846
drag, startPoint x: 155, startPoint y: 358, endPoint x: 152, endPoint y: 380, distance: 22.4
click at [152, 380] on div at bounding box center [470, 392] width 941 height 846
click at [161, 366] on div at bounding box center [470, 392] width 941 height 846
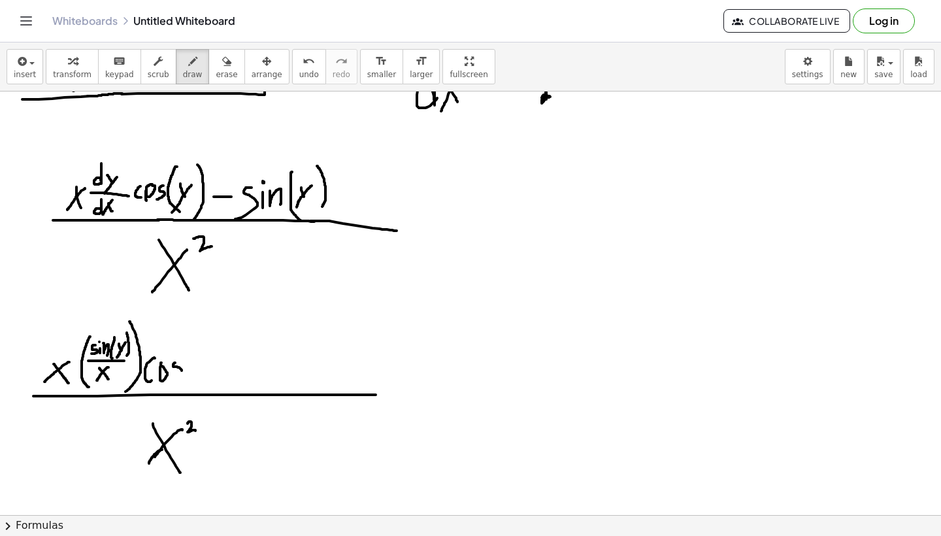
drag, startPoint x: 175, startPoint y: 362, endPoint x: 170, endPoint y: 383, distance: 21.5
click at [170, 383] on div at bounding box center [470, 392] width 941 height 846
drag, startPoint x: 193, startPoint y: 349, endPoint x: 194, endPoint y: 394, distance: 44.4
click at [192, 394] on div at bounding box center [470, 392] width 941 height 846
drag, startPoint x: 197, startPoint y: 364, endPoint x: 206, endPoint y: 378, distance: 15.6
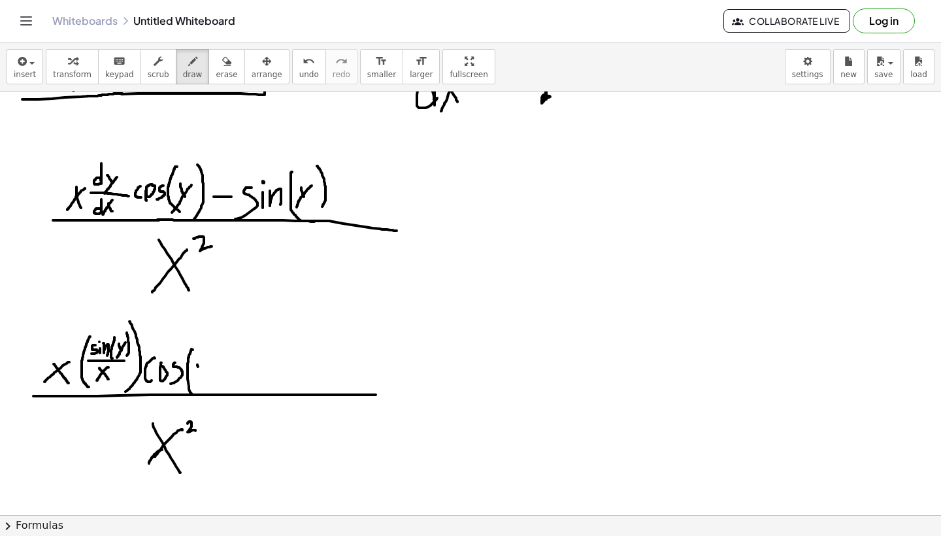
click at [206, 378] on div at bounding box center [470, 392] width 941 height 846
click at [198, 387] on div at bounding box center [470, 392] width 941 height 846
click at [215, 383] on div at bounding box center [470, 392] width 941 height 846
drag, startPoint x: 236, startPoint y: 369, endPoint x: 259, endPoint y: 369, distance: 22.9
click at [259, 369] on div at bounding box center [470, 392] width 941 height 846
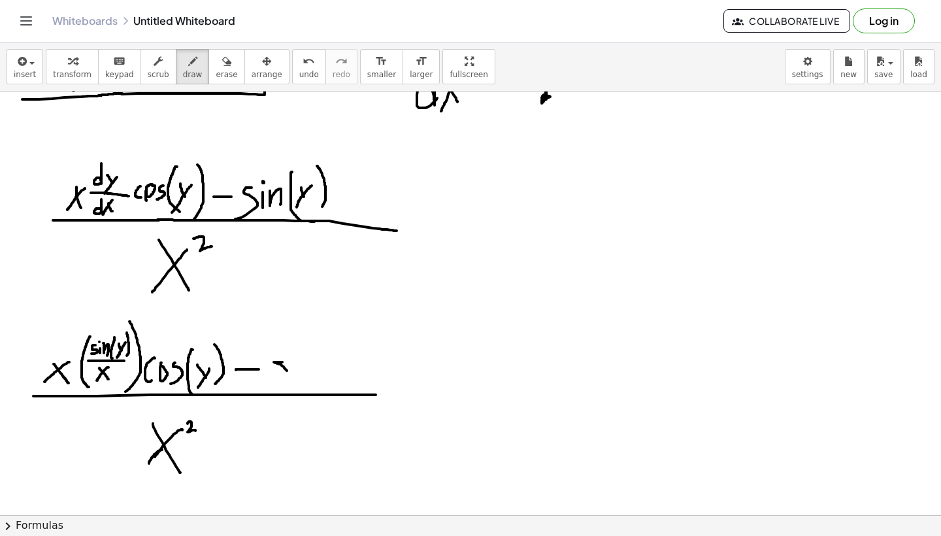
drag, startPoint x: 282, startPoint y: 362, endPoint x: 276, endPoint y: 389, distance: 27.4
click at [276, 389] on div at bounding box center [470, 392] width 941 height 846
click at [297, 388] on div at bounding box center [470, 392] width 941 height 846
click at [298, 359] on div at bounding box center [470, 392] width 941 height 846
click at [321, 389] on div at bounding box center [470, 392] width 941 height 846
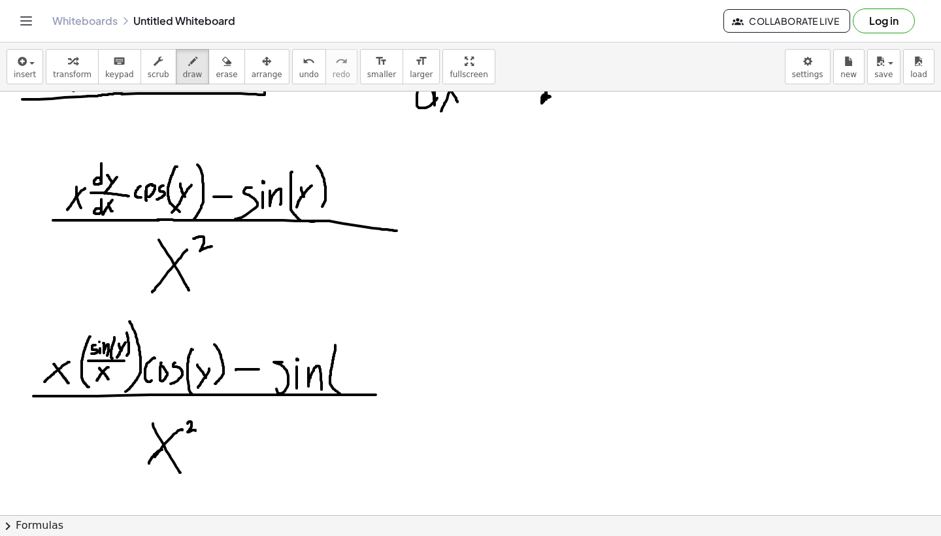
click at [341, 393] on div at bounding box center [470, 392] width 941 height 846
click at [348, 372] on div at bounding box center [470, 392] width 941 height 846
click at [342, 381] on div at bounding box center [470, 392] width 941 height 846
click at [368, 396] on div at bounding box center [470, 392] width 941 height 846
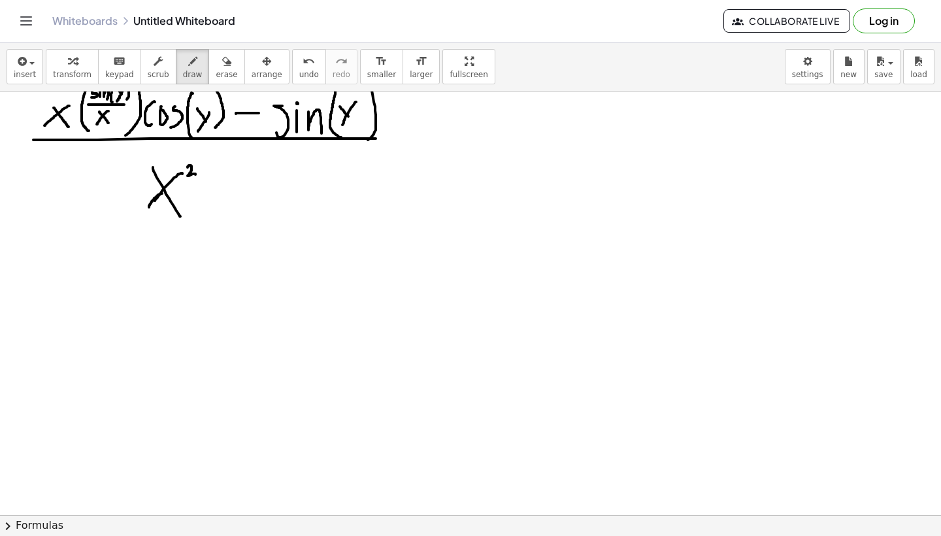
scroll to position [381, 0]
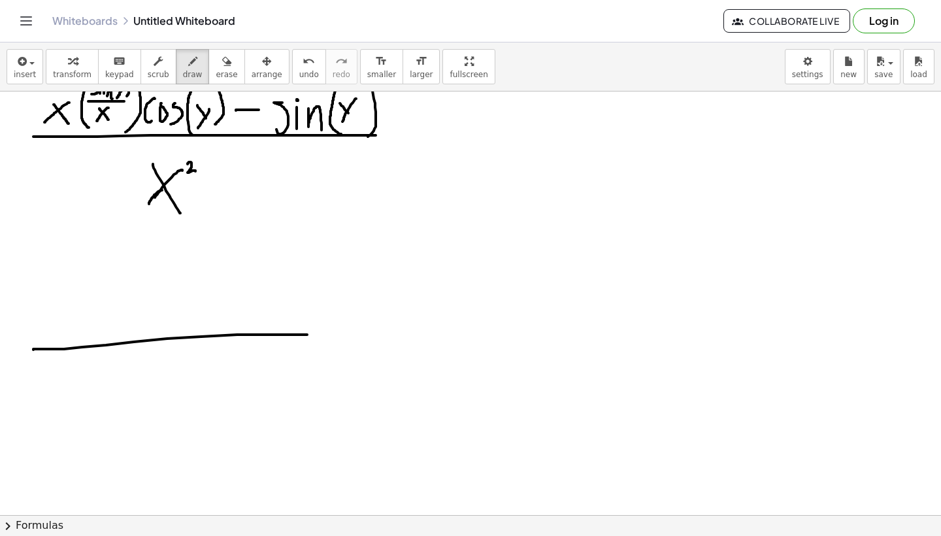
click at [396, 336] on div at bounding box center [470, 133] width 941 height 846
click at [230, 403] on div at bounding box center [470, 133] width 941 height 846
click at [190, 406] on div at bounding box center [470, 133] width 941 height 846
click at [234, 362] on div at bounding box center [470, 133] width 941 height 846
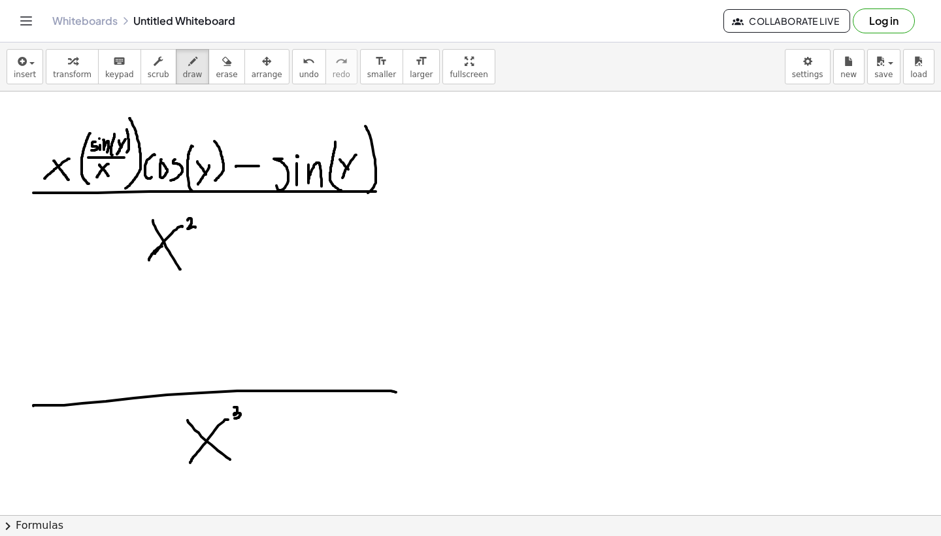
scroll to position [300, 0]
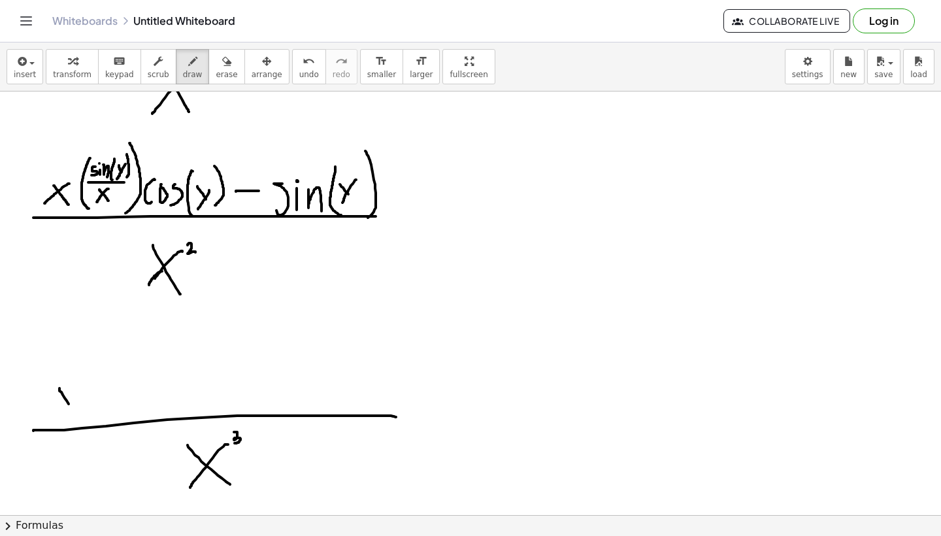
click at [74, 414] on div at bounding box center [470, 214] width 941 height 846
click at [59, 408] on div at bounding box center [470, 214] width 941 height 846
click at [50, 419] on div at bounding box center [470, 214] width 941 height 846
click at [86, 404] on div at bounding box center [470, 214] width 941 height 846
click at [99, 404] on div at bounding box center [470, 214] width 941 height 846
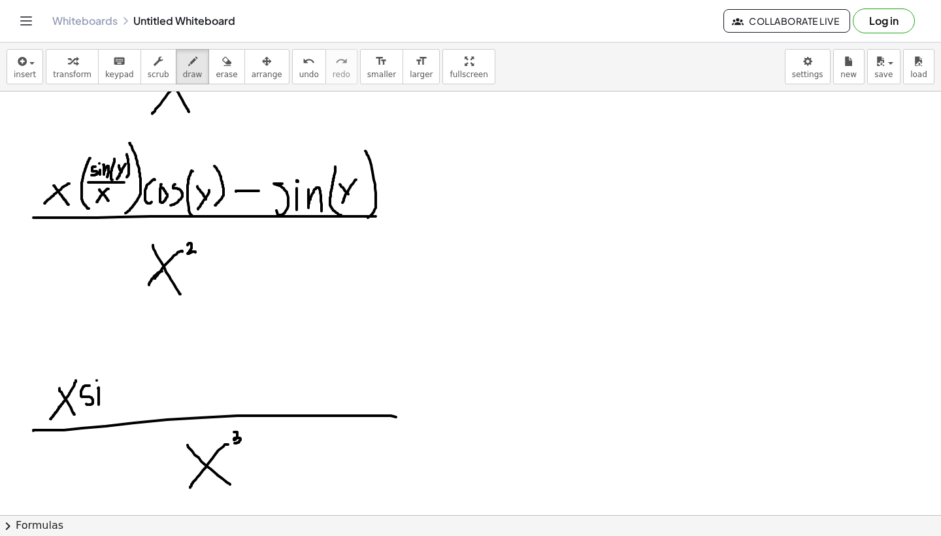
click at [98, 380] on div at bounding box center [470, 214] width 941 height 846
click at [118, 402] on div at bounding box center [470, 214] width 941 height 846
click at [140, 415] on div at bounding box center [470, 214] width 941 height 846
click at [147, 396] on div at bounding box center [470, 214] width 941 height 846
click at [136, 419] on div at bounding box center [470, 214] width 941 height 846
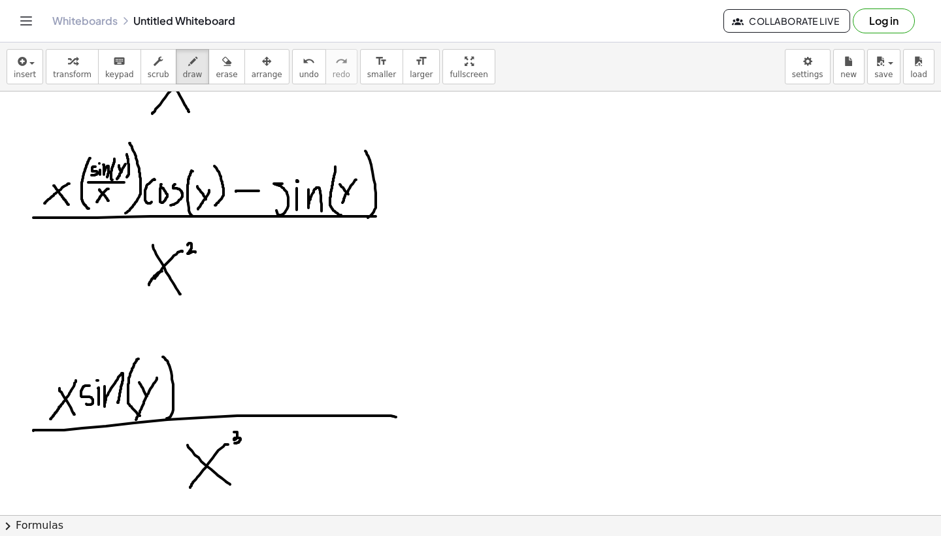
click at [164, 419] on div at bounding box center [470, 214] width 941 height 846
click at [187, 394] on div at bounding box center [470, 214] width 941 height 846
click at [206, 367] on div at bounding box center [470, 214] width 941 height 846
click at [208, 393] on div at bounding box center [470, 214] width 941 height 846
click at [299, 72] on span "undo" at bounding box center [309, 74] width 20 height 9
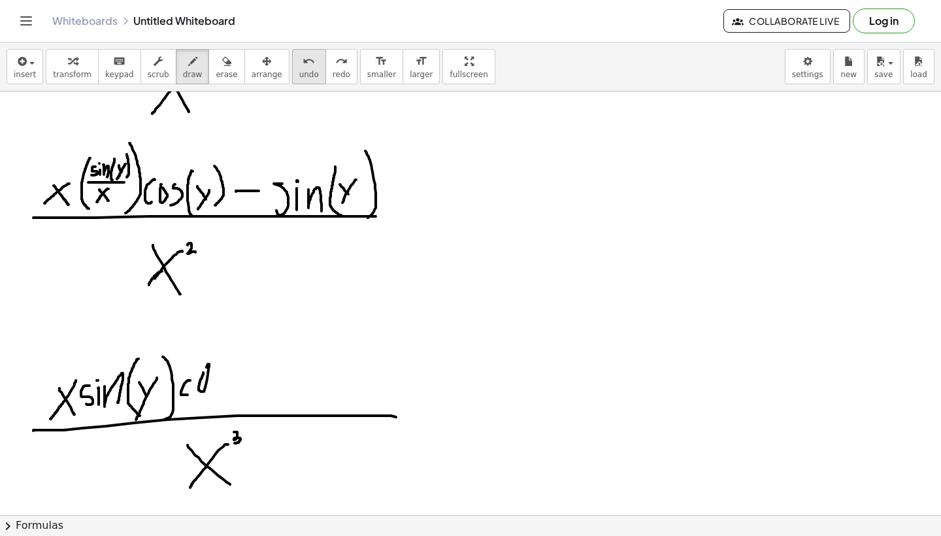
click at [299, 72] on span "undo" at bounding box center [309, 74] width 20 height 9
click at [200, 380] on div at bounding box center [470, 214] width 941 height 846
click at [206, 392] on div at bounding box center [470, 214] width 941 height 846
click at [216, 402] on div at bounding box center [470, 214] width 941 height 846
click at [227, 394] on div at bounding box center [470, 214] width 941 height 846
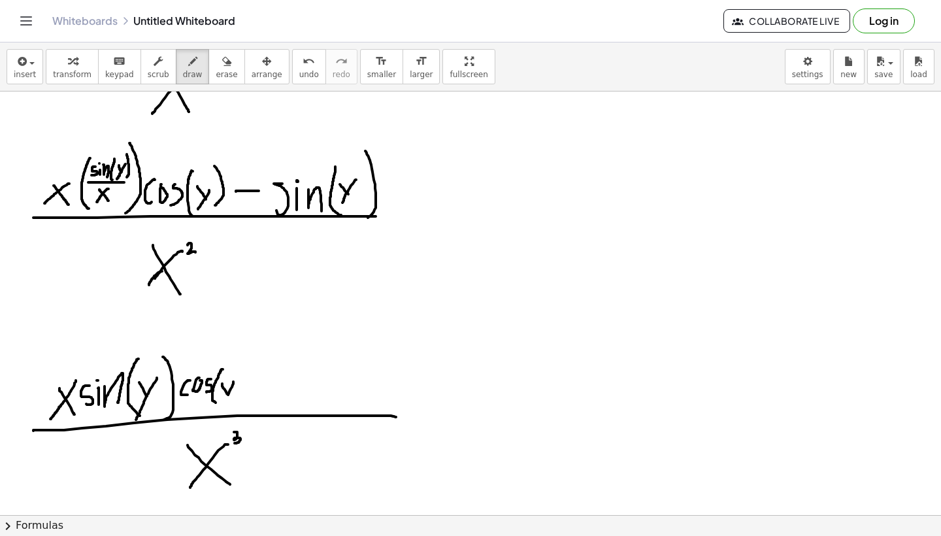
click at [219, 411] on div at bounding box center [470, 214] width 941 height 846
click at [242, 401] on div at bounding box center [470, 214] width 941 height 846
drag, startPoint x: 253, startPoint y: 384, endPoint x: 276, endPoint y: 385, distance: 22.9
click at [276, 385] on div at bounding box center [470, 214] width 941 height 846
drag, startPoint x: 295, startPoint y: 374, endPoint x: 289, endPoint y: 390, distance: 16.7
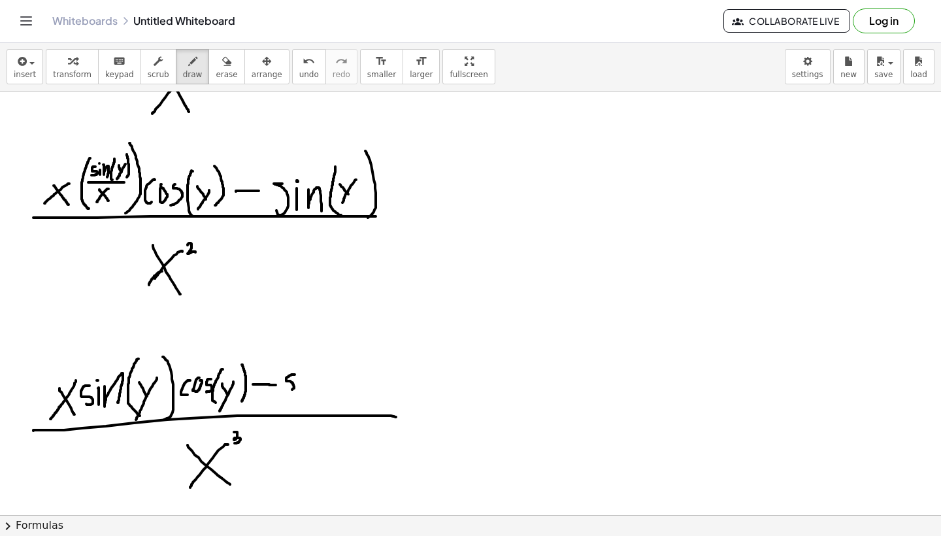
click at [289, 390] on div at bounding box center [470, 214] width 941 height 846
drag, startPoint x: 304, startPoint y: 376, endPoint x: 304, endPoint y: 385, distance: 9.1
click at [304, 385] on div at bounding box center [470, 214] width 941 height 846
click at [303, 368] on div at bounding box center [470, 214] width 941 height 846
click at [300, 82] on button "undo undo" at bounding box center [309, 66] width 34 height 35
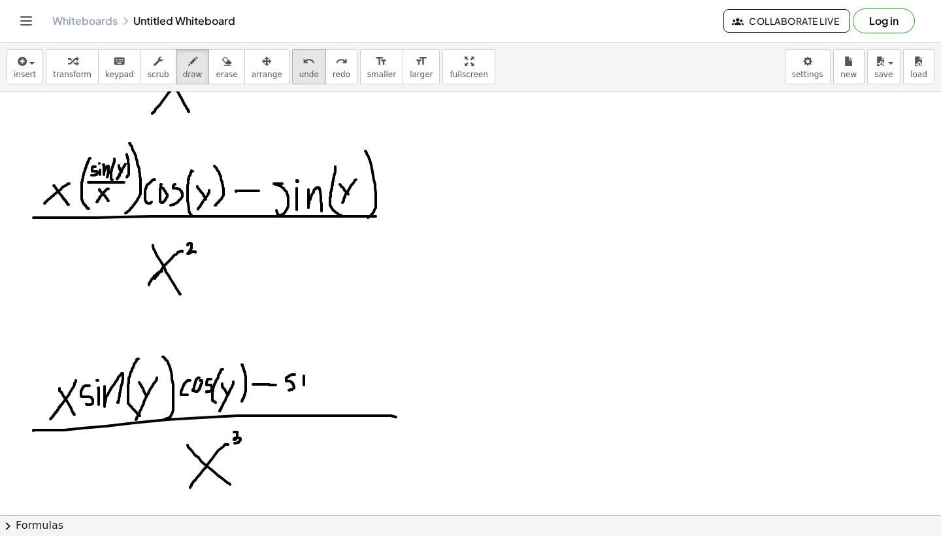
click at [300, 82] on button "undo undo" at bounding box center [309, 66] width 34 height 35
drag, startPoint x: 291, startPoint y: 378, endPoint x: 287, endPoint y: 399, distance: 21.9
click at [287, 399] on div at bounding box center [470, 214] width 941 height 846
drag, startPoint x: 300, startPoint y: 381, endPoint x: 300, endPoint y: 396, distance: 15.0
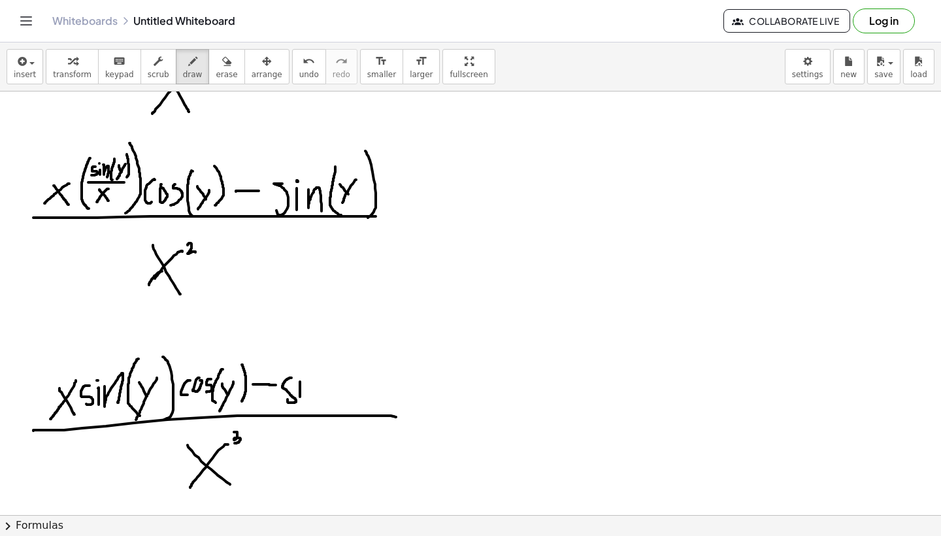
click at [300, 396] on div at bounding box center [470, 214] width 941 height 846
click at [299, 405] on div at bounding box center [470, 214] width 941 height 846
click at [299, 375] on div at bounding box center [470, 214] width 941 height 846
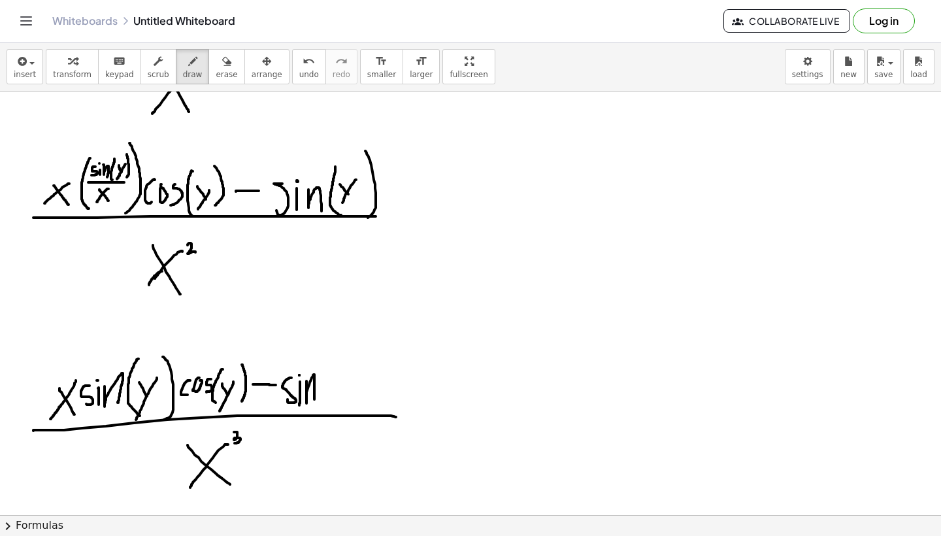
drag, startPoint x: 306, startPoint y: 381, endPoint x: 314, endPoint y: 399, distance: 19.9
click at [314, 399] on div at bounding box center [470, 214] width 941 height 846
drag, startPoint x: 332, startPoint y: 355, endPoint x: 330, endPoint y: 409, distance: 54.2
click at [330, 409] on div at bounding box center [470, 214] width 941 height 846
drag, startPoint x: 332, startPoint y: 376, endPoint x: 338, endPoint y: 397, distance: 22.3
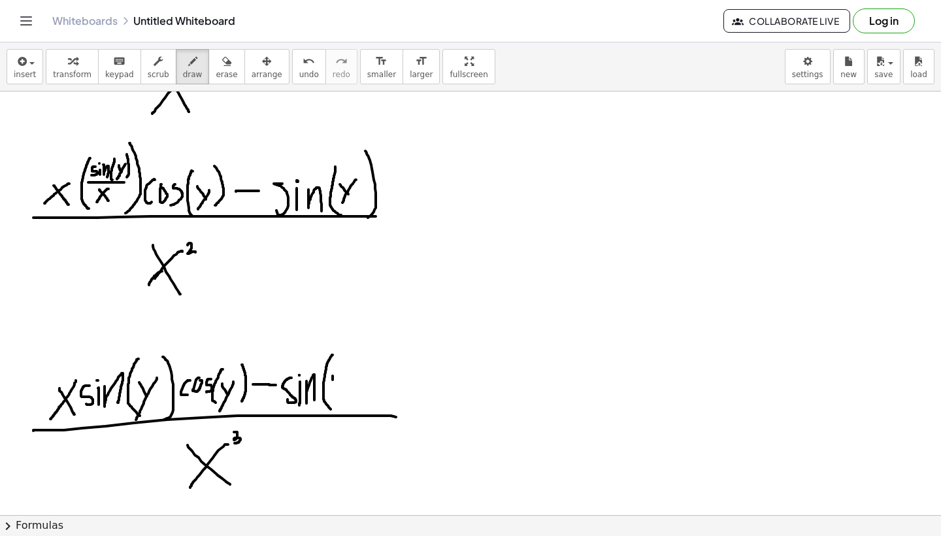
click at [338, 397] on div at bounding box center [470, 214] width 941 height 846
click at [328, 417] on div at bounding box center [470, 214] width 941 height 846
click at [347, 410] on div at bounding box center [470, 214] width 941 height 846
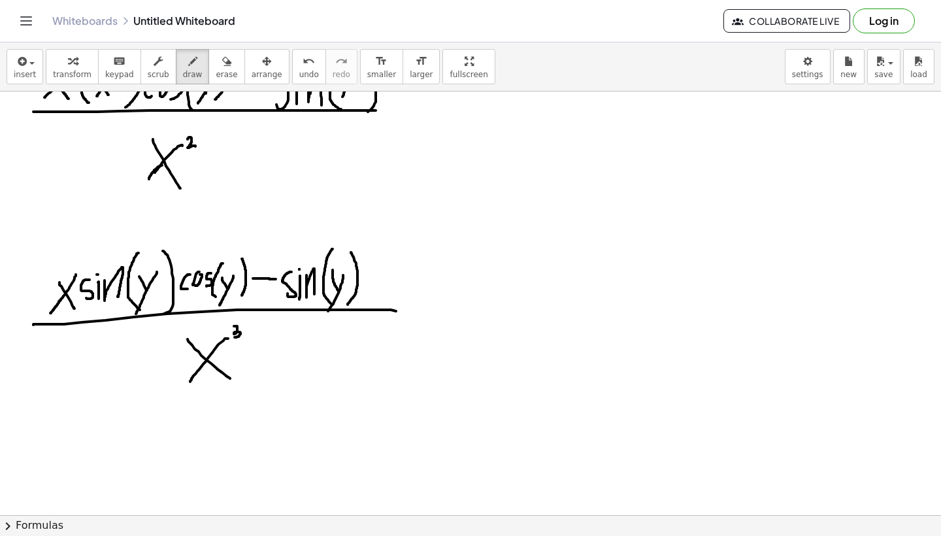
scroll to position [513, 0]
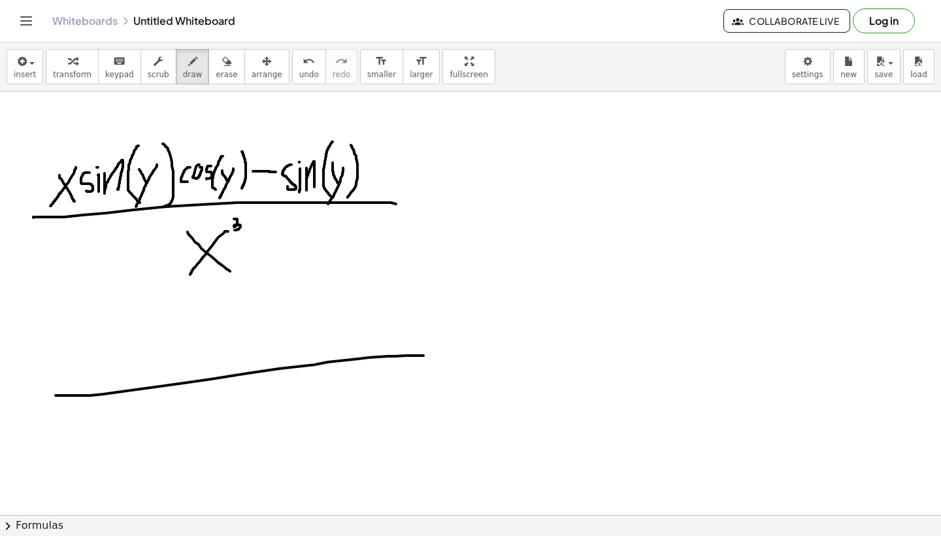
drag, startPoint x: 56, startPoint y: 395, endPoint x: 423, endPoint y: 355, distance: 369.9
click at [423, 355] on div at bounding box center [470, 213] width 941 height 1270
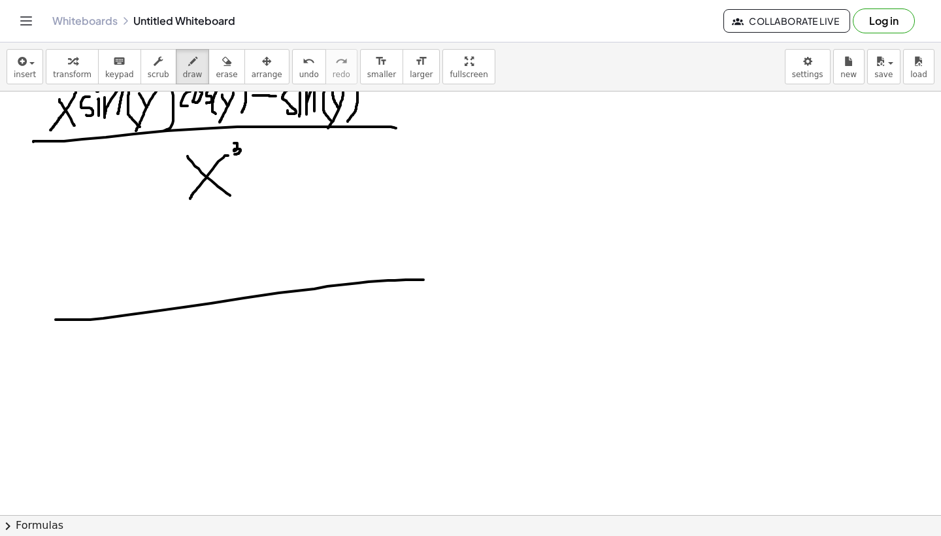
scroll to position [591, 0]
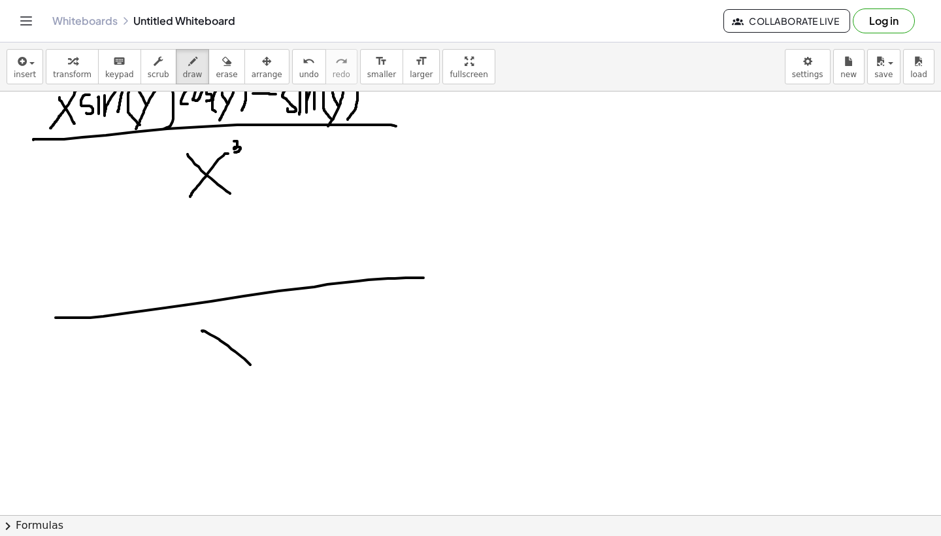
drag, startPoint x: 202, startPoint y: 330, endPoint x: 250, endPoint y: 365, distance: 59.5
click at [250, 365] on div at bounding box center [470, 135] width 941 height 1270
drag, startPoint x: 236, startPoint y: 326, endPoint x: 219, endPoint y: 364, distance: 41.9
click at [219, 364] on div at bounding box center [470, 135] width 941 height 1270
drag, startPoint x: 240, startPoint y: 315, endPoint x: 259, endPoint y: 323, distance: 20.3
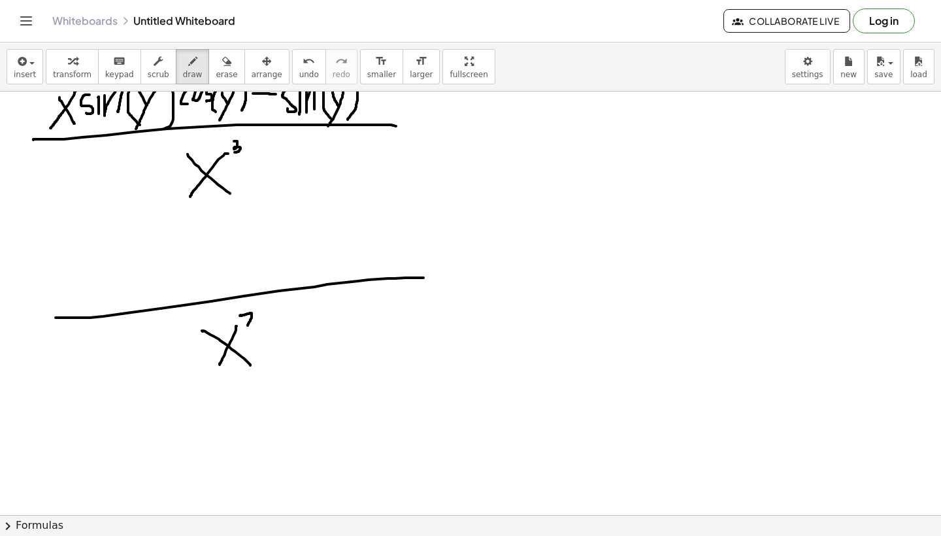
click at [258, 323] on div at bounding box center [470, 135] width 941 height 1270
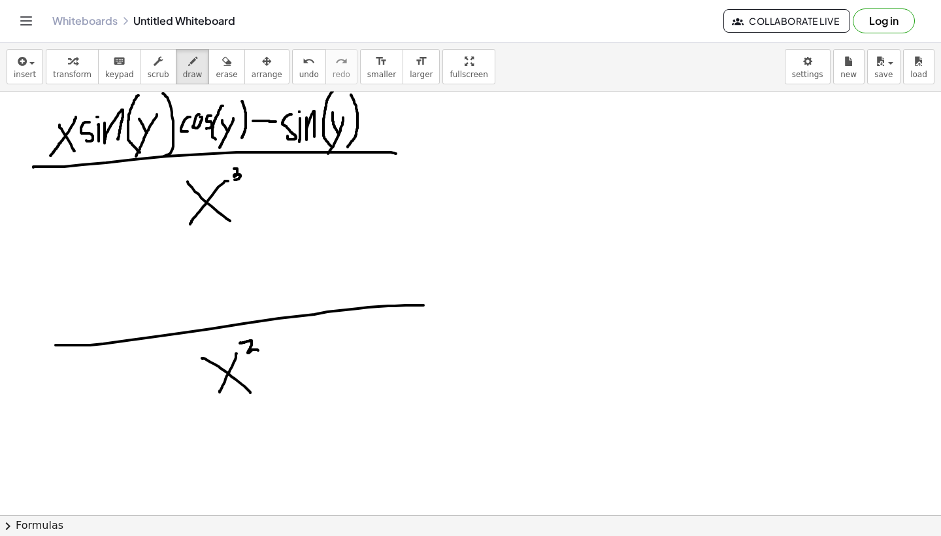
scroll to position [556, 0]
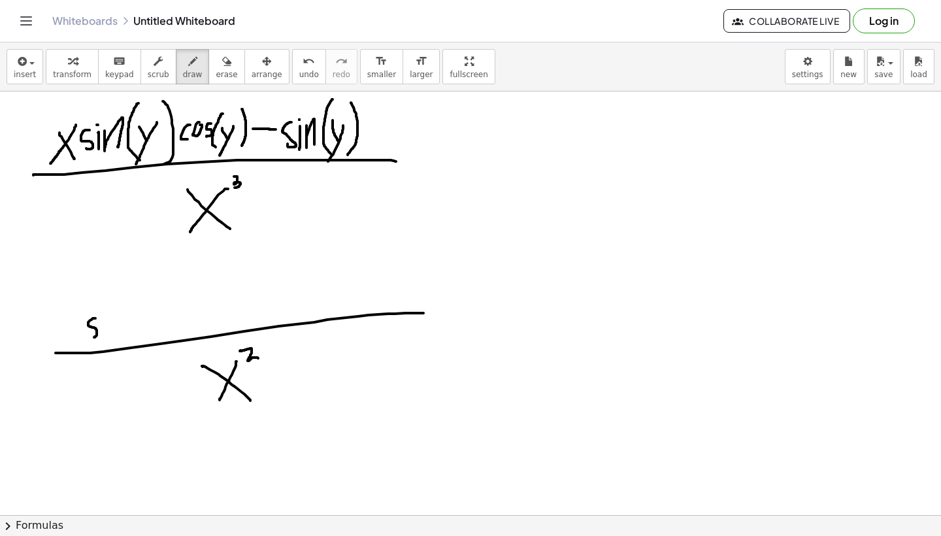
drag, startPoint x: 95, startPoint y: 318, endPoint x: 91, endPoint y: 338, distance: 20.1
click at [91, 338] on div at bounding box center [470, 171] width 941 height 1270
drag, startPoint x: 103, startPoint y: 321, endPoint x: 103, endPoint y: 340, distance: 18.9
click at [103, 340] on div at bounding box center [470, 171] width 941 height 1270
click at [103, 310] on div at bounding box center [470, 171] width 941 height 1270
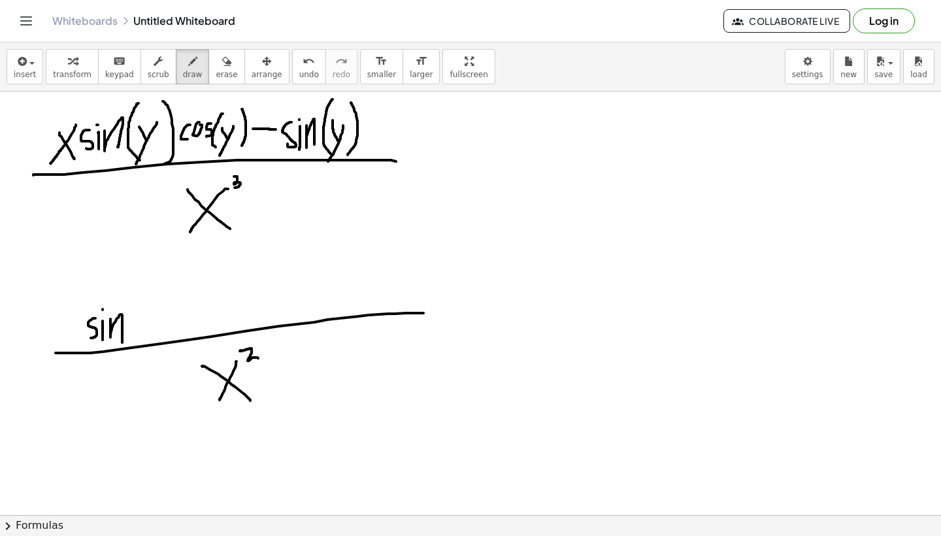
drag, startPoint x: 110, startPoint y: 319, endPoint x: 121, endPoint y: 342, distance: 25.4
click at [121, 342] on div at bounding box center [470, 171] width 941 height 1270
drag, startPoint x: 137, startPoint y: 298, endPoint x: 142, endPoint y: 341, distance: 43.4
click at [140, 341] on div at bounding box center [470, 171] width 941 height 1270
drag, startPoint x: 144, startPoint y: 308, endPoint x: 154, endPoint y: 324, distance: 18.5
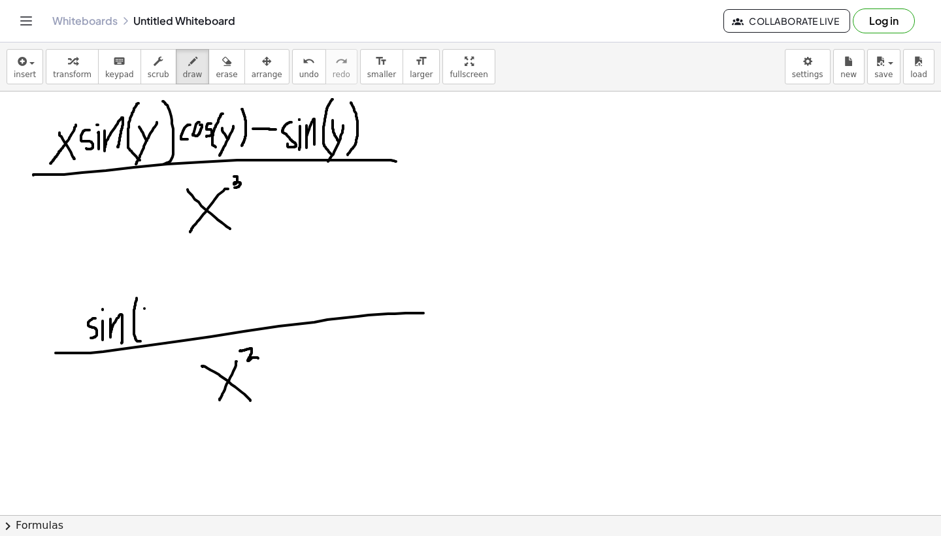
click at [154, 324] on div at bounding box center [470, 171] width 941 height 1270
drag, startPoint x: 162, startPoint y: 308, endPoint x: 140, endPoint y: 353, distance: 50.2
click at [140, 353] on div at bounding box center [470, 171] width 941 height 1270
drag, startPoint x: 169, startPoint y: 291, endPoint x: 171, endPoint y: 343, distance: 51.6
click at [171, 343] on div at bounding box center [470, 171] width 941 height 1270
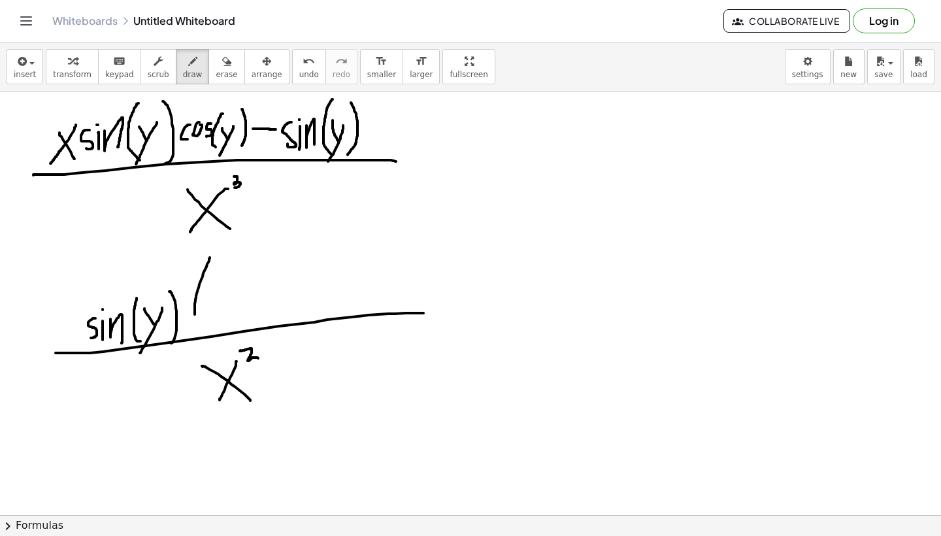
drag, startPoint x: 210, startPoint y: 257, endPoint x: 207, endPoint y: 340, distance: 82.3
click at [206, 340] on div at bounding box center [470, 171] width 941 height 1270
drag, startPoint x: 225, startPoint y: 285, endPoint x: 217, endPoint y: 312, distance: 27.3
click at [216, 312] on div at bounding box center [470, 171] width 941 height 1270
click at [240, 287] on div at bounding box center [470, 171] width 941 height 1270
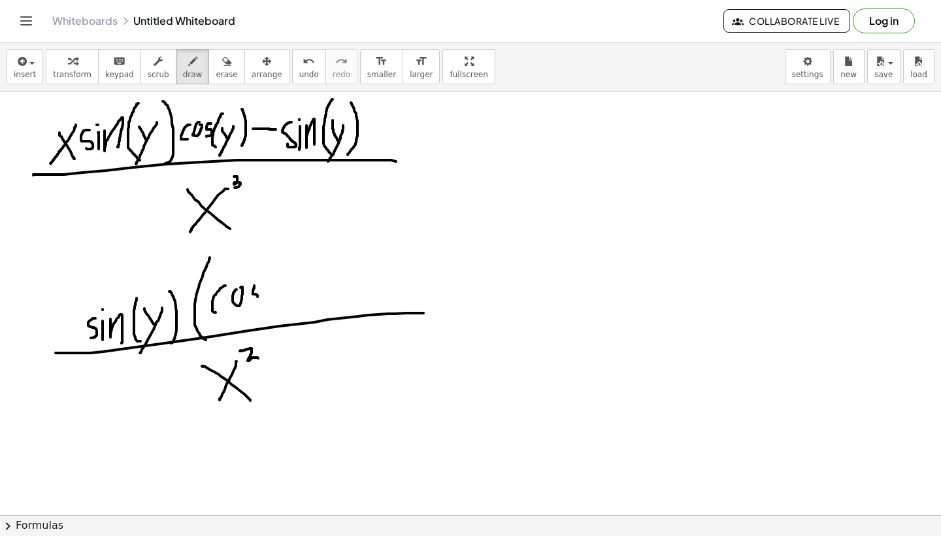
drag, startPoint x: 254, startPoint y: 285, endPoint x: 255, endPoint y: 306, distance: 20.9
click at [256, 306] on div at bounding box center [470, 171] width 941 height 1270
drag, startPoint x: 276, startPoint y: 274, endPoint x: 287, endPoint y: 313, distance: 40.7
click at [283, 313] on div at bounding box center [470, 171] width 941 height 1270
drag, startPoint x: 286, startPoint y: 284, endPoint x: 292, endPoint y: 294, distance: 11.4
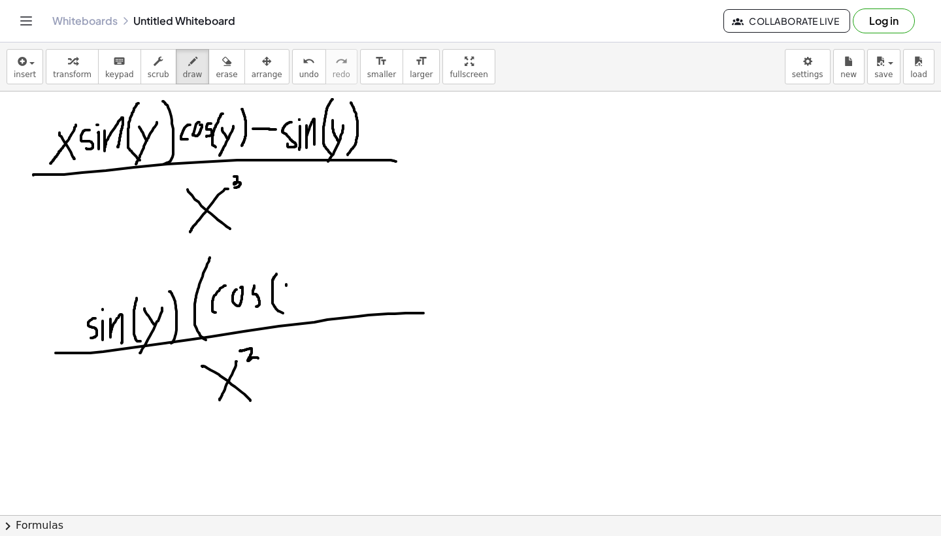
click at [292, 294] on div at bounding box center [470, 171] width 941 height 1270
drag, startPoint x: 296, startPoint y: 286, endPoint x: 282, endPoint y: 315, distance: 31.8
click at [282, 314] on div at bounding box center [470, 171] width 941 height 1270
drag, startPoint x: 302, startPoint y: 261, endPoint x: 300, endPoint y: 302, distance: 40.6
click at [303, 300] on div at bounding box center [470, 171] width 941 height 1270
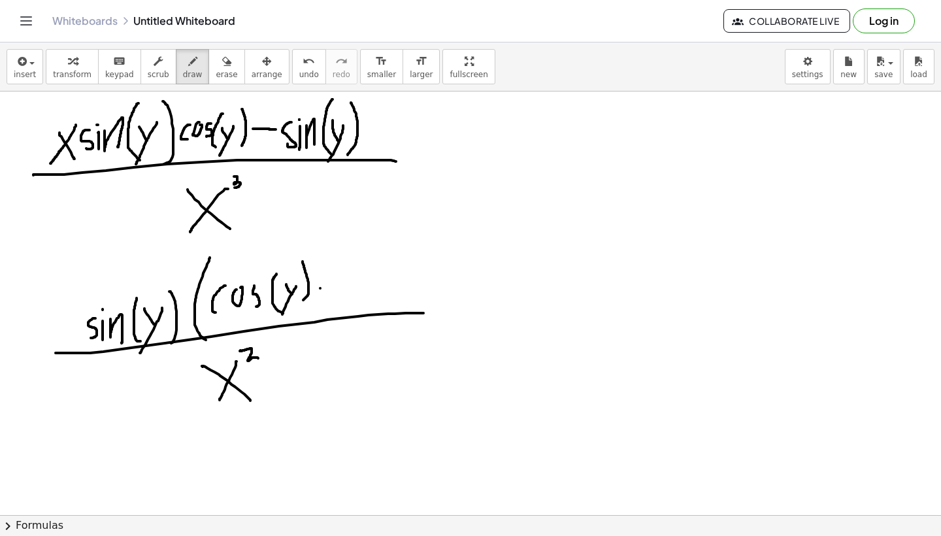
drag, startPoint x: 320, startPoint y: 288, endPoint x: 355, endPoint y: 288, distance: 35.3
click at [355, 288] on div at bounding box center [470, 171] width 941 height 1270
drag, startPoint x: 362, startPoint y: 274, endPoint x: 362, endPoint y: 309, distance: 34.6
click at [362, 309] on div at bounding box center [470, 171] width 941 height 1270
drag, startPoint x: 373, startPoint y: 246, endPoint x: 388, endPoint y: 312, distance: 67.7
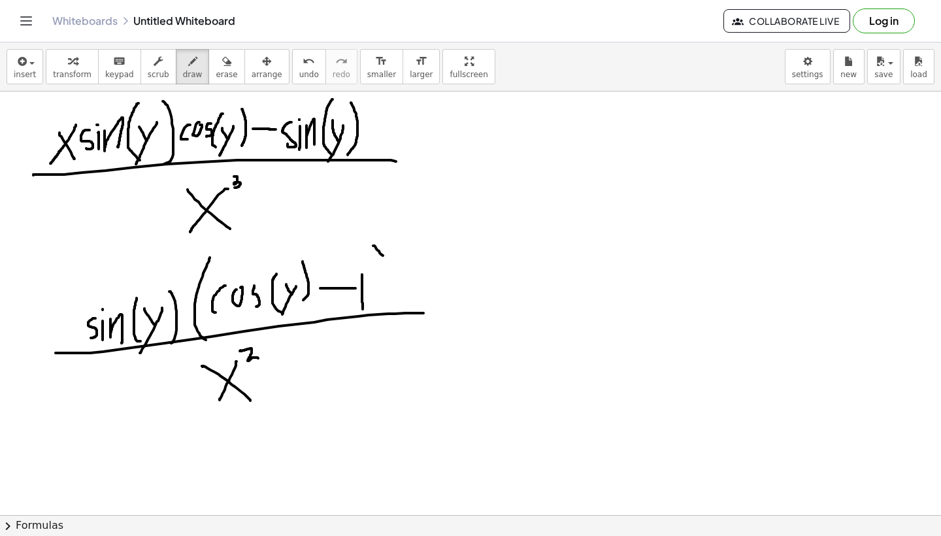
click at [388, 312] on div at bounding box center [470, 171] width 941 height 1270
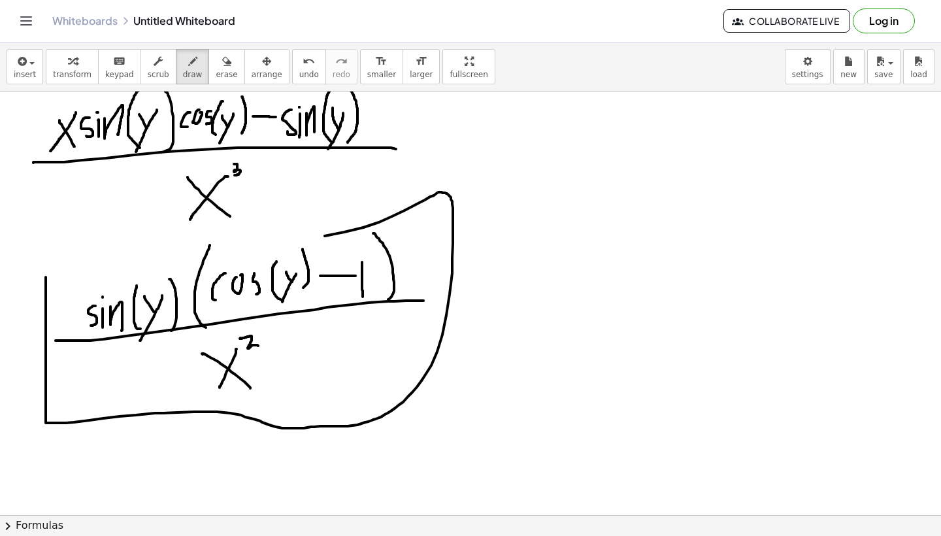
drag, startPoint x: 46, startPoint y: 277, endPoint x: 21, endPoint y: 236, distance: 48.1
click at [21, 236] on div at bounding box center [470, 158] width 941 height 1270
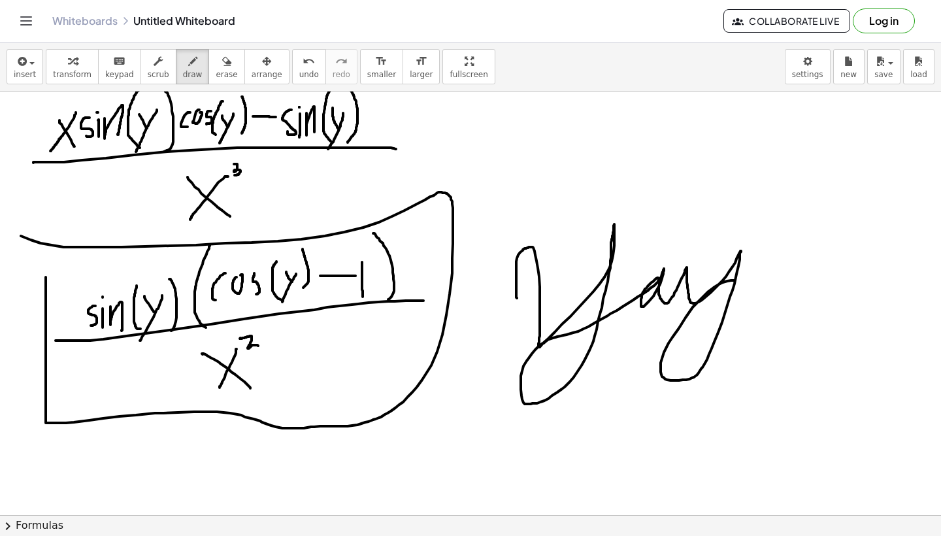
drag, startPoint x: 516, startPoint y: 297, endPoint x: 782, endPoint y: 212, distance: 279.7
click at [782, 219] on div at bounding box center [470, 158] width 941 height 1270
drag, startPoint x: 831, startPoint y: 216, endPoint x: 810, endPoint y: 295, distance: 81.3
click at [810, 295] on div at bounding box center [470, 158] width 941 height 1270
click at [807, 308] on div at bounding box center [470, 158] width 941 height 1270
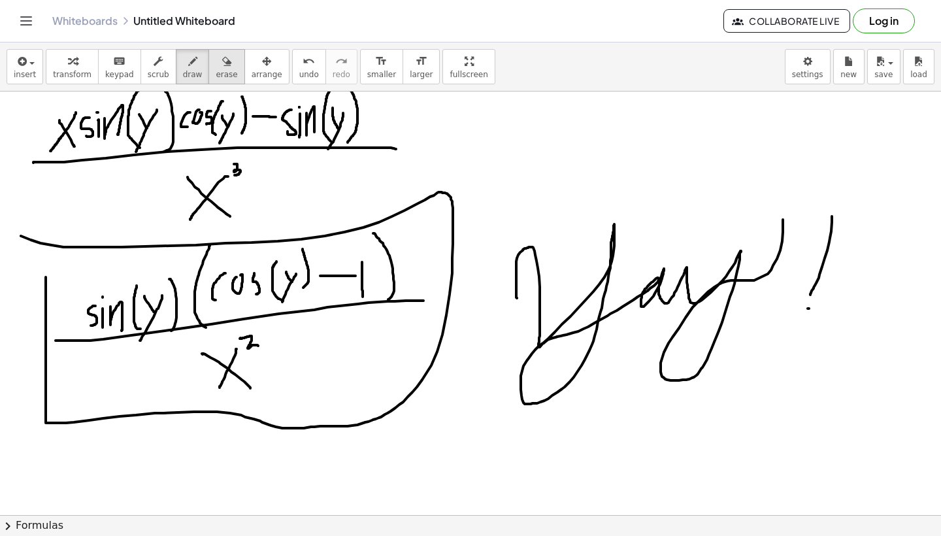
click at [216, 70] on span "erase" at bounding box center [227, 74] width 22 height 9
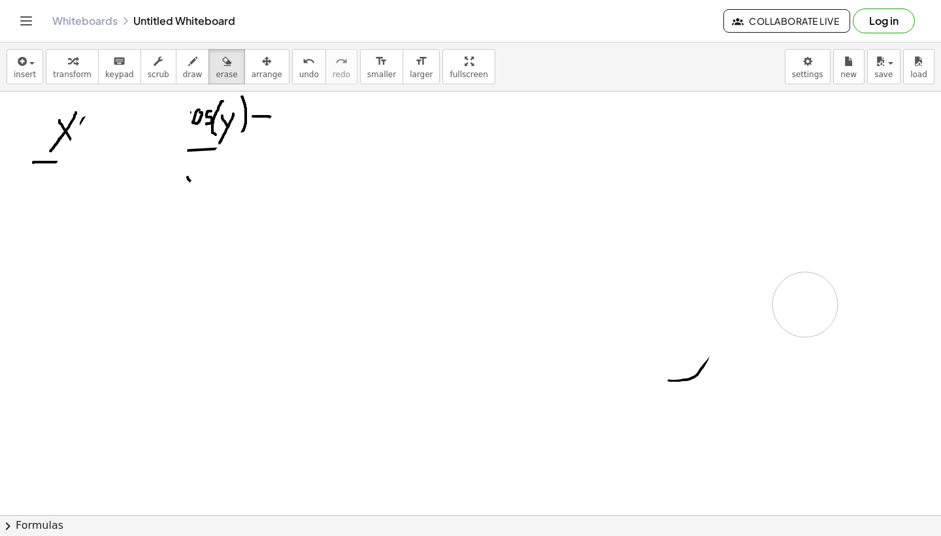
drag, startPoint x: 83, startPoint y: 260, endPoint x: 748, endPoint y: 381, distance: 675.9
click at [748, 381] on div at bounding box center [470, 158] width 941 height 1270
drag, startPoint x: 748, startPoint y: 381, endPoint x: 741, endPoint y: 381, distance: 7.2
click at [687, 367] on div at bounding box center [470, 158] width 941 height 1270
drag, startPoint x: 741, startPoint y: 381, endPoint x: 648, endPoint y: 342, distance: 100.7
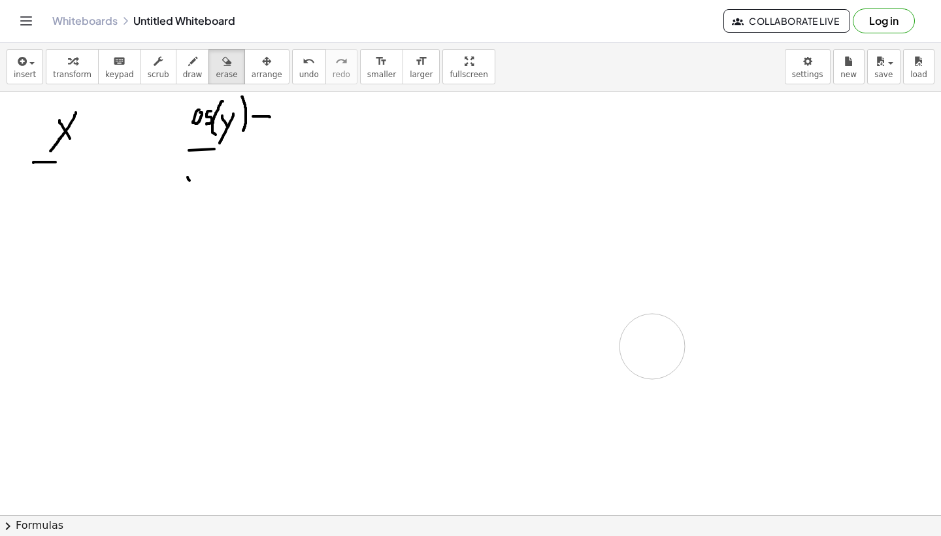
click at [648, 342] on div at bounding box center [470, 158] width 941 height 1270
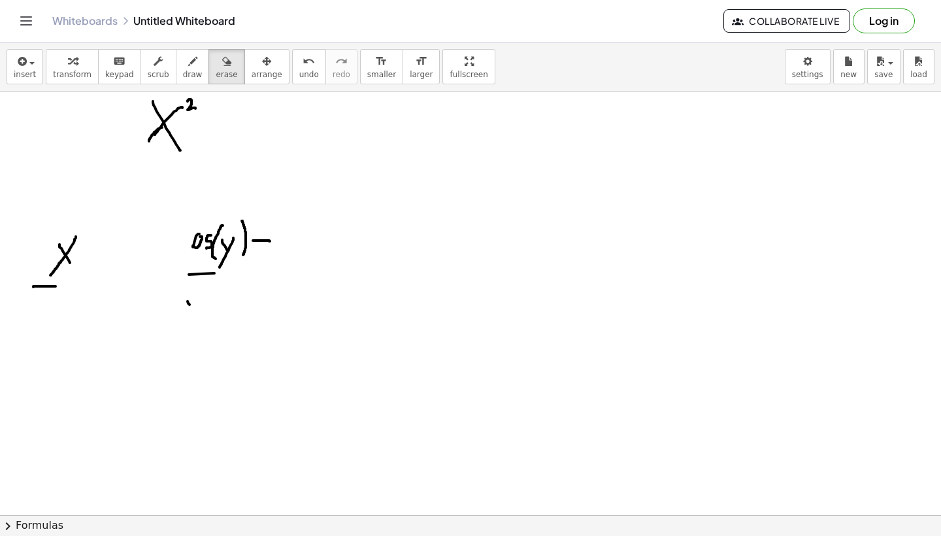
scroll to position [441, 0]
drag, startPoint x: 252, startPoint y: 223, endPoint x: 185, endPoint y: 106, distance: 135.1
click at [185, 106] on div at bounding box center [470, 286] width 941 height 1270
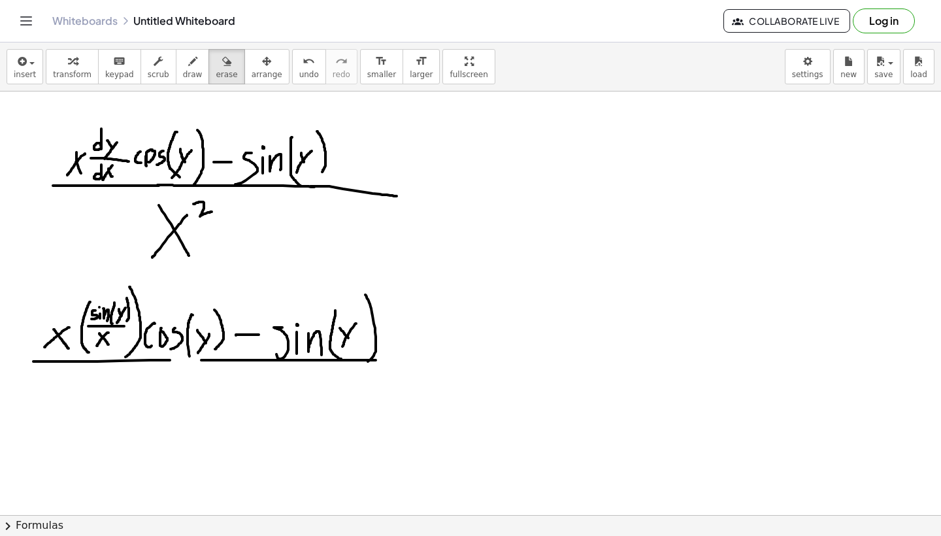
scroll to position [116, 0]
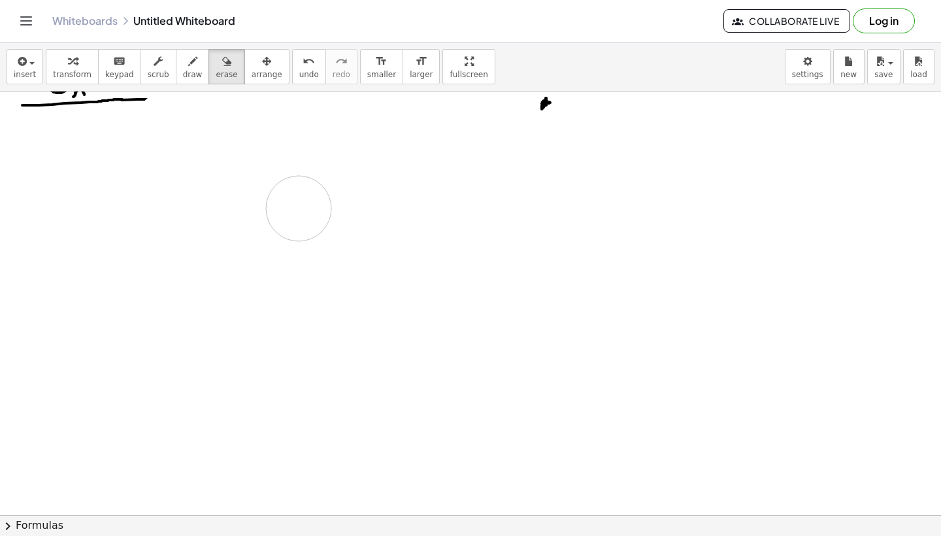
drag, startPoint x: 394, startPoint y: 364, endPoint x: 421, endPoint y: 199, distance: 166.9
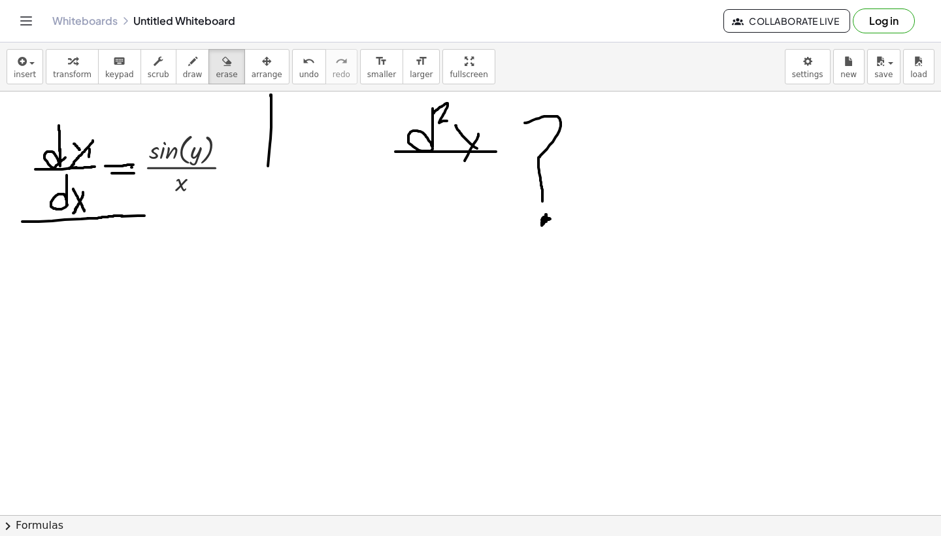
scroll to position [0, 0]
drag, startPoint x: 564, startPoint y: 215, endPoint x: 338, endPoint y: 447, distance: 323.8
drag, startPoint x: 182, startPoint y: 259, endPoint x: 162, endPoint y: 259, distance: 20.2
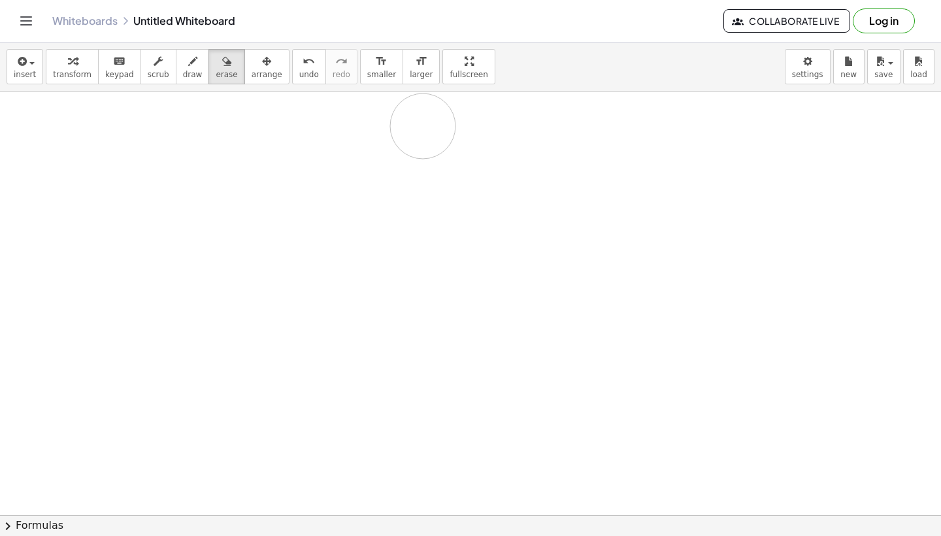
drag, startPoint x: 162, startPoint y: 259, endPoint x: 423, endPoint y: 157, distance: 280.1
click at [233, 54] on button "erase" at bounding box center [226, 66] width 36 height 35
click at [266, 68] on div "button" at bounding box center [266, 61] width 31 height 16
click at [176, 69] on button "draw" at bounding box center [193, 66] width 34 height 35
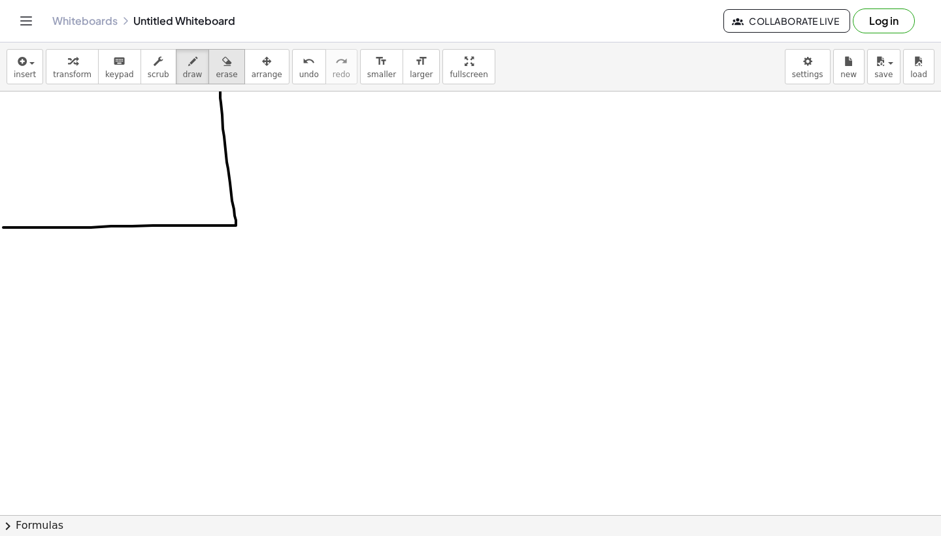
drag, startPoint x: 3, startPoint y: 227, endPoint x: 219, endPoint y: 78, distance: 262.9
click at [219, 78] on div "insert select one: Math Expression Function Text Youtube Video Graphing Geometr…" at bounding box center [470, 288] width 941 height 493
click at [302, 67] on icon "undo" at bounding box center [308, 62] width 12 height 16
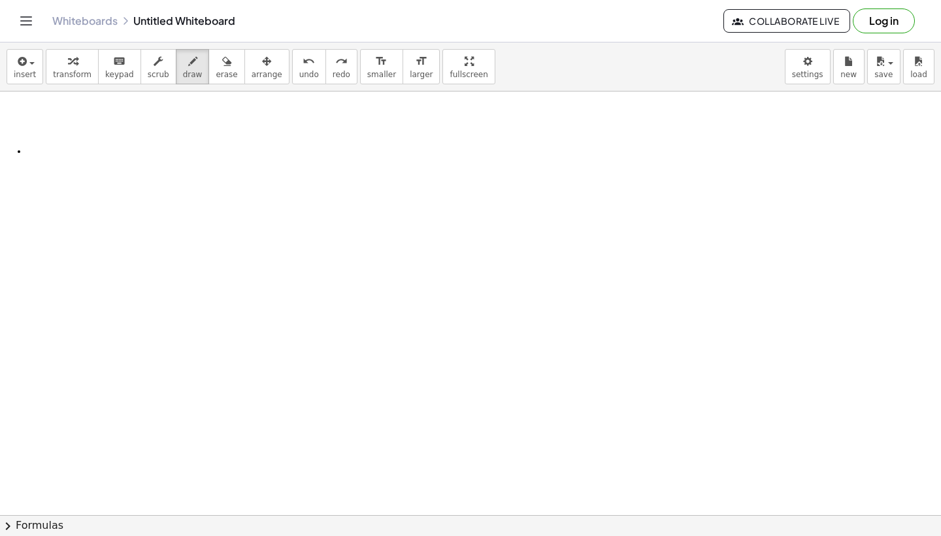
drag, startPoint x: 19, startPoint y: 152, endPoint x: 106, endPoint y: 152, distance: 87.5
drag, startPoint x: 57, startPoint y: 108, endPoint x: 63, endPoint y: 118, distance: 11.1
click at [292, 67] on button "undo undo" at bounding box center [309, 66] width 34 height 35
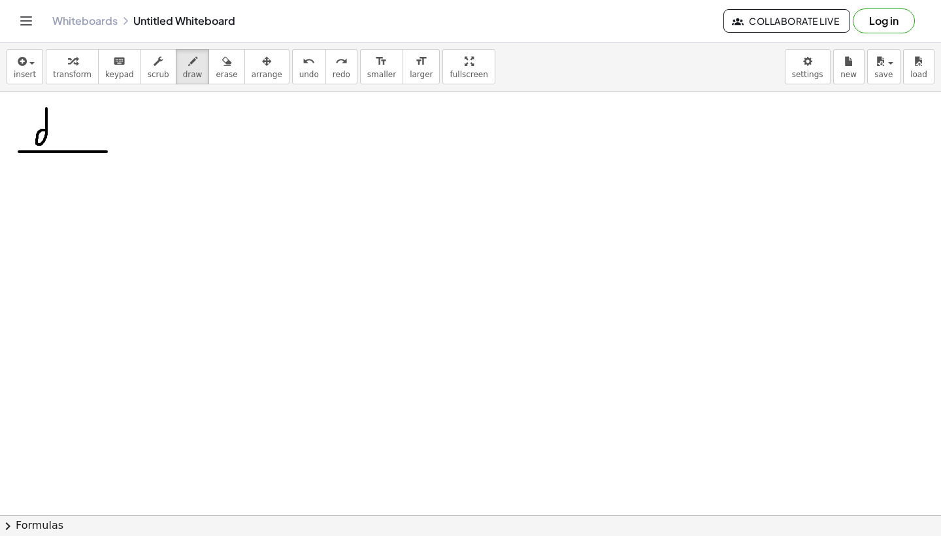
drag, startPoint x: 46, startPoint y: 108, endPoint x: 46, endPoint y: 134, distance: 25.5
drag, startPoint x: 51, startPoint y: 113, endPoint x: 63, endPoint y: 125, distance: 17.1
drag, startPoint x: 68, startPoint y: 138, endPoint x: 81, endPoint y: 143, distance: 13.8
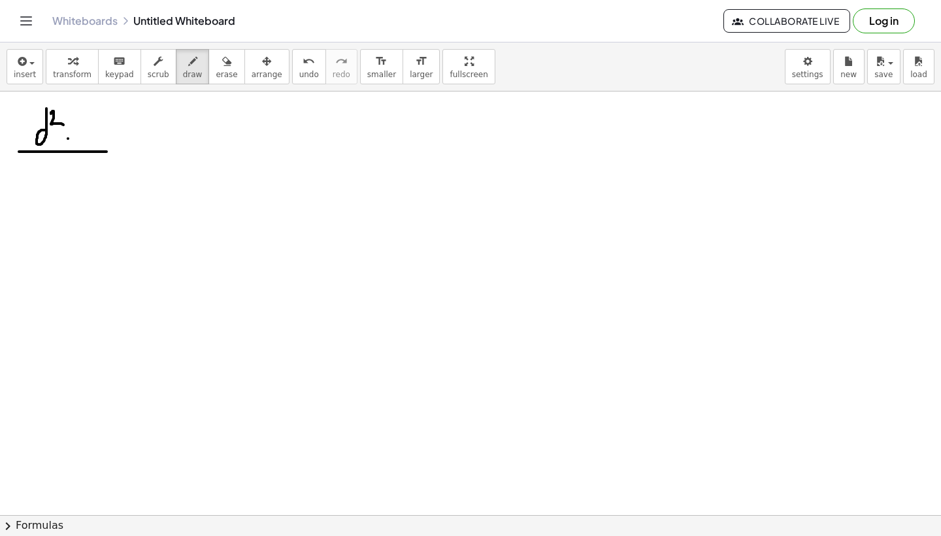
drag, startPoint x: 84, startPoint y: 129, endPoint x: 76, endPoint y: 161, distance: 32.2
drag, startPoint x: 44, startPoint y: 161, endPoint x: 42, endPoint y: 193, distance: 32.1
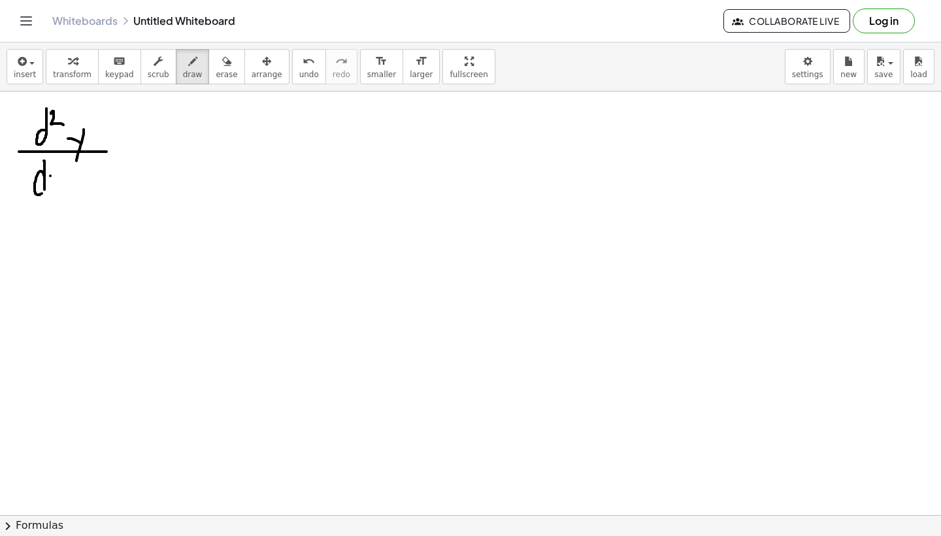
drag, startPoint x: 50, startPoint y: 176, endPoint x: 56, endPoint y: 185, distance: 11.4
drag, startPoint x: 60, startPoint y: 174, endPoint x: 44, endPoint y: 202, distance: 33.1
drag, startPoint x: 63, startPoint y: 169, endPoint x: 74, endPoint y: 175, distance: 13.1
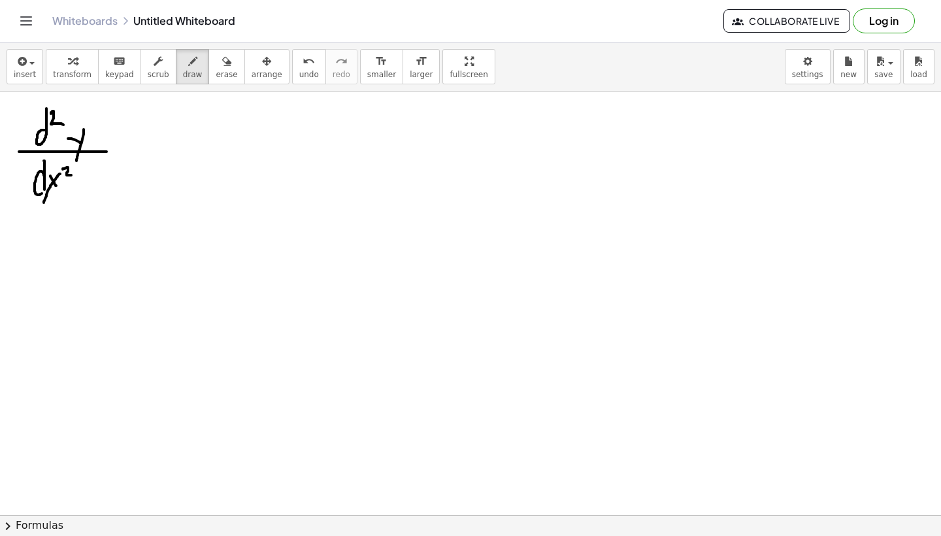
drag, startPoint x: 119, startPoint y: 133, endPoint x: 134, endPoint y: 160, distance: 30.7
drag, startPoint x: 134, startPoint y: 131, endPoint x: 116, endPoint y: 167, distance: 40.0
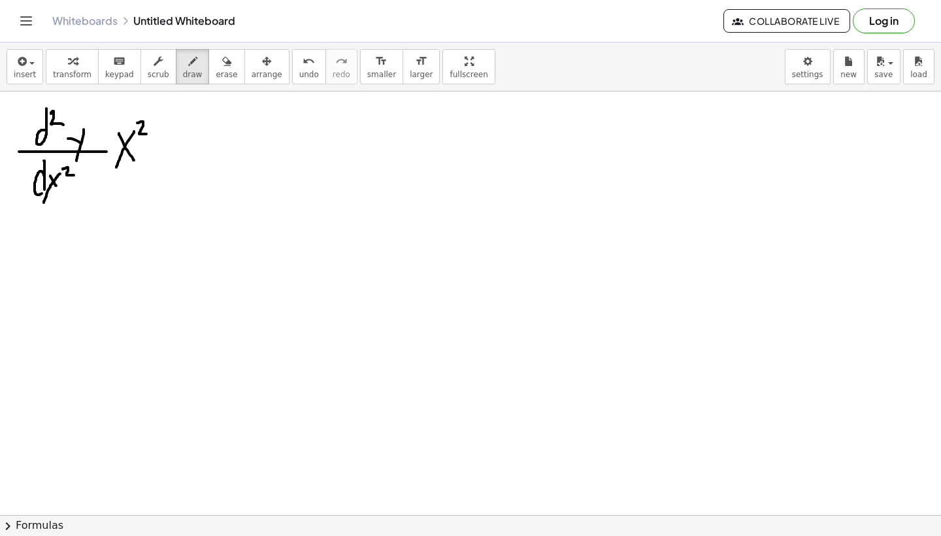
drag, startPoint x: 137, startPoint y: 123, endPoint x: 148, endPoint y: 133, distance: 14.3
drag, startPoint x: 151, startPoint y: 144, endPoint x: 173, endPoint y: 144, distance: 22.2
drag, startPoint x: 183, startPoint y: 129, endPoint x: 193, endPoint y: 141, distance: 16.2
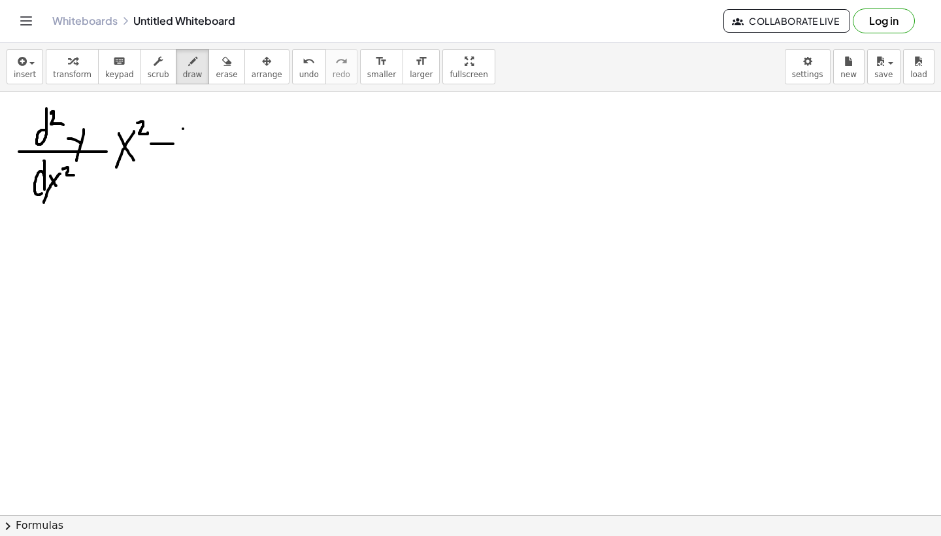
drag, startPoint x: 202, startPoint y: 127, endPoint x: 180, endPoint y: 176, distance: 53.2
drag, startPoint x: 206, startPoint y: 121, endPoint x: 216, endPoint y: 131, distance: 13.9
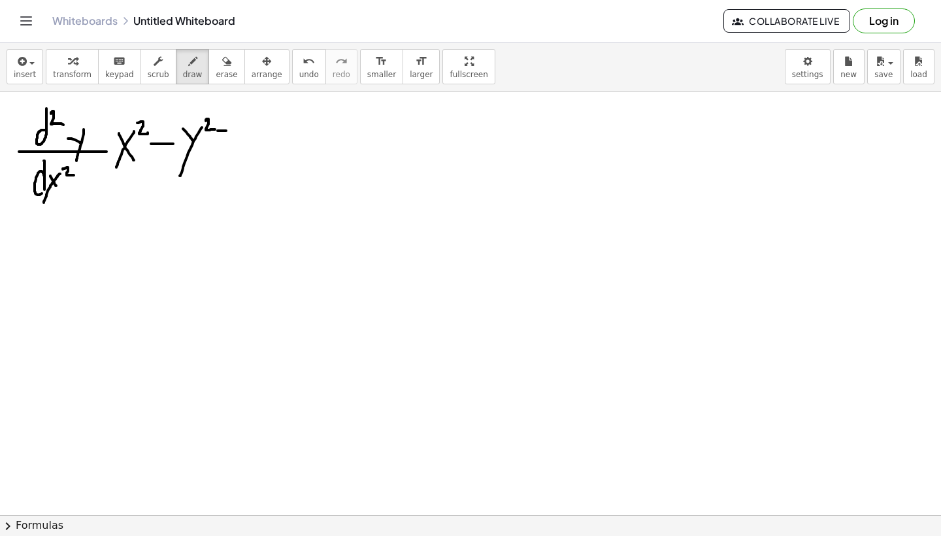
drag, startPoint x: 217, startPoint y: 131, endPoint x: 242, endPoint y: 131, distance: 24.2
drag, startPoint x: 214, startPoint y: 141, endPoint x: 239, endPoint y: 141, distance: 25.5
drag, startPoint x: 253, startPoint y: 121, endPoint x: 280, endPoint y: 166, distance: 52.2
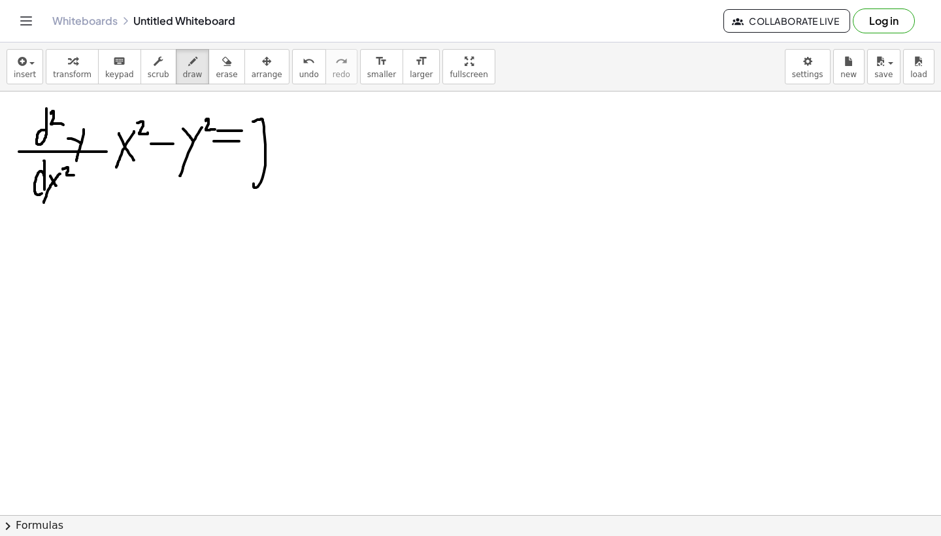
drag, startPoint x: 294, startPoint y: 125, endPoint x: 298, endPoint y: 115, distance: 11.2
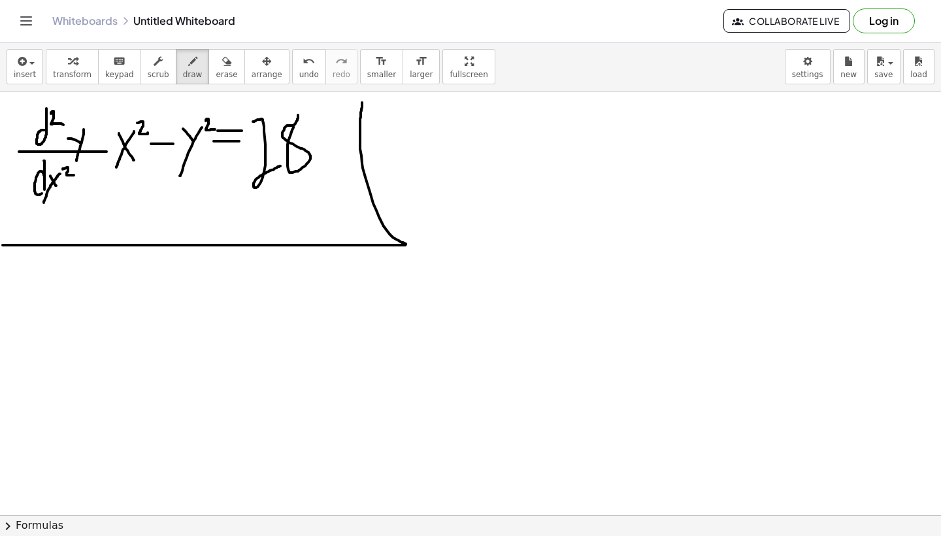
drag, startPoint x: 3, startPoint y: 245, endPoint x: 362, endPoint y: 101, distance: 387.8
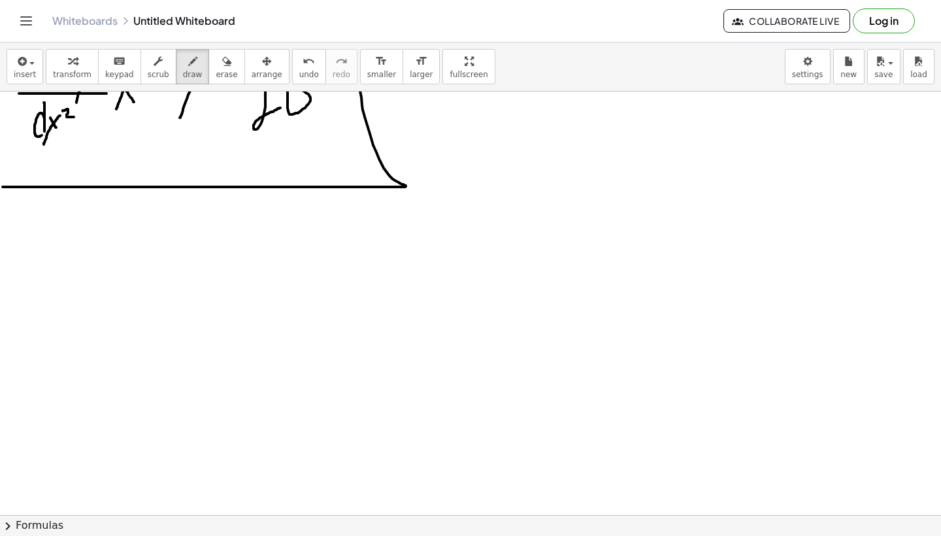
scroll to position [59, 0]
drag, startPoint x: 21, startPoint y: 306, endPoint x: 103, endPoint y: 306, distance: 81.6
drag, startPoint x: 58, startPoint y: 248, endPoint x: 57, endPoint y: 295, distance: 47.7
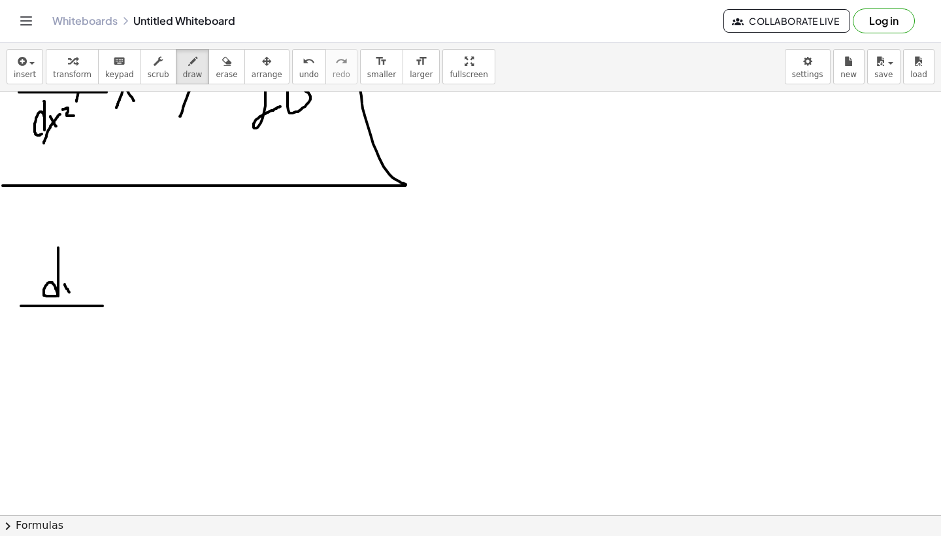
drag, startPoint x: 65, startPoint y: 284, endPoint x: 72, endPoint y: 291, distance: 10.6
drag, startPoint x: 73, startPoint y: 284, endPoint x: 70, endPoint y: 316, distance: 32.2
drag, startPoint x: 44, startPoint y: 319, endPoint x: 52, endPoint y: 343, distance: 24.6
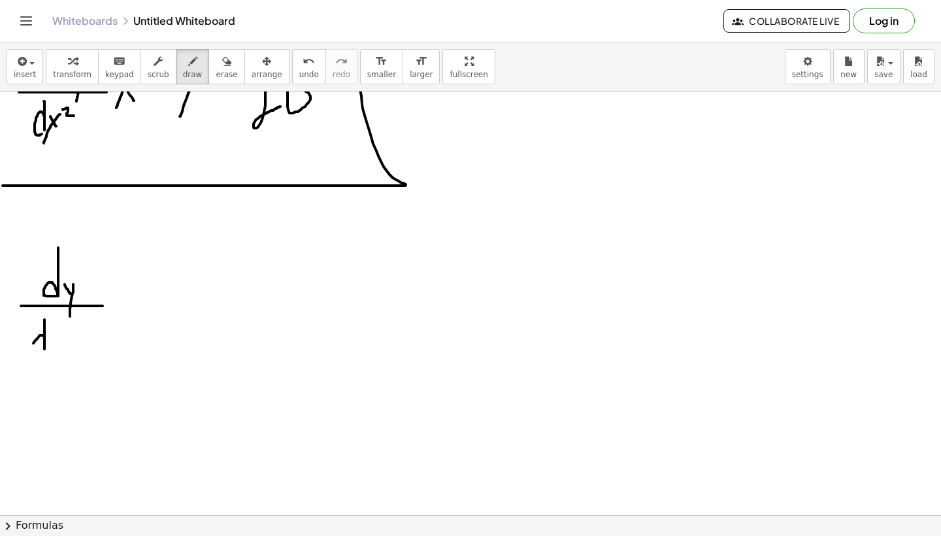
drag, startPoint x: 53, startPoint y: 333, endPoint x: 61, endPoint y: 347, distance: 16.1
drag, startPoint x: 63, startPoint y: 329, endPoint x: 46, endPoint y: 355, distance: 31.5
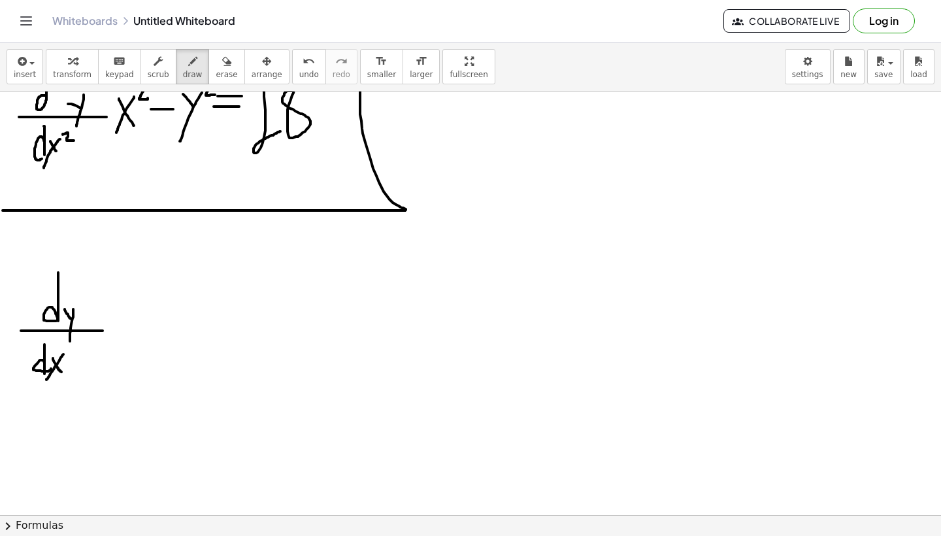
scroll to position [36, 0]
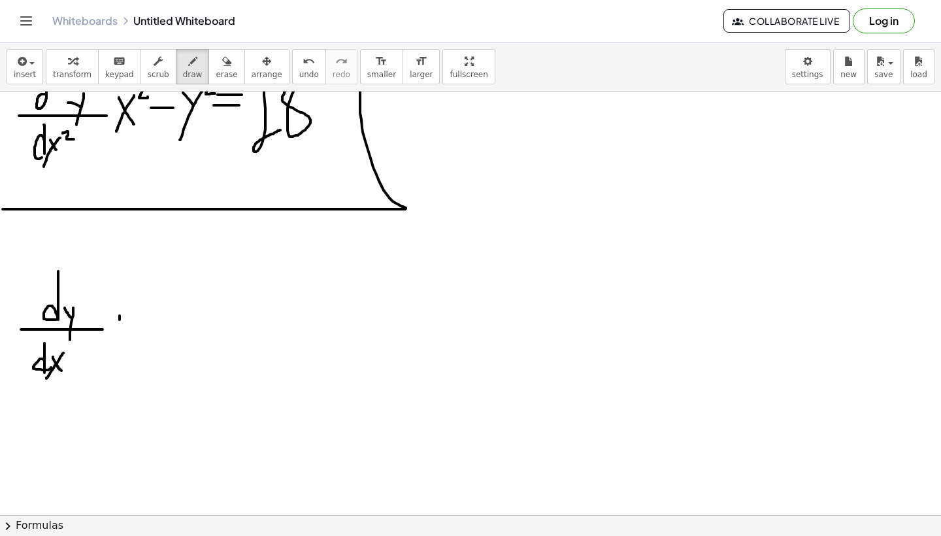
drag, startPoint x: 120, startPoint y: 315, endPoint x: 126, endPoint y: 345, distance: 30.1
drag, startPoint x: 134, startPoint y: 319, endPoint x: 114, endPoint y: 347, distance: 34.2
drag, startPoint x: 137, startPoint y: 313, endPoint x: 151, endPoint y: 318, distance: 14.7
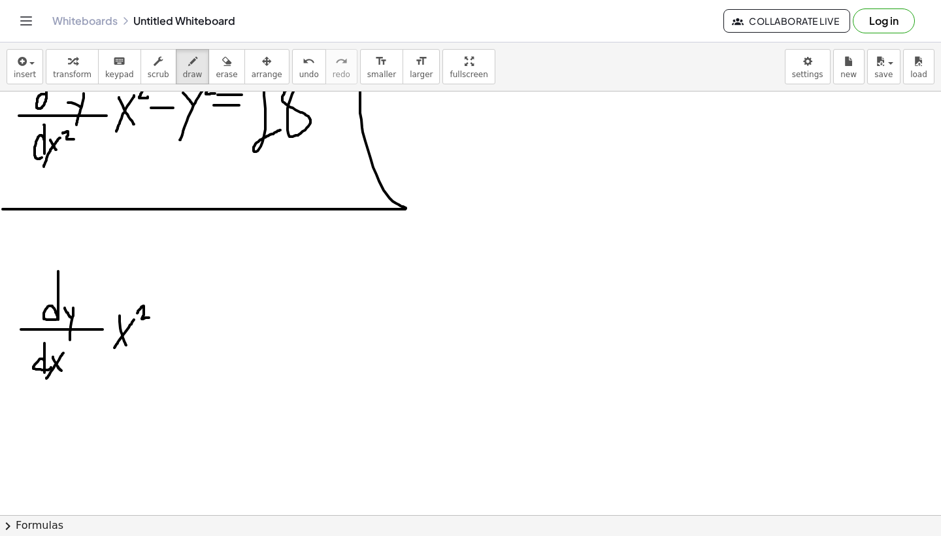
drag, startPoint x: 157, startPoint y: 326, endPoint x: 177, endPoint y: 326, distance: 19.6
drag, startPoint x: 184, startPoint y: 308, endPoint x: 193, endPoint y: 331, distance: 24.4
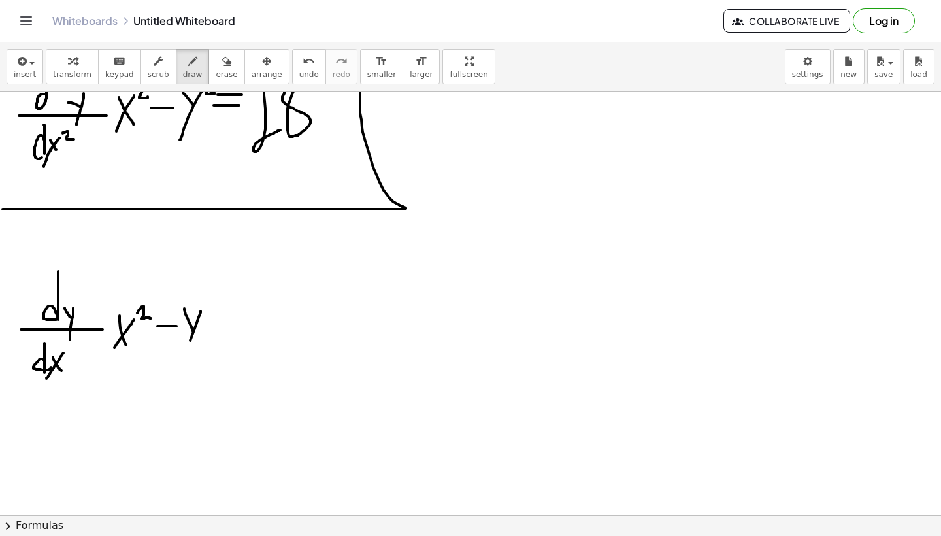
drag, startPoint x: 201, startPoint y: 312, endPoint x: 176, endPoint y: 371, distance: 63.6
drag, startPoint x: 205, startPoint y: 303, endPoint x: 213, endPoint y: 314, distance: 13.1
drag, startPoint x: 227, startPoint y: 318, endPoint x: 248, endPoint y: 318, distance: 20.9
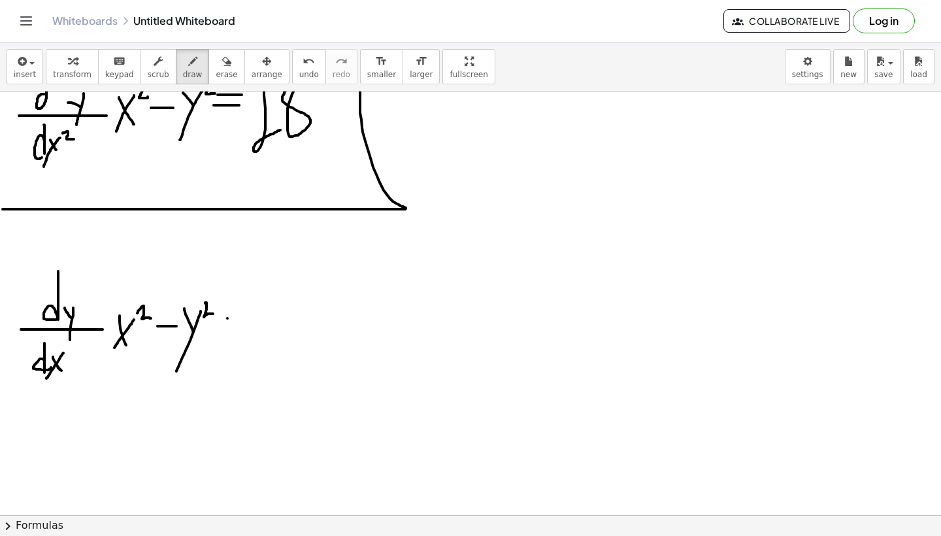
drag, startPoint x: 220, startPoint y: 332, endPoint x: 244, endPoint y: 332, distance: 23.5
drag, startPoint x: 258, startPoint y: 306, endPoint x: 290, endPoint y: 361, distance: 64.1
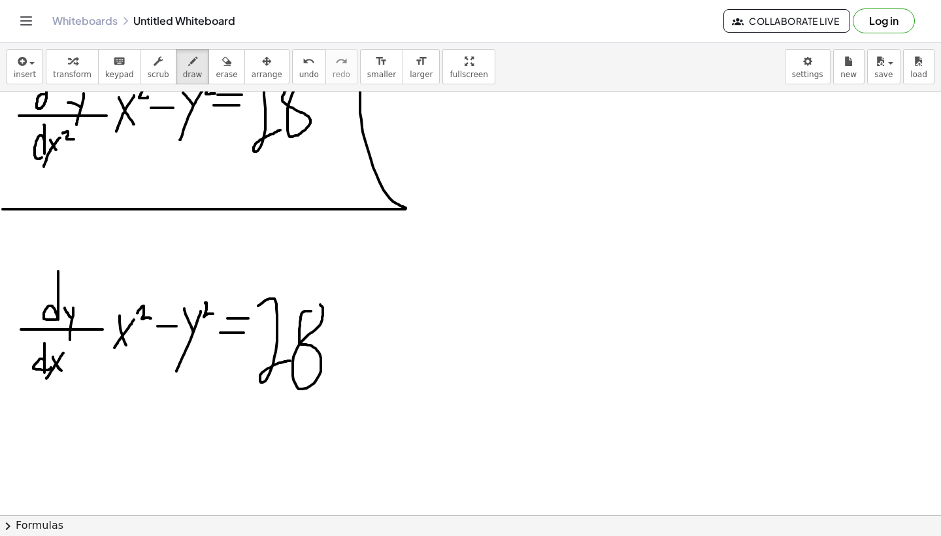
drag, startPoint x: 311, startPoint y: 311, endPoint x: 318, endPoint y: 304, distance: 10.2
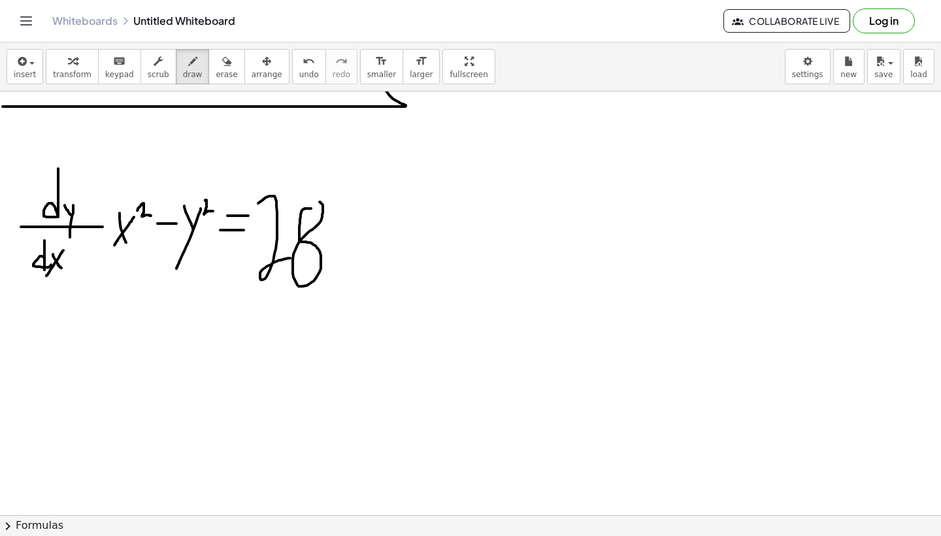
scroll to position [150, 0]
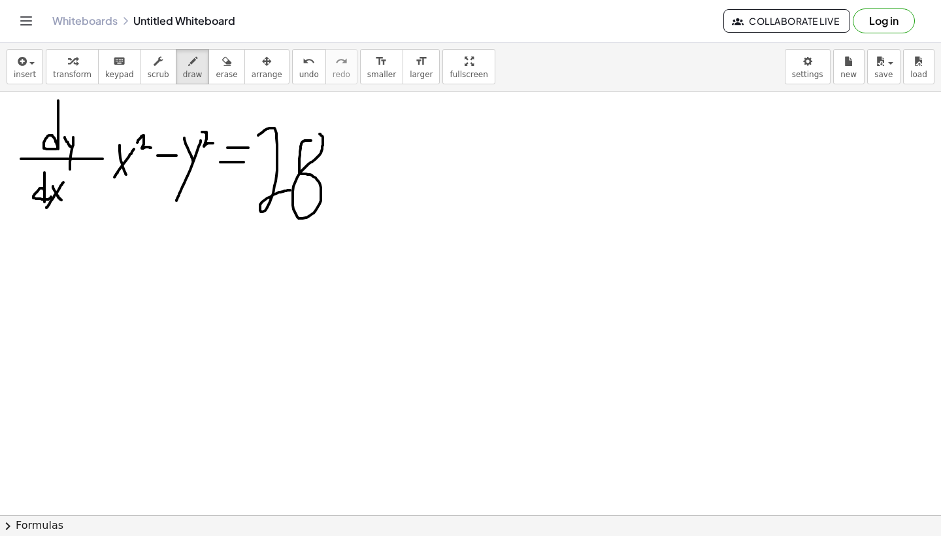
scroll to position [220, 0]
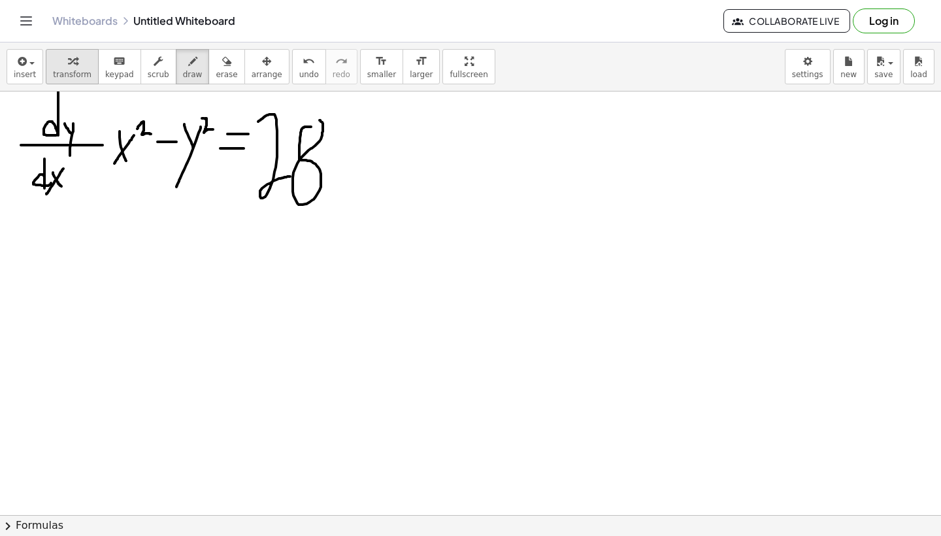
click at [71, 68] on icon "button" at bounding box center [72, 62] width 9 height 16
click at [23, 66] on icon "button" at bounding box center [21, 62] width 12 height 16
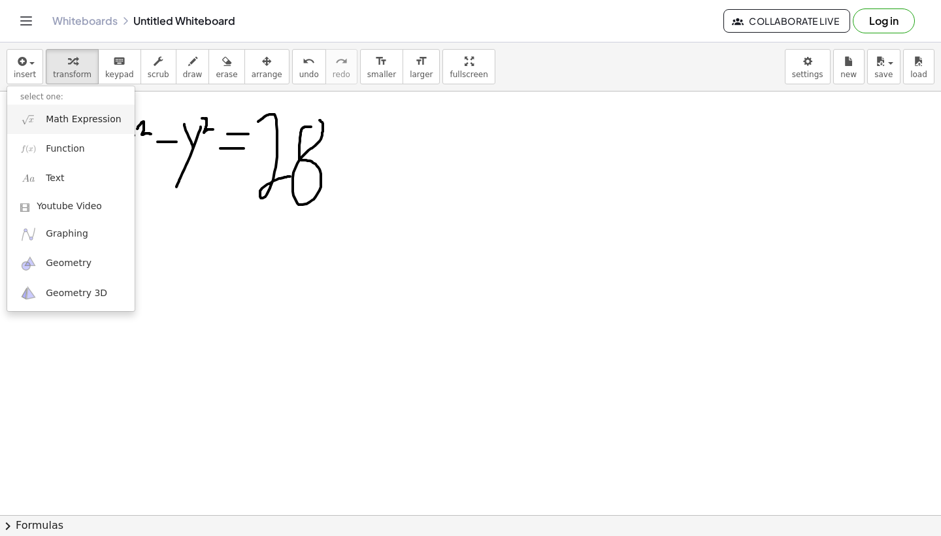
click at [76, 122] on span "Math Expression" at bounding box center [83, 119] width 75 height 13
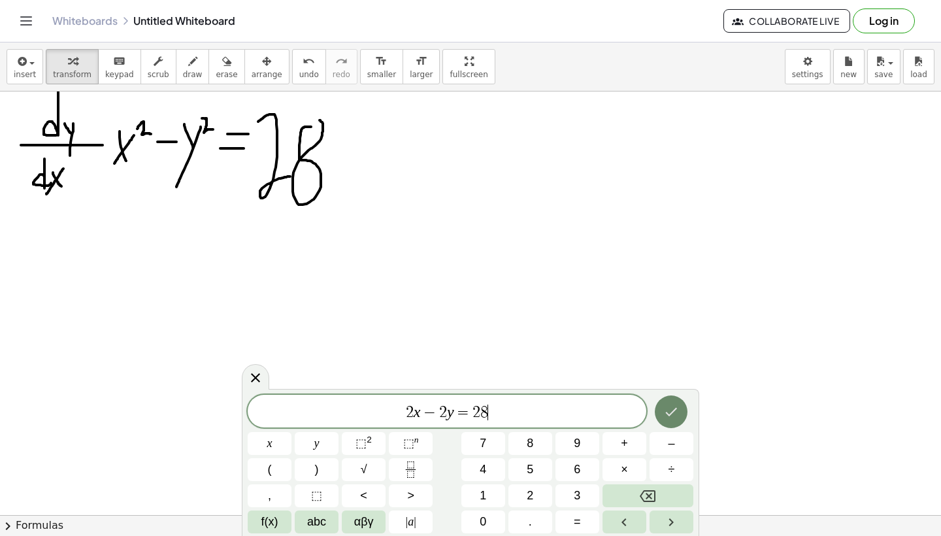
click at [662, 406] on button "Done" at bounding box center [670, 411] width 33 height 33
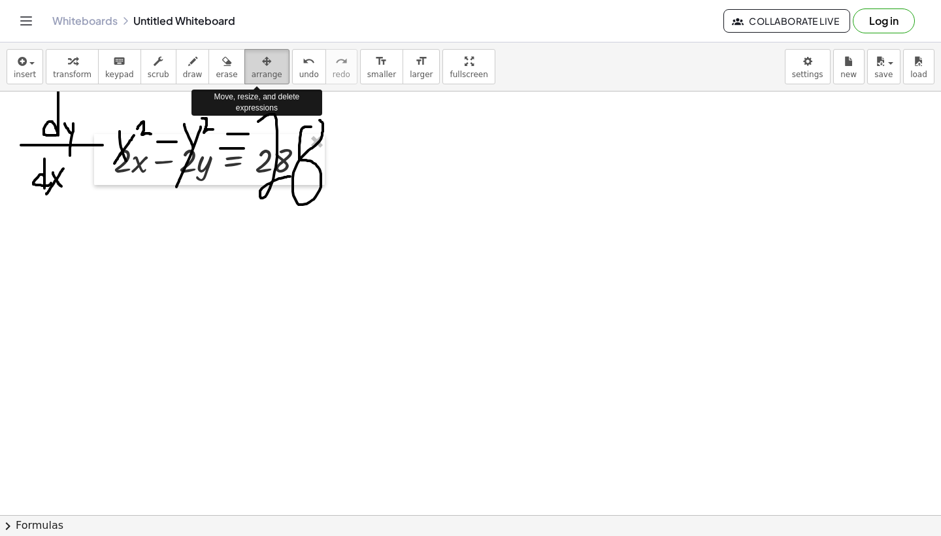
click at [251, 53] on div "button" at bounding box center [266, 61] width 31 height 16
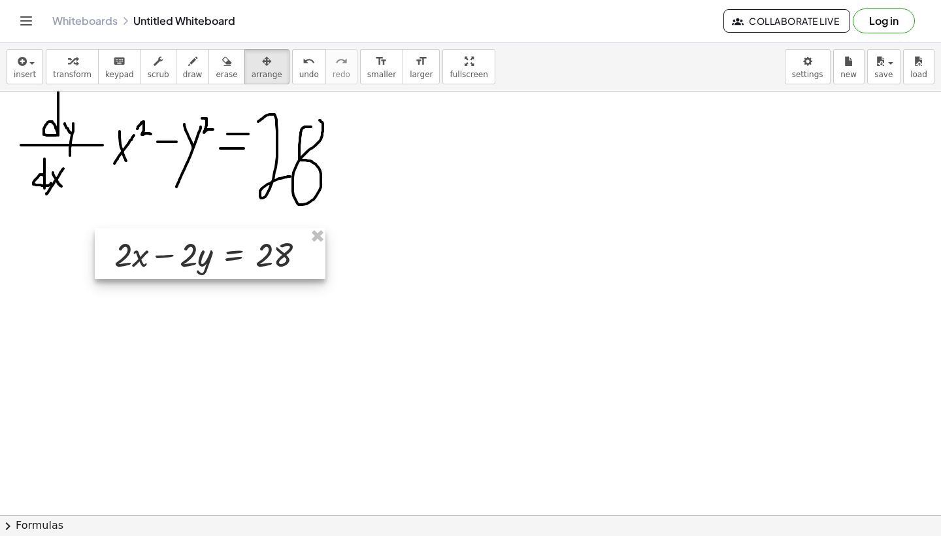
drag, startPoint x: 199, startPoint y: 166, endPoint x: 201, endPoint y: 260, distance: 94.1
click at [201, 260] on div at bounding box center [210, 253] width 231 height 51
click at [188, 59] on icon "button" at bounding box center [192, 62] width 9 height 16
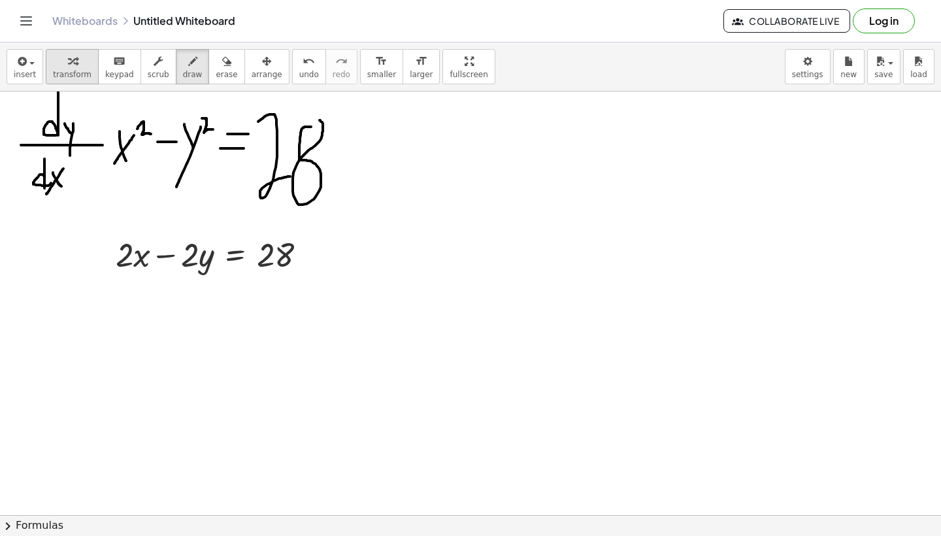
click at [80, 66] on div "button" at bounding box center [72, 61] width 39 height 16
drag, startPoint x: 130, startPoint y: 259, endPoint x: 333, endPoint y: 265, distance: 203.2
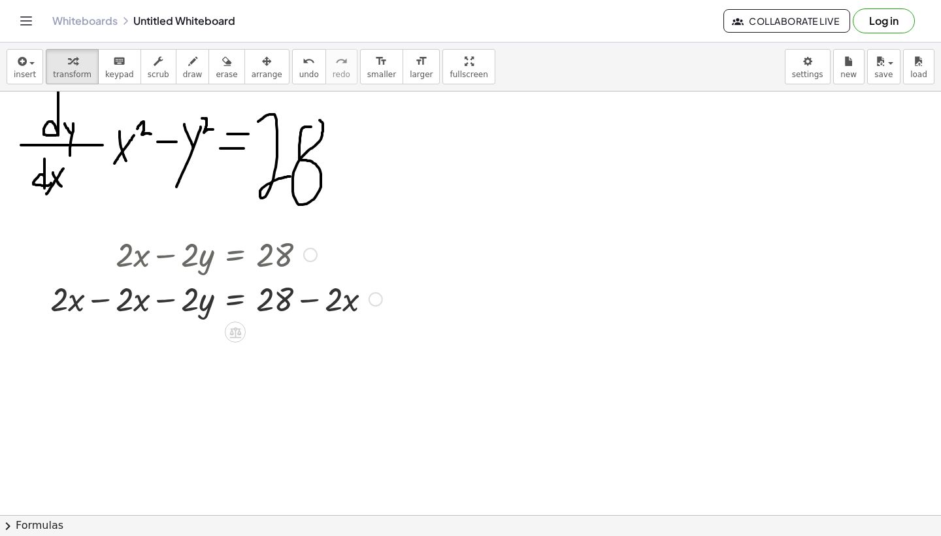
click at [101, 300] on div at bounding box center [216, 298] width 345 height 44
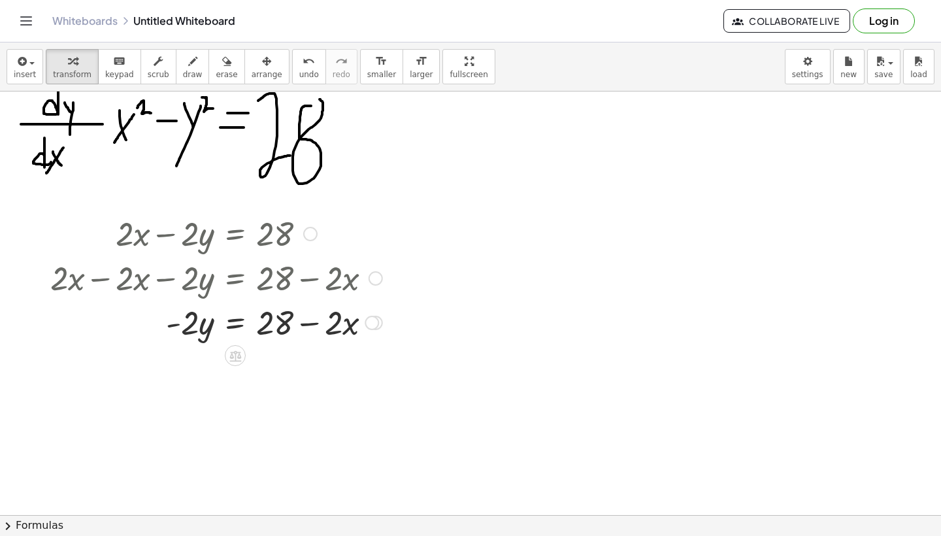
scroll to position [242, 0]
click at [304, 62] on div "undo" at bounding box center [309, 61] width 20 height 16
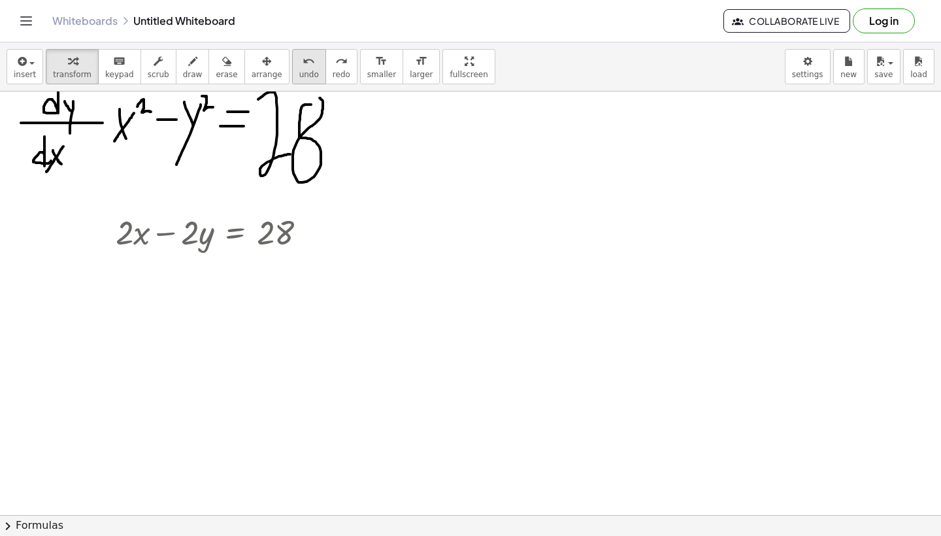
click at [304, 62] on div "undo" at bounding box center [309, 61] width 20 height 16
click at [313, 231] on div at bounding box center [310, 232] width 14 height 14
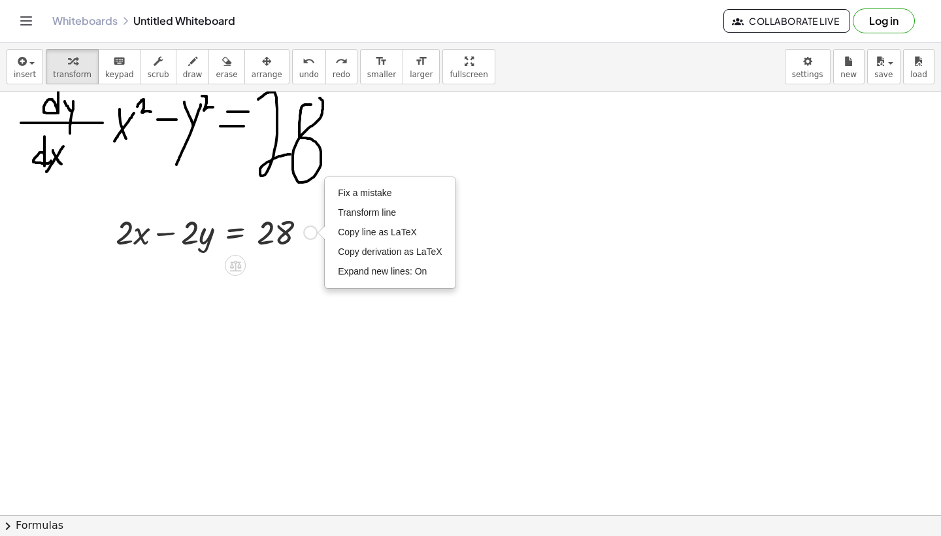
click at [313, 231] on div "Fix a mistake Transform line Copy line as LaTeX Copy derivation as LaTeX Expand…" at bounding box center [310, 232] width 14 height 14
click at [233, 270] on icon at bounding box center [235, 265] width 12 height 11
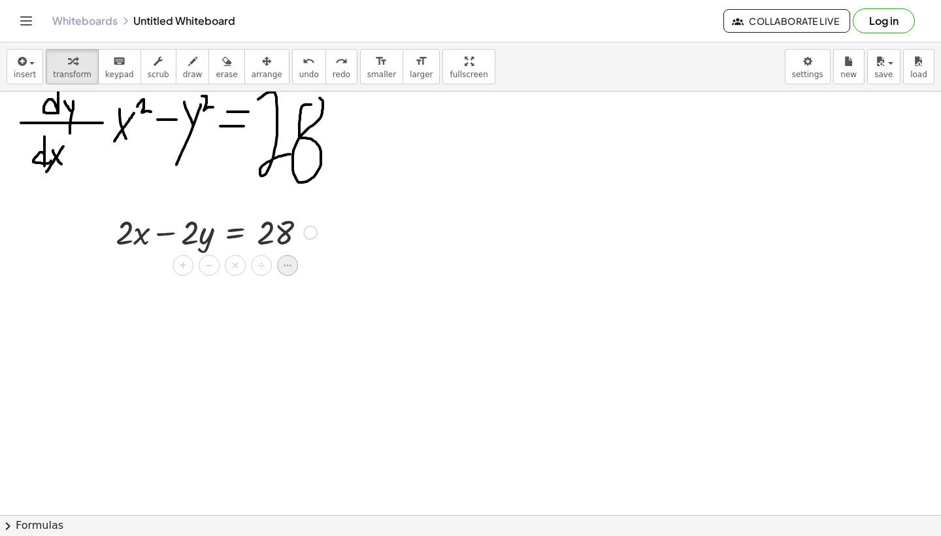
click at [291, 262] on icon at bounding box center [288, 265] width 12 height 12
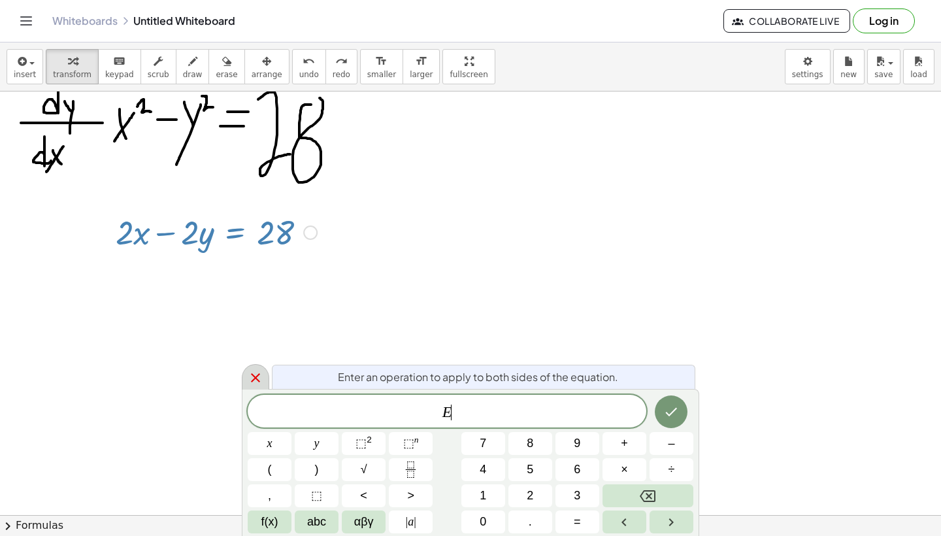
click at [263, 381] on icon at bounding box center [256, 378] width 16 height 16
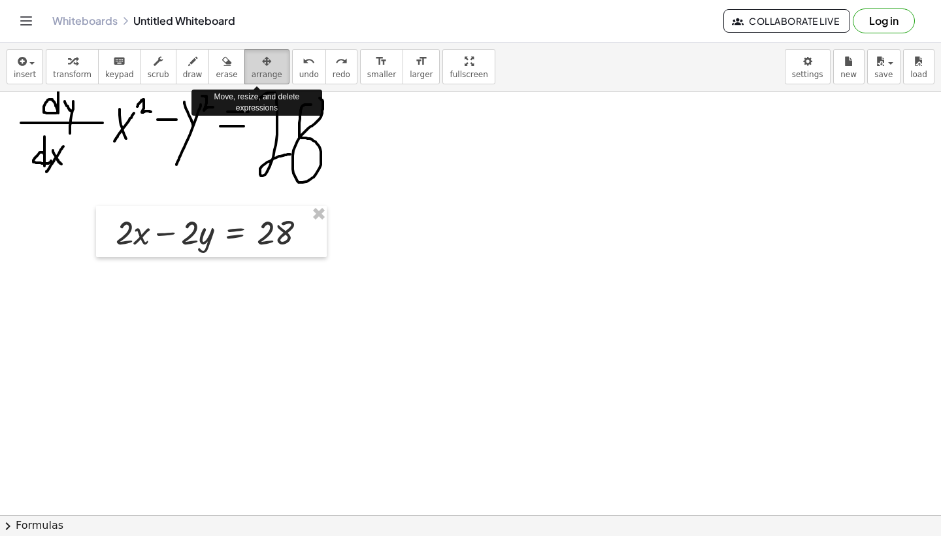
click at [272, 74] on button "arrange" at bounding box center [266, 66] width 45 height 35
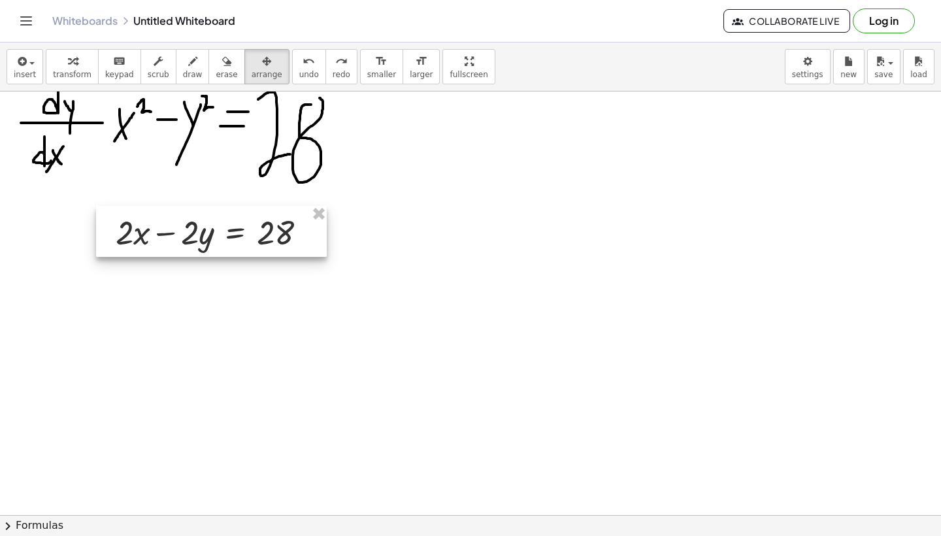
click at [276, 236] on div at bounding box center [211, 231] width 231 height 51
click at [293, 225] on div at bounding box center [211, 231] width 231 height 51
click at [121, 70] on span "keypad" at bounding box center [119, 74] width 29 height 9
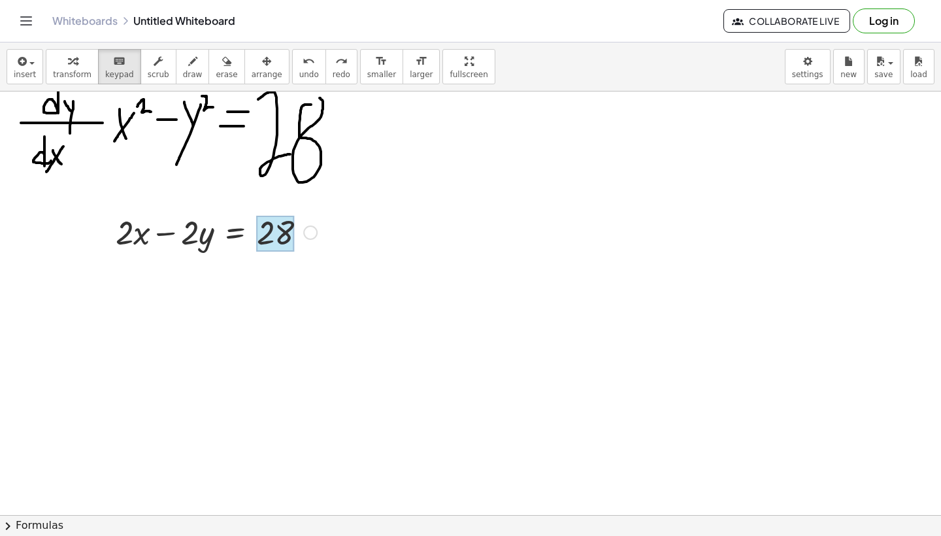
click at [280, 236] on div at bounding box center [276, 234] width 38 height 37
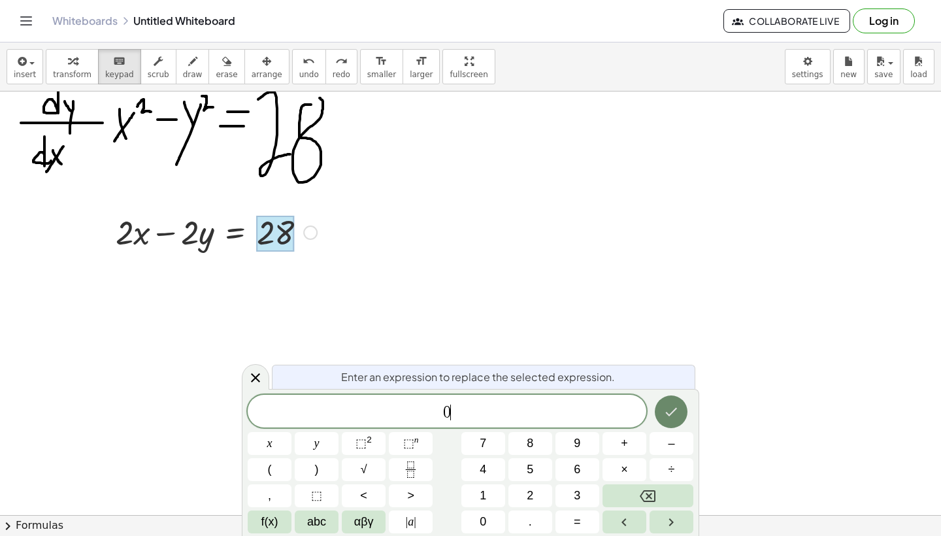
click at [678, 409] on icon "Done" at bounding box center [671, 412] width 16 height 16
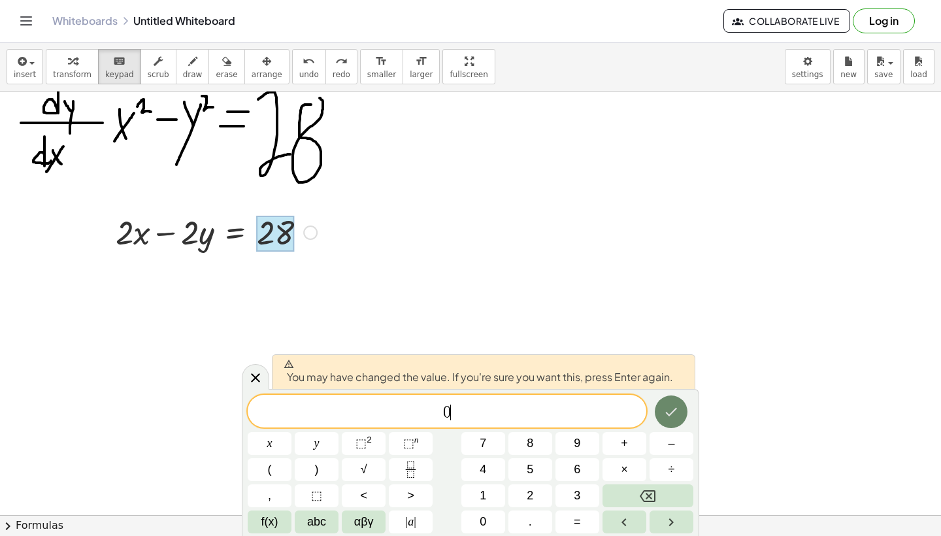
click at [674, 413] on icon "Done" at bounding box center [671, 412] width 16 height 16
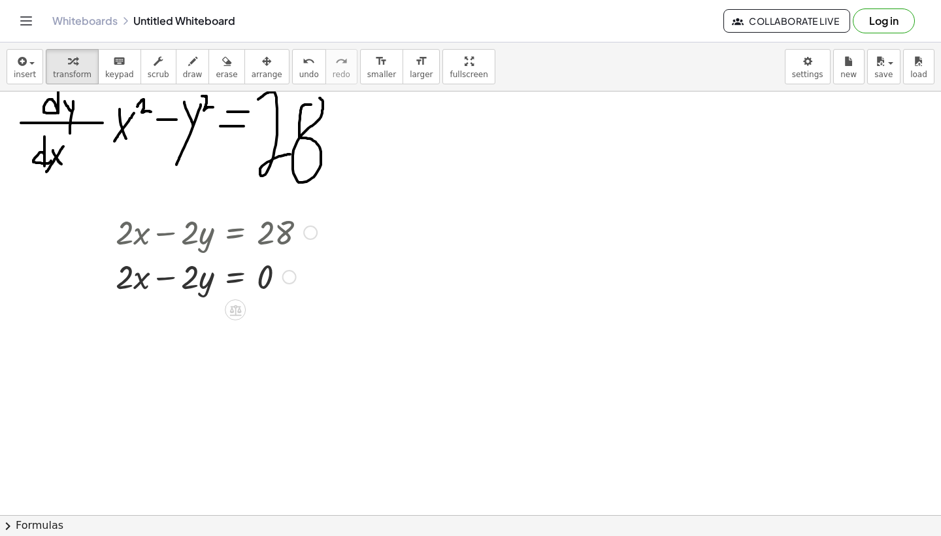
click at [270, 233] on div at bounding box center [216, 231] width 214 height 44
click at [262, 68] on icon "button" at bounding box center [266, 62] width 9 height 16
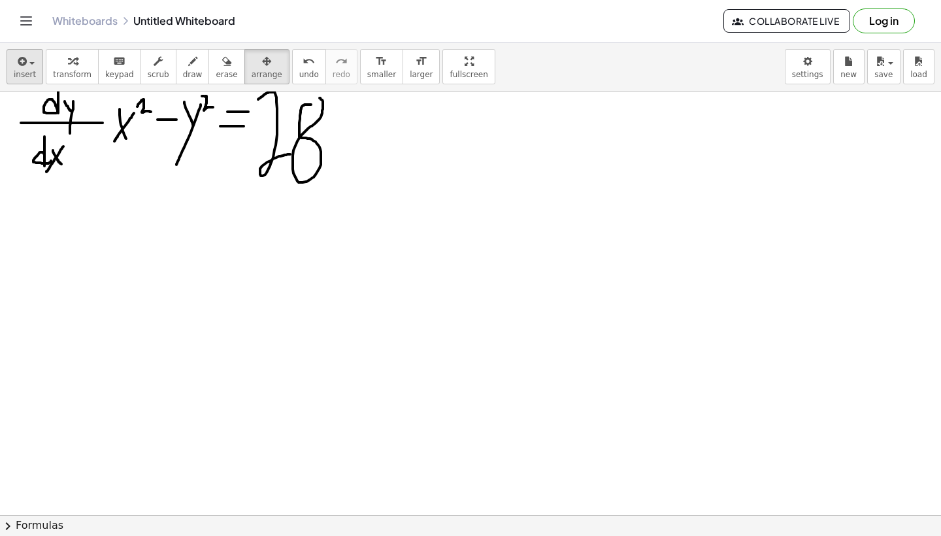
click at [26, 68] on icon "button" at bounding box center [21, 62] width 12 height 16
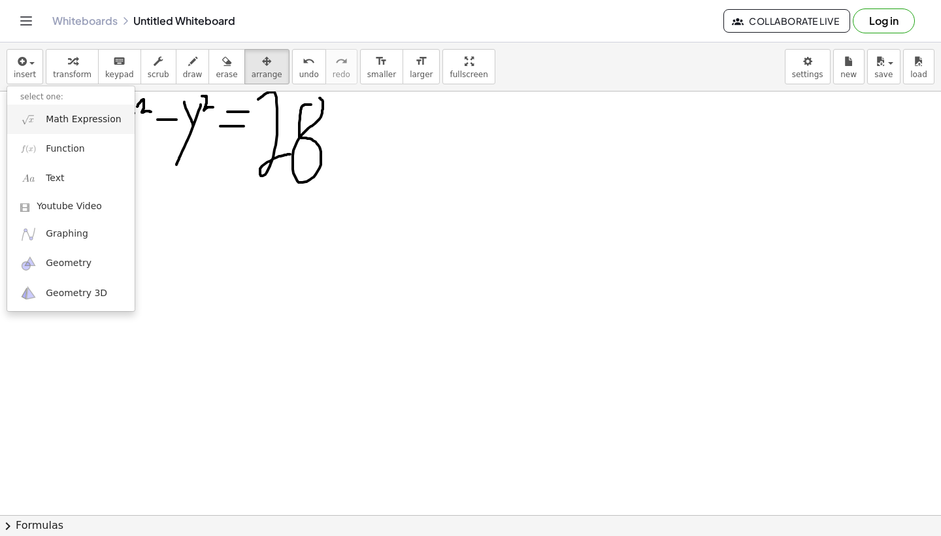
click at [82, 118] on span "Math Expression" at bounding box center [83, 119] width 75 height 13
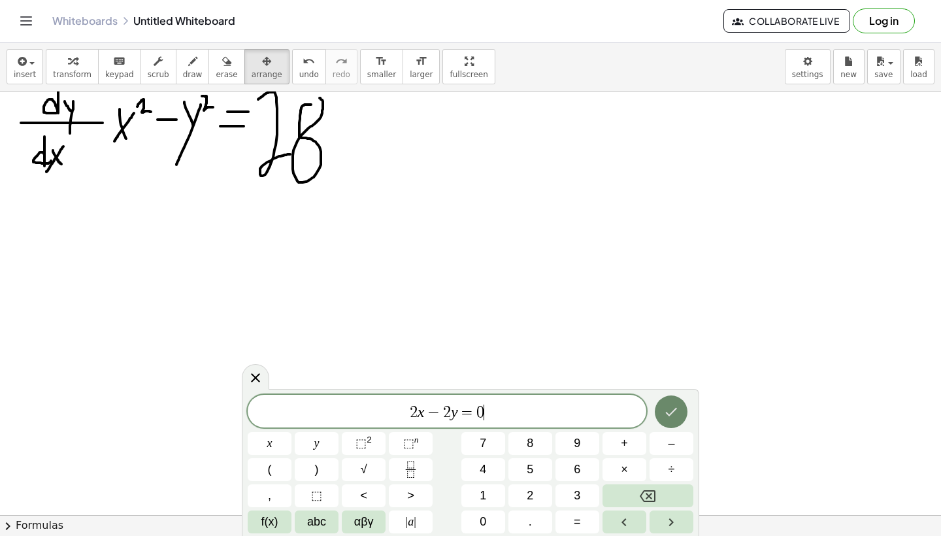
click at [680, 405] on button "Done" at bounding box center [670, 411] width 33 height 33
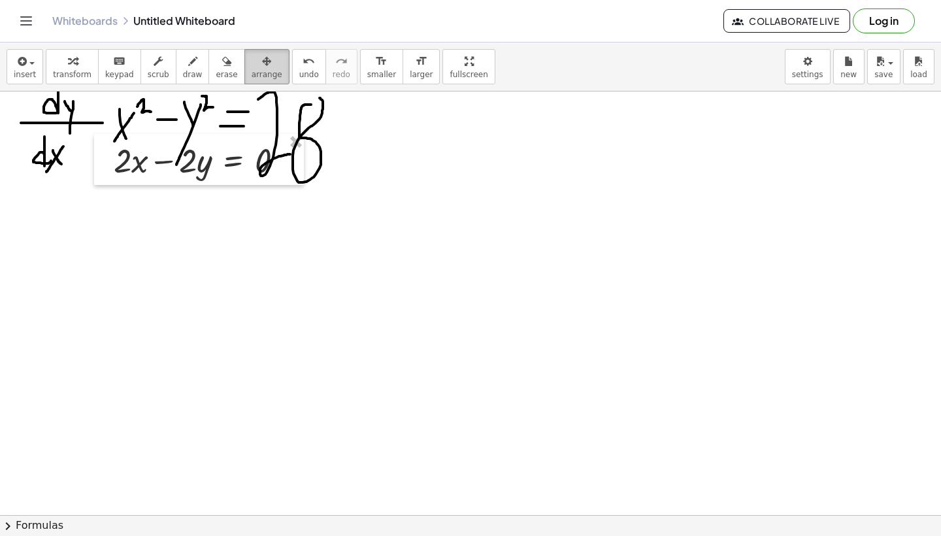
click at [263, 72] on span "arrange" at bounding box center [266, 74] width 31 height 9
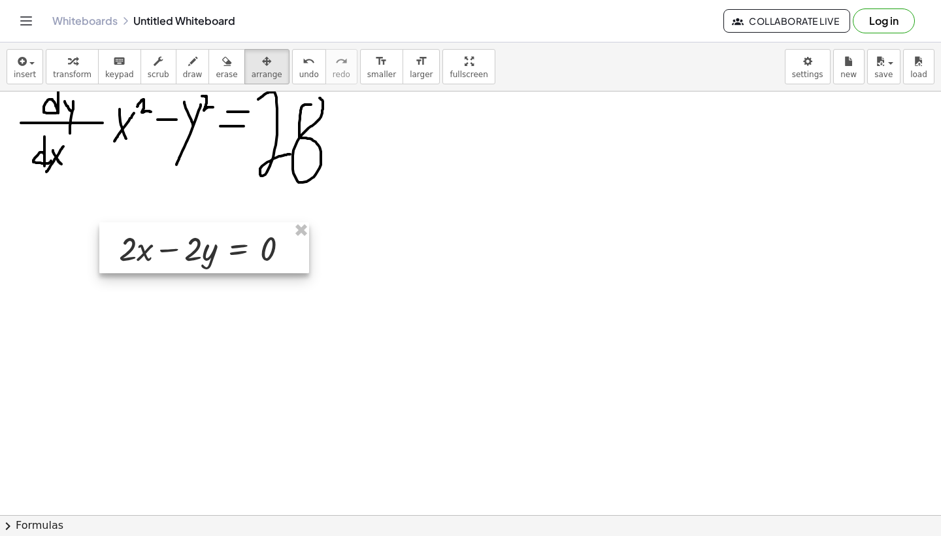
drag, startPoint x: 211, startPoint y: 157, endPoint x: 216, endPoint y: 246, distance: 88.3
click at [216, 246] on div at bounding box center [204, 247] width 210 height 51
click at [86, 66] on div "button" at bounding box center [72, 61] width 39 height 16
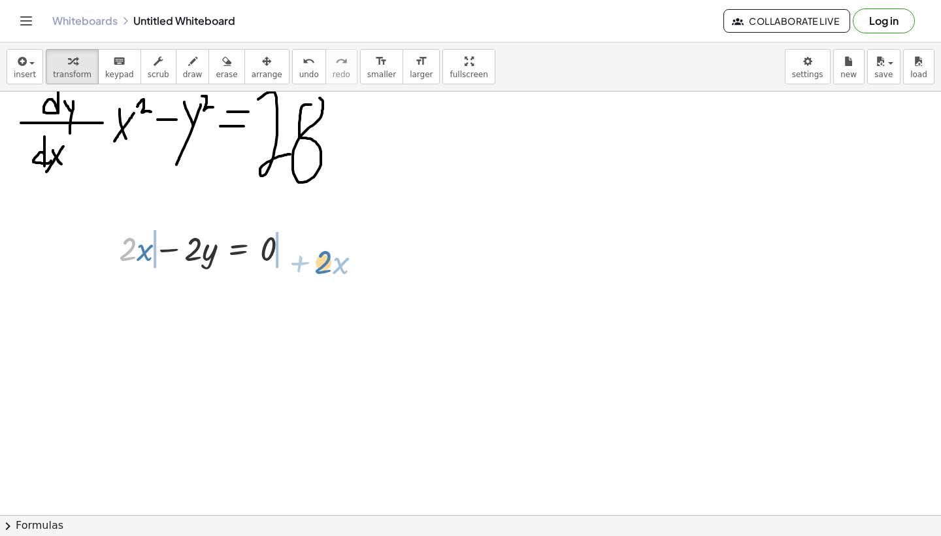
drag, startPoint x: 136, startPoint y: 248, endPoint x: 332, endPoint y: 261, distance: 196.4
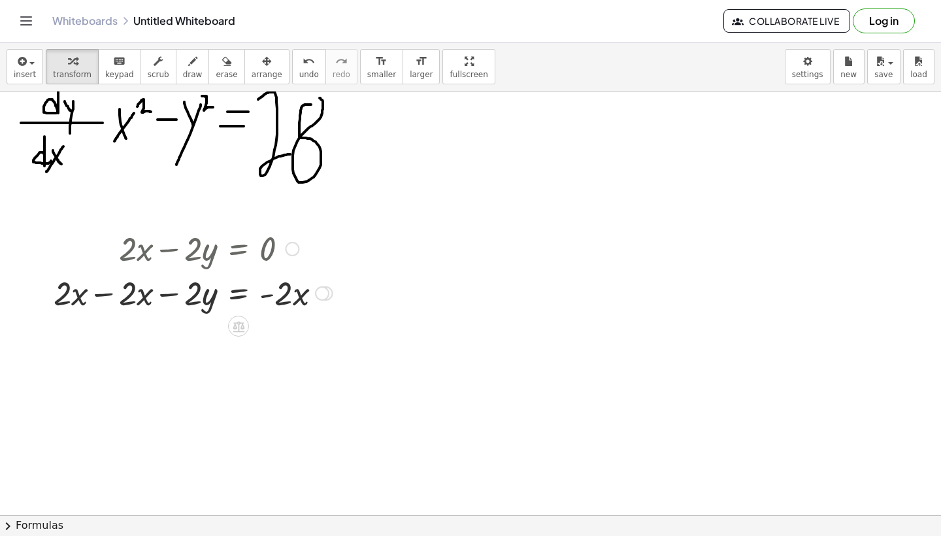
click at [106, 294] on div at bounding box center [193, 292] width 292 height 44
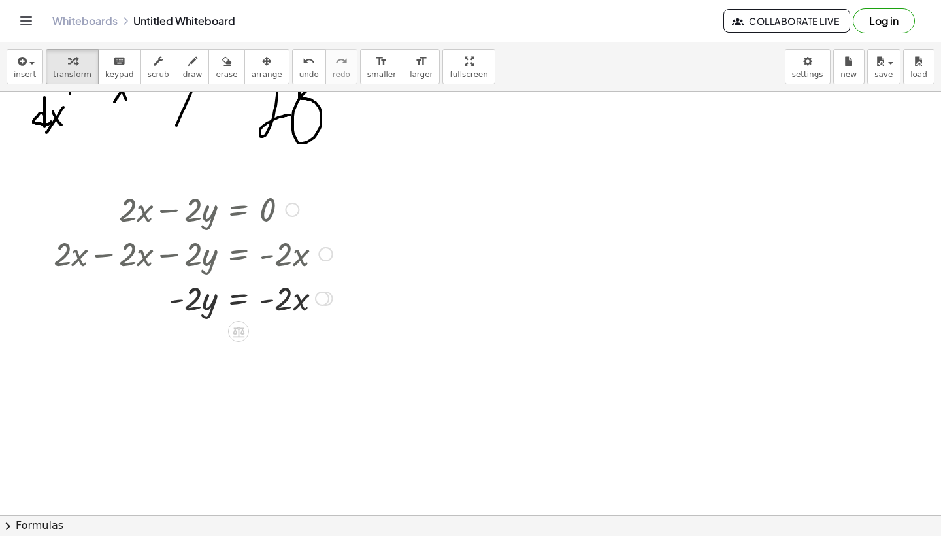
scroll to position [285, 0]
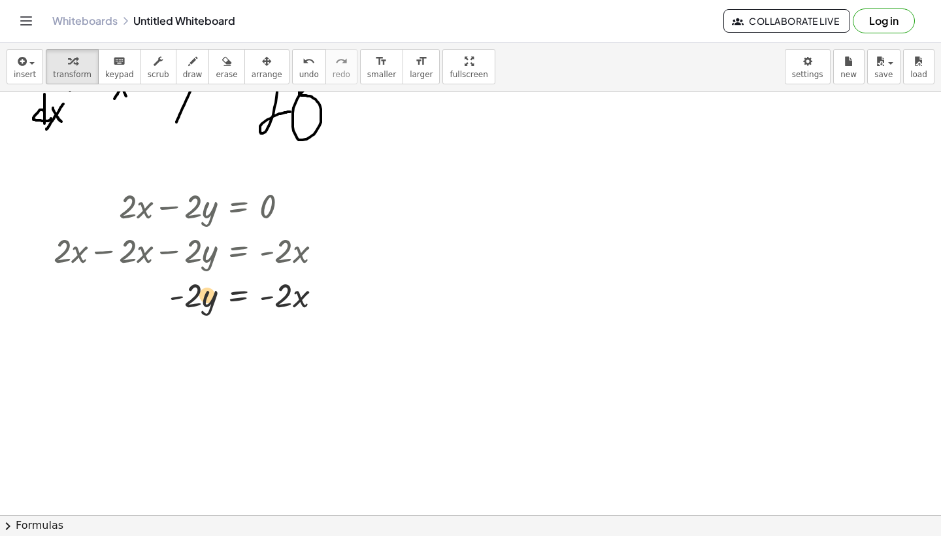
click at [206, 305] on div at bounding box center [193, 294] width 292 height 44
click at [258, 330] on div "÷" at bounding box center [264, 327] width 21 height 21
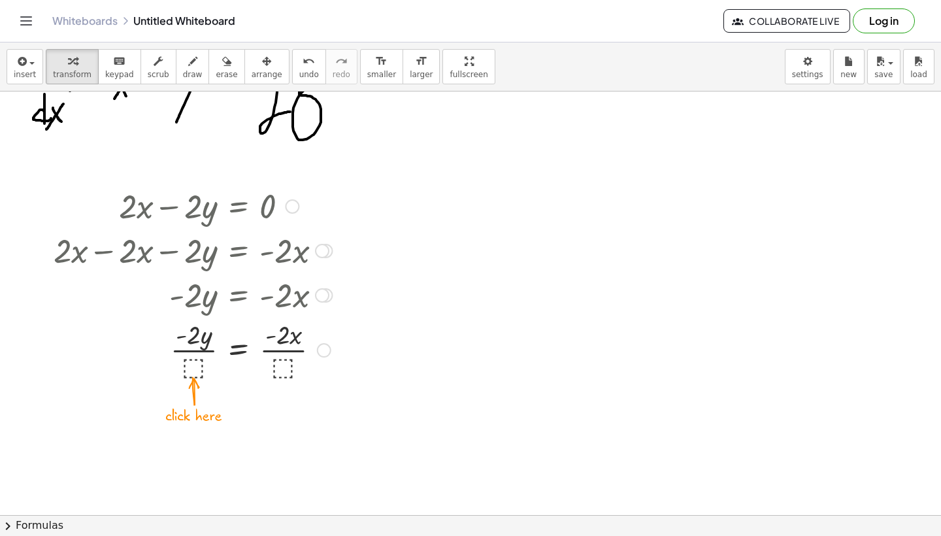
click at [189, 363] on div at bounding box center [193, 348] width 292 height 65
click at [202, 351] on div at bounding box center [193, 348] width 292 height 65
click at [274, 415] on div at bounding box center [193, 413] width 292 height 65
click at [271, 403] on div at bounding box center [193, 413] width 292 height 65
click at [271, 404] on div at bounding box center [193, 413] width 292 height 65
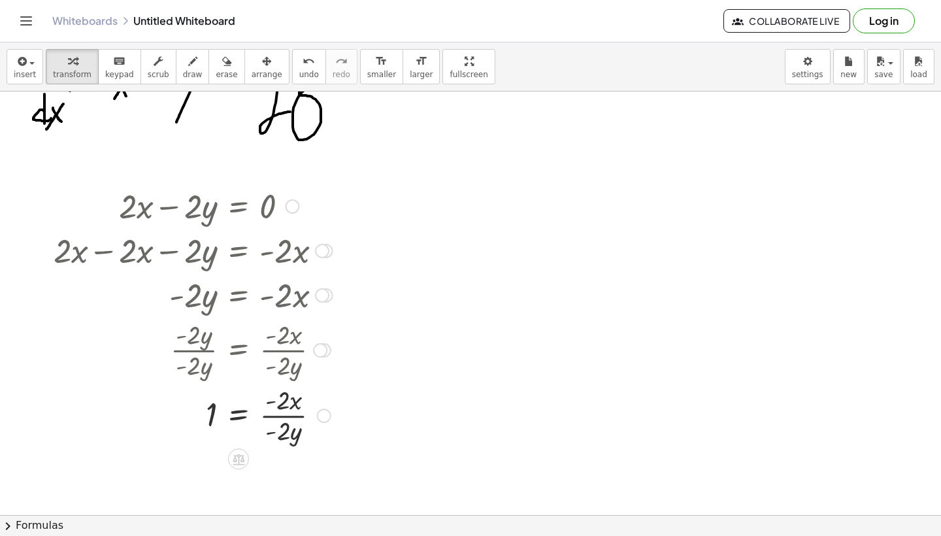
click at [270, 432] on div at bounding box center [193, 413] width 292 height 65
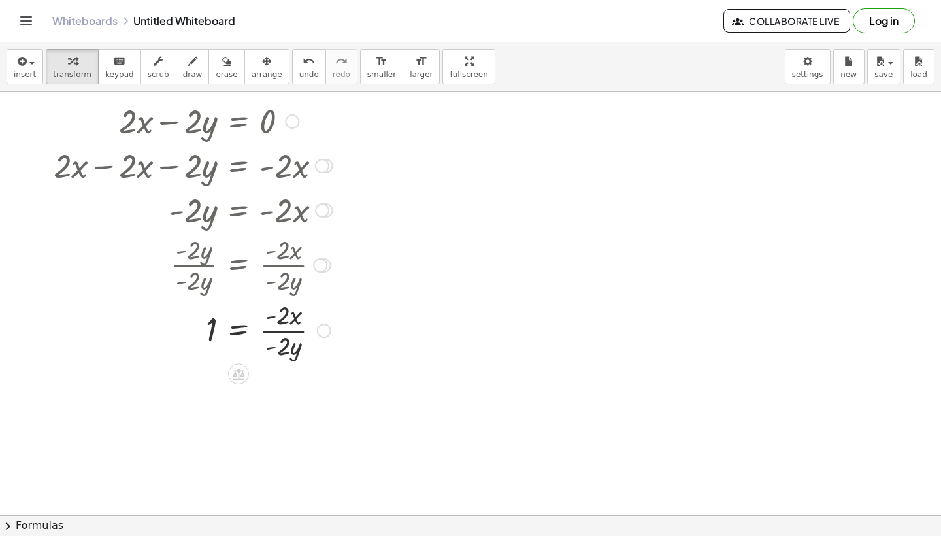
scroll to position [422, 0]
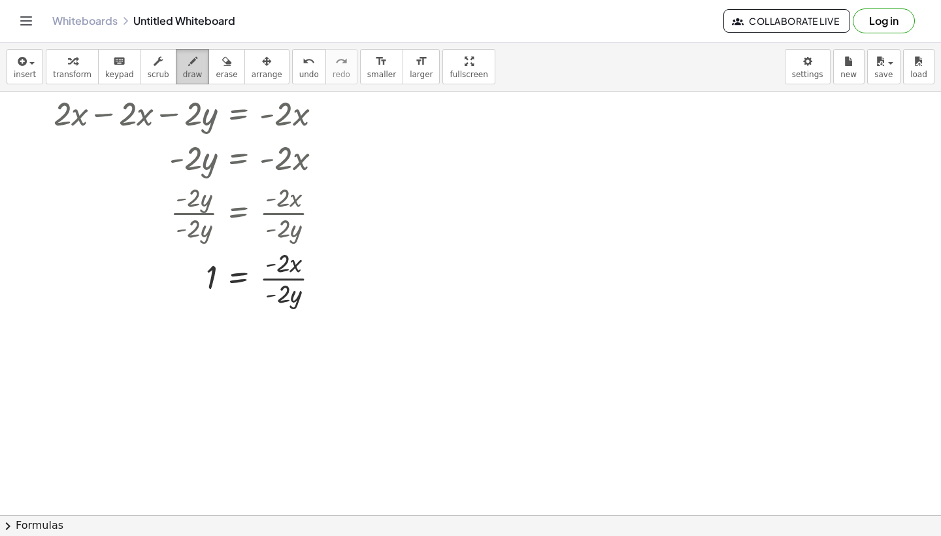
click at [188, 64] on icon "button" at bounding box center [192, 62] width 9 height 16
drag, startPoint x: 259, startPoint y: 253, endPoint x: 251, endPoint y: 248, distance: 10.0
click at [253, 249] on div at bounding box center [470, 305] width 941 height 1270
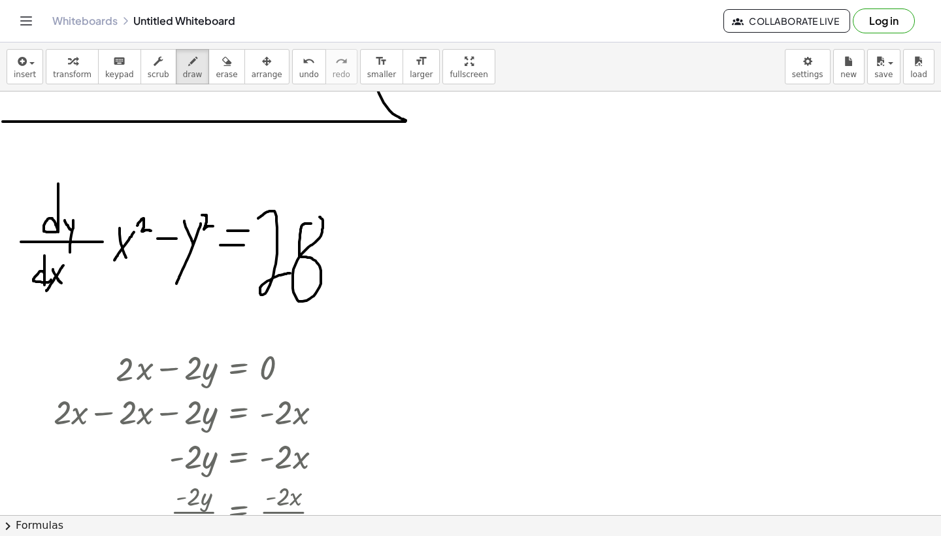
scroll to position [142, 0]
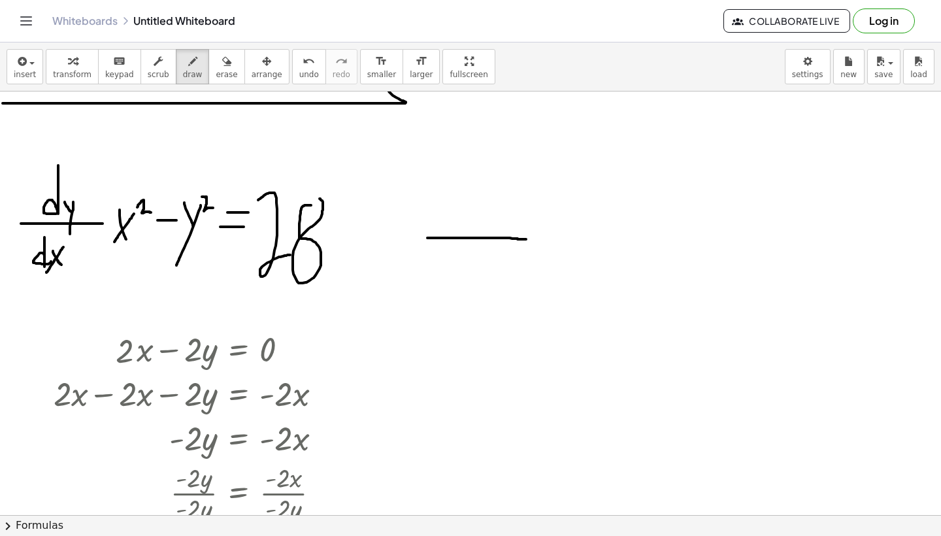
drag, startPoint x: 427, startPoint y: 238, endPoint x: 535, endPoint y: 238, distance: 107.8
drag, startPoint x: 453, startPoint y: 178, endPoint x: 453, endPoint y: 221, distance: 43.1
drag, startPoint x: 464, startPoint y: 207, endPoint x: 482, endPoint y: 221, distance: 23.3
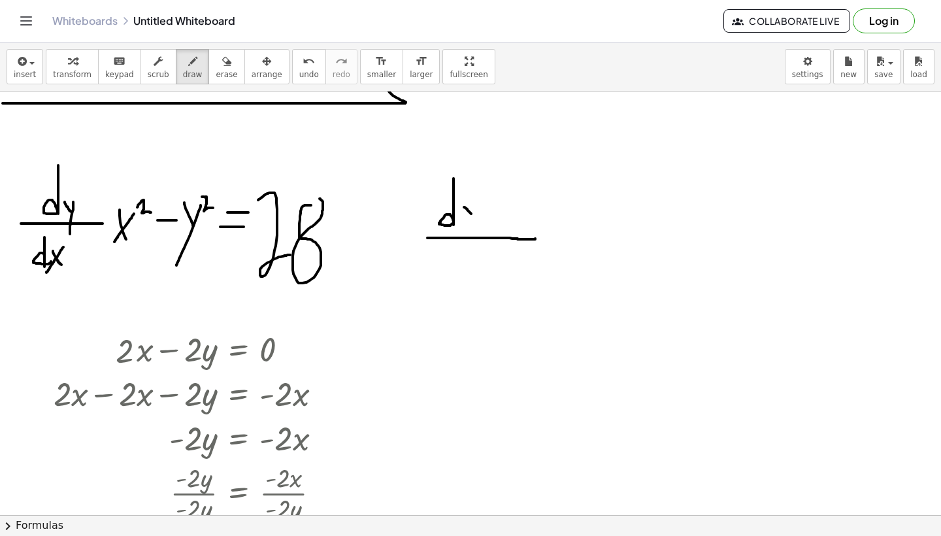
drag, startPoint x: 485, startPoint y: 204, endPoint x: 470, endPoint y: 255, distance: 53.3
drag, startPoint x: 455, startPoint y: 248, endPoint x: 456, endPoint y: 285, distance: 36.6
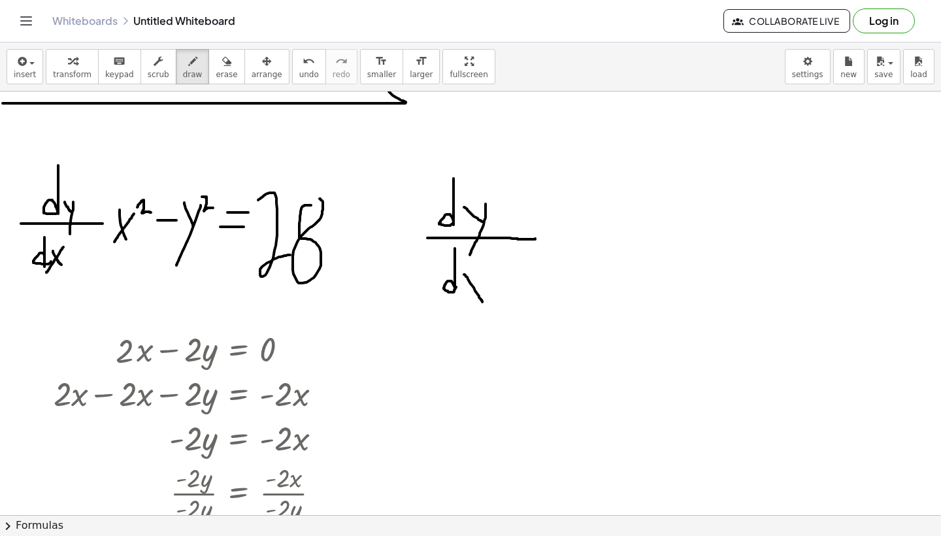
drag, startPoint x: 464, startPoint y: 274, endPoint x: 480, endPoint y: 298, distance: 29.2
drag, startPoint x: 479, startPoint y: 272, endPoint x: 466, endPoint y: 303, distance: 33.4
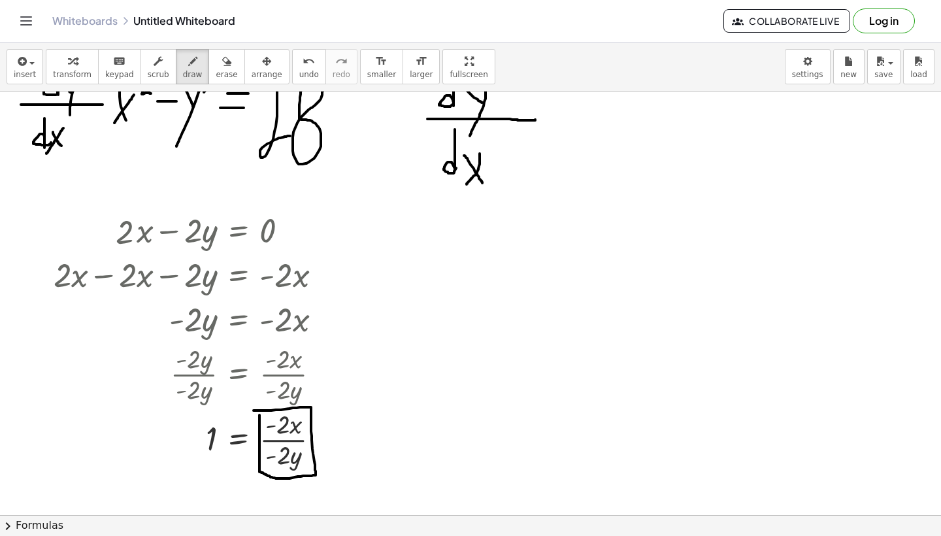
scroll to position [238, 0]
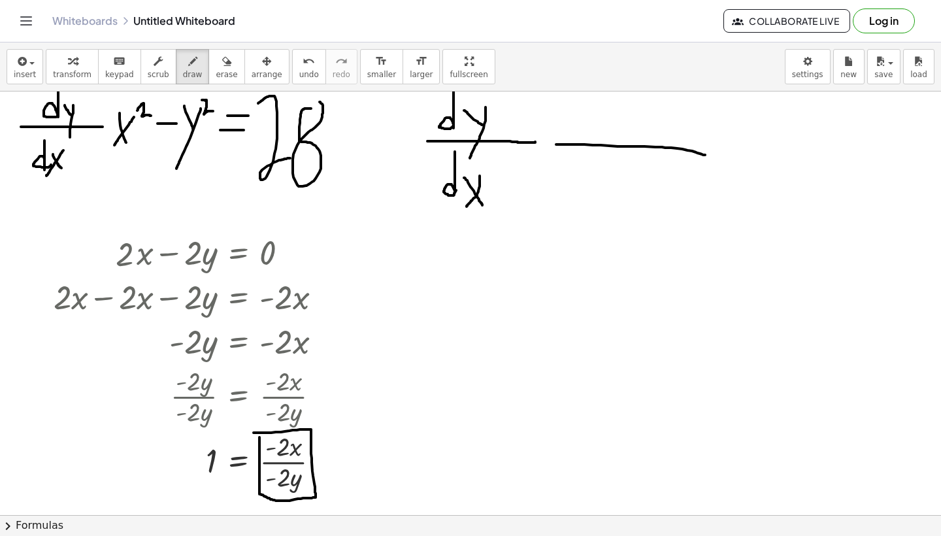
drag, startPoint x: 556, startPoint y: 144, endPoint x: 705, endPoint y: 155, distance: 149.3
click at [705, 155] on div at bounding box center [470, 488] width 941 height 1270
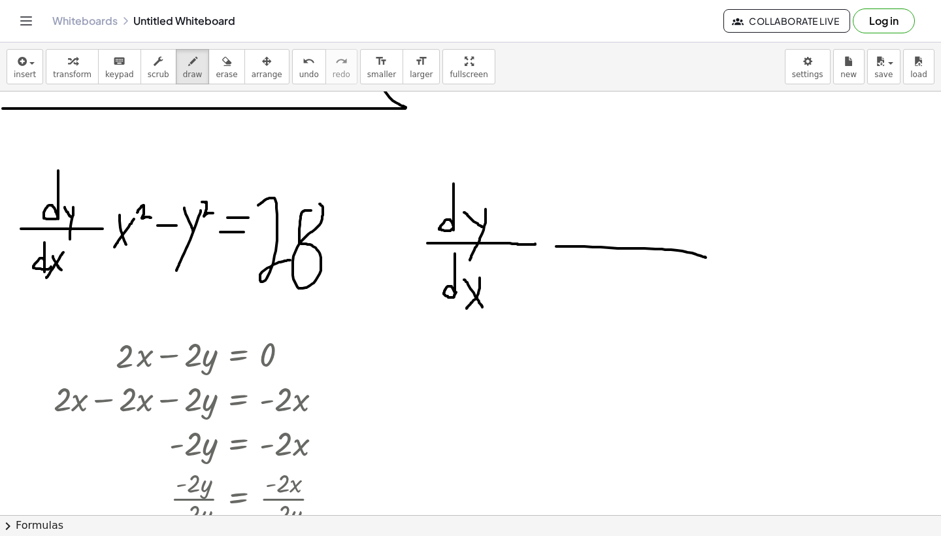
scroll to position [123, 0]
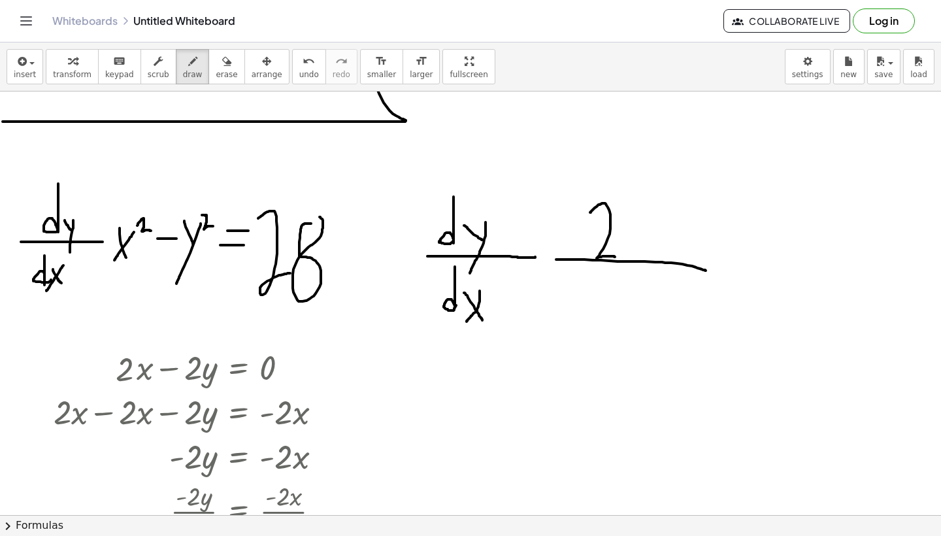
drag, startPoint x: 590, startPoint y: 212, endPoint x: 615, endPoint y: 257, distance: 51.2
drag, startPoint x: 625, startPoint y: 236, endPoint x: 636, endPoint y: 255, distance: 21.6
drag, startPoint x: 637, startPoint y: 234, endPoint x: 626, endPoint y: 252, distance: 21.1
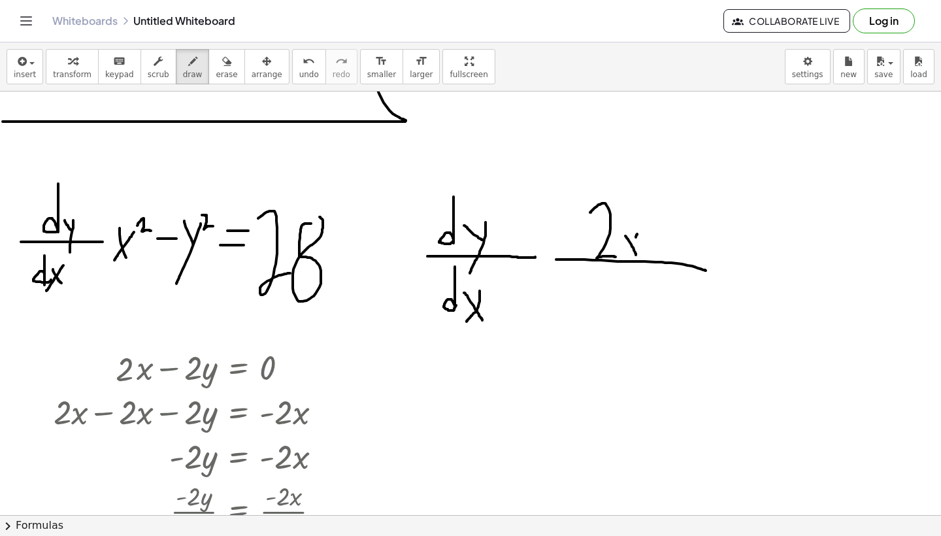
drag, startPoint x: 588, startPoint y: 288, endPoint x: 615, endPoint y: 332, distance: 51.6
drag, startPoint x: 627, startPoint y: 308, endPoint x: 637, endPoint y: 325, distance: 19.0
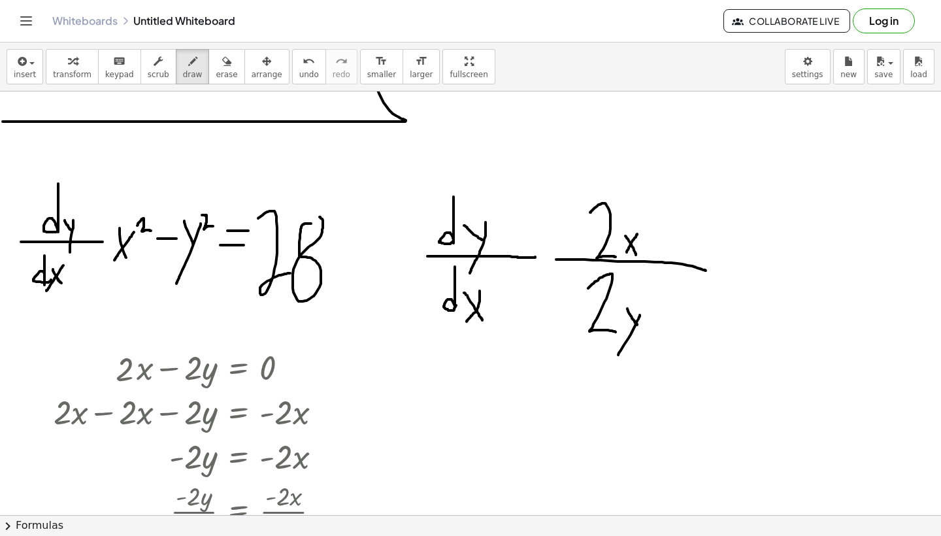
drag, startPoint x: 639, startPoint y: 315, endPoint x: 609, endPoint y: 366, distance: 59.7
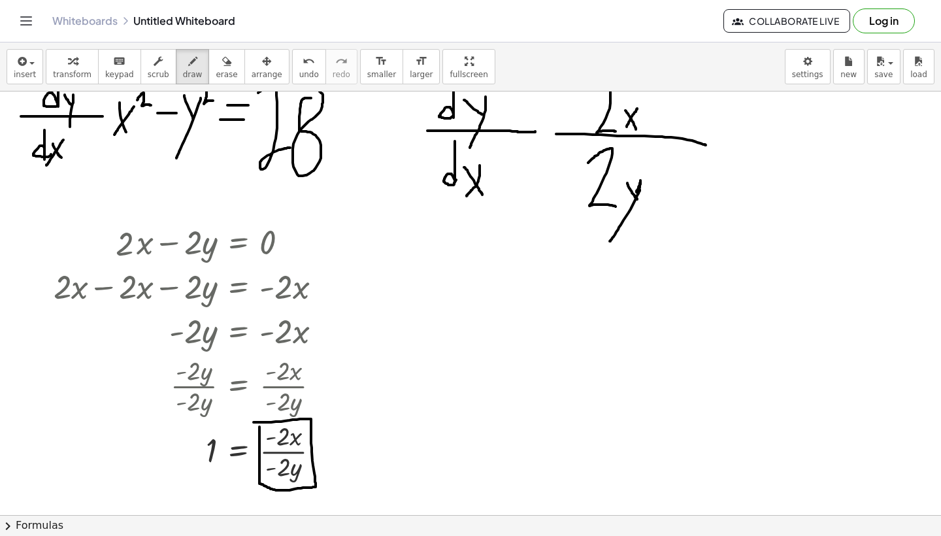
scroll to position [257, 0]
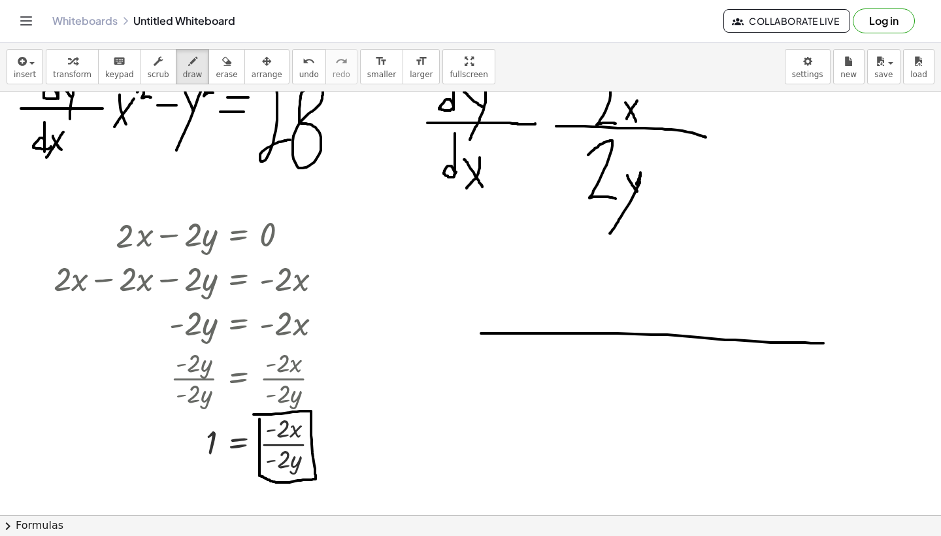
drag, startPoint x: 481, startPoint y: 333, endPoint x: 825, endPoint y: 343, distance: 344.3
click at [825, 343] on div at bounding box center [470, 470] width 941 height 1270
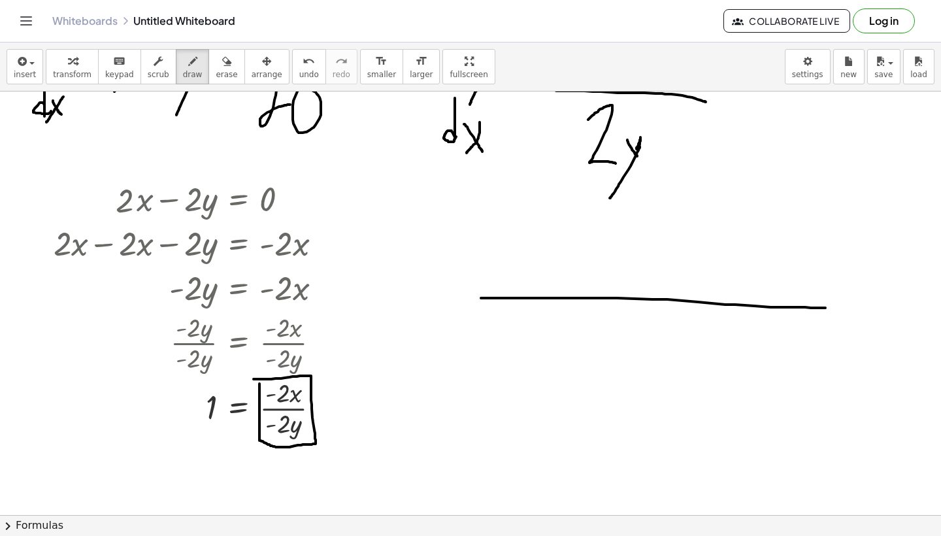
scroll to position [293, 0]
drag, startPoint x: 597, startPoint y: 323, endPoint x: 621, endPoint y: 352, distance: 38.1
click at [621, 352] on div at bounding box center [470, 434] width 941 height 1270
drag, startPoint x: 631, startPoint y: 321, endPoint x: 639, endPoint y: 344, distance: 25.0
click at [639, 344] on div at bounding box center [470, 434] width 941 height 1270
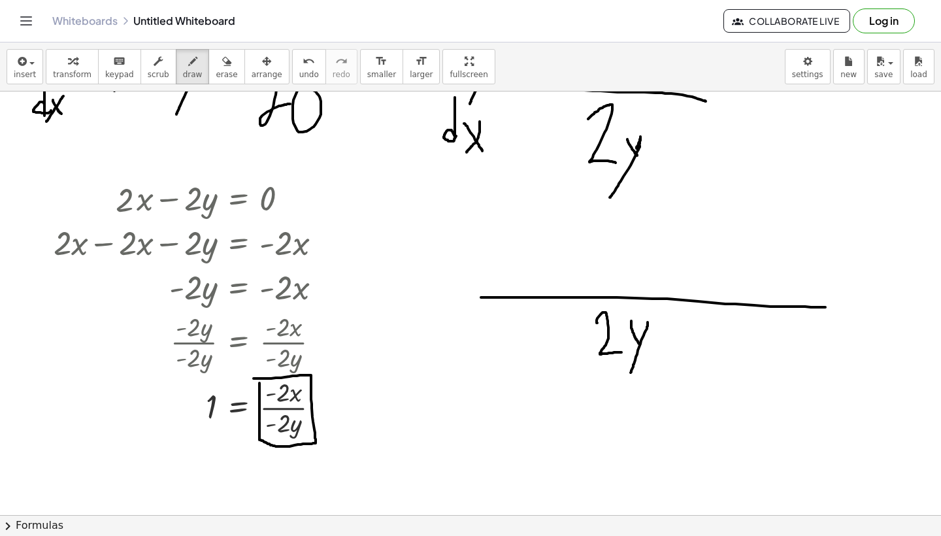
drag, startPoint x: 647, startPoint y: 322, endPoint x: 629, endPoint y: 375, distance: 56.0
click at [629, 375] on div at bounding box center [470, 434] width 941 height 1270
drag, startPoint x: 652, startPoint y: 312, endPoint x: 662, endPoint y: 319, distance: 12.5
click at [662, 319] on div at bounding box center [470, 434] width 941 height 1270
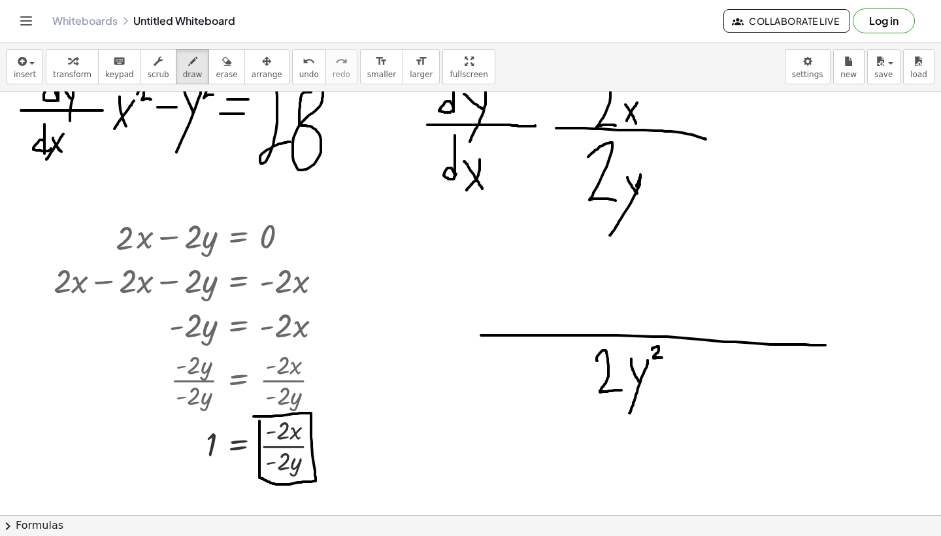
scroll to position [238, 0]
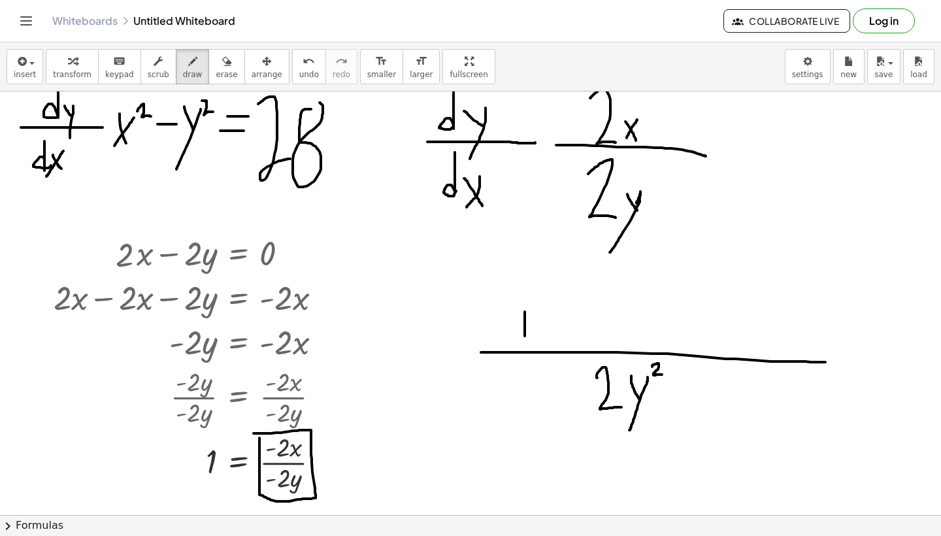
drag, startPoint x: 524, startPoint y: 312, endPoint x: 524, endPoint y: 338, distance: 26.1
click at [524, 338] on div at bounding box center [470, 489] width 941 height 1270
drag, startPoint x: 524, startPoint y: 313, endPoint x: 533, endPoint y: 328, distance: 17.3
click at [533, 328] on div at bounding box center [470, 489] width 941 height 1270
click at [542, 335] on div at bounding box center [470, 489] width 941 height 1270
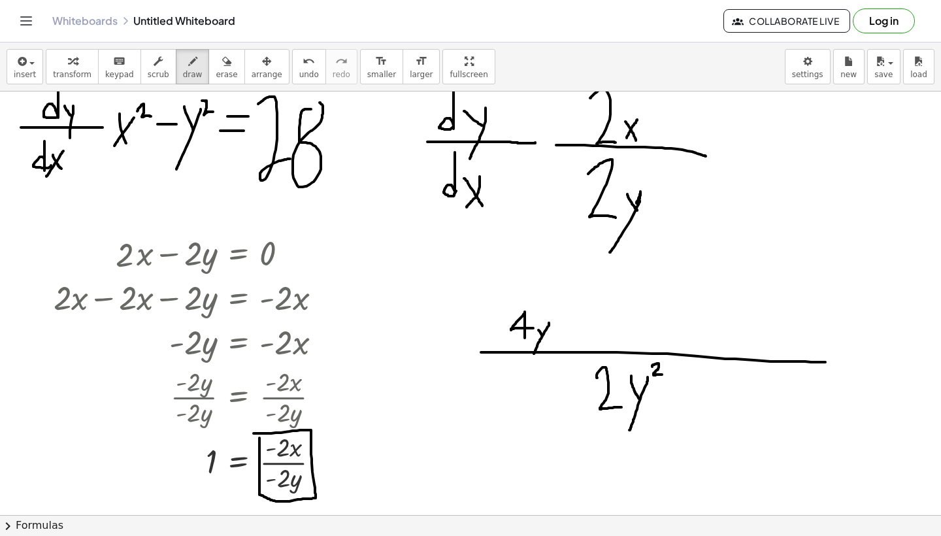
drag, startPoint x: 549, startPoint y: 323, endPoint x: 533, endPoint y: 355, distance: 35.6
click at [533, 355] on div at bounding box center [470, 489] width 941 height 1270
drag, startPoint x: 562, startPoint y: 322, endPoint x: 601, endPoint y: 322, distance: 39.2
click at [601, 322] on div at bounding box center [470, 489] width 941 height 1270
drag, startPoint x: 621, startPoint y: 304, endPoint x: 649, endPoint y: 336, distance: 43.1
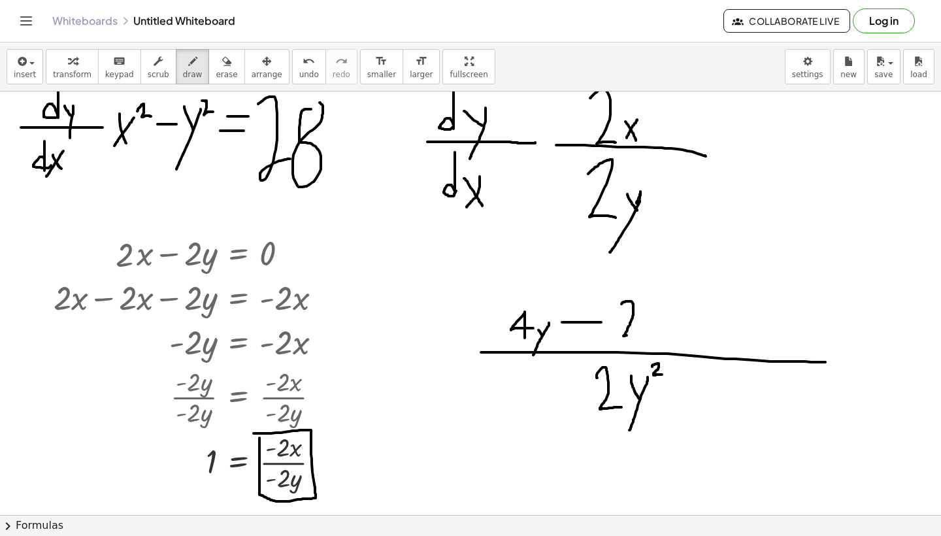
click at [649, 336] on div at bounding box center [470, 489] width 941 height 1270
drag, startPoint x: 654, startPoint y: 315, endPoint x: 702, endPoint y: 315, distance: 47.7
click at [702, 315] on div at bounding box center [470, 489] width 941 height 1270
drag, startPoint x: 666, startPoint y: 289, endPoint x: 669, endPoint y: 308, distance: 19.9
click at [669, 308] on div at bounding box center [470, 489] width 941 height 1270
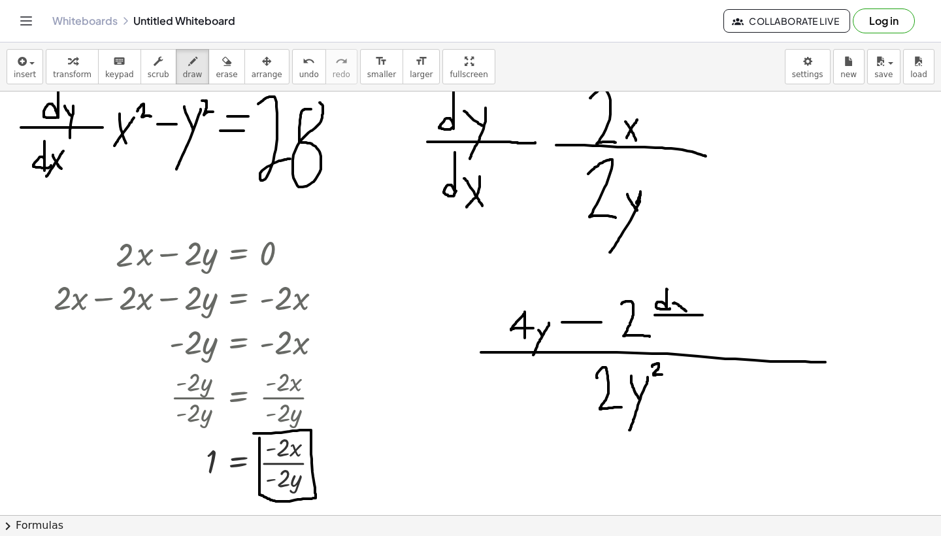
drag, startPoint x: 673, startPoint y: 303, endPoint x: 686, endPoint y: 311, distance: 15.8
click at [686, 311] on div at bounding box center [470, 489] width 941 height 1270
drag, startPoint x: 693, startPoint y: 298, endPoint x: 676, endPoint y: 326, distance: 32.3
click at [676, 326] on div at bounding box center [470, 489] width 941 height 1270
drag, startPoint x: 668, startPoint y: 318, endPoint x: 671, endPoint y: 347, distance: 28.9
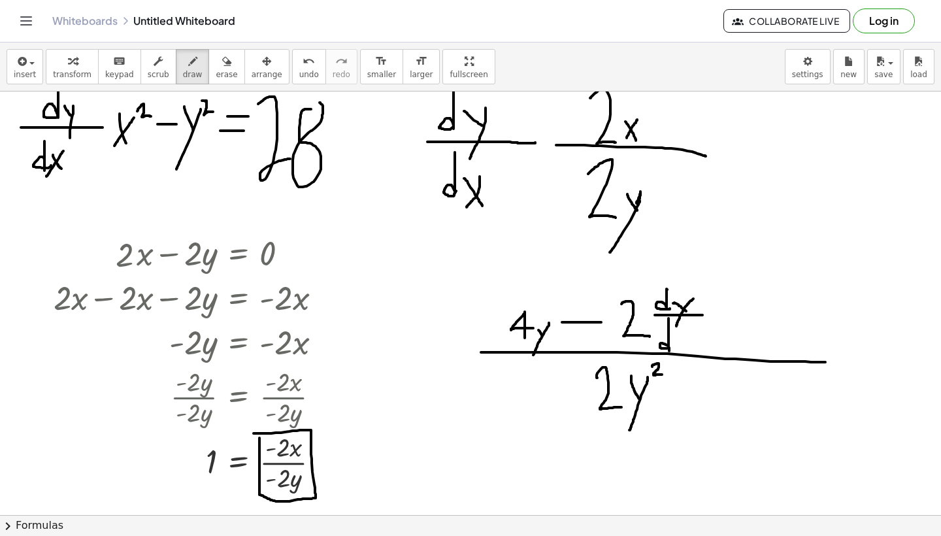
click at [671, 347] on div at bounding box center [470, 489] width 941 height 1270
drag, startPoint x: 678, startPoint y: 341, endPoint x: 692, endPoint y: 354, distance: 19.4
click at [692, 353] on div at bounding box center [470, 489] width 941 height 1270
drag, startPoint x: 692, startPoint y: 334, endPoint x: 681, endPoint y: 351, distance: 19.7
click at [681, 351] on div at bounding box center [470, 489] width 941 height 1270
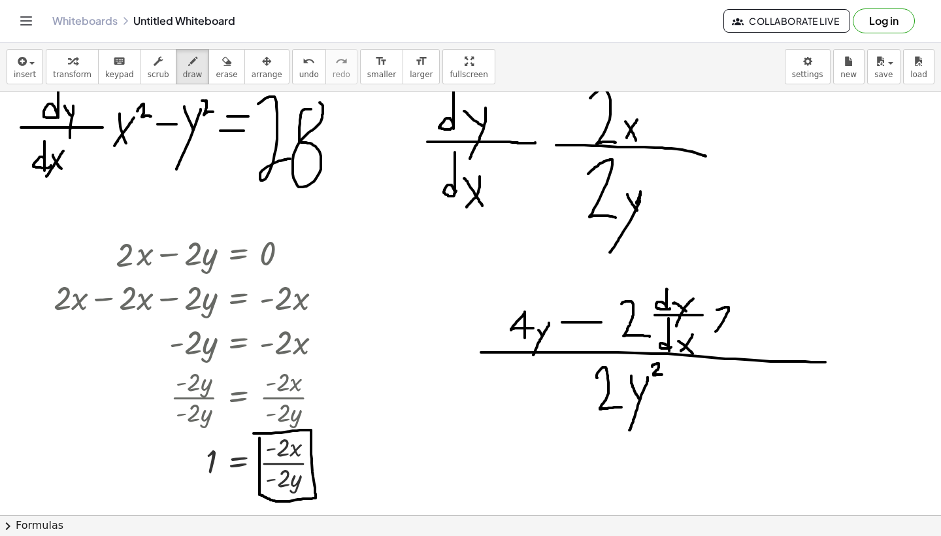
drag, startPoint x: 716, startPoint y: 310, endPoint x: 727, endPoint y: 333, distance: 25.7
click at [727, 333] on div at bounding box center [470, 489] width 941 height 1270
drag, startPoint x: 736, startPoint y: 323, endPoint x: 750, endPoint y: 339, distance: 20.8
click at [750, 338] on div at bounding box center [470, 489] width 941 height 1270
drag, startPoint x: 749, startPoint y: 320, endPoint x: 733, endPoint y: 342, distance: 27.2
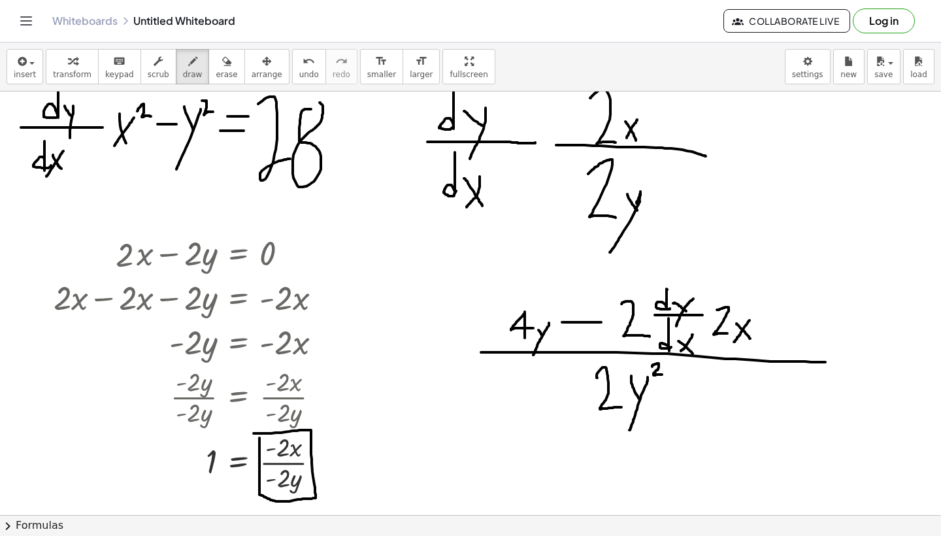
click at [733, 342] on div at bounding box center [470, 489] width 941 height 1270
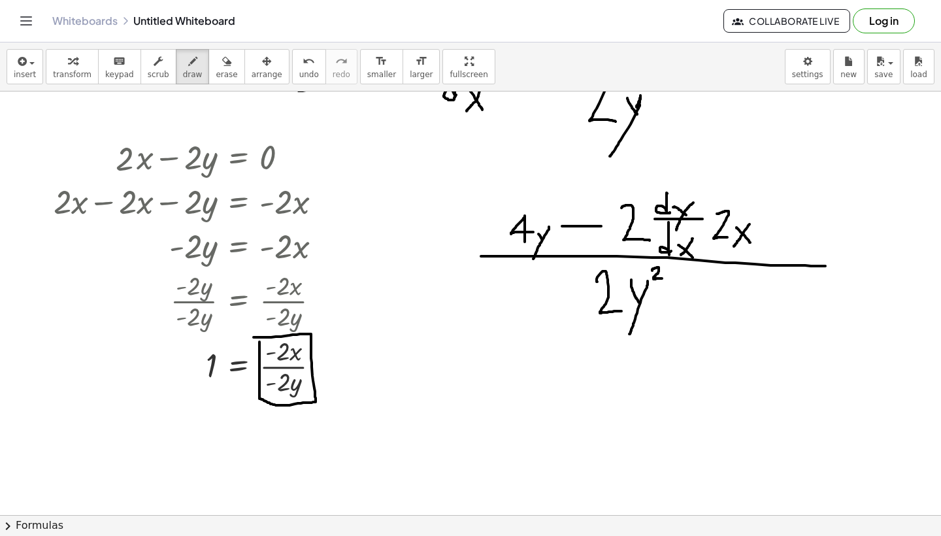
scroll to position [340, 0]
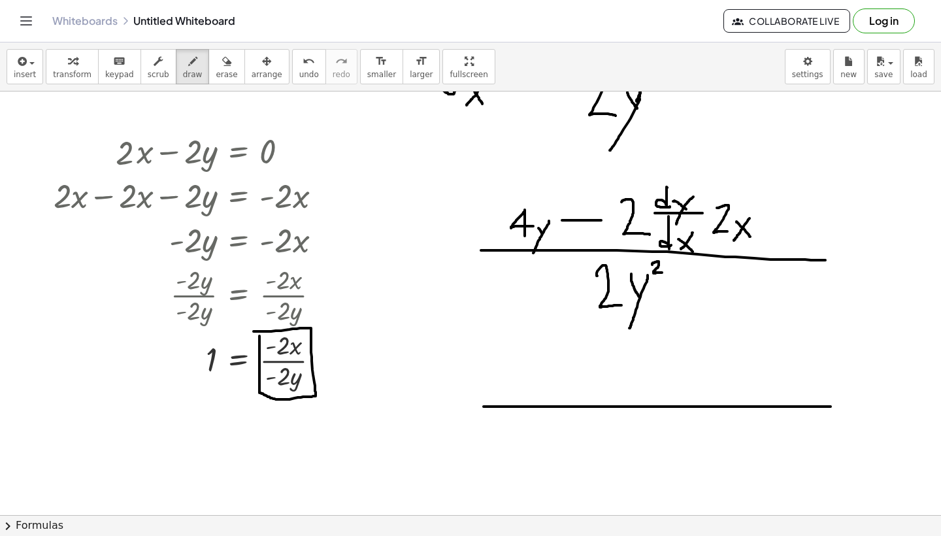
drag, startPoint x: 483, startPoint y: 406, endPoint x: 826, endPoint y: 404, distance: 342.9
click at [828, 404] on div at bounding box center [470, 387] width 941 height 1270
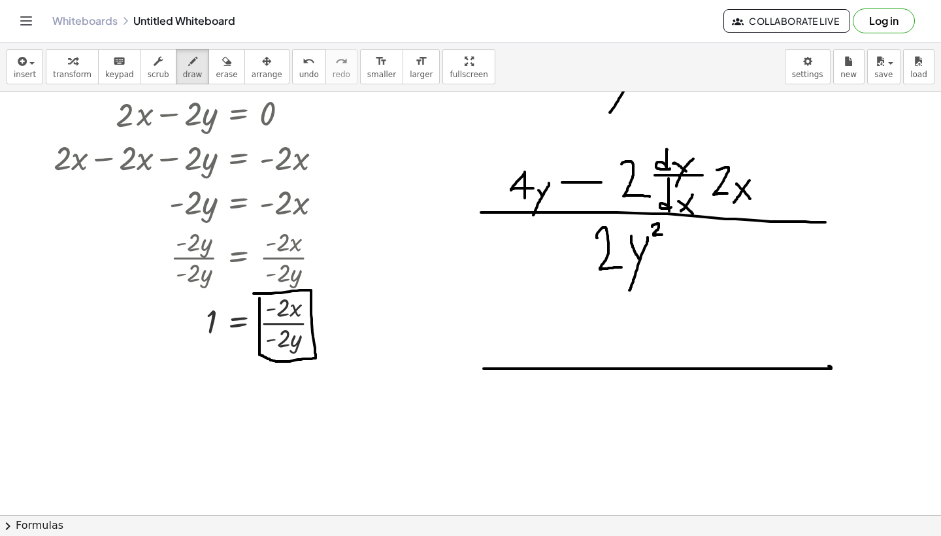
scroll to position [385, 0]
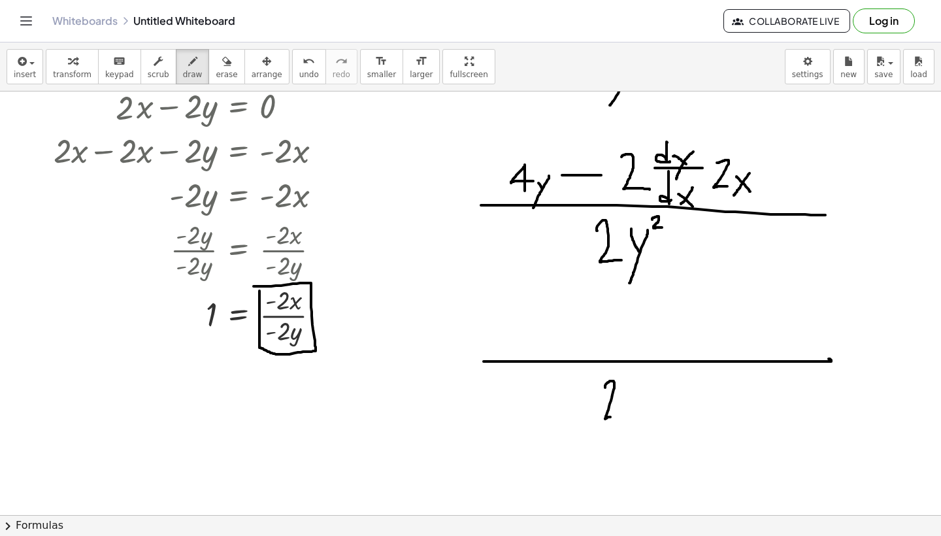
drag, startPoint x: 605, startPoint y: 387, endPoint x: 619, endPoint y: 416, distance: 32.1
click at [619, 416] on div at bounding box center [470, 342] width 941 height 1270
drag, startPoint x: 632, startPoint y: 399, endPoint x: 640, endPoint y: 418, distance: 20.5
click at [639, 418] on div at bounding box center [470, 342] width 941 height 1270
drag, startPoint x: 647, startPoint y: 403, endPoint x: 632, endPoint y: 447, distance: 46.9
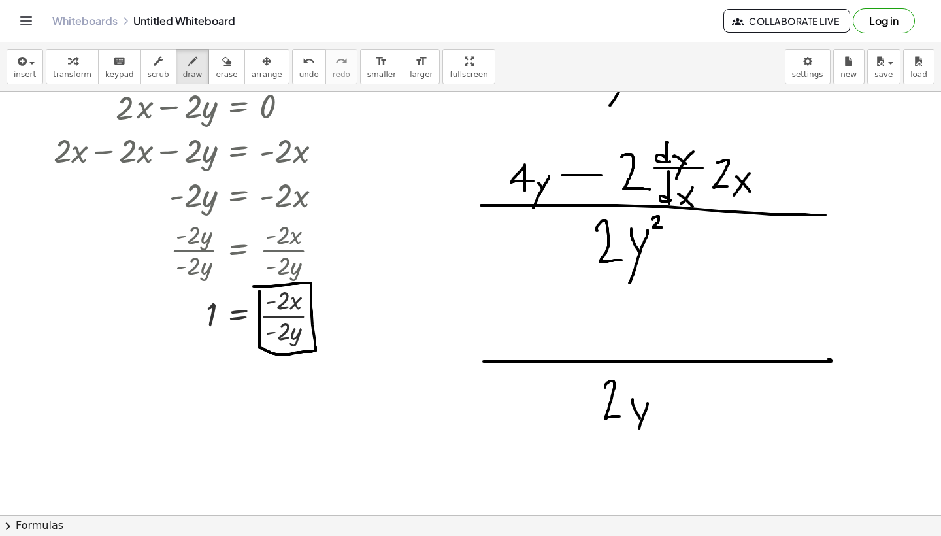
click at [632, 447] on div at bounding box center [470, 342] width 941 height 1270
drag, startPoint x: 651, startPoint y: 388, endPoint x: 658, endPoint y: 398, distance: 12.7
click at [658, 398] on div at bounding box center [470, 342] width 941 height 1270
drag, startPoint x: 522, startPoint y: 317, endPoint x: 522, endPoint y: 353, distance: 35.9
click at [522, 353] on div at bounding box center [470, 342] width 941 height 1270
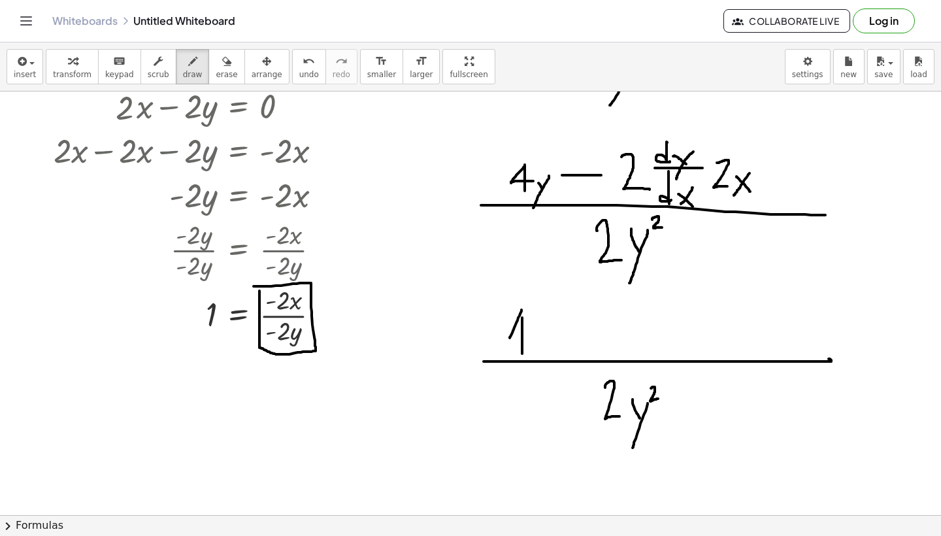
drag, startPoint x: 521, startPoint y: 310, endPoint x: 528, endPoint y: 336, distance: 27.6
click at [528, 336] on div at bounding box center [470, 342] width 941 height 1270
drag, startPoint x: 534, startPoint y: 339, endPoint x: 542, endPoint y: 349, distance: 13.0
click at [542, 349] on div at bounding box center [470, 342] width 941 height 1270
drag, startPoint x: 544, startPoint y: 340, endPoint x: 533, endPoint y: 369, distance: 31.4
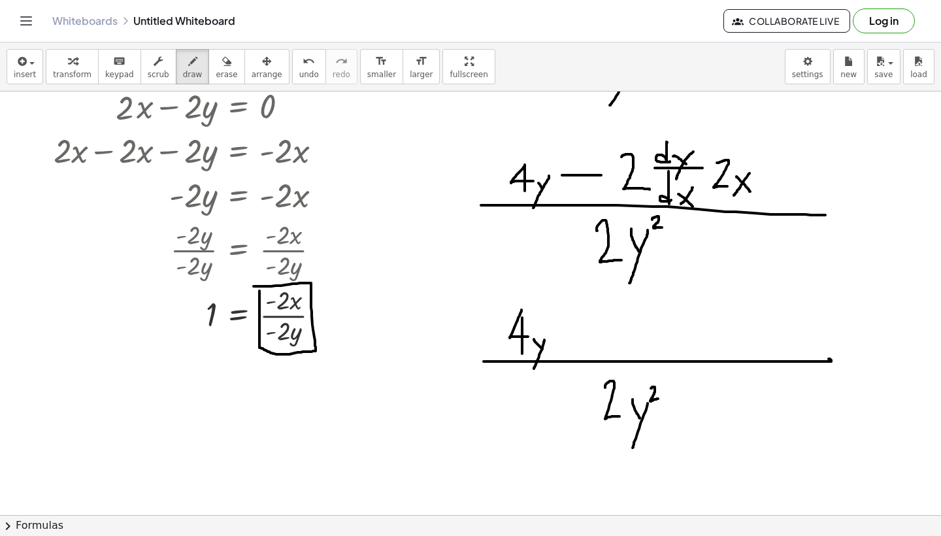
click at [534, 368] on div at bounding box center [470, 342] width 941 height 1270
drag, startPoint x: 523, startPoint y: 317, endPoint x: 523, endPoint y: 310, distance: 7.2
click at [523, 310] on div at bounding box center [470, 342] width 941 height 1270
click at [544, 336] on div at bounding box center [470, 342] width 941 height 1270
drag, startPoint x: 558, startPoint y: 336, endPoint x: 582, endPoint y: 336, distance: 23.5
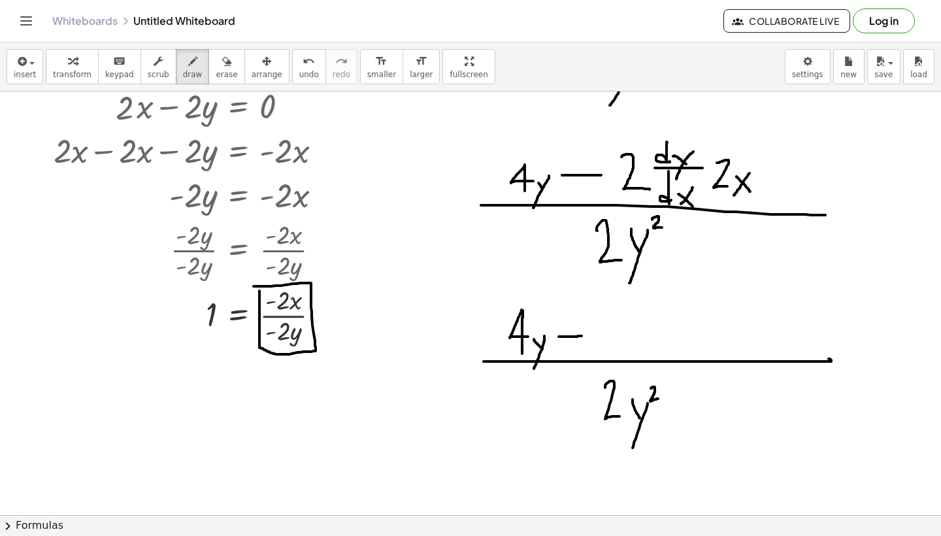
click at [582, 336] on div at bounding box center [470, 342] width 941 height 1270
drag, startPoint x: 594, startPoint y: 322, endPoint x: 608, endPoint y: 355, distance: 36.3
click at [608, 355] on div at bounding box center [470, 342] width 941 height 1270
drag, startPoint x: 624, startPoint y: 316, endPoint x: 624, endPoint y: 357, distance: 41.1
click at [624, 357] on div at bounding box center [470, 342] width 941 height 1270
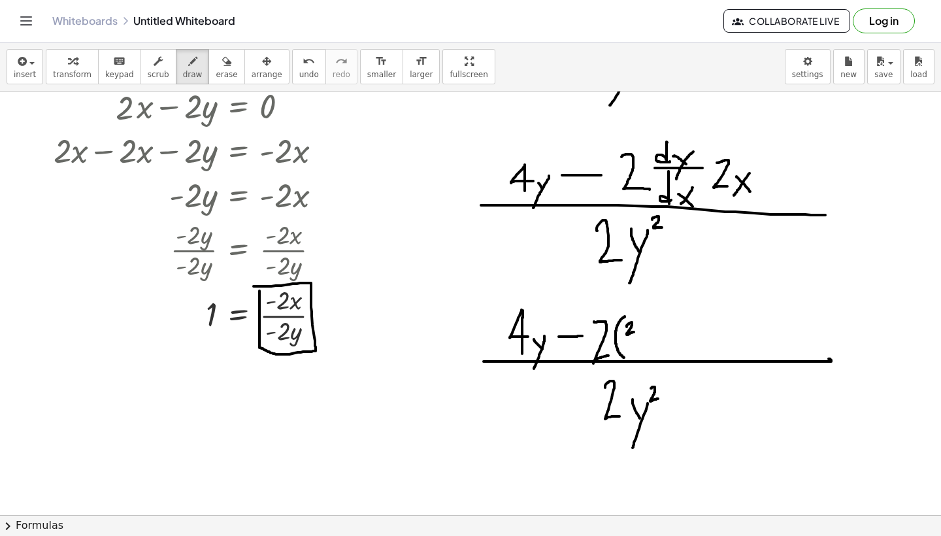
drag, startPoint x: 626, startPoint y: 326, endPoint x: 634, endPoint y: 332, distance: 9.3
click at [634, 332] on div at bounding box center [470, 342] width 941 height 1270
drag, startPoint x: 637, startPoint y: 326, endPoint x: 645, endPoint y: 331, distance: 9.4
click at [645, 331] on div at bounding box center [470, 342] width 941 height 1270
drag, startPoint x: 643, startPoint y: 323, endPoint x: 641, endPoint y: 336, distance: 13.3
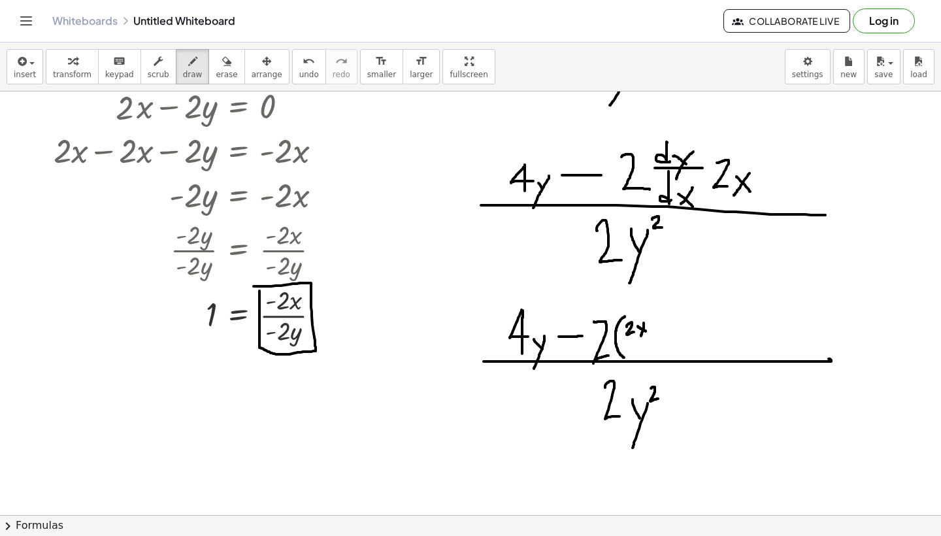
click at [641, 336] on div at bounding box center [470, 342] width 941 height 1270
drag, startPoint x: 625, startPoint y: 335, endPoint x: 651, endPoint y: 336, distance: 26.2
click at [651, 336] on div at bounding box center [470, 342] width 941 height 1270
drag, startPoint x: 626, startPoint y: 345, endPoint x: 637, endPoint y: 354, distance: 13.9
click at [637, 354] on div at bounding box center [470, 342] width 941 height 1270
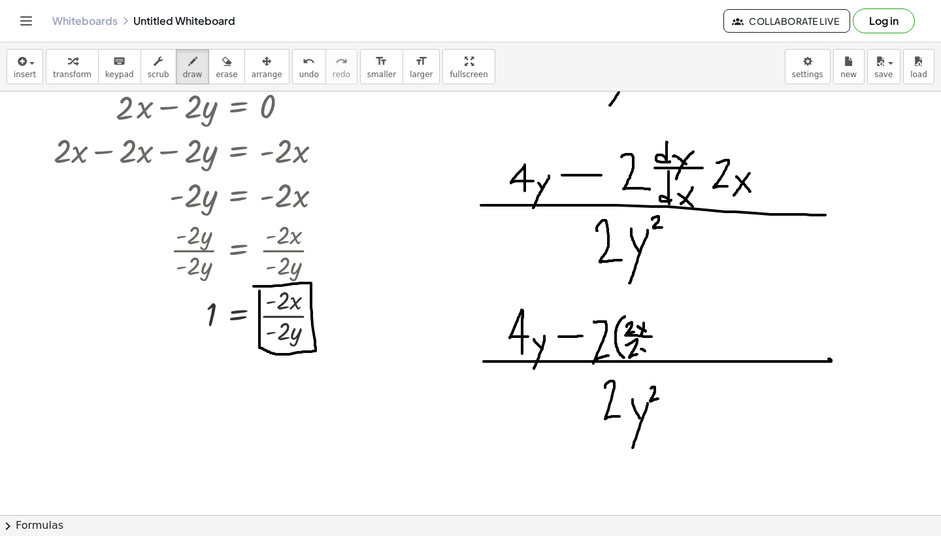
drag, startPoint x: 641, startPoint y: 349, endPoint x: 647, endPoint y: 352, distance: 7.3
click at [647, 352] on div at bounding box center [470, 342] width 941 height 1270
click at [644, 363] on div at bounding box center [470, 342] width 941 height 1270
click at [659, 355] on div at bounding box center [470, 342] width 941 height 1270
click at [699, 345] on div at bounding box center [470, 342] width 941 height 1270
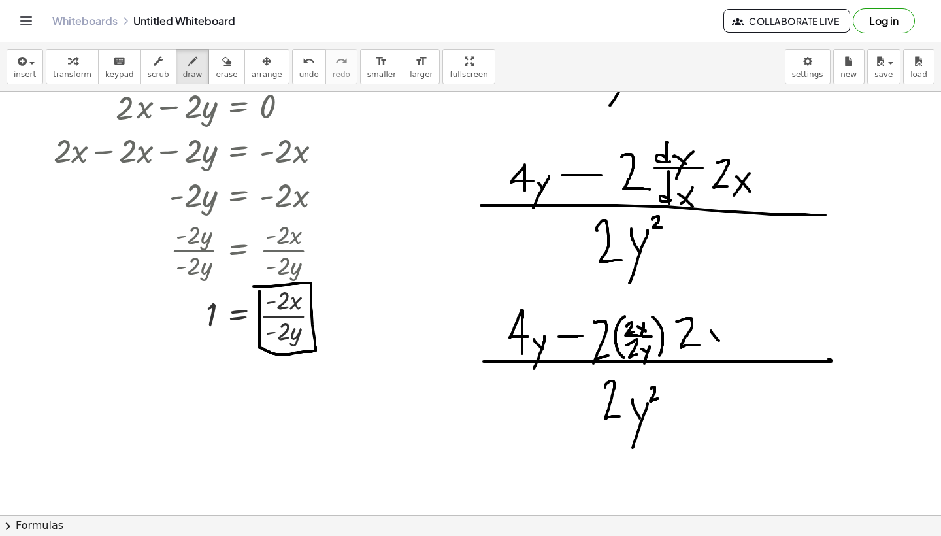
click at [722, 344] on div at bounding box center [470, 342] width 941 height 1270
click at [708, 344] on div at bounding box center [470, 342] width 941 height 1270
click at [288, 317] on div at bounding box center [470, 342] width 941 height 1270
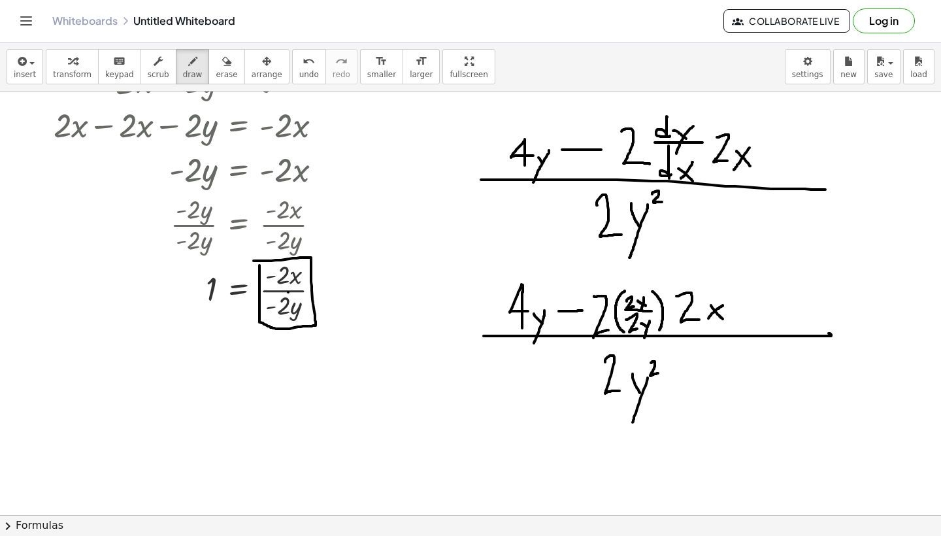
scroll to position [418, 0]
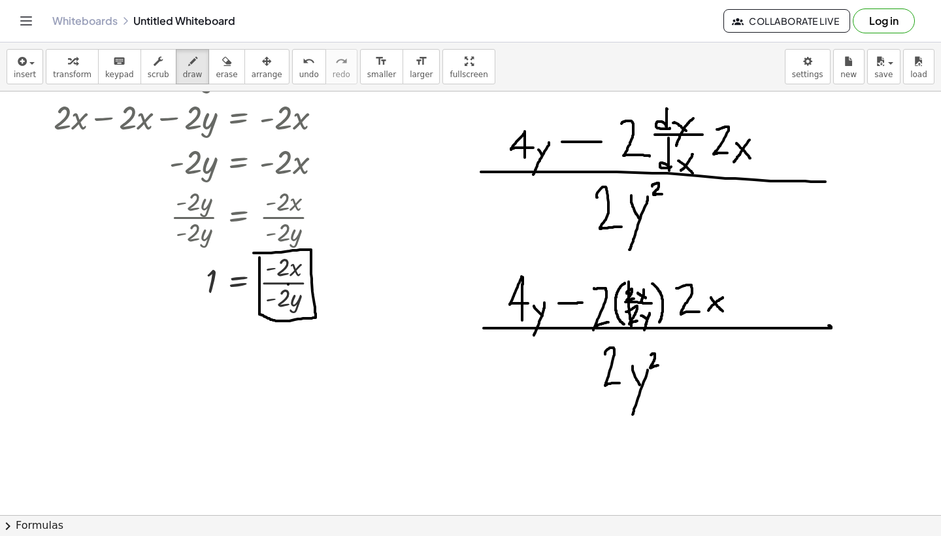
drag, startPoint x: 628, startPoint y: 282, endPoint x: 631, endPoint y: 326, distance: 44.5
click at [631, 326] on div at bounding box center [470, 308] width 941 height 1270
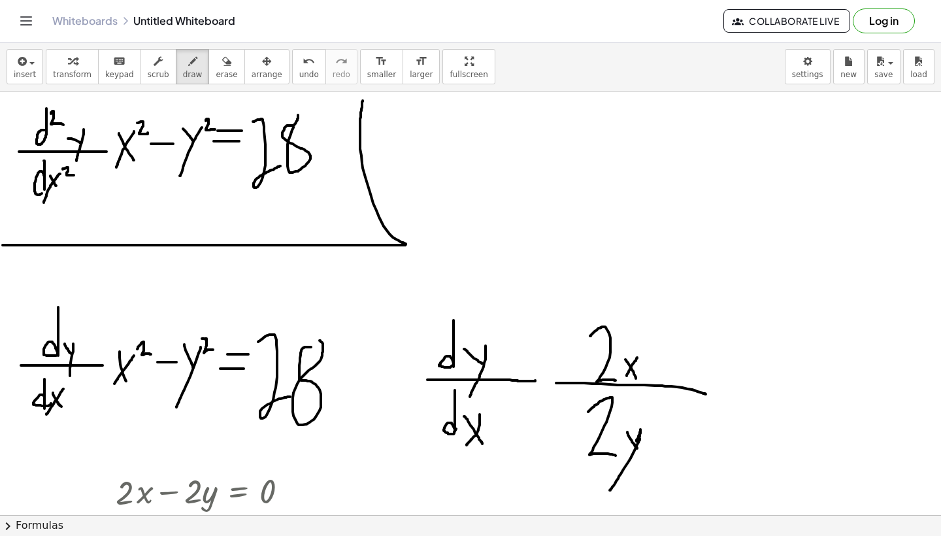
scroll to position [0, 0]
click at [261, 65] on div "button" at bounding box center [266, 61] width 31 height 16
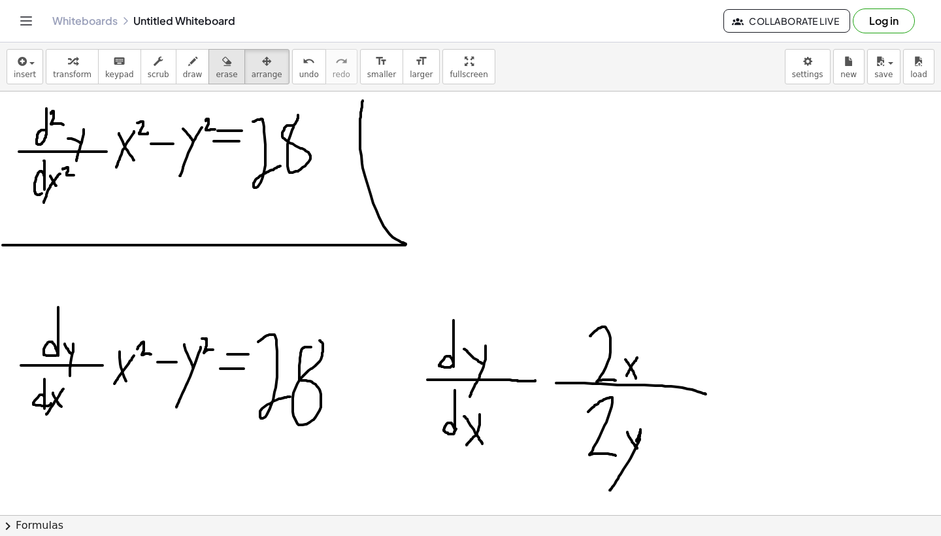
click at [221, 70] on span "erase" at bounding box center [227, 74] width 22 height 9
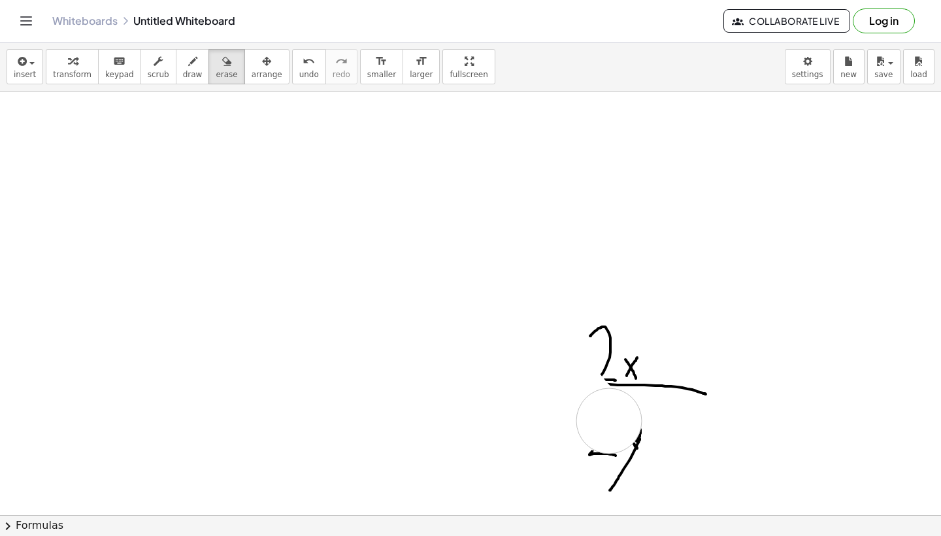
drag, startPoint x: 36, startPoint y: 189, endPoint x: 660, endPoint y: 485, distance: 691.0
drag, startPoint x: 635, startPoint y: 332, endPoint x: 609, endPoint y: 370, distance: 46.2
drag, startPoint x: 536, startPoint y: 396, endPoint x: 536, endPoint y: 361, distance: 35.3
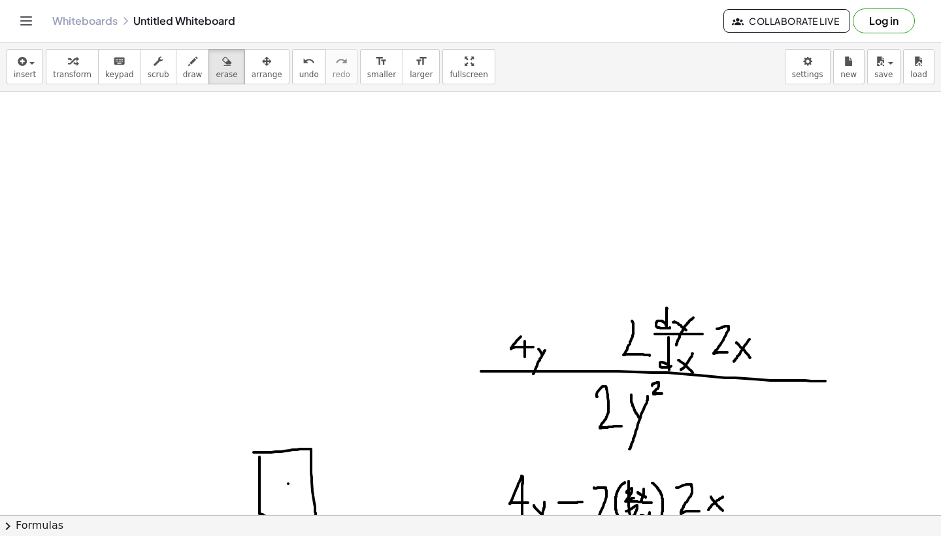
scroll to position [303, 0]
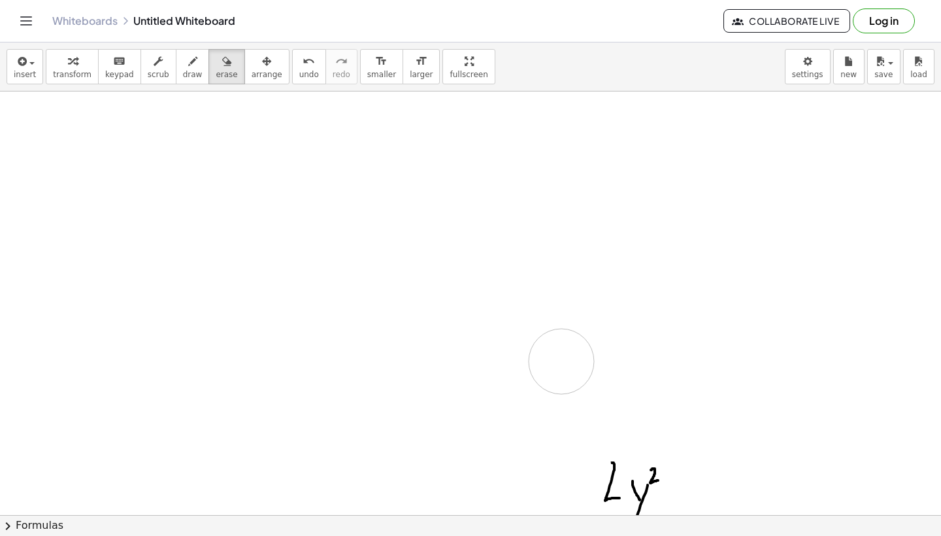
drag, startPoint x: 263, startPoint y: 323, endPoint x: 578, endPoint y: 202, distance: 337.2
click at [578, 202] on div at bounding box center [470, 423] width 941 height 1270
drag, startPoint x: 489, startPoint y: 228, endPoint x: 539, endPoint y: 320, distance: 104.9
click at [539, 320] on div at bounding box center [470, 260] width 941 height 1270
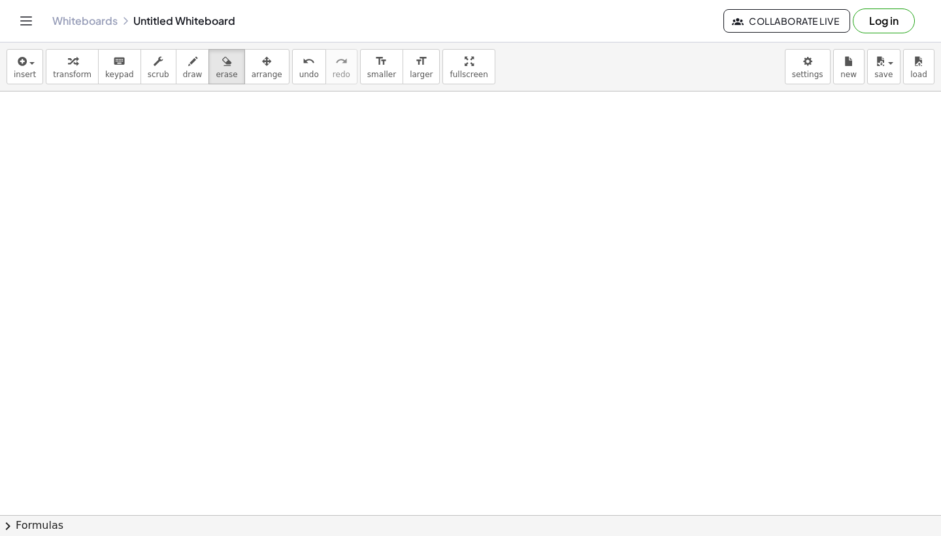
scroll to position [0, 0]
click at [188, 68] on icon "button" at bounding box center [192, 62] width 9 height 16
drag, startPoint x: 32, startPoint y: 165, endPoint x: 121, endPoint y: 165, distance: 88.8
click at [121, 165] on div at bounding box center [470, 514] width 941 height 846
drag, startPoint x: 54, startPoint y: 108, endPoint x: 53, endPoint y: 157, distance: 49.7
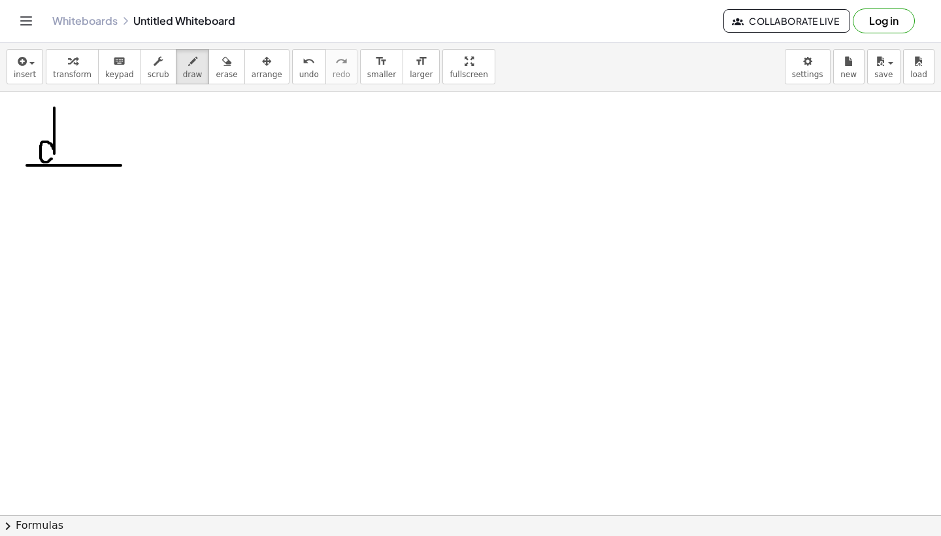
click at [52, 157] on div at bounding box center [470, 514] width 941 height 846
drag, startPoint x: 64, startPoint y: 135, endPoint x: 76, endPoint y: 152, distance: 20.7
click at [74, 155] on div at bounding box center [470, 514] width 941 height 846
drag, startPoint x: 84, startPoint y: 128, endPoint x: 62, endPoint y: 189, distance: 65.3
click at [62, 189] on div at bounding box center [470, 514] width 941 height 846
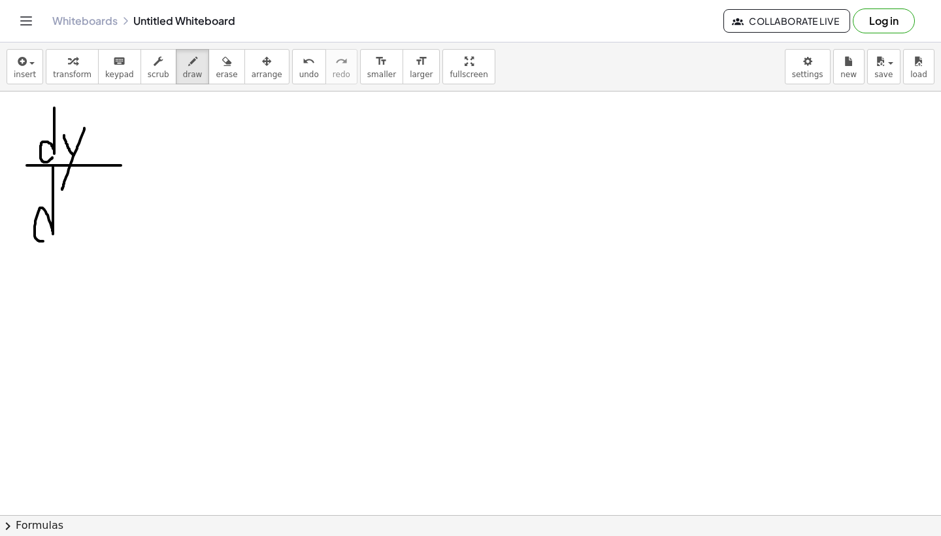
drag, startPoint x: 53, startPoint y: 167, endPoint x: 56, endPoint y: 227, distance: 60.1
click at [55, 231] on div at bounding box center [470, 514] width 941 height 846
drag, startPoint x: 63, startPoint y: 208, endPoint x: 80, endPoint y: 234, distance: 30.6
click at [80, 234] on div at bounding box center [470, 514] width 941 height 846
drag, startPoint x: 80, startPoint y: 205, endPoint x: 61, endPoint y: 253, distance: 51.5
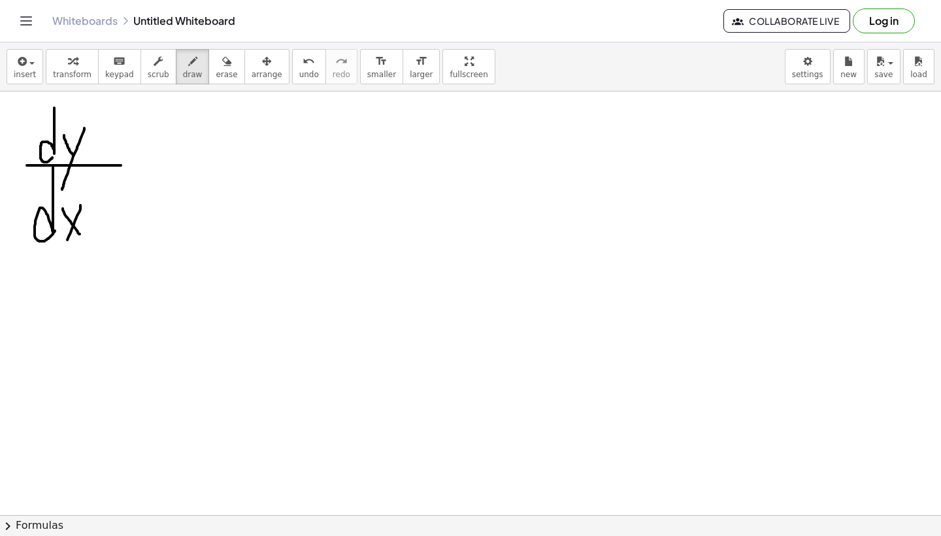
click at [61, 253] on div at bounding box center [470, 514] width 941 height 846
drag, startPoint x: 133, startPoint y: 159, endPoint x: 174, endPoint y: 159, distance: 41.1
click at [174, 159] on div at bounding box center [470, 514] width 941 height 846
drag, startPoint x: 135, startPoint y: 172, endPoint x: 189, endPoint y: 172, distance: 54.9
click at [189, 172] on div at bounding box center [470, 514] width 941 height 846
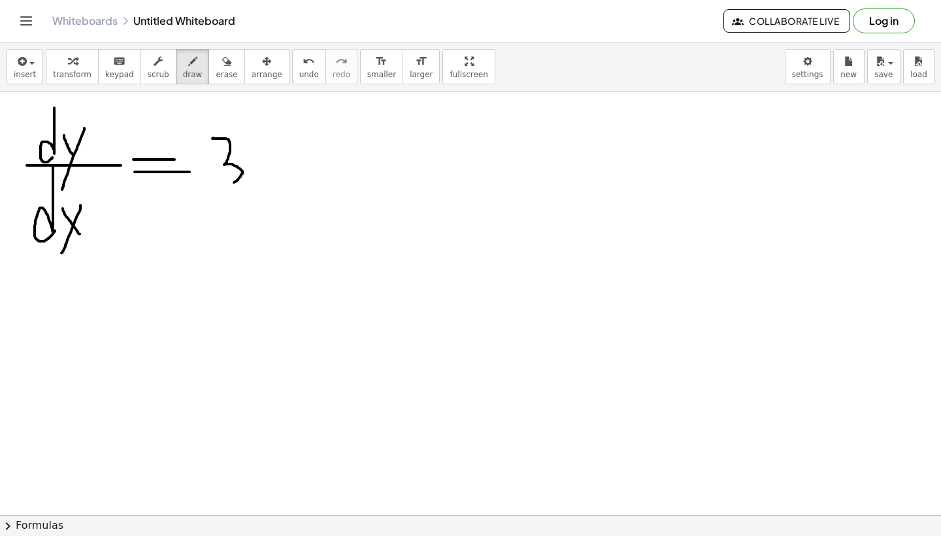
drag, startPoint x: 213, startPoint y: 138, endPoint x: 223, endPoint y: 187, distance: 50.1
click at [224, 187] on div at bounding box center [470, 514] width 941 height 846
drag, startPoint x: 248, startPoint y: 169, endPoint x: 265, endPoint y: 188, distance: 25.4
click at [265, 188] on div at bounding box center [470, 514] width 941 height 846
drag, startPoint x: 264, startPoint y: 170, endPoint x: 246, endPoint y: 193, distance: 29.3
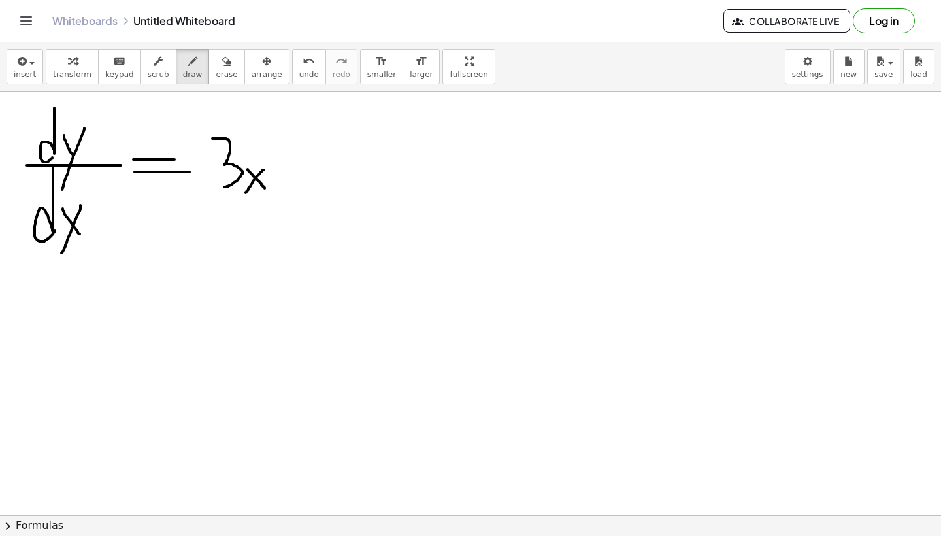
click at [246, 193] on div at bounding box center [470, 514] width 941 height 846
drag, startPoint x: 269, startPoint y: 161, endPoint x: 278, endPoint y: 170, distance: 12.5
click at [278, 170] on div at bounding box center [470, 514] width 941 height 846
drag, startPoint x: 295, startPoint y: 163, endPoint x: 309, endPoint y: 184, distance: 25.4
click at [309, 183] on div at bounding box center [470, 514] width 941 height 846
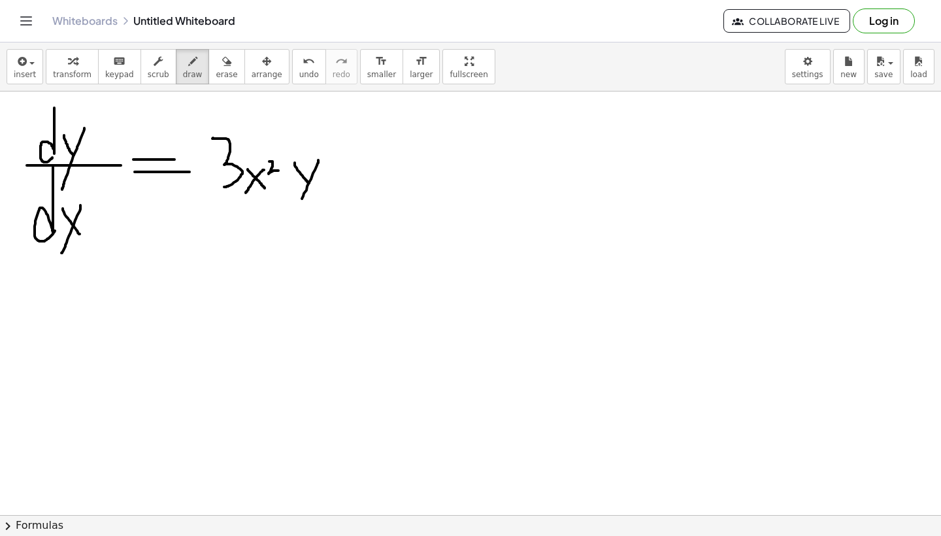
drag, startPoint x: 318, startPoint y: 160, endPoint x: 297, endPoint y: 206, distance: 50.3
click at [297, 206] on div at bounding box center [470, 514] width 941 height 846
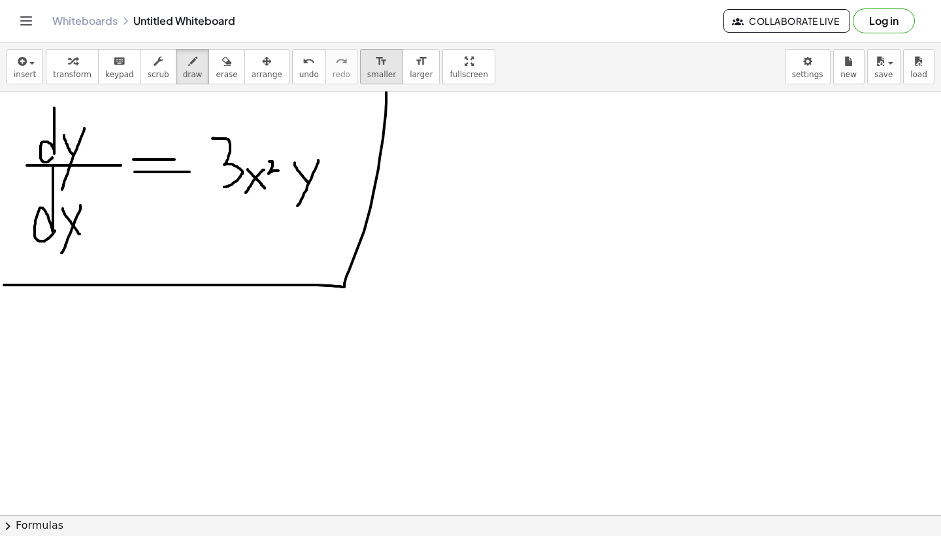
drag, startPoint x: 4, startPoint y: 285, endPoint x: 374, endPoint y: 62, distance: 431.6
click at [374, 62] on div "insert select one: Math Expression Function Text Youtube Video Graphing Geometr…" at bounding box center [470, 288] width 941 height 493
drag, startPoint x: 442, startPoint y: 171, endPoint x: 526, endPoint y: 171, distance: 84.3
click at [526, 171] on div at bounding box center [470, 514] width 941 height 846
drag, startPoint x: 466, startPoint y: 119, endPoint x: 464, endPoint y: 160, distance: 41.2
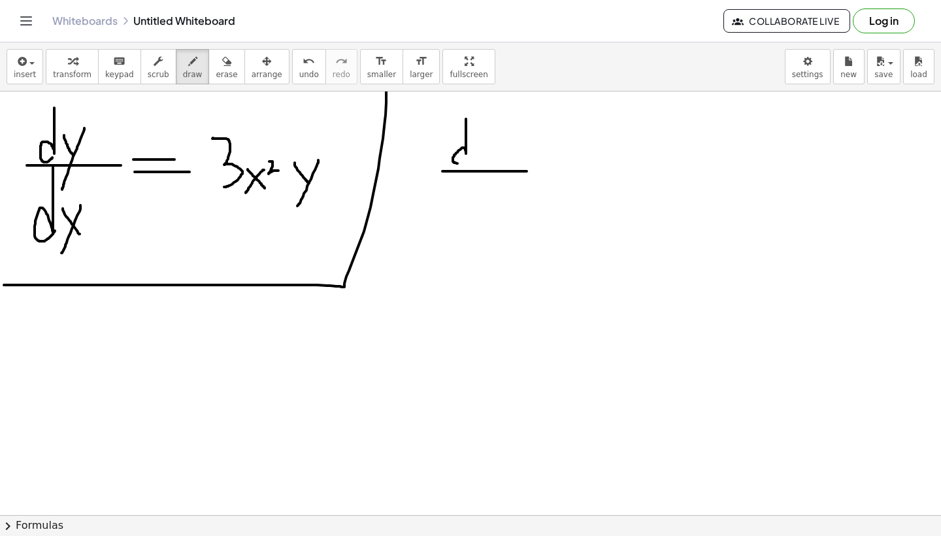
click at [464, 160] on div at bounding box center [470, 514] width 941 height 846
drag, startPoint x: 472, startPoint y: 123, endPoint x: 487, endPoint y: 135, distance: 19.0
click at [487, 135] on div at bounding box center [470, 514] width 941 height 846
drag, startPoint x: 489, startPoint y: 146, endPoint x: 505, endPoint y: 157, distance: 18.8
click at [505, 157] on div at bounding box center [470, 514] width 941 height 846
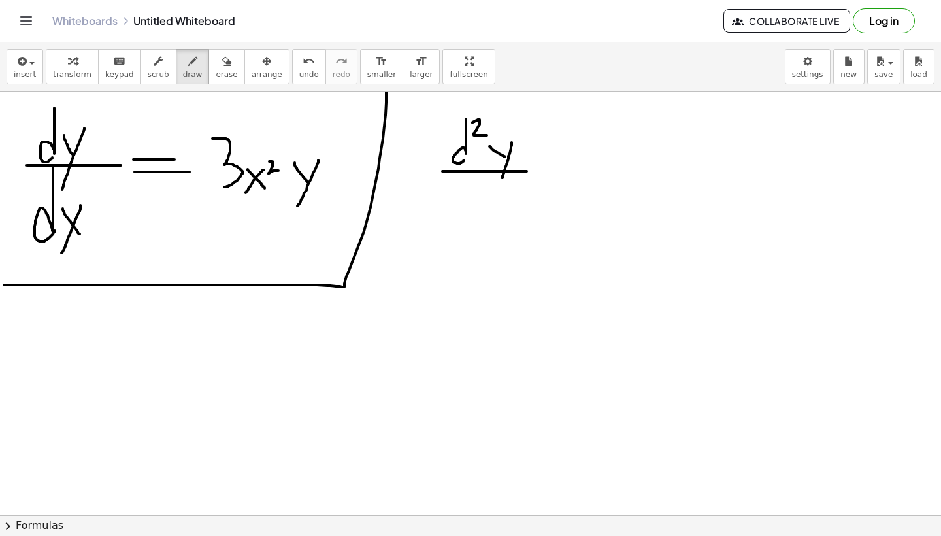
drag, startPoint x: 511, startPoint y: 142, endPoint x: 502, endPoint y: 178, distance: 36.6
click at [502, 178] on div at bounding box center [470, 514] width 941 height 846
click at [465, 153] on div at bounding box center [470, 514] width 941 height 846
drag, startPoint x: 471, startPoint y: 178, endPoint x: 473, endPoint y: 207, distance: 28.8
click at [473, 207] on div at bounding box center [470, 514] width 941 height 846
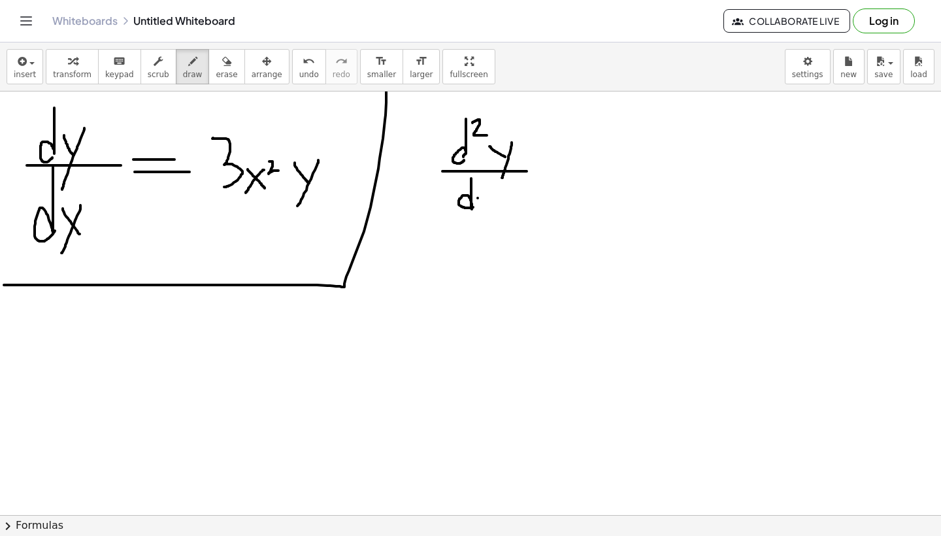
drag, startPoint x: 477, startPoint y: 198, endPoint x: 489, endPoint y: 211, distance: 17.1
click at [489, 211] on div at bounding box center [470, 514] width 941 height 846
drag, startPoint x: 489, startPoint y: 198, endPoint x: 477, endPoint y: 216, distance: 21.7
click at [477, 216] on div at bounding box center [470, 514] width 941 height 846
drag, startPoint x: 494, startPoint y: 191, endPoint x: 504, endPoint y: 200, distance: 12.5
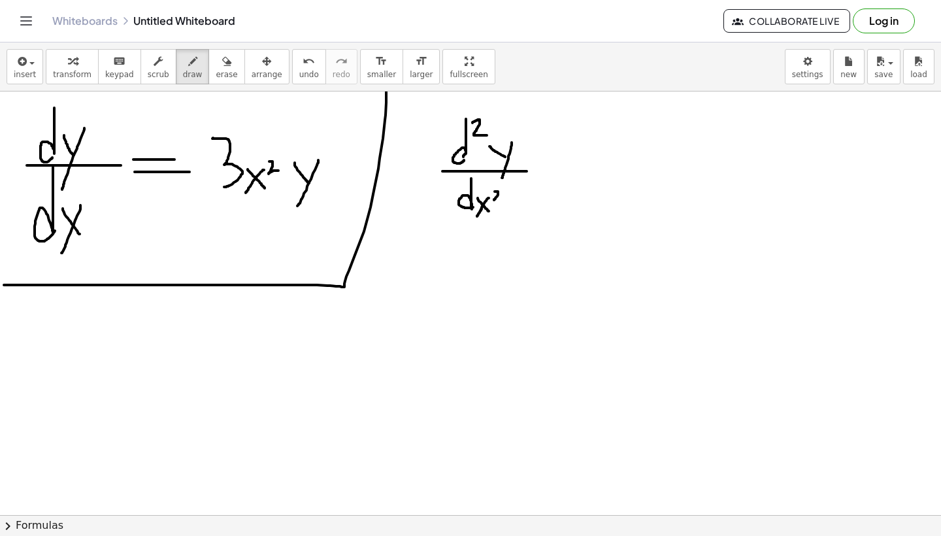
click at [504, 200] on div at bounding box center [470, 514] width 941 height 846
drag, startPoint x: 549, startPoint y: 133, endPoint x: 561, endPoint y: 189, distance: 57.4
click at [561, 189] on div at bounding box center [470, 514] width 941 height 846
click at [559, 202] on div at bounding box center [470, 514] width 941 height 846
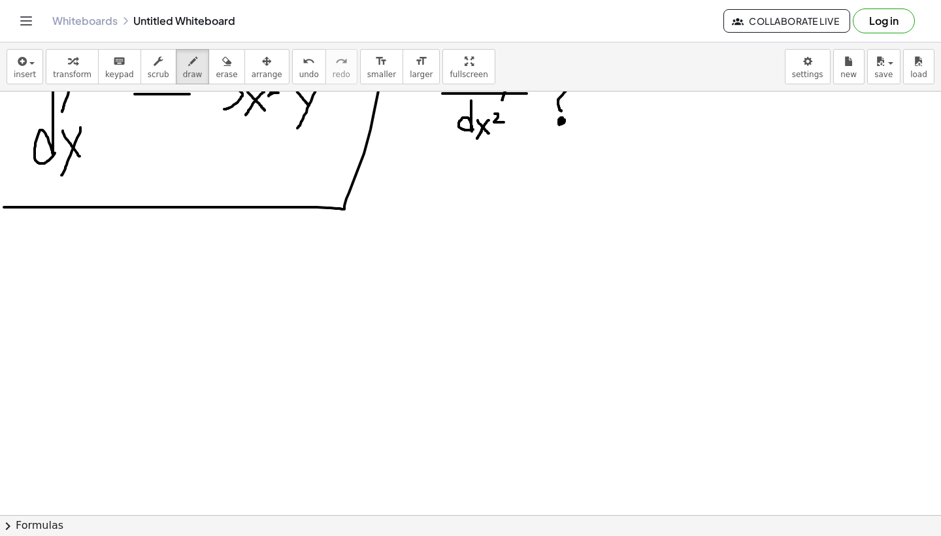
scroll to position [82, 0]
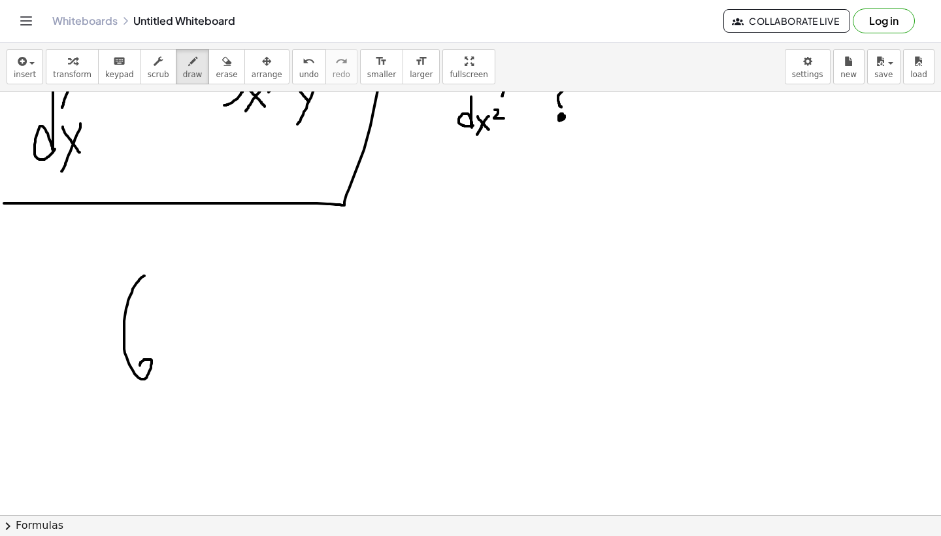
drag, startPoint x: 144, startPoint y: 276, endPoint x: 144, endPoint y: 366, distance: 90.8
click at [143, 366] on div at bounding box center [470, 433] width 941 height 846
drag, startPoint x: 158, startPoint y: 352, endPoint x: 187, endPoint y: 391, distance: 48.5
click at [187, 391] on div at bounding box center [470, 433] width 941 height 846
drag, startPoint x: 187, startPoint y: 344, endPoint x: 165, endPoint y: 394, distance: 54.4
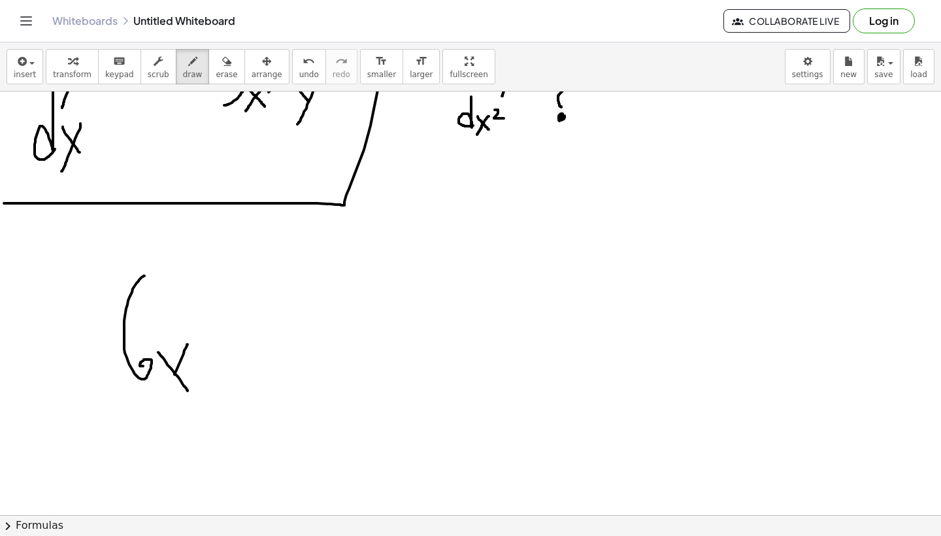
click at [165, 394] on div at bounding box center [470, 433] width 941 height 846
drag, startPoint x: 206, startPoint y: 351, endPoint x: 226, endPoint y: 381, distance: 36.2
click at [226, 379] on div at bounding box center [470, 433] width 941 height 846
click at [214, 410] on div at bounding box center [470, 433] width 941 height 846
drag, startPoint x: 265, startPoint y: 361, endPoint x: 306, endPoint y: 361, distance: 41.1
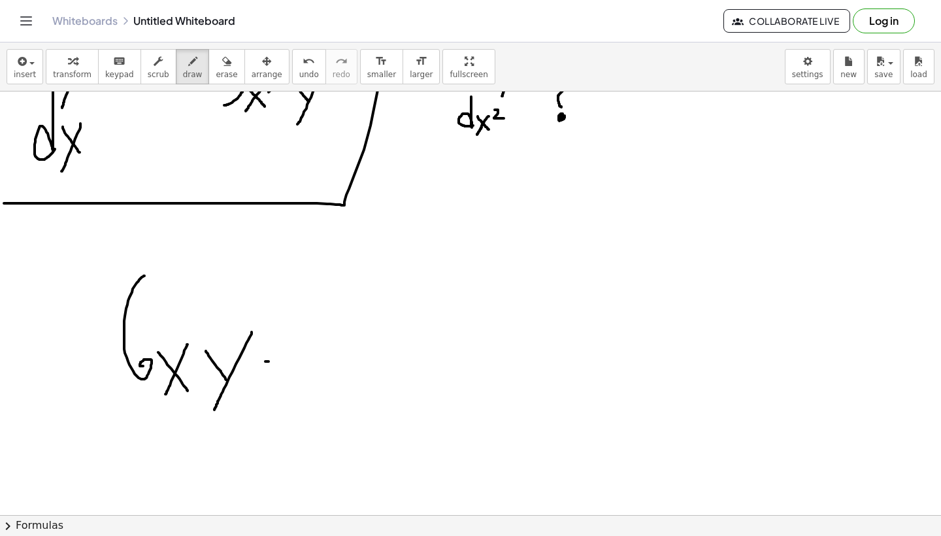
click at [306, 361] on div at bounding box center [470, 433] width 941 height 846
click at [287, 366] on div at bounding box center [470, 433] width 941 height 846
drag, startPoint x: 287, startPoint y: 366, endPoint x: 287, endPoint y: 376, distance: 10.5
click at [287, 376] on div at bounding box center [470, 433] width 941 height 846
drag, startPoint x: 142, startPoint y: 361, endPoint x: 134, endPoint y: 372, distance: 14.0
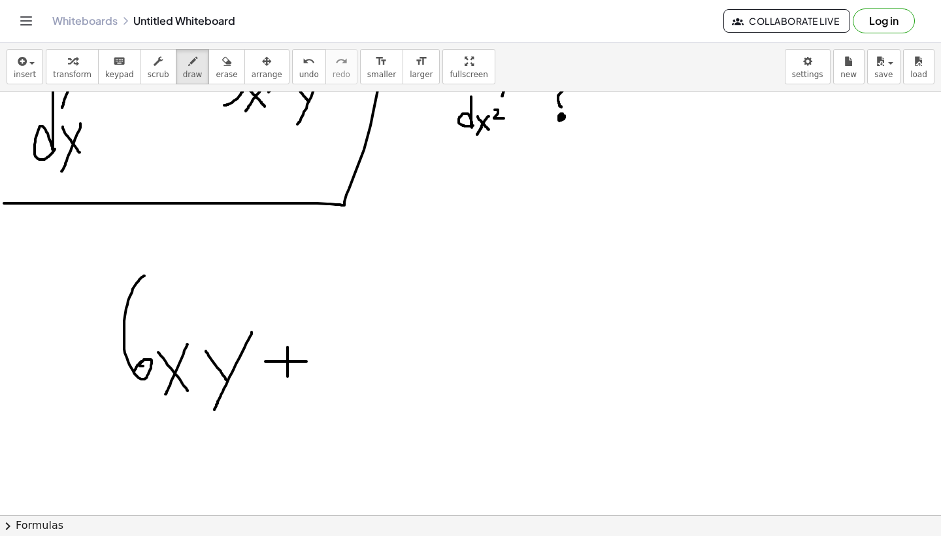
click at [134, 372] on div at bounding box center [470, 433] width 941 height 846
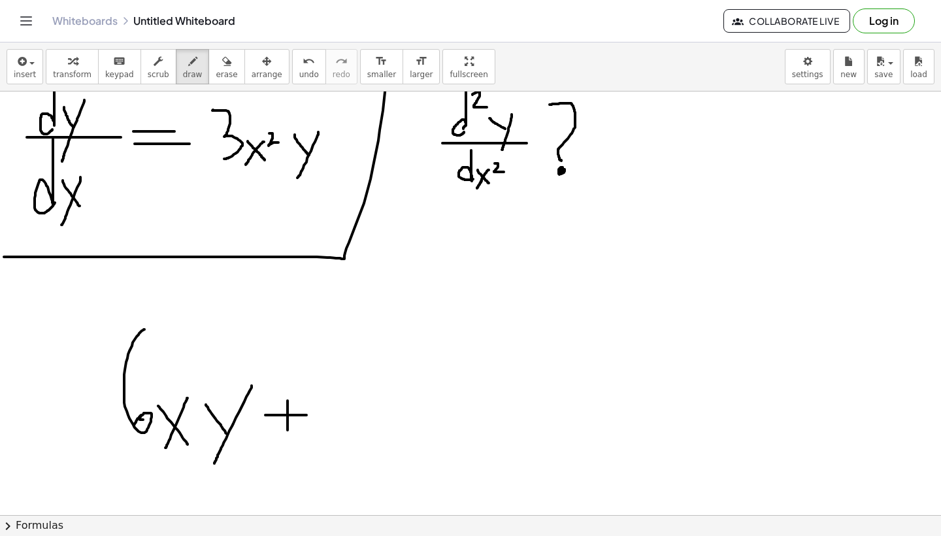
scroll to position [23, 0]
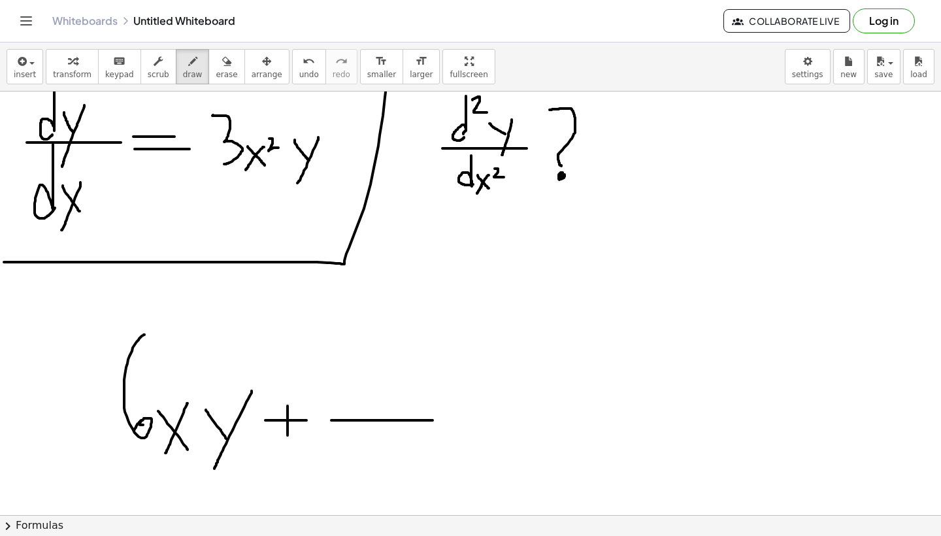
drag, startPoint x: 331, startPoint y: 420, endPoint x: 432, endPoint y: 420, distance: 101.2
click at [432, 420] on div at bounding box center [470, 492] width 941 height 846
drag, startPoint x: 357, startPoint y: 352, endPoint x: 357, endPoint y: 413, distance: 60.7
click at [356, 413] on div at bounding box center [470, 492] width 941 height 846
drag, startPoint x: 371, startPoint y: 403, endPoint x: 385, endPoint y: 413, distance: 16.9
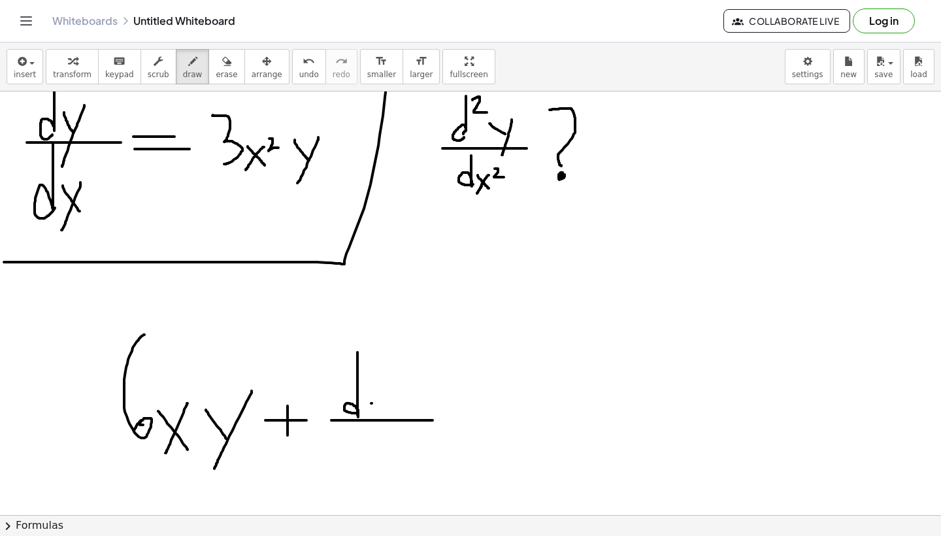
click at [385, 413] on div at bounding box center [470, 492] width 941 height 846
drag, startPoint x: 394, startPoint y: 396, endPoint x: 372, endPoint y: 434, distance: 44.8
click at [372, 434] on div at bounding box center [470, 492] width 941 height 846
drag, startPoint x: 361, startPoint y: 428, endPoint x: 369, endPoint y: 462, distance: 35.6
click at [369, 462] on div at bounding box center [470, 492] width 941 height 846
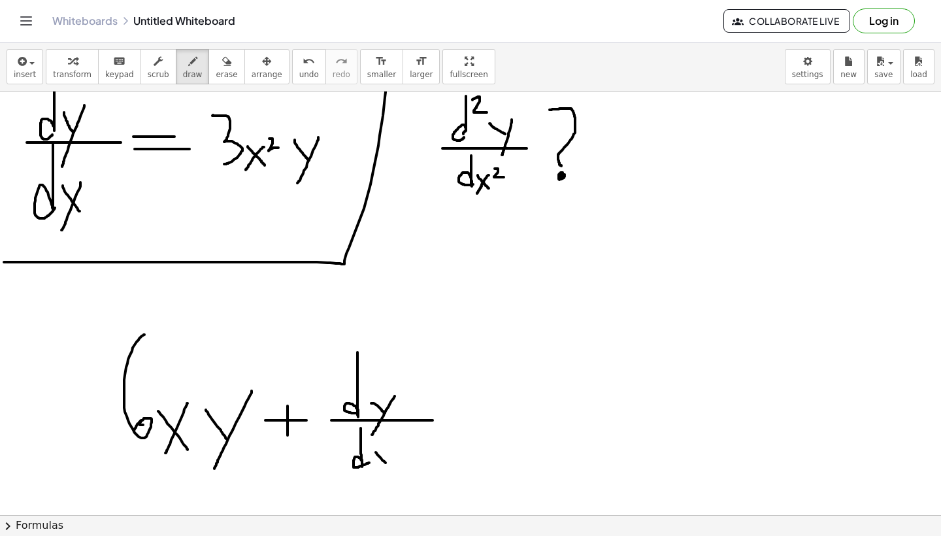
drag, startPoint x: 376, startPoint y: 452, endPoint x: 391, endPoint y: 468, distance: 22.2
click at [391, 468] on div at bounding box center [470, 492] width 941 height 846
drag, startPoint x: 391, startPoint y: 449, endPoint x: 379, endPoint y: 474, distance: 27.2
click at [379, 474] on div at bounding box center [470, 492] width 941 height 846
drag, startPoint x: 457, startPoint y: 401, endPoint x: 460, endPoint y: 457, distance: 55.6
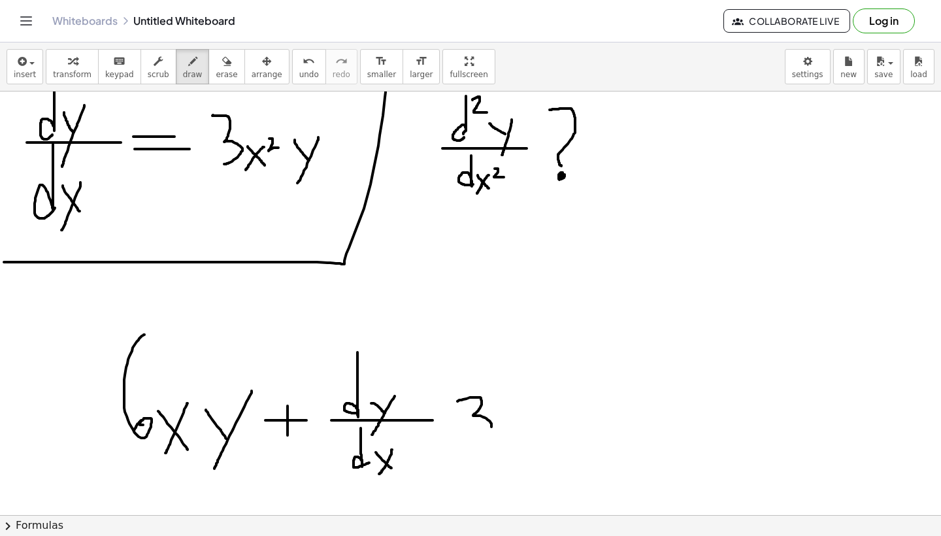
click at [460, 457] on div at bounding box center [470, 492] width 941 height 846
drag, startPoint x: 500, startPoint y: 431, endPoint x: 515, endPoint y: 452, distance: 25.4
click at [515, 452] on div at bounding box center [470, 492] width 941 height 846
drag, startPoint x: 514, startPoint y: 427, endPoint x: 492, endPoint y: 457, distance: 36.8
click at [492, 457] on div at bounding box center [470, 492] width 941 height 846
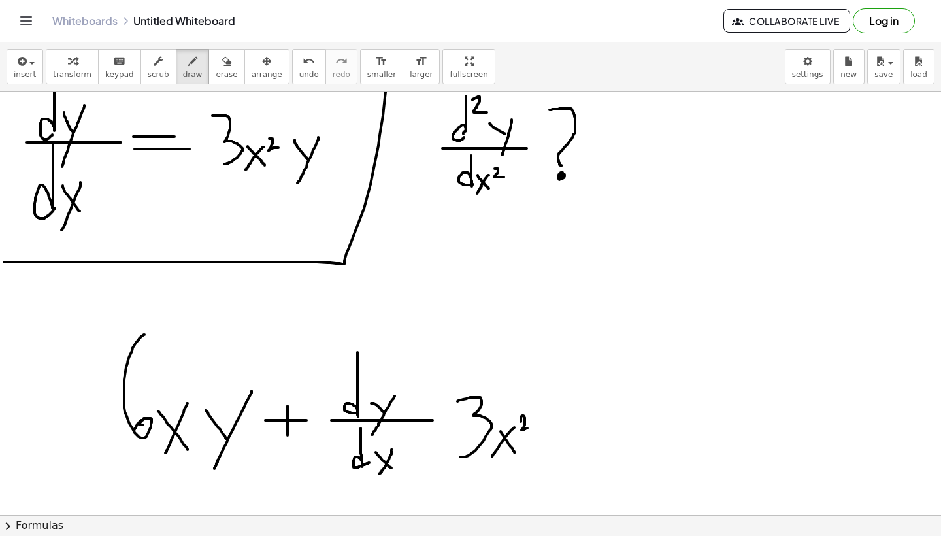
drag, startPoint x: 521, startPoint y: 421, endPoint x: 530, endPoint y: 428, distance: 11.8
click at [529, 427] on div at bounding box center [470, 492] width 941 height 846
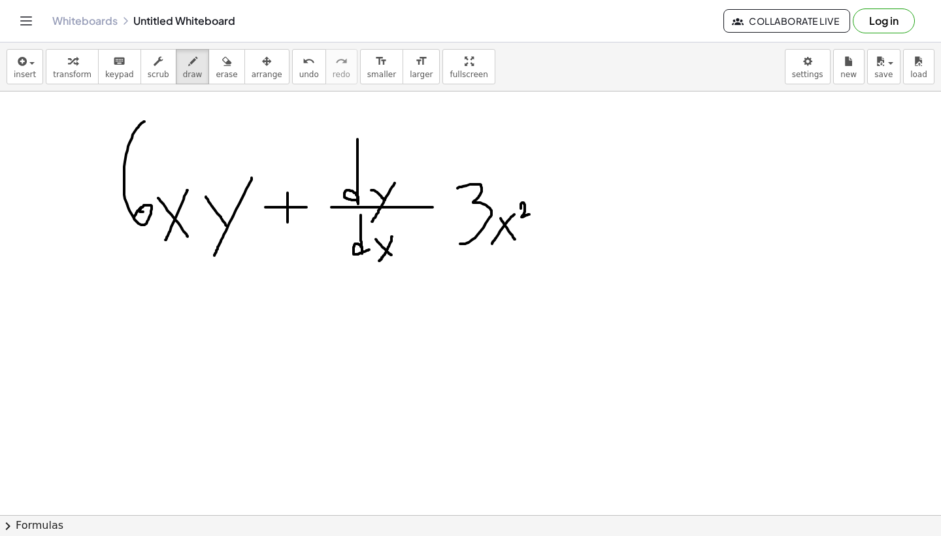
scroll to position [241, 0]
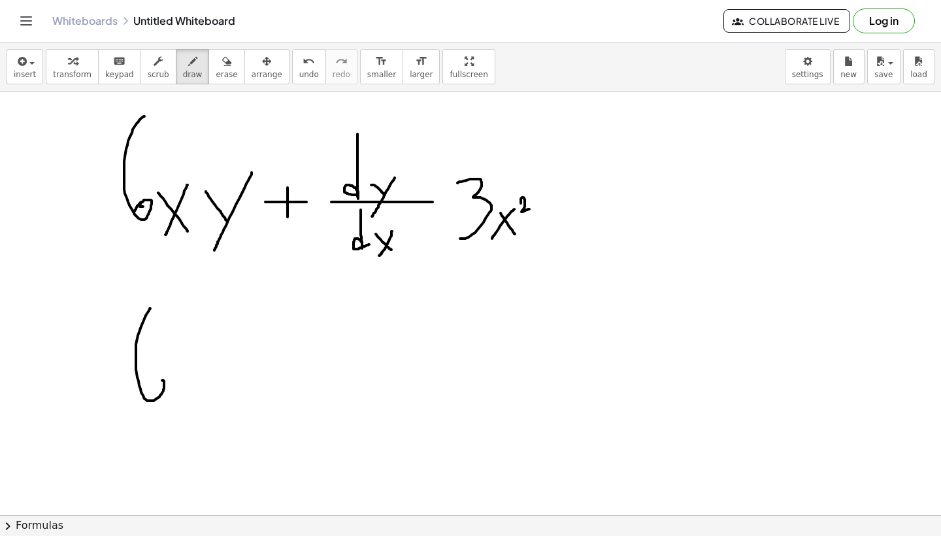
drag, startPoint x: 150, startPoint y: 308, endPoint x: 154, endPoint y: 400, distance: 92.2
click at [154, 400] on div at bounding box center [470, 273] width 941 height 846
drag, startPoint x: 170, startPoint y: 376, endPoint x: 185, endPoint y: 394, distance: 24.2
click at [185, 394] on div at bounding box center [470, 273] width 941 height 846
drag, startPoint x: 185, startPoint y: 375, endPoint x: 165, endPoint y: 402, distance: 34.0
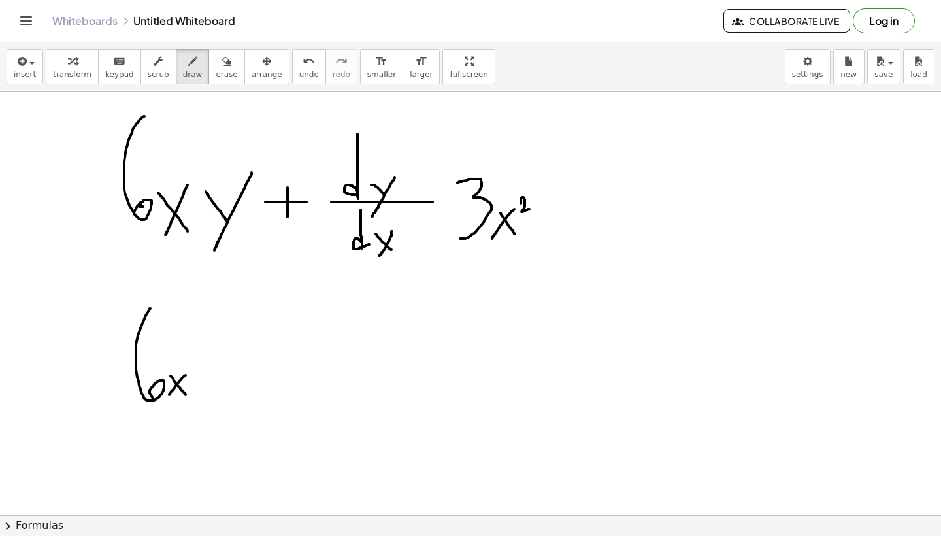
click at [165, 402] on div at bounding box center [470, 273] width 941 height 846
drag, startPoint x: 196, startPoint y: 374, endPoint x: 204, endPoint y: 387, distance: 15.6
click at [204, 387] on div at bounding box center [470, 273] width 941 height 846
drag, startPoint x: 208, startPoint y: 370, endPoint x: 177, endPoint y: 434, distance: 71.9
click at [177, 434] on div at bounding box center [470, 273] width 941 height 846
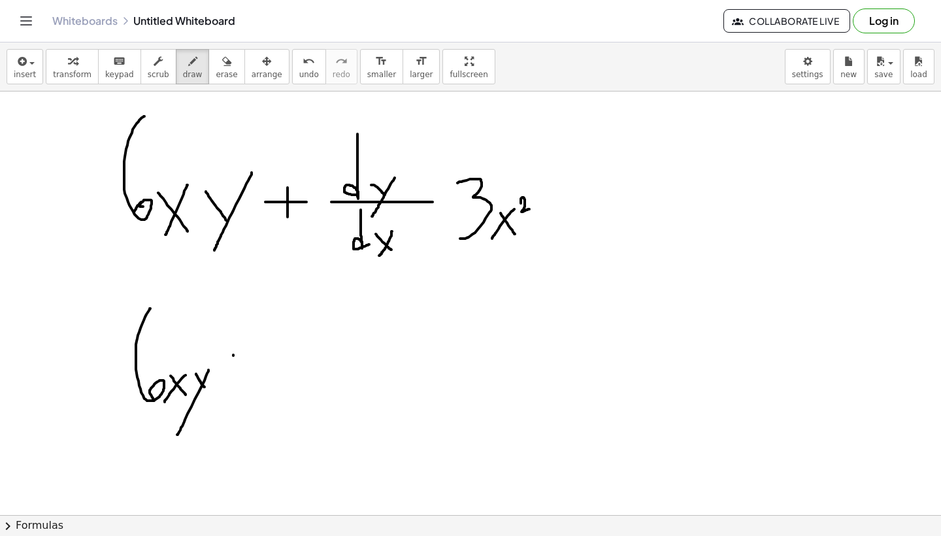
click at [271, 355] on div at bounding box center [470, 273] width 941 height 846
click at [250, 374] on div at bounding box center [470, 273] width 941 height 846
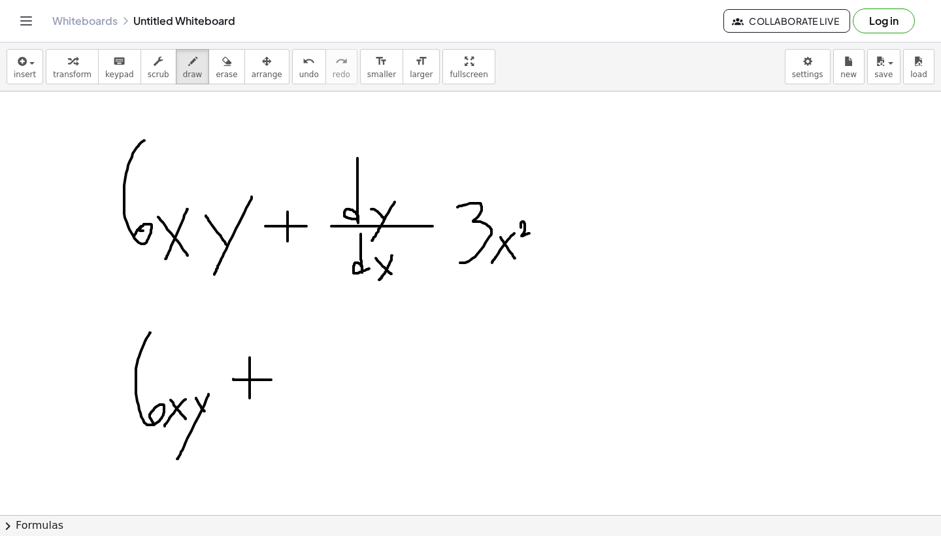
scroll to position [210, 0]
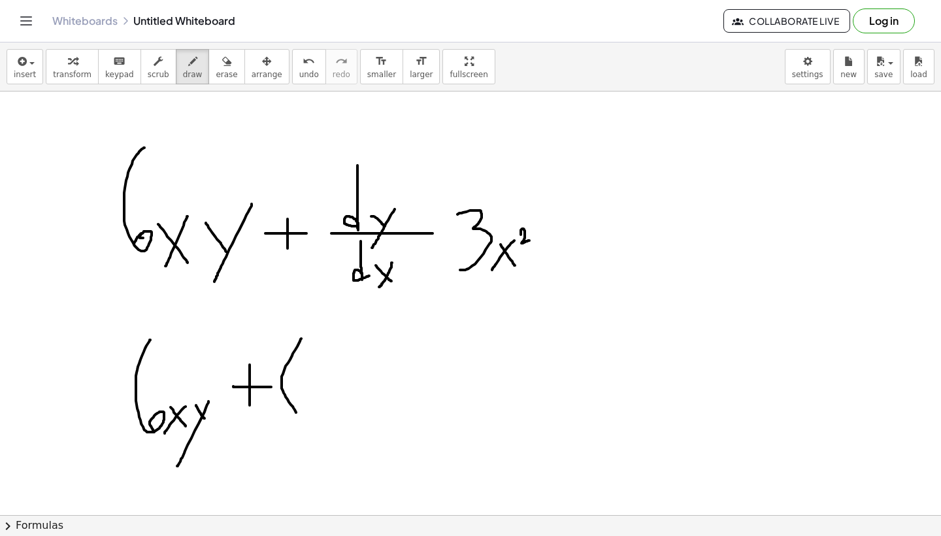
drag, startPoint x: 301, startPoint y: 338, endPoint x: 307, endPoint y: 423, distance: 84.5
click at [307, 423] on div at bounding box center [470, 305] width 941 height 846
drag, startPoint x: 305, startPoint y: 357, endPoint x: 308, endPoint y: 411, distance: 54.9
click at [309, 411] on div at bounding box center [470, 305] width 941 height 846
click at [346, 410] on div at bounding box center [470, 305] width 941 height 846
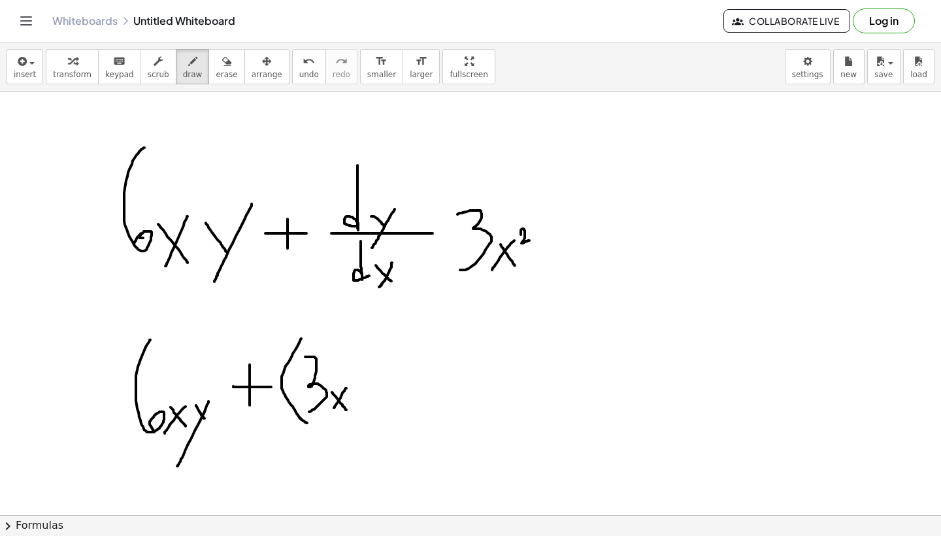
click at [332, 408] on div at bounding box center [470, 305] width 941 height 846
click at [359, 388] on div at bounding box center [470, 305] width 941 height 846
click at [379, 394] on div at bounding box center [470, 305] width 941 height 846
click at [361, 427] on div at bounding box center [470, 305] width 941 height 846
click at [404, 407] on div at bounding box center [470, 305] width 941 height 846
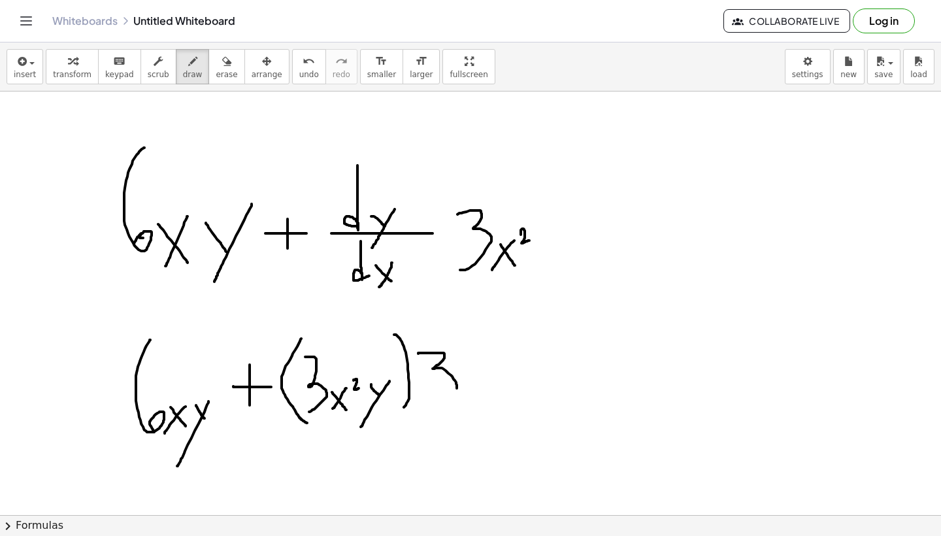
click at [429, 407] on div at bounding box center [470, 305] width 941 height 846
click at [482, 410] on div at bounding box center [470, 305] width 941 height 846
click at [460, 410] on div at bounding box center [470, 305] width 941 height 846
click at [498, 383] on div at bounding box center [470, 305] width 941 height 846
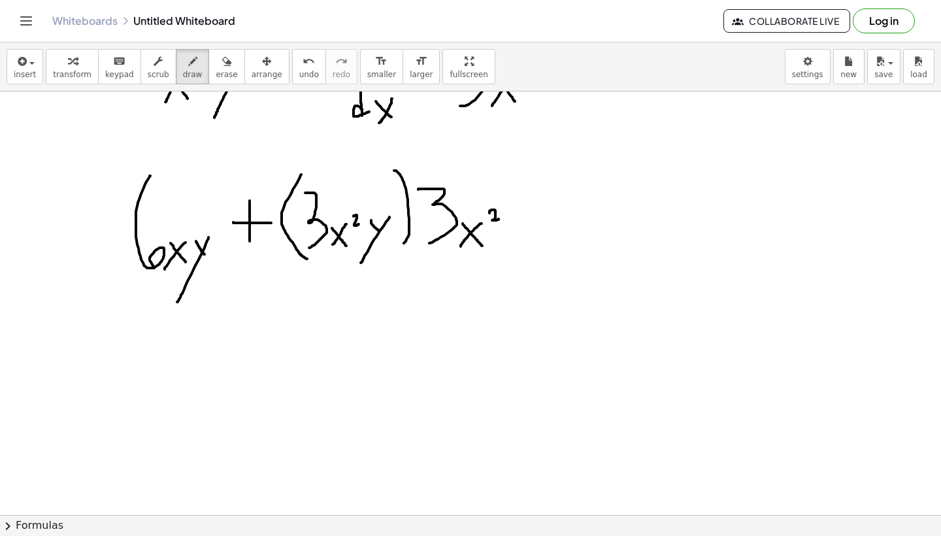
scroll to position [379, 0]
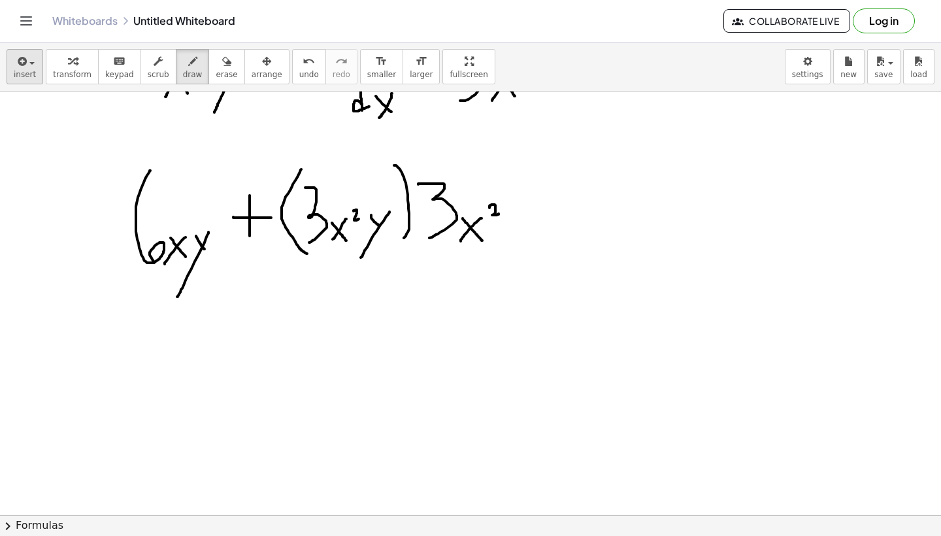
click at [36, 61] on button "insert" at bounding box center [25, 66] width 37 height 35
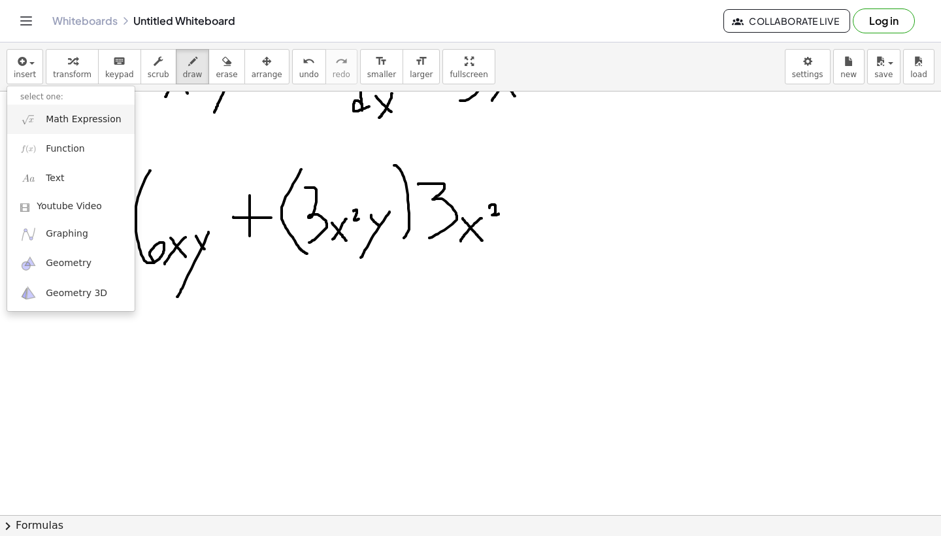
click at [53, 114] on span "Math Expression" at bounding box center [83, 119] width 75 height 13
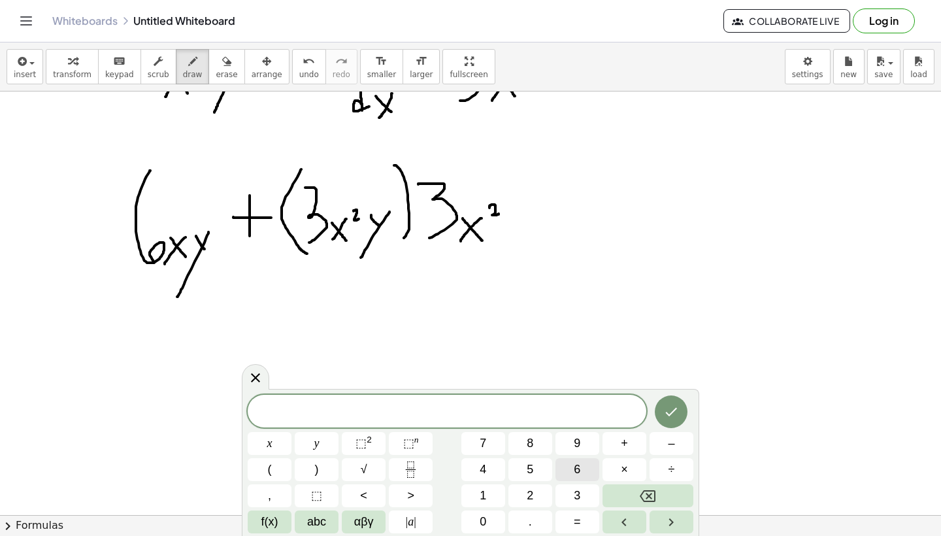
click at [570, 467] on button "6" at bounding box center [577, 469] width 44 height 23
click at [272, 436] on span "x" at bounding box center [269, 443] width 5 height 18
click at [290, 436] on button "x" at bounding box center [270, 443] width 44 height 23
click at [625, 437] on span "+" at bounding box center [623, 443] width 7 height 18
click at [270, 472] on span "(" at bounding box center [270, 469] width 4 height 18
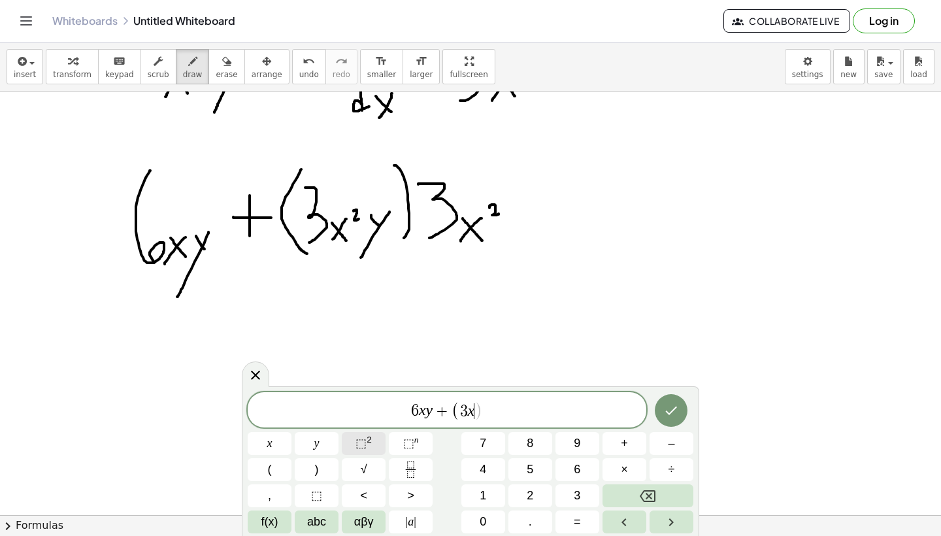
click at [366, 442] on span "⬚" at bounding box center [360, 442] width 11 height 13
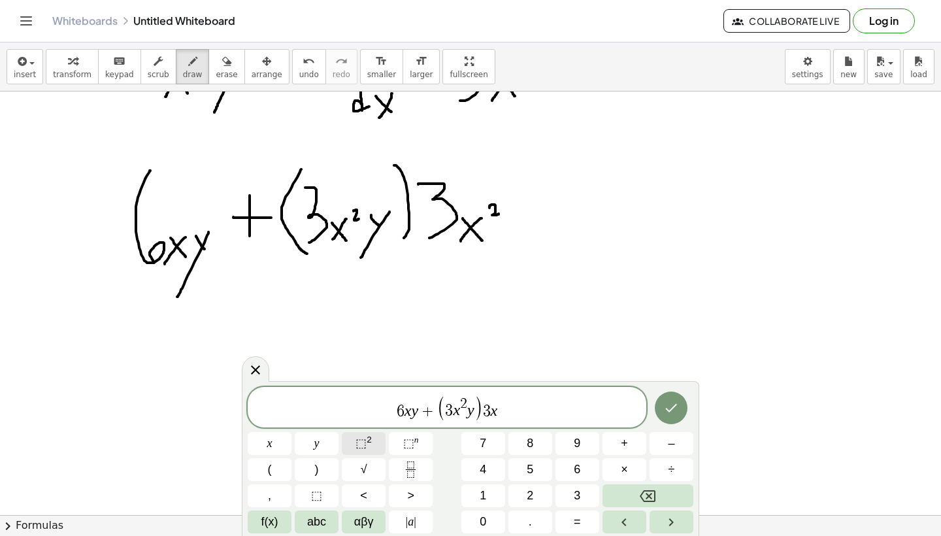
click at [346, 444] on button "⬚ 2" at bounding box center [364, 443] width 44 height 23
click at [676, 408] on icon "Done" at bounding box center [671, 408] width 16 height 16
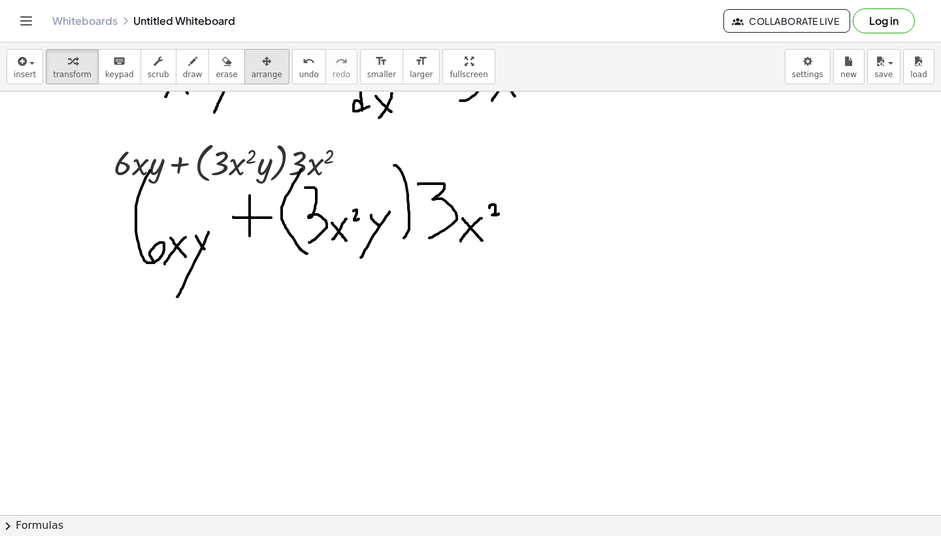
click at [254, 70] on span "arrange" at bounding box center [266, 74] width 31 height 9
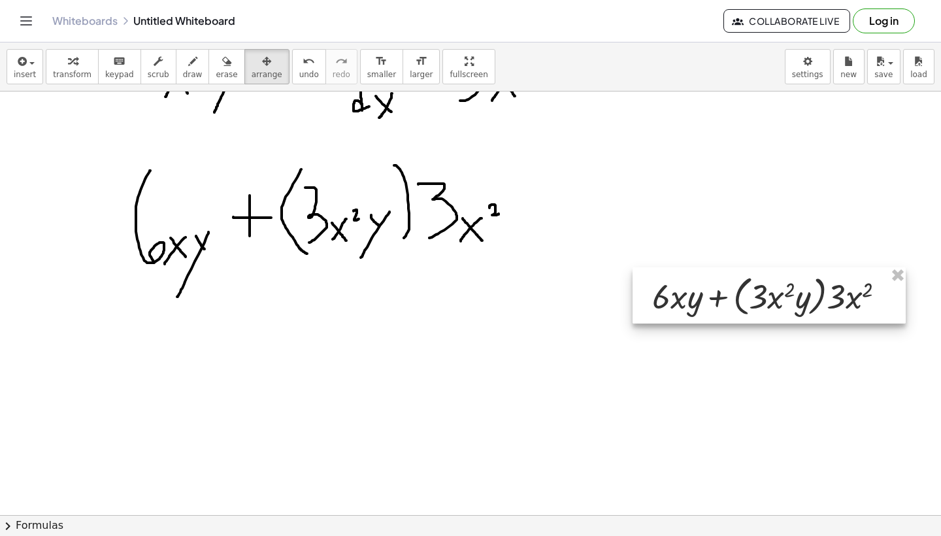
drag, startPoint x: 248, startPoint y: 161, endPoint x: 701, endPoint y: 230, distance: 457.9
click at [701, 267] on div at bounding box center [768, 295] width 273 height 56
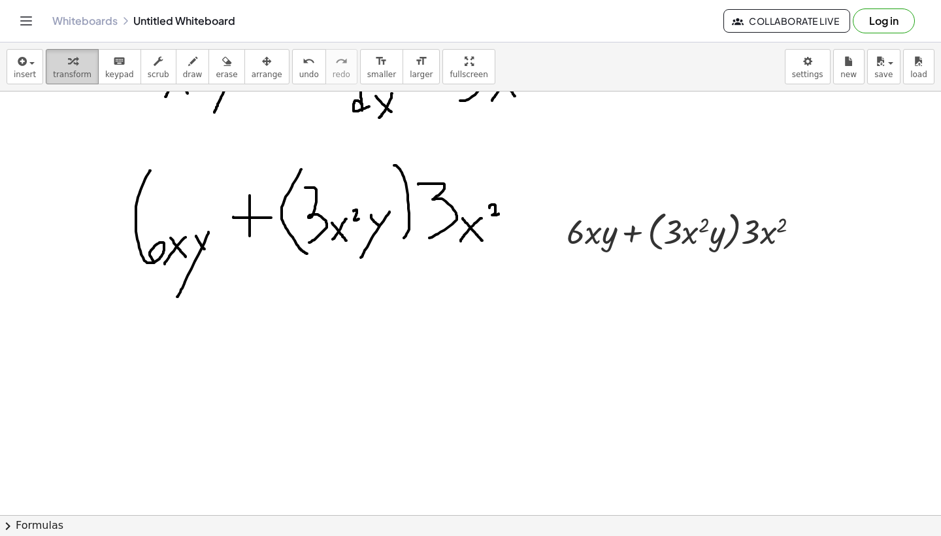
click at [68, 67] on icon "button" at bounding box center [72, 62] width 9 height 16
click at [739, 234] on div at bounding box center [688, 231] width 257 height 50
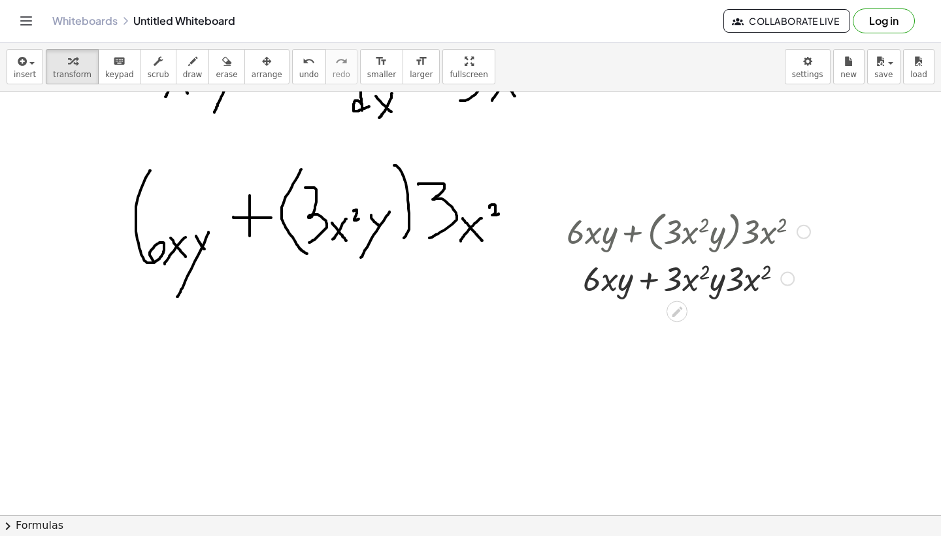
click at [726, 281] on div at bounding box center [688, 277] width 257 height 44
click at [718, 283] on div at bounding box center [688, 277] width 257 height 44
click at [688, 280] on div at bounding box center [688, 277] width 257 height 44
click at [745, 280] on div at bounding box center [688, 277] width 257 height 44
click at [674, 280] on div at bounding box center [688, 277] width 257 height 44
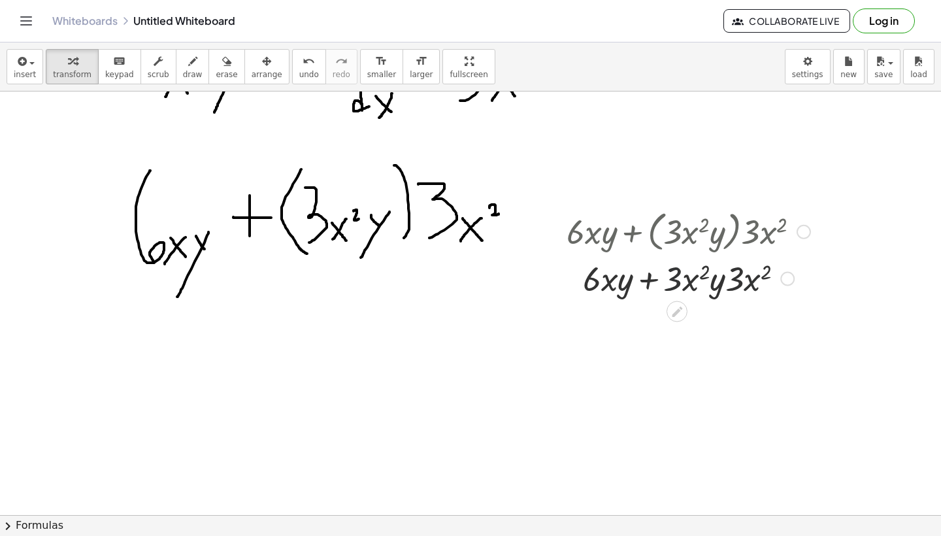
click at [690, 280] on div at bounding box center [688, 277] width 257 height 44
click at [676, 313] on icon at bounding box center [676, 311] width 10 height 10
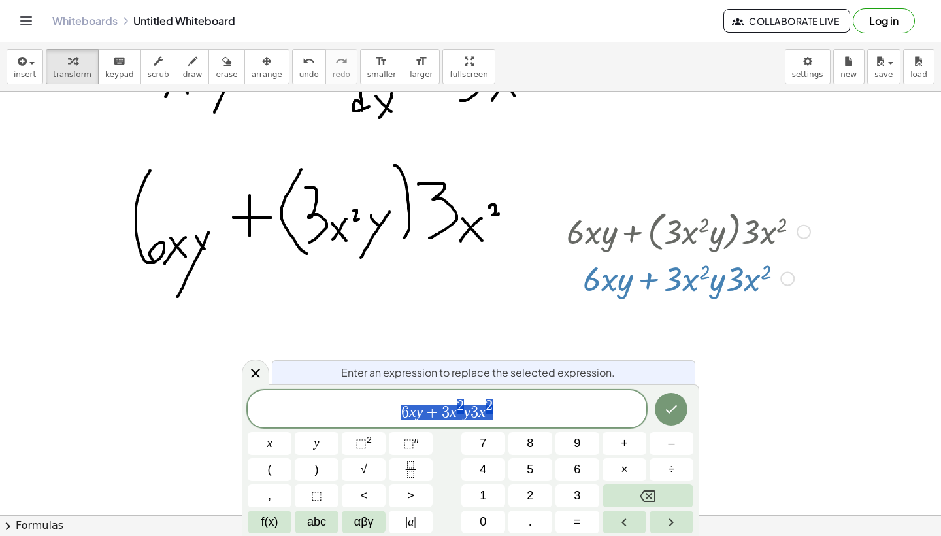
click at [676, 313] on div at bounding box center [470, 136] width 941 height 846
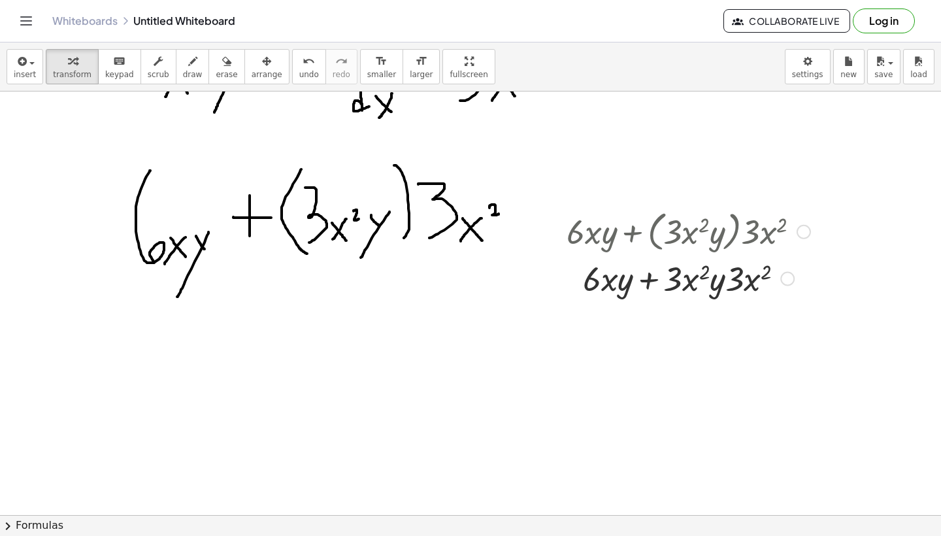
click at [621, 276] on div at bounding box center [688, 277] width 257 height 44
click at [609, 282] on div at bounding box center [688, 277] width 257 height 44
click at [671, 283] on div at bounding box center [688, 277] width 257 height 44
click at [643, 283] on div at bounding box center [688, 277] width 257 height 44
click at [647, 283] on div at bounding box center [688, 277] width 257 height 44
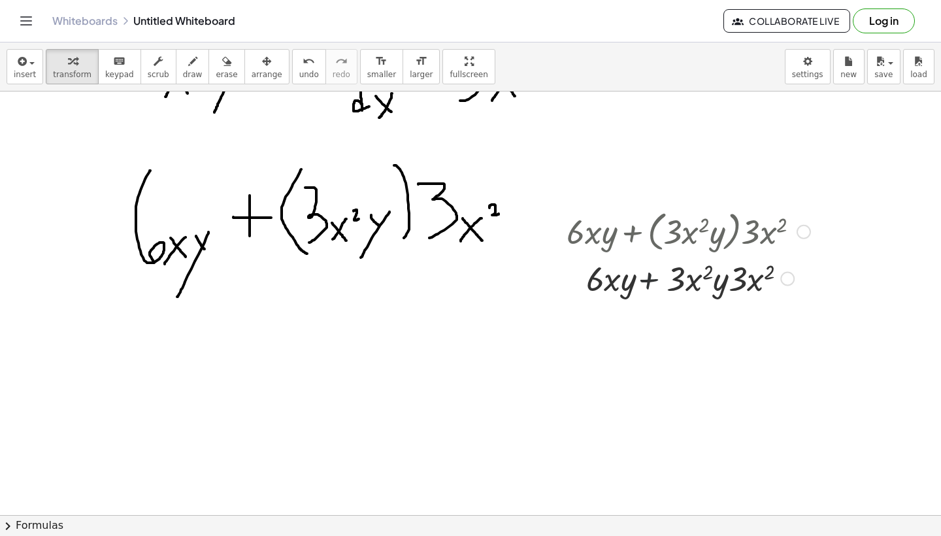
click at [647, 283] on div at bounding box center [688, 277] width 257 height 44
click at [700, 278] on div at bounding box center [688, 277] width 257 height 44
click at [697, 276] on div at bounding box center [688, 277] width 257 height 44
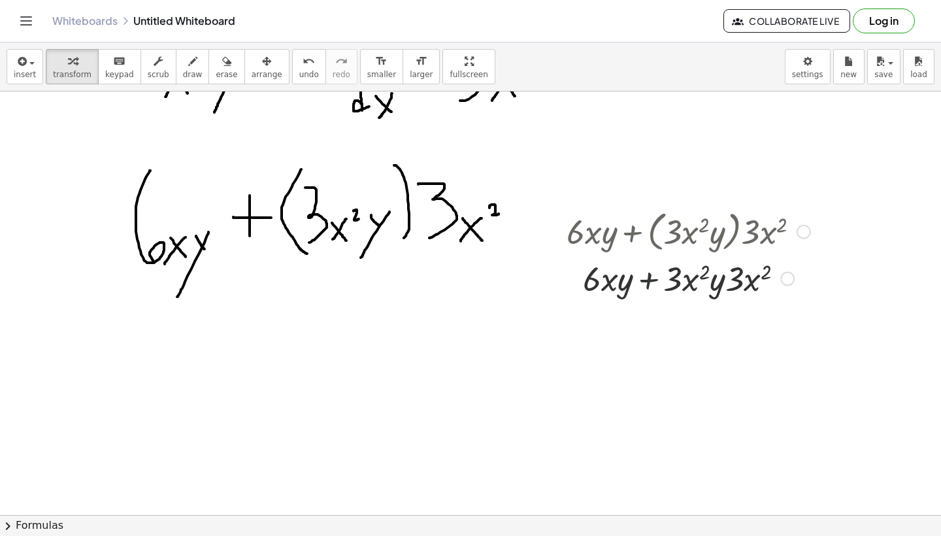
click at [715, 276] on div at bounding box center [688, 277] width 257 height 44
click at [728, 276] on div at bounding box center [688, 277] width 257 height 44
click at [746, 276] on div at bounding box center [688, 277] width 257 height 44
click at [750, 276] on div at bounding box center [688, 277] width 257 height 44
click at [266, 62] on div "button" at bounding box center [266, 61] width 31 height 16
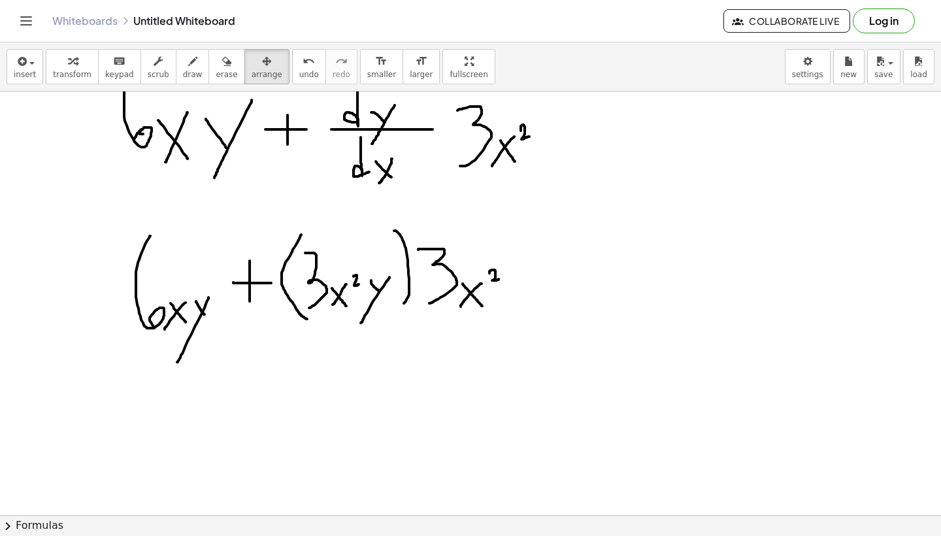
scroll to position [269, 0]
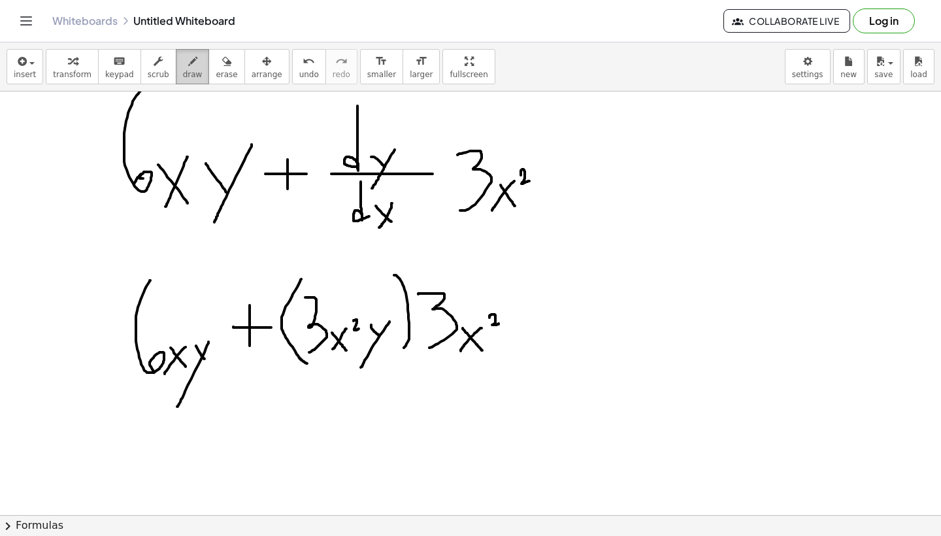
click at [176, 68] on button "draw" at bounding box center [193, 66] width 34 height 35
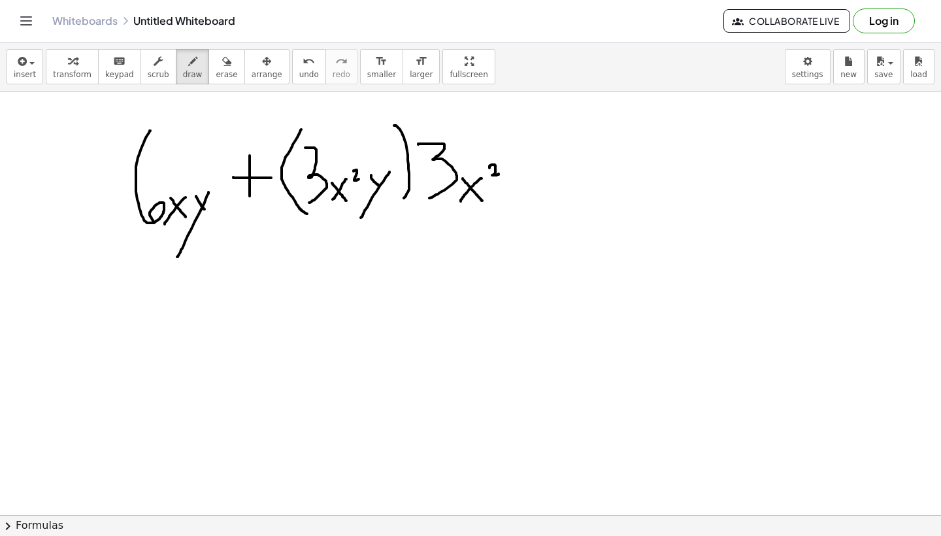
scroll to position [418, 0]
click at [39, 72] on button "insert" at bounding box center [25, 66] width 37 height 35
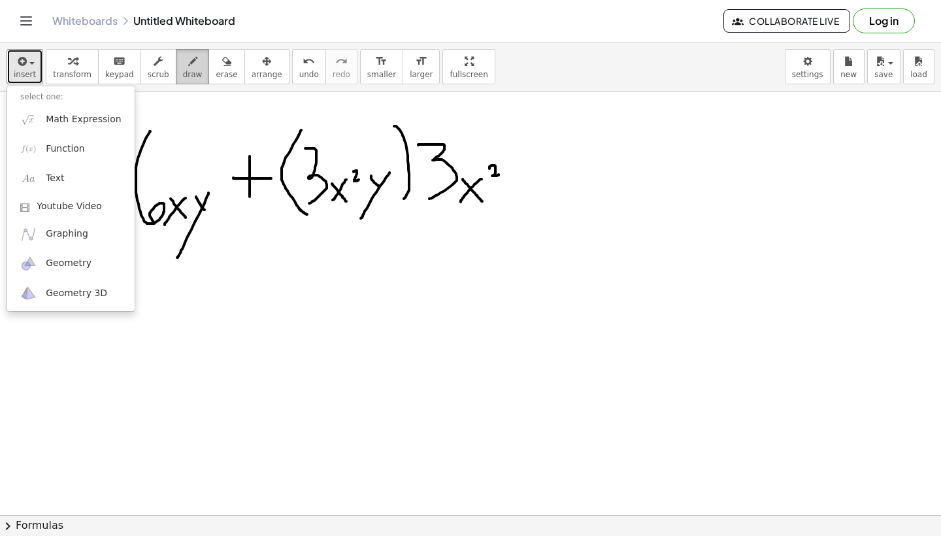
click at [188, 65] on icon "button" at bounding box center [192, 62] width 9 height 16
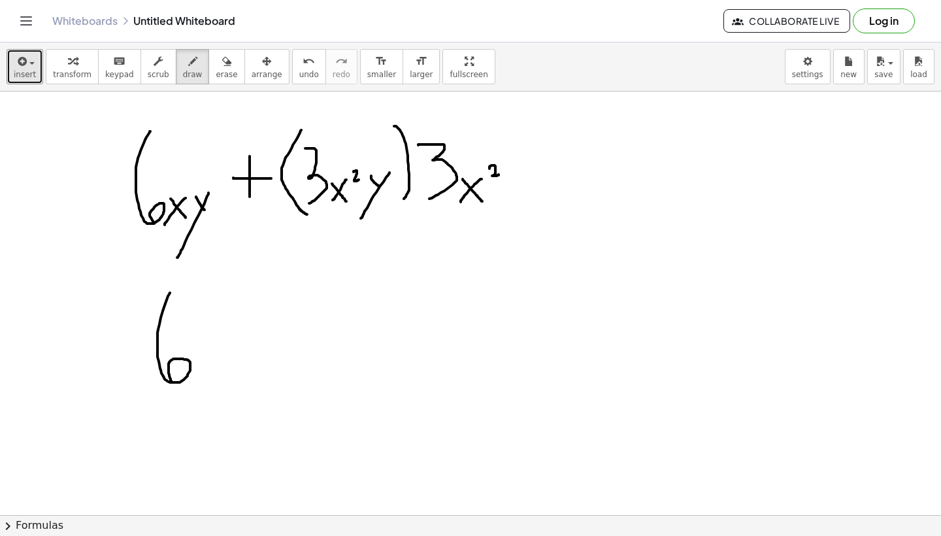
drag, startPoint x: 170, startPoint y: 293, endPoint x: 172, endPoint y: 382, distance: 89.5
click at [172, 381] on div at bounding box center [470, 96] width 941 height 846
drag, startPoint x: 199, startPoint y: 352, endPoint x: 212, endPoint y: 376, distance: 27.5
click at [212, 383] on div at bounding box center [470, 96] width 941 height 846
drag, startPoint x: 212, startPoint y: 350, endPoint x: 189, endPoint y: 391, distance: 47.4
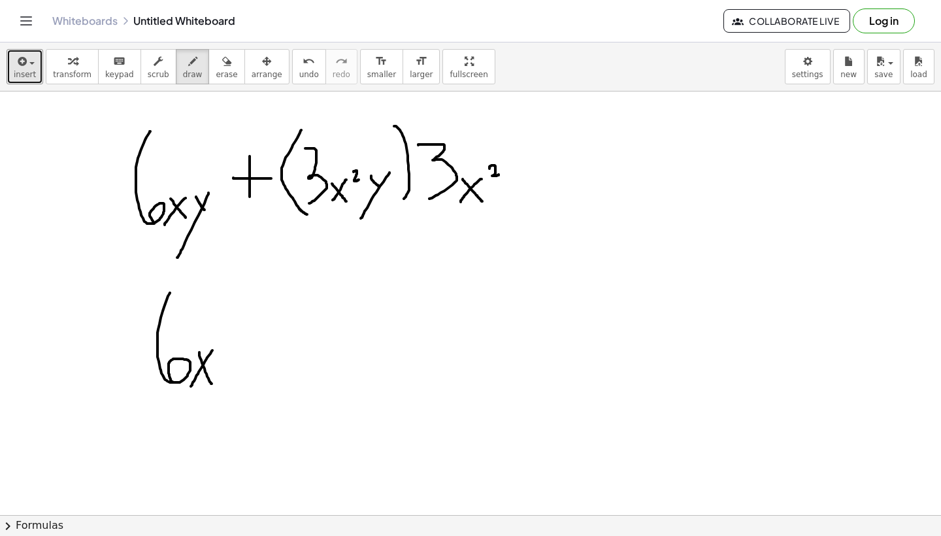
click at [189, 391] on div at bounding box center [470, 96] width 941 height 846
drag, startPoint x: 233, startPoint y: 351, endPoint x: 248, endPoint y: 388, distance: 39.8
click at [248, 388] on div at bounding box center [470, 96] width 941 height 846
drag, startPoint x: 254, startPoint y: 368, endPoint x: 220, endPoint y: 427, distance: 68.5
click at [221, 426] on div at bounding box center [470, 96] width 941 height 846
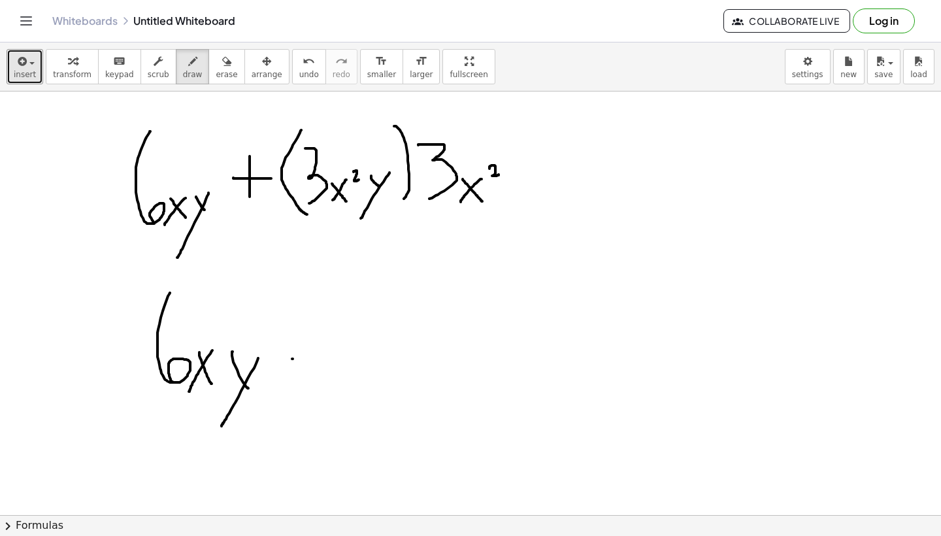
drag, startPoint x: 292, startPoint y: 359, endPoint x: 332, endPoint y: 359, distance: 39.8
click at [332, 359] on div at bounding box center [470, 96] width 941 height 846
drag, startPoint x: 313, startPoint y: 346, endPoint x: 313, endPoint y: 393, distance: 47.0
click at [313, 393] on div at bounding box center [470, 96] width 941 height 846
drag, startPoint x: 392, startPoint y: 319, endPoint x: 400, endPoint y: 393, distance: 74.2
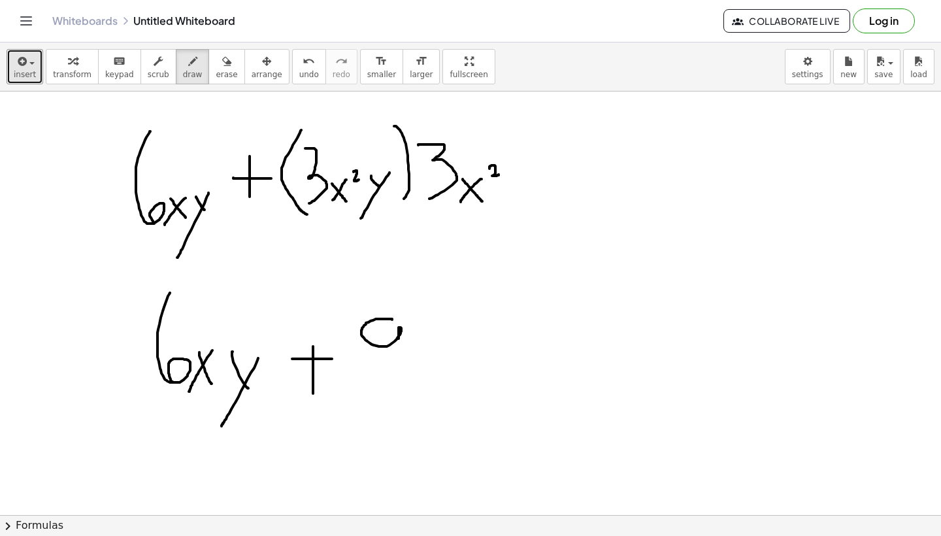
click at [400, 393] on div at bounding box center [470, 96] width 941 height 846
drag, startPoint x: 411, startPoint y: 379, endPoint x: 434, endPoint y: 404, distance: 34.2
click at [434, 404] on div at bounding box center [470, 96] width 941 height 846
drag, startPoint x: 434, startPoint y: 383, endPoint x: 409, endPoint y: 419, distance: 44.2
click at [409, 419] on div at bounding box center [470, 96] width 941 height 846
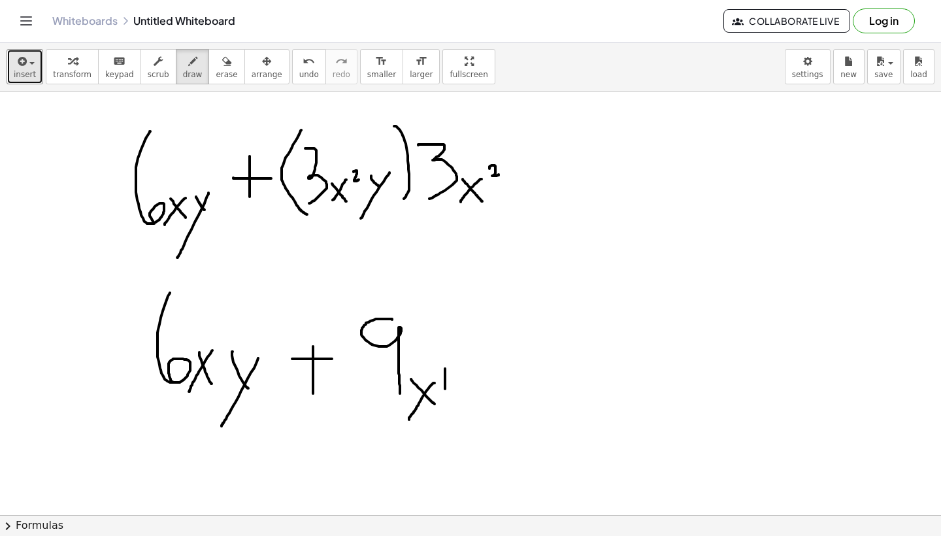
drag, startPoint x: 445, startPoint y: 368, endPoint x: 445, endPoint y: 389, distance: 20.2
click at [445, 389] on div at bounding box center [470, 96] width 941 height 846
drag, startPoint x: 444, startPoint y: 367, endPoint x: 456, endPoint y: 380, distance: 17.6
click at [456, 380] on div at bounding box center [470, 96] width 941 height 846
drag, startPoint x: 464, startPoint y: 374, endPoint x: 487, endPoint y: 391, distance: 28.4
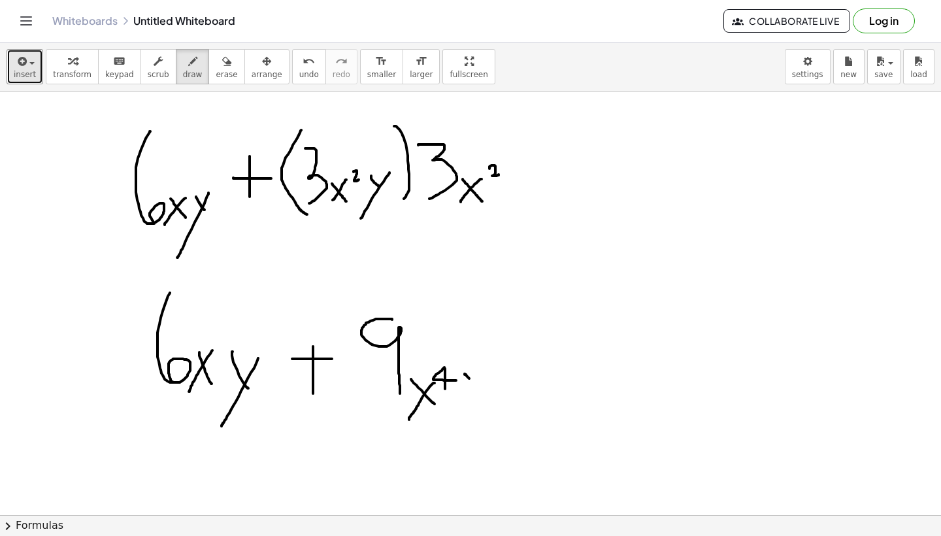
click at [485, 393] on div at bounding box center [470, 96] width 941 height 846
drag, startPoint x: 497, startPoint y: 376, endPoint x: 436, endPoint y: 472, distance: 114.0
click at [436, 472] on div at bounding box center [470, 96] width 941 height 846
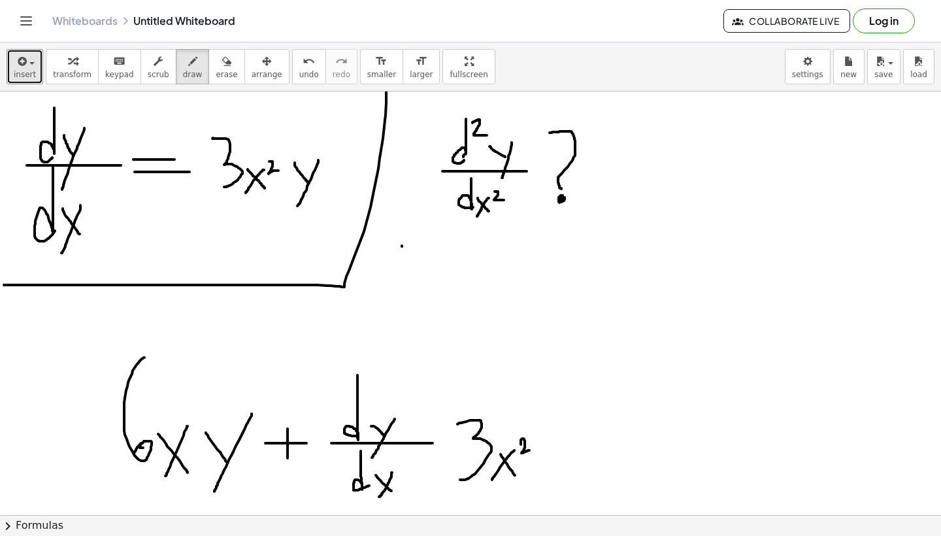
scroll to position [0, 0]
drag, startPoint x: 402, startPoint y: 246, endPoint x: 55, endPoint y: 144, distance: 361.7
click at [54, 143] on div at bounding box center [470, 514] width 941 height 846
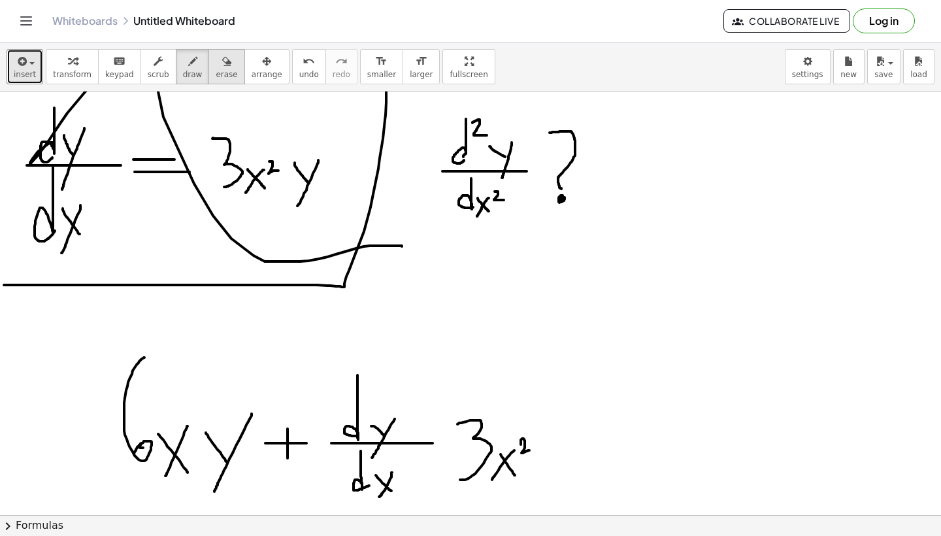
click at [216, 67] on div "button" at bounding box center [227, 61] width 22 height 16
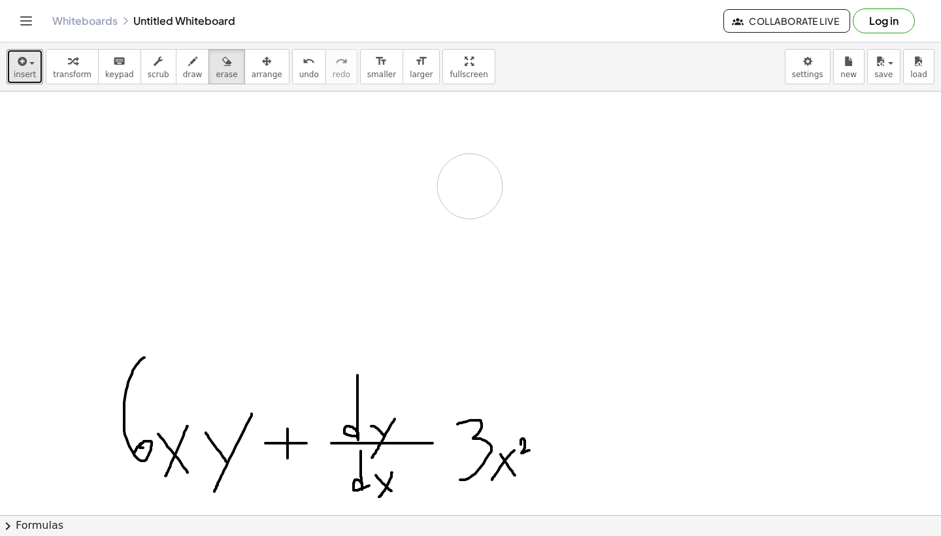
drag, startPoint x: 407, startPoint y: 276, endPoint x: 444, endPoint y: 248, distance: 46.2
click at [444, 248] on div at bounding box center [470, 514] width 941 height 846
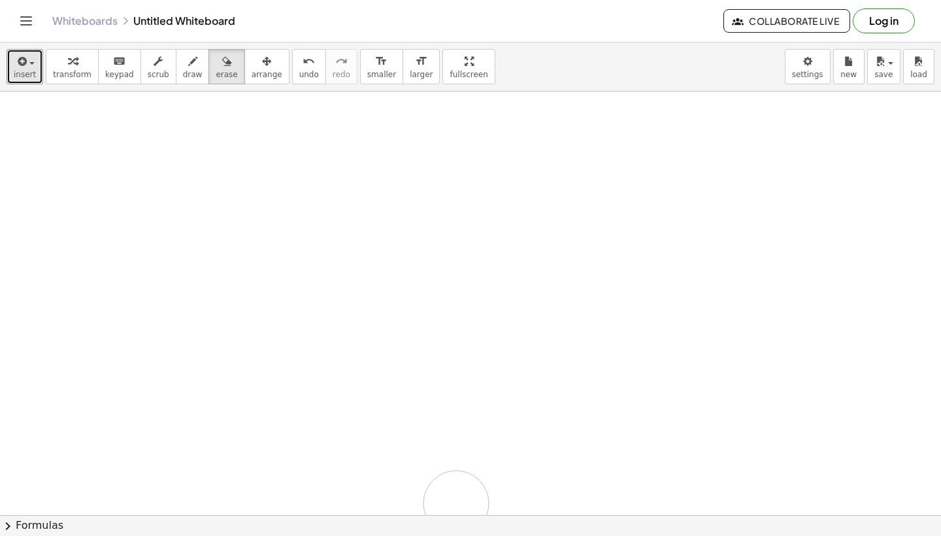
drag, startPoint x: 337, startPoint y: 353, endPoint x: 449, endPoint y: 499, distance: 183.5
click at [449, 499] on div at bounding box center [470, 514] width 941 height 846
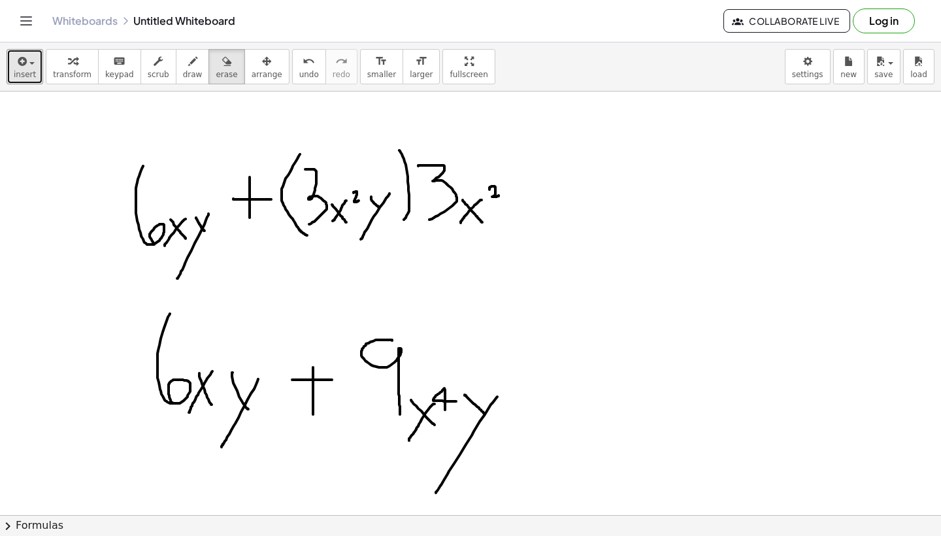
scroll to position [391, 0]
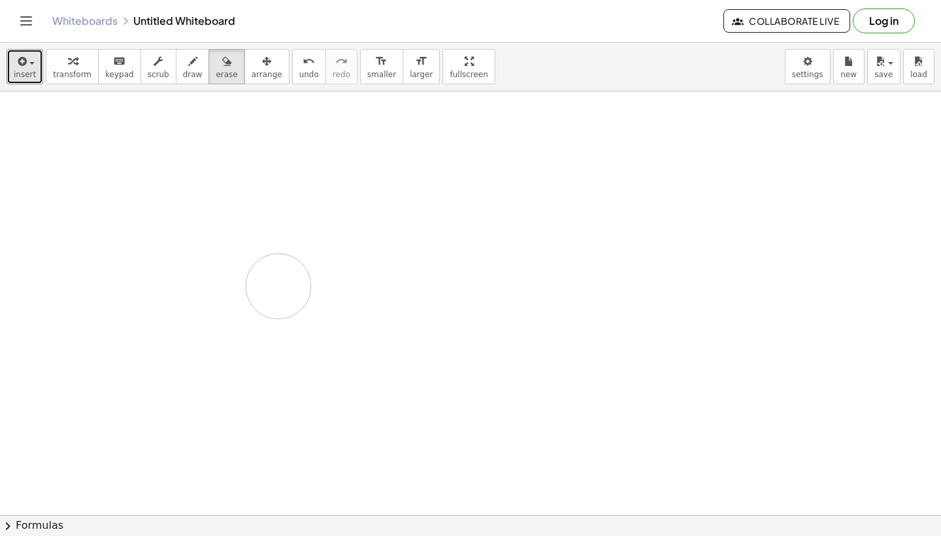
drag, startPoint x: 478, startPoint y: 481, endPoint x: 249, endPoint y: 216, distance: 351.0
click at [249, 216] on div at bounding box center [470, 335] width 941 height 1270
drag, startPoint x: 33, startPoint y: 180, endPoint x: 130, endPoint y: 180, distance: 96.7
click at [130, 180] on div at bounding box center [470, 514] width 941 height 846
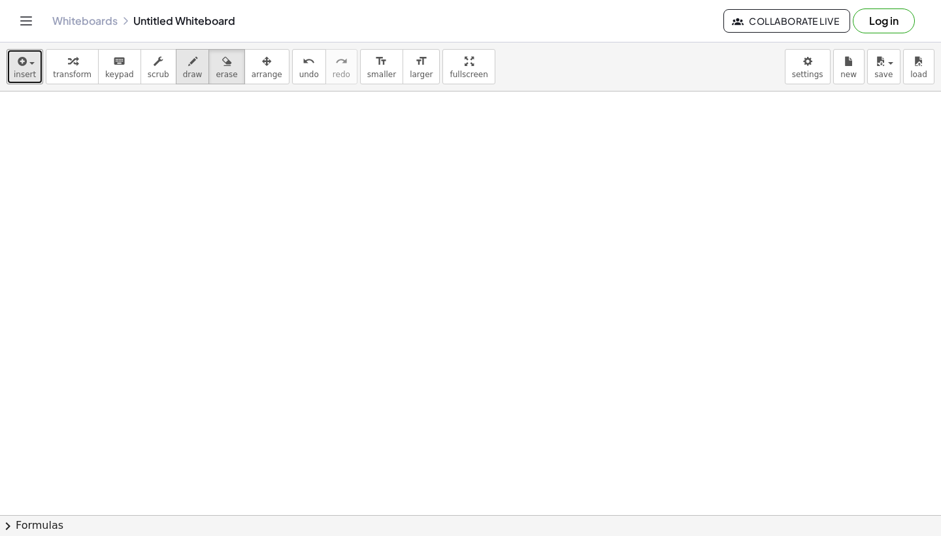
click at [195, 69] on button "draw" at bounding box center [193, 66] width 34 height 35
drag, startPoint x: 11, startPoint y: 172, endPoint x: 175, endPoint y: 172, distance: 163.9
click at [175, 172] on div at bounding box center [470, 514] width 941 height 846
drag, startPoint x: 57, startPoint y: 110, endPoint x: 58, endPoint y: 163, distance: 52.9
click at [58, 163] on div at bounding box center [470, 514] width 941 height 846
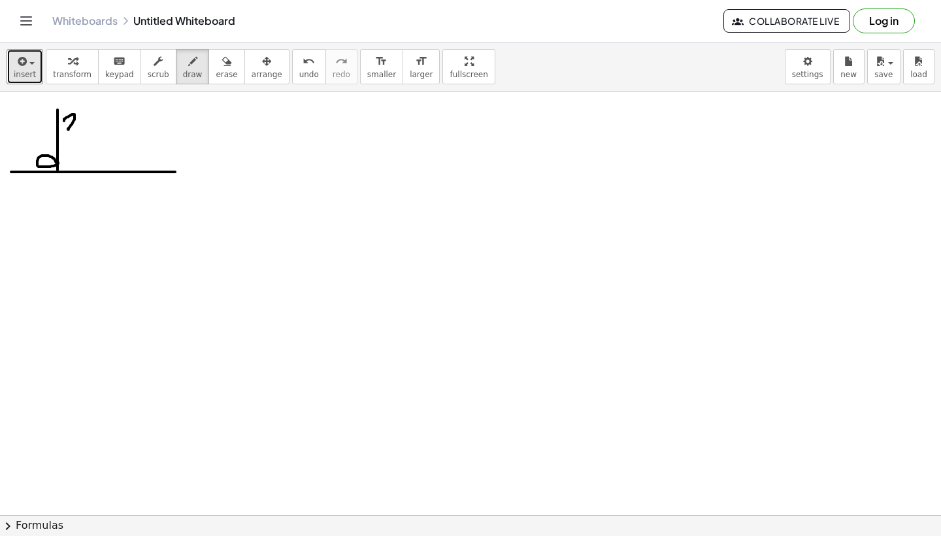
drag, startPoint x: 64, startPoint y: 120, endPoint x: 91, endPoint y: 129, distance: 28.7
click at [91, 127] on div at bounding box center [470, 514] width 941 height 846
drag, startPoint x: 95, startPoint y: 157, endPoint x: 109, endPoint y: 171, distance: 20.3
click at [109, 171] on div at bounding box center [470, 514] width 941 height 846
drag, startPoint x: 117, startPoint y: 153, endPoint x: 95, endPoint y: 193, distance: 46.2
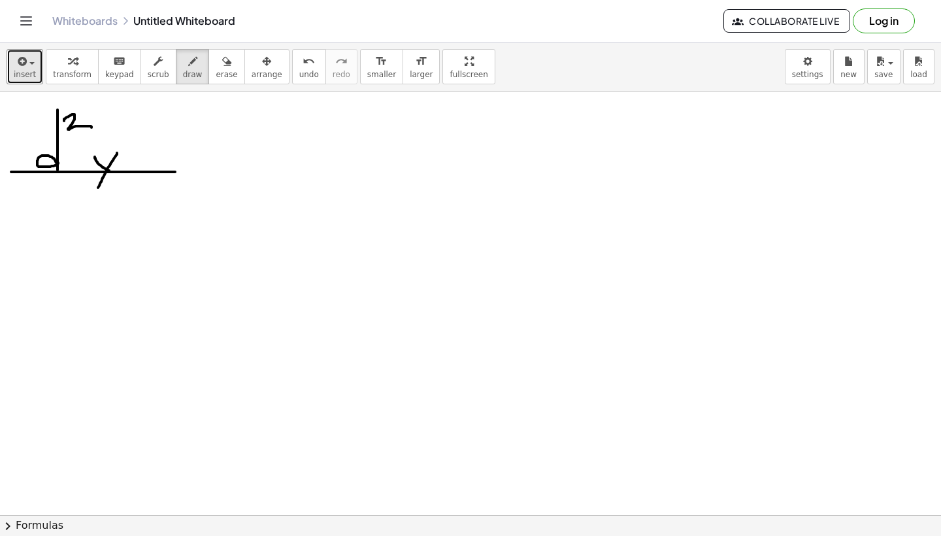
click at [95, 193] on div at bounding box center [470, 514] width 941 height 846
drag, startPoint x: 79, startPoint y: 175, endPoint x: 77, endPoint y: 227, distance: 51.6
click at [76, 227] on div at bounding box center [470, 514] width 941 height 846
drag, startPoint x: 81, startPoint y: 213, endPoint x: 94, endPoint y: 229, distance: 20.4
click at [94, 229] on div at bounding box center [470, 514] width 941 height 846
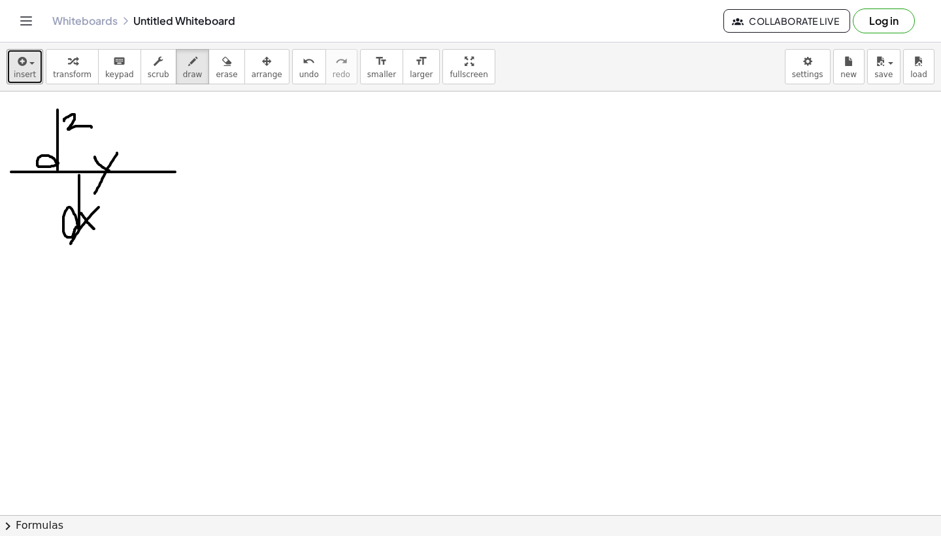
drag, startPoint x: 99, startPoint y: 207, endPoint x: 71, endPoint y: 244, distance: 46.1
click at [71, 244] on div at bounding box center [470, 514] width 941 height 846
drag, startPoint x: 105, startPoint y: 200, endPoint x: 116, endPoint y: 208, distance: 13.6
click at [116, 208] on div at bounding box center [470, 514] width 941 height 846
drag, startPoint x: 203, startPoint y: 152, endPoint x: 216, endPoint y: 181, distance: 31.9
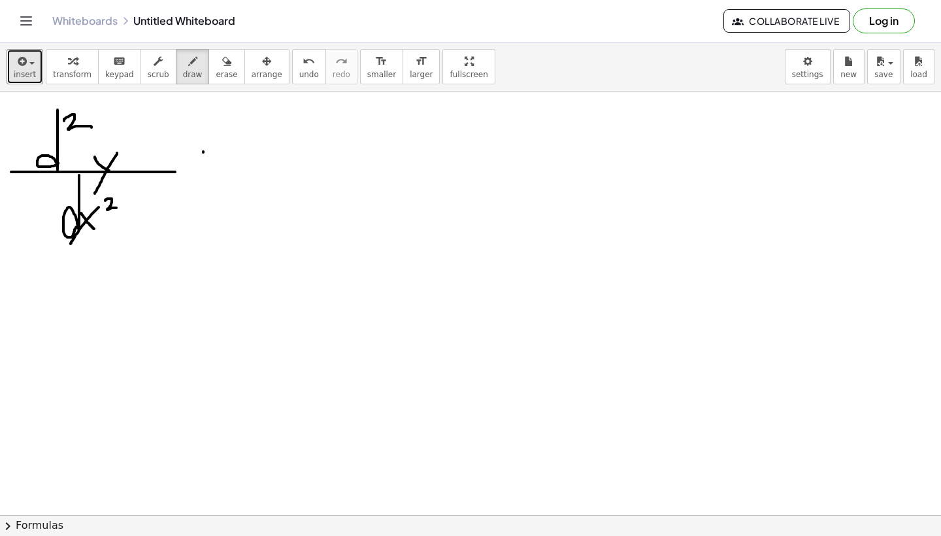
click at [216, 181] on div at bounding box center [470, 514] width 941 height 846
drag, startPoint x: 226, startPoint y: 148, endPoint x: 187, endPoint y: 193, distance: 58.8
click at [187, 193] on div at bounding box center [470, 514] width 941 height 846
drag, startPoint x: 231, startPoint y: 142, endPoint x: 234, endPoint y: 152, distance: 10.9
click at [234, 152] on div at bounding box center [470, 514] width 941 height 846
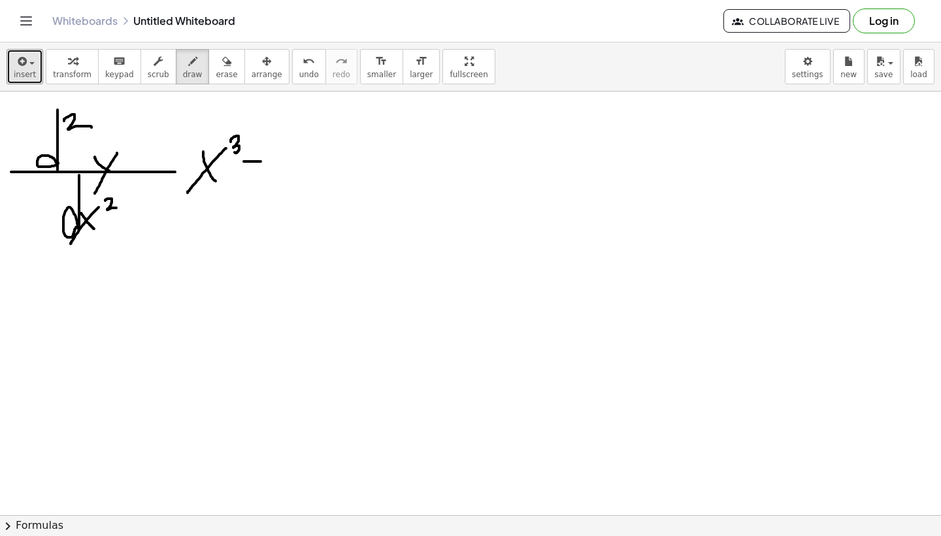
drag, startPoint x: 244, startPoint y: 161, endPoint x: 261, endPoint y: 161, distance: 17.0
click at [261, 161] on div at bounding box center [470, 514] width 941 height 846
drag, startPoint x: 252, startPoint y: 151, endPoint x: 252, endPoint y: 184, distance: 32.7
click at [252, 184] on div at bounding box center [470, 514] width 941 height 846
drag, startPoint x: 275, startPoint y: 152, endPoint x: 282, endPoint y: 161, distance: 11.6
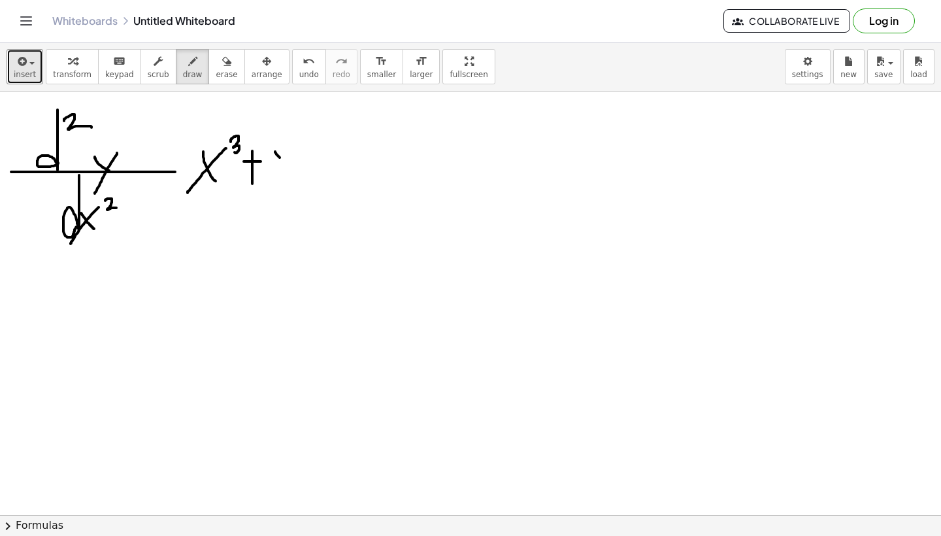
click at [282, 161] on div at bounding box center [470, 514] width 941 height 846
drag, startPoint x: 292, startPoint y: 143, endPoint x: 263, endPoint y: 193, distance: 57.4
click at [263, 193] on div at bounding box center [470, 514] width 941 height 846
drag, startPoint x: 297, startPoint y: 134, endPoint x: 306, endPoint y: 143, distance: 12.9
click at [306, 143] on div at bounding box center [470, 514] width 941 height 846
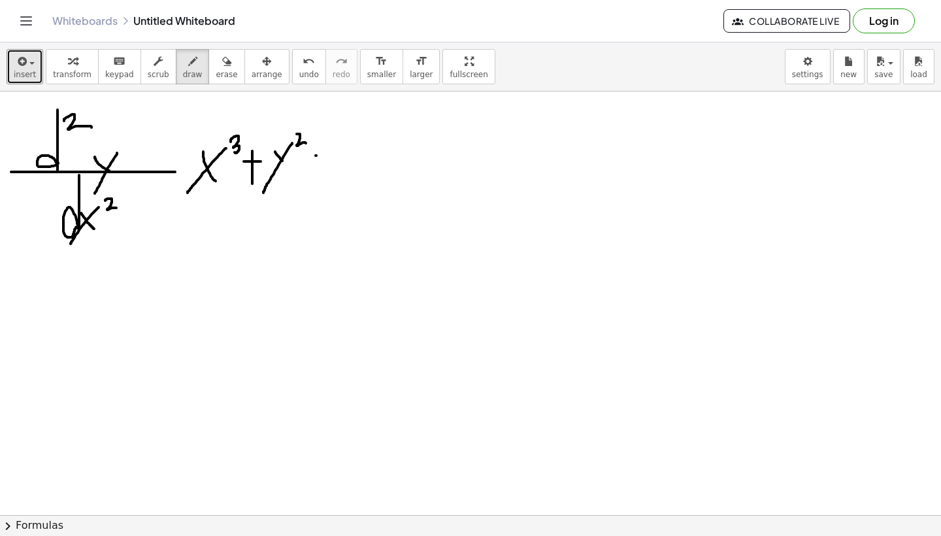
drag, startPoint x: 315, startPoint y: 155, endPoint x: 363, endPoint y: 155, distance: 47.7
click at [363, 155] on div at bounding box center [470, 514] width 941 height 846
drag, startPoint x: 326, startPoint y: 167, endPoint x: 370, endPoint y: 167, distance: 44.4
click at [370, 167] on div at bounding box center [470, 514] width 941 height 846
drag, startPoint x: 384, startPoint y: 149, endPoint x: 408, endPoint y: 199, distance: 55.2
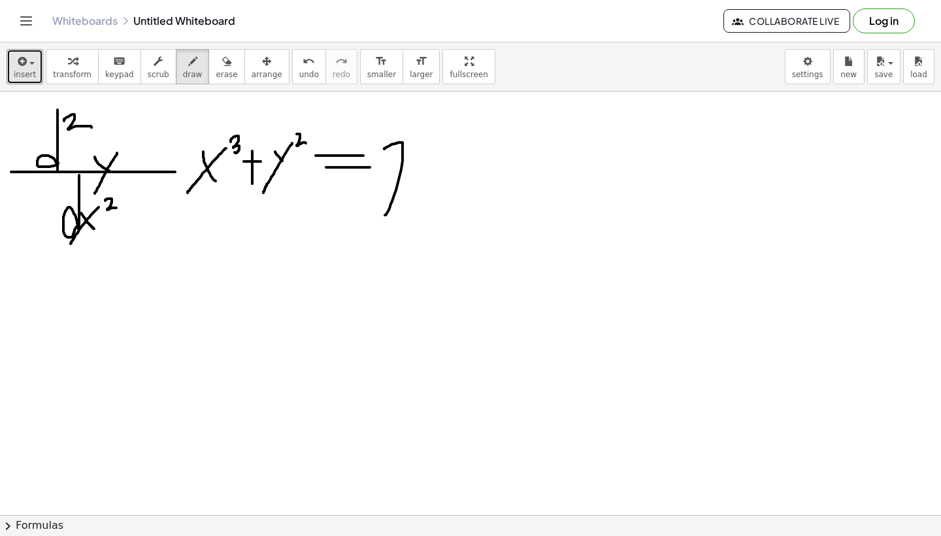
click at [408, 198] on div at bounding box center [470, 514] width 941 height 846
drag, startPoint x: 437, startPoint y: 148, endPoint x: 436, endPoint y: 208, distance: 60.1
click at [436, 212] on div at bounding box center [470, 514] width 941 height 846
drag, startPoint x: 438, startPoint y: 154, endPoint x: 463, endPoint y: 178, distance: 34.6
click at [463, 178] on div at bounding box center [470, 514] width 941 height 846
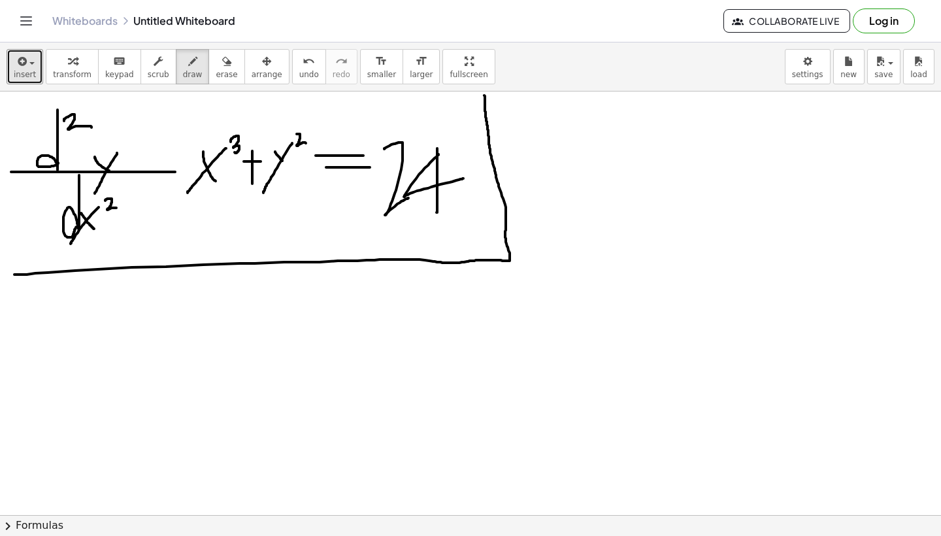
drag, startPoint x: 14, startPoint y: 274, endPoint x: 483, endPoint y: 91, distance: 503.6
click at [483, 91] on div "insert select one: Math Expression Function Text Youtube Video Graphing Geometr…" at bounding box center [470, 288] width 941 height 493
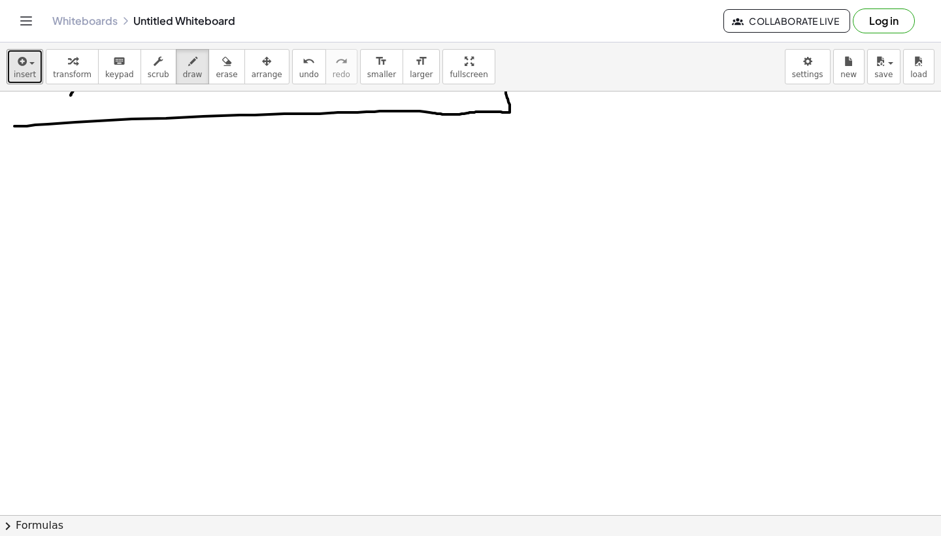
scroll to position [153, 0]
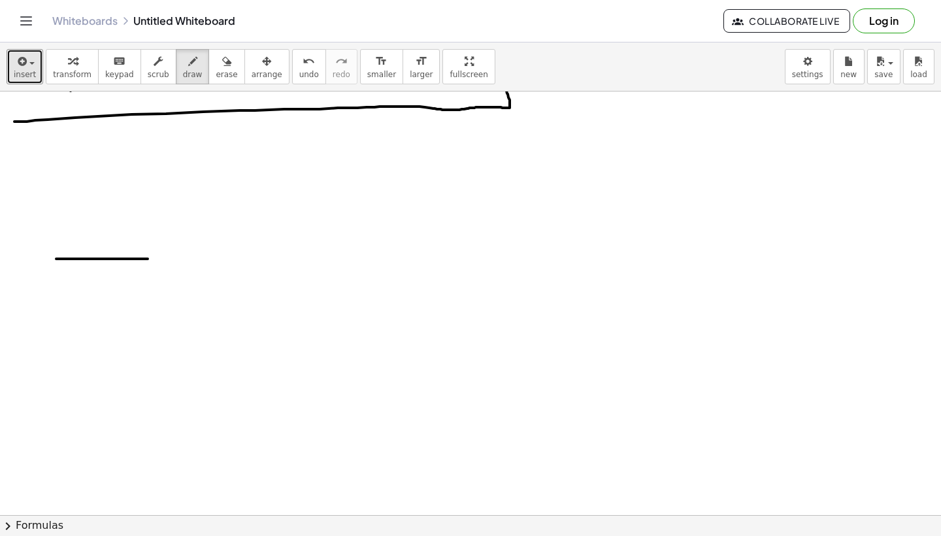
drag, startPoint x: 56, startPoint y: 259, endPoint x: 150, endPoint y: 259, distance: 93.4
click at [150, 259] on div at bounding box center [470, 362] width 941 height 846
drag, startPoint x: 82, startPoint y: 202, endPoint x: 78, endPoint y: 240, distance: 38.8
click at [78, 240] on div at bounding box center [470, 362] width 941 height 846
drag, startPoint x: 92, startPoint y: 234, endPoint x: 102, endPoint y: 244, distance: 13.9
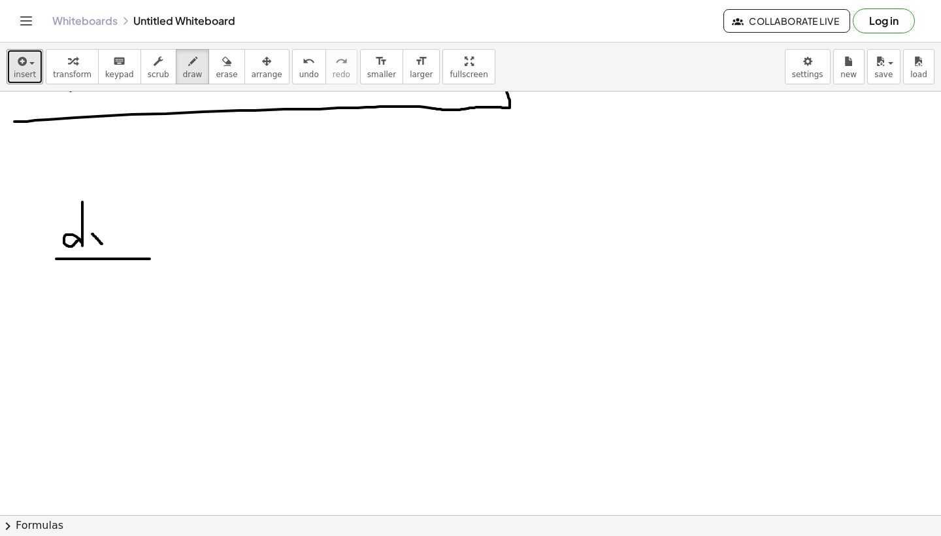
click at [102, 244] on div at bounding box center [470, 362] width 941 height 846
drag, startPoint x: 108, startPoint y: 236, endPoint x: 93, endPoint y: 263, distance: 30.4
click at [93, 263] on div at bounding box center [470, 362] width 941 height 846
drag, startPoint x: 82, startPoint y: 269, endPoint x: 84, endPoint y: 319, distance: 50.3
click at [83, 321] on div at bounding box center [470, 362] width 941 height 846
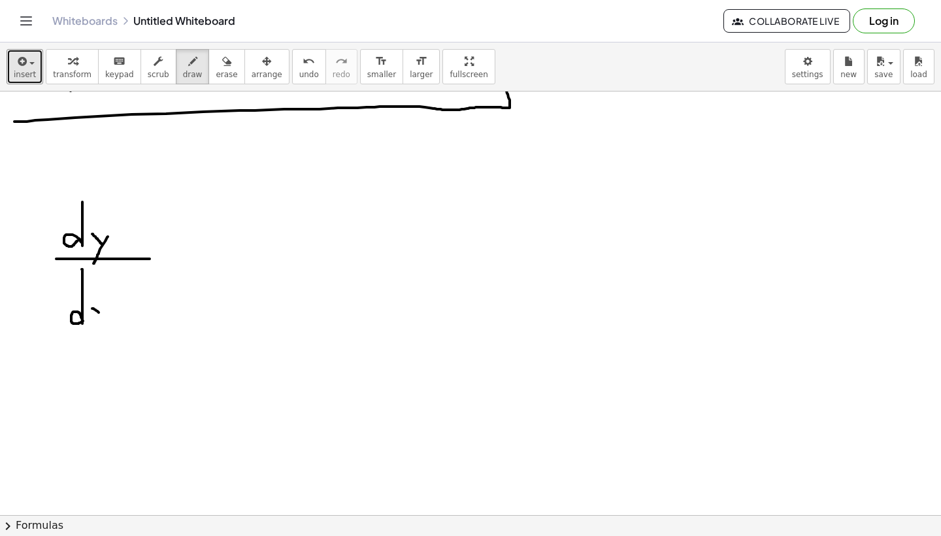
drag, startPoint x: 92, startPoint y: 308, endPoint x: 105, endPoint y: 317, distance: 15.6
click at [105, 317] on div at bounding box center [470, 362] width 941 height 846
drag, startPoint x: 105, startPoint y: 297, endPoint x: 89, endPoint y: 329, distance: 35.6
click at [89, 329] on div at bounding box center [470, 362] width 941 height 846
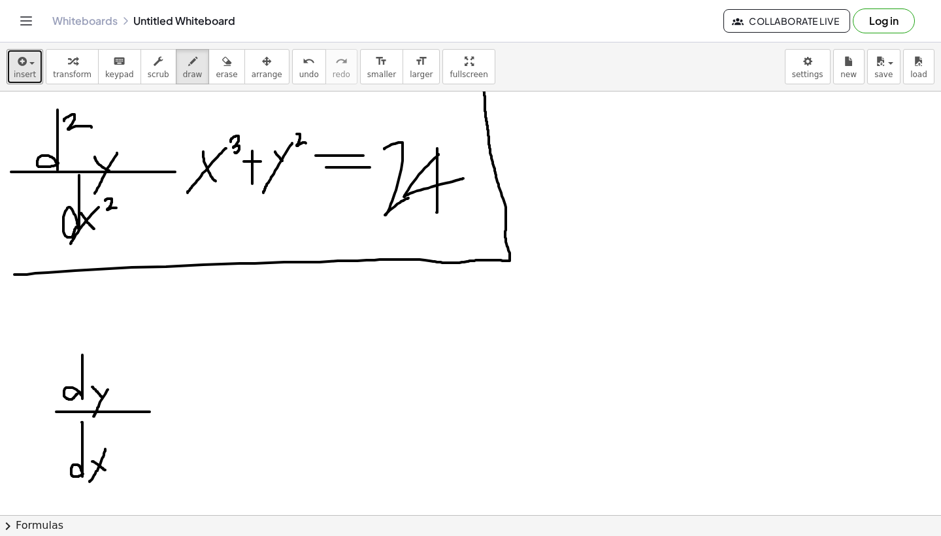
scroll to position [0, 0]
drag, startPoint x: 170, startPoint y: 402, endPoint x: 196, endPoint y: 437, distance: 43.4
click at [196, 437] on div at bounding box center [470, 514] width 941 height 846
drag, startPoint x: 198, startPoint y: 402, endPoint x: 173, endPoint y: 442, distance: 46.4
click at [173, 442] on div at bounding box center [470, 514] width 941 height 846
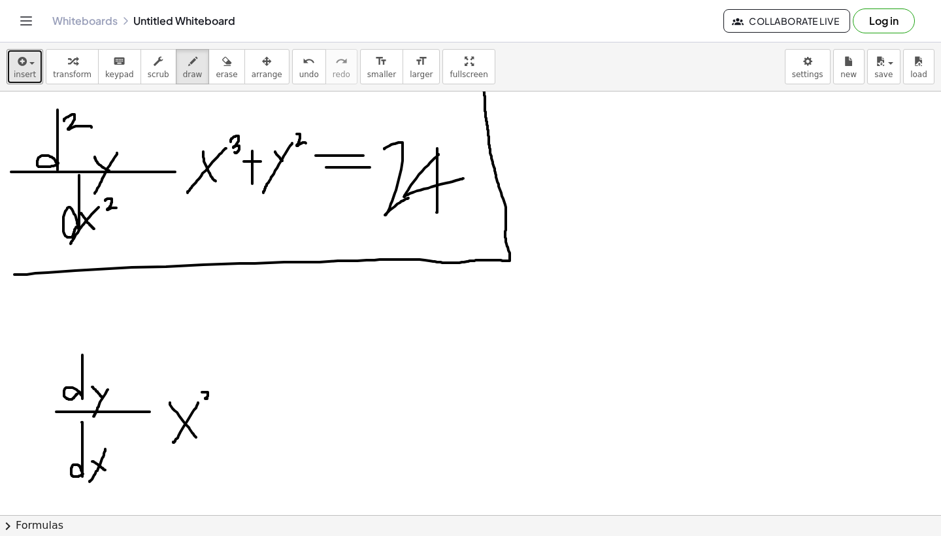
drag, startPoint x: 202, startPoint y: 392, endPoint x: 204, endPoint y: 404, distance: 12.7
click at [204, 404] on div at bounding box center [470, 514] width 941 height 846
click at [238, 414] on div at bounding box center [470, 514] width 941 height 846
click at [226, 421] on div at bounding box center [470, 514] width 941 height 846
click at [263, 419] on div at bounding box center [470, 514] width 941 height 846
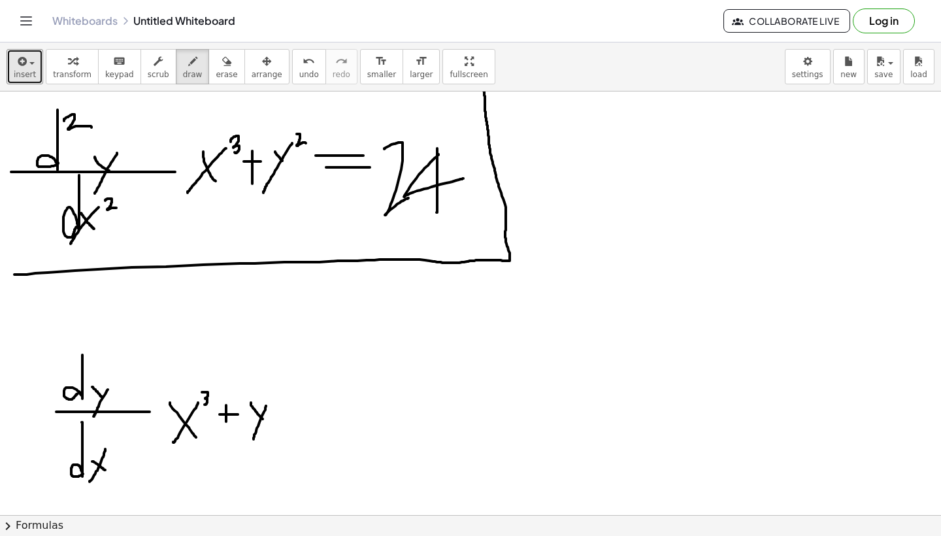
click at [253, 440] on div at bounding box center [470, 514] width 941 height 846
click at [289, 397] on div at bounding box center [470, 514] width 941 height 846
click at [328, 404] on div at bounding box center [470, 514] width 941 height 846
click at [336, 412] on div at bounding box center [470, 514] width 941 height 846
click at [372, 451] on div at bounding box center [470, 514] width 941 height 846
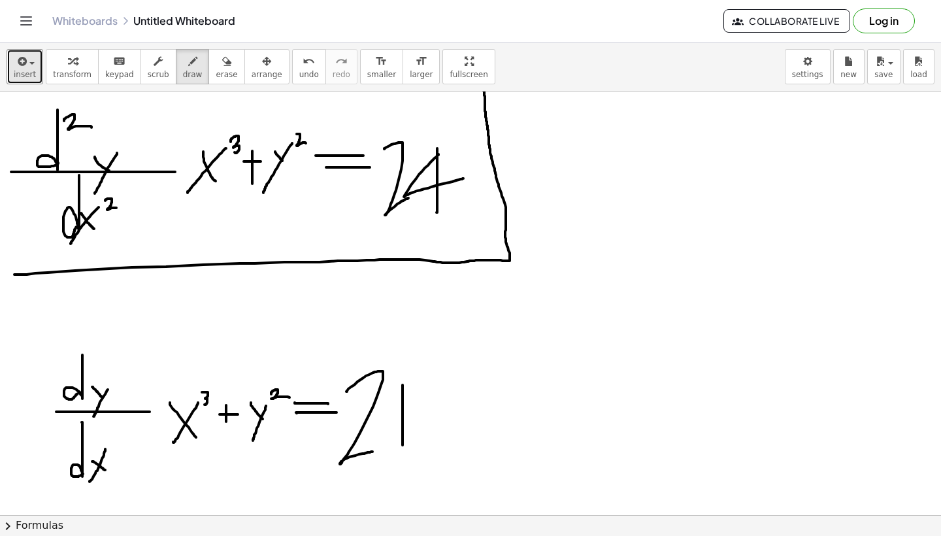
click at [402, 445] on div at bounding box center [470, 514] width 941 height 846
click at [417, 417] on div at bounding box center [470, 514] width 941 height 846
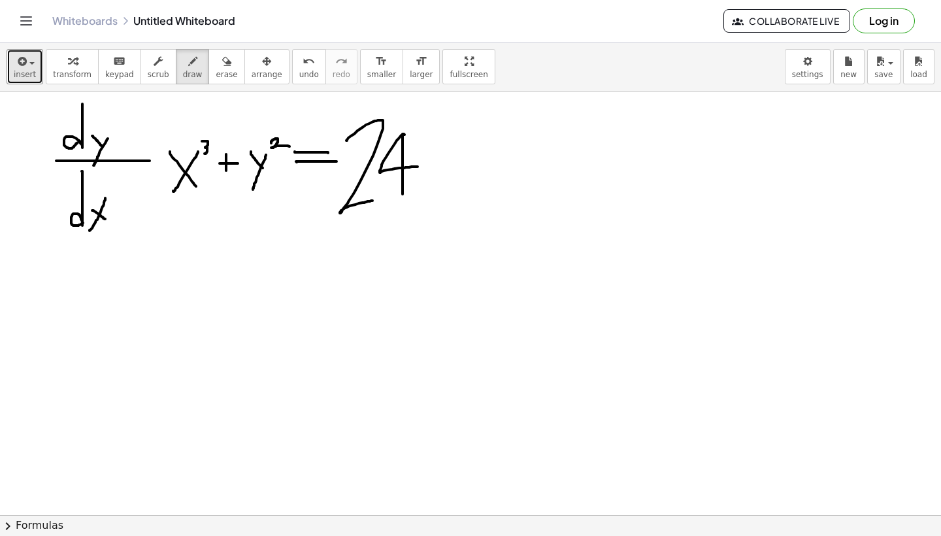
scroll to position [255, 0]
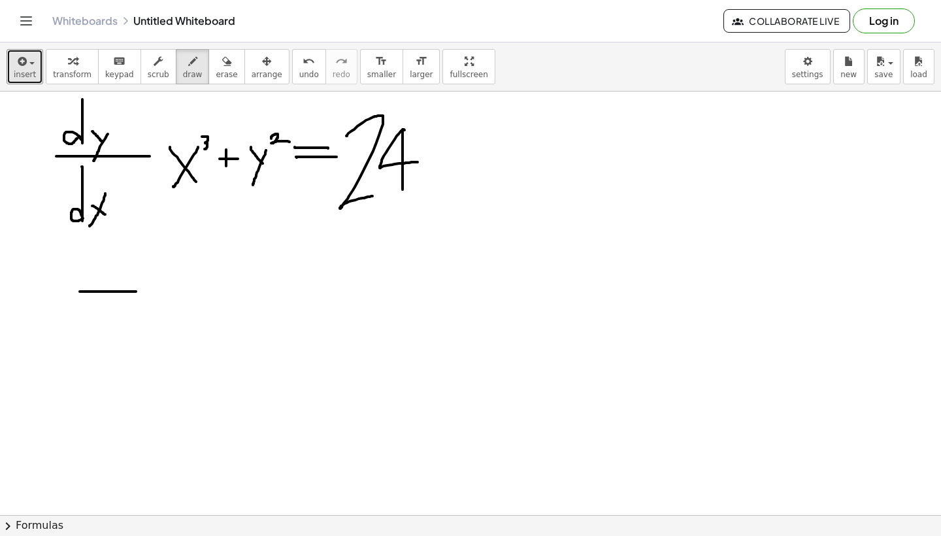
click at [138, 291] on div at bounding box center [470, 259] width 941 height 846
click at [137, 316] on div at bounding box center [470, 259] width 941 height 846
click at [34, 70] on span "insert" at bounding box center [25, 74] width 22 height 9
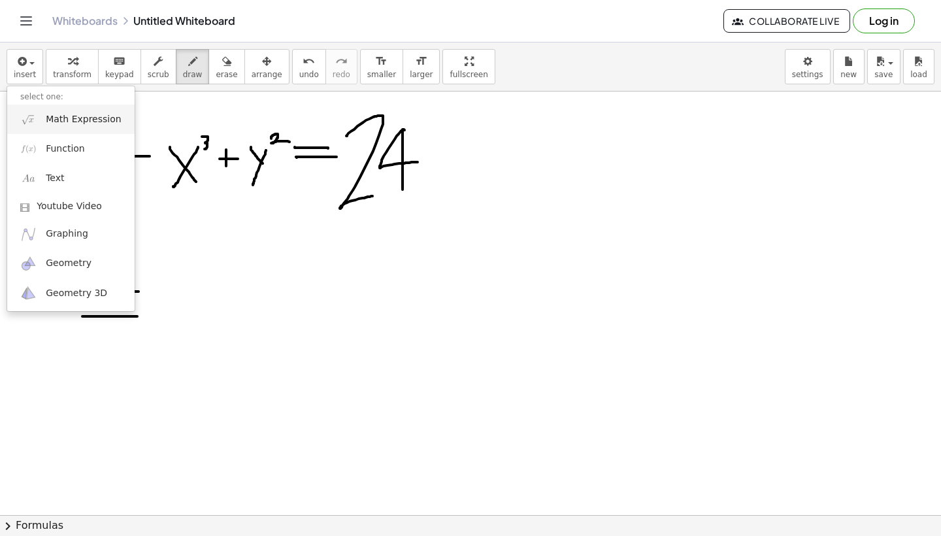
click at [59, 118] on span "Math Expression" at bounding box center [83, 119] width 75 height 13
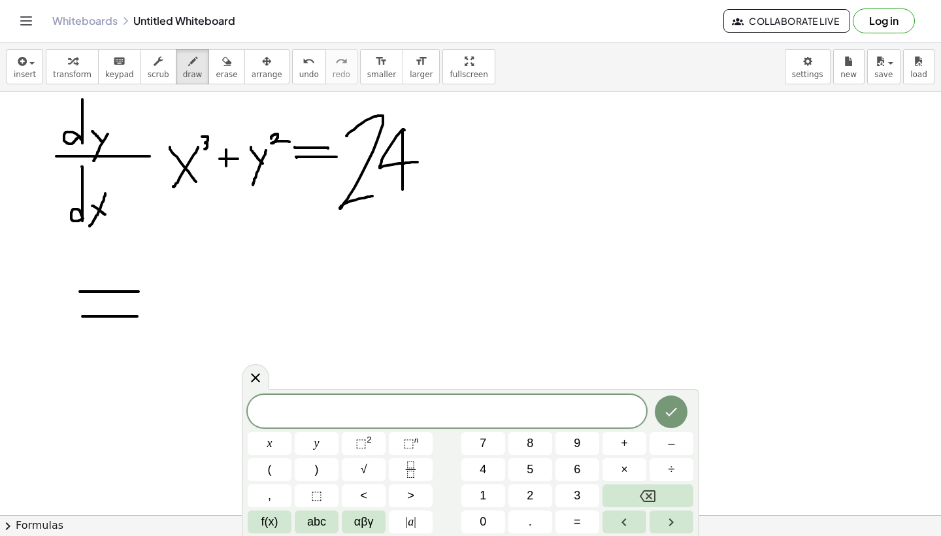
scroll to position [259, 0]
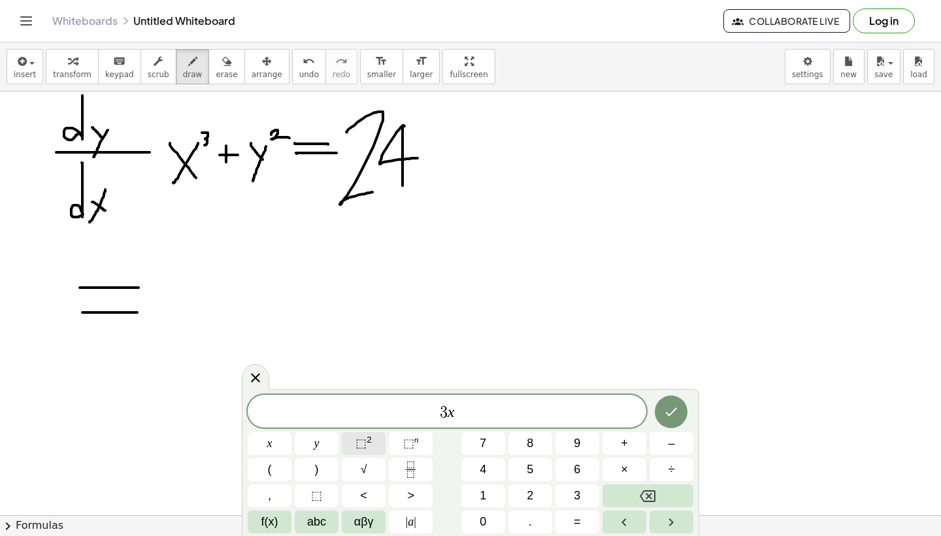
click at [357, 443] on span "⬚" at bounding box center [360, 442] width 11 height 13
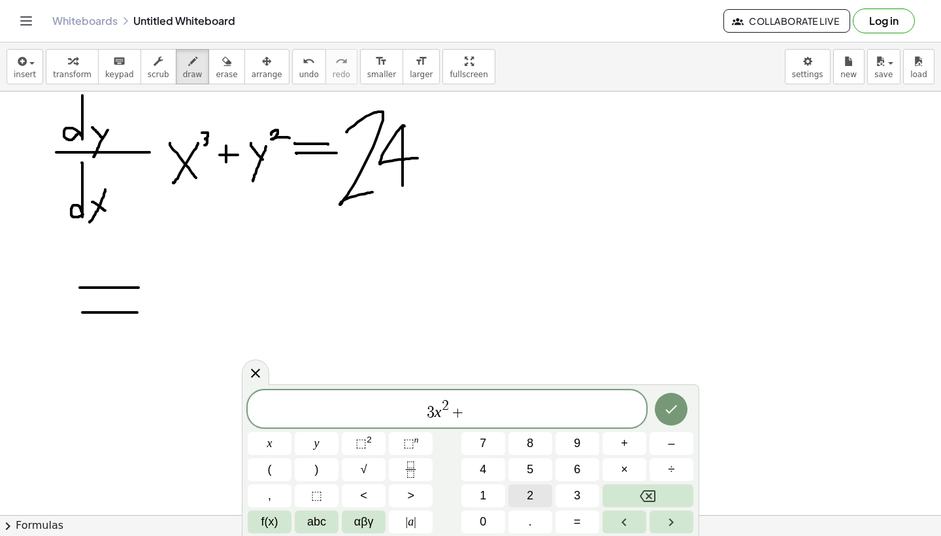
click at [526, 498] on button "2" at bounding box center [530, 495] width 44 height 23
click at [321, 441] on button "y" at bounding box center [317, 443] width 44 height 23
click at [671, 408] on icon "Done" at bounding box center [671, 409] width 16 height 16
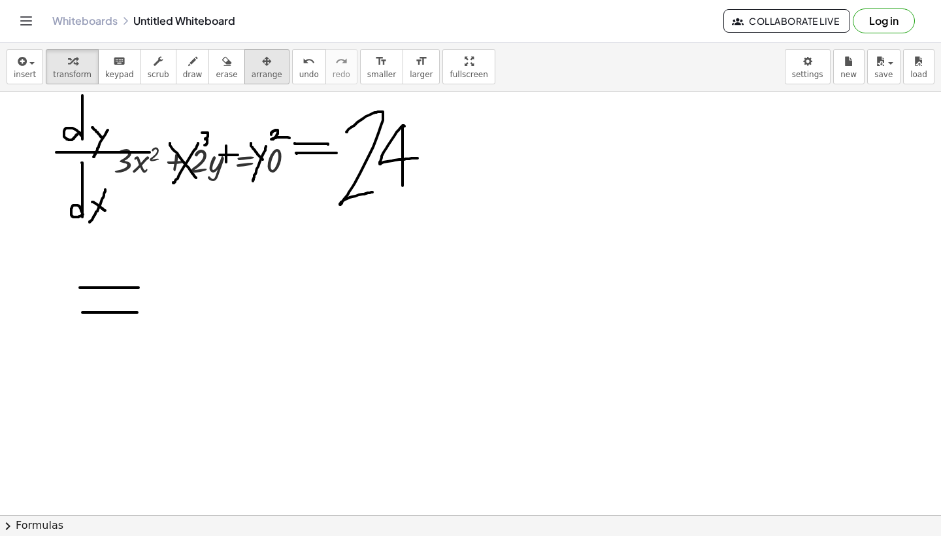
click at [263, 54] on div "button" at bounding box center [266, 61] width 31 height 16
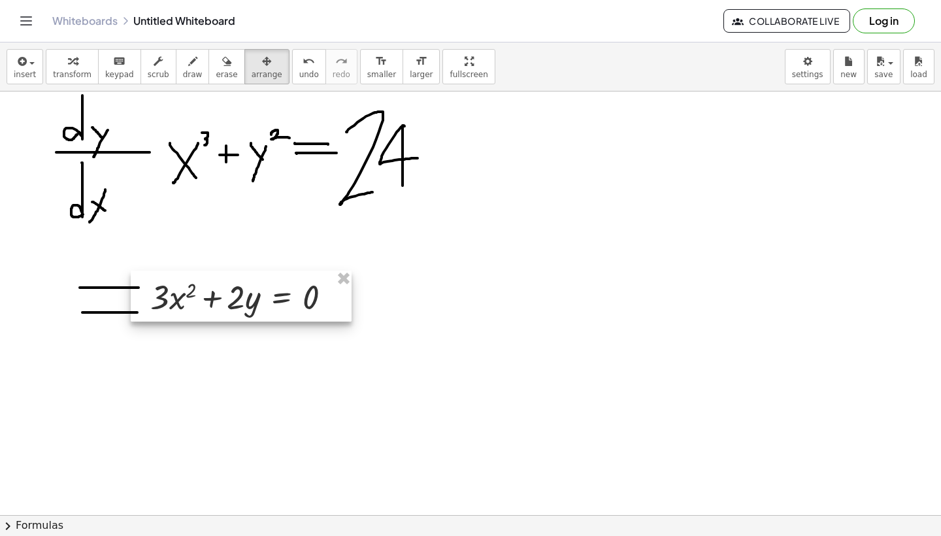
drag, startPoint x: 243, startPoint y: 159, endPoint x: 280, endPoint y: 295, distance: 140.7
click at [280, 295] on div at bounding box center [241, 295] width 221 height 51
click at [82, 67] on div "button" at bounding box center [72, 61] width 39 height 16
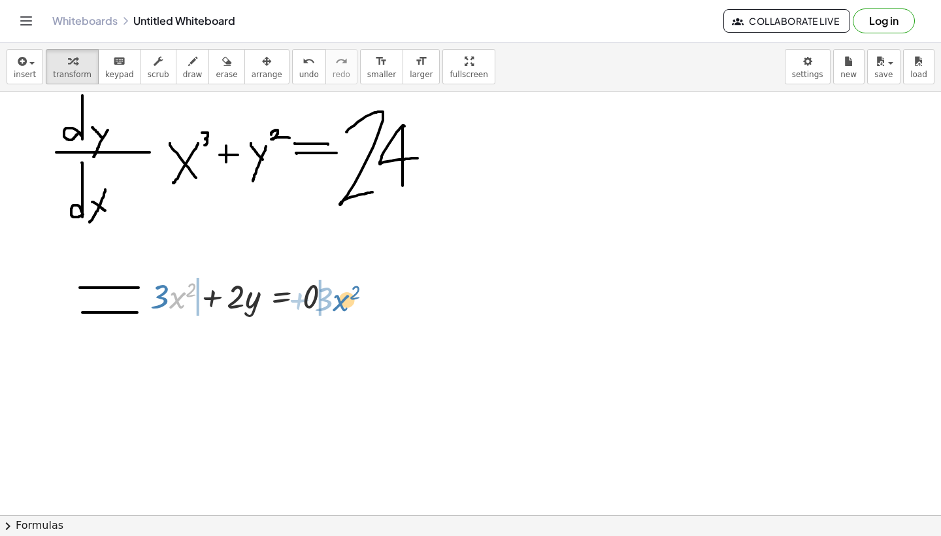
drag, startPoint x: 174, startPoint y: 295, endPoint x: 338, endPoint y: 298, distance: 164.0
click at [338, 298] on div at bounding box center [246, 295] width 204 height 44
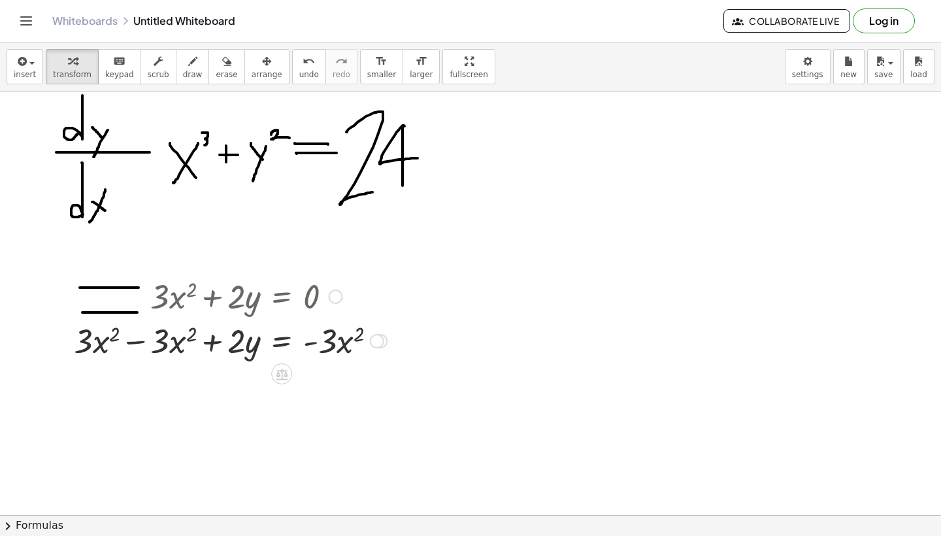
click at [133, 342] on div at bounding box center [230, 339] width 326 height 44
click at [256, 389] on div at bounding box center [230, 384] width 326 height 44
click at [287, 416] on icon at bounding box center [282, 418] width 14 height 14
click at [225, 414] on div "+" at bounding box center [229, 418] width 21 height 21
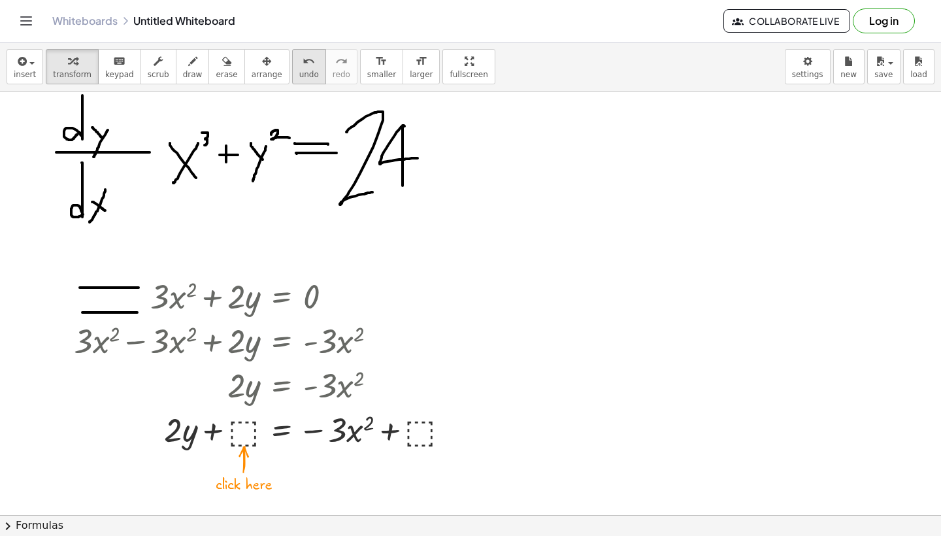
click at [303, 76] on span "undo" at bounding box center [309, 74] width 20 height 9
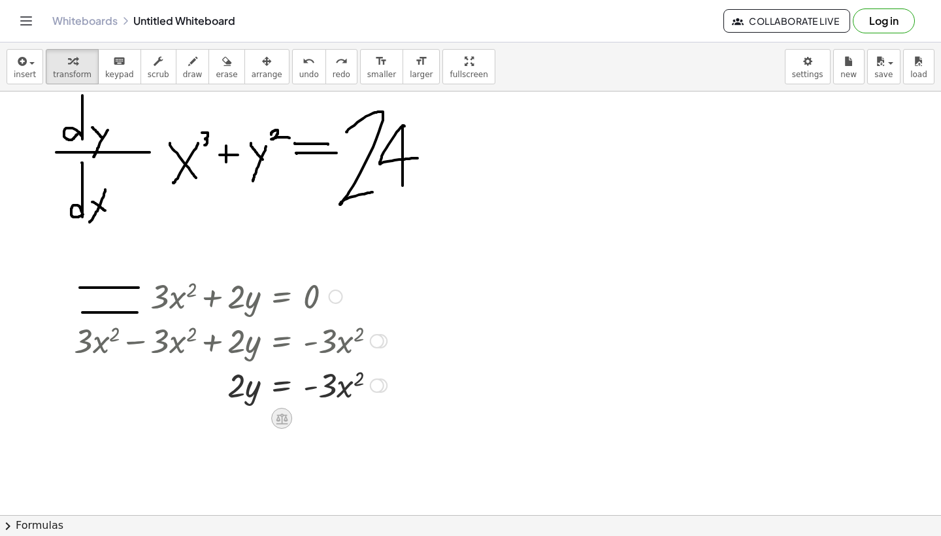
click at [285, 420] on icon at bounding box center [282, 418] width 12 height 11
click at [302, 421] on div "÷" at bounding box center [307, 418] width 21 height 21
click at [250, 459] on div at bounding box center [230, 438] width 326 height 65
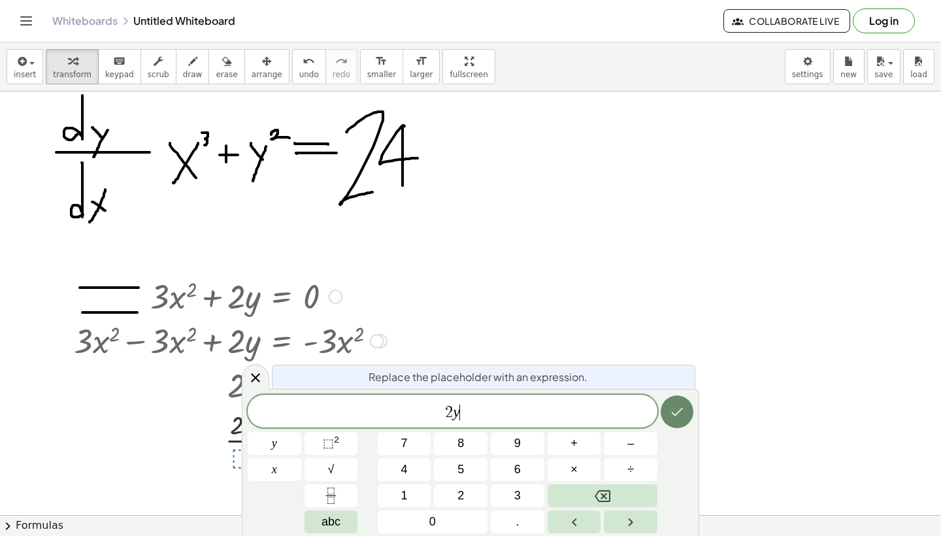
click at [673, 412] on icon "Done" at bounding box center [677, 412] width 16 height 16
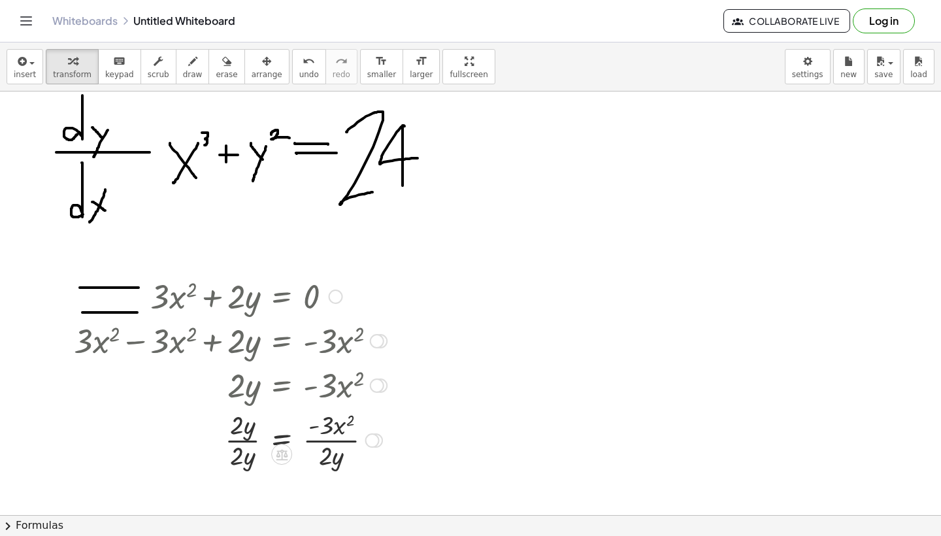
click at [242, 442] on div at bounding box center [230, 438] width 326 height 65
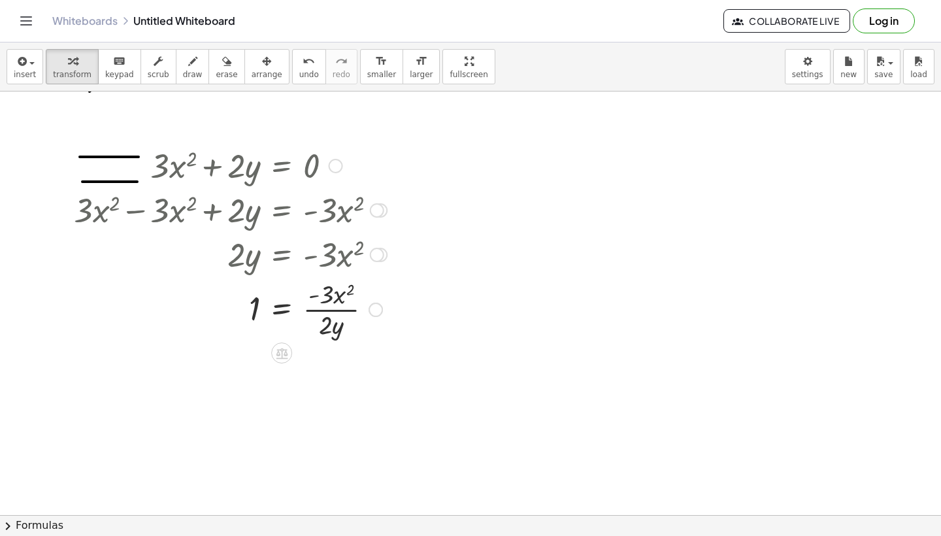
scroll to position [394, 0]
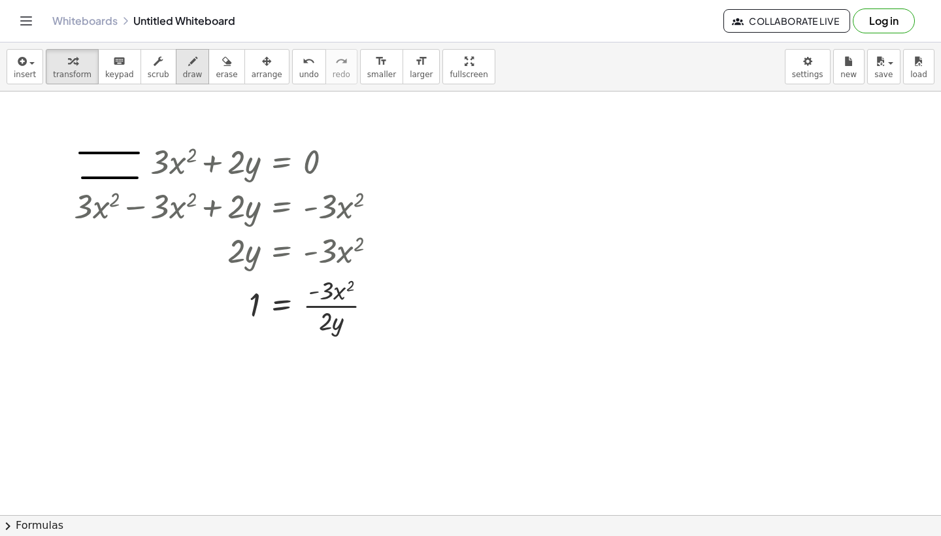
click at [192, 54] on div "button" at bounding box center [193, 61] width 20 height 16
drag, startPoint x: 300, startPoint y: 281, endPoint x: 280, endPoint y: 277, distance: 20.0
click at [281, 277] on div at bounding box center [470, 121] width 941 height 846
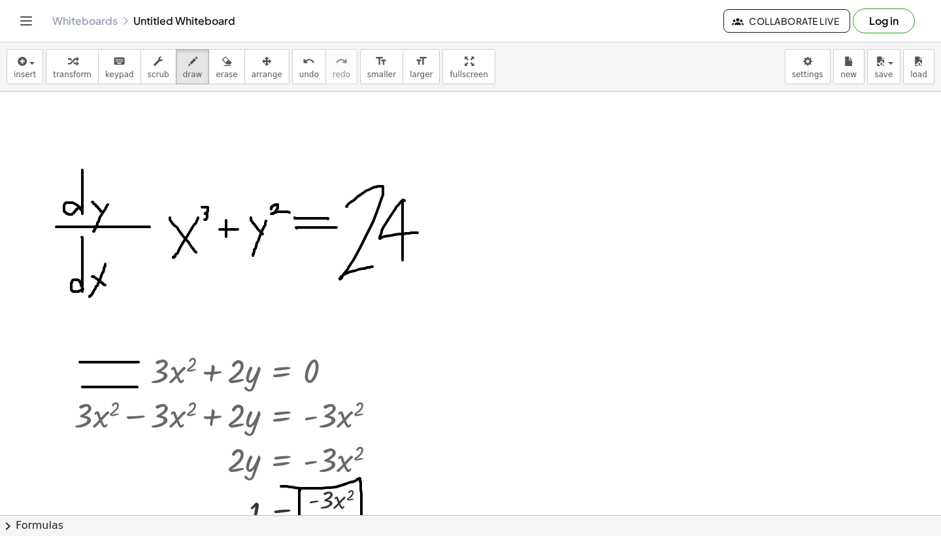
scroll to position [195, 0]
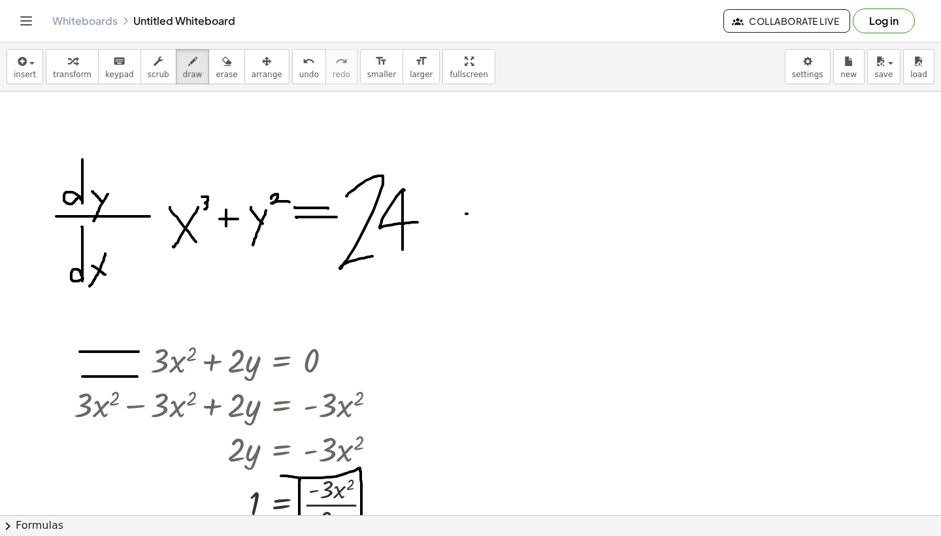
drag, startPoint x: 466, startPoint y: 214, endPoint x: 558, endPoint y: 214, distance: 92.7
click at [558, 214] on div at bounding box center [470, 319] width 941 height 846
drag, startPoint x: 499, startPoint y: 154, endPoint x: 503, endPoint y: 198, distance: 43.9
click at [503, 198] on div at bounding box center [470, 319] width 941 height 846
drag, startPoint x: 508, startPoint y: 157, endPoint x: 520, endPoint y: 167, distance: 15.3
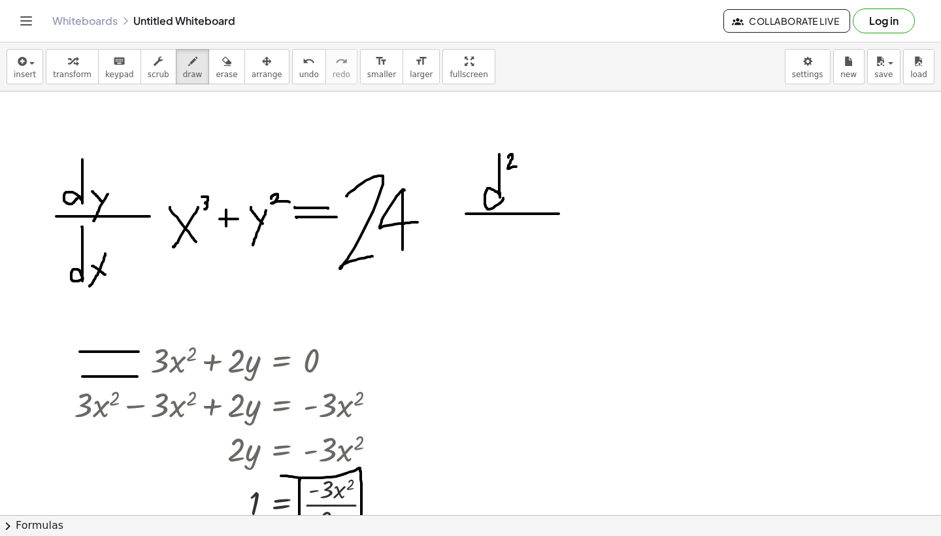
click at [519, 167] on div at bounding box center [470, 319] width 941 height 846
drag, startPoint x: 522, startPoint y: 189, endPoint x: 538, endPoint y: 202, distance: 20.8
click at [538, 202] on div at bounding box center [470, 319] width 941 height 846
drag, startPoint x: 541, startPoint y: 193, endPoint x: 525, endPoint y: 230, distance: 40.7
click at [525, 230] on div at bounding box center [470, 319] width 941 height 846
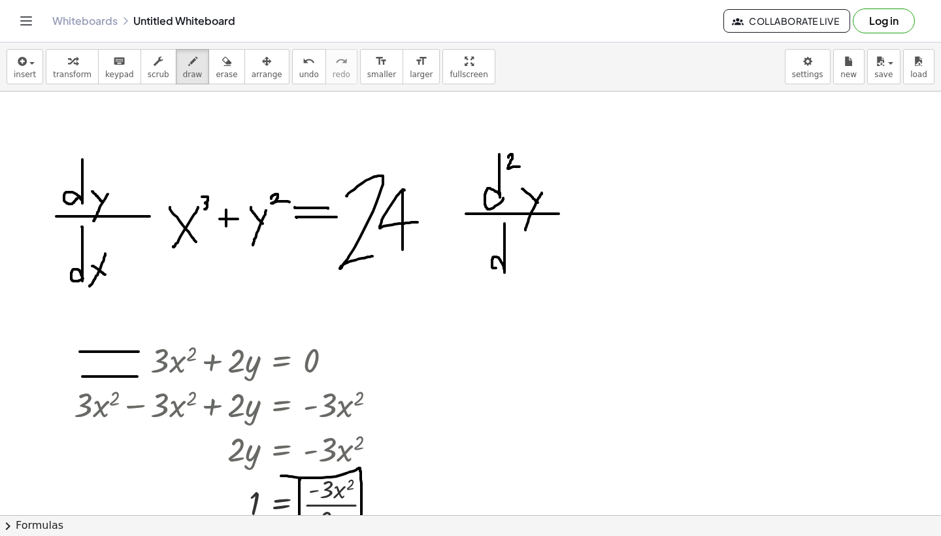
drag, startPoint x: 504, startPoint y: 223, endPoint x: 506, endPoint y: 265, distance: 41.2
click at [505, 265] on div at bounding box center [470, 319] width 941 height 846
drag, startPoint x: 511, startPoint y: 257, endPoint x: 521, endPoint y: 272, distance: 17.9
click at [521, 273] on div at bounding box center [470, 319] width 941 height 846
drag, startPoint x: 522, startPoint y: 246, endPoint x: 509, endPoint y: 276, distance: 32.2
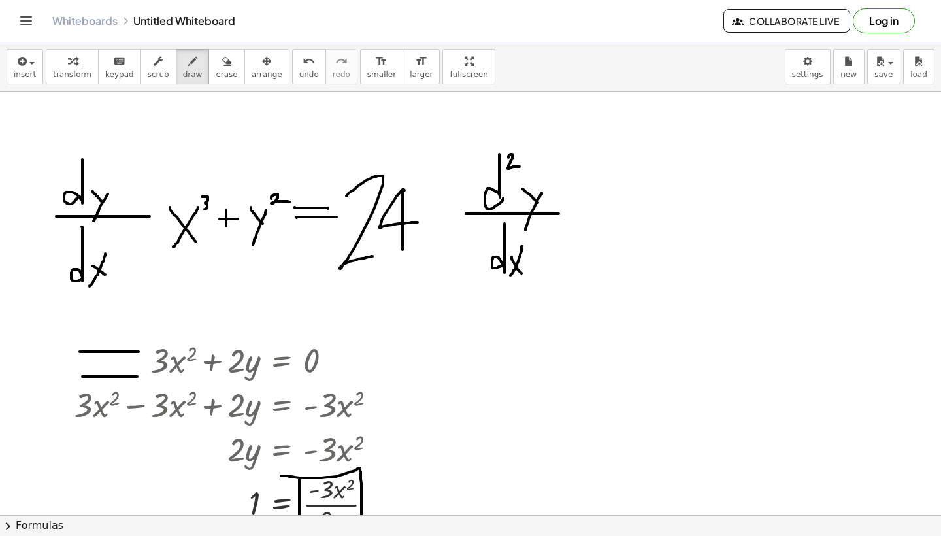
click at [509, 276] on div at bounding box center [470, 319] width 941 height 846
drag, startPoint x: 528, startPoint y: 239, endPoint x: 541, endPoint y: 249, distance: 16.3
click at [541, 249] on div at bounding box center [470, 319] width 941 height 846
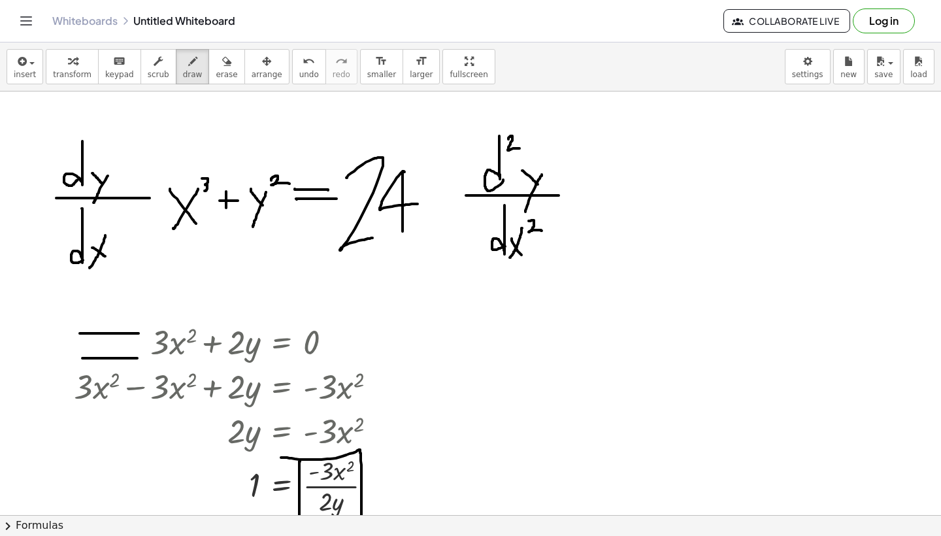
scroll to position [221, 0]
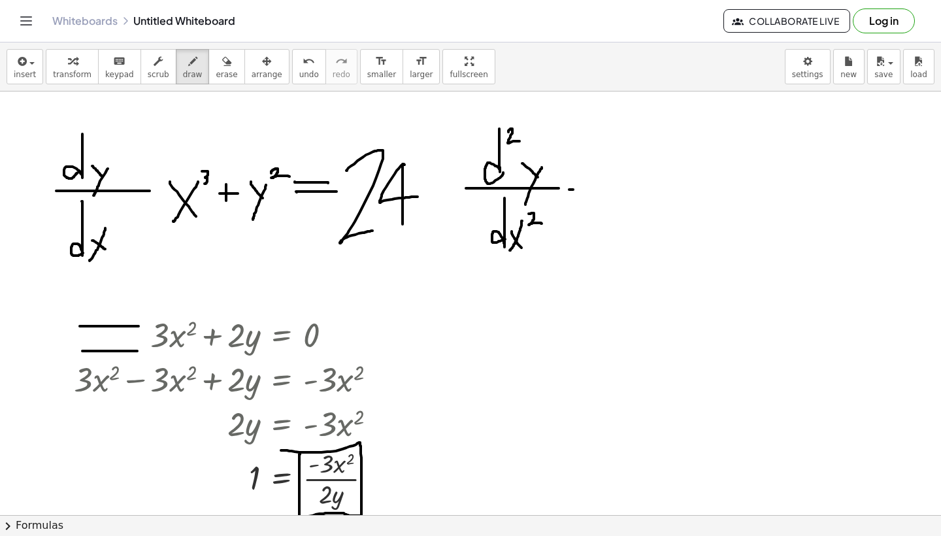
drag, startPoint x: 569, startPoint y: 189, endPoint x: 590, endPoint y: 189, distance: 21.6
click at [590, 189] on div at bounding box center [470, 294] width 941 height 846
drag, startPoint x: 605, startPoint y: 189, endPoint x: 694, endPoint y: 189, distance: 88.2
click at [694, 189] on div at bounding box center [470, 294] width 941 height 846
drag, startPoint x: 609, startPoint y: 149, endPoint x: 622, endPoint y: 178, distance: 31.6
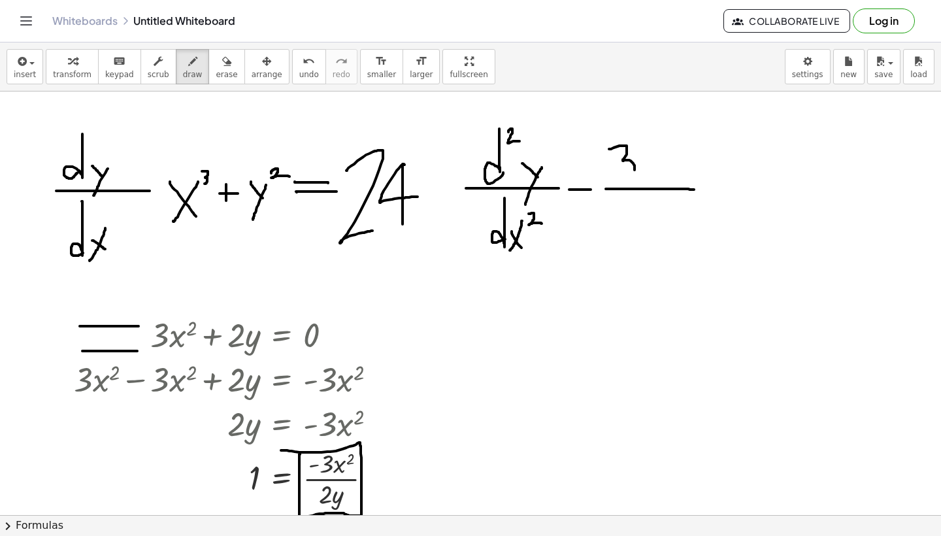
click at [622, 178] on div at bounding box center [470, 294] width 941 height 846
drag, startPoint x: 637, startPoint y: 172, endPoint x: 651, endPoint y: 184, distance: 18.1
click at [651, 184] on div at bounding box center [470, 294] width 941 height 846
drag, startPoint x: 649, startPoint y: 169, endPoint x: 636, endPoint y: 183, distance: 18.9
click at [636, 183] on div at bounding box center [470, 294] width 941 height 846
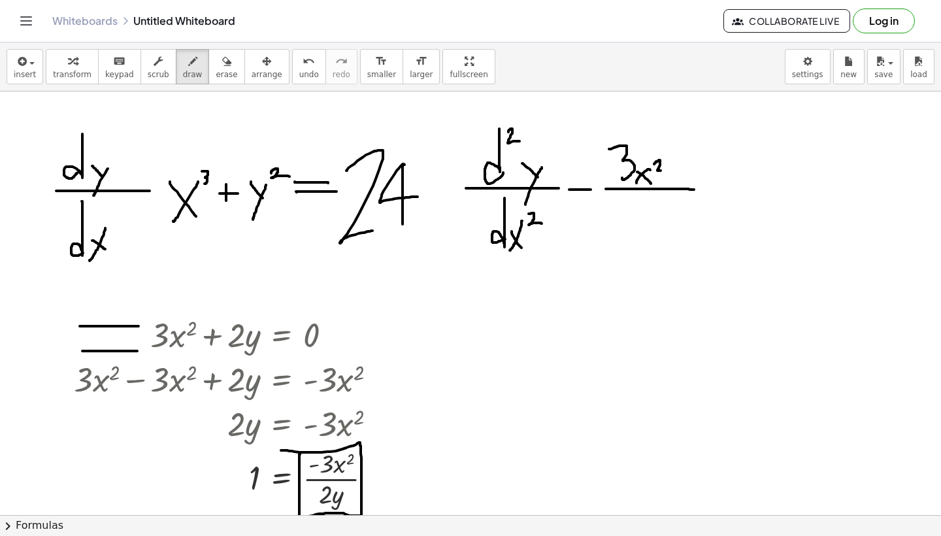
drag, startPoint x: 654, startPoint y: 164, endPoint x: 668, endPoint y: 170, distance: 15.2
click at [668, 170] on div at bounding box center [470, 294] width 941 height 846
drag, startPoint x: 622, startPoint y: 199, endPoint x: 642, endPoint y: 225, distance: 33.1
click at [642, 225] on div at bounding box center [470, 294] width 941 height 846
drag, startPoint x: 648, startPoint y: 214, endPoint x: 664, endPoint y: 226, distance: 20.1
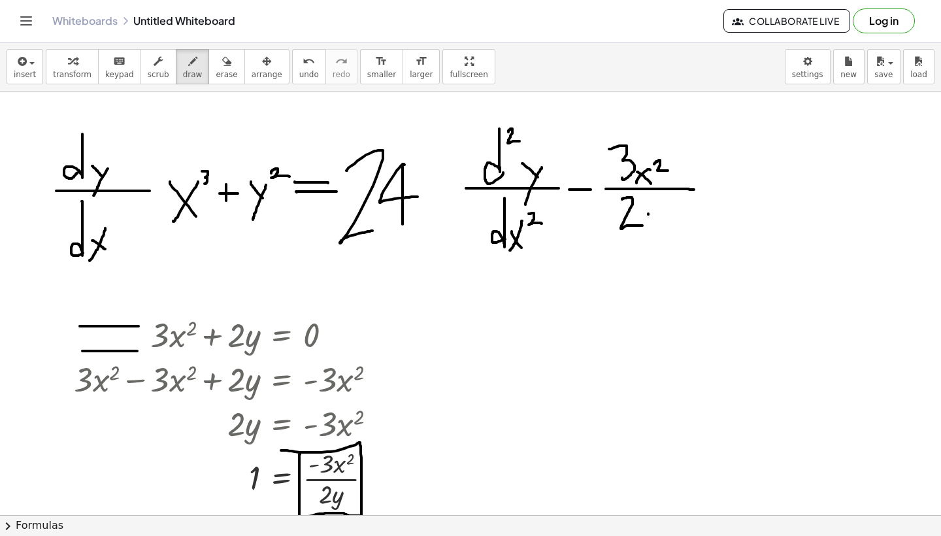
click at [664, 226] on div at bounding box center [470, 294] width 941 height 846
drag, startPoint x: 669, startPoint y: 216, endPoint x: 642, endPoint y: 259, distance: 50.7
click at [642, 259] on div at bounding box center [470, 294] width 941 height 846
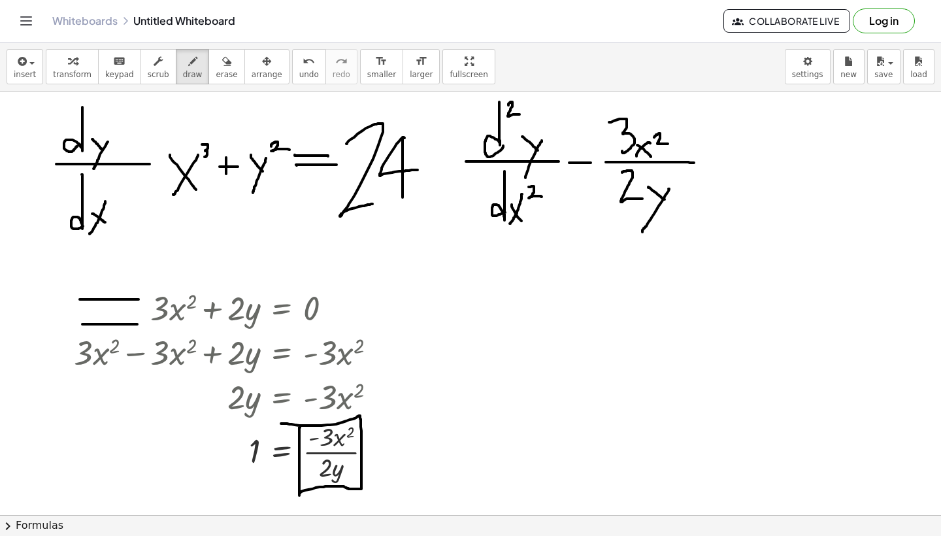
scroll to position [251, 0]
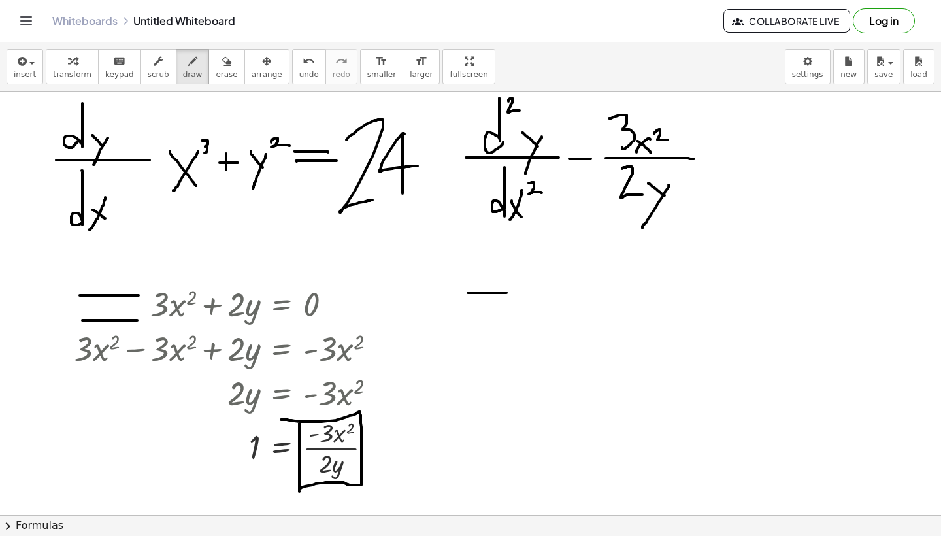
drag, startPoint x: 468, startPoint y: 293, endPoint x: 510, endPoint y: 293, distance: 42.5
click at [510, 293] on div at bounding box center [470, 263] width 941 height 846
drag, startPoint x: 464, startPoint y: 308, endPoint x: 509, endPoint y: 308, distance: 45.1
click at [509, 308] on div at bounding box center [470, 263] width 941 height 846
click at [32, 65] on div "button" at bounding box center [25, 61] width 22 height 16
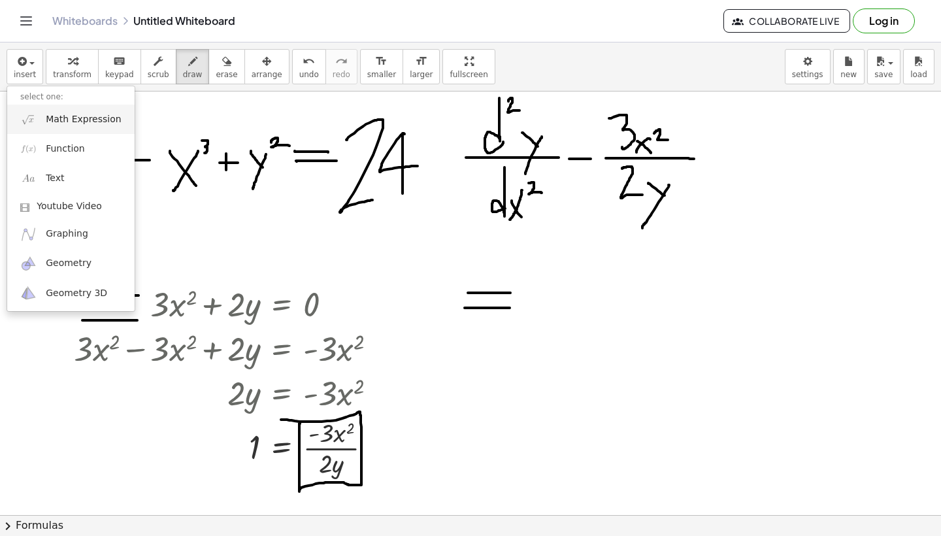
click at [72, 114] on span "Math Expression" at bounding box center [83, 119] width 75 height 13
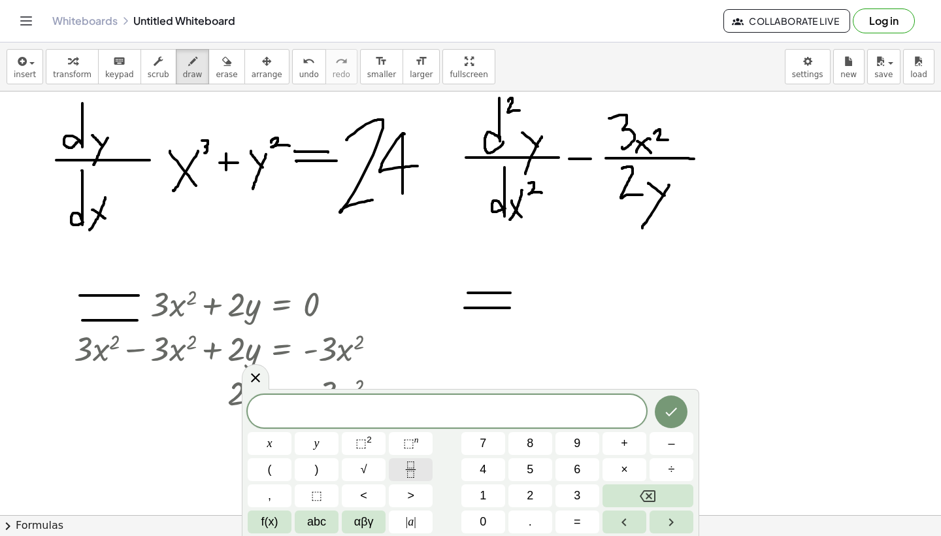
click at [411, 463] on icon "Fraction" at bounding box center [410, 469] width 16 height 16
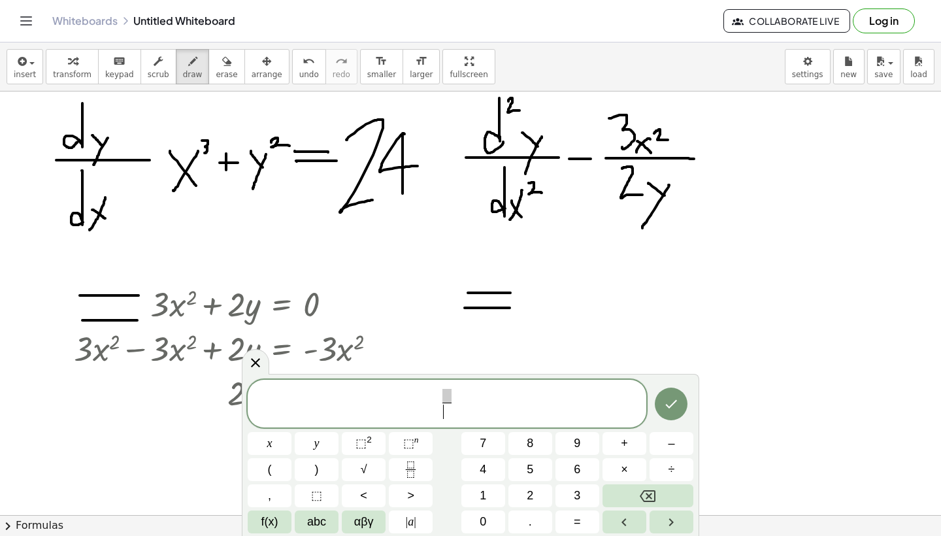
click at [446, 408] on span "​" at bounding box center [446, 411] width 9 height 18
click at [355, 446] on span "⬚" at bounding box center [360, 442] width 11 height 13
click at [443, 394] on span "​" at bounding box center [447, 389] width 23 height 14
click at [434, 393] on span "​ 2 y 2 ​" at bounding box center [446, 401] width 29 height 38
click at [430, 397] on span "​ 2 y 2 ​" at bounding box center [447, 401] width 398 height 40
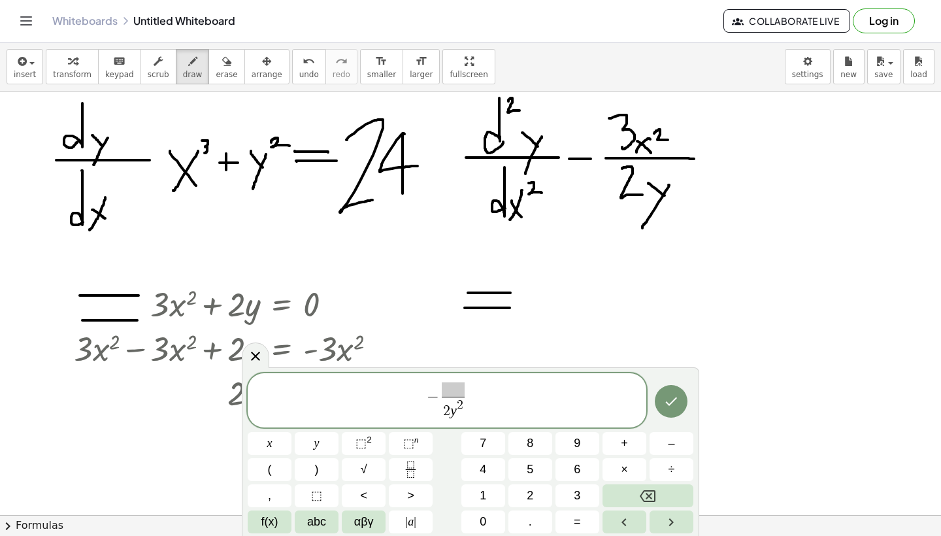
click at [451, 387] on span at bounding box center [453, 389] width 23 height 14
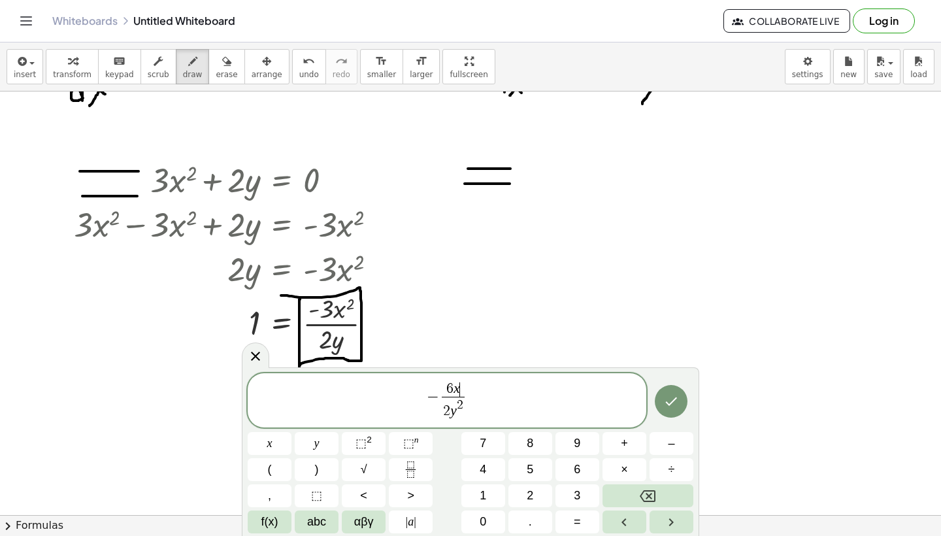
scroll to position [375, 0]
click at [459, 390] on span "6 x 2 y ​" at bounding box center [453, 389] width 30 height 14
click at [449, 389] on span "6" at bounding box center [446, 388] width 7 height 14
click at [469, 393] on span "1 2 ​ x y 2 y 2 ​" at bounding box center [452, 401] width 35 height 38
click at [466, 390] on span "1 2 x y ​" at bounding box center [453, 389] width 30 height 14
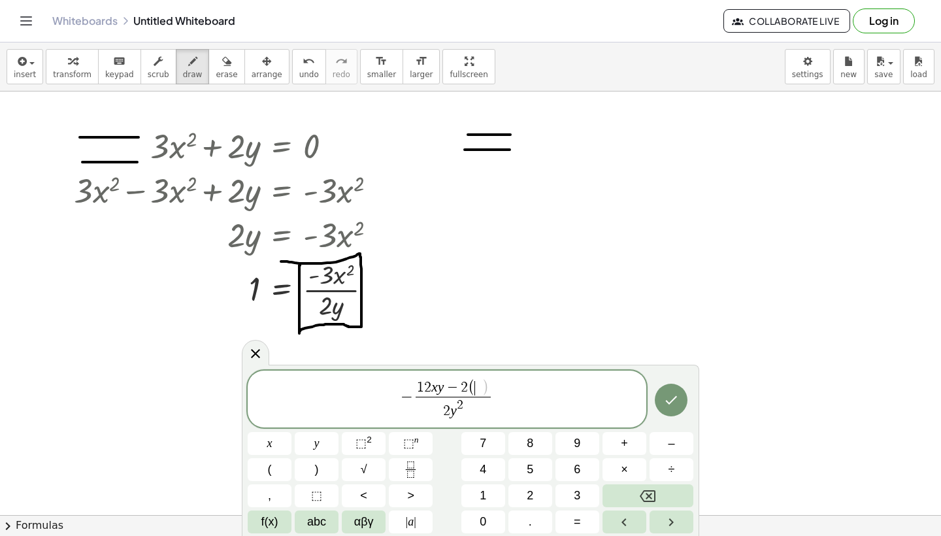
scroll to position [417, 0]
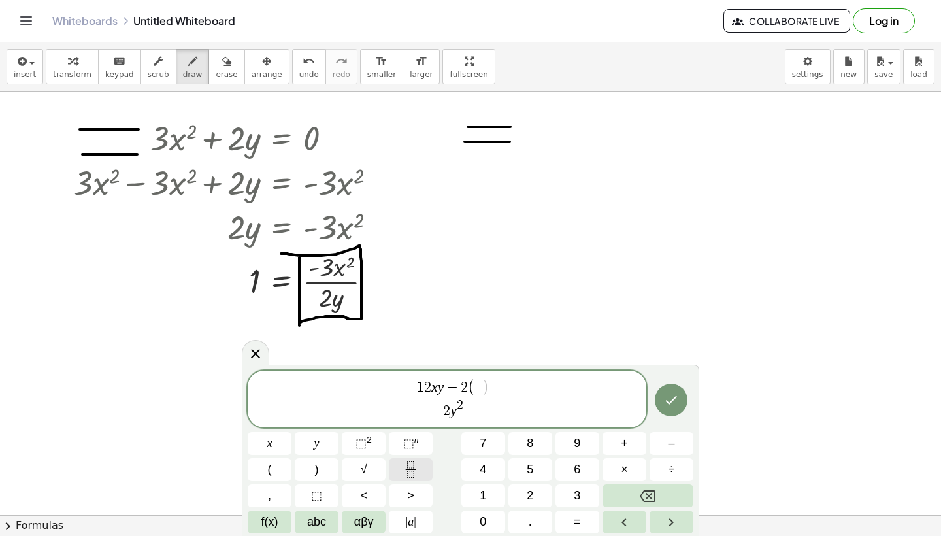
click at [422, 463] on button "Fraction" at bounding box center [411, 469] width 44 height 23
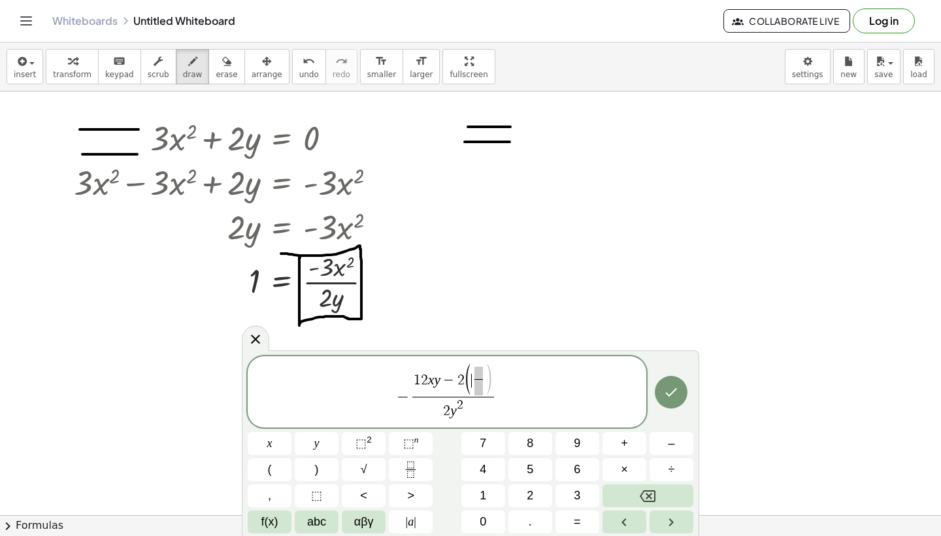
click at [470, 380] on span "(" at bounding box center [468, 381] width 9 height 34
click at [480, 376] on span at bounding box center [483, 372] width 8 height 12
click at [373, 441] on button "⬚ 2" at bounding box center [364, 443] width 44 height 23
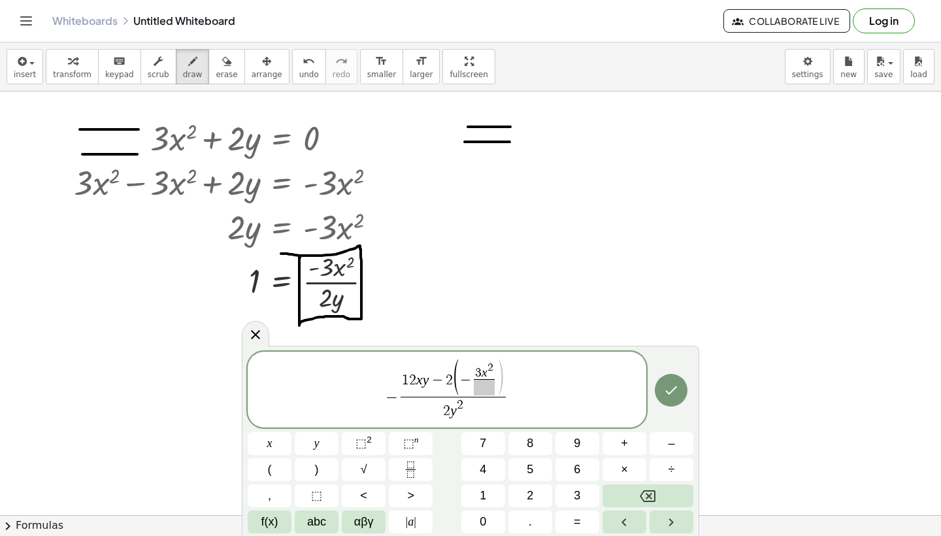
click at [484, 388] on span at bounding box center [484, 387] width 21 height 16
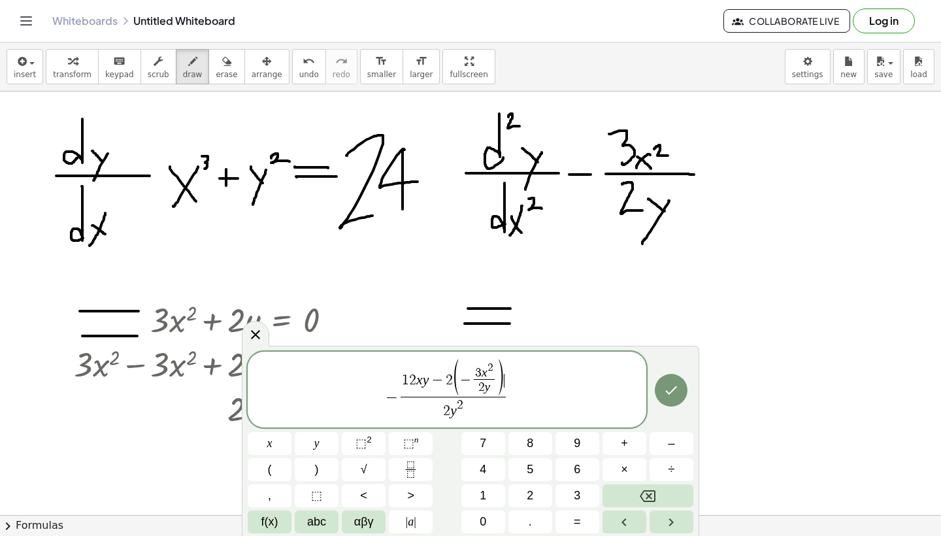
scroll to position [234, 0]
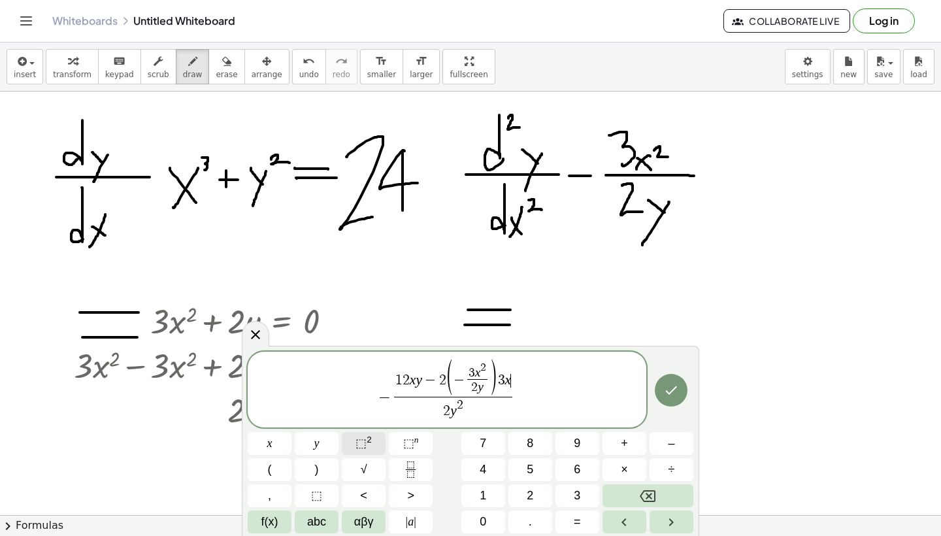
click at [374, 441] on button "⬚ 2" at bounding box center [364, 443] width 44 height 23
click at [669, 389] on icon "Done" at bounding box center [671, 390] width 16 height 16
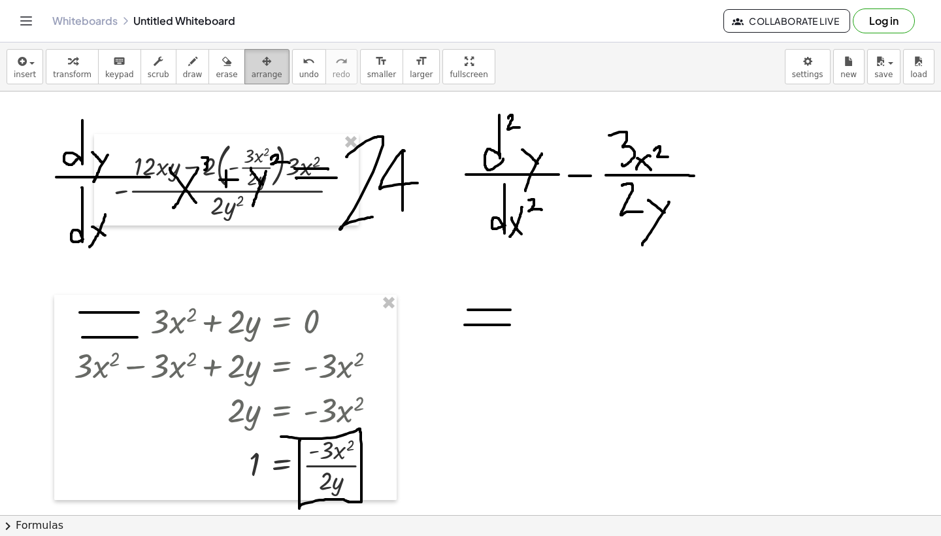
click at [262, 68] on icon "button" at bounding box center [266, 62] width 9 height 16
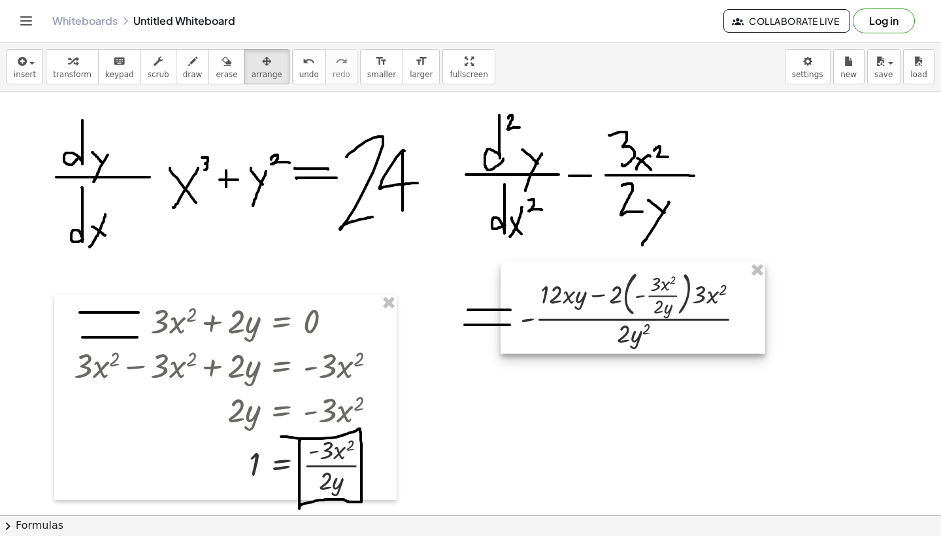
drag, startPoint x: 250, startPoint y: 144, endPoint x: 656, endPoint y: 272, distance: 425.3
click at [656, 272] on div at bounding box center [632, 307] width 265 height 91
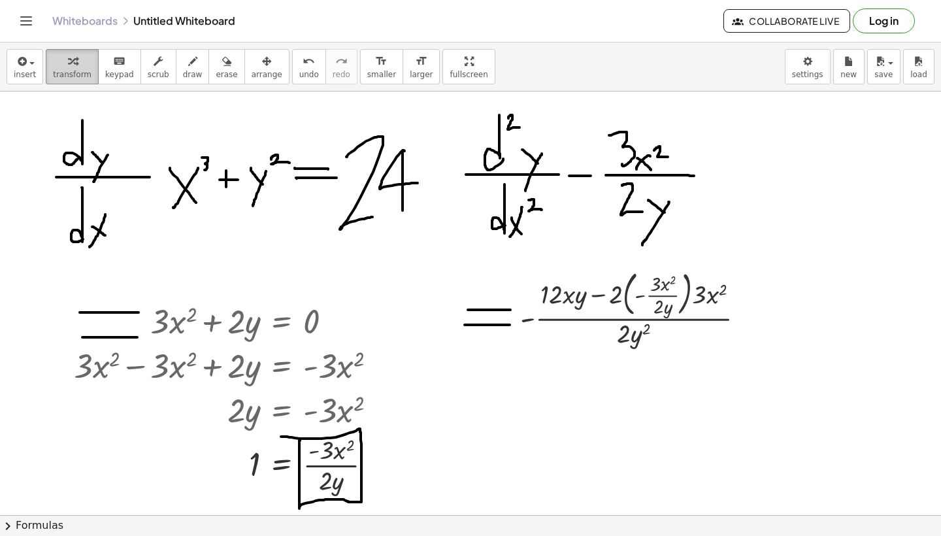
click at [63, 76] on span "transform" at bounding box center [72, 74] width 39 height 9
click at [686, 298] on div at bounding box center [637, 307] width 248 height 85
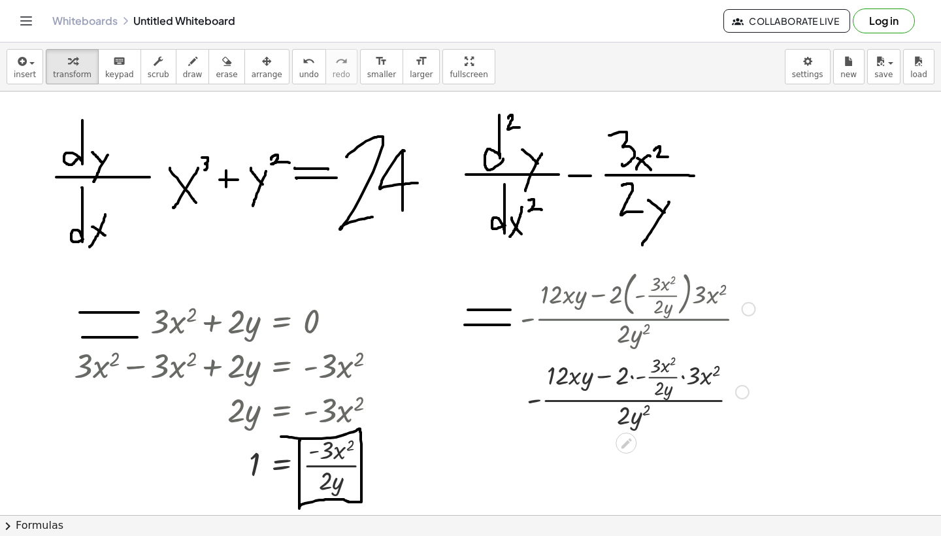
click at [633, 378] on div at bounding box center [637, 390] width 248 height 81
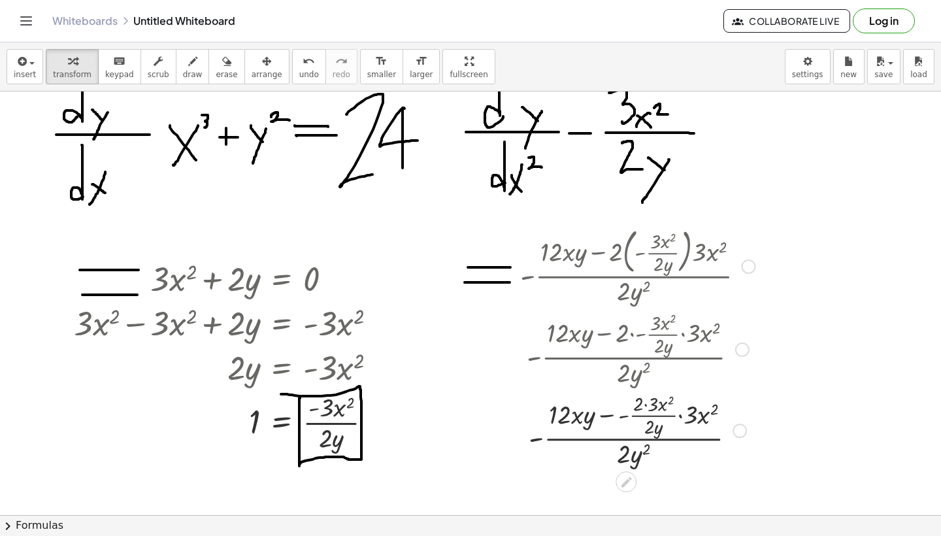
scroll to position [278, 0]
click at [619, 421] on div at bounding box center [637, 428] width 248 height 81
click at [620, 418] on div at bounding box center [637, 428] width 248 height 81
click at [617, 416] on div at bounding box center [637, 428] width 248 height 81
click at [607, 414] on div at bounding box center [637, 428] width 248 height 81
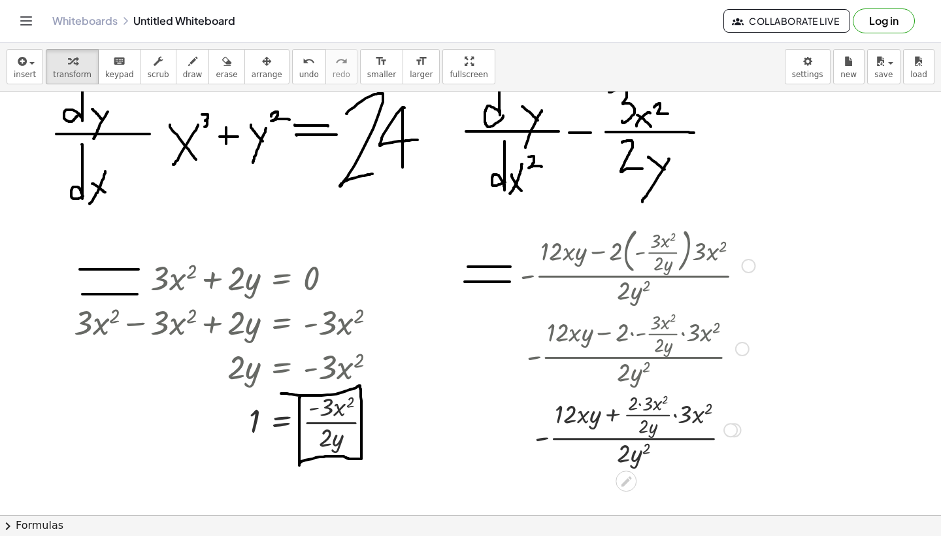
click at [675, 417] on div at bounding box center [637, 428] width 248 height 81
click at [690, 417] on div at bounding box center [637, 428] width 248 height 81
click at [687, 410] on div at bounding box center [637, 428] width 248 height 81
click at [683, 417] on div at bounding box center [637, 428] width 248 height 81
click at [681, 415] on div at bounding box center [637, 428] width 248 height 81
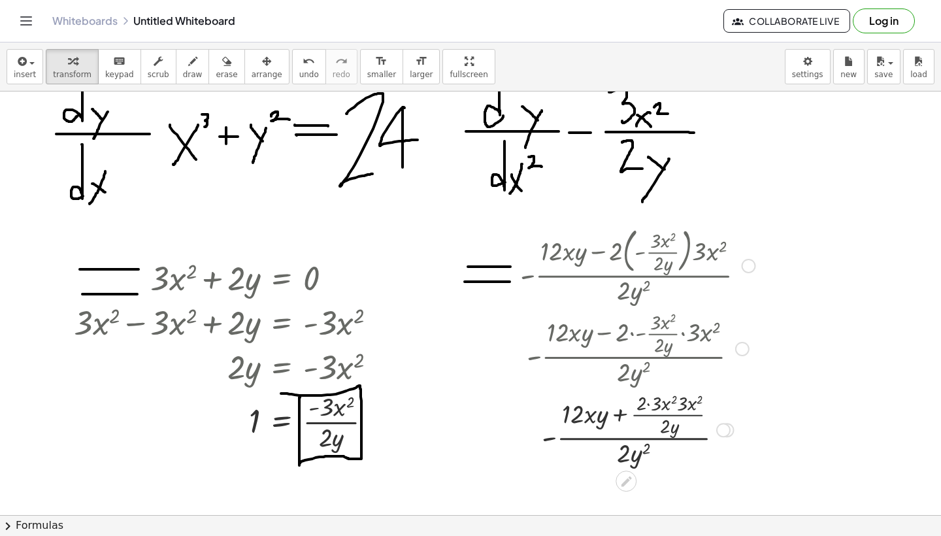
click at [663, 414] on div at bounding box center [637, 428] width 248 height 81
click at [660, 440] on div at bounding box center [637, 428] width 248 height 81
click at [658, 437] on div at bounding box center [637, 428] width 248 height 81
click at [666, 415] on div at bounding box center [637, 428] width 248 height 81
click at [622, 413] on div at bounding box center [637, 428] width 248 height 81
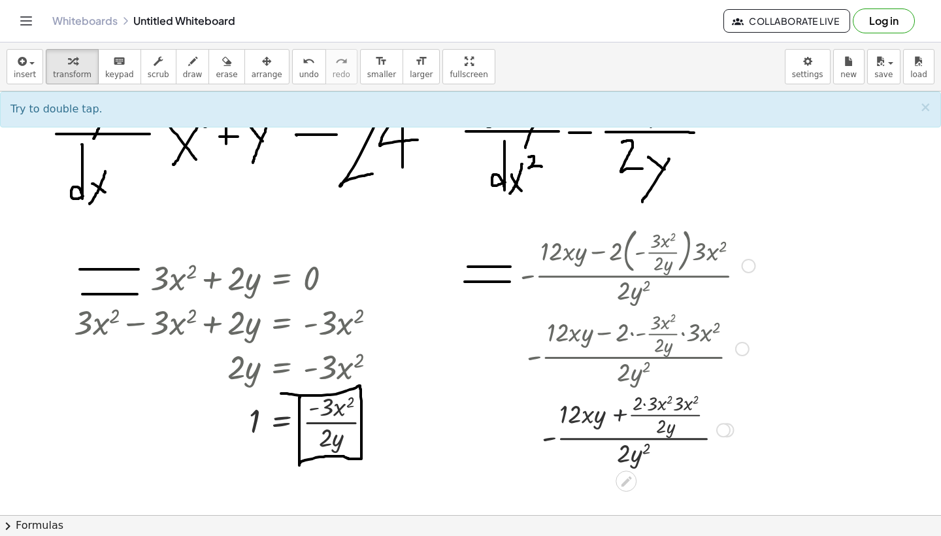
click at [619, 414] on div at bounding box center [637, 428] width 248 height 81
click at [619, 416] on div at bounding box center [637, 428] width 248 height 81
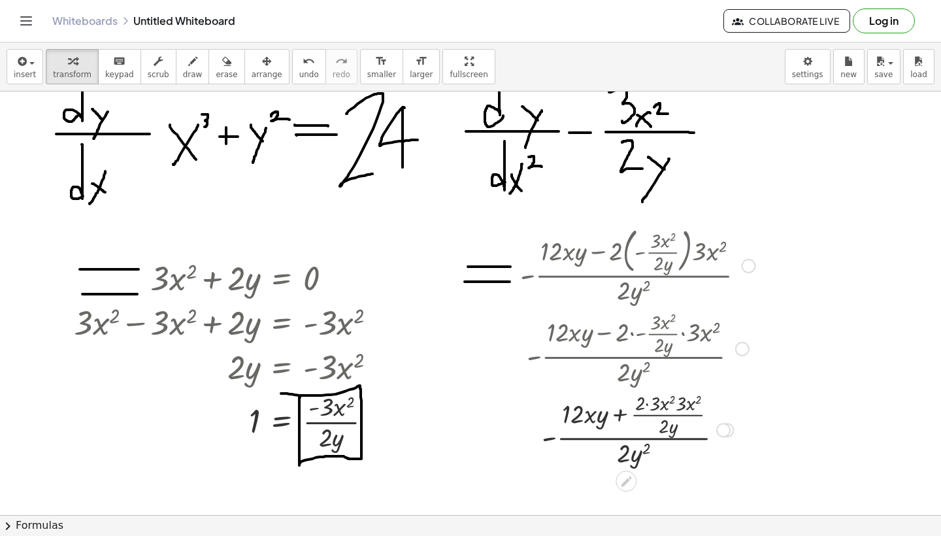
click at [619, 416] on div at bounding box center [637, 428] width 248 height 81
click at [627, 413] on div at bounding box center [637, 428] width 248 height 81
click at [628, 414] on div at bounding box center [637, 428] width 248 height 81
click at [626, 405] on div at bounding box center [637, 428] width 248 height 81
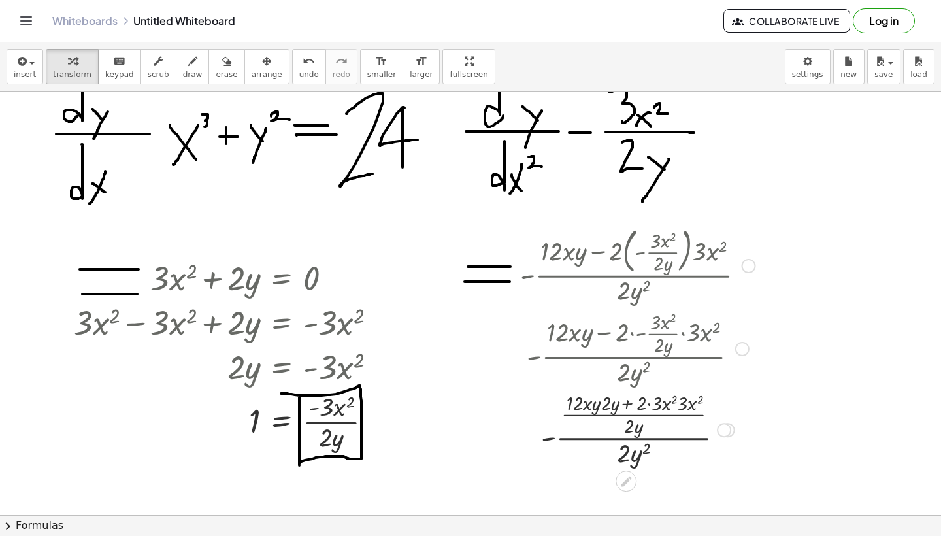
click at [626, 405] on div at bounding box center [637, 428] width 248 height 81
click at [632, 429] on div at bounding box center [637, 428] width 248 height 81
click at [633, 438] on div at bounding box center [637, 428] width 248 height 81
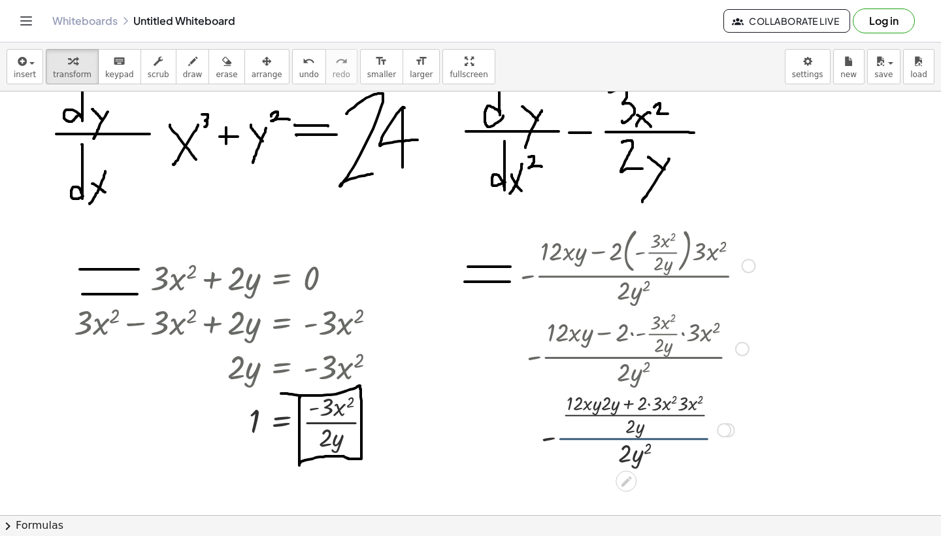
click at [633, 438] on div at bounding box center [637, 428] width 248 height 81
click at [604, 413] on div at bounding box center [637, 428] width 248 height 81
click at [604, 416] on div at bounding box center [637, 428] width 248 height 81
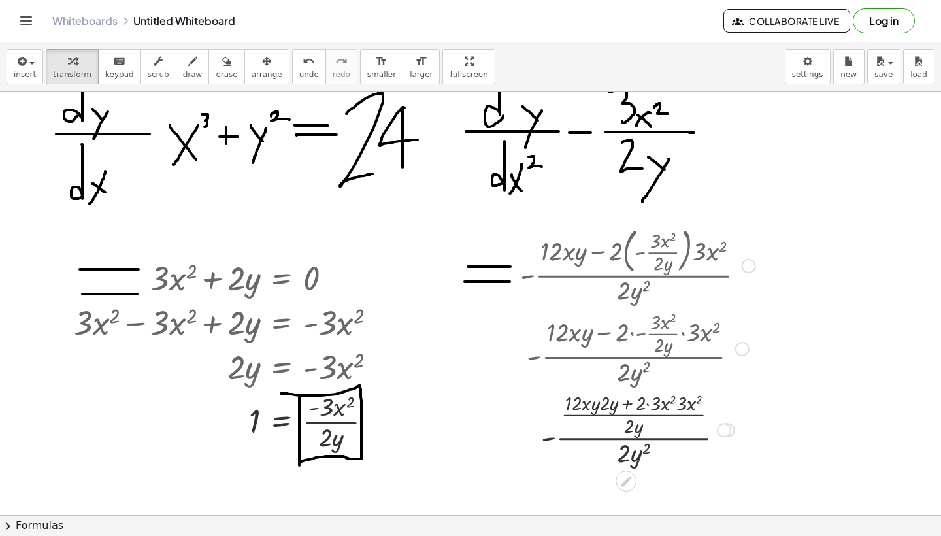
click at [648, 404] on div at bounding box center [637, 428] width 248 height 81
click at [670, 406] on div at bounding box center [637, 428] width 248 height 81
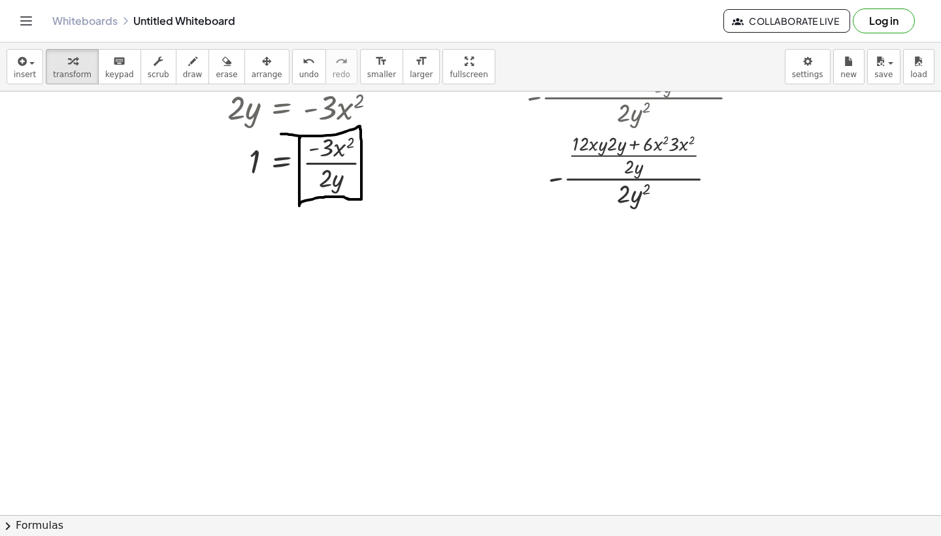
scroll to position [538, 0]
click at [36, 63] on button "insert" at bounding box center [25, 66] width 37 height 35
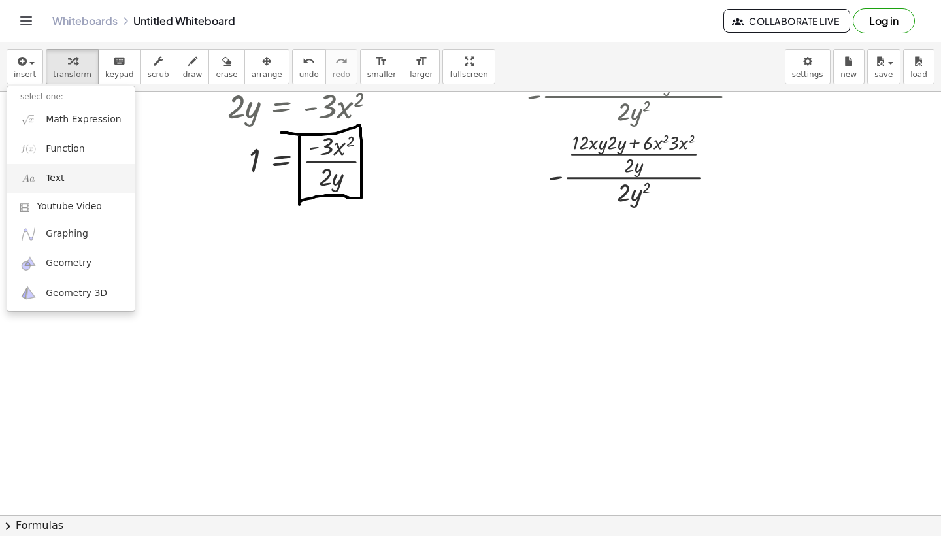
click at [81, 171] on link "Text" at bounding box center [70, 178] width 127 height 29
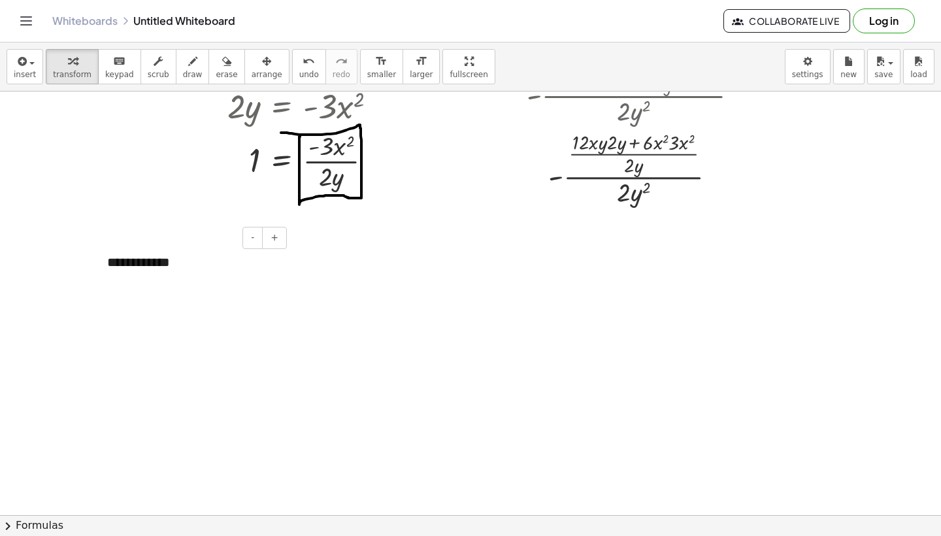
drag, startPoint x: 204, startPoint y: 250, endPoint x: 242, endPoint y: 251, distance: 37.9
click at [242, 251] on div "**********" at bounding box center [192, 262] width 196 height 44
click at [282, 238] on button "+" at bounding box center [274, 238] width 25 height 22
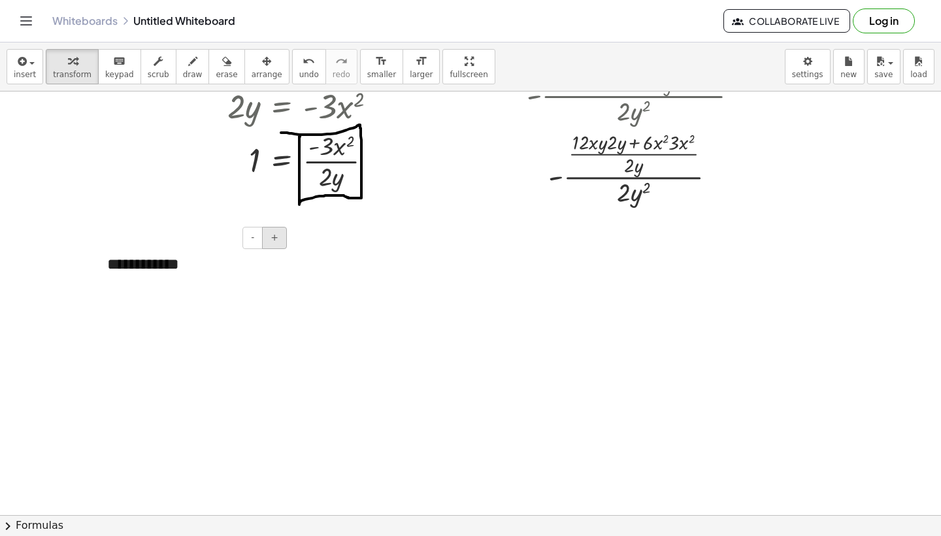
click at [282, 238] on button "+" at bounding box center [274, 238] width 25 height 22
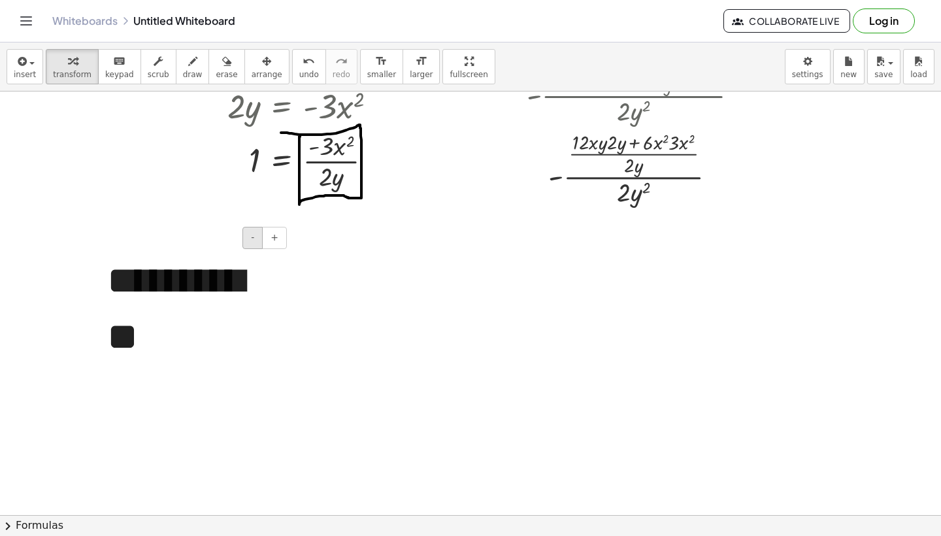
click at [251, 241] on span "-" at bounding box center [252, 237] width 3 height 10
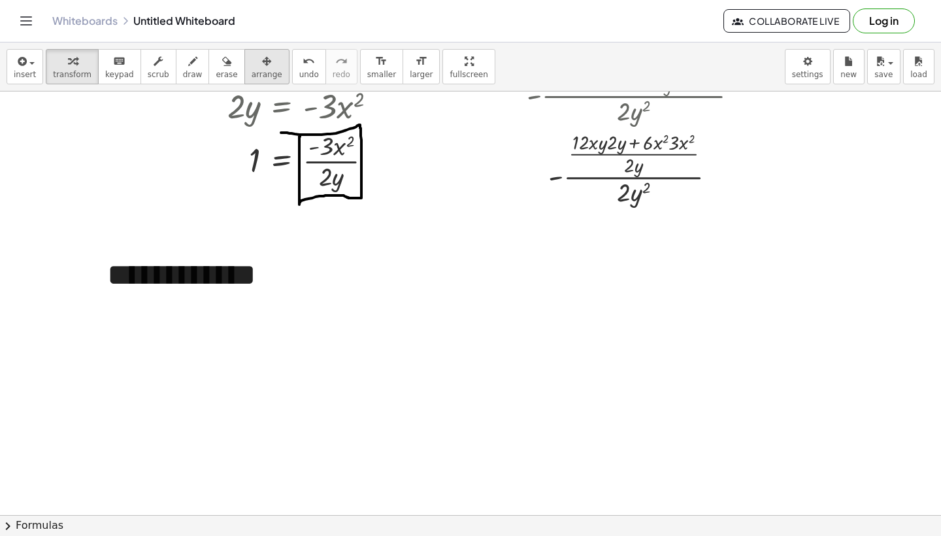
click at [264, 71] on span "arrange" at bounding box center [266, 74] width 31 height 9
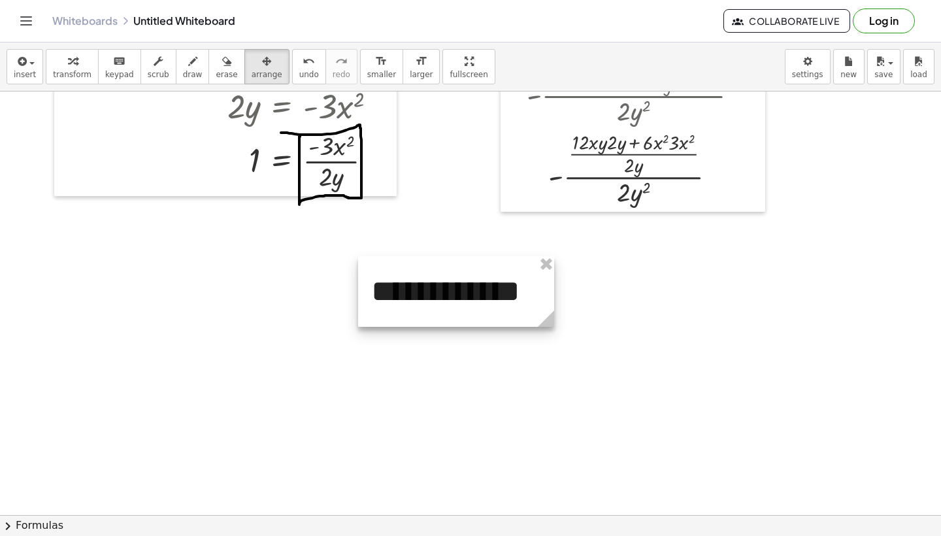
drag, startPoint x: 212, startPoint y: 259, endPoint x: 467, endPoint y: 282, distance: 256.4
click at [467, 282] on div at bounding box center [456, 291] width 196 height 71
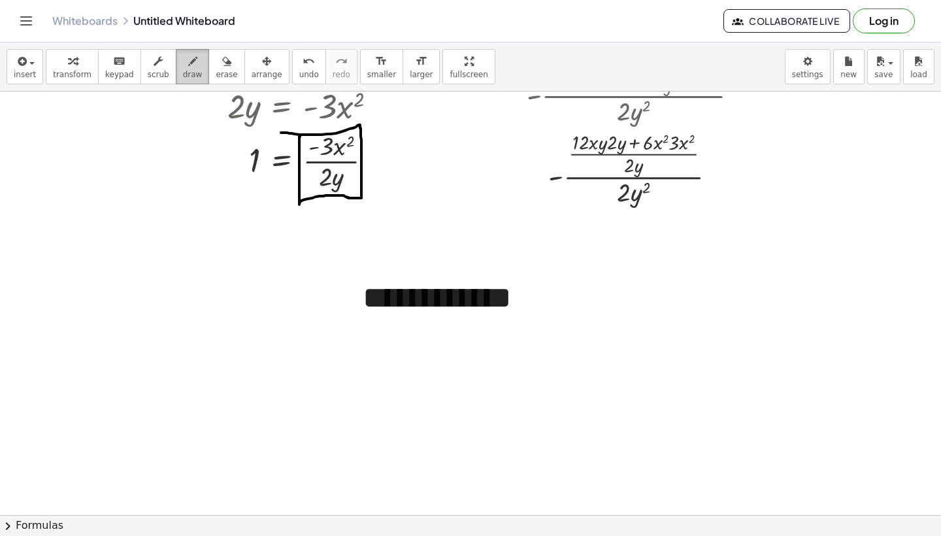
click at [183, 70] on span "draw" at bounding box center [193, 74] width 20 height 9
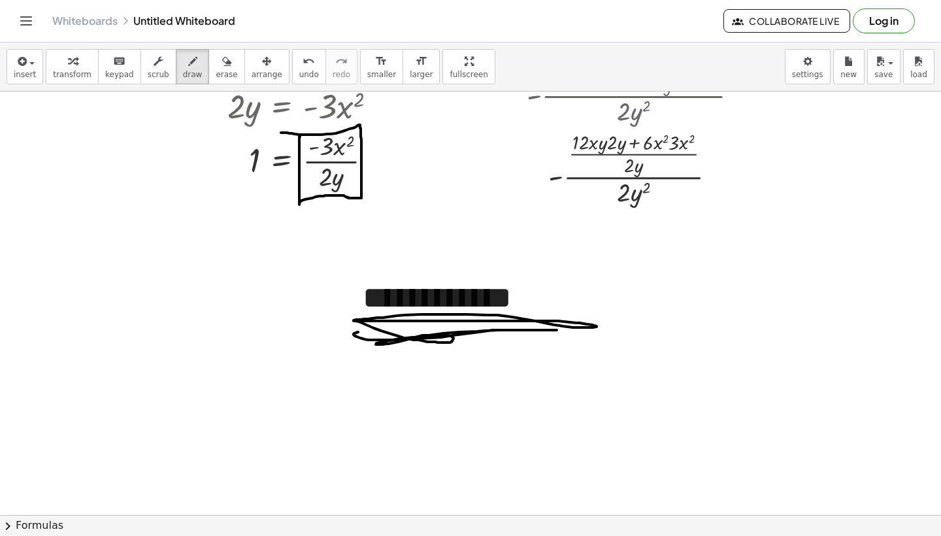
drag, startPoint x: 353, startPoint y: 321, endPoint x: 532, endPoint y: 347, distance: 181.0
click at [517, 345] on div at bounding box center [470, 188] width 941 height 1270
click at [619, 170] on div at bounding box center [470, 188] width 941 height 1270
click at [300, 78] on span "undo" at bounding box center [309, 74] width 20 height 9
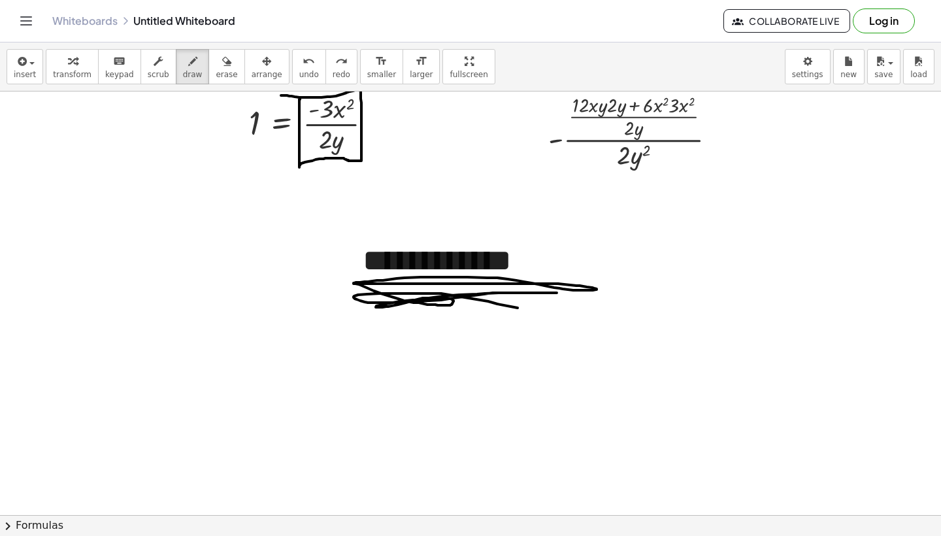
scroll to position [585, 0]
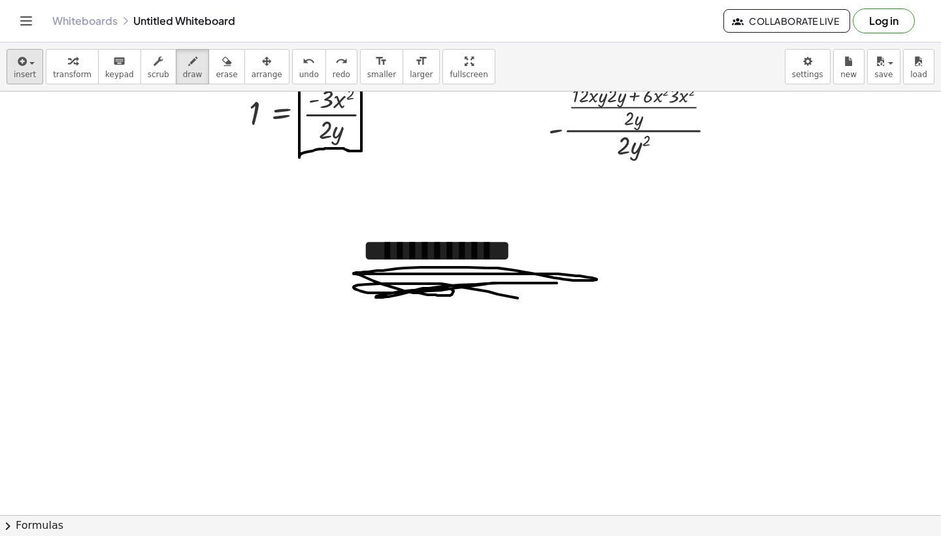
click at [20, 71] on span "insert" at bounding box center [25, 74] width 22 height 9
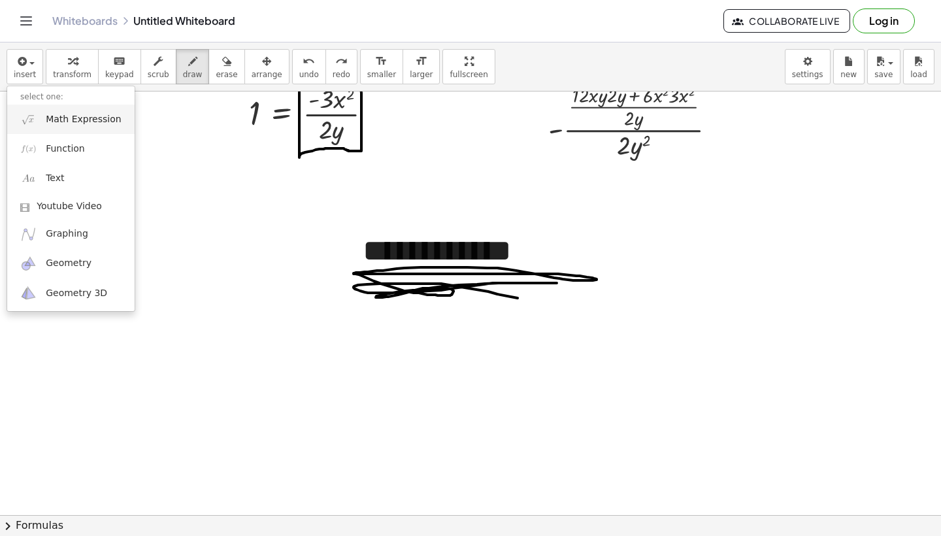
click at [70, 121] on span "Math Expression" at bounding box center [83, 119] width 75 height 13
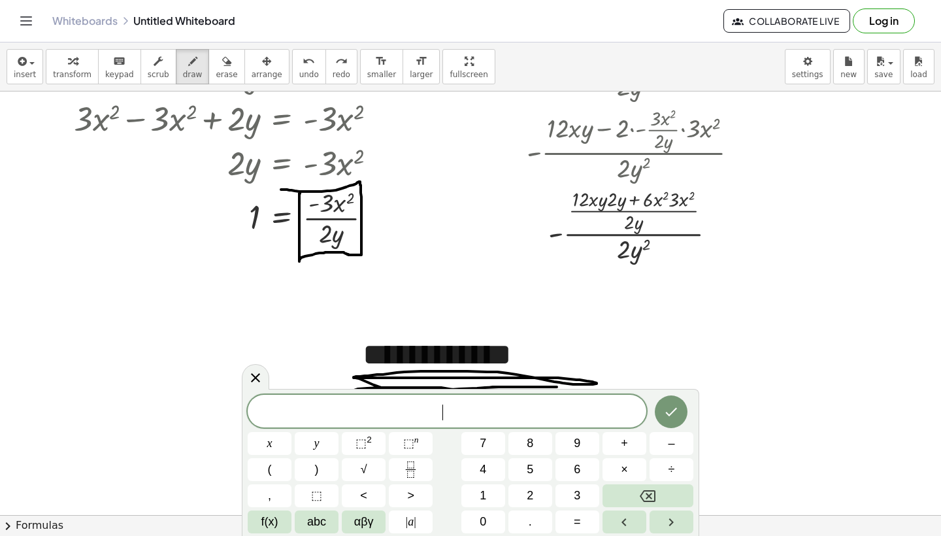
scroll to position [487, 0]
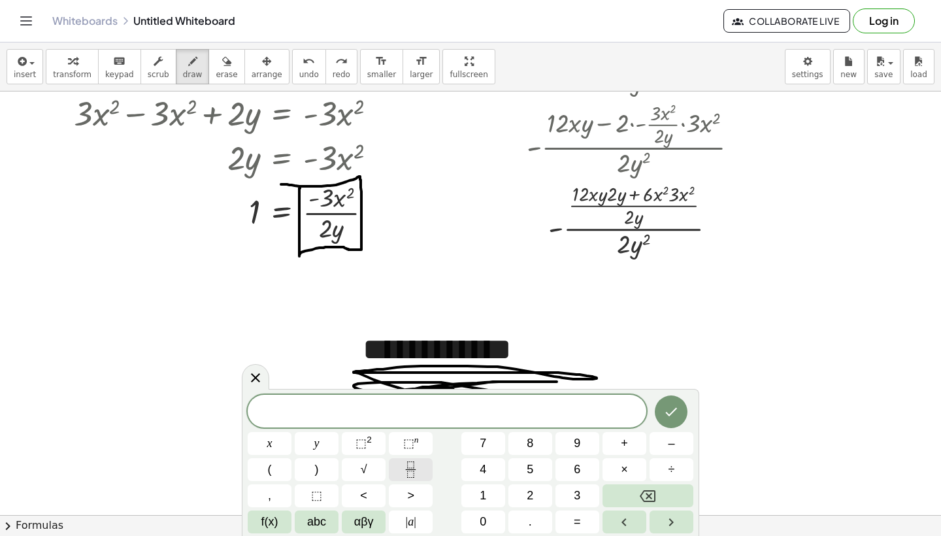
click at [415, 476] on icon "Fraction" at bounding box center [410, 469] width 16 height 16
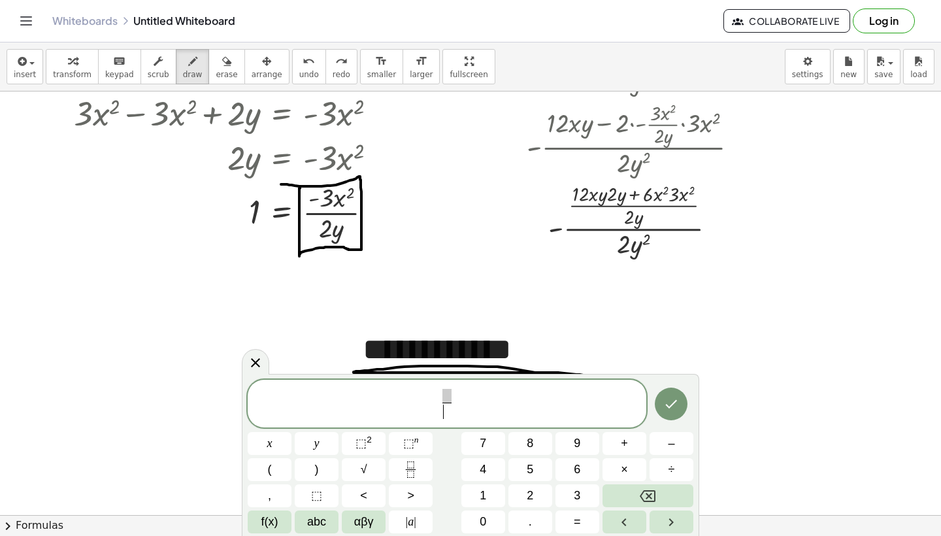
click at [447, 419] on span "​" at bounding box center [446, 411] width 9 height 18
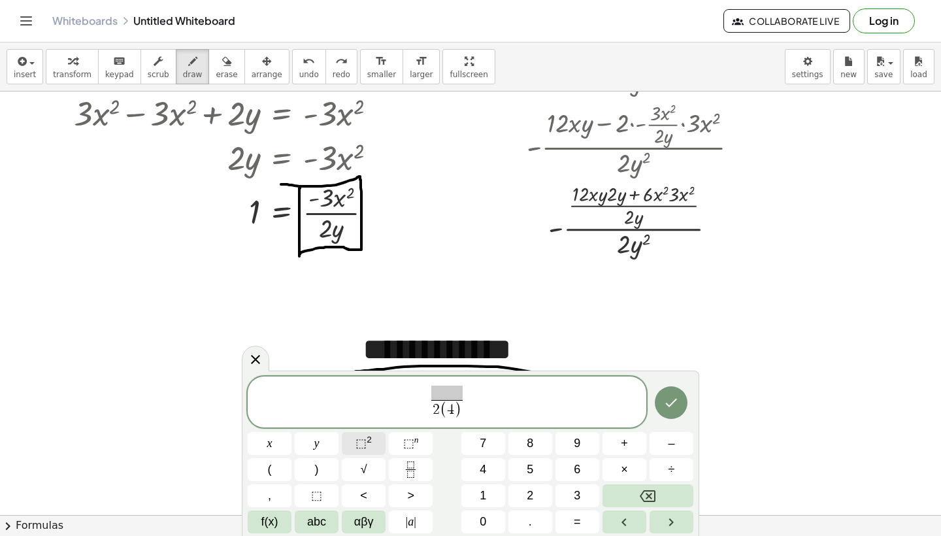
click at [354, 438] on button "⬚ 2" at bounding box center [364, 443] width 44 height 23
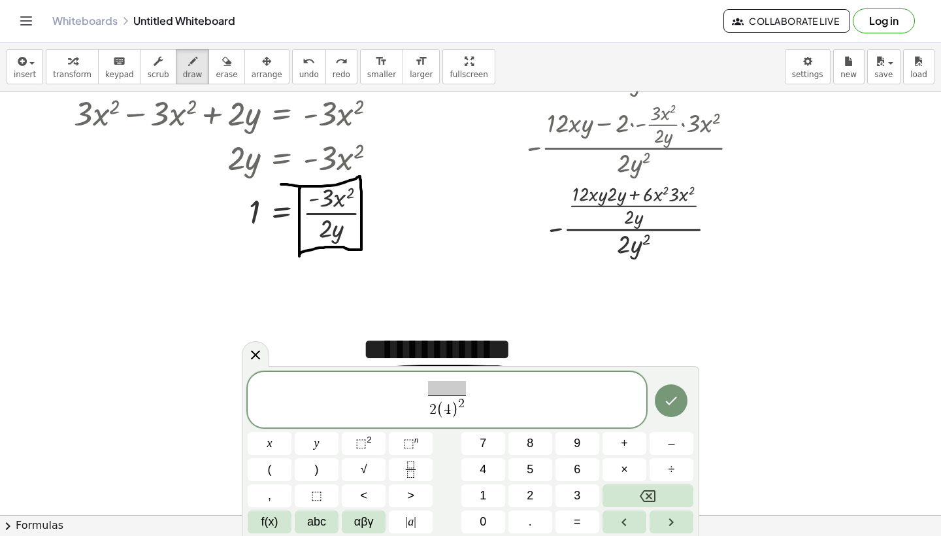
click at [417, 397] on span "2 ( 4 ) 2 ​ ​" at bounding box center [447, 400] width 398 height 42
click at [456, 394] on span at bounding box center [453, 388] width 39 height 14
click at [411, 470] on icon "Fraction" at bounding box center [410, 469] width 16 height 16
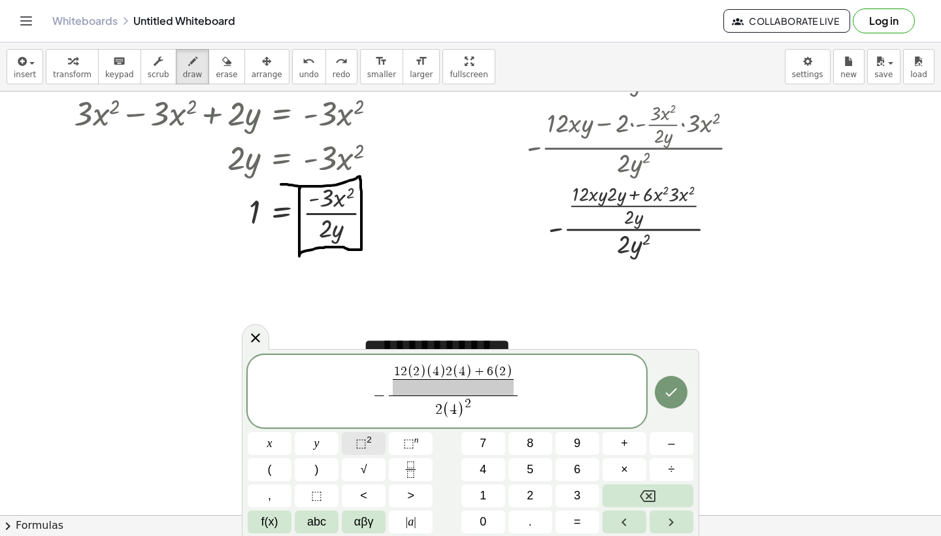
click at [370, 441] on sup "2" at bounding box center [368, 439] width 5 height 10
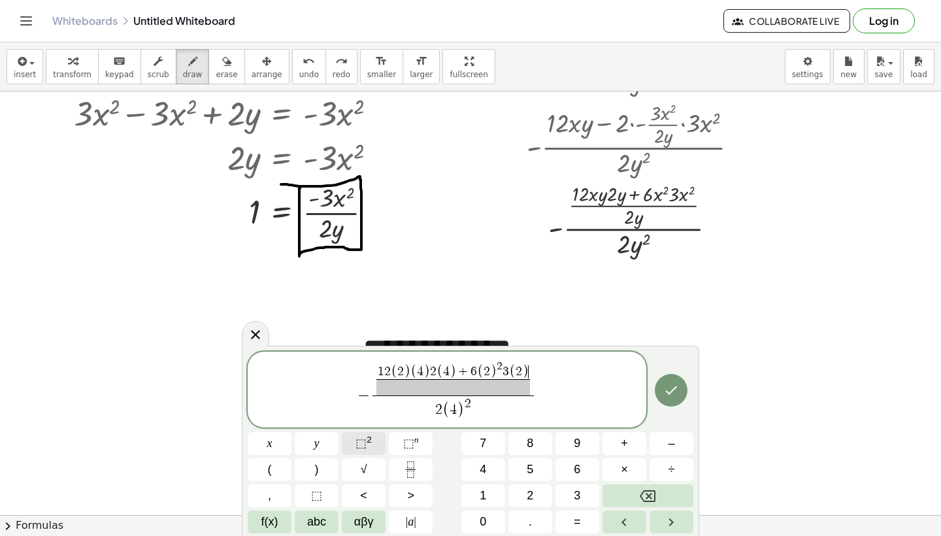
click at [353, 442] on button "⬚ 2" at bounding box center [364, 443] width 44 height 23
click at [427, 394] on span at bounding box center [453, 387] width 159 height 16
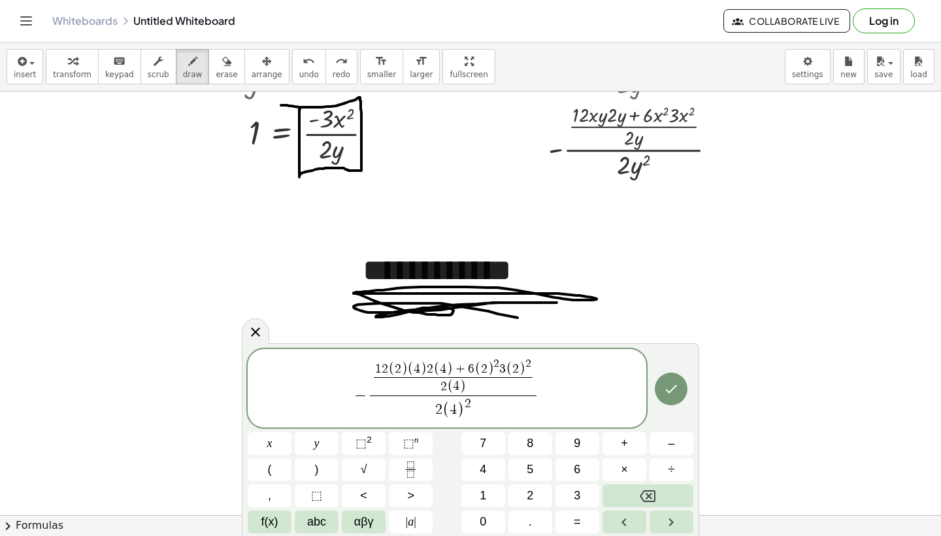
scroll to position [555, 0]
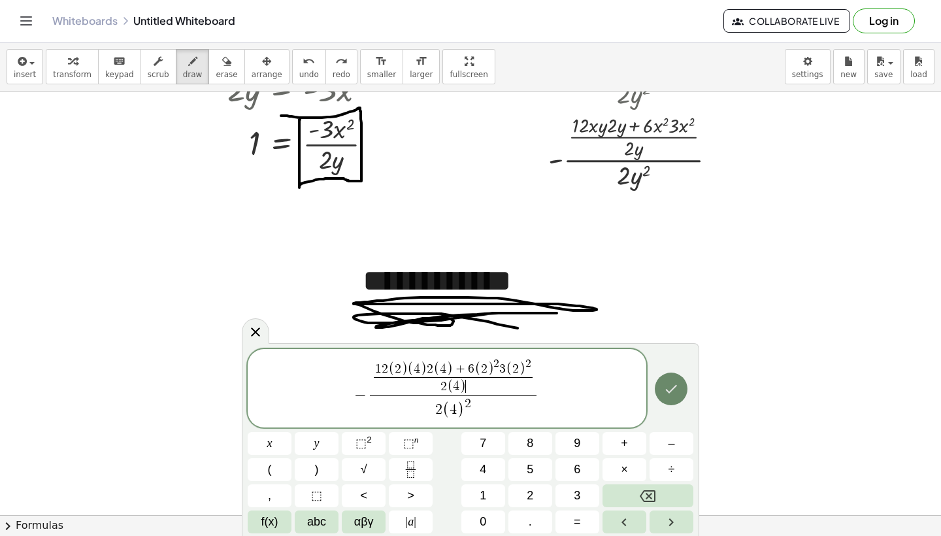
click at [677, 389] on icon "Done" at bounding box center [671, 389] width 16 height 16
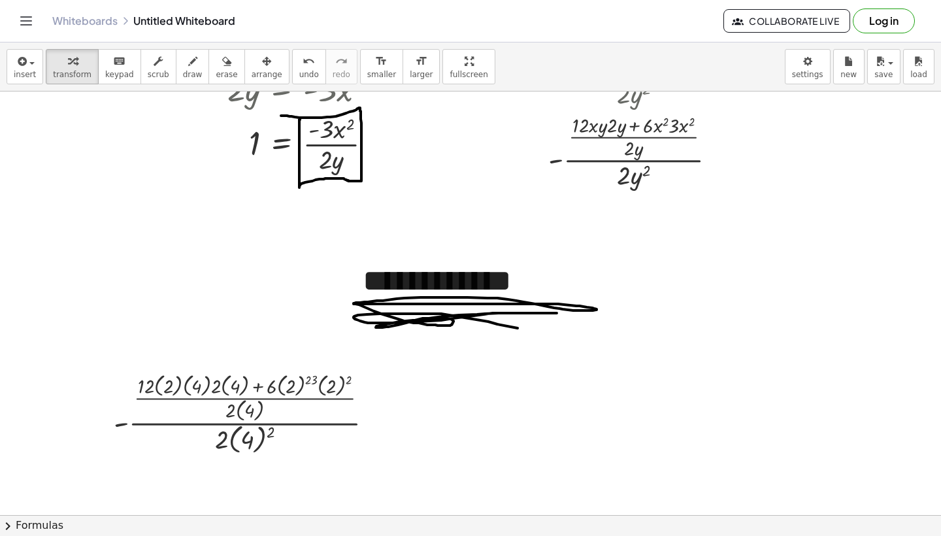
scroll to position [628, 0]
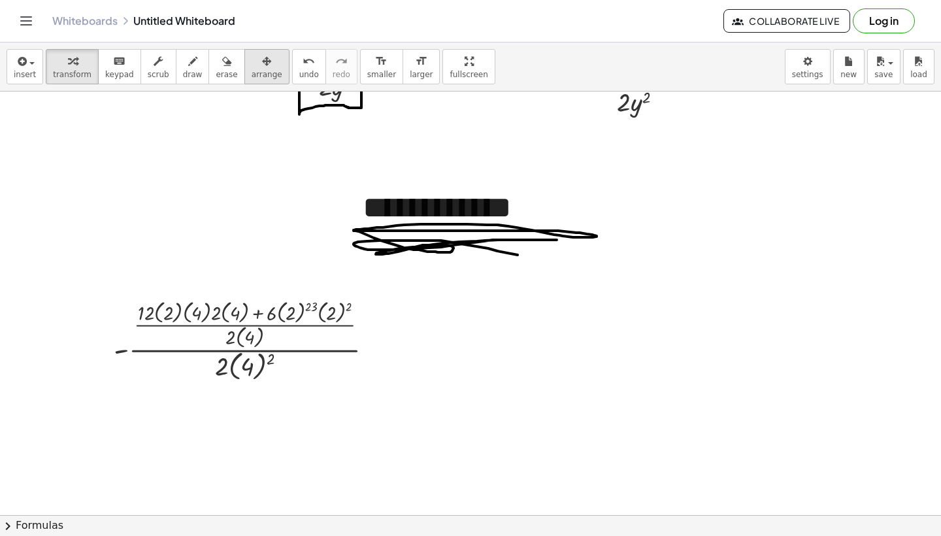
click at [264, 63] on div "button" at bounding box center [266, 61] width 31 height 16
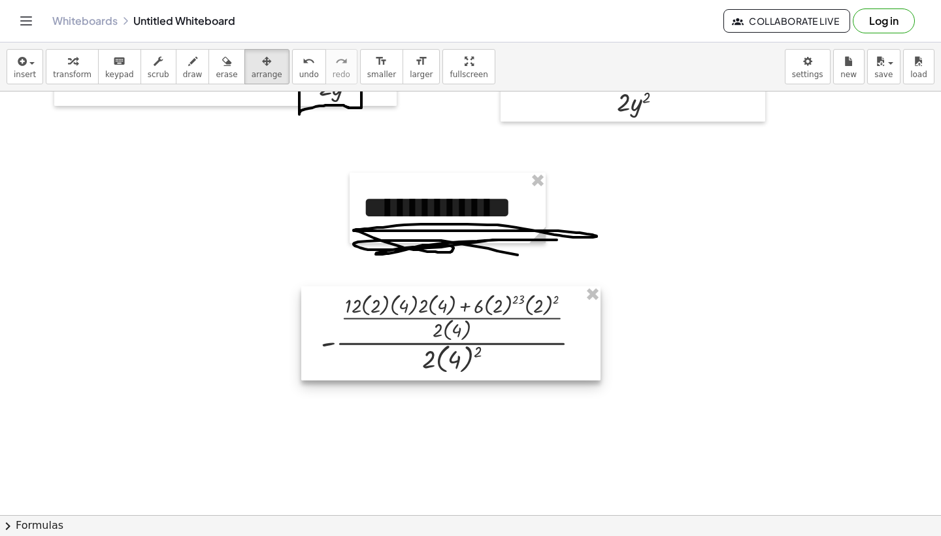
drag, startPoint x: 233, startPoint y: 322, endPoint x: 441, endPoint y: 315, distance: 208.5
click at [441, 315] on div at bounding box center [450, 333] width 299 height 94
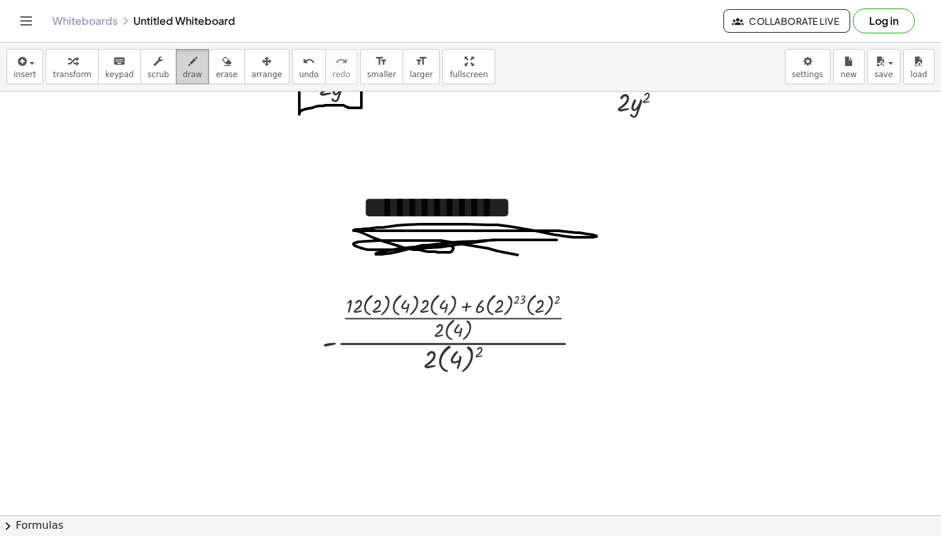
click at [183, 70] on span "draw" at bounding box center [193, 74] width 20 height 9
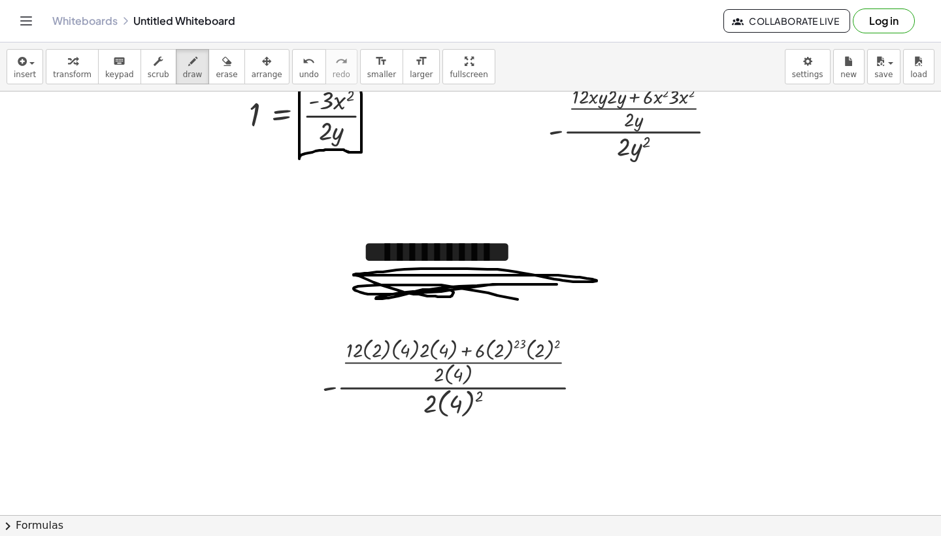
scroll to position [624, 0]
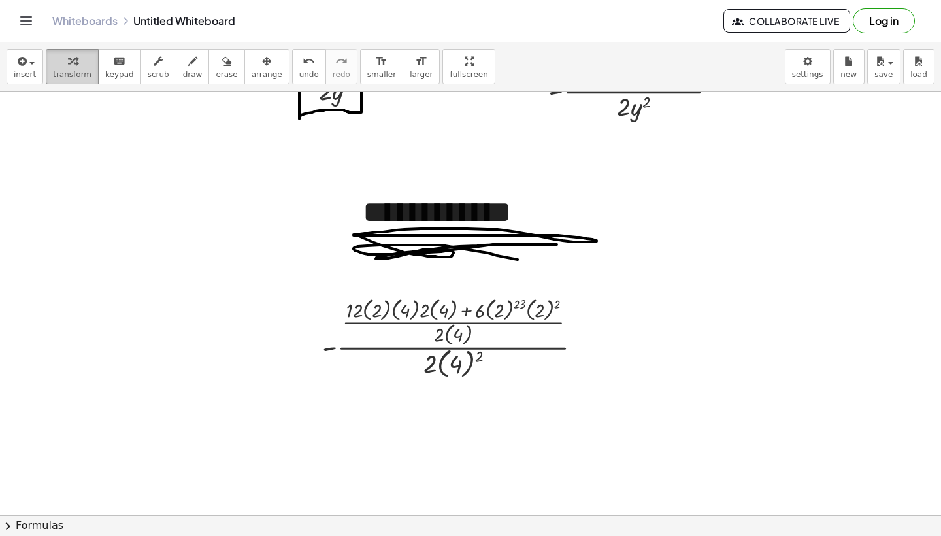
click at [71, 67] on icon "button" at bounding box center [72, 62] width 9 height 16
click at [445, 395] on icon at bounding box center [445, 393] width 10 height 10
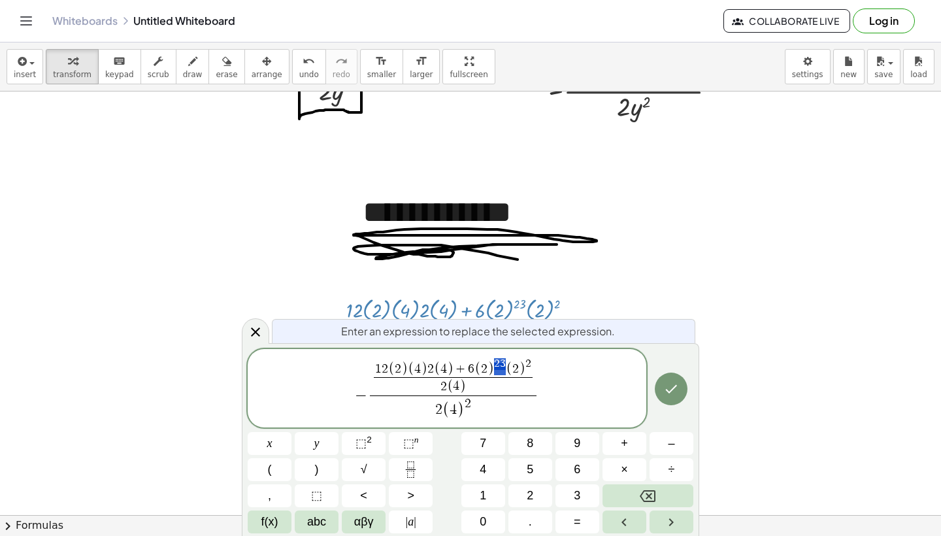
click at [506, 365] on span "( 2 )" at bounding box center [516, 368] width 20 height 15
click at [506, 363] on span "( 2 )" at bounding box center [516, 368] width 20 height 15
click at [502, 363] on span "3" at bounding box center [503, 363] width 6 height 12
click at [506, 363] on span "( 2 )" at bounding box center [516, 368] width 20 height 15
click at [503, 363] on span "3" at bounding box center [503, 363] width 6 height 12
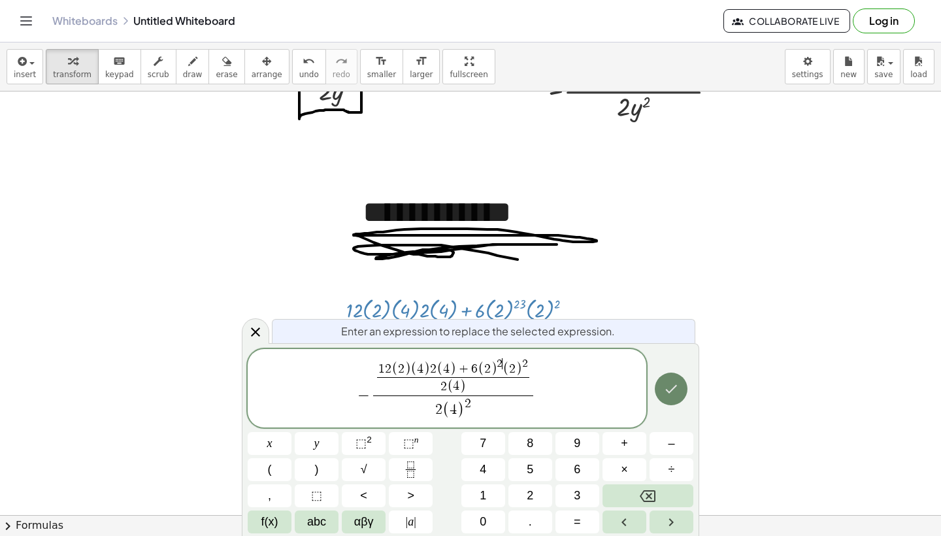
click at [670, 380] on button "Done" at bounding box center [670, 388] width 33 height 33
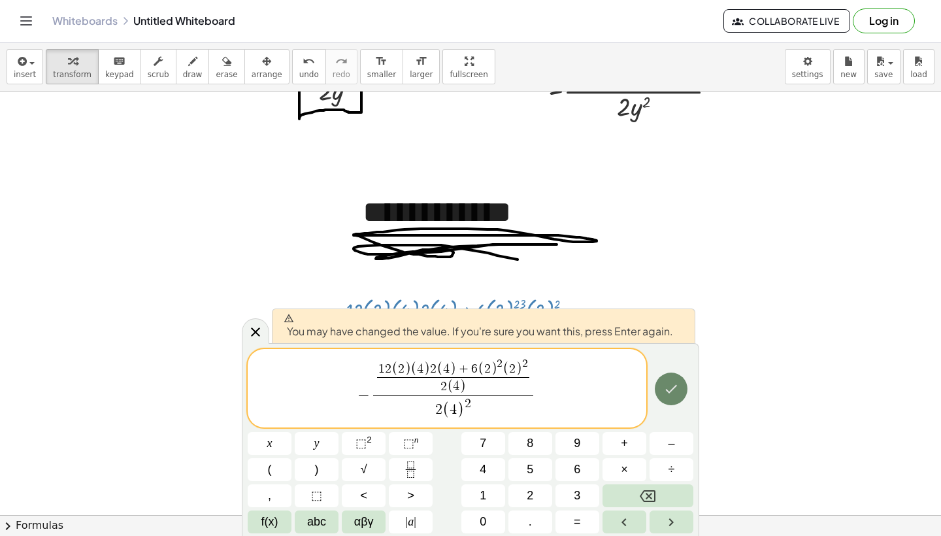
click at [673, 388] on icon "Done" at bounding box center [672, 389] width 12 height 8
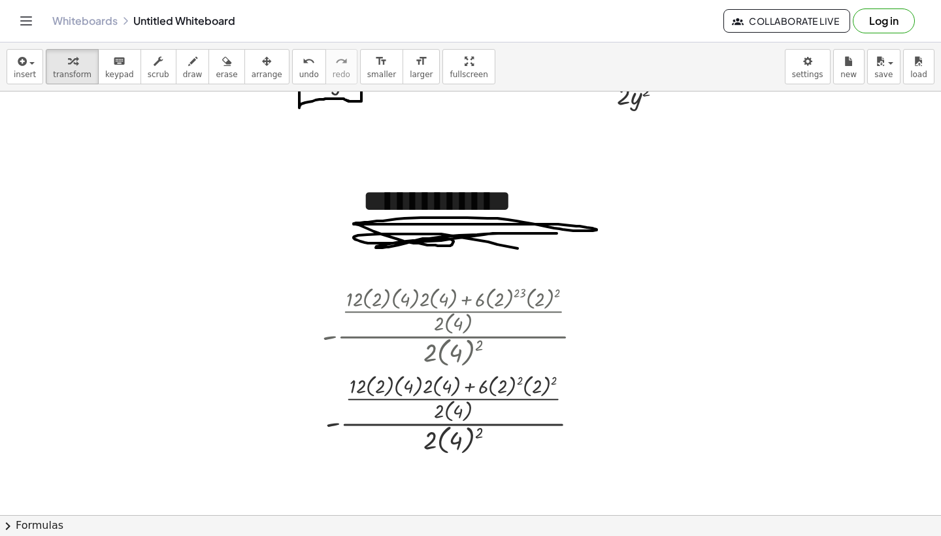
scroll to position [644, 0]
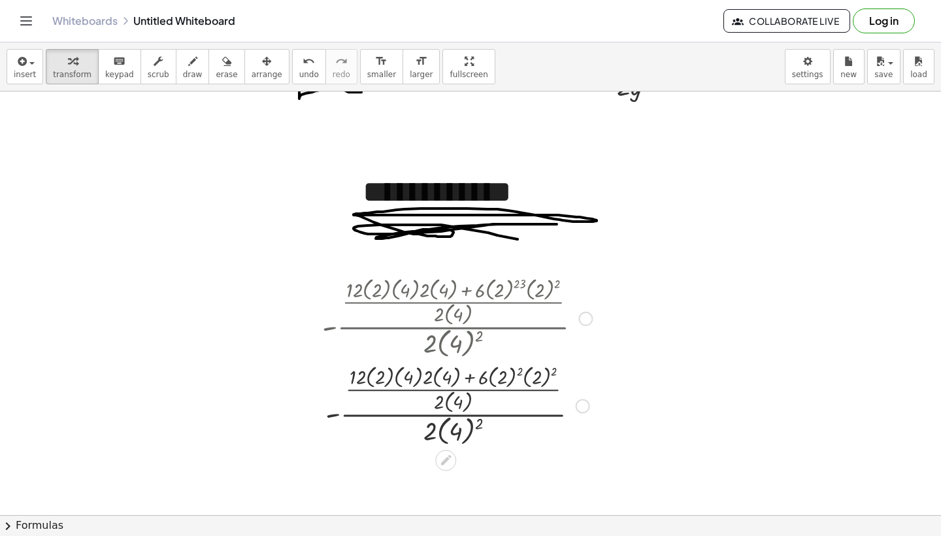
click at [391, 376] on div at bounding box center [456, 405] width 283 height 88
